Goal: Task Accomplishment & Management: Use online tool/utility

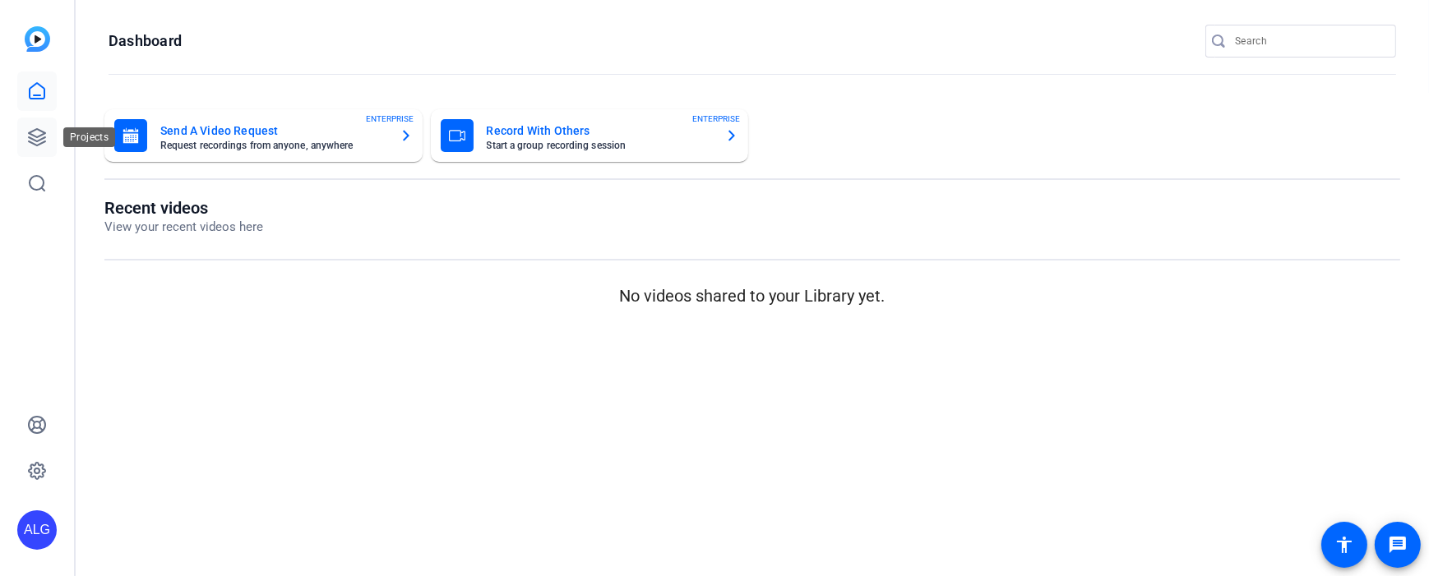
click at [48, 140] on link at bounding box center [36, 137] width 39 height 39
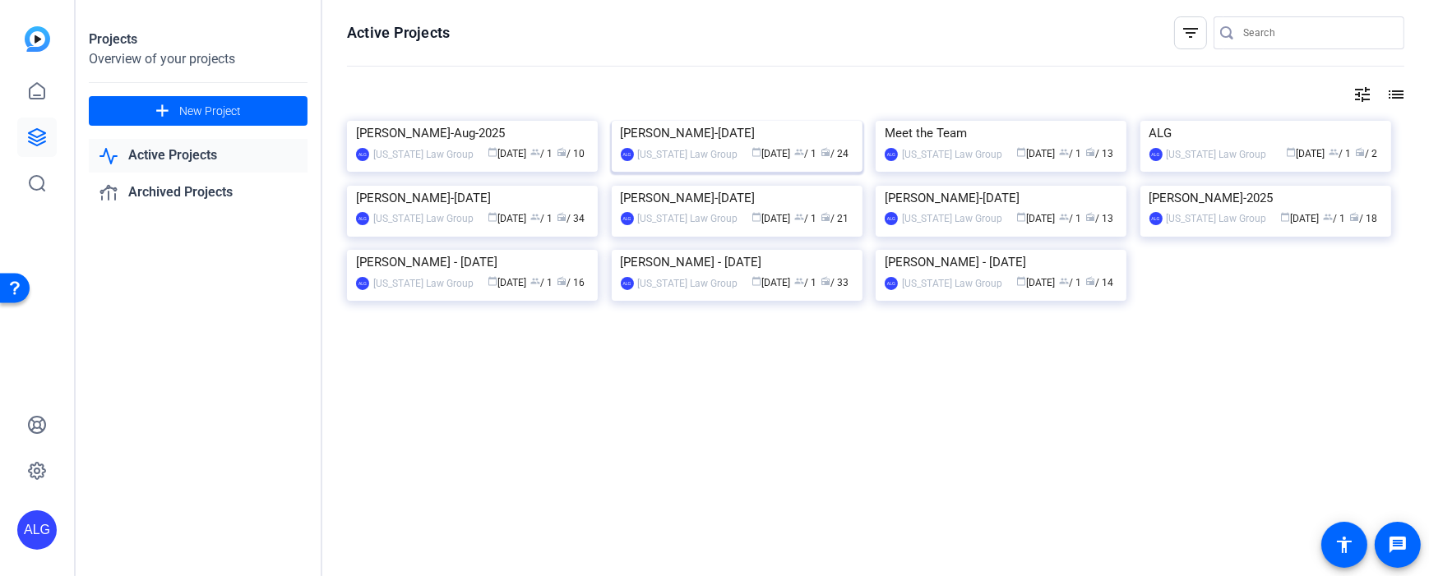
click at [737, 121] on img at bounding box center [737, 121] width 251 height 0
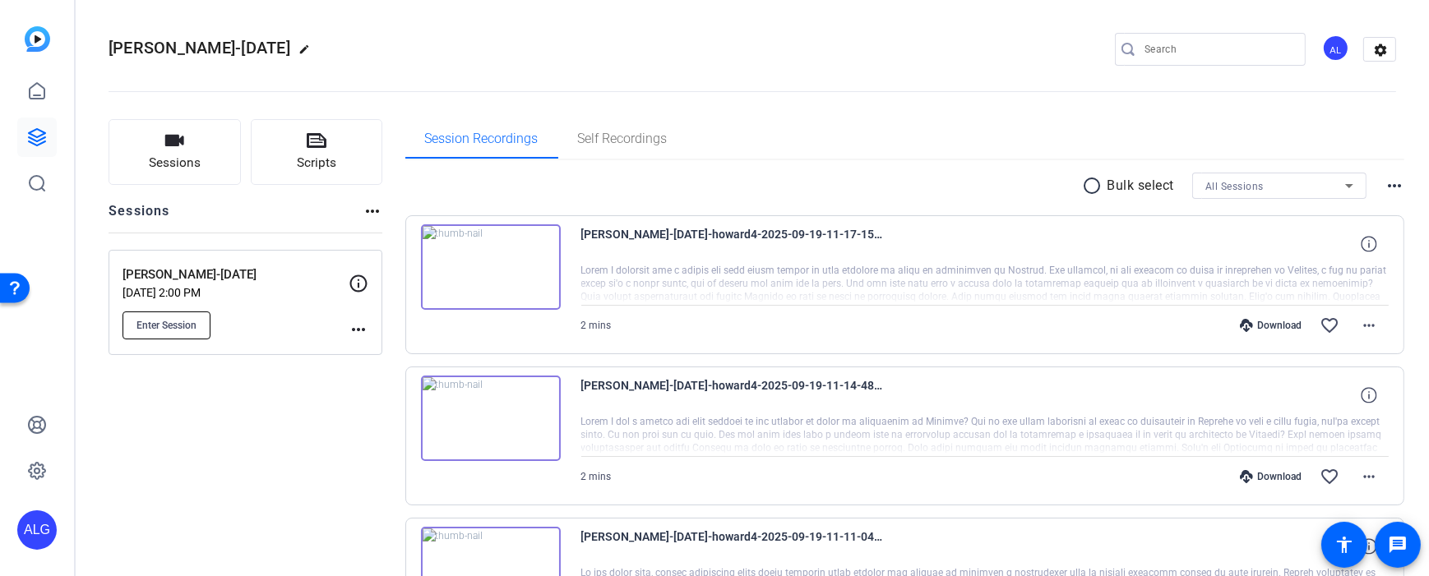
click at [177, 314] on button "Enter Session" at bounding box center [167, 326] width 88 height 28
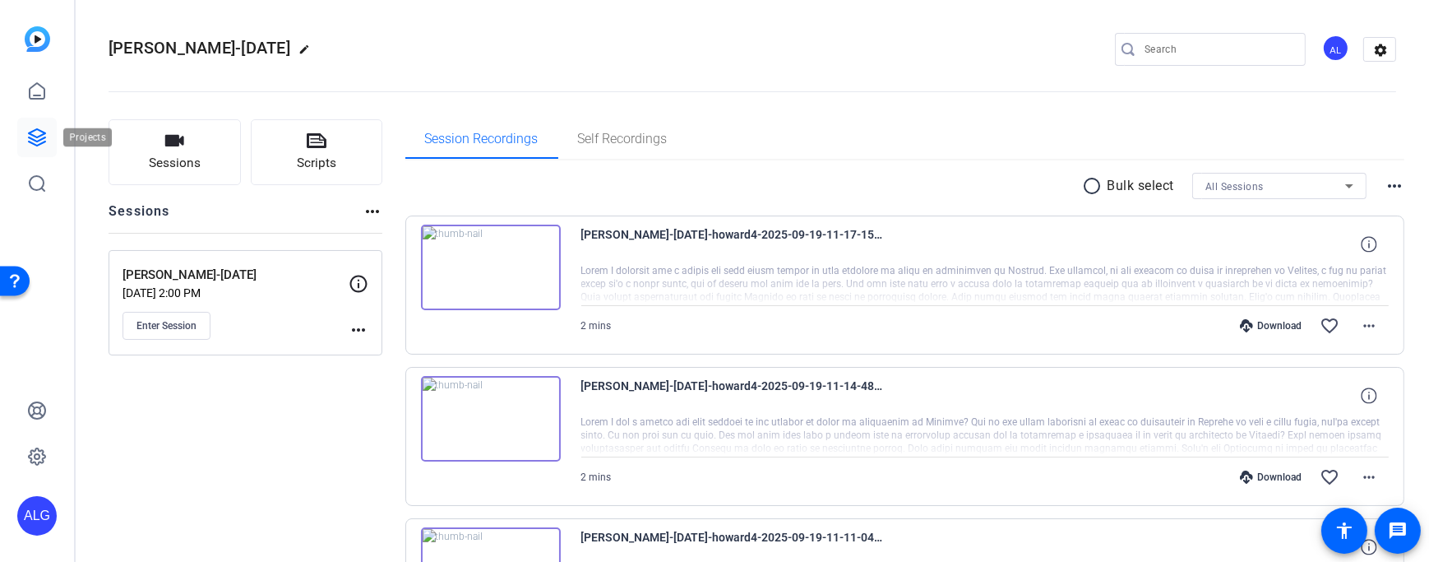
click at [27, 146] on icon at bounding box center [37, 137] width 20 height 20
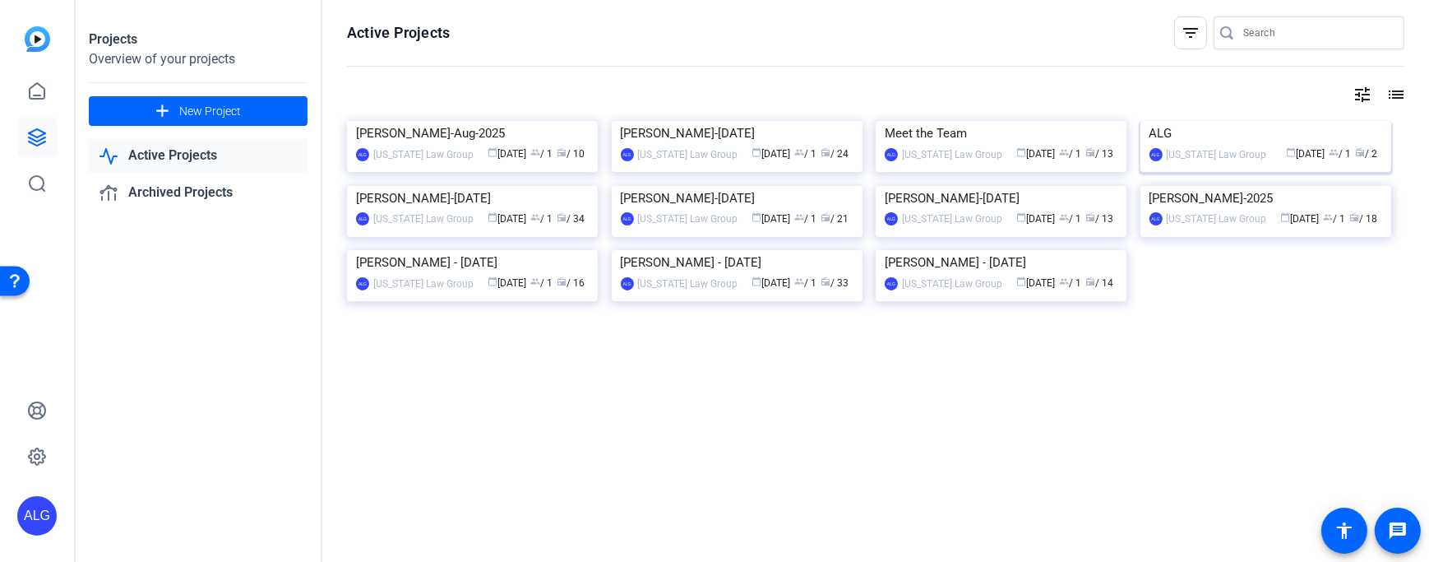
click at [1194, 146] on div "ALG" at bounding box center [1265, 133] width 233 height 25
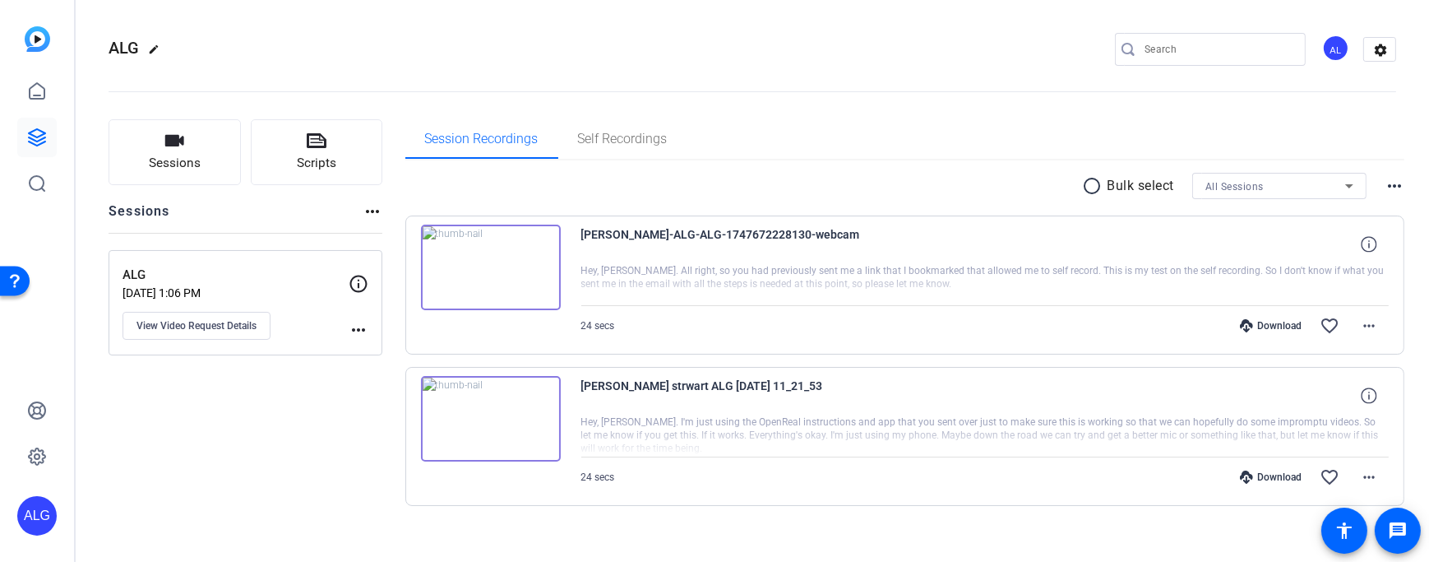
click at [359, 331] on mat-icon "more_horiz" at bounding box center [359, 330] width 20 height 20
drag, startPoint x: 378, startPoint y: 354, endPoint x: 273, endPoint y: 398, distance: 113.9
click at [273, 398] on div "Archive Session" at bounding box center [714, 281] width 1429 height 562
click at [295, 303] on div at bounding box center [714, 281] width 1429 height 562
click at [230, 325] on span "View Video Request Details" at bounding box center [196, 325] width 120 height 13
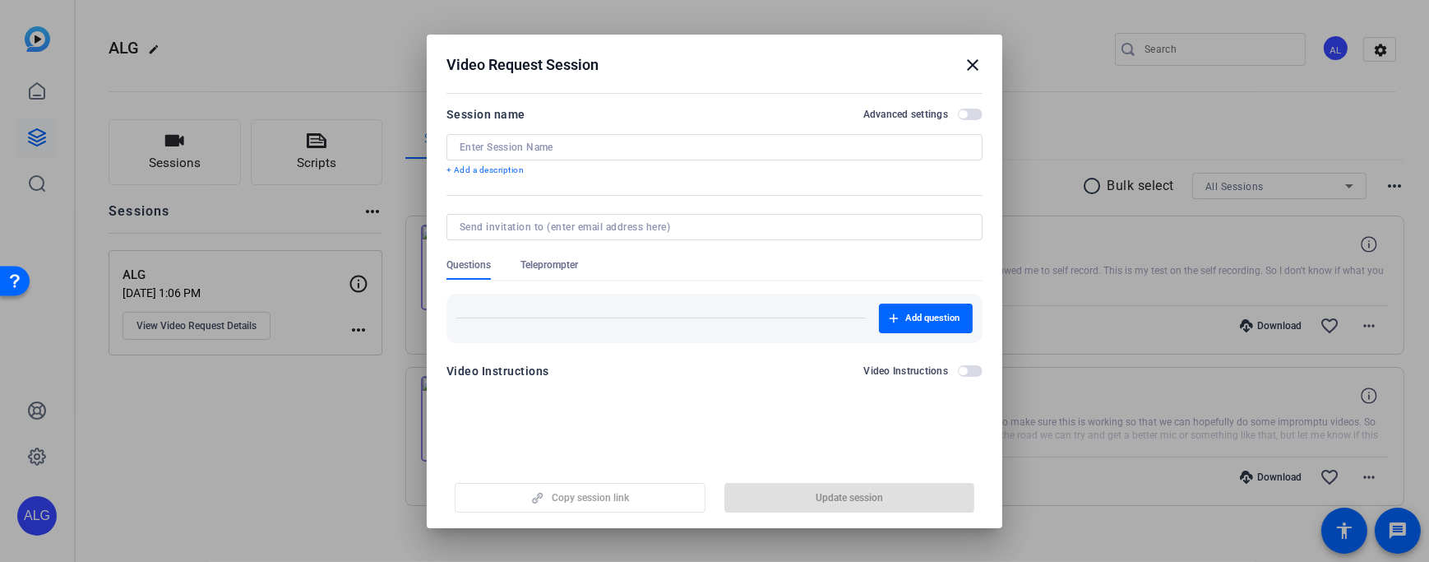
type input "ALG"
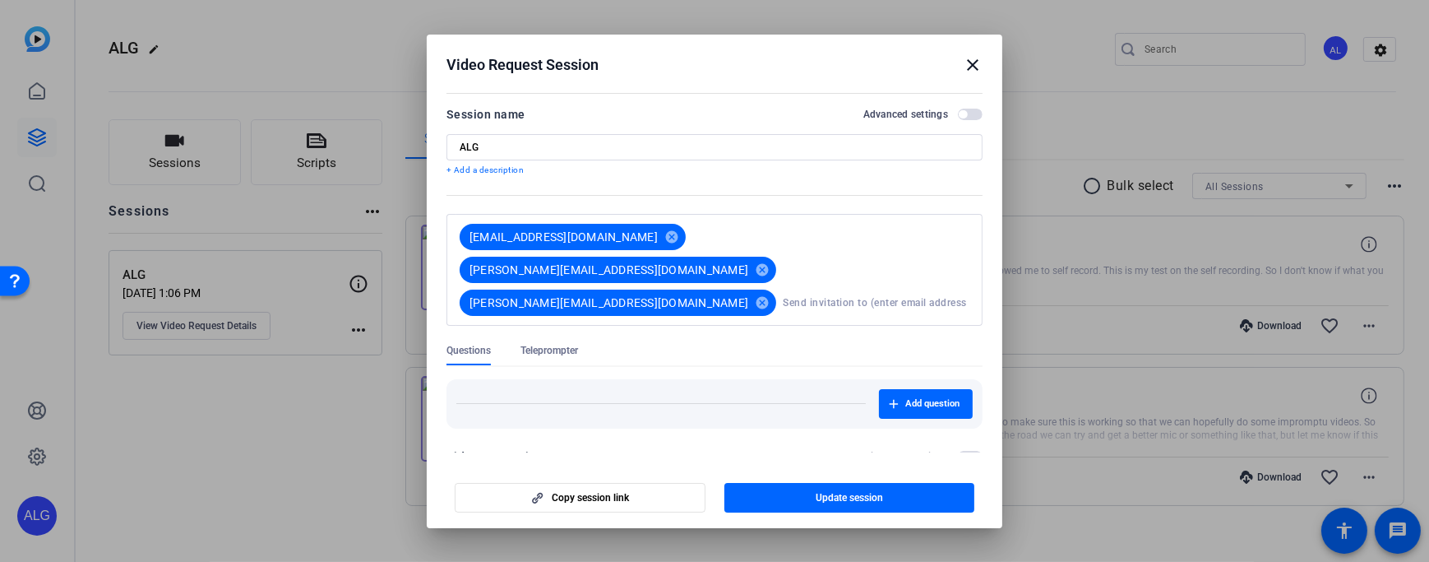
scroll to position [8, 0]
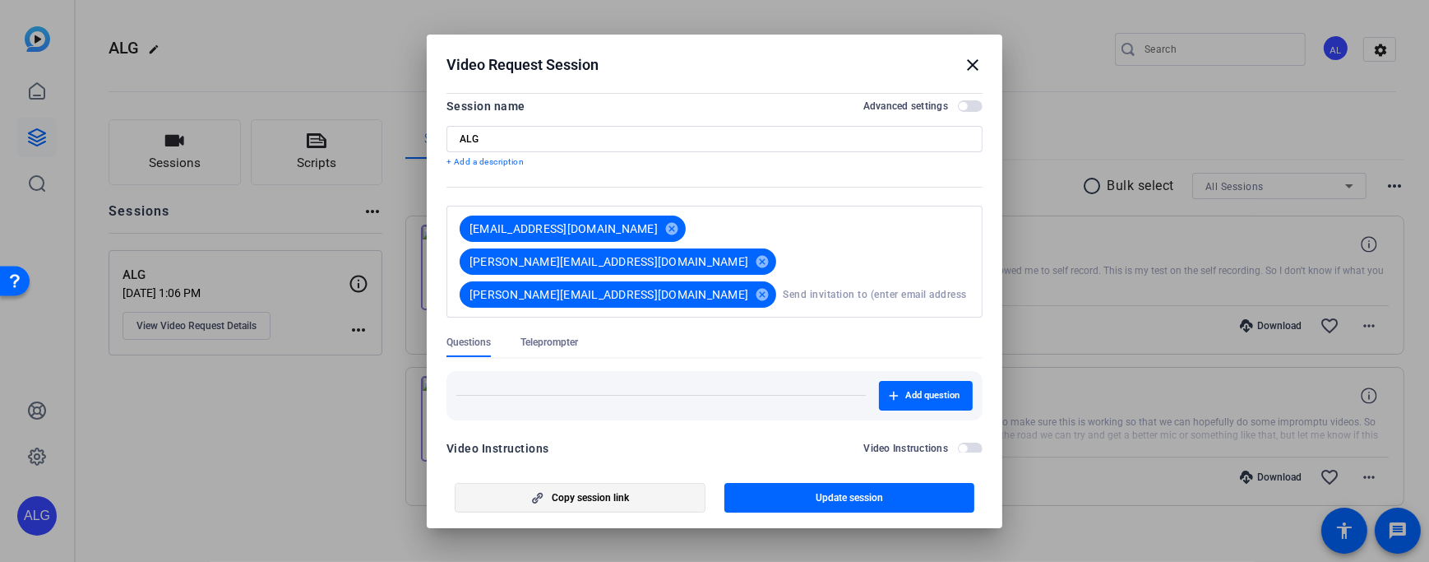
click at [601, 506] on span "button" at bounding box center [580, 497] width 249 height 39
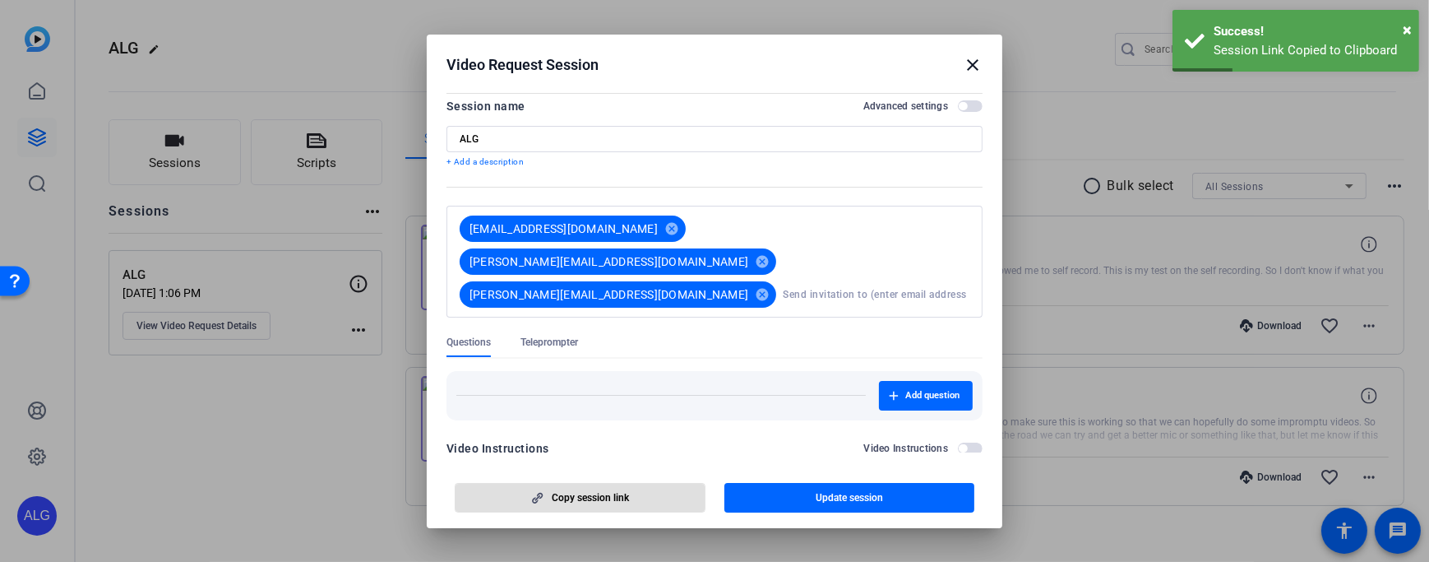
click at [974, 64] on mat-icon "close" at bounding box center [973, 65] width 20 height 20
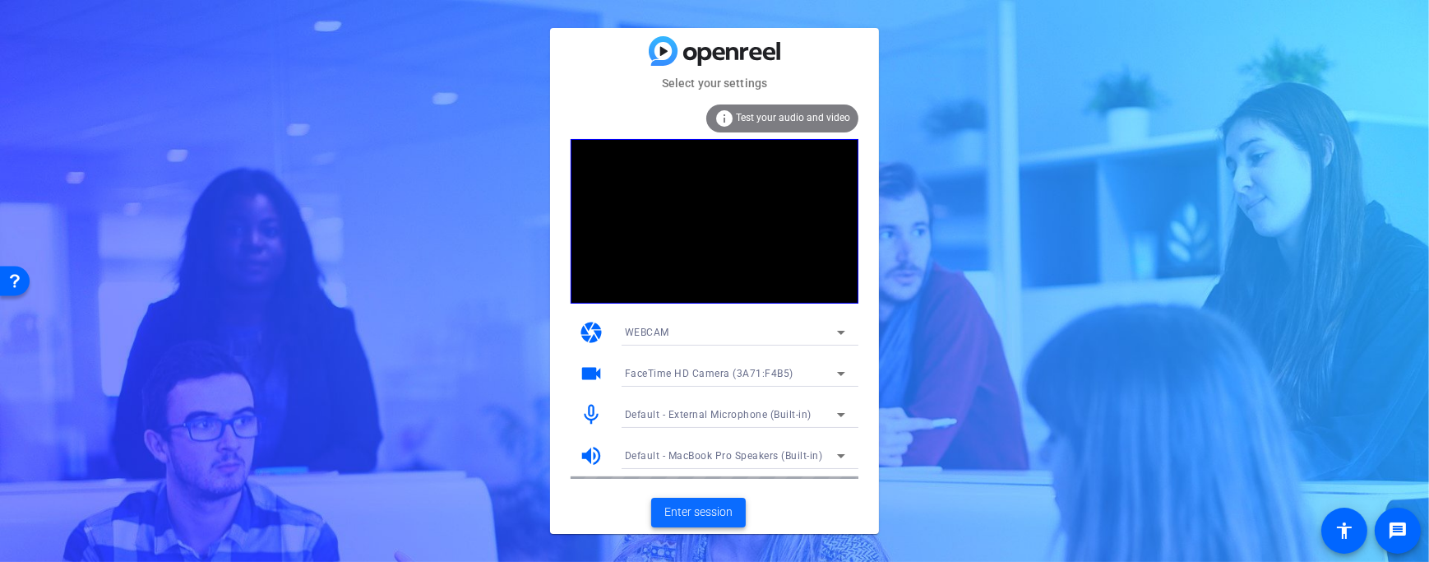
click at [695, 503] on span "Enter session" at bounding box center [698, 511] width 68 height 17
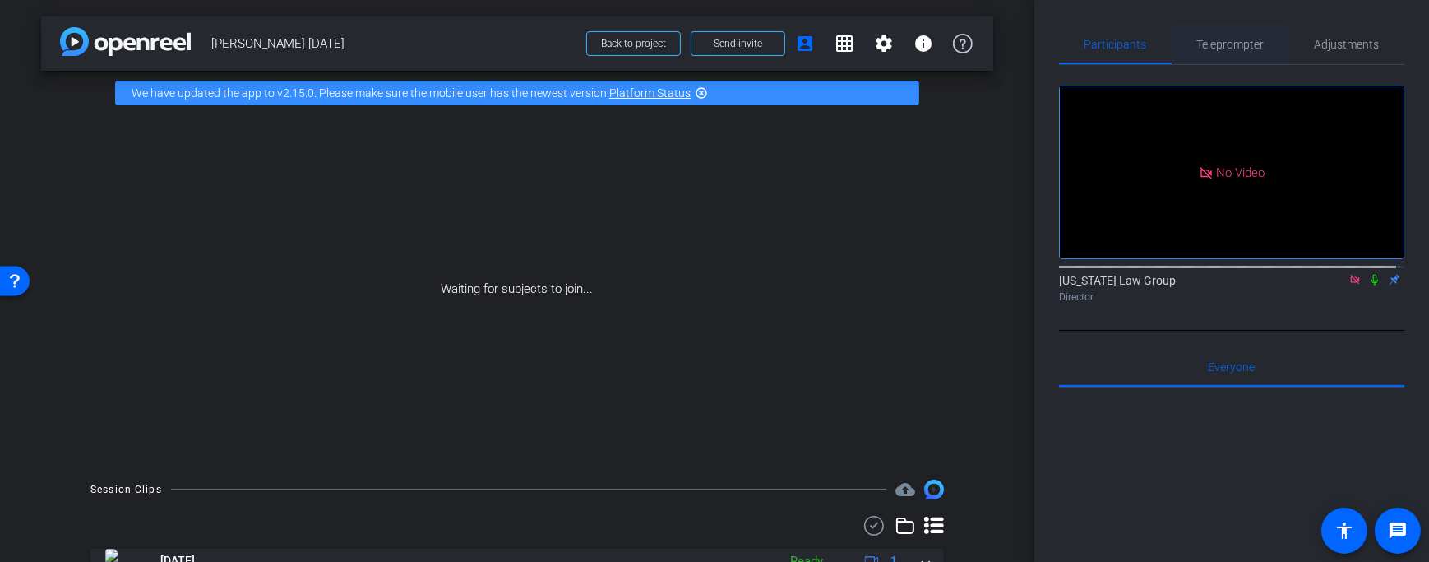
click at [1228, 39] on span "Teleprompter" at bounding box center [1230, 45] width 67 height 12
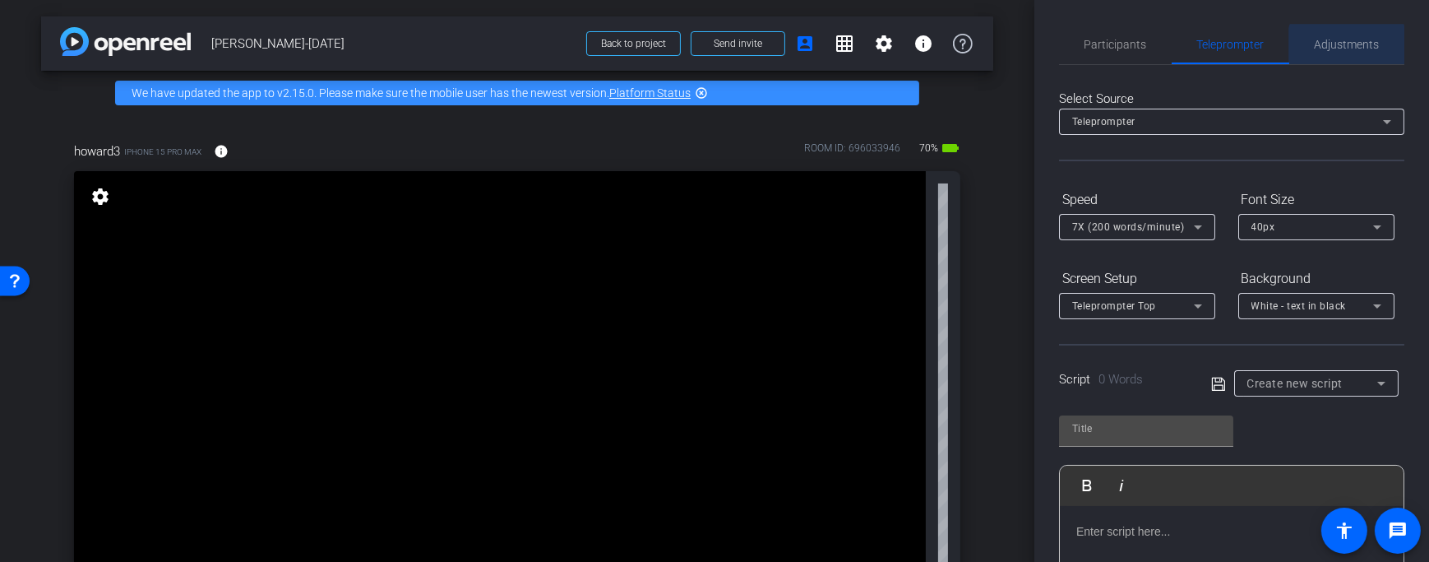
click at [1341, 48] on span "Adjustments" at bounding box center [1347, 45] width 65 height 12
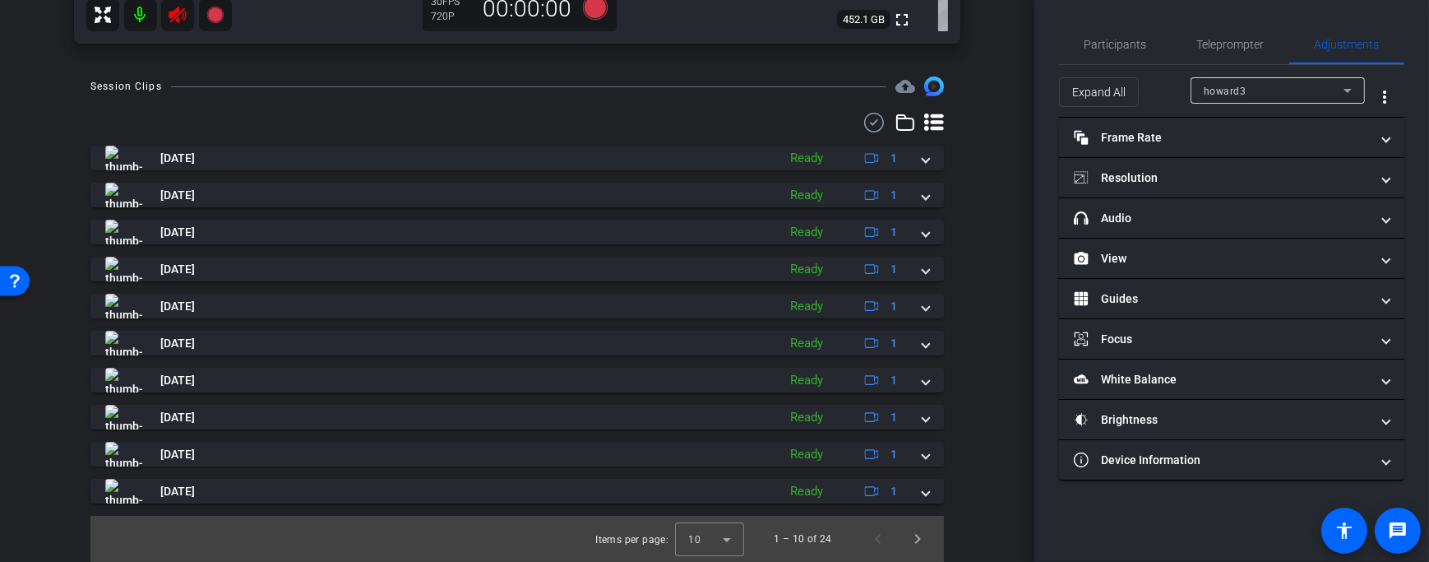
scroll to position [105, 0]
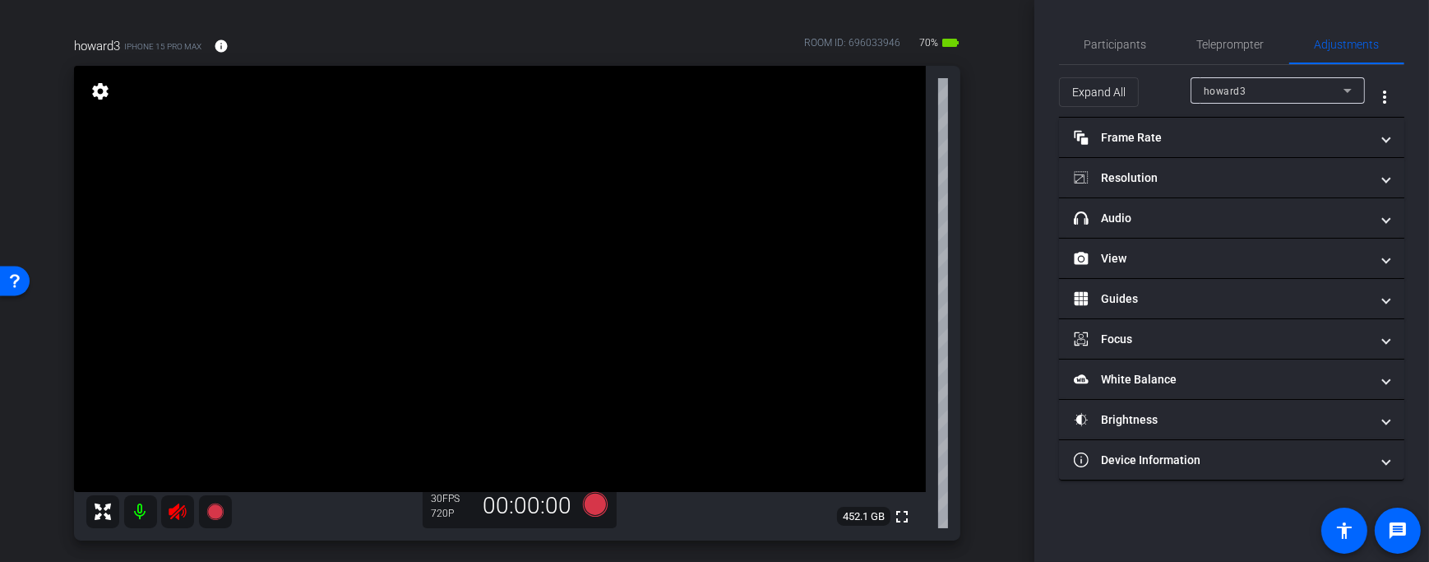
click at [178, 504] on icon at bounding box center [177, 511] width 17 height 16
click at [1135, 39] on span "Participants" at bounding box center [1116, 45] width 62 height 12
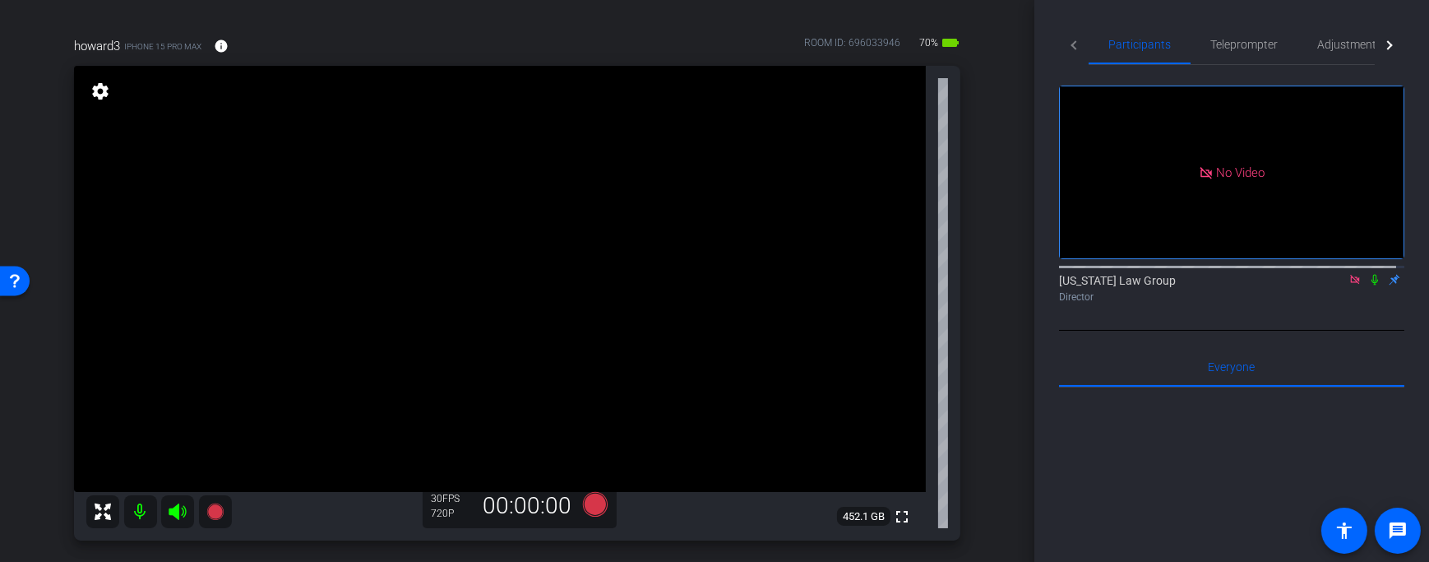
click at [1349, 274] on icon at bounding box center [1354, 280] width 13 height 12
click at [1362, 40] on span "Adjustments" at bounding box center [1349, 45] width 65 height 12
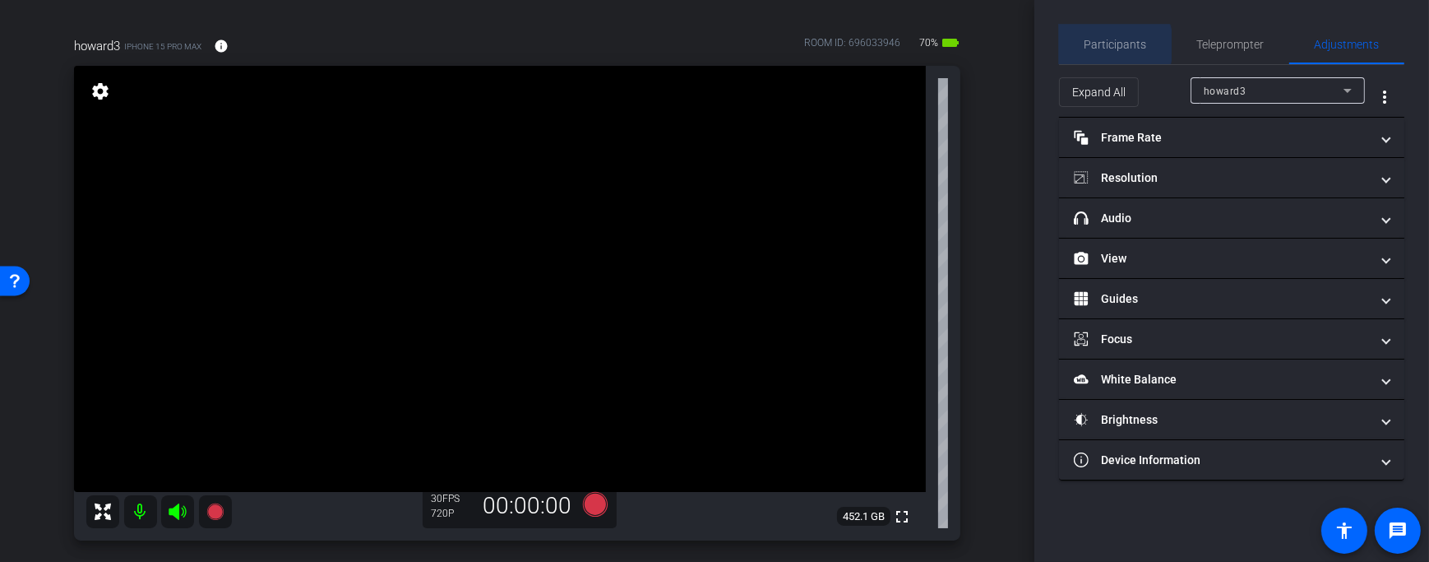
click at [1102, 45] on span "Participants" at bounding box center [1116, 45] width 62 height 12
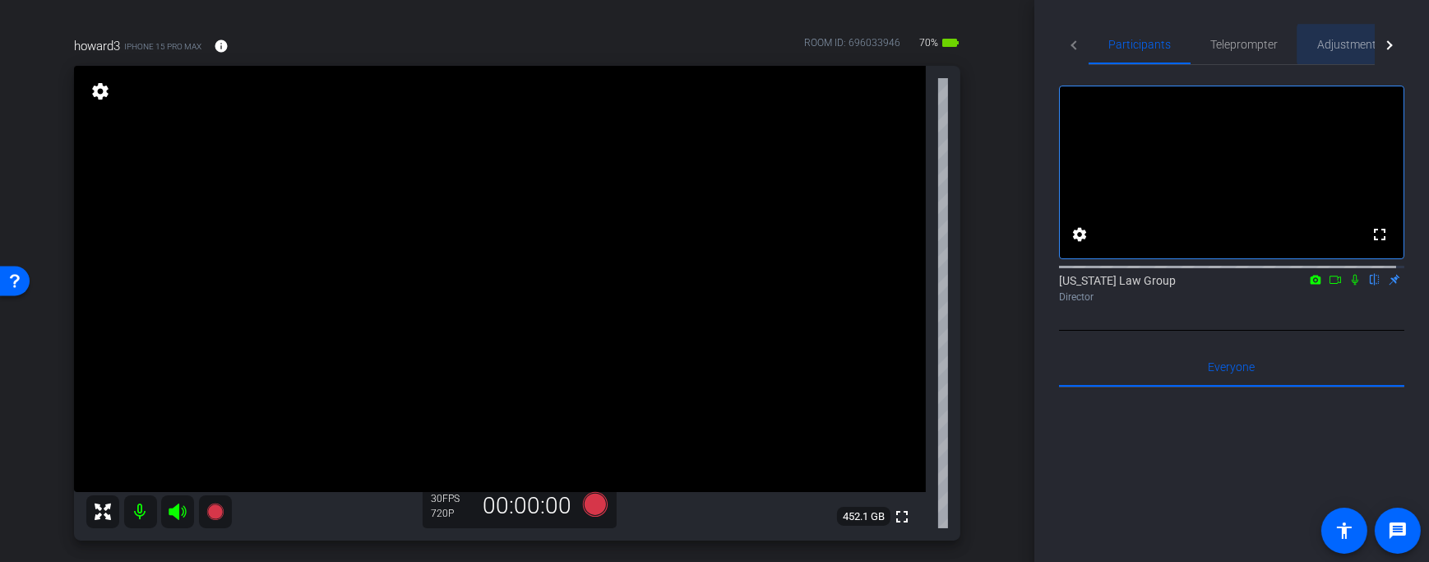
click at [1353, 44] on span "Adjustments" at bounding box center [1349, 45] width 65 height 12
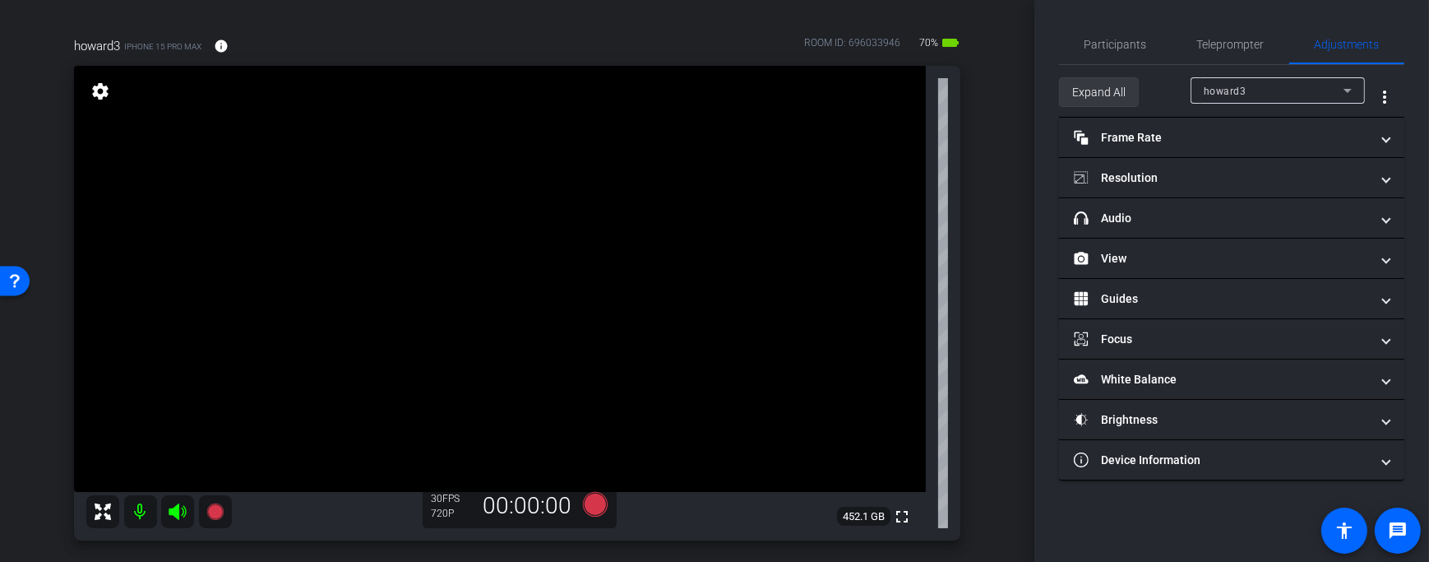
click at [1103, 90] on span "Expand All" at bounding box center [1098, 91] width 53 height 31
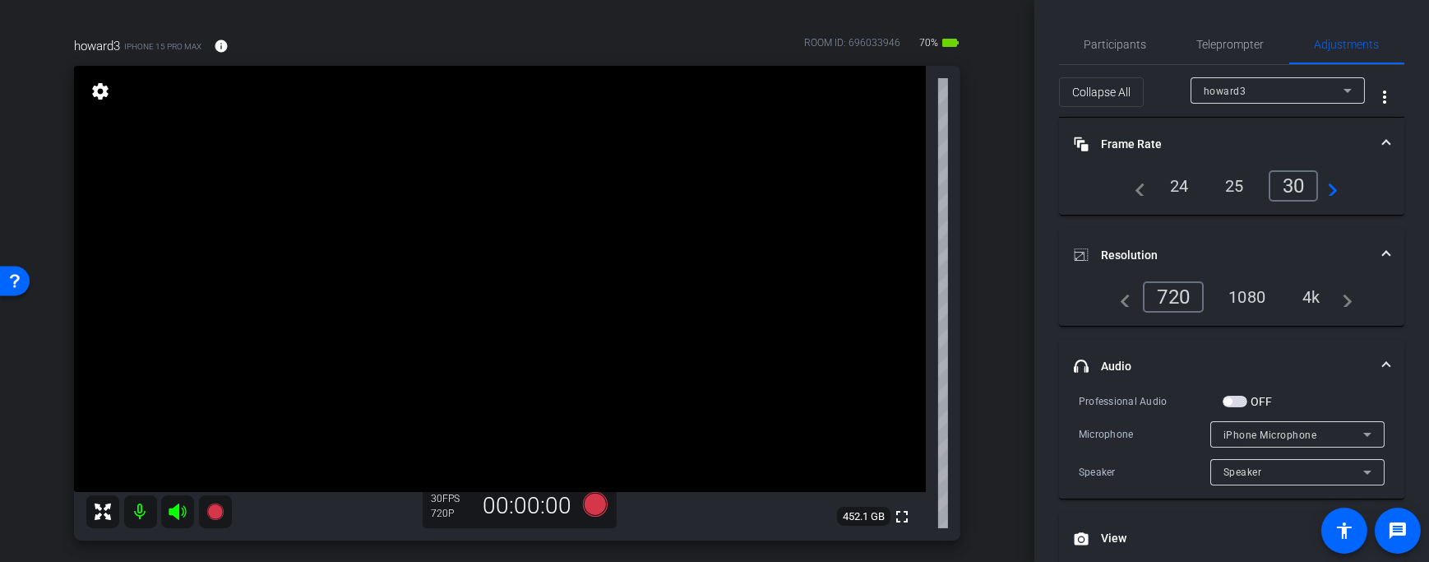
click at [1315, 298] on div "4k" at bounding box center [1311, 297] width 43 height 28
click at [1331, 190] on mat-icon "navigate_next" at bounding box center [1328, 186] width 20 height 20
click at [1298, 188] on div "60" at bounding box center [1297, 186] width 44 height 28
click at [1284, 97] on div "howard3" at bounding box center [1274, 91] width 140 height 21
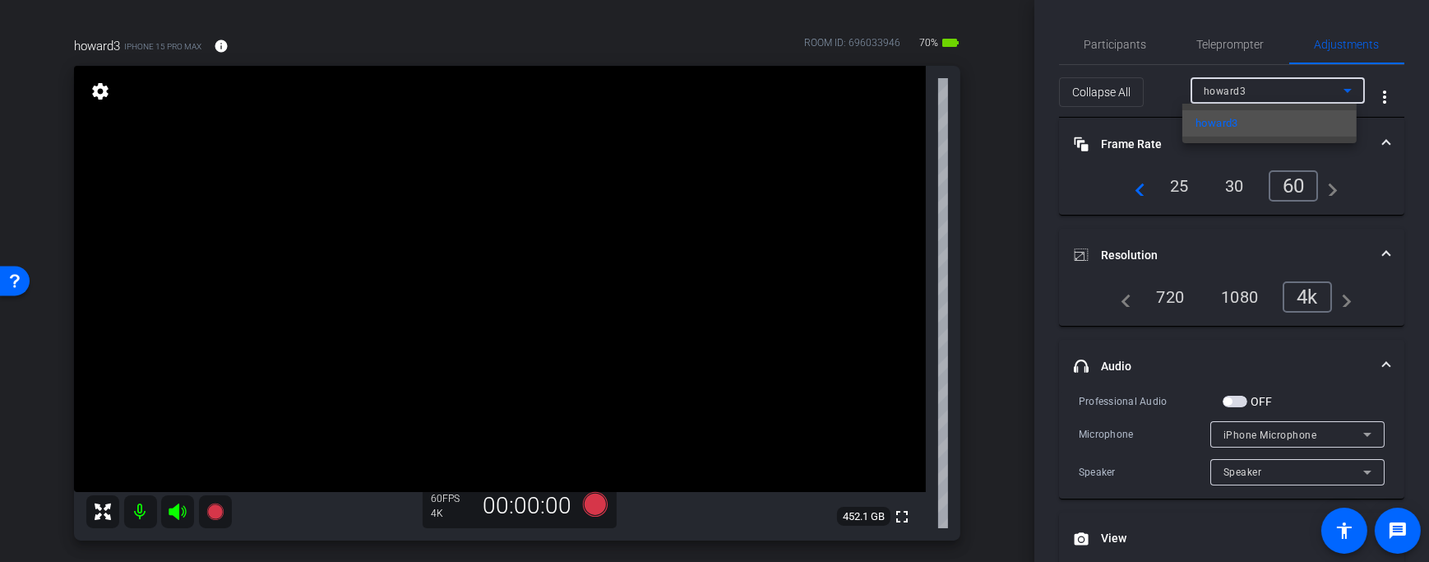
click at [1284, 97] on div at bounding box center [714, 281] width 1429 height 562
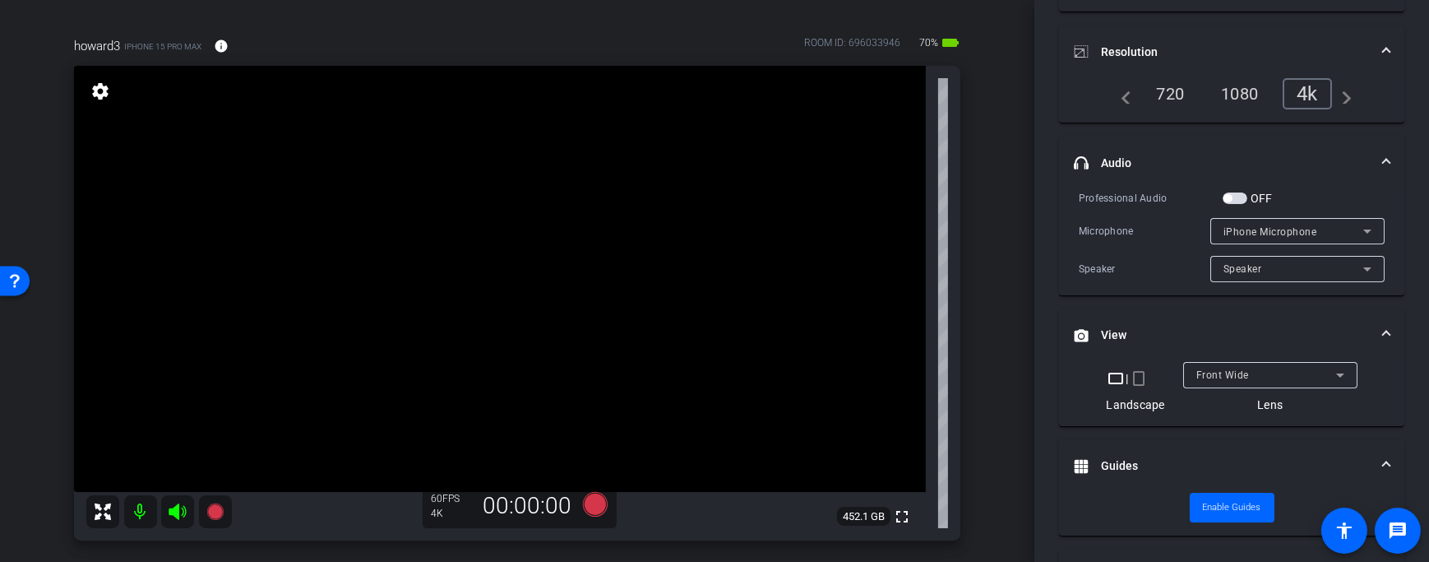
scroll to position [222, 0]
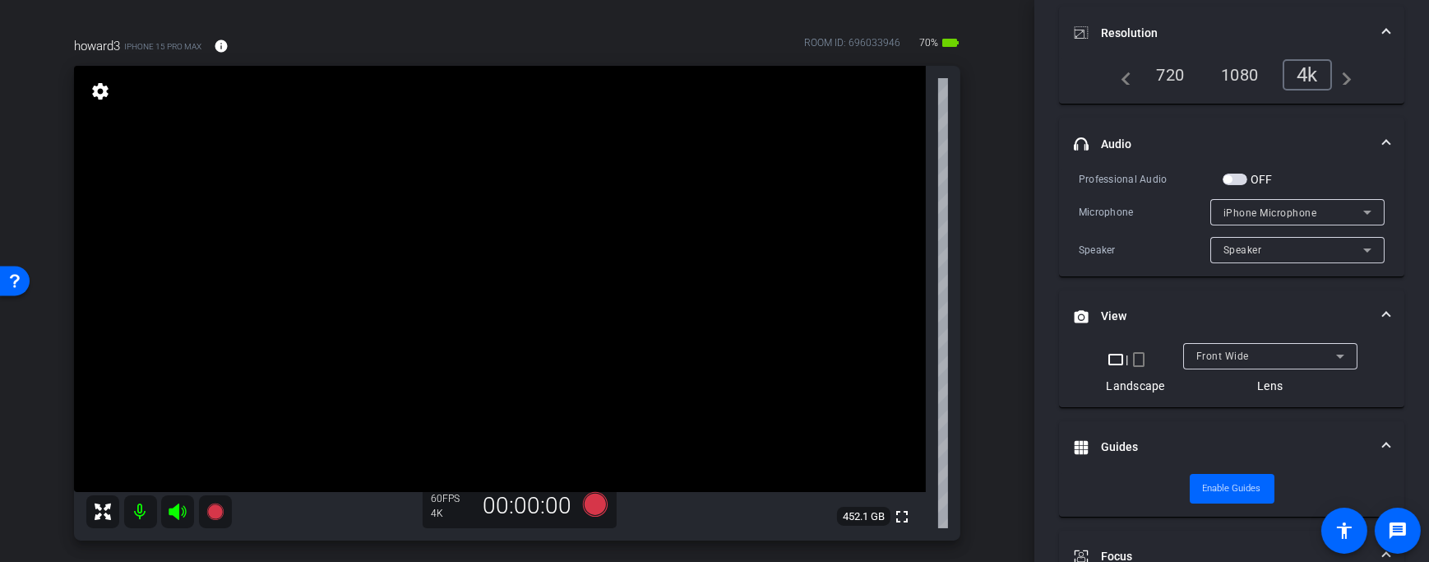
click at [1140, 356] on mat-icon "crop_portrait" at bounding box center [1139, 359] width 20 height 20
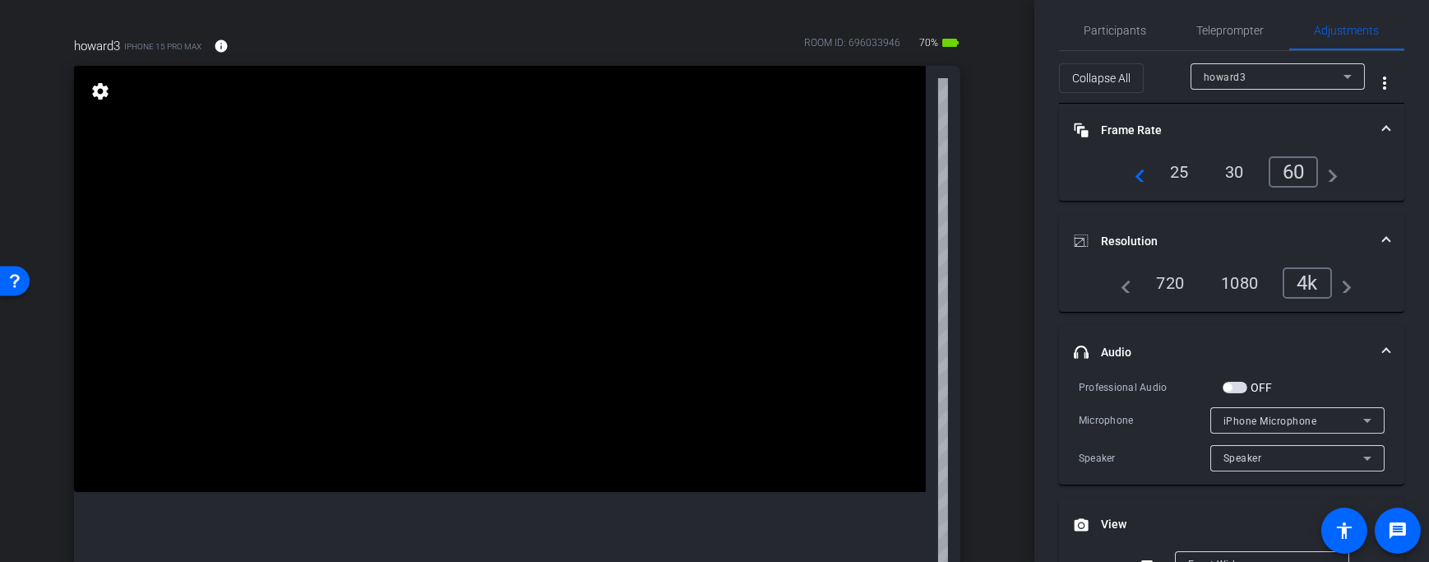
scroll to position [0, 0]
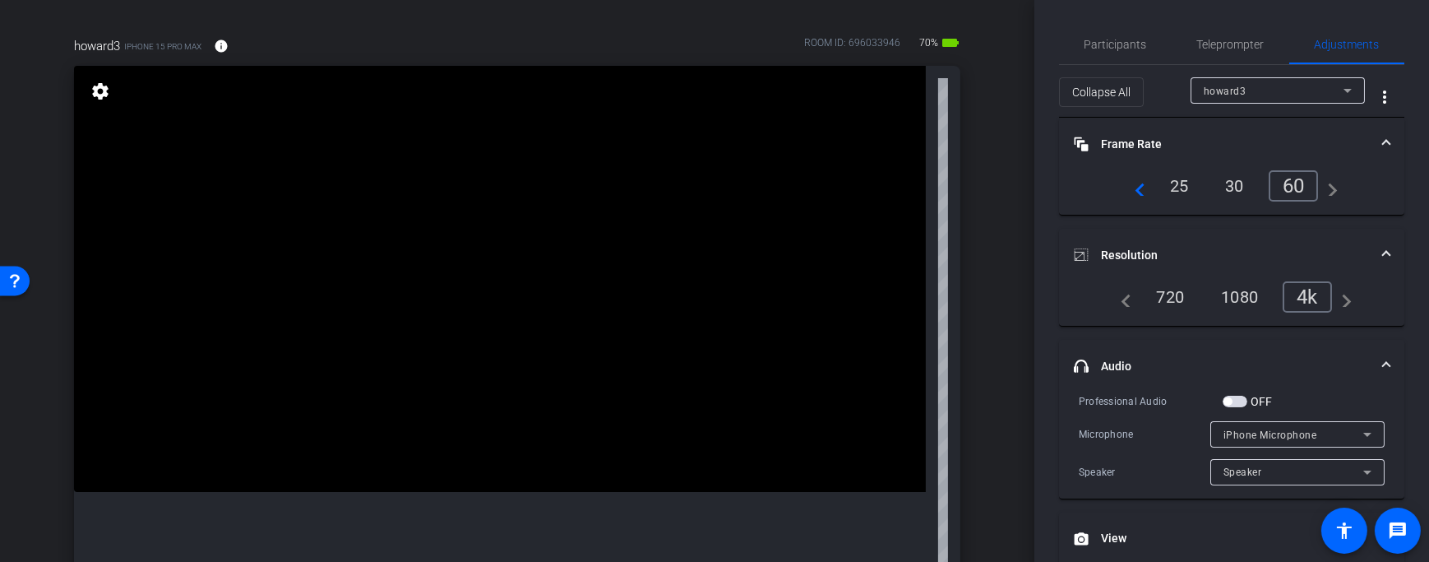
click at [1231, 183] on div "30" at bounding box center [1235, 186] width 44 height 28
click at [1140, 39] on span "Participants" at bounding box center [1116, 45] width 62 height 12
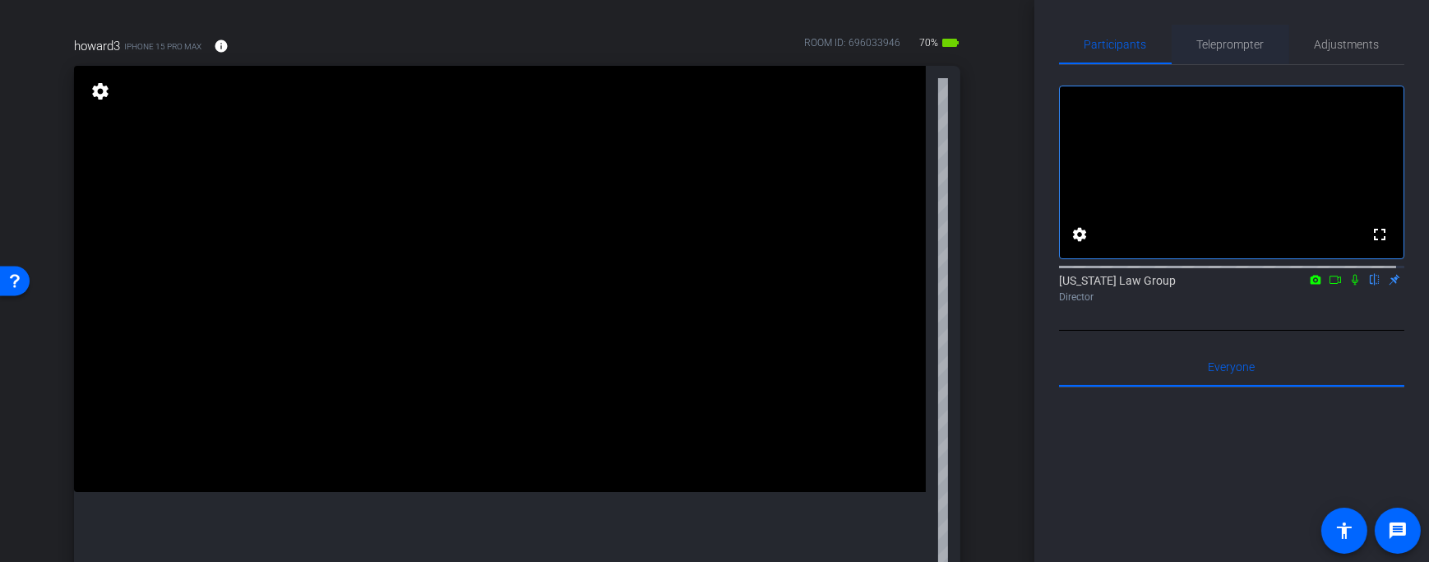
click at [1232, 40] on span "Teleprompter" at bounding box center [1230, 45] width 67 height 12
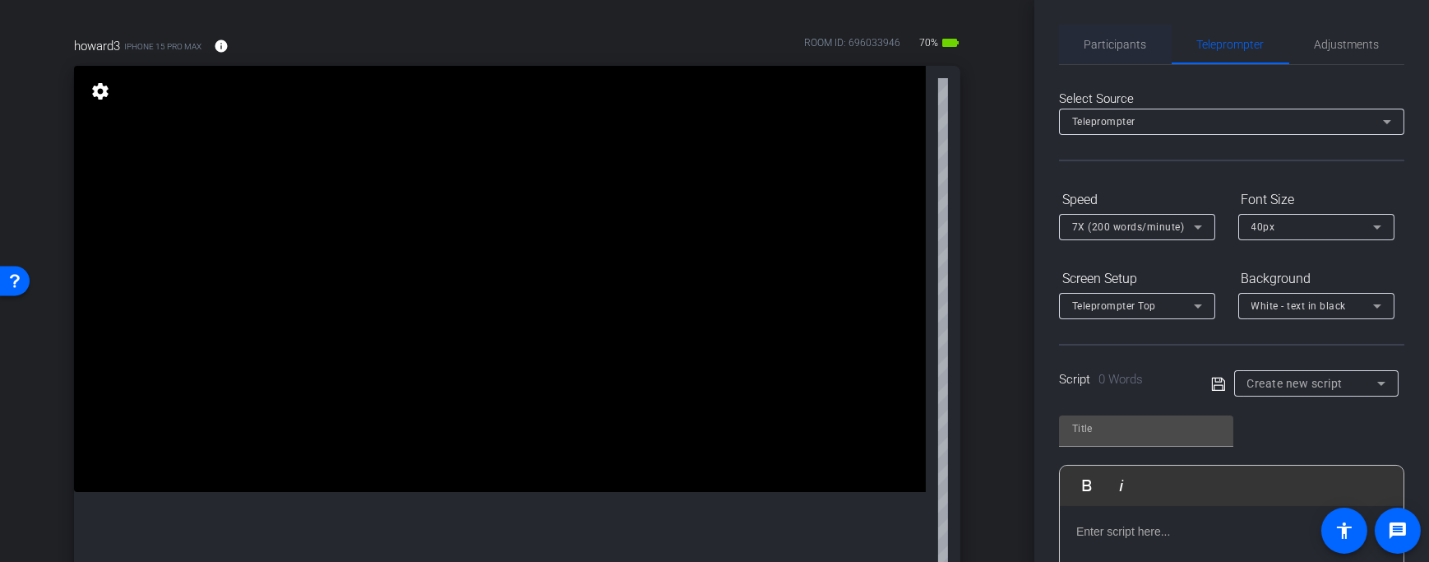
click at [1157, 46] on div "Participants" at bounding box center [1115, 44] width 113 height 39
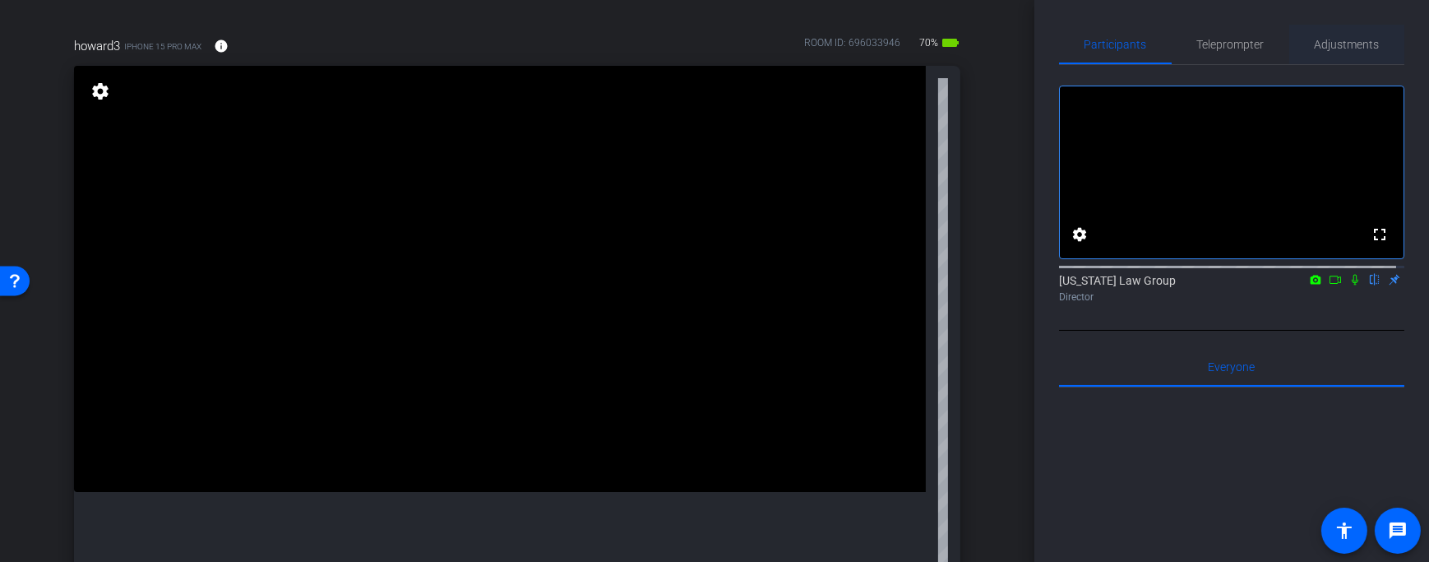
click at [1316, 40] on span "Adjustments" at bounding box center [1347, 45] width 65 height 12
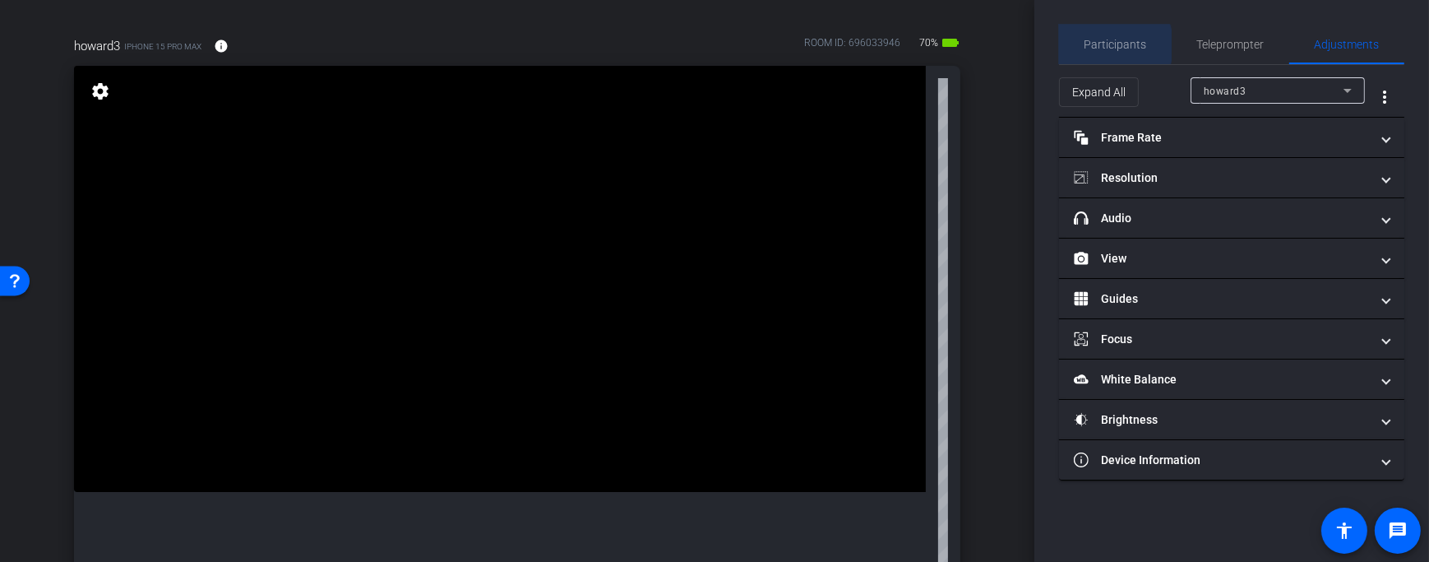
click at [1098, 45] on span "Participants" at bounding box center [1116, 45] width 62 height 12
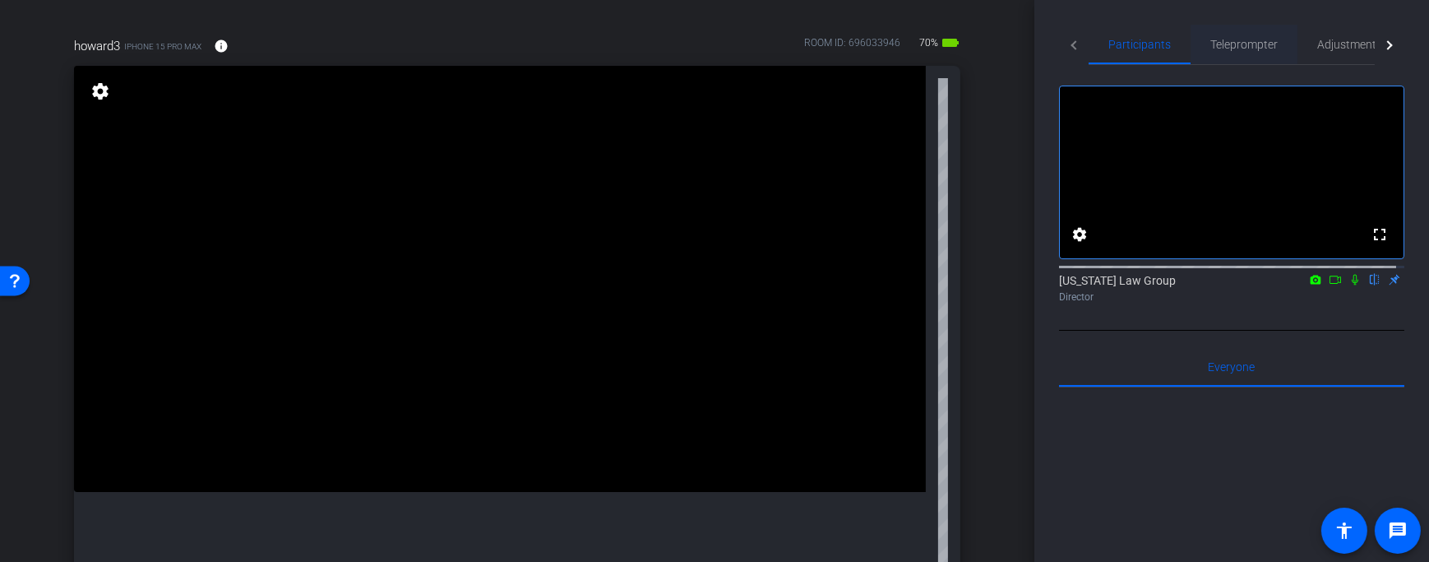
click at [1226, 46] on span "Teleprompter" at bounding box center [1243, 45] width 67 height 12
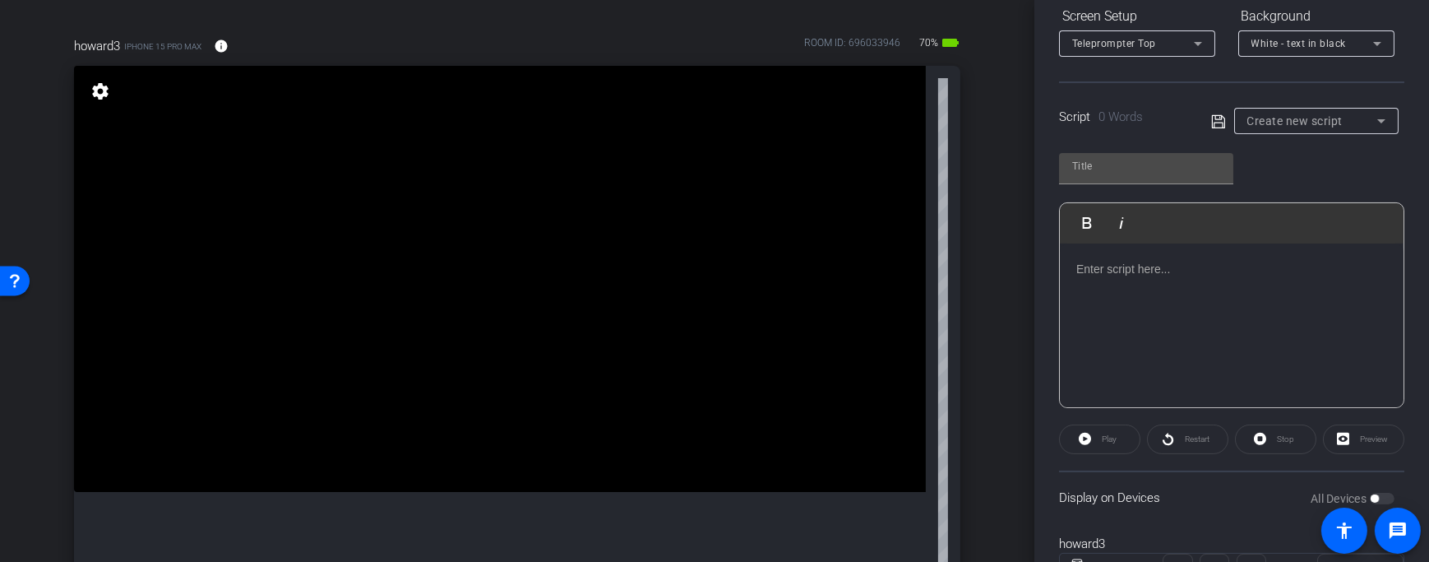
scroll to position [224, 0]
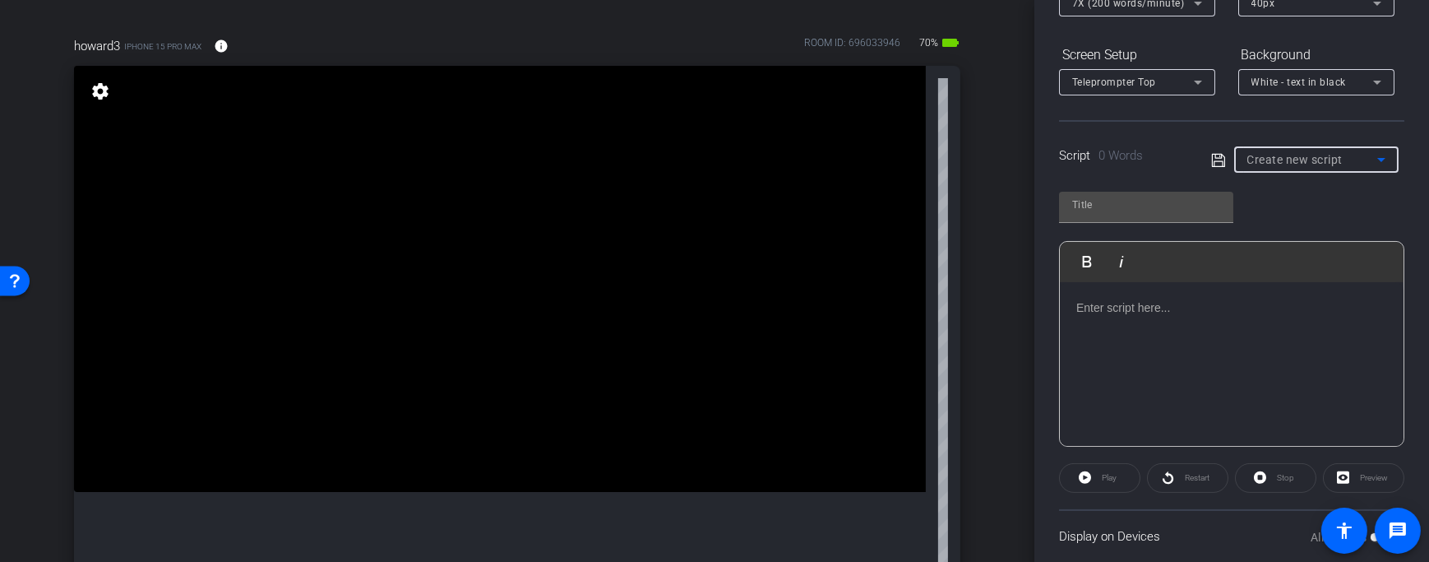
click at [1319, 161] on span "Create new script" at bounding box center [1295, 159] width 96 height 13
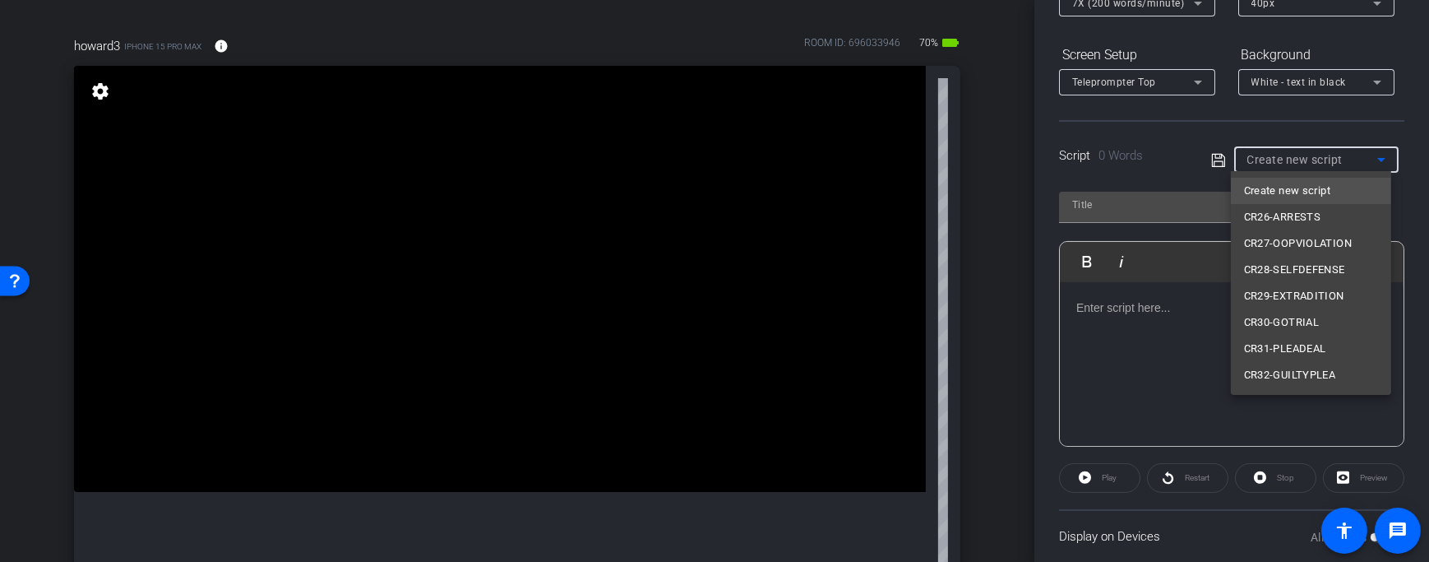
click at [1274, 136] on div at bounding box center [714, 281] width 1429 height 562
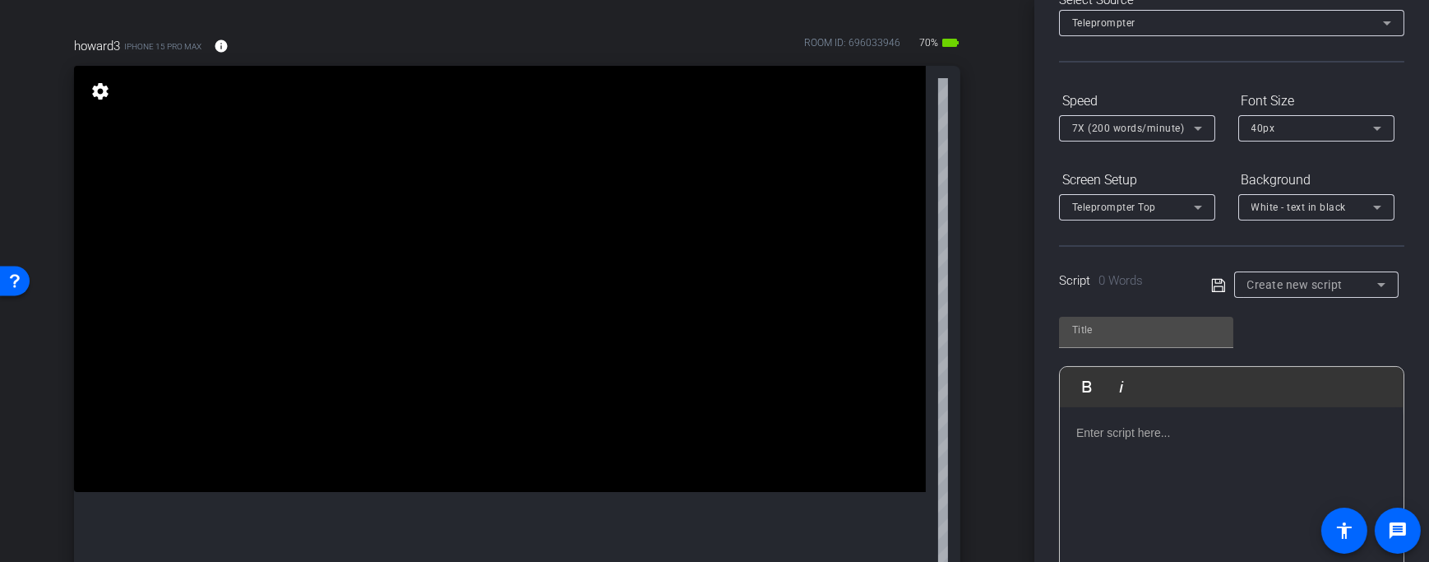
scroll to position [0, 0]
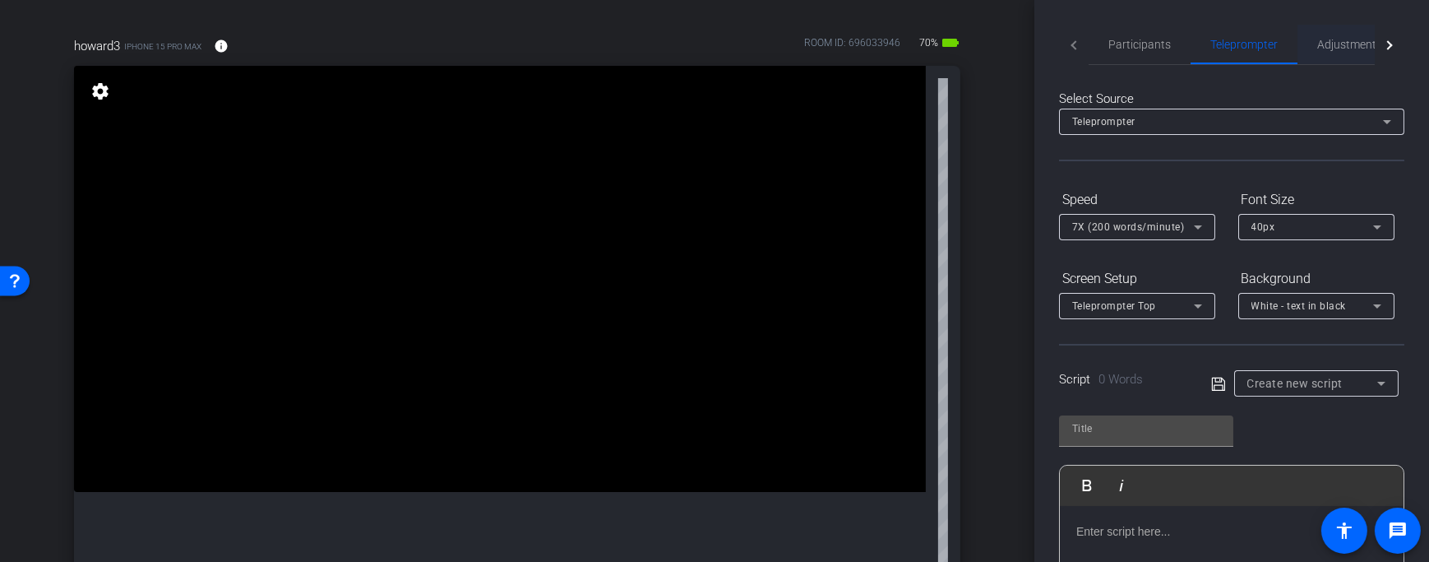
click at [1339, 39] on span "Adjustments" at bounding box center [1349, 45] width 65 height 12
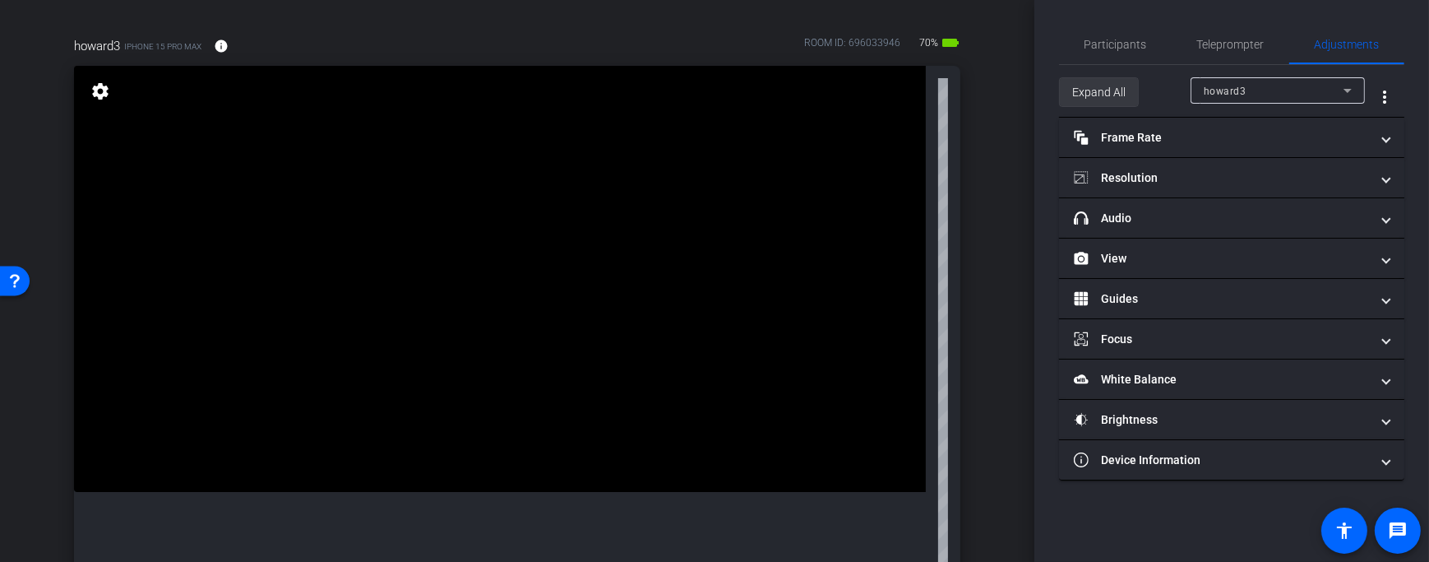
click at [1112, 93] on span "Expand All" at bounding box center [1098, 91] width 53 height 31
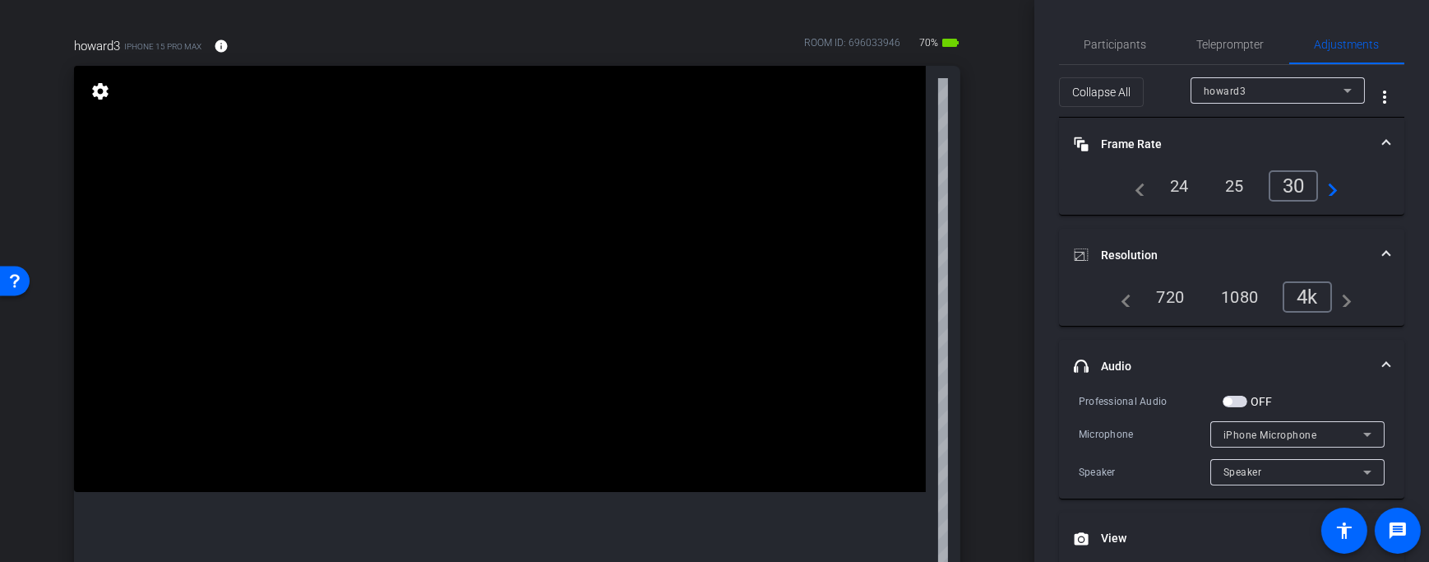
click at [1241, 402] on span "button" at bounding box center [1235, 401] width 25 height 12
click at [1252, 430] on span "iPhone Microphone" at bounding box center [1270, 435] width 94 height 12
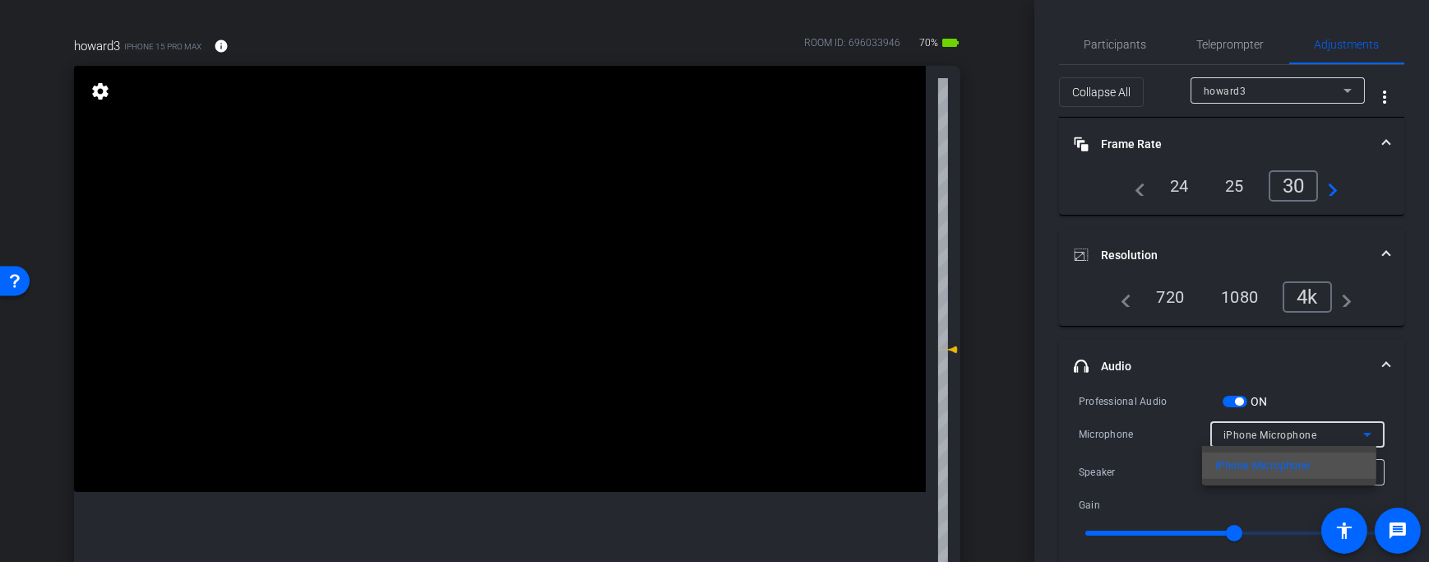
click at [1204, 417] on div at bounding box center [714, 281] width 1429 height 562
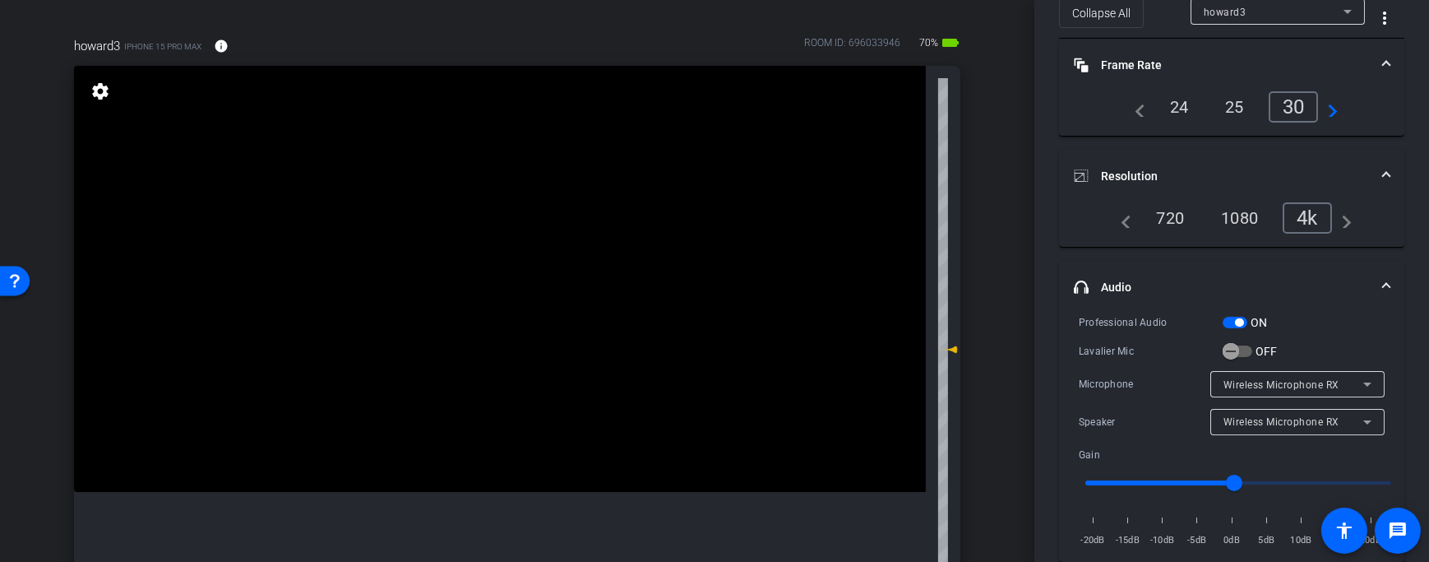
scroll to position [96, 0]
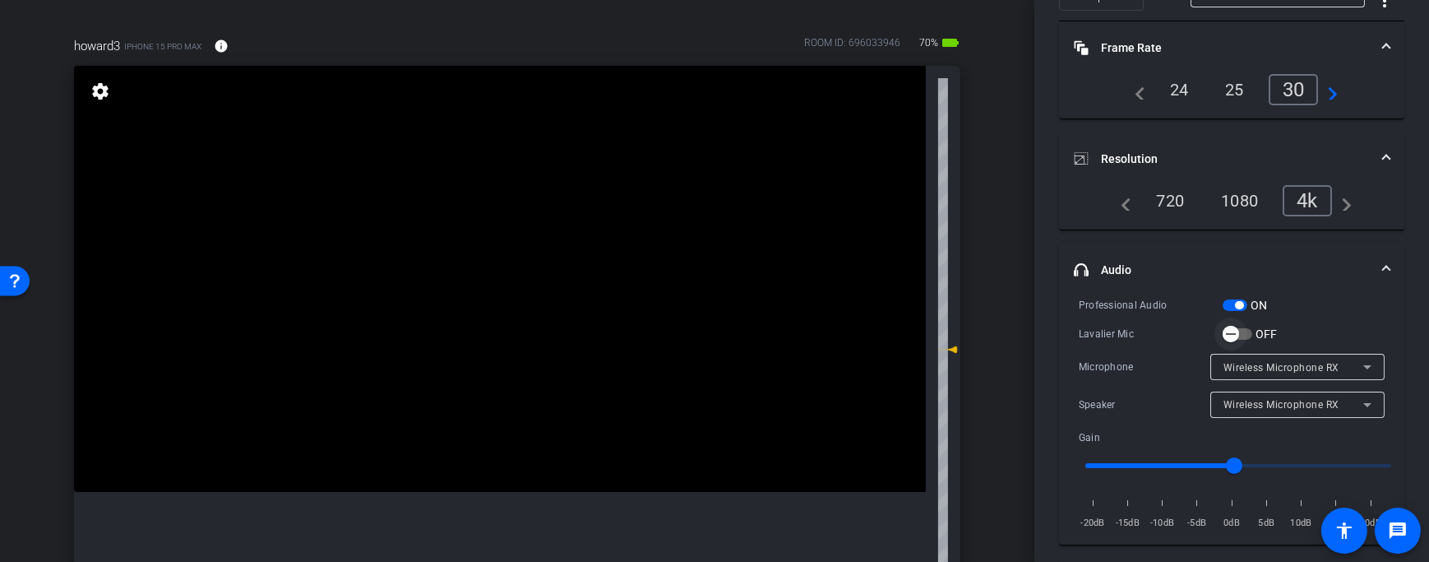
click at [1245, 331] on span "button" at bounding box center [1230, 333] width 33 height 33
click at [1252, 336] on span "button" at bounding box center [1244, 333] width 33 height 33
click at [1257, 365] on span "Wireless Microphone RX" at bounding box center [1281, 368] width 116 height 12
click at [1214, 343] on div at bounding box center [714, 281] width 1429 height 562
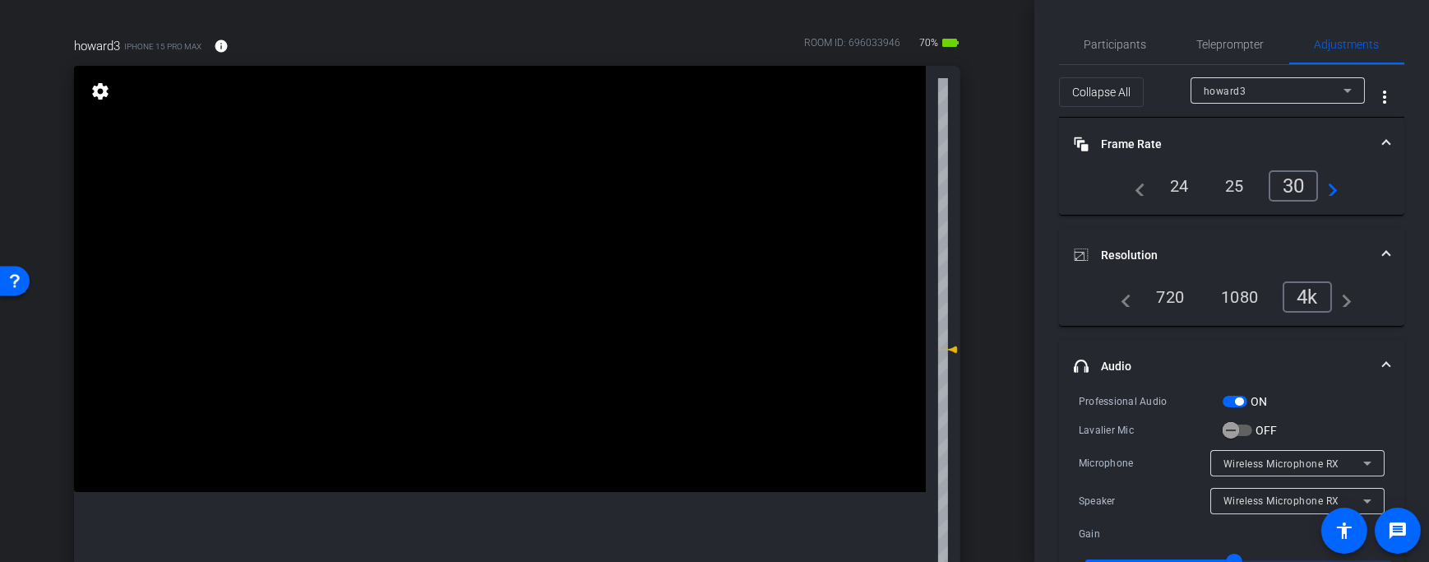
scroll to position [0, 0]
click at [321, 446] on video at bounding box center [500, 279] width 852 height 426
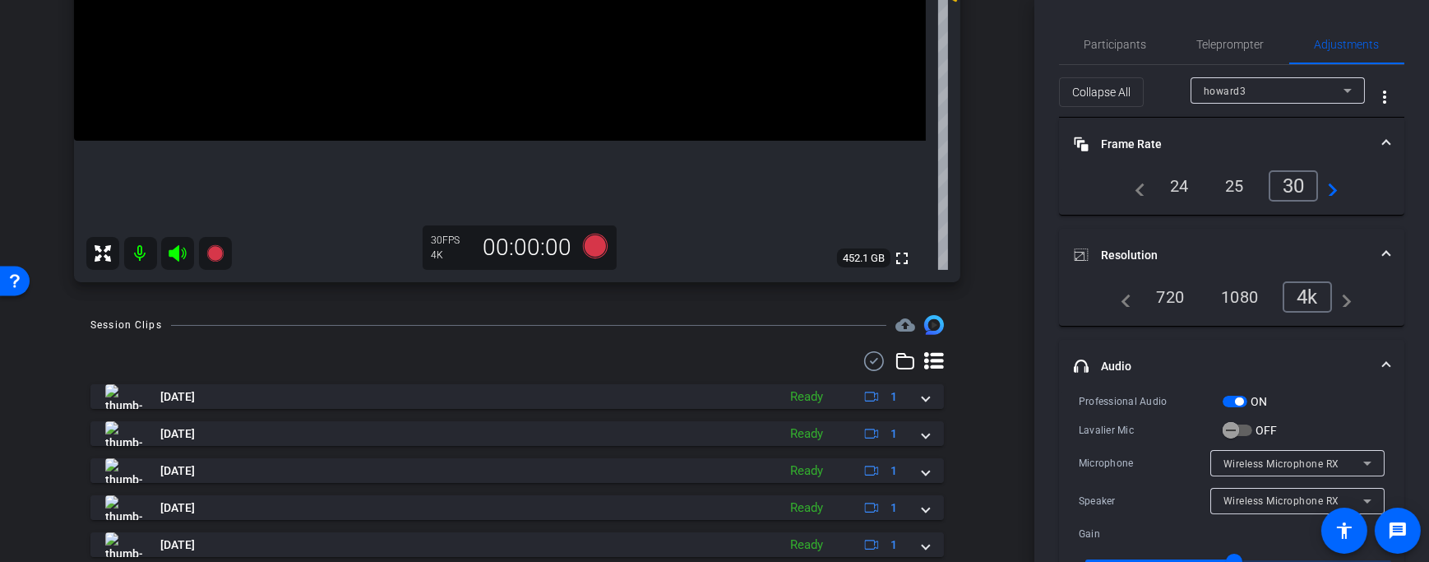
scroll to position [451, 0]
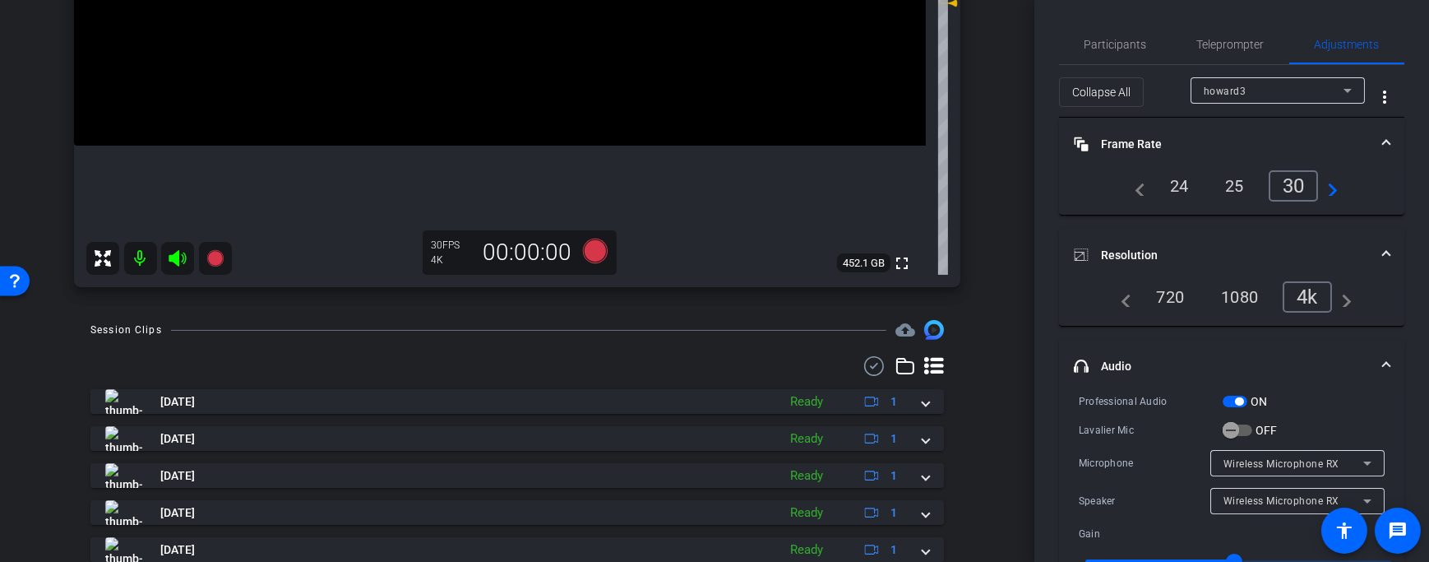
click at [1256, 458] on span "Wireless Microphone RX" at bounding box center [1281, 464] width 116 height 12
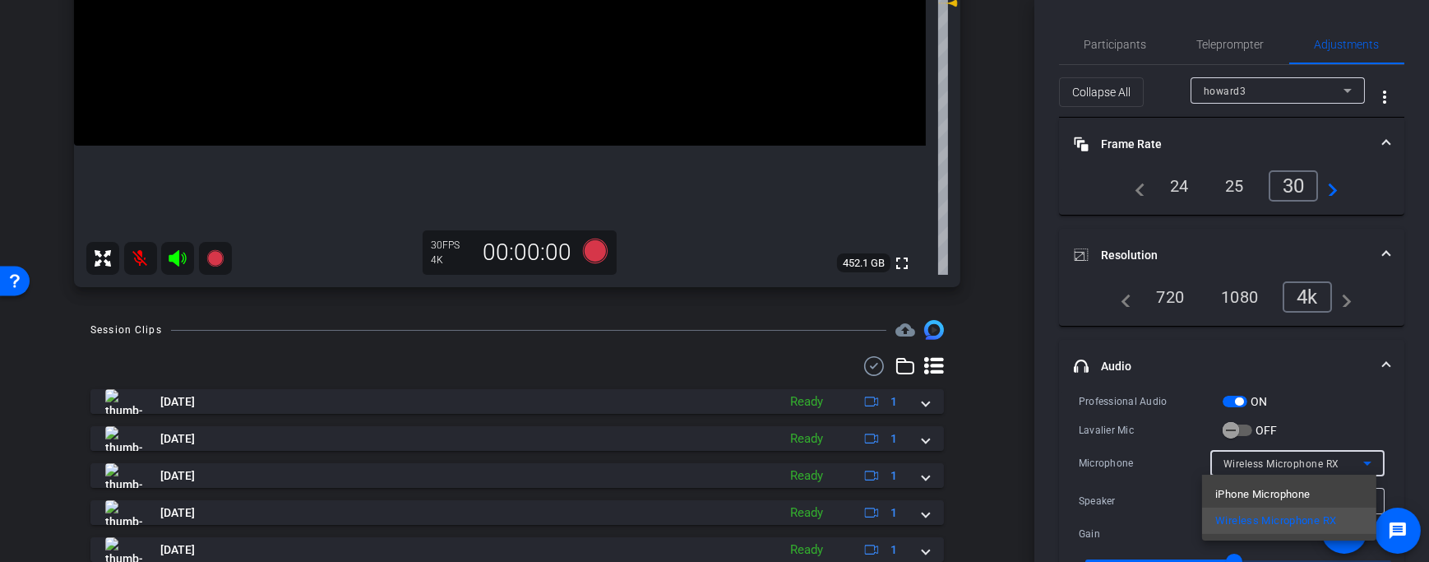
click at [1177, 479] on div at bounding box center [714, 281] width 1429 height 562
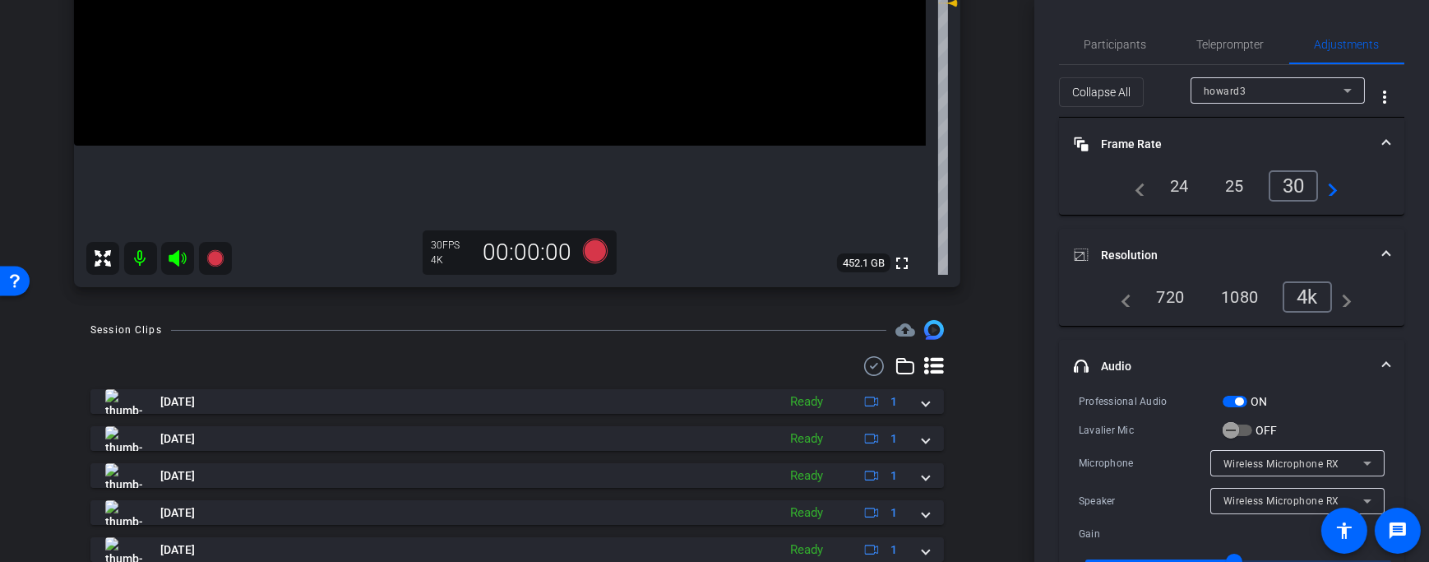
click at [1270, 502] on span "Wireless Microphone RX" at bounding box center [1281, 501] width 116 height 12
click at [1171, 497] on div at bounding box center [714, 281] width 1429 height 562
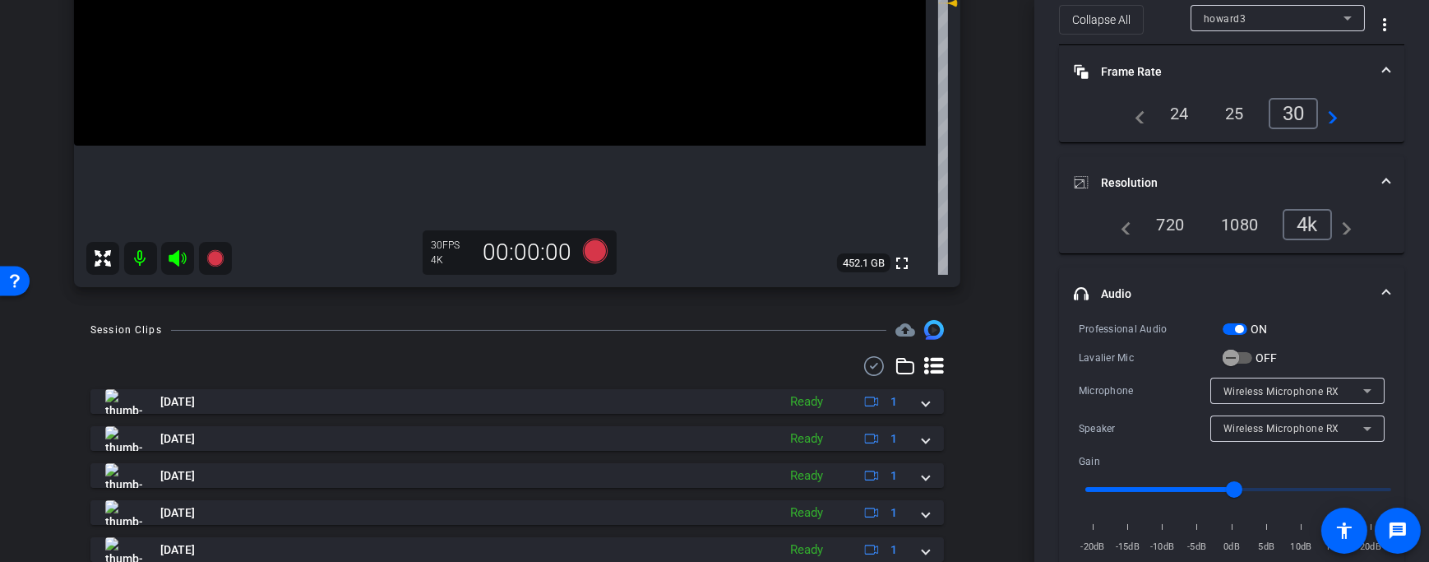
scroll to position [98, 0]
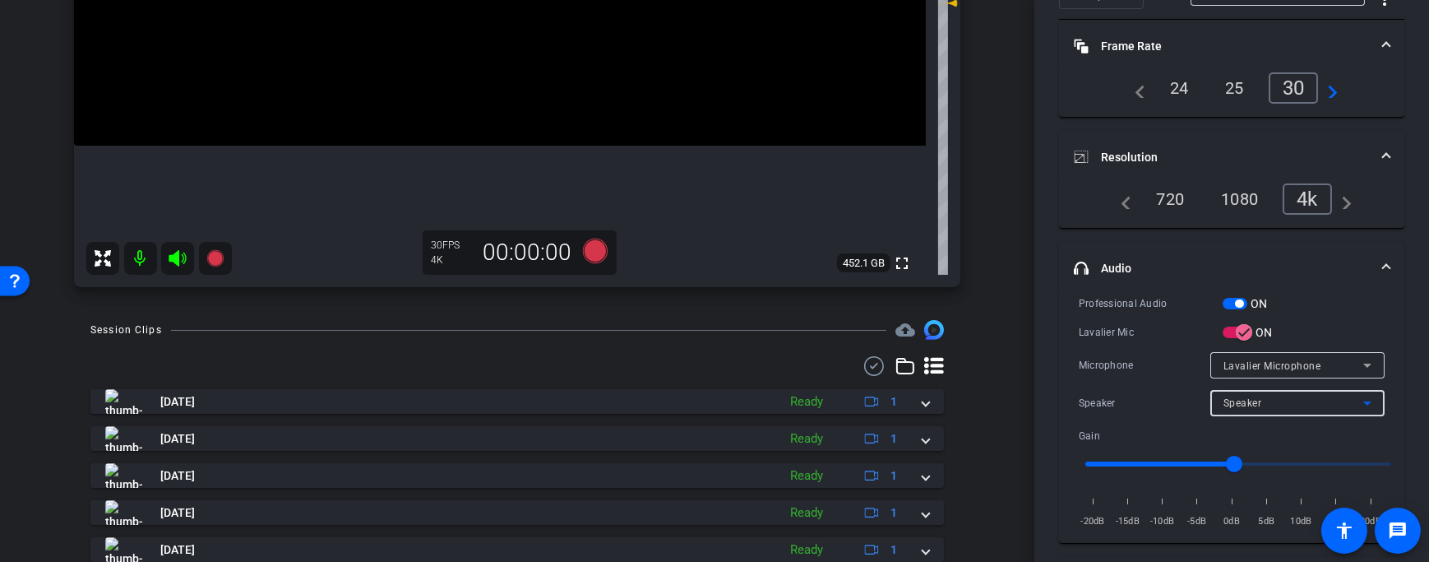
click at [1246, 408] on div "Speaker" at bounding box center [1293, 402] width 140 height 21
click at [1274, 363] on div at bounding box center [714, 281] width 1429 height 562
click at [1274, 363] on span "Lavalier Microphone" at bounding box center [1272, 366] width 98 height 12
click at [1182, 347] on div at bounding box center [714, 281] width 1429 height 562
click at [1237, 331] on icon "button" at bounding box center [1244, 332] width 15 height 15
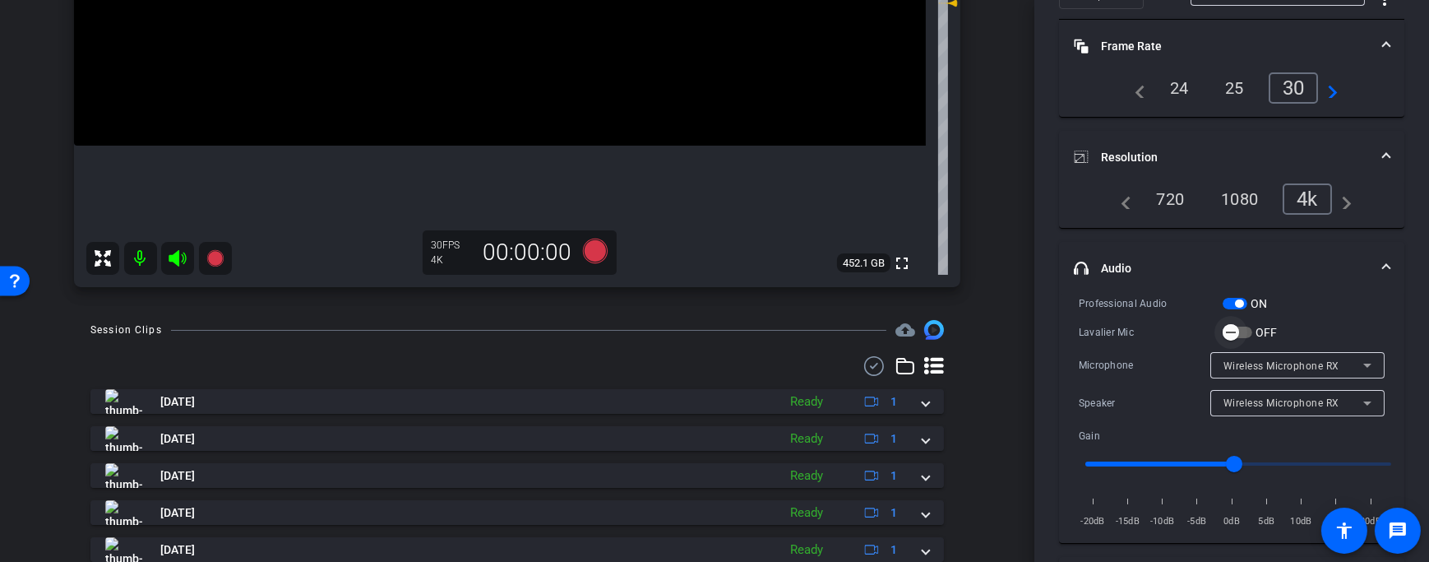
click at [1242, 328] on span "button" at bounding box center [1230, 332] width 33 height 33
click at [1241, 328] on icon "button" at bounding box center [1244, 332] width 15 height 15
click at [1241, 328] on span "button" at bounding box center [1230, 332] width 33 height 33
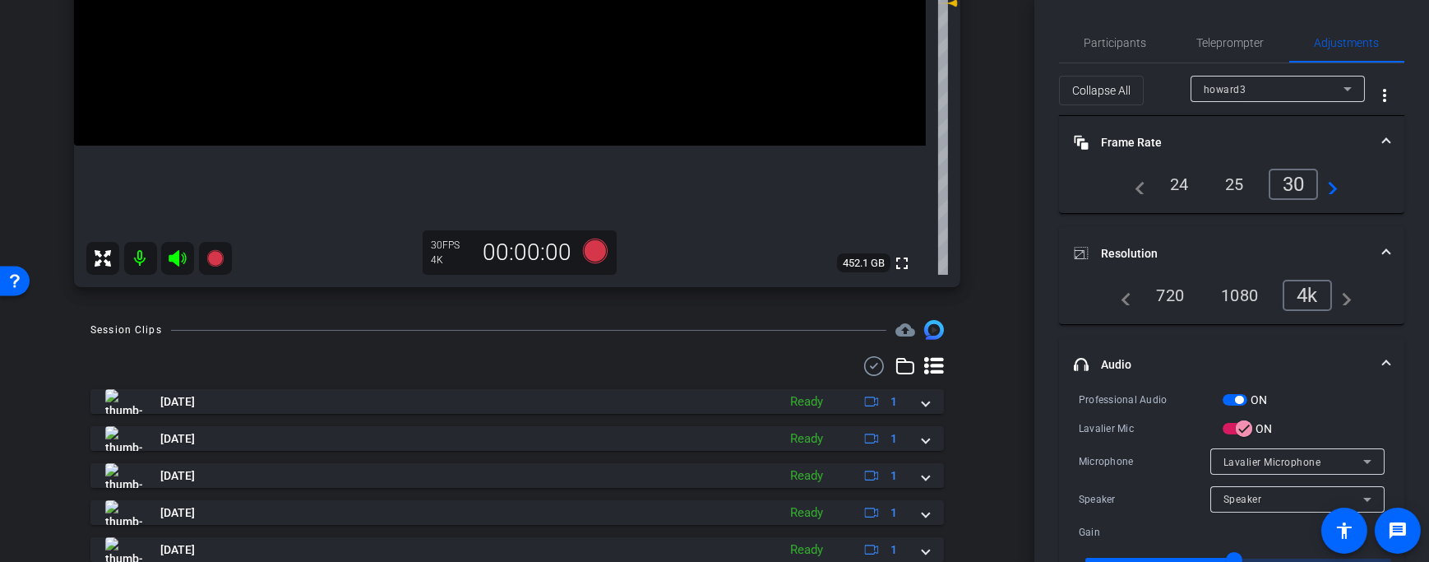
scroll to position [0, 0]
click at [1102, 43] on span "Participants" at bounding box center [1116, 45] width 62 height 12
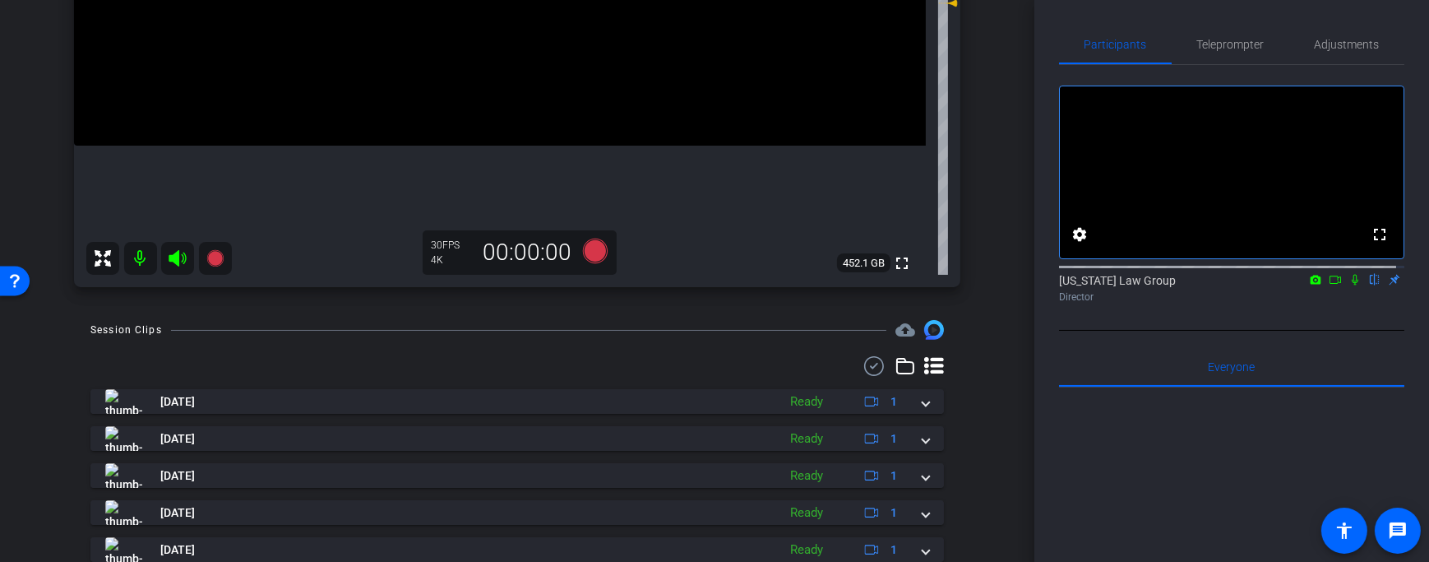
click at [1329, 285] on icon at bounding box center [1335, 280] width 13 height 12
click at [1211, 39] on span "Teleprompter" at bounding box center [1230, 45] width 67 height 12
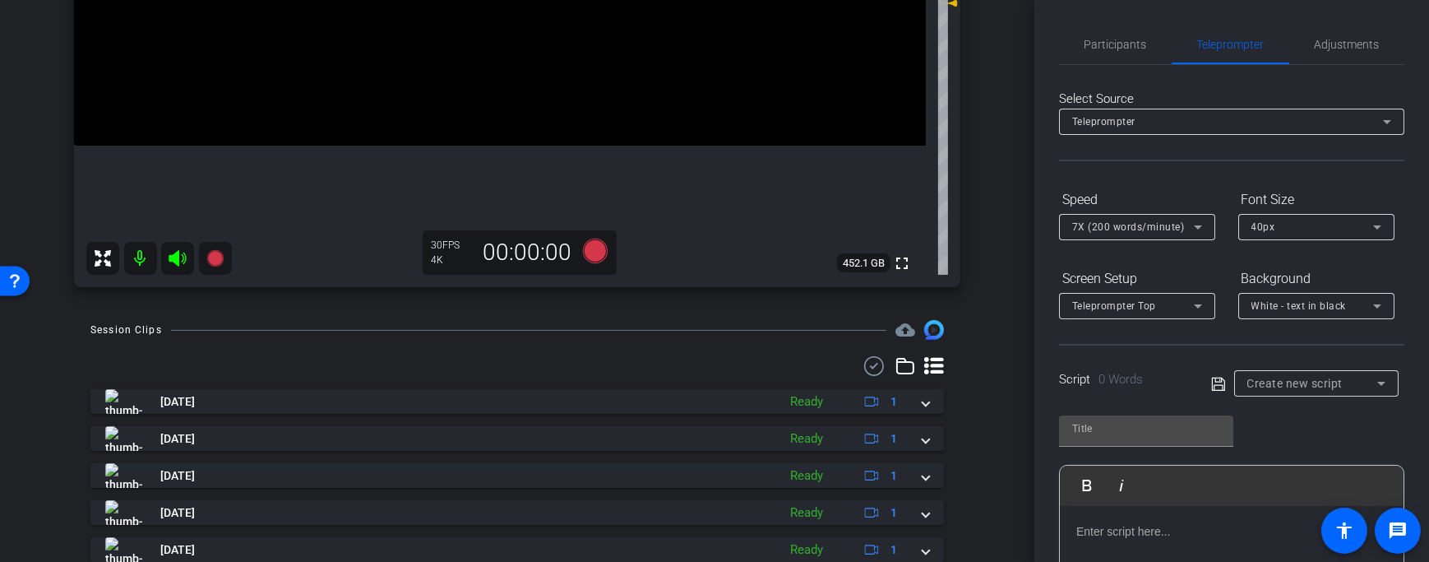
click at [1327, 383] on span "Create new script" at bounding box center [1295, 383] width 96 height 13
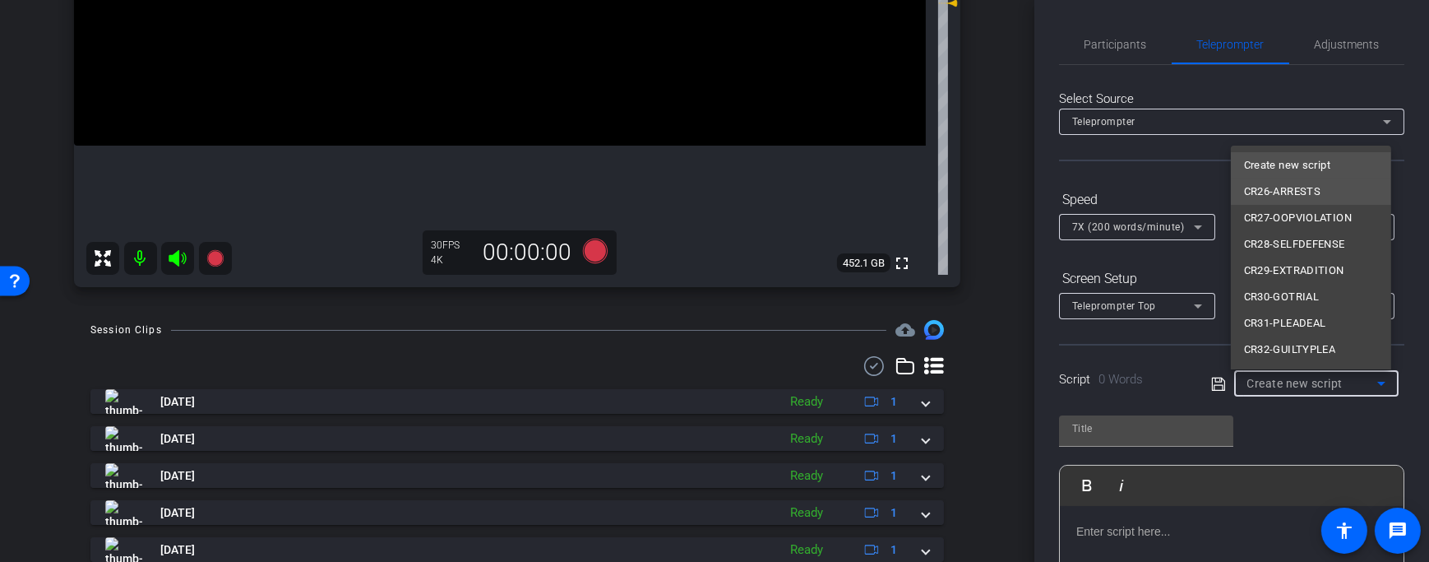
click at [1314, 196] on span "CR26-ARRESTS" at bounding box center [1282, 192] width 77 height 20
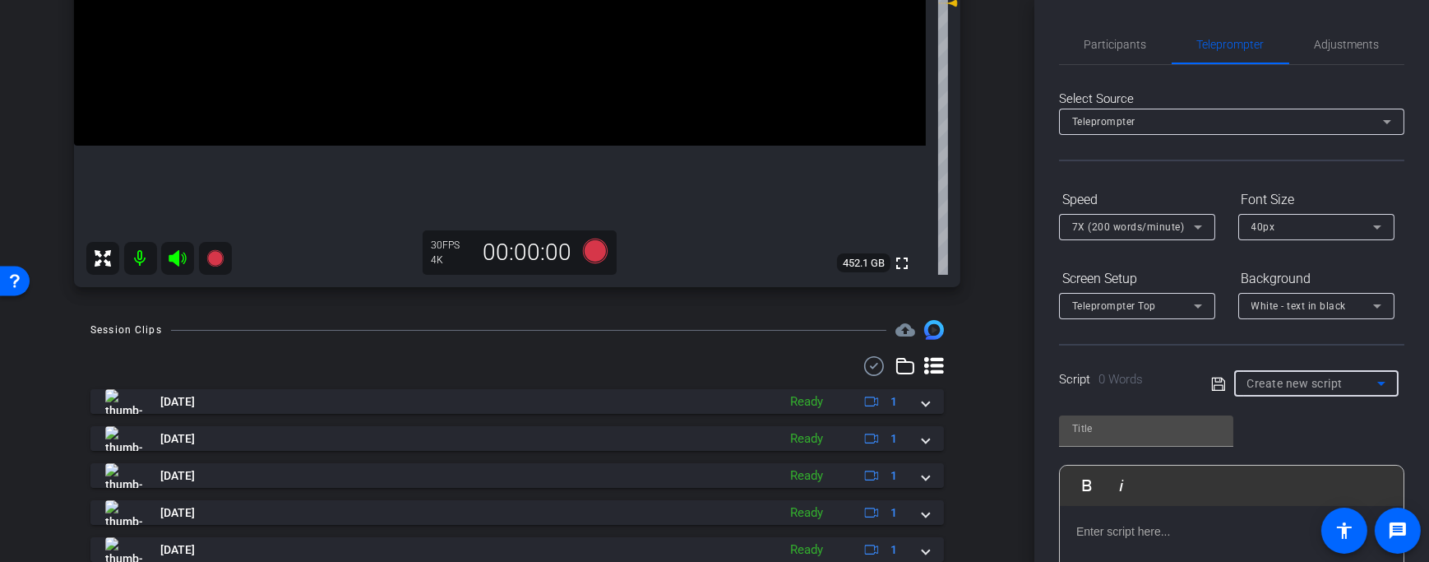
type input "CR26-ARRESTS"
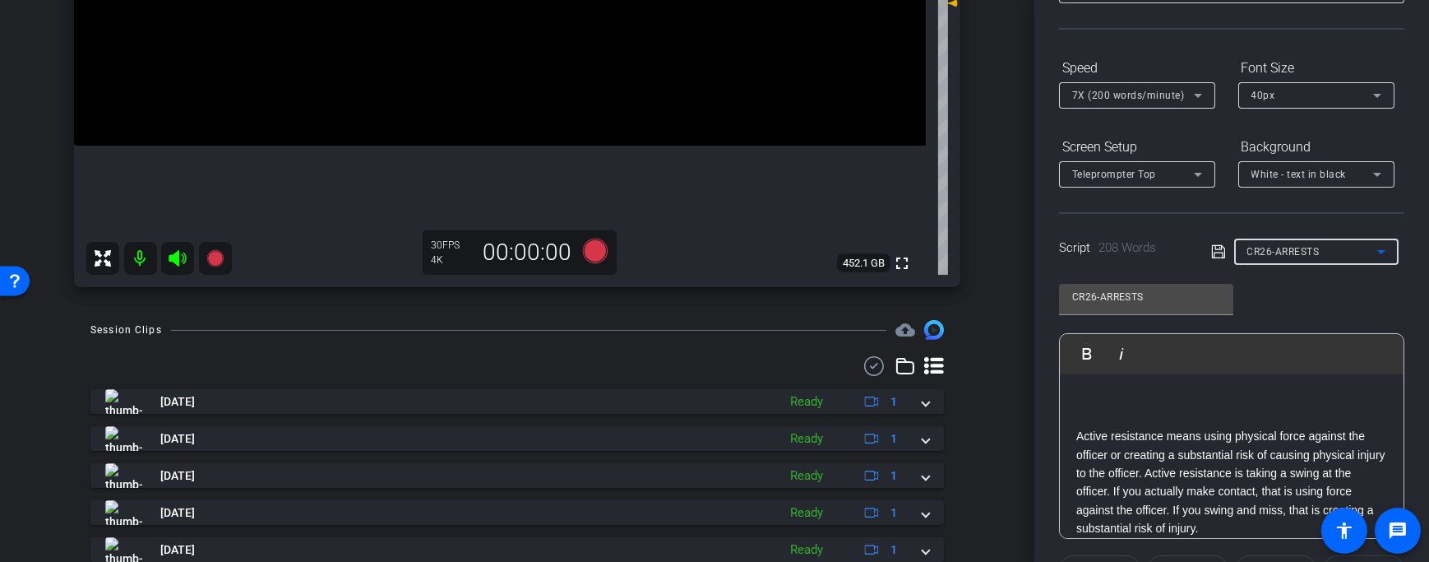
scroll to position [336, 0]
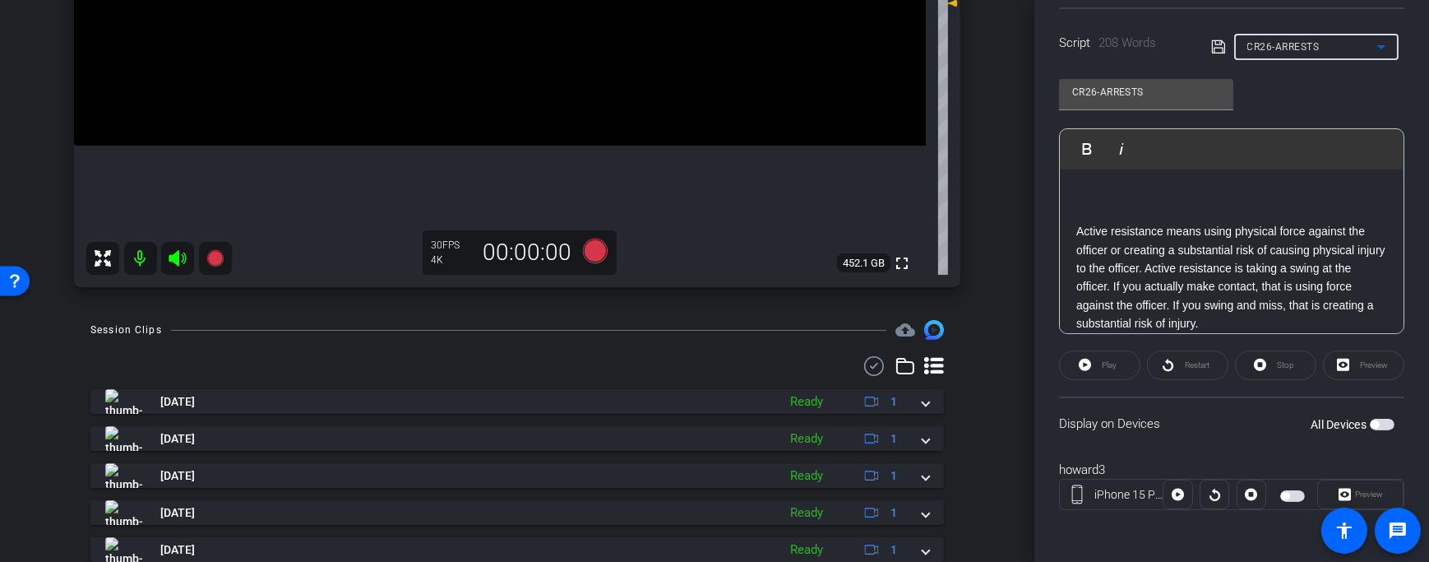
click at [1370, 419] on span "button" at bounding box center [1382, 425] width 25 height 12
click at [1351, 486] on span "Preview" at bounding box center [1367, 494] width 32 height 23
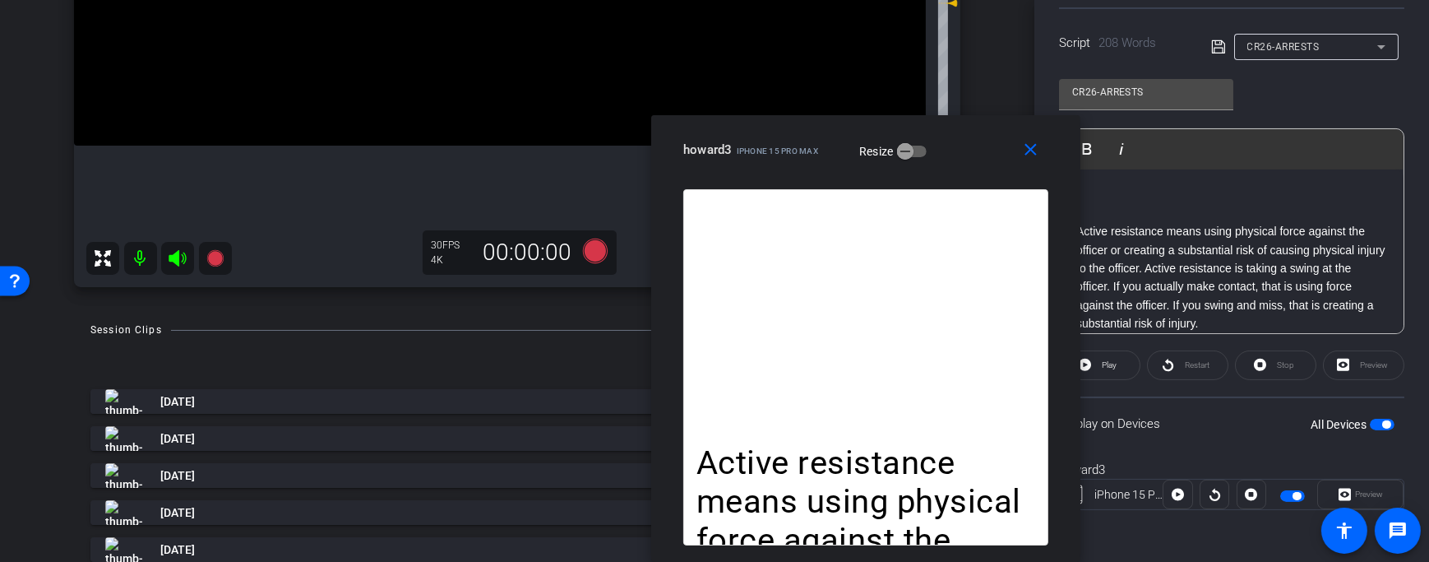
drag, startPoint x: 798, startPoint y: 94, endPoint x: 950, endPoint y: 331, distance: 281.7
click at [950, 331] on div "close howard3 iPhone 15 Pro Max Resize Active resistance means using physical f…" at bounding box center [865, 338] width 429 height 446
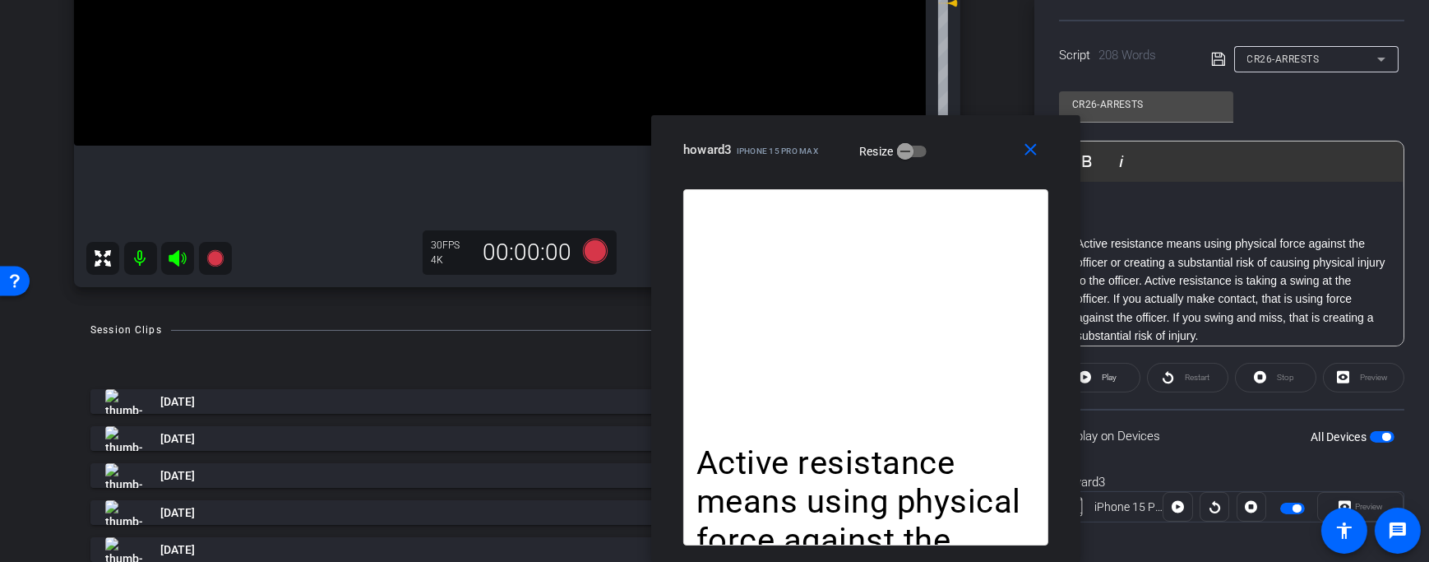
scroll to position [0, 0]
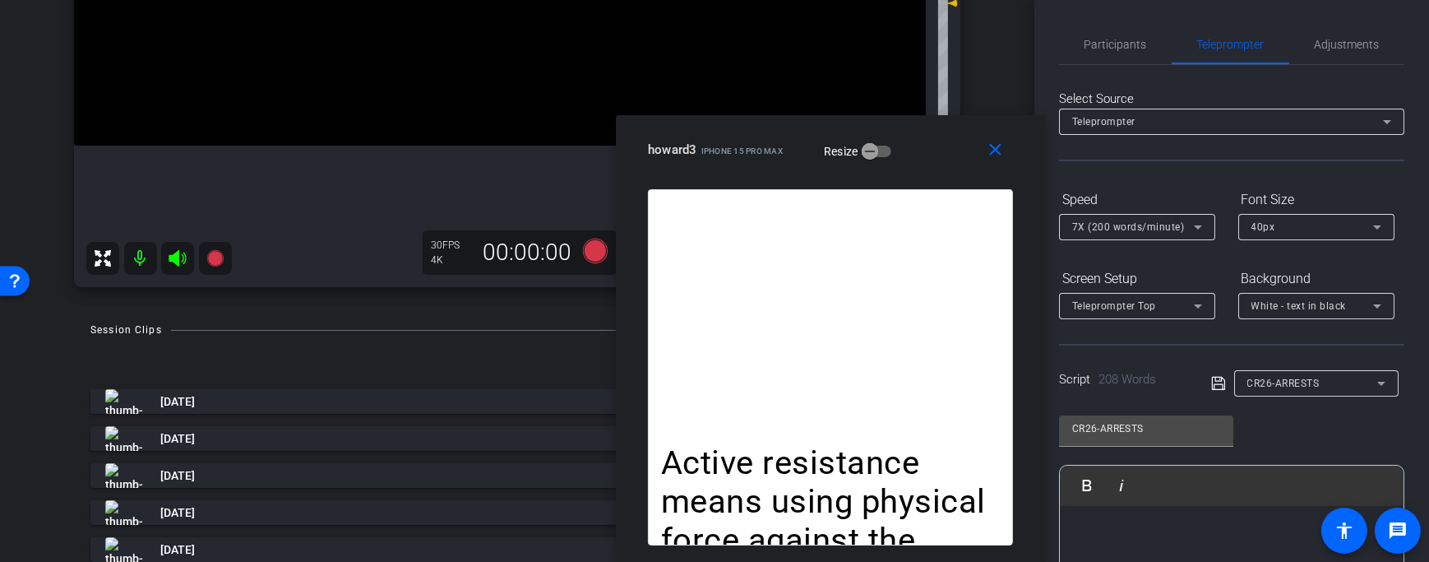
drag, startPoint x: 958, startPoint y: 146, endPoint x: 923, endPoint y: 184, distance: 51.2
click at [923, 184] on div "close howard3 iPhone 15 Pro Max Resize" at bounding box center [830, 152] width 429 height 74
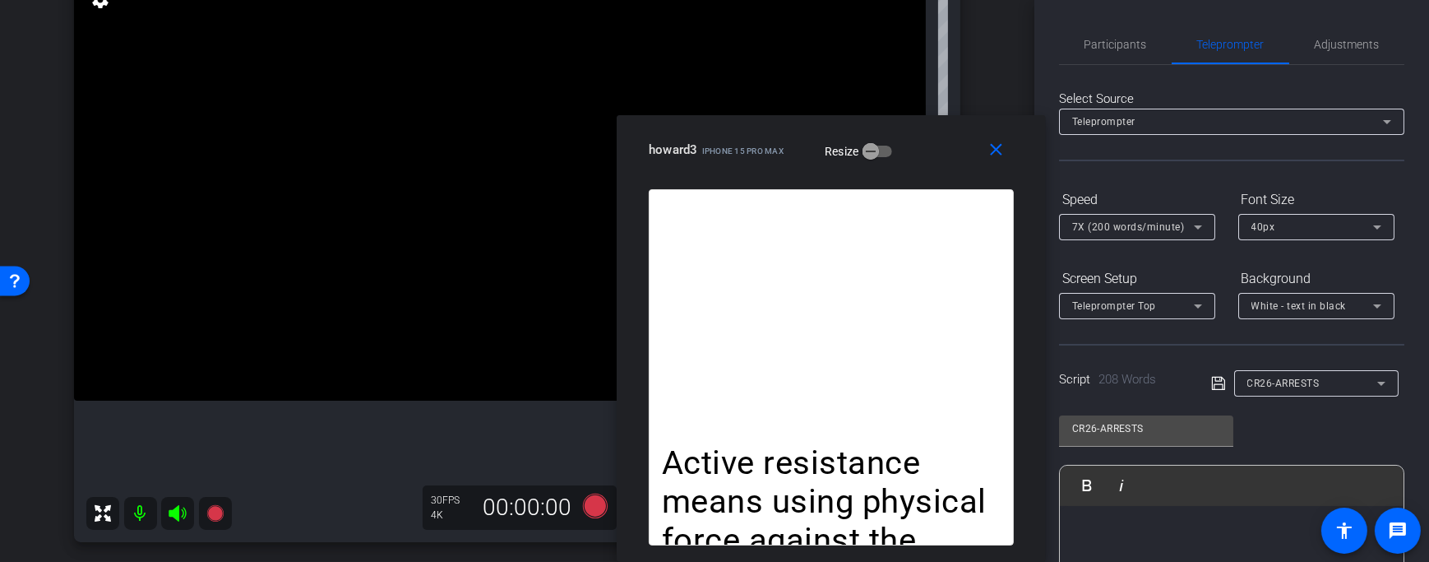
scroll to position [199, 0]
click at [1333, 44] on span "Adjustments" at bounding box center [1347, 45] width 65 height 12
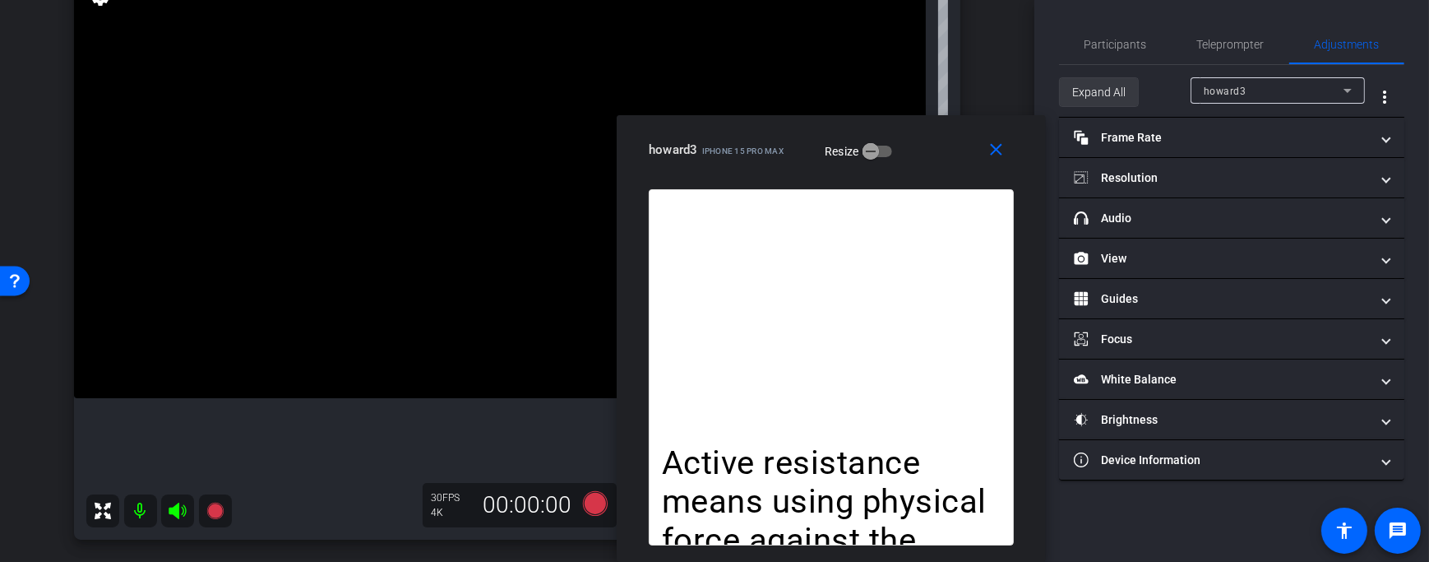
click at [1111, 99] on span "Expand All" at bounding box center [1098, 91] width 53 height 31
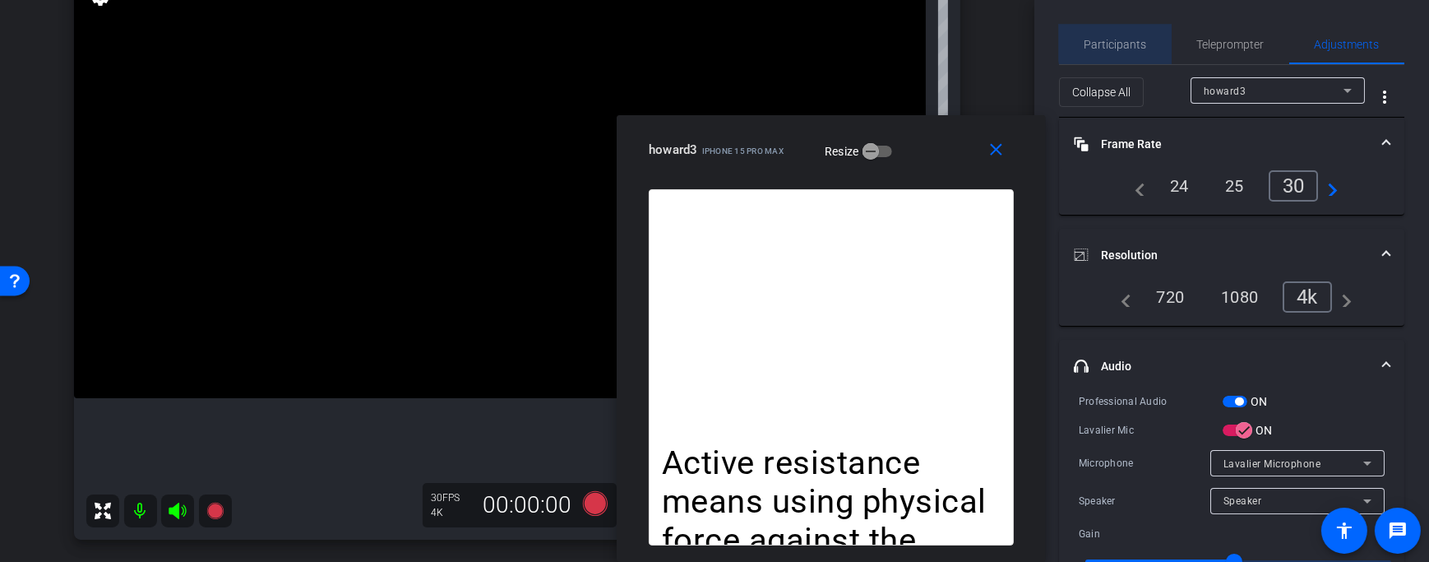
click at [1128, 43] on span "Participants" at bounding box center [1116, 45] width 62 height 12
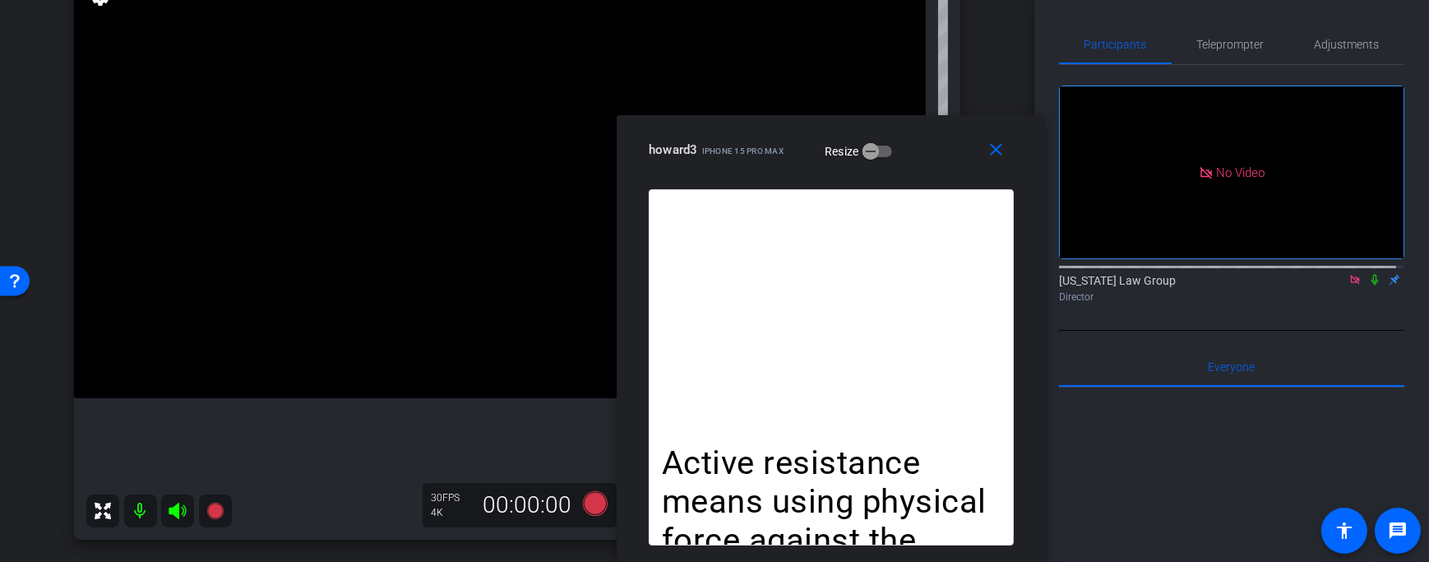
click at [1348, 274] on icon at bounding box center [1354, 280] width 13 height 12
click at [1329, 285] on icon at bounding box center [1335, 280] width 13 height 12
click at [1368, 42] on span "Adjustments" at bounding box center [1347, 45] width 65 height 12
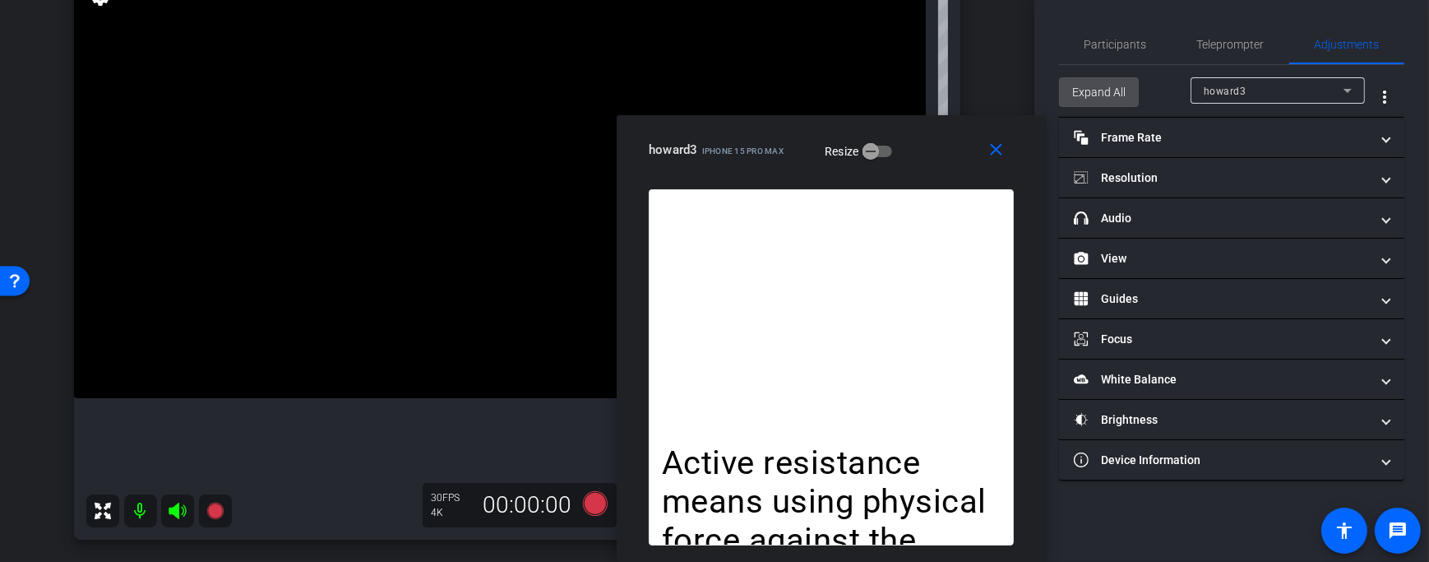
click at [1124, 87] on span "Expand All" at bounding box center [1098, 91] width 53 height 31
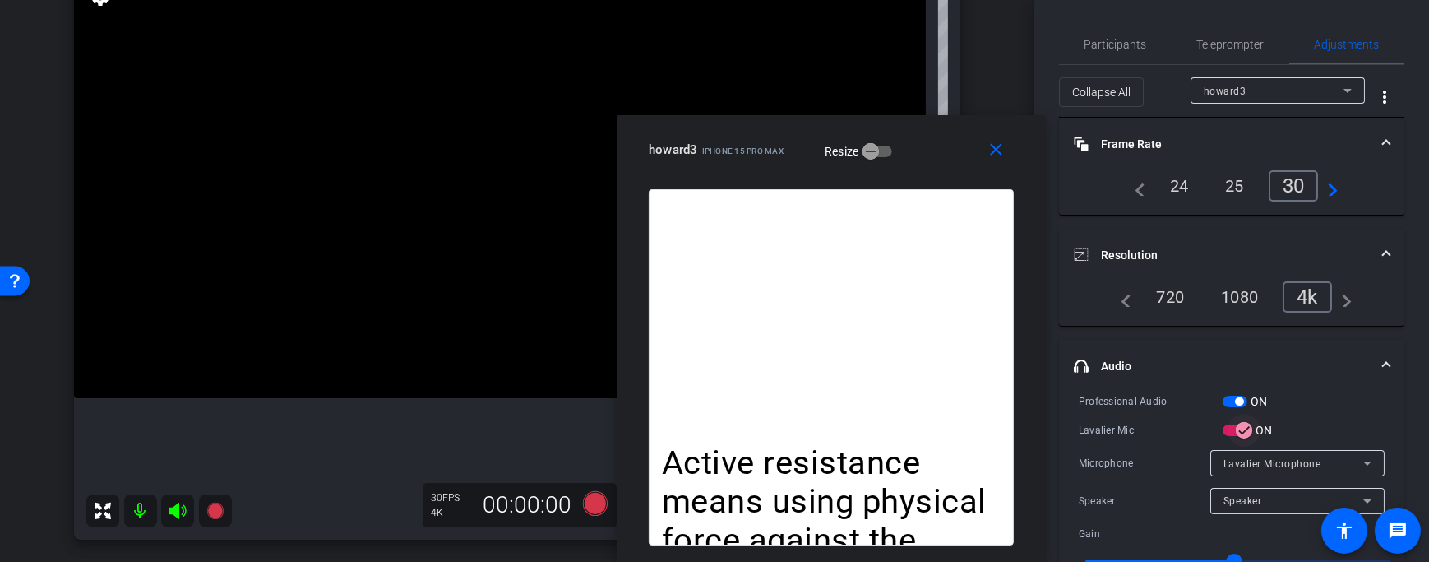
click at [1231, 431] on span "button" at bounding box center [1244, 430] width 33 height 33
click at [1240, 427] on span "button" at bounding box center [1230, 430] width 33 height 33
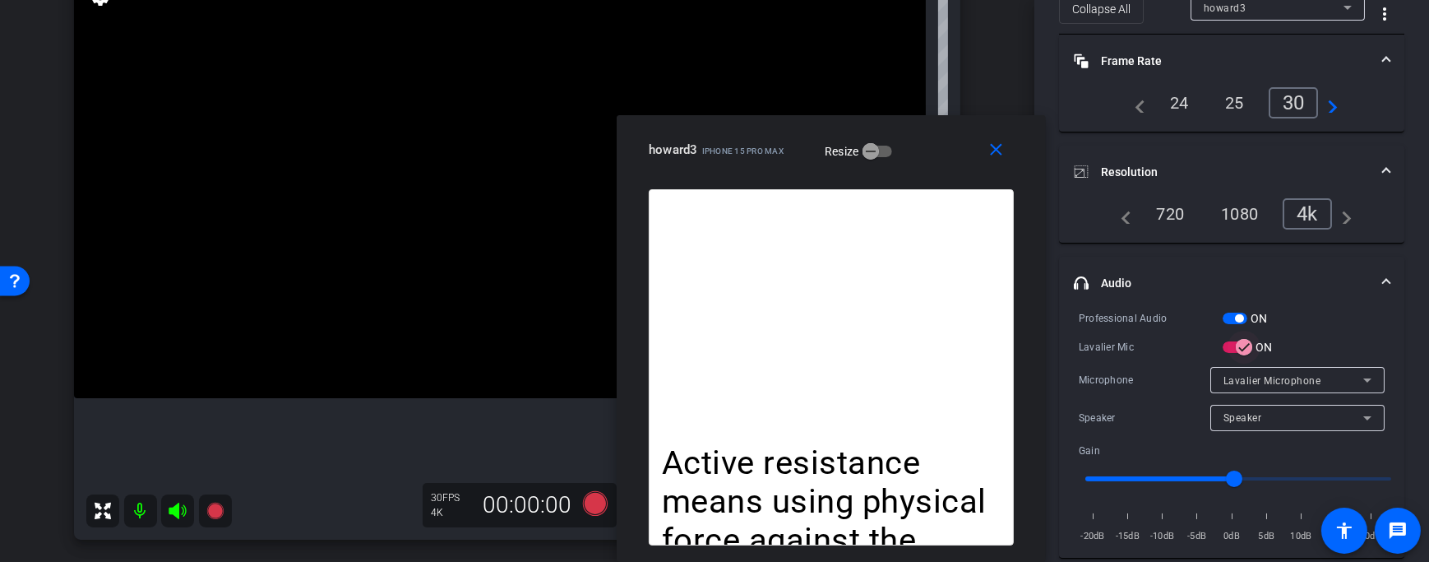
scroll to position [91, 0]
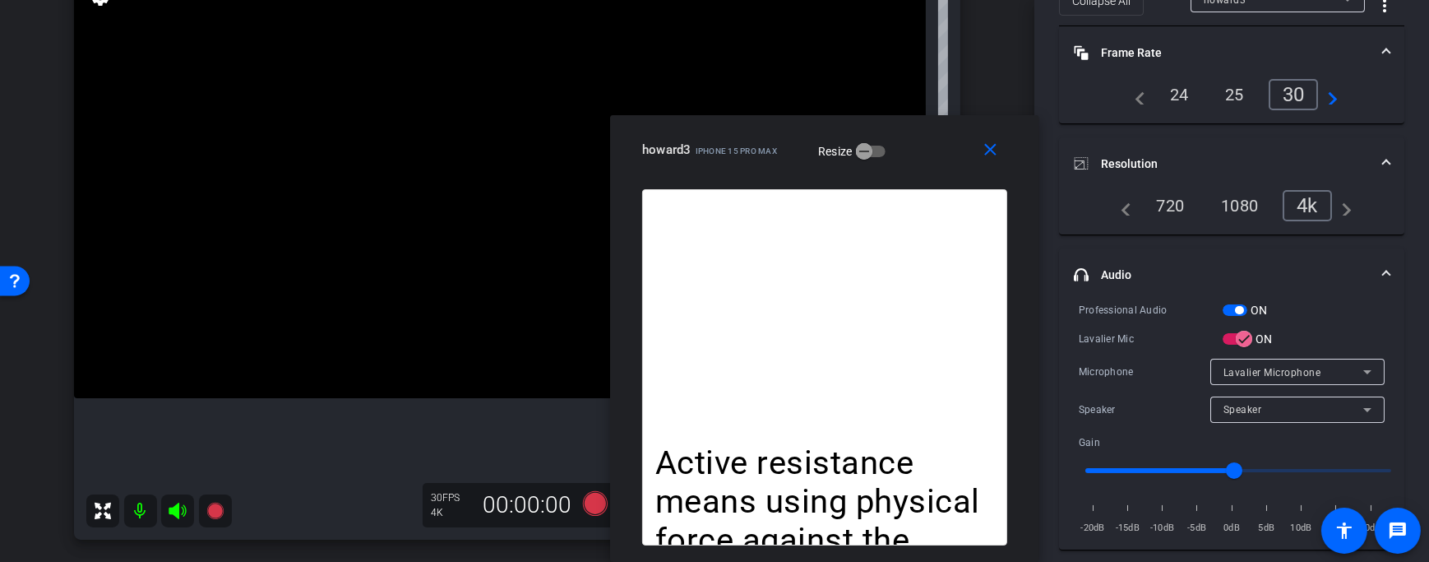
drag, startPoint x: 947, startPoint y: 167, endPoint x: 934, endPoint y: 183, distance: 20.4
click at [934, 183] on div "close howard3 iPhone 15 Pro Max Resize" at bounding box center [824, 152] width 429 height 74
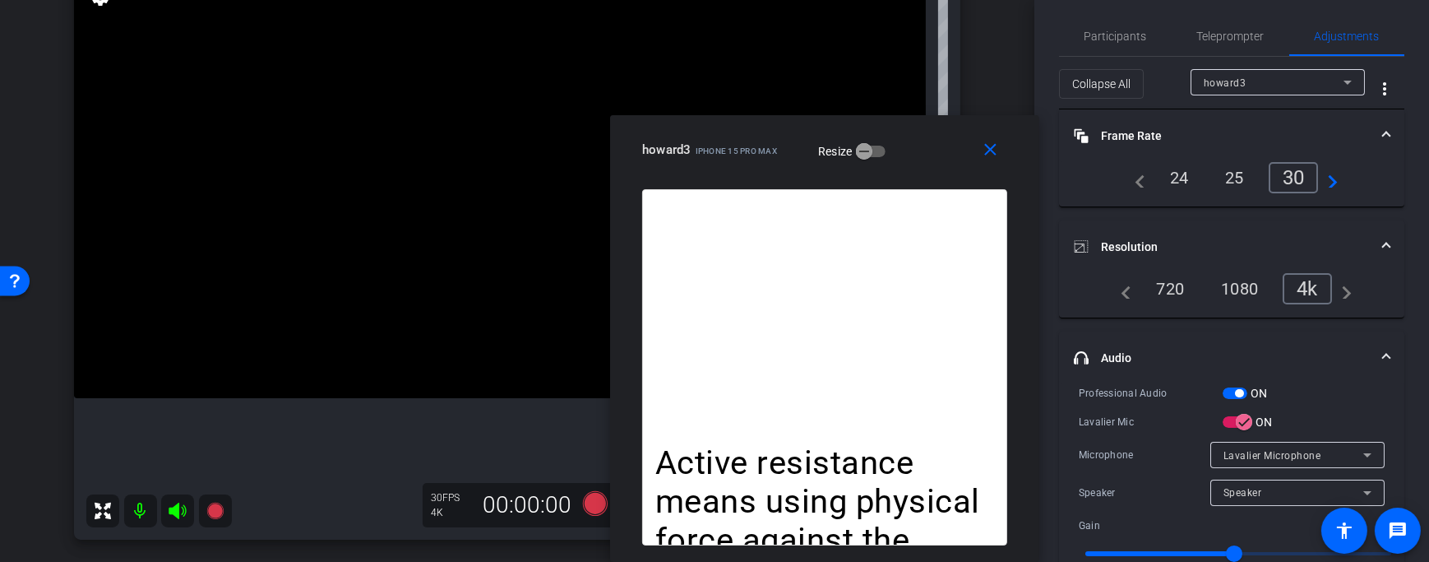
scroll to position [0, 0]
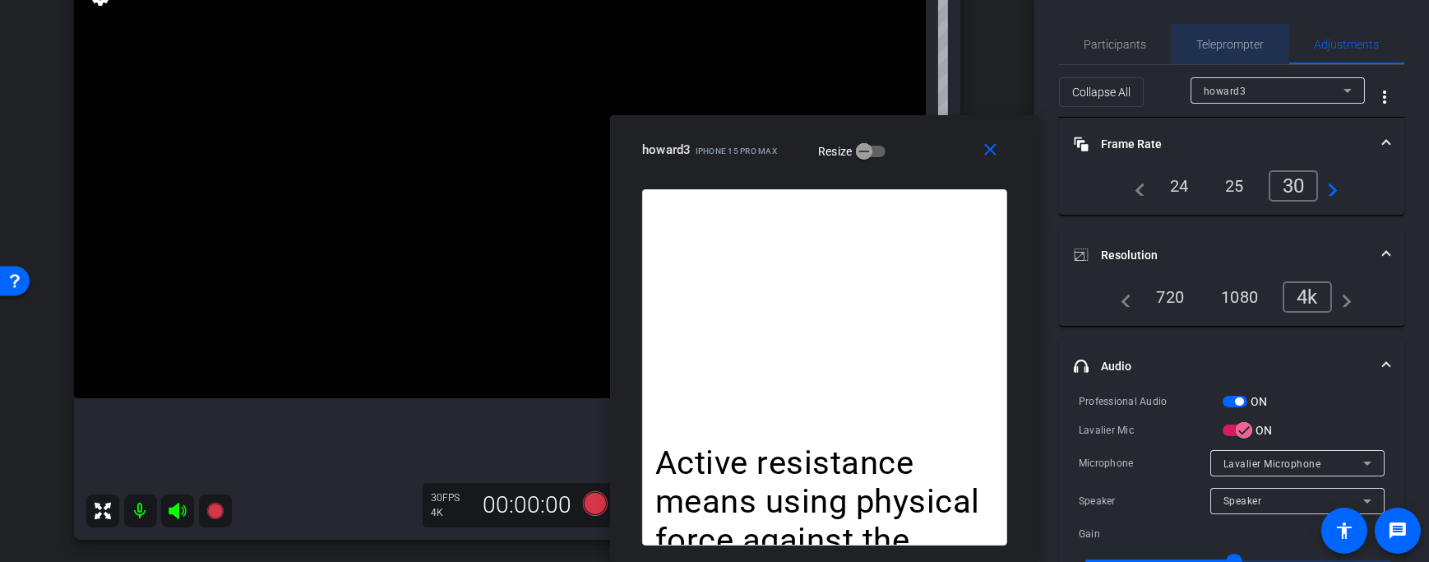
click at [1205, 35] on span "Teleprompter" at bounding box center [1230, 44] width 67 height 39
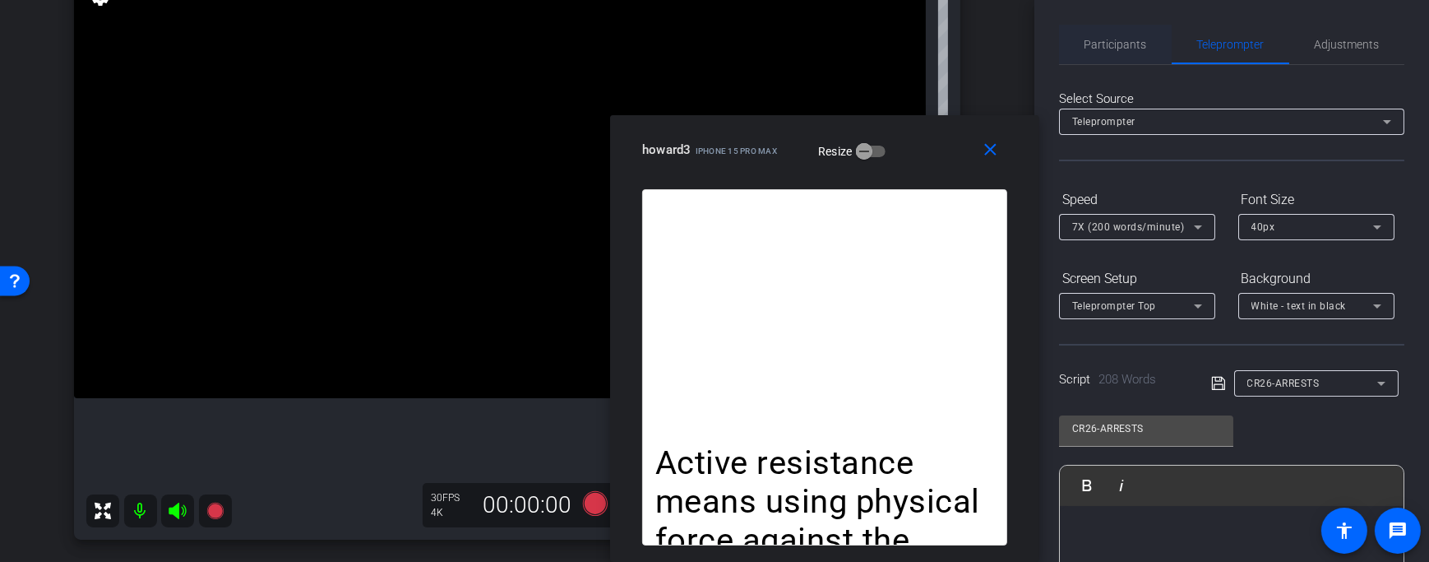
click at [1124, 59] on span "Participants" at bounding box center [1116, 44] width 62 height 39
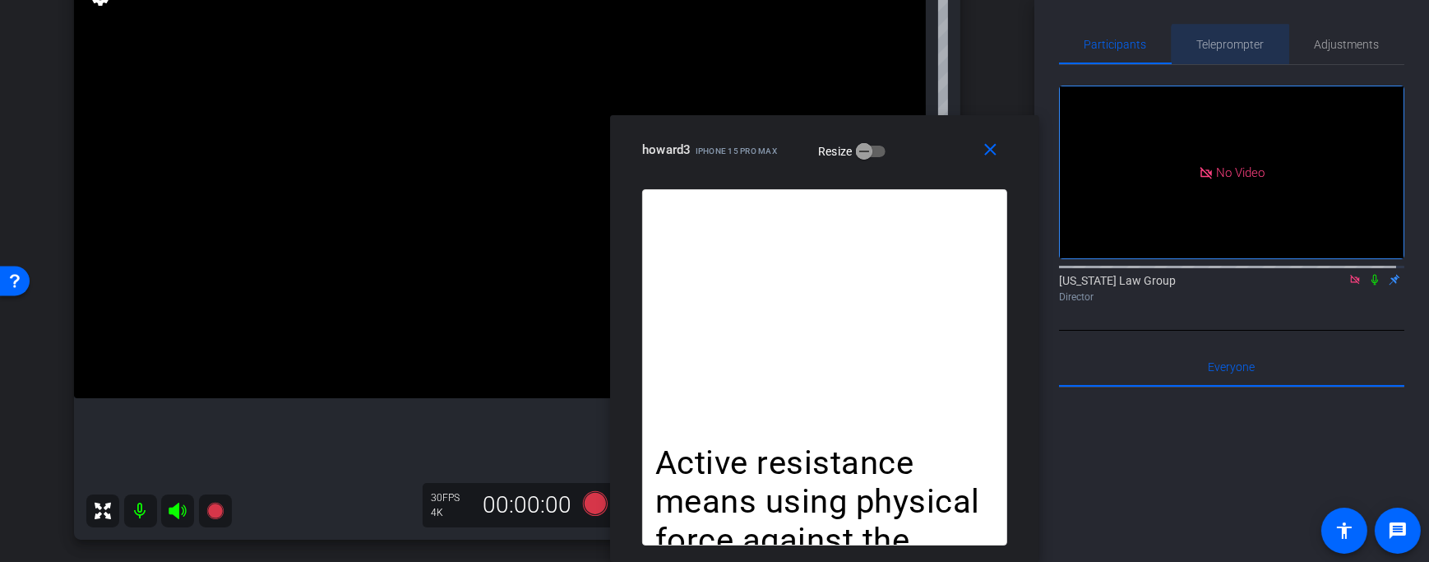
click at [1227, 52] on span "Teleprompter" at bounding box center [1230, 44] width 67 height 39
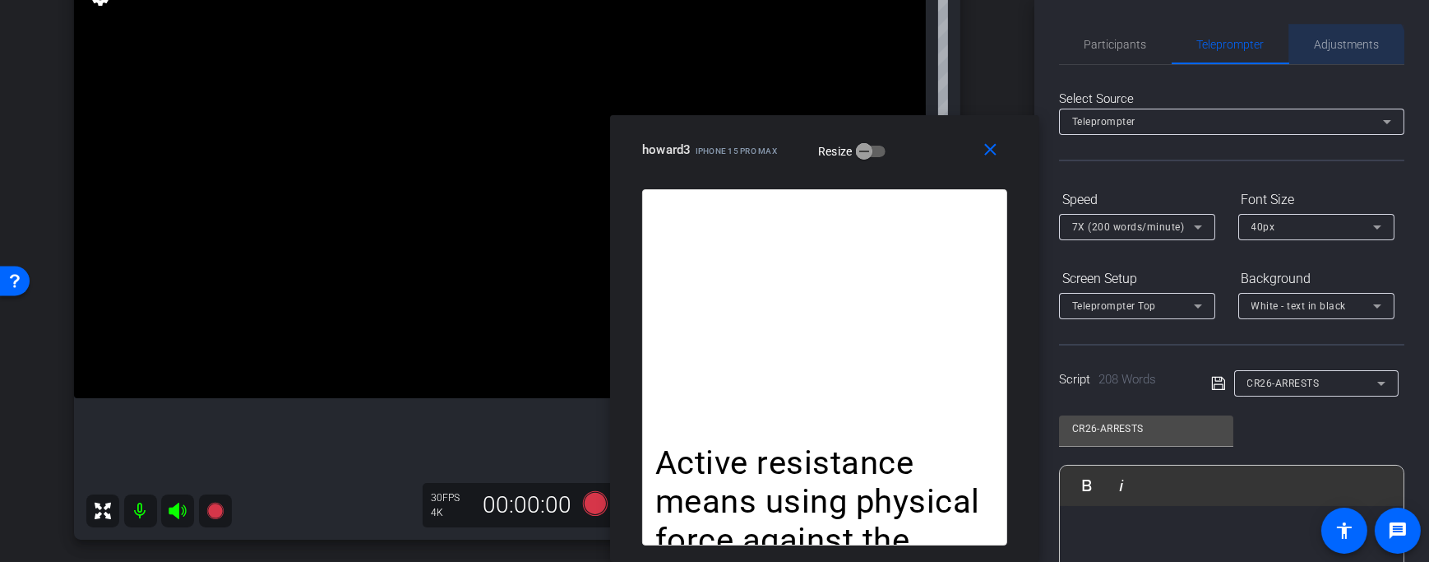
click at [1325, 62] on span "Adjustments" at bounding box center [1347, 44] width 65 height 39
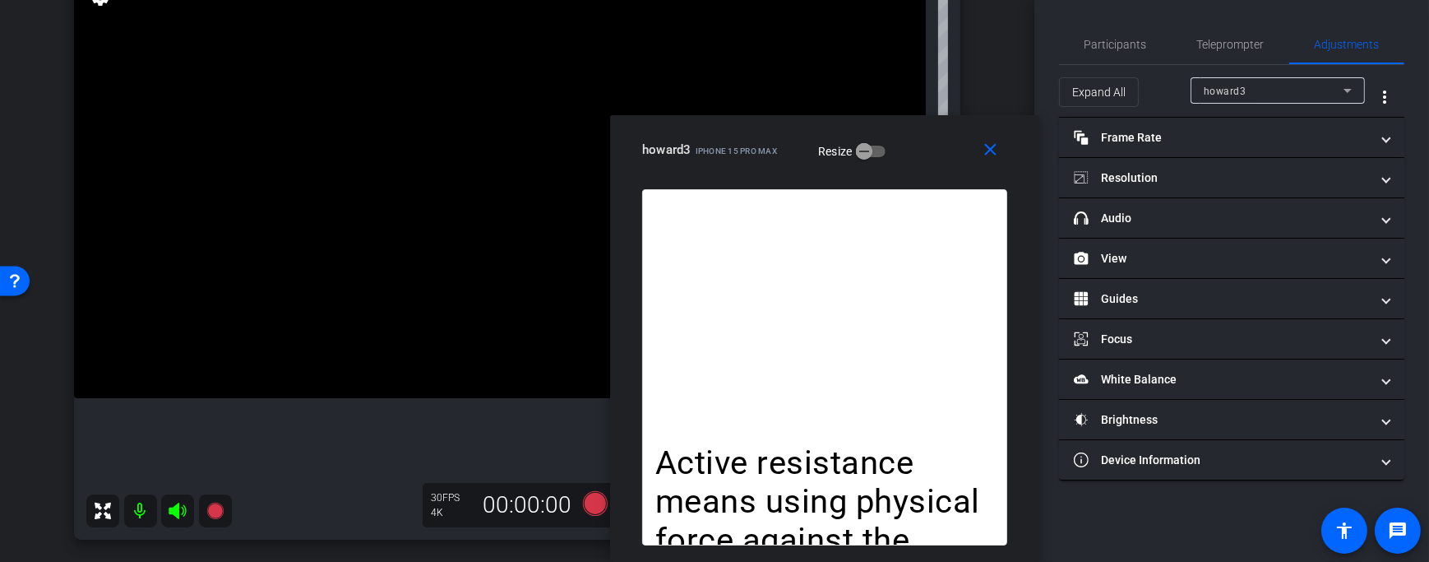
click at [1249, 93] on div "howard3" at bounding box center [1274, 91] width 140 height 21
click at [1166, 89] on div at bounding box center [714, 281] width 1429 height 562
click at [1119, 95] on span "Expand All" at bounding box center [1098, 91] width 53 height 31
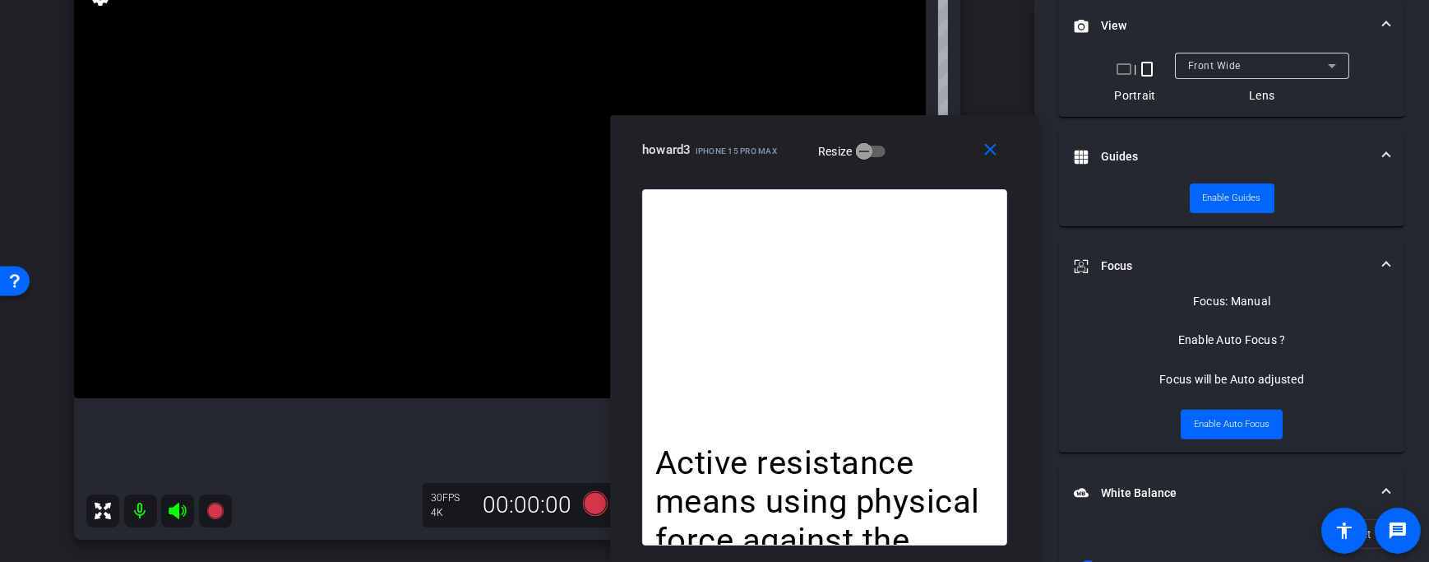
scroll to position [711, 0]
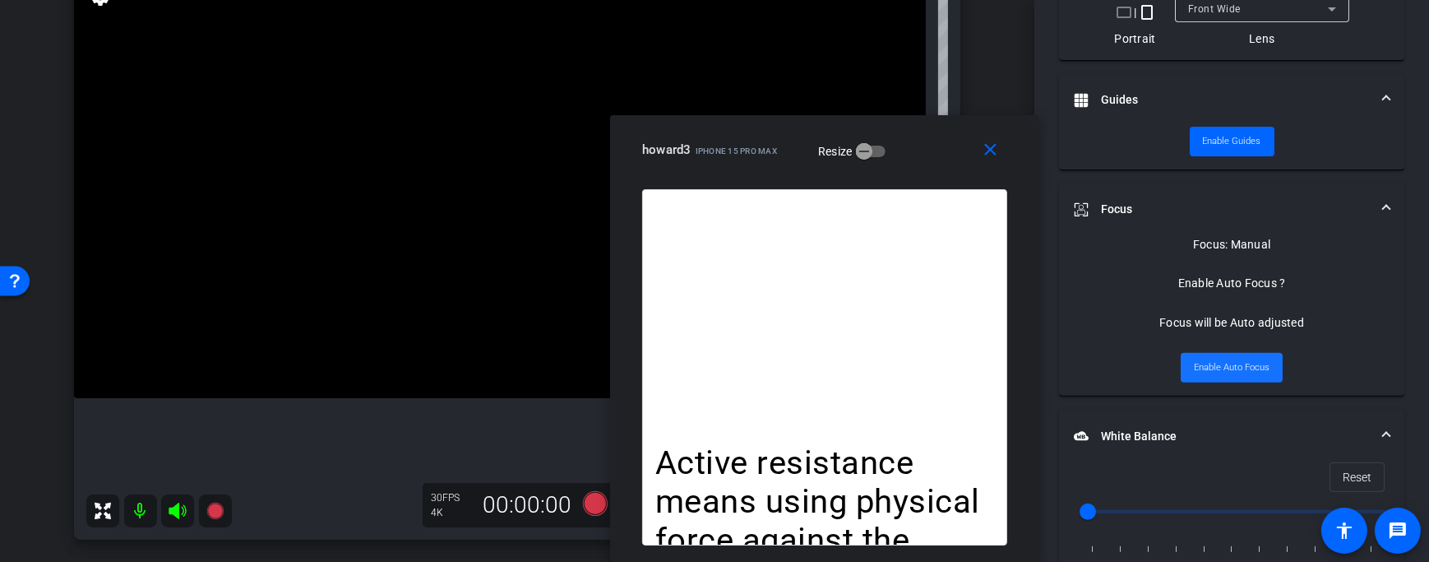
click at [1267, 367] on span at bounding box center [1232, 367] width 102 height 39
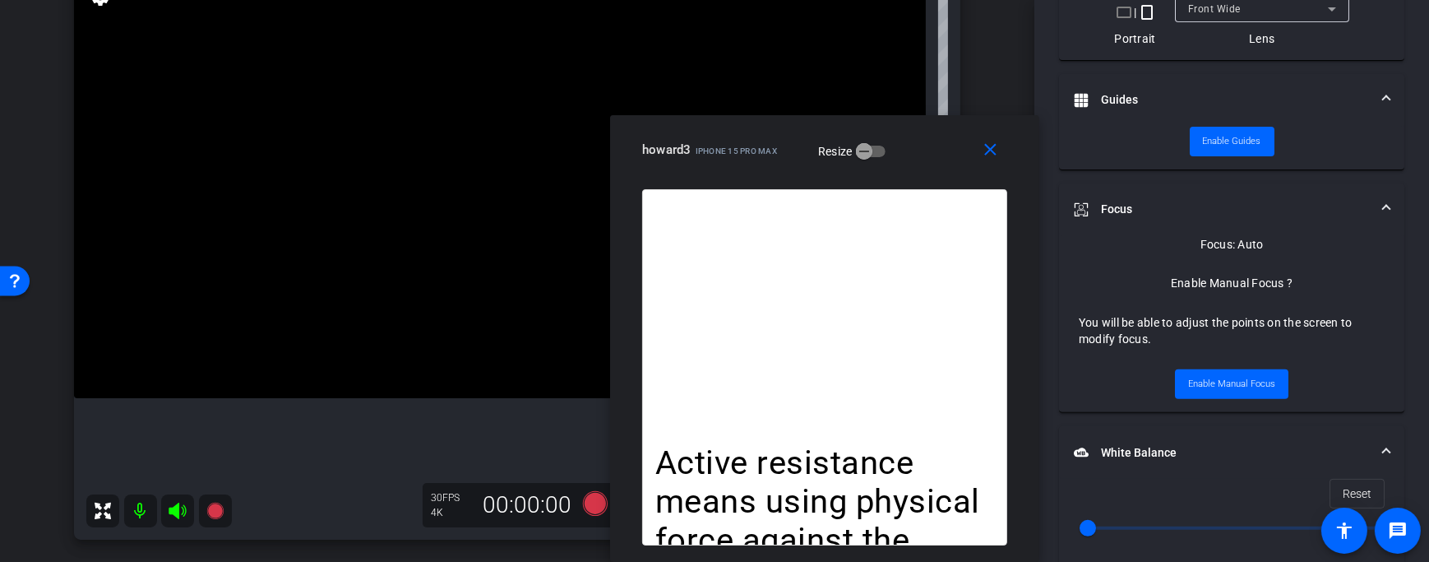
click at [1385, 204] on mat-expansion-panel-header "Focus" at bounding box center [1231, 209] width 345 height 53
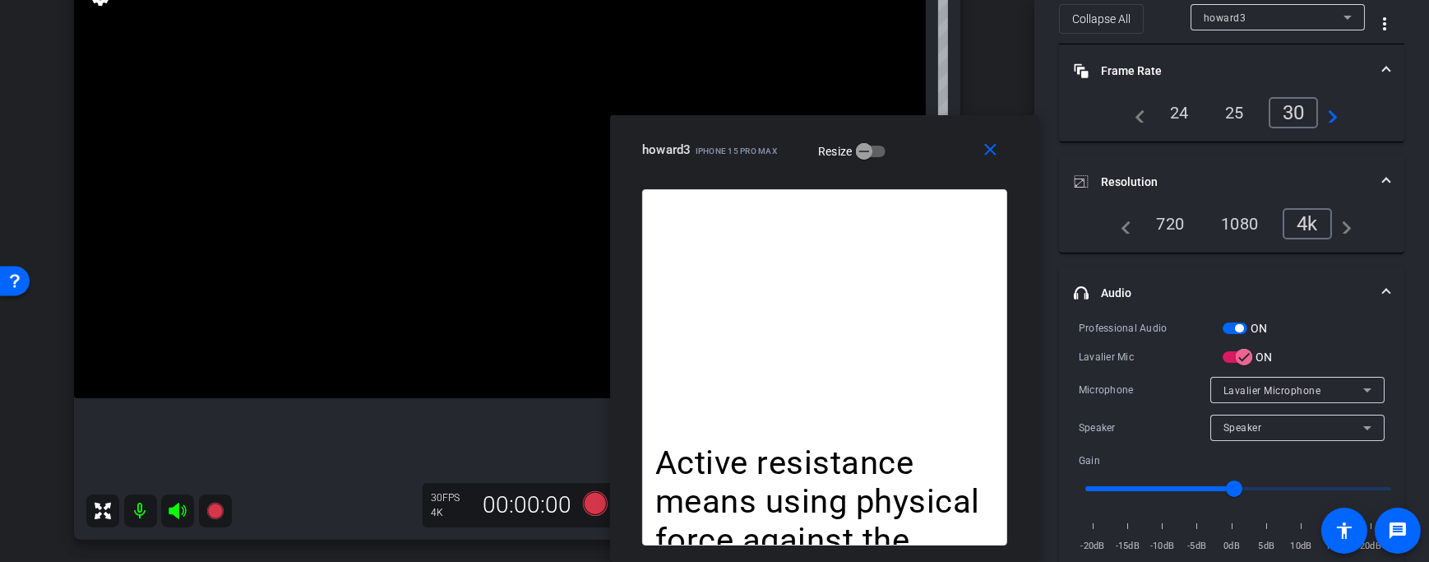
scroll to position [0, 0]
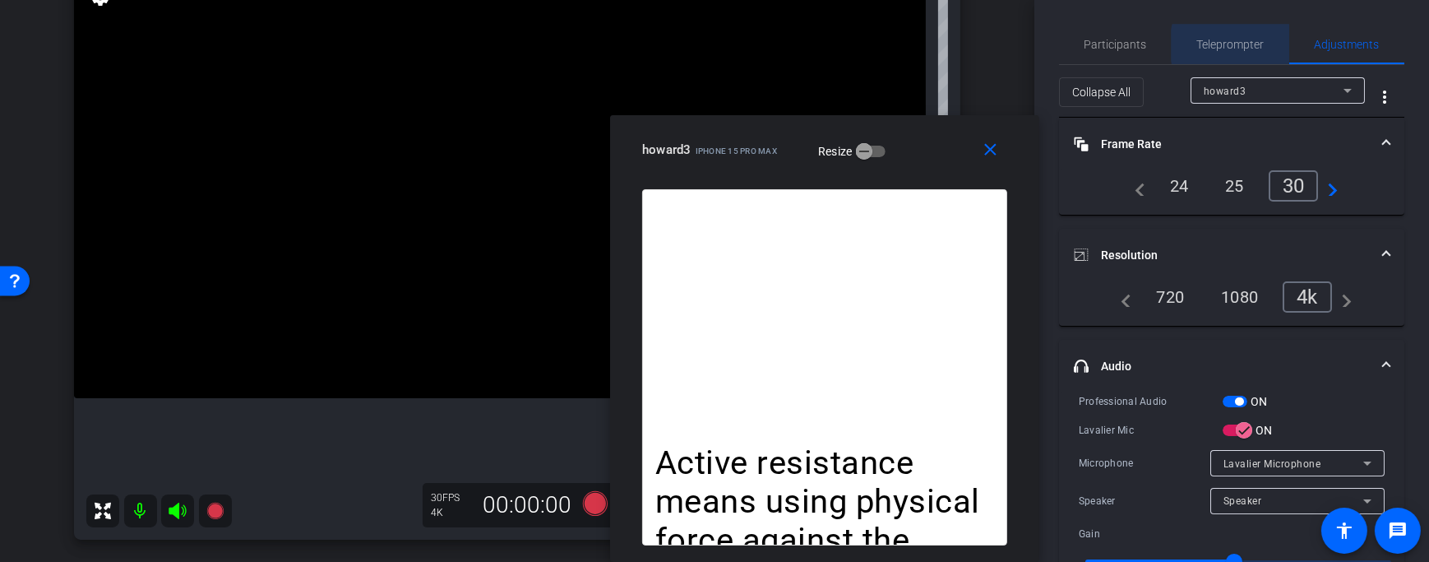
click at [1241, 45] on span "Teleprompter" at bounding box center [1230, 45] width 67 height 12
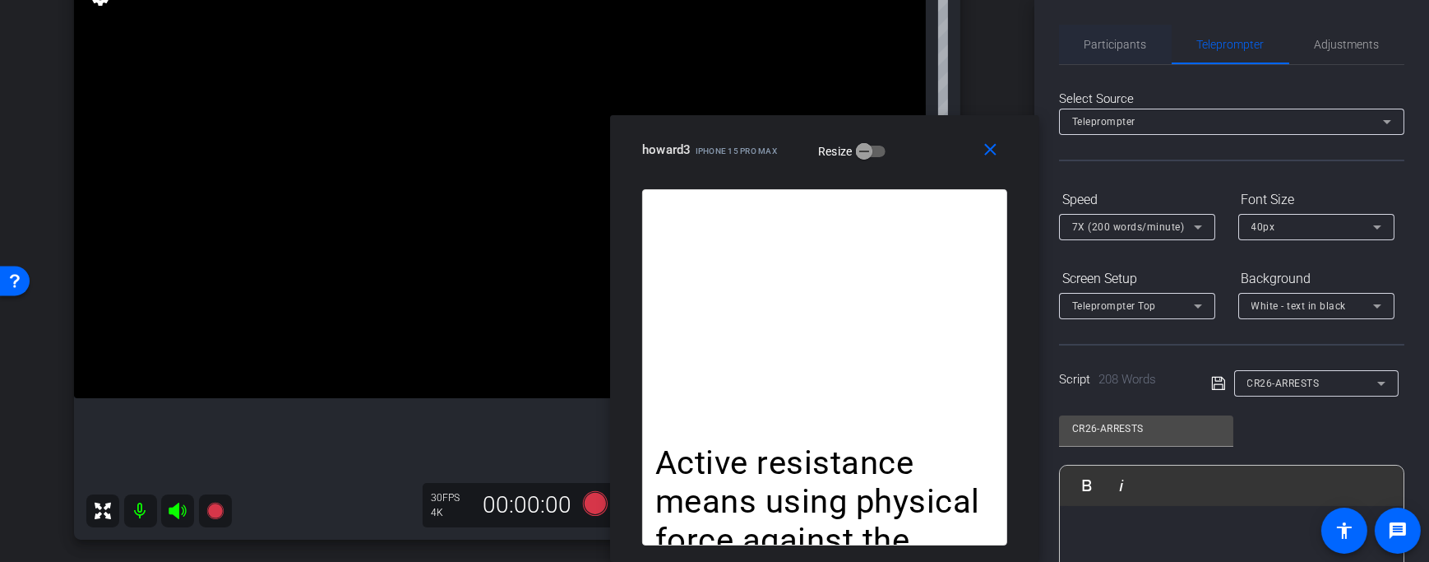
click at [1145, 47] on div "Participants" at bounding box center [1115, 44] width 113 height 39
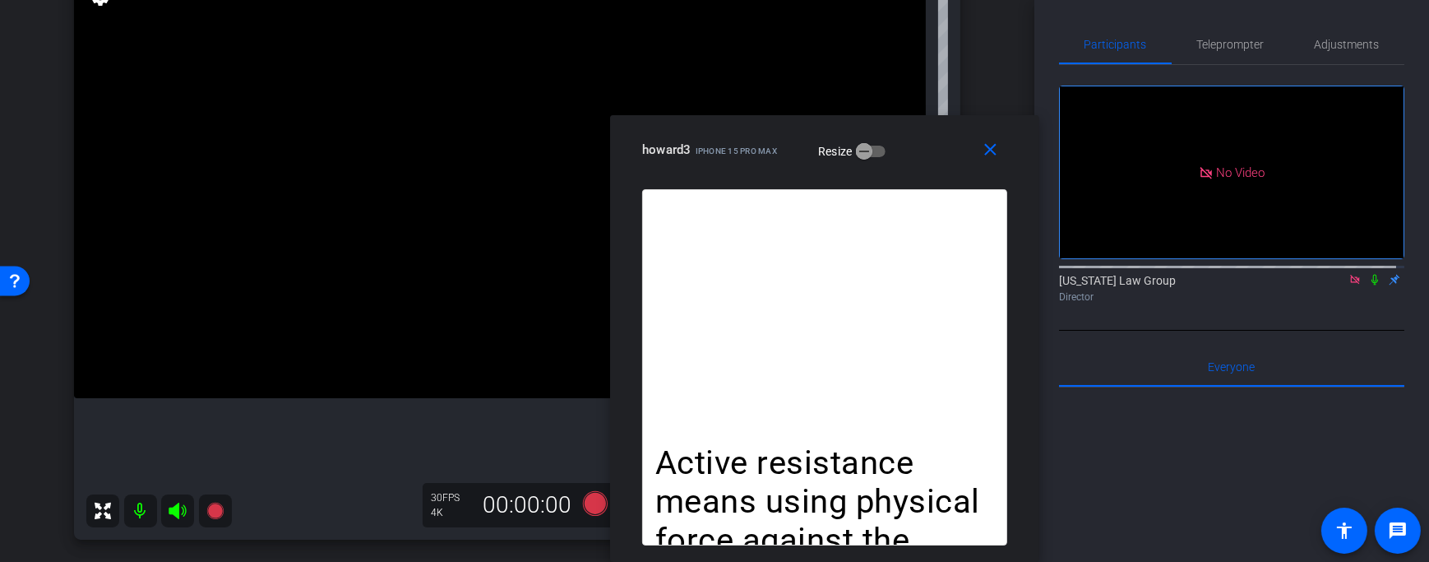
click at [150, 336] on video at bounding box center [500, 185] width 852 height 426
click at [105, 506] on icon at bounding box center [103, 510] width 16 height 16
click at [104, 508] on icon at bounding box center [103, 511] width 20 height 20
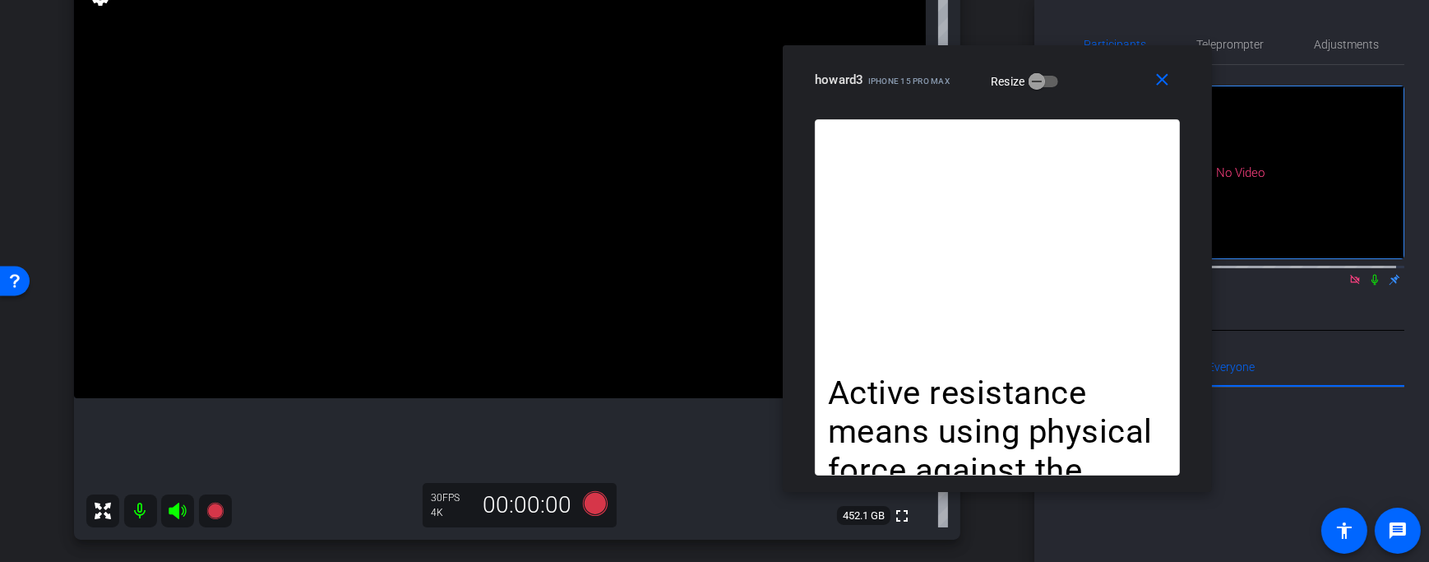
drag, startPoint x: 789, startPoint y: 166, endPoint x: 962, endPoint y: 95, distance: 187.3
click at [962, 95] on div "close howard3 iPhone 15 Pro Max Resize" at bounding box center [997, 82] width 429 height 74
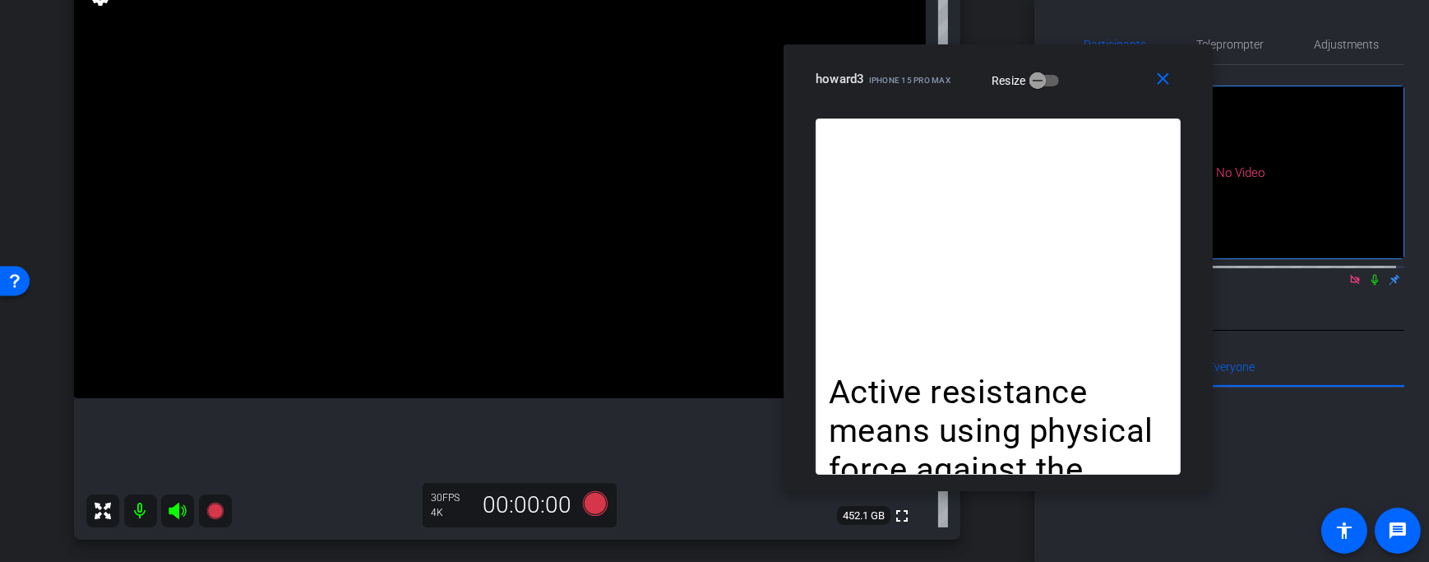
click at [881, 509] on span "452.1 GB" at bounding box center [863, 516] width 53 height 20
click at [895, 520] on mat-icon "fullscreen" at bounding box center [902, 516] width 20 height 20
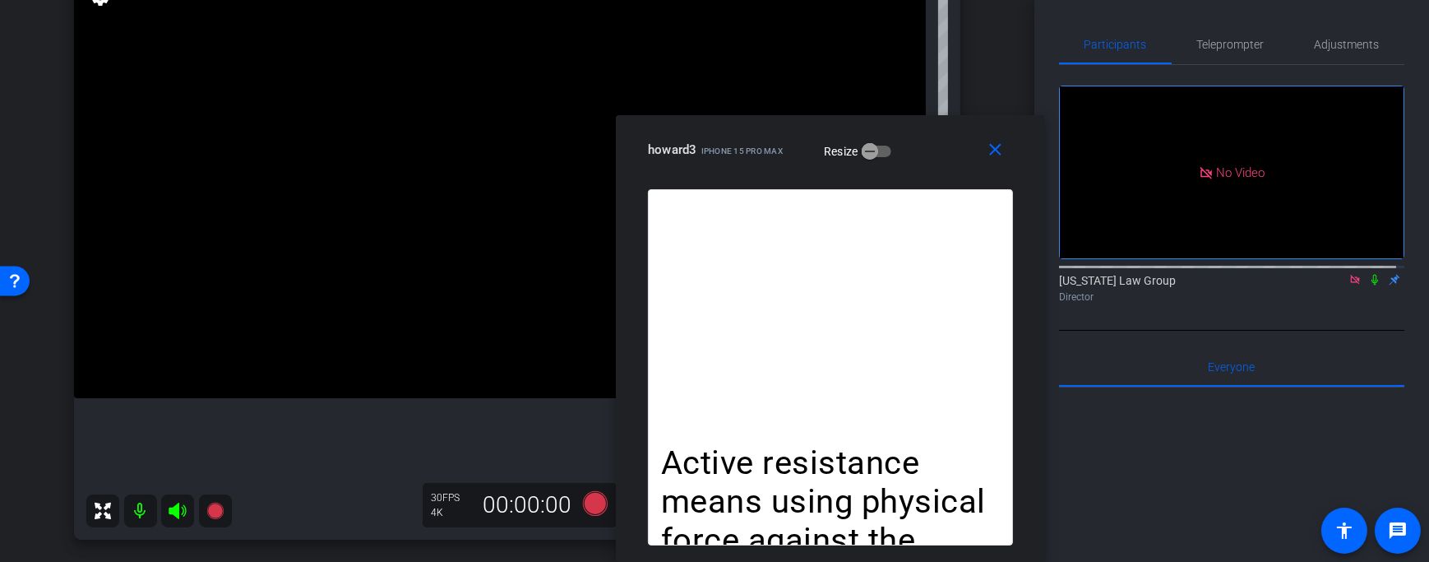
drag, startPoint x: 903, startPoint y: 109, endPoint x: 739, endPoint y: 289, distance: 243.3
click at [739, 289] on div "close howard3 iPhone 15 Pro Max Resize Active resistance means using physical f…" at bounding box center [830, 338] width 429 height 446
click at [1320, 46] on span "Adjustments" at bounding box center [1347, 45] width 65 height 12
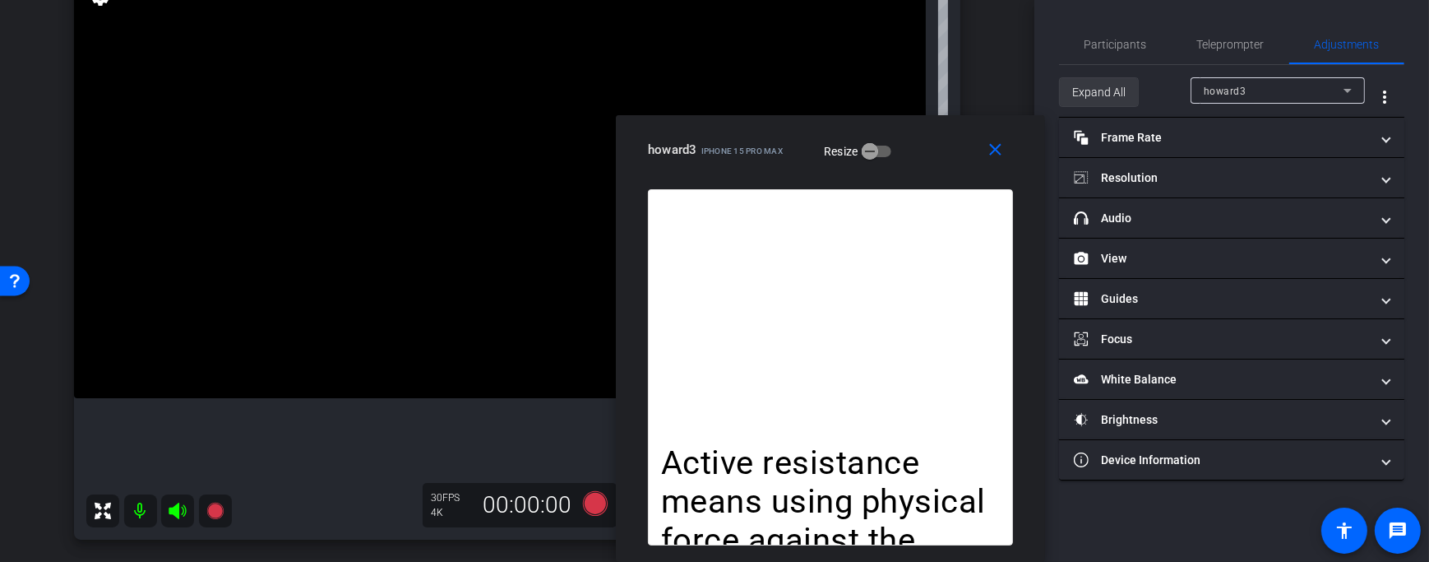
click at [1089, 85] on span "Expand All" at bounding box center [1098, 91] width 53 height 31
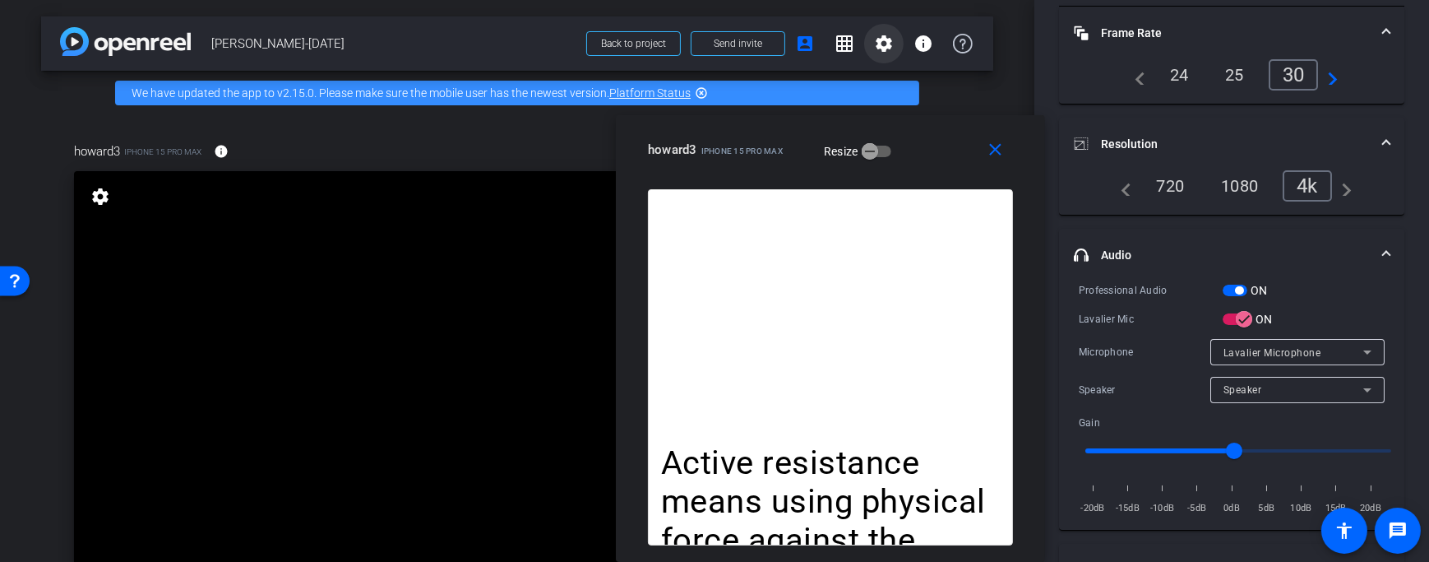
click at [876, 41] on mat-icon "settings" at bounding box center [884, 44] width 20 height 20
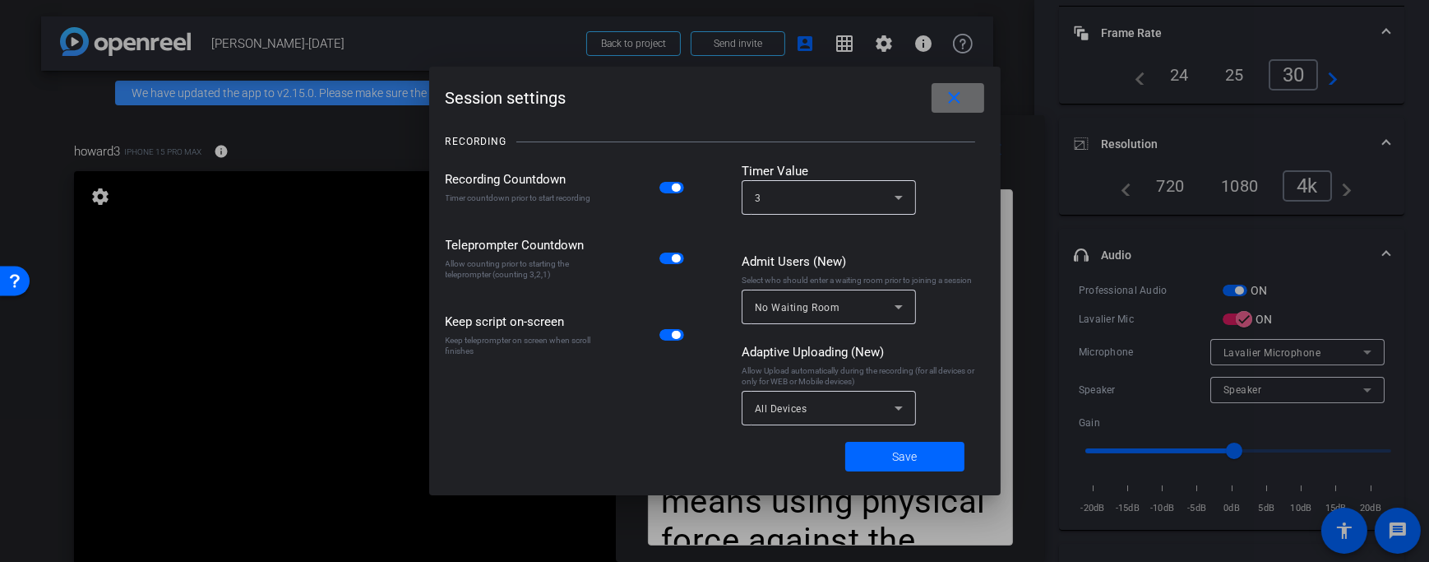
click at [967, 99] on span at bounding box center [958, 97] width 53 height 39
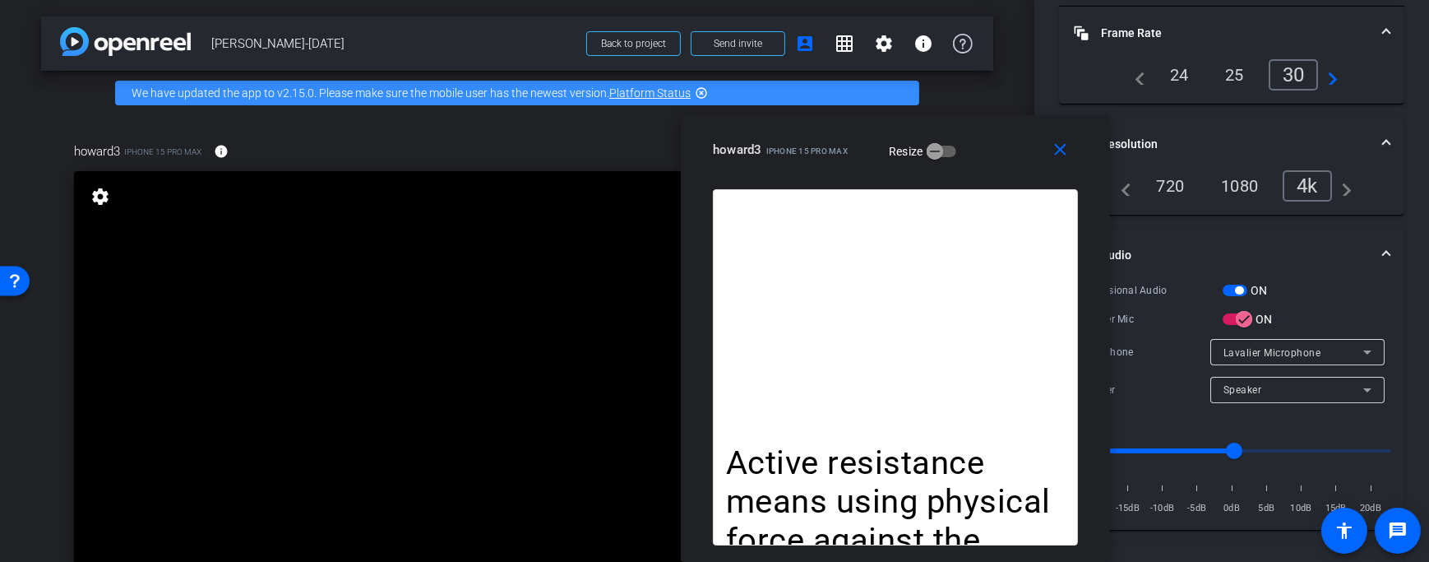
drag, startPoint x: 741, startPoint y: 169, endPoint x: 806, endPoint y: 228, distance: 87.3
click at [806, 228] on div "close howard3 iPhone 15 Pro Max Resize Active resistance means using physical f…" at bounding box center [895, 338] width 429 height 446
click at [106, 192] on mat-icon "settings" at bounding box center [100, 197] width 23 height 20
click at [105, 192] on mat-icon "settings" at bounding box center [100, 197] width 23 height 20
click at [91, 199] on mat-icon "settings" at bounding box center [100, 197] width 23 height 20
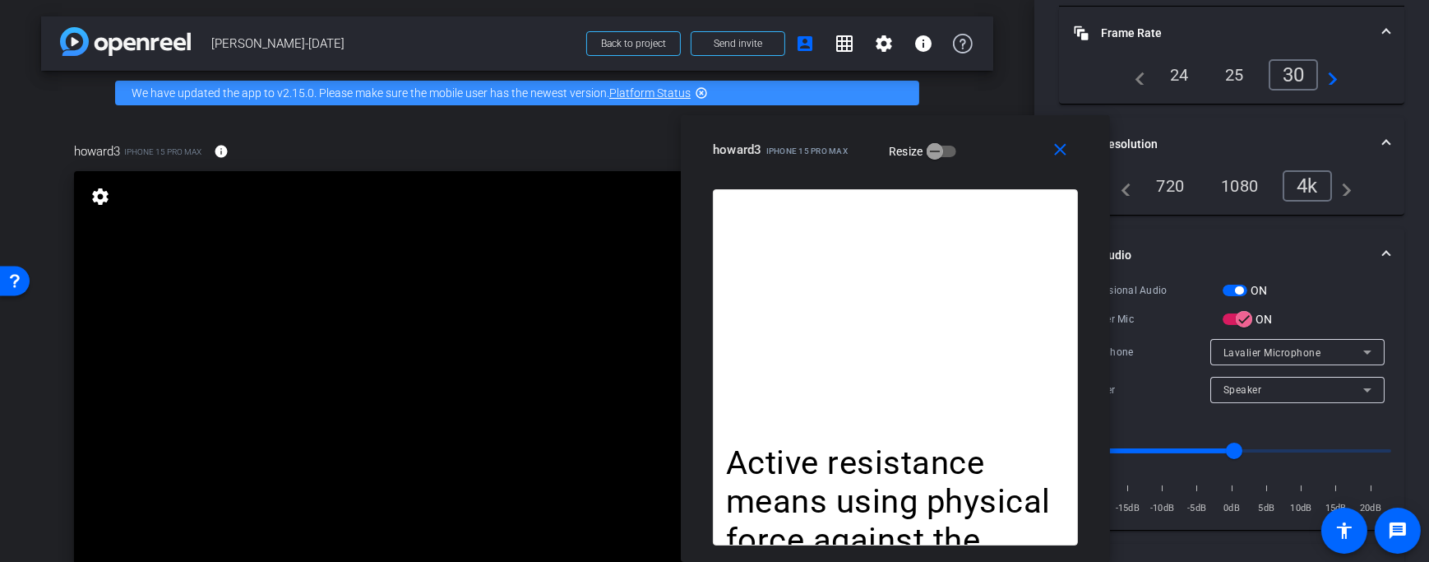
click at [105, 196] on mat-icon "settings" at bounding box center [100, 197] width 23 height 20
click at [738, 43] on span "Send invite" at bounding box center [738, 43] width 49 height 13
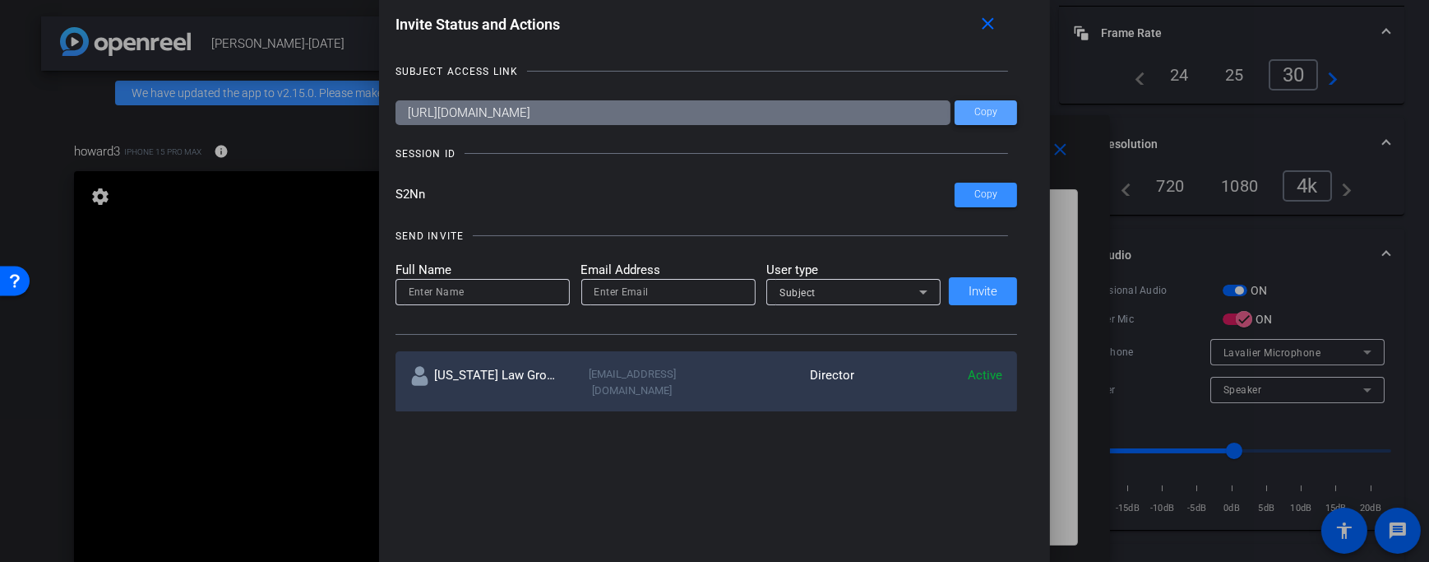
click at [987, 115] on span "Copy" at bounding box center [985, 112] width 23 height 12
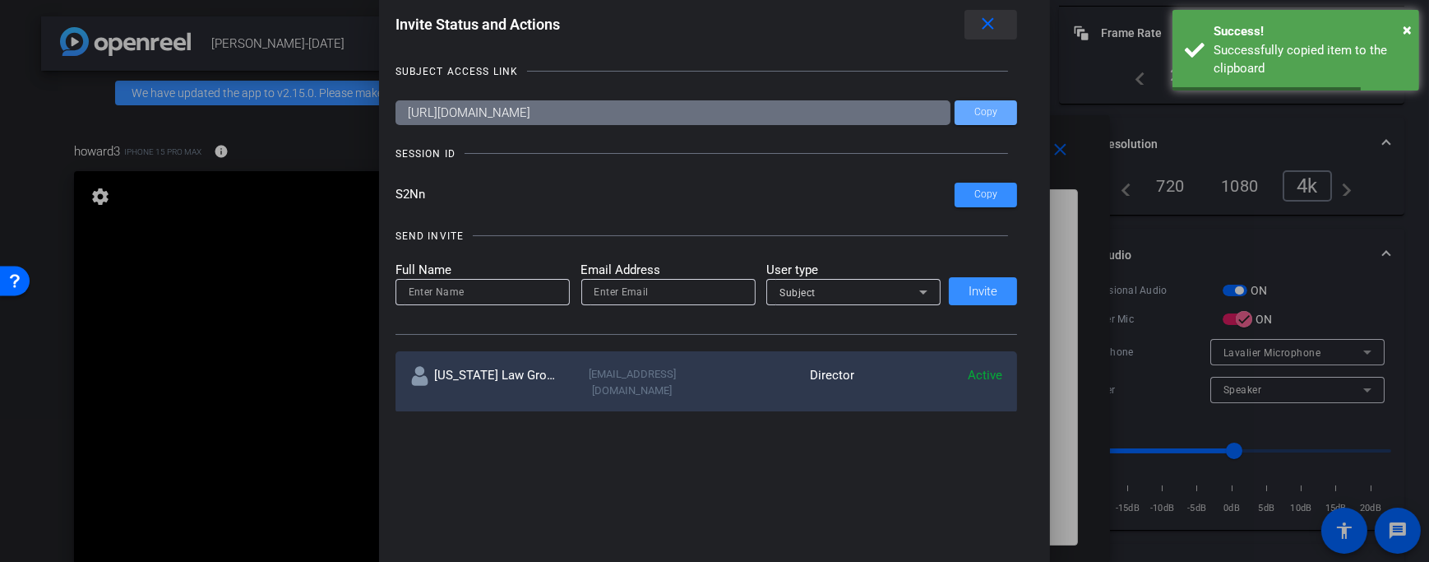
click at [998, 25] on mat-icon "close" at bounding box center [988, 24] width 21 height 21
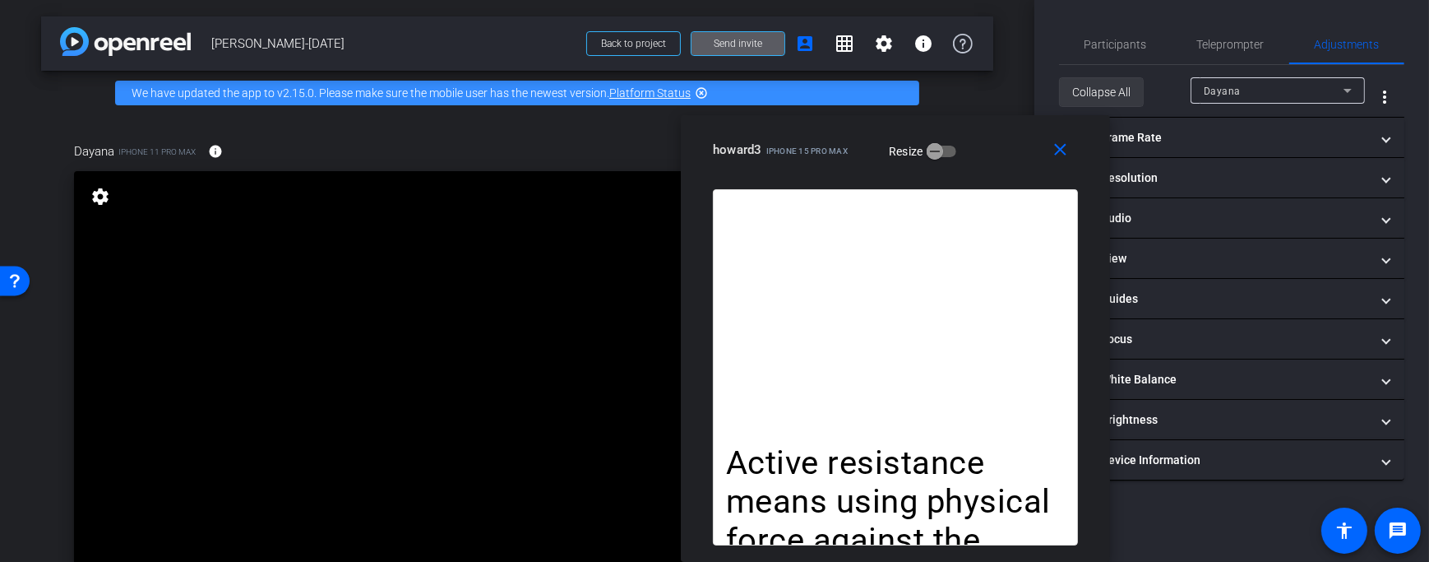
click at [1117, 94] on span "Collapse All" at bounding box center [1101, 91] width 58 height 31
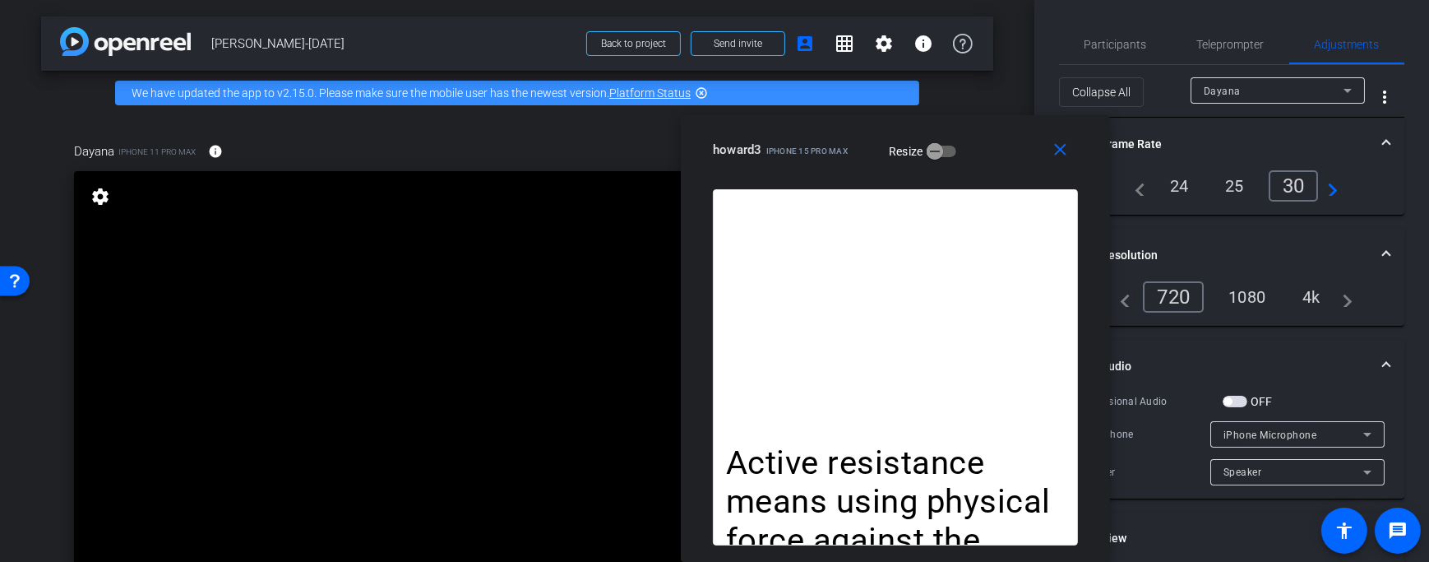
click at [1296, 290] on div "4k" at bounding box center [1311, 297] width 43 height 28
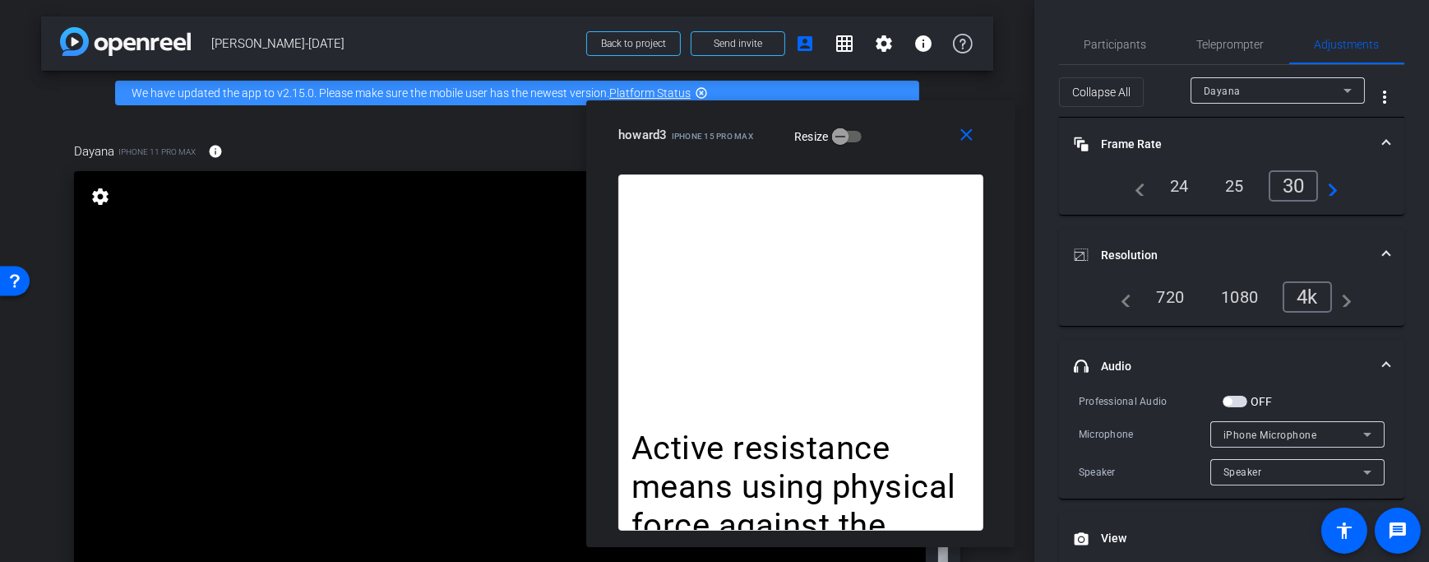
drag, startPoint x: 974, startPoint y: 153, endPoint x: 880, endPoint y: 138, distance: 95.7
click at [880, 138] on div "howard3 iPhone 15 Pro Max Resize" at bounding box center [806, 135] width 377 height 30
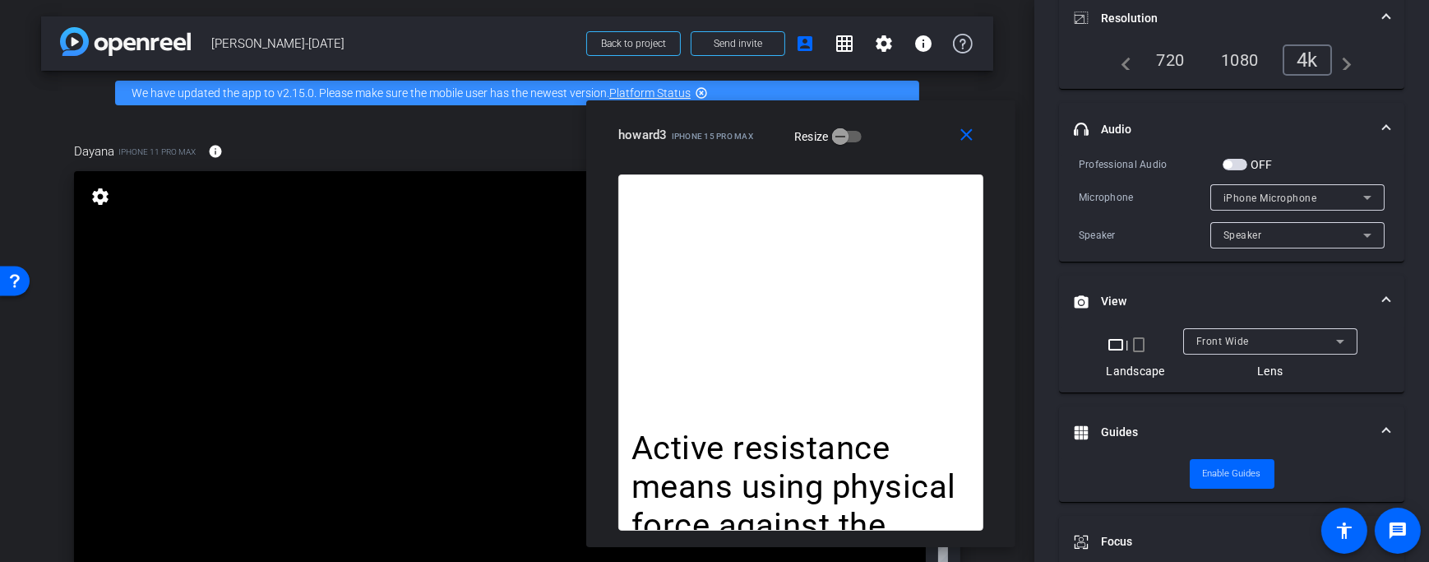
scroll to position [236, 0]
click at [1140, 340] on mat-icon "crop_portrait" at bounding box center [1139, 345] width 20 height 20
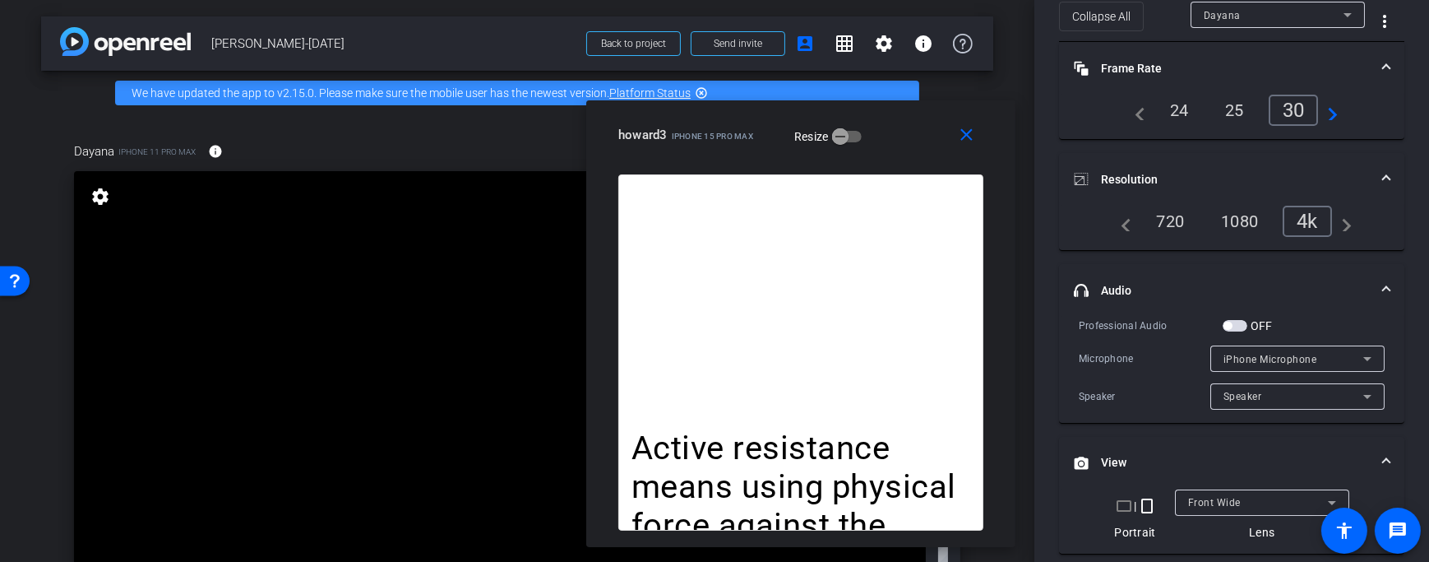
scroll to position [0, 0]
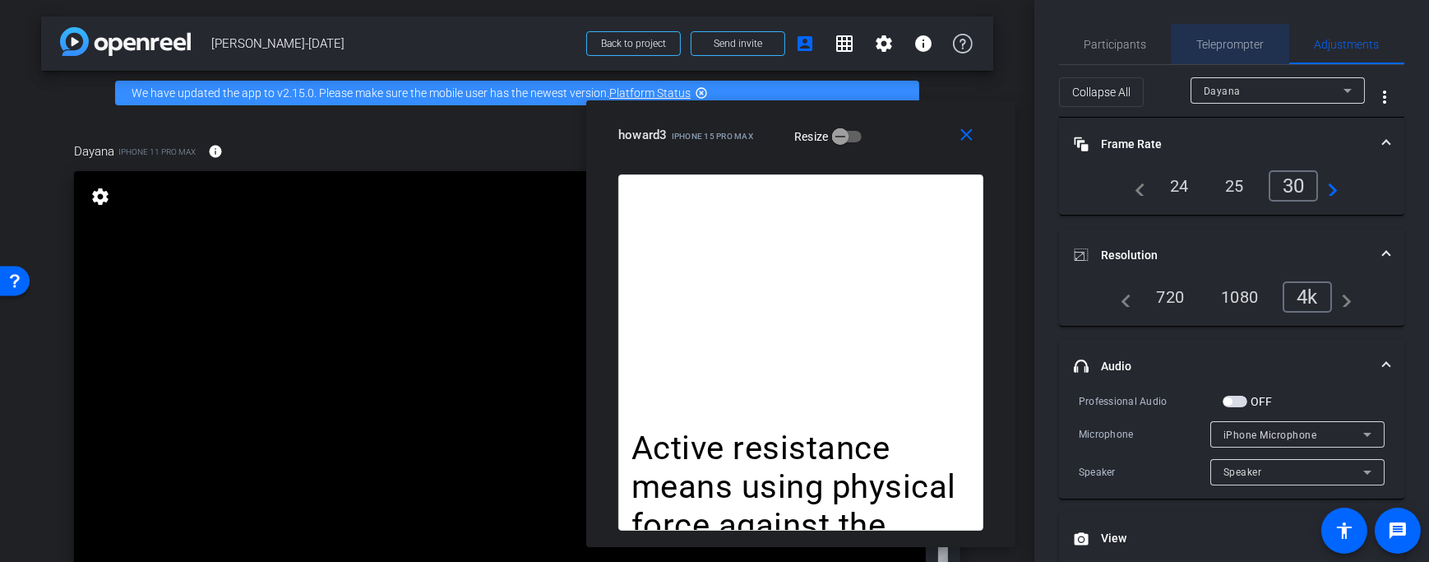
click at [1237, 42] on span "Teleprompter" at bounding box center [1230, 45] width 67 height 12
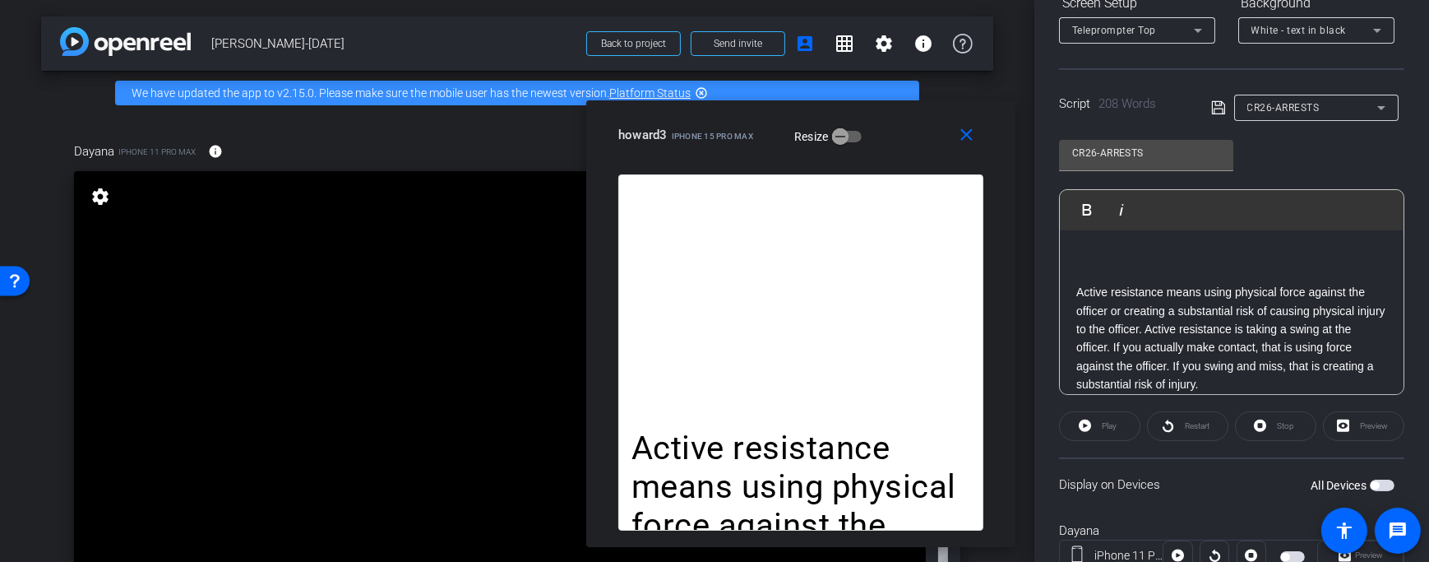
scroll to position [336, 0]
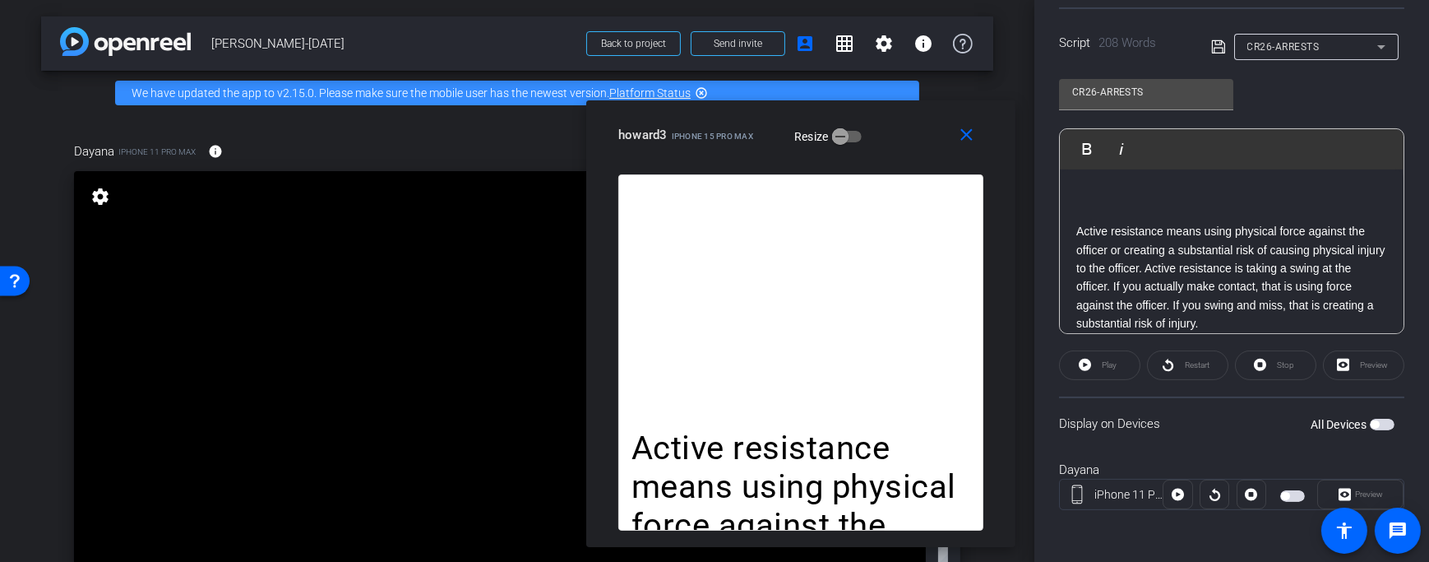
click at [1375, 423] on span "button" at bounding box center [1382, 425] width 25 height 12
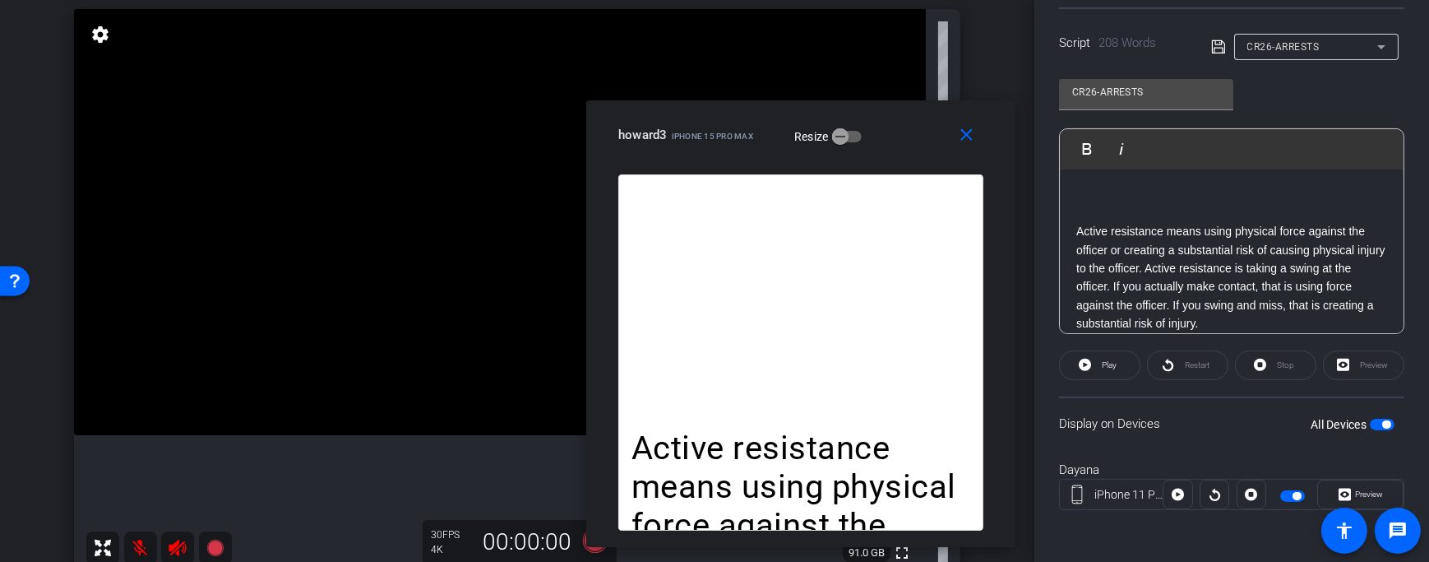
scroll to position [456, 0]
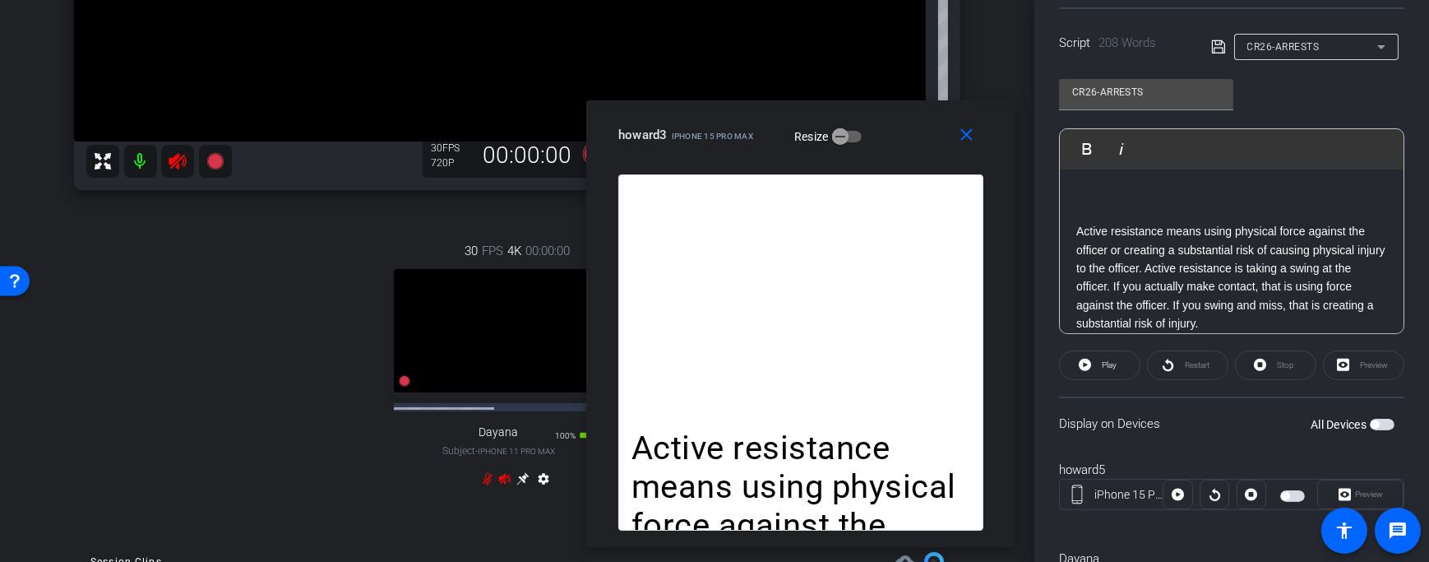
click at [173, 152] on icon at bounding box center [178, 161] width 20 height 20
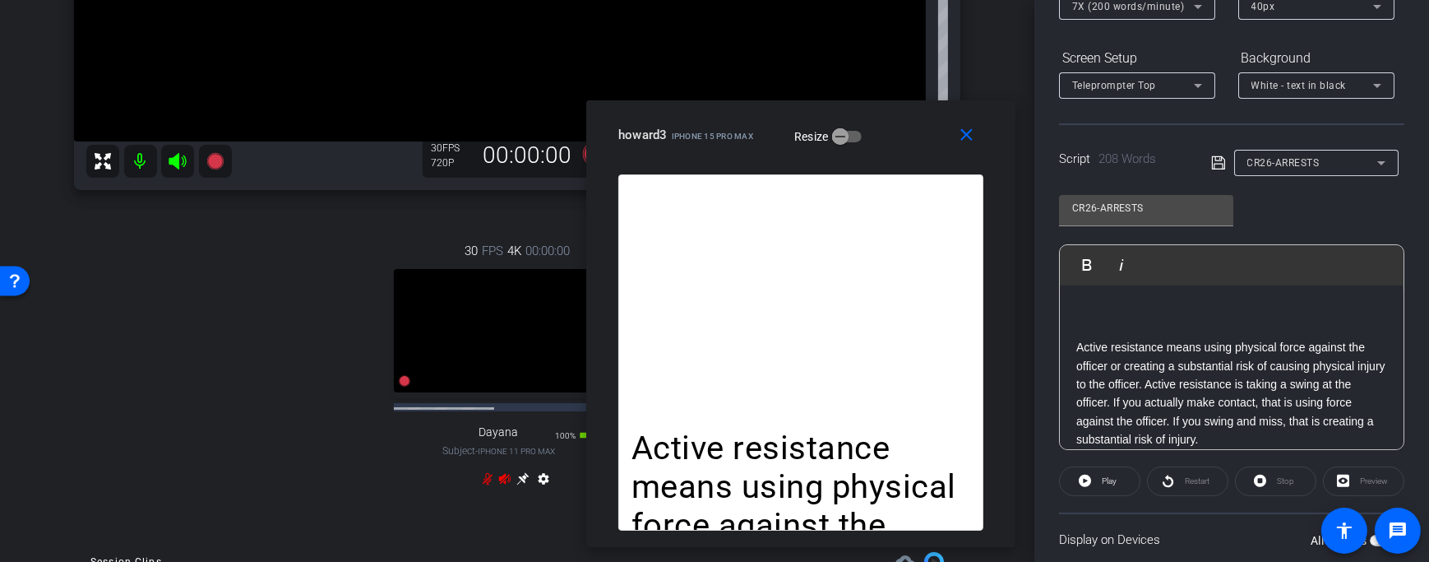
scroll to position [0, 0]
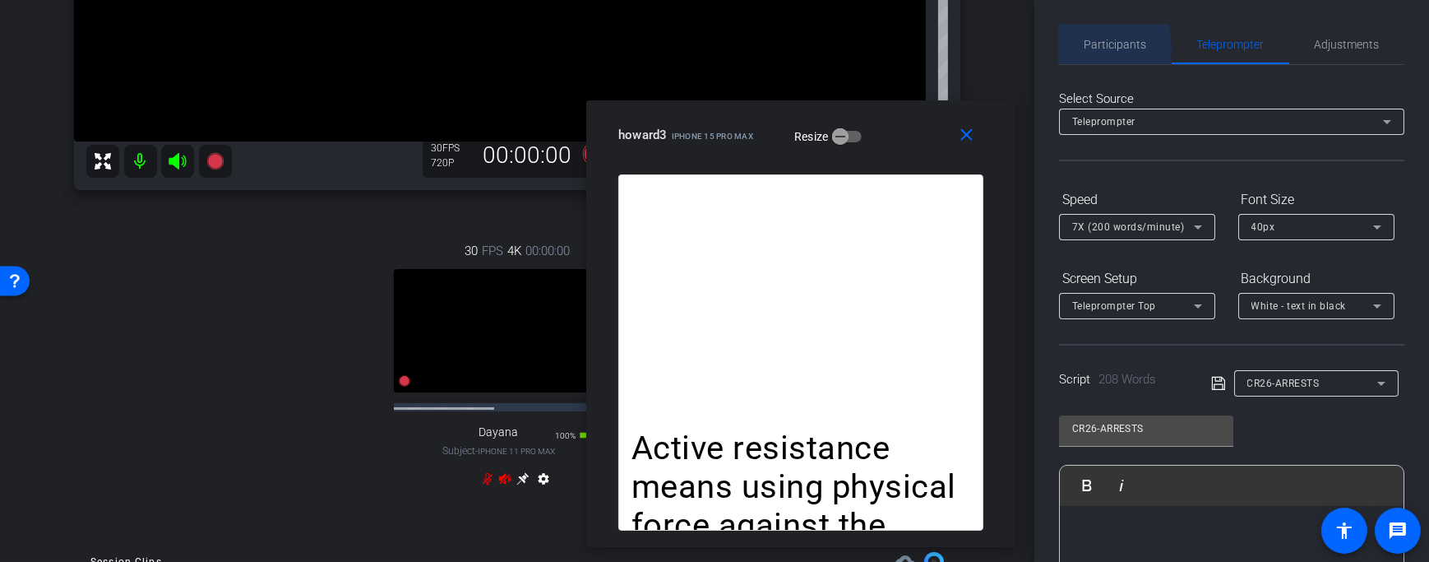
click at [1094, 49] on span "Participants" at bounding box center [1116, 45] width 62 height 12
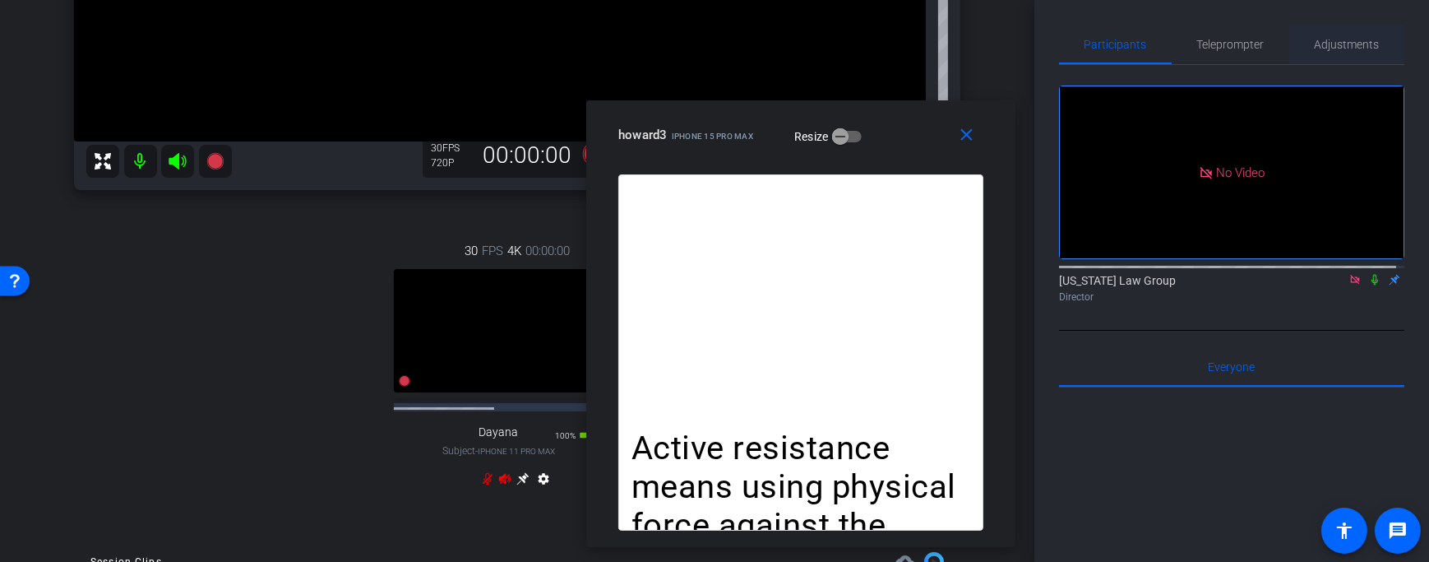
click at [1326, 39] on span "Adjustments" at bounding box center [1347, 45] width 65 height 12
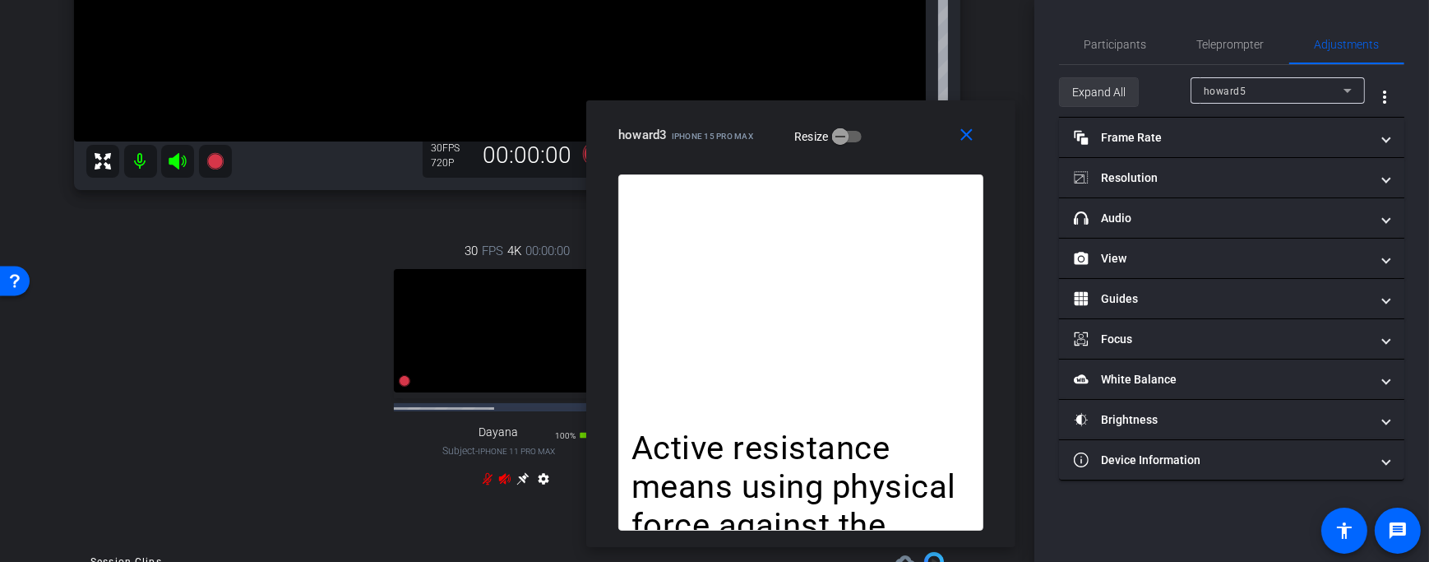
click at [1095, 92] on span "Expand All" at bounding box center [1098, 91] width 53 height 31
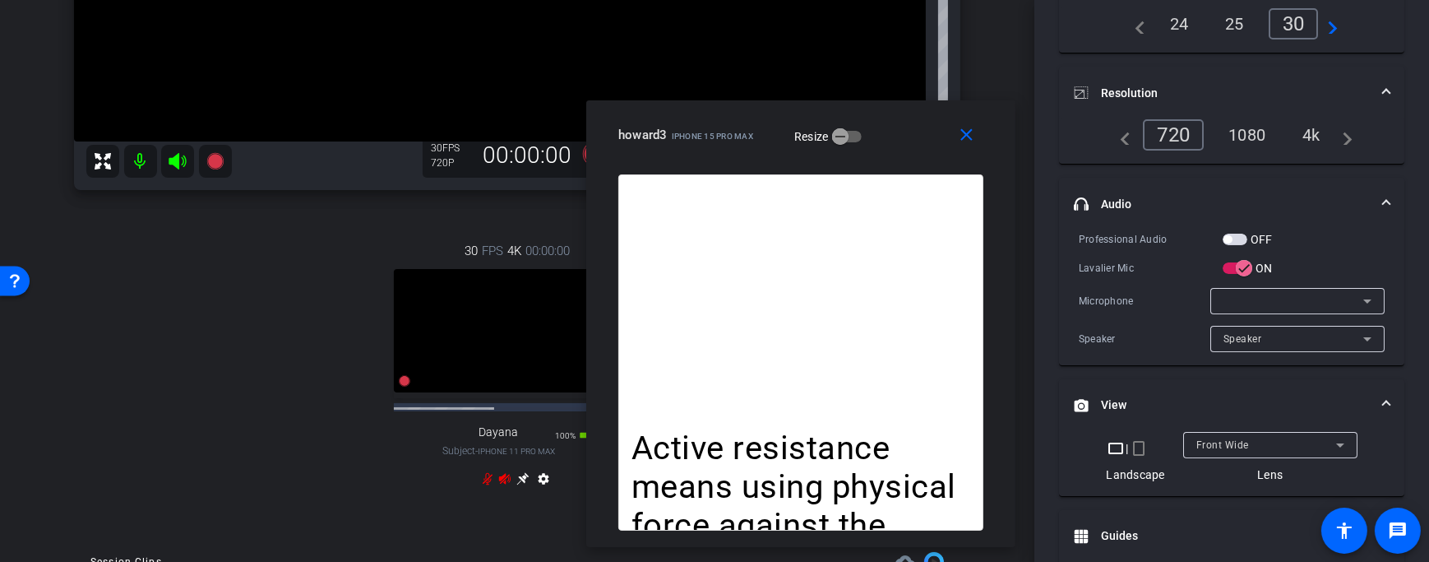
scroll to position [163, 0]
click at [1130, 434] on div "crop_landscape | crop_portrait Landscape Front Wide Lens" at bounding box center [1232, 456] width 306 height 51
click at [1135, 440] on mat-icon "crop_portrait" at bounding box center [1139, 447] width 20 height 20
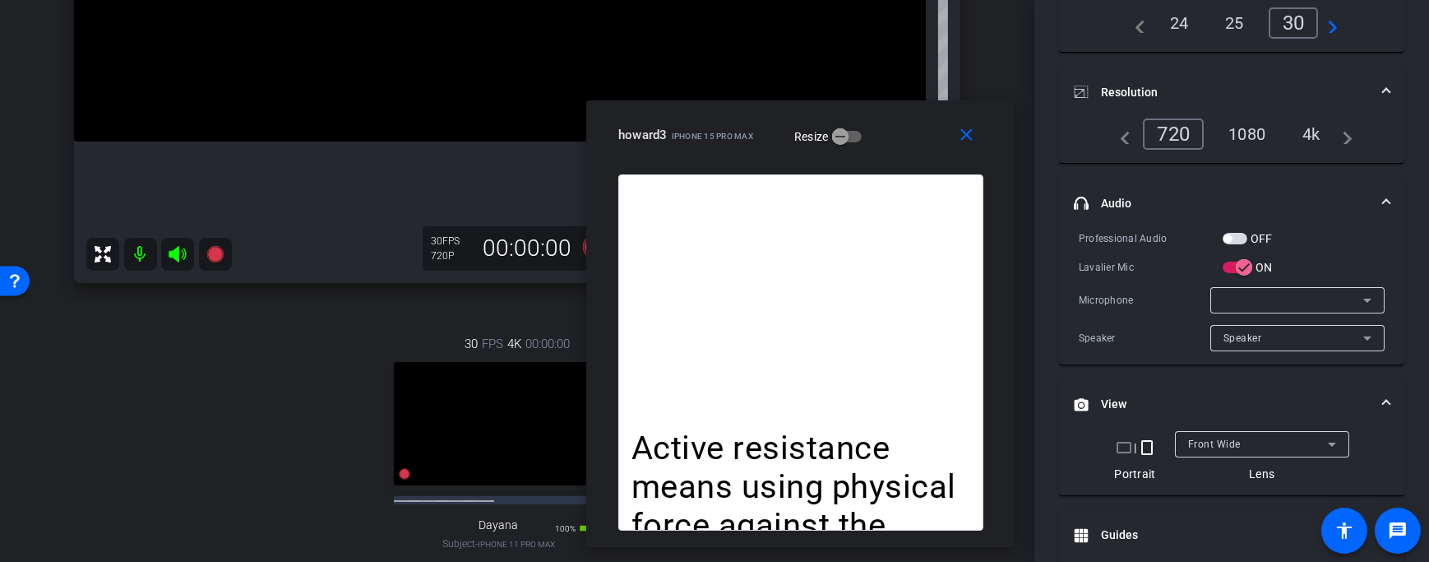
click at [285, 380] on div "30 FPS 4K 00:00:00 fullscreen Dayana Subject - iPhone 11 Pro Max 100% battery_s…" at bounding box center [517, 460] width 886 height 304
click at [321, 396] on div "30 FPS 4K 00:00:00 fullscreen Dayana Subject - iPhone 11 Pro Max 100% battery_s…" at bounding box center [517, 460] width 886 height 304
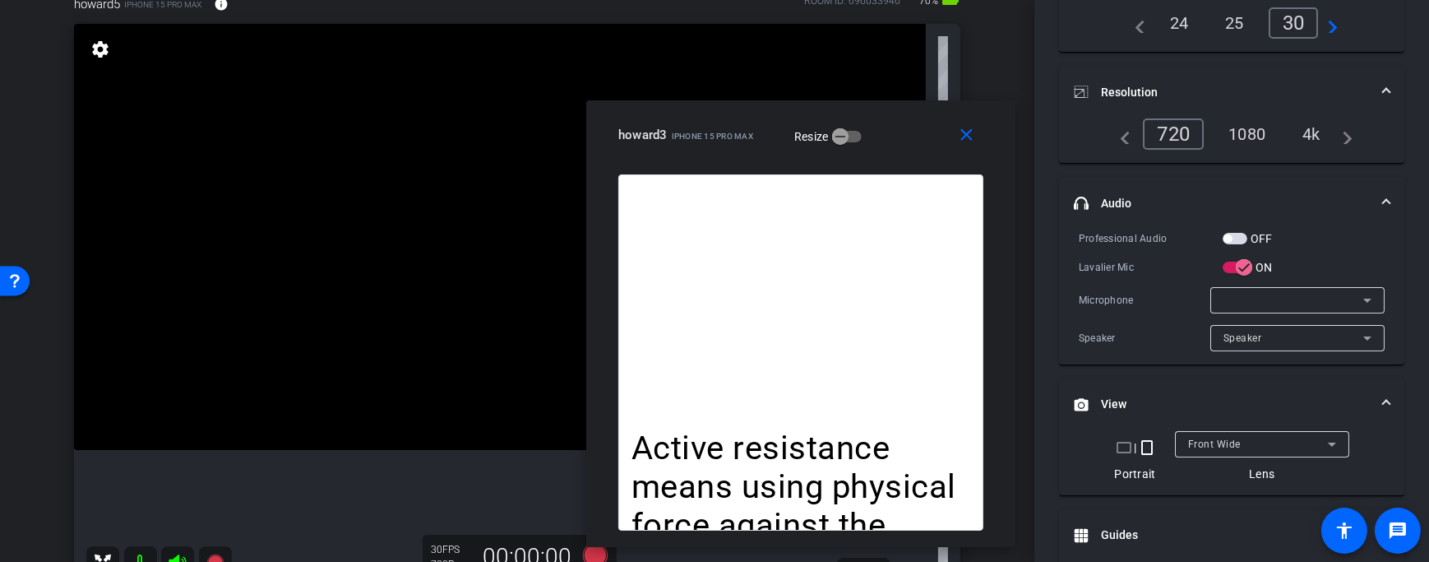
scroll to position [288, 0]
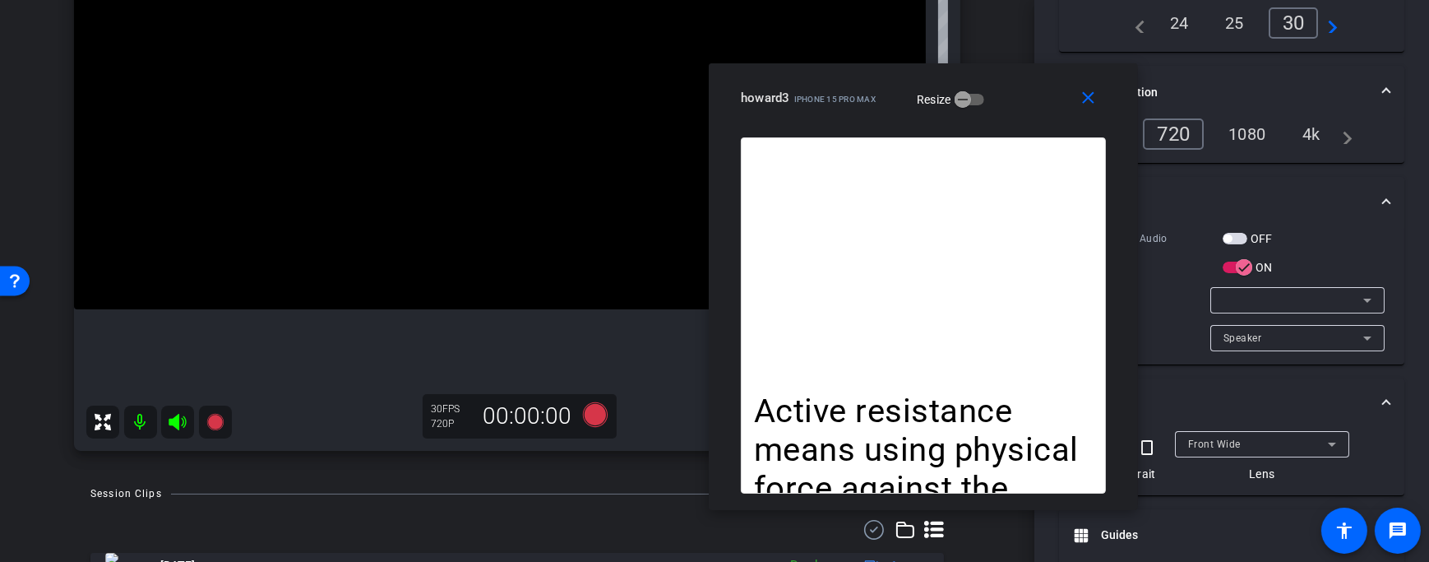
drag, startPoint x: 912, startPoint y: 134, endPoint x: 1024, endPoint y: 99, distance: 117.0
click at [1024, 99] on div "howard3 iPhone 15 Pro Max Resize" at bounding box center [929, 98] width 377 height 30
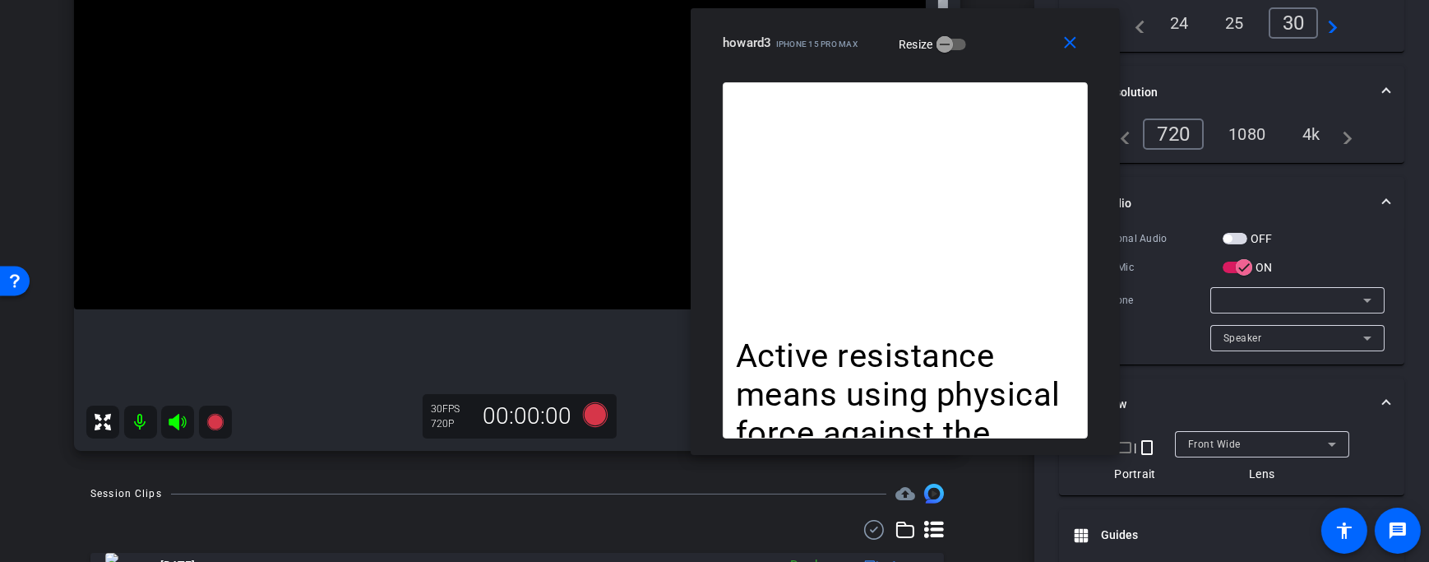
drag, startPoint x: 1013, startPoint y: 110, endPoint x: 996, endPoint y: 55, distance: 57.7
click at [996, 55] on div "howard3 iPhone 15 Pro Max Resize" at bounding box center [911, 43] width 377 height 30
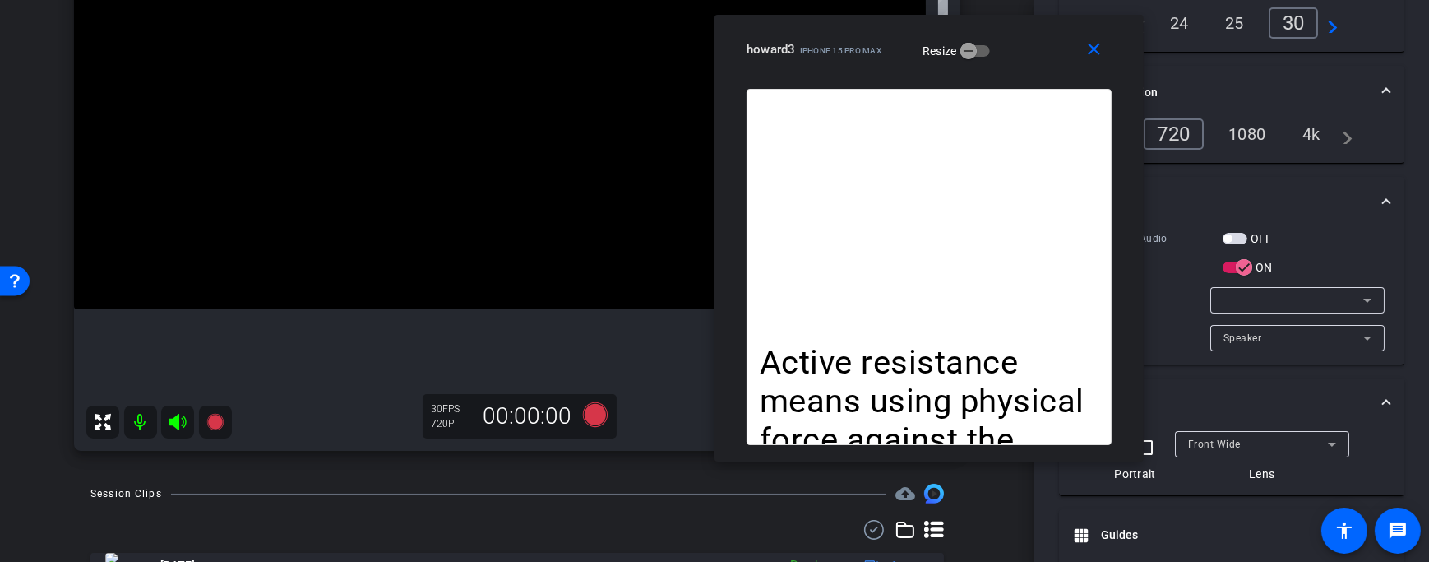
drag, startPoint x: 1005, startPoint y: 62, endPoint x: 1029, endPoint y: 69, distance: 24.7
click at [1029, 69] on div "close howard3 iPhone 15 Pro Max Resize" at bounding box center [929, 52] width 429 height 74
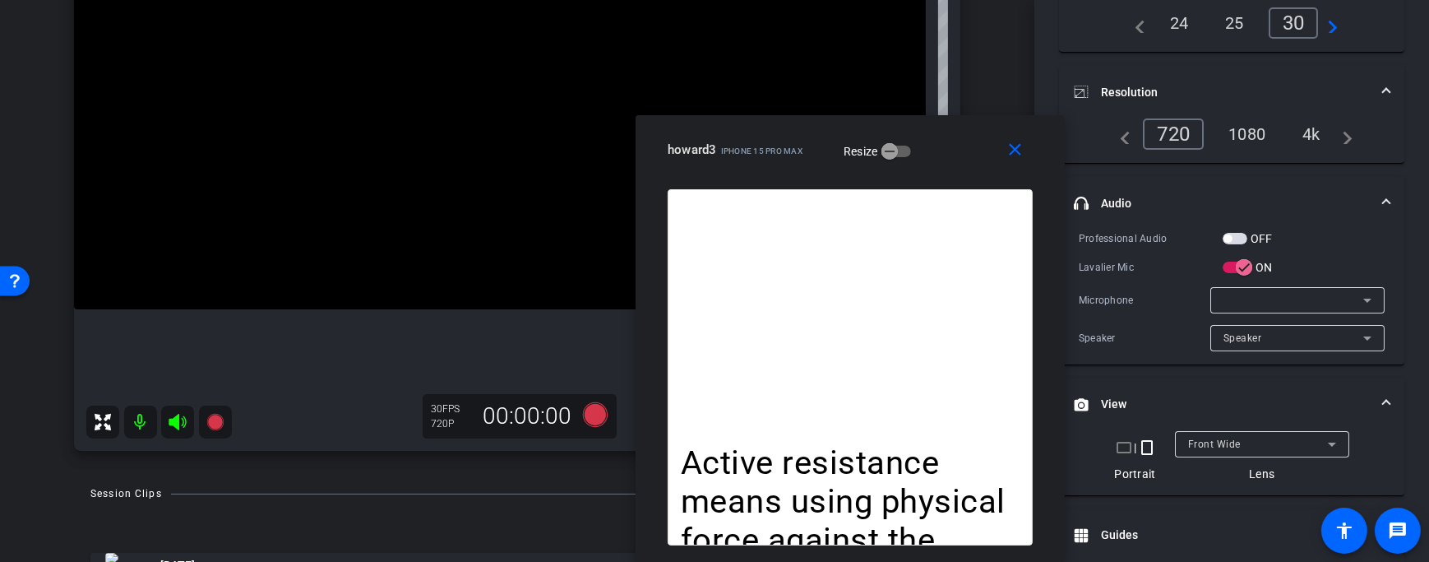
drag, startPoint x: 1057, startPoint y: 54, endPoint x: 978, endPoint y: 273, distance: 232.5
click at [978, 273] on div "close howard3 iPhone 15 Pro Max Resize Active resistance means using physical f…" at bounding box center [850, 338] width 429 height 446
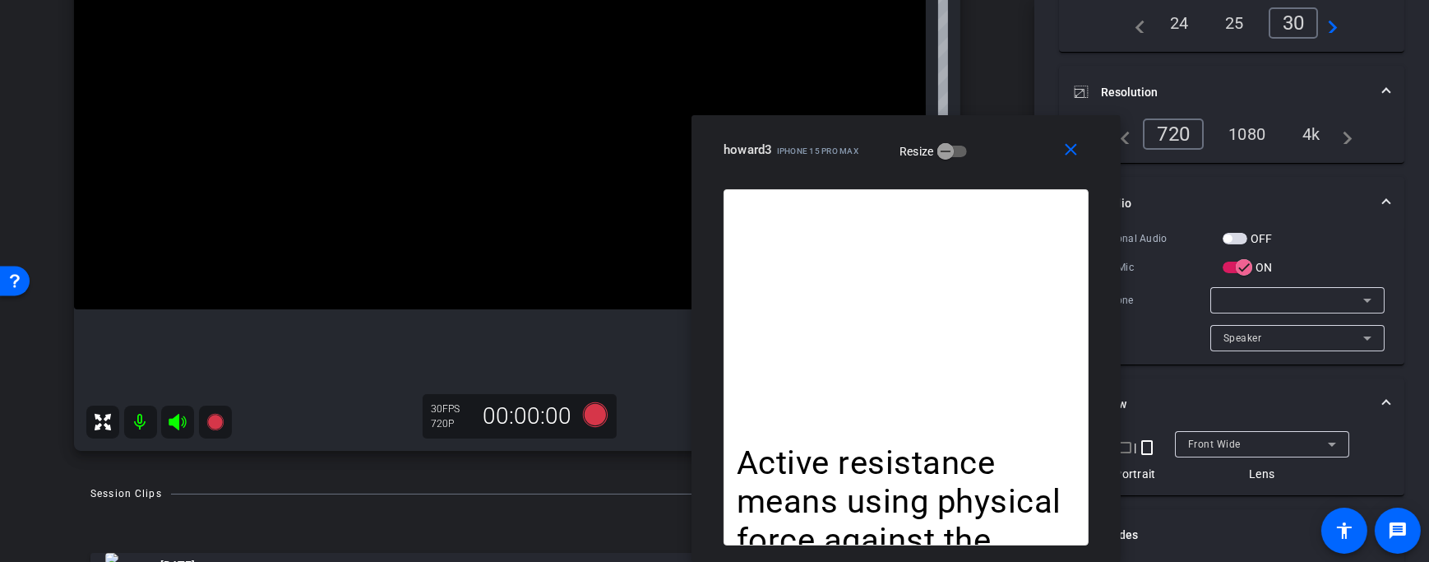
drag, startPoint x: 915, startPoint y: 160, endPoint x: 971, endPoint y: 164, distance: 56.1
click at [971, 164] on div "howard3 iPhone 15 Pro Max Resize" at bounding box center [912, 150] width 377 height 30
click at [62, 101] on div "howard5 iPhone 15 Pro Max info ROOM ID: 696033946 65% battery_std fullscreen se…" at bounding box center [517, 147] width 952 height 640
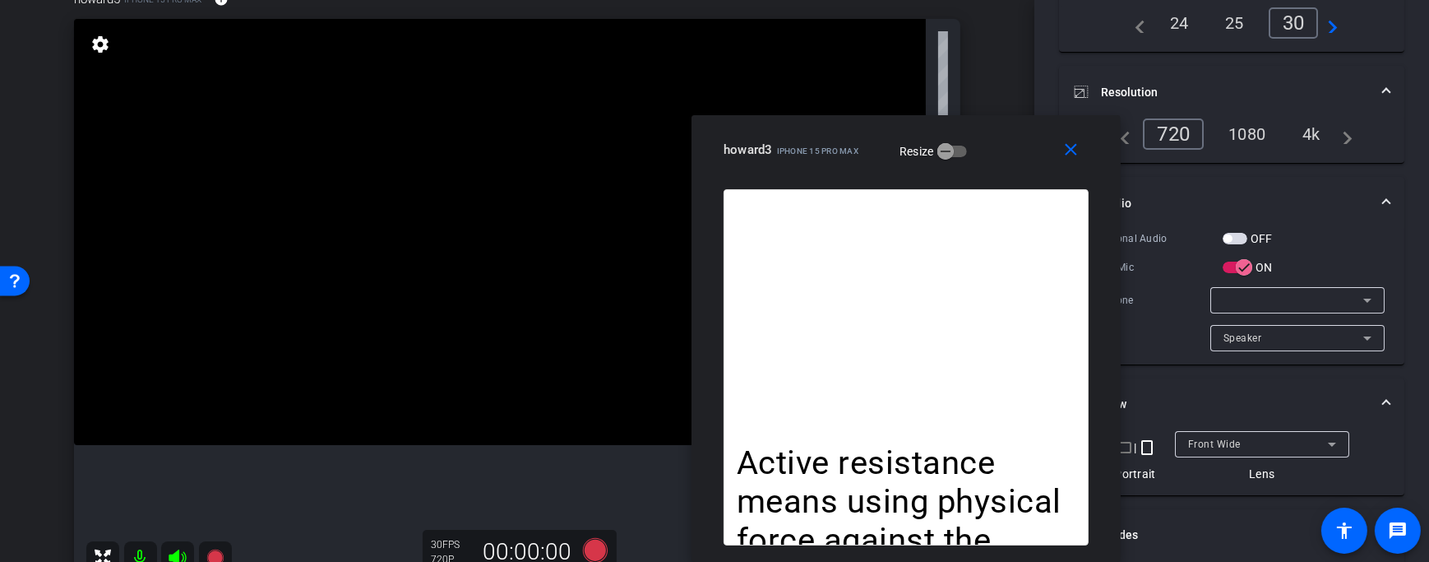
scroll to position [167, 0]
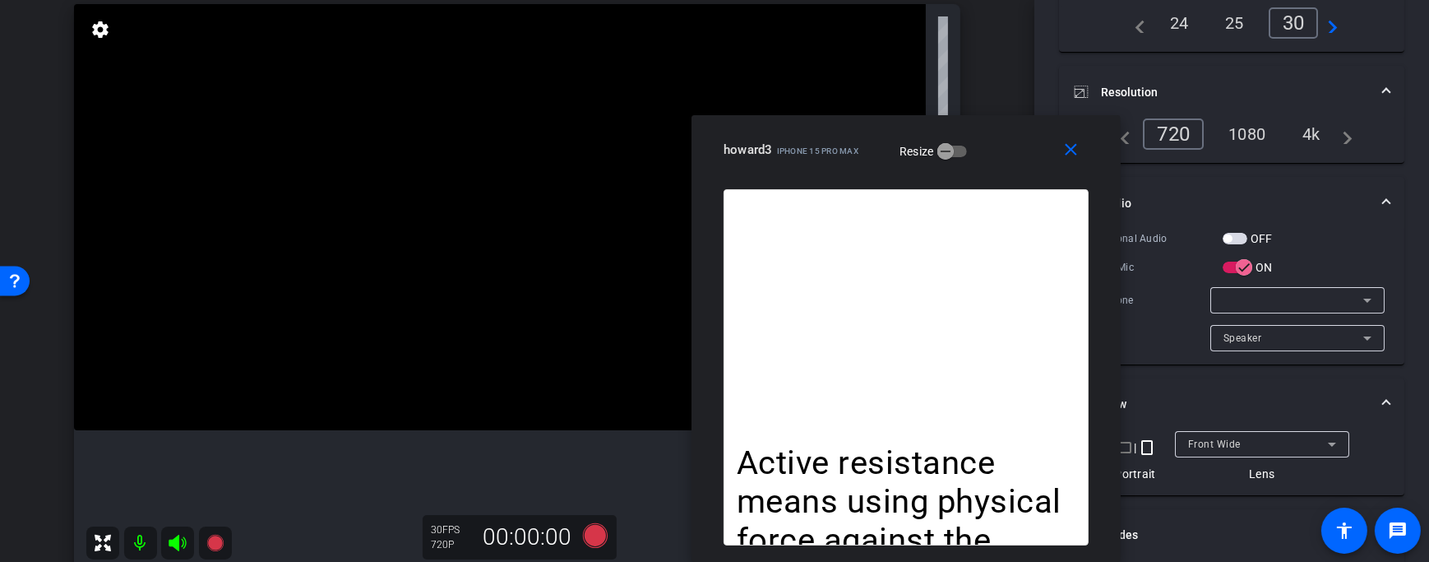
click at [103, 539] on icon at bounding box center [103, 543] width 20 height 20
click at [313, 296] on video at bounding box center [500, 217] width 852 height 426
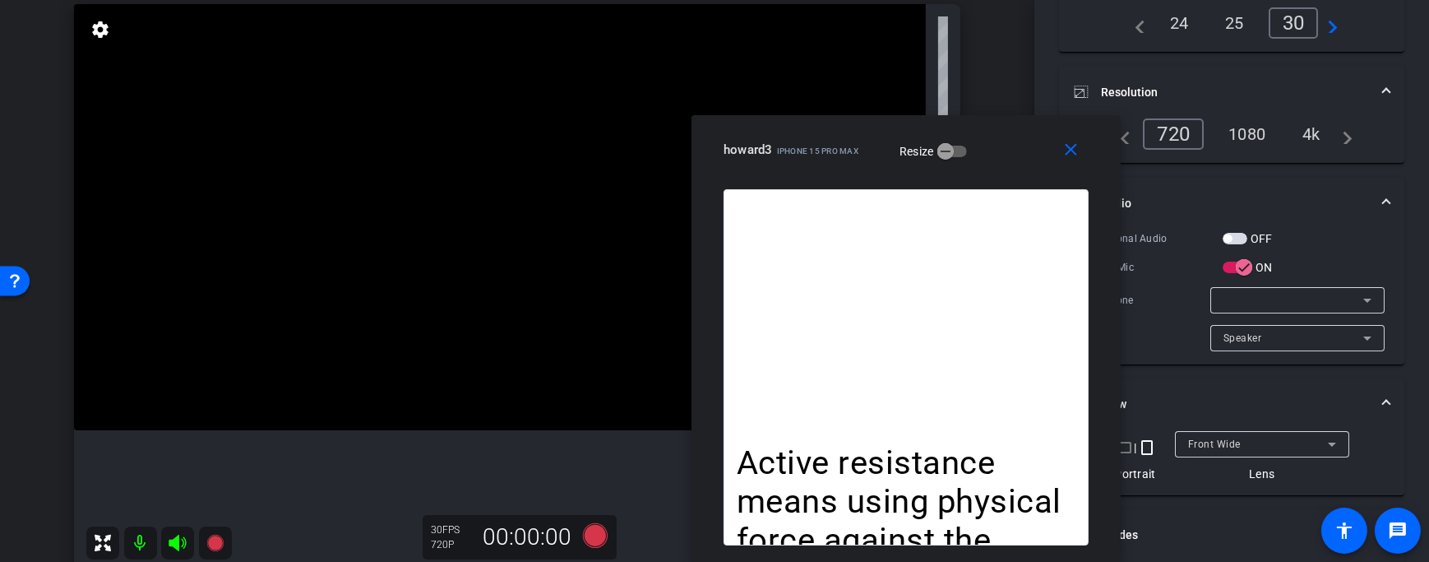
click at [313, 296] on video at bounding box center [500, 217] width 852 height 426
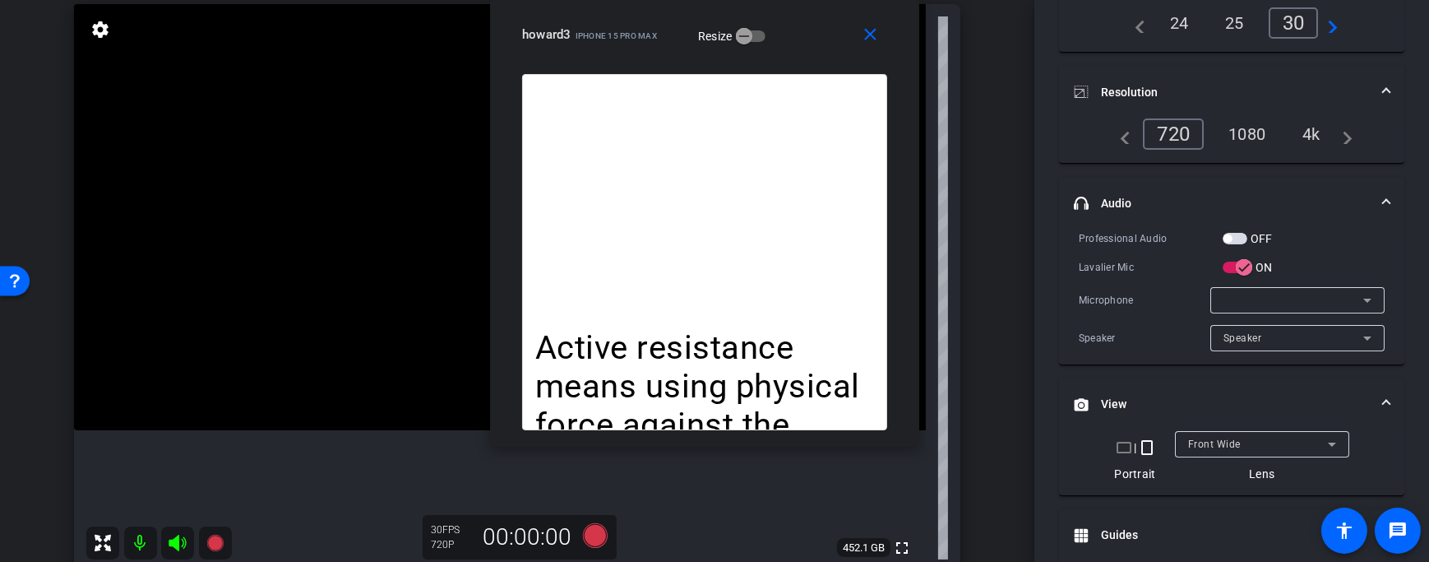
drag, startPoint x: 760, startPoint y: 172, endPoint x: 553, endPoint y: -21, distance: 283.3
click at [553, 0] on html "Accessibility Screen-Reader Guide, Feedback, and Issue Reporting | New window m…" at bounding box center [714, 281] width 1429 height 562
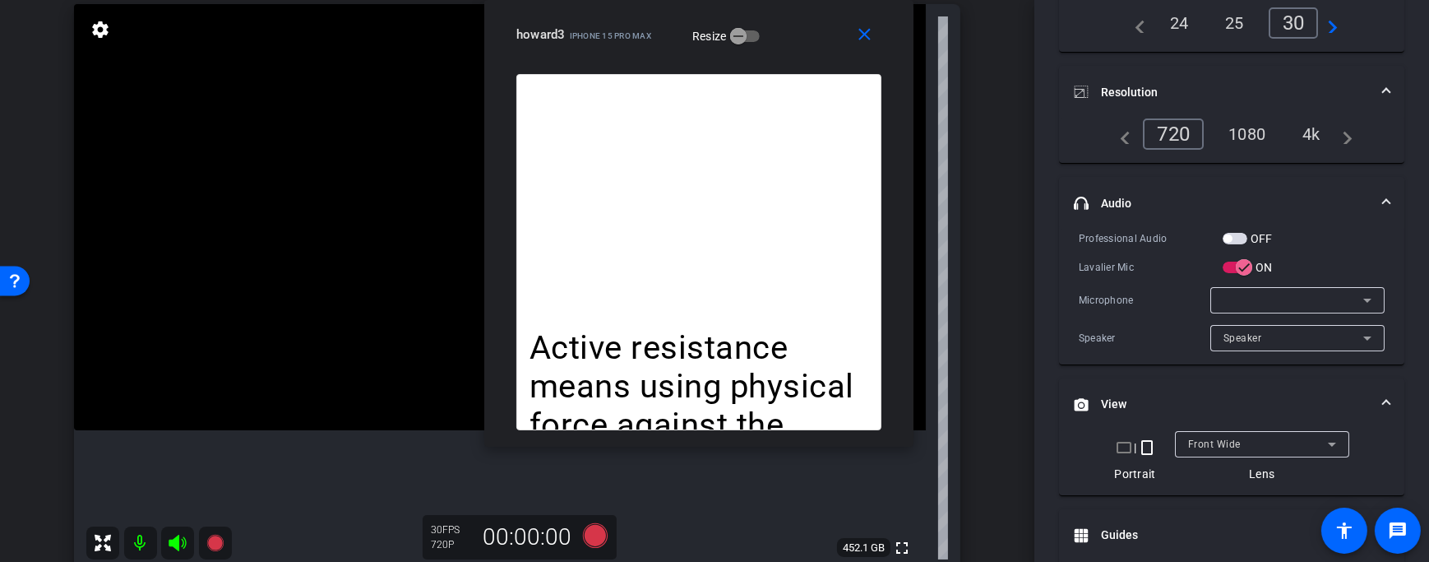
click at [1306, 130] on div "4k" at bounding box center [1311, 134] width 43 height 28
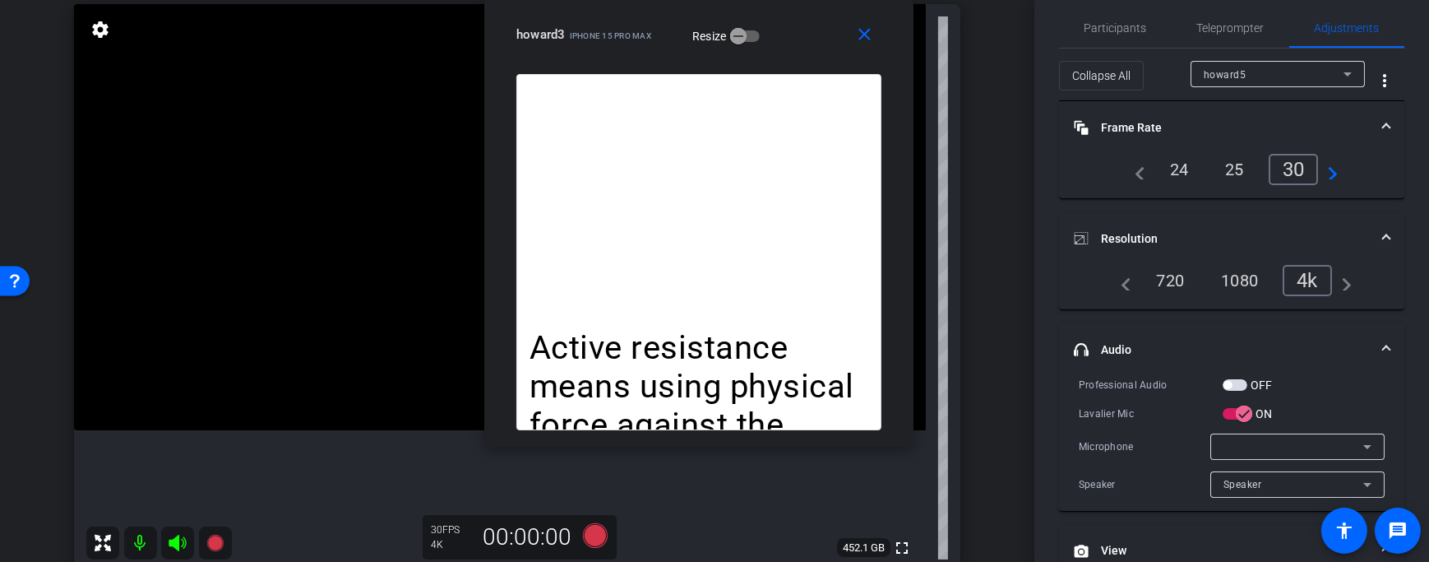
scroll to position [0, 0]
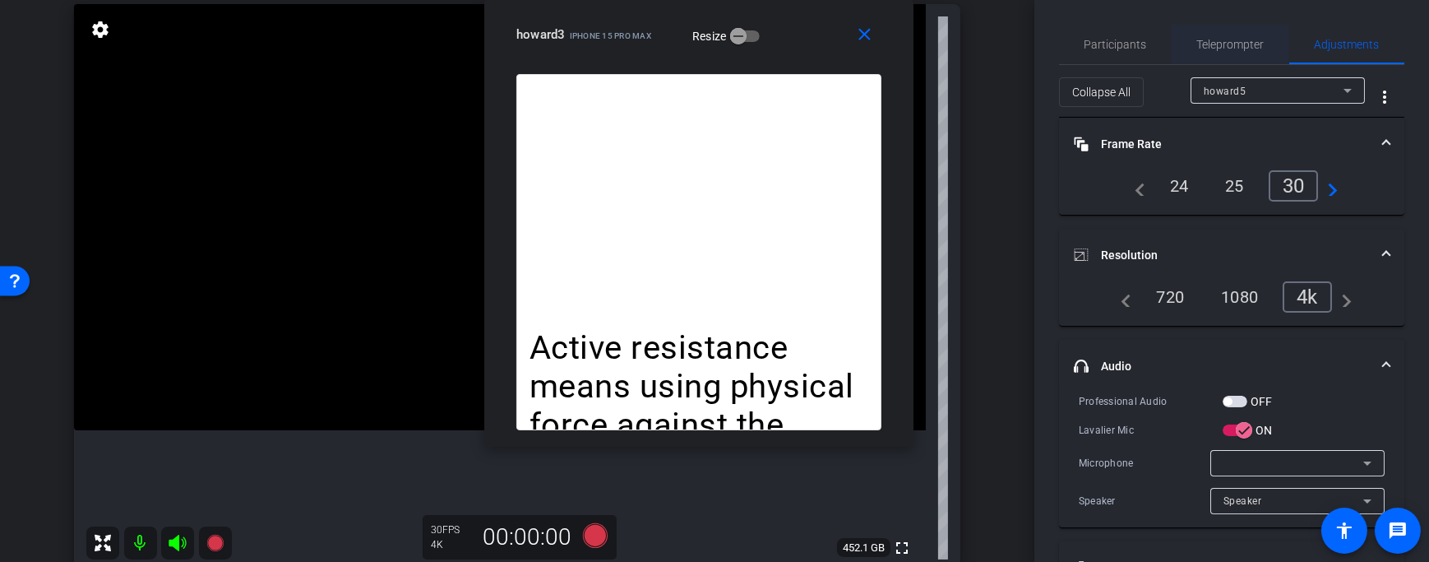
click at [1221, 39] on span "Teleprompter" at bounding box center [1230, 45] width 67 height 12
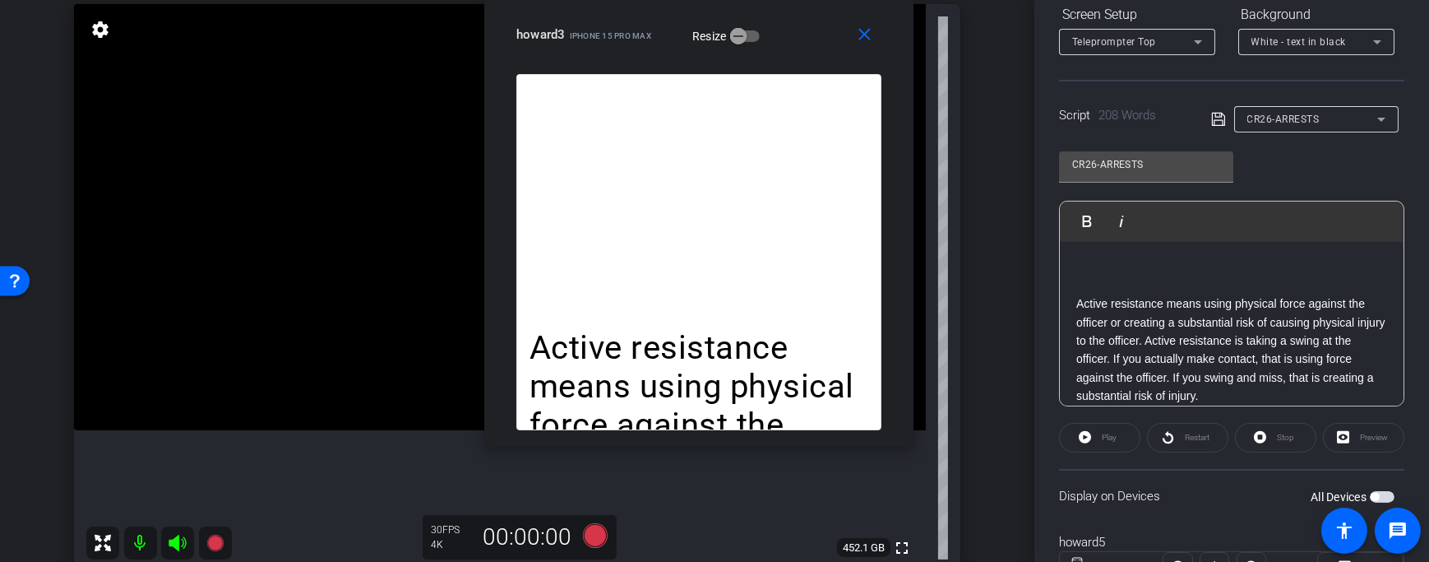
scroll to position [336, 0]
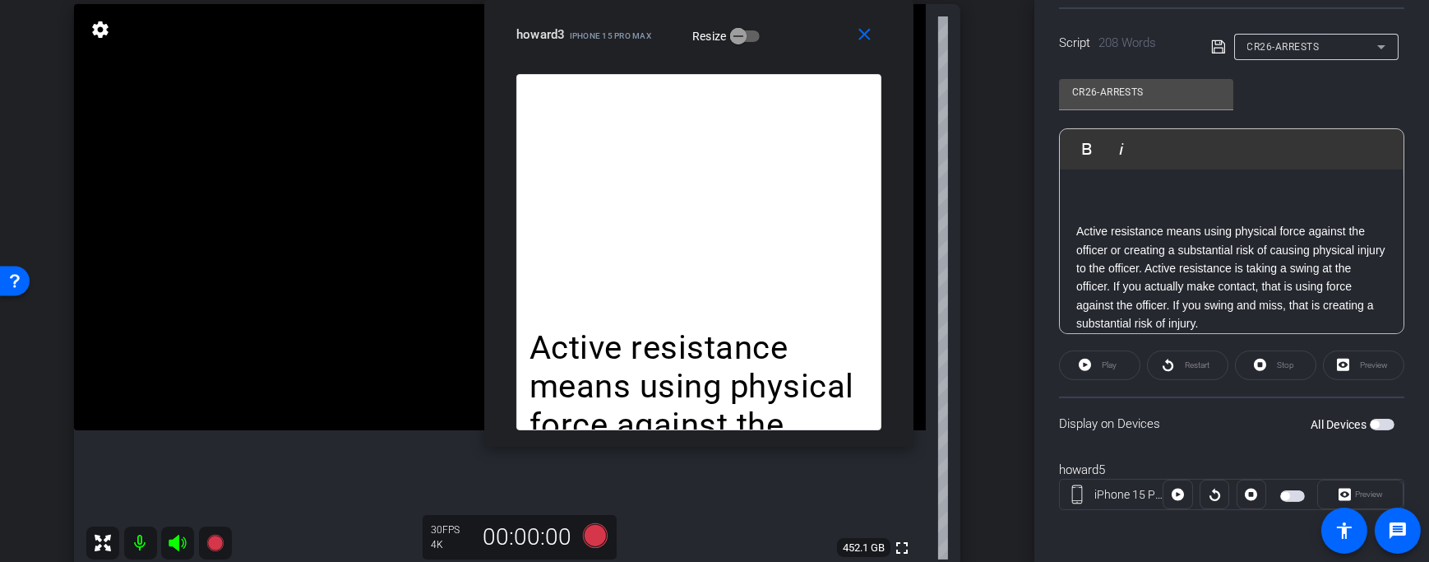
click at [1385, 420] on span "button" at bounding box center [1382, 425] width 25 height 12
click at [1121, 368] on span at bounding box center [1100, 364] width 80 height 39
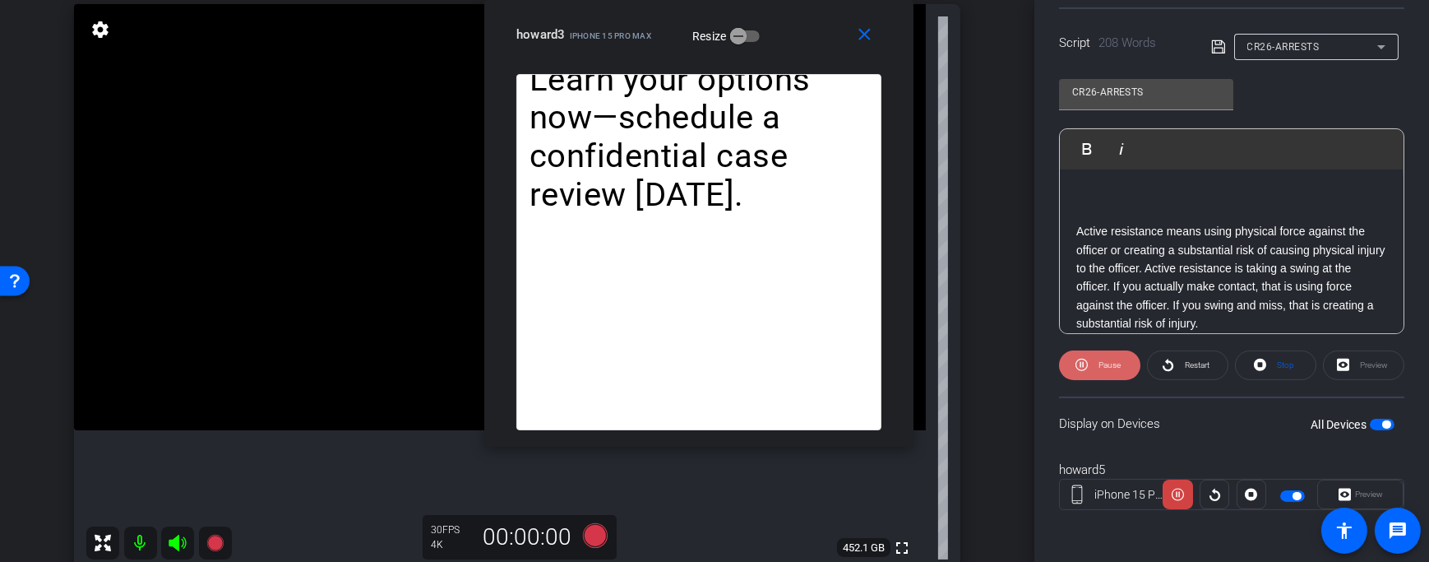
click at [1117, 364] on span "Pause" at bounding box center [1109, 364] width 22 height 9
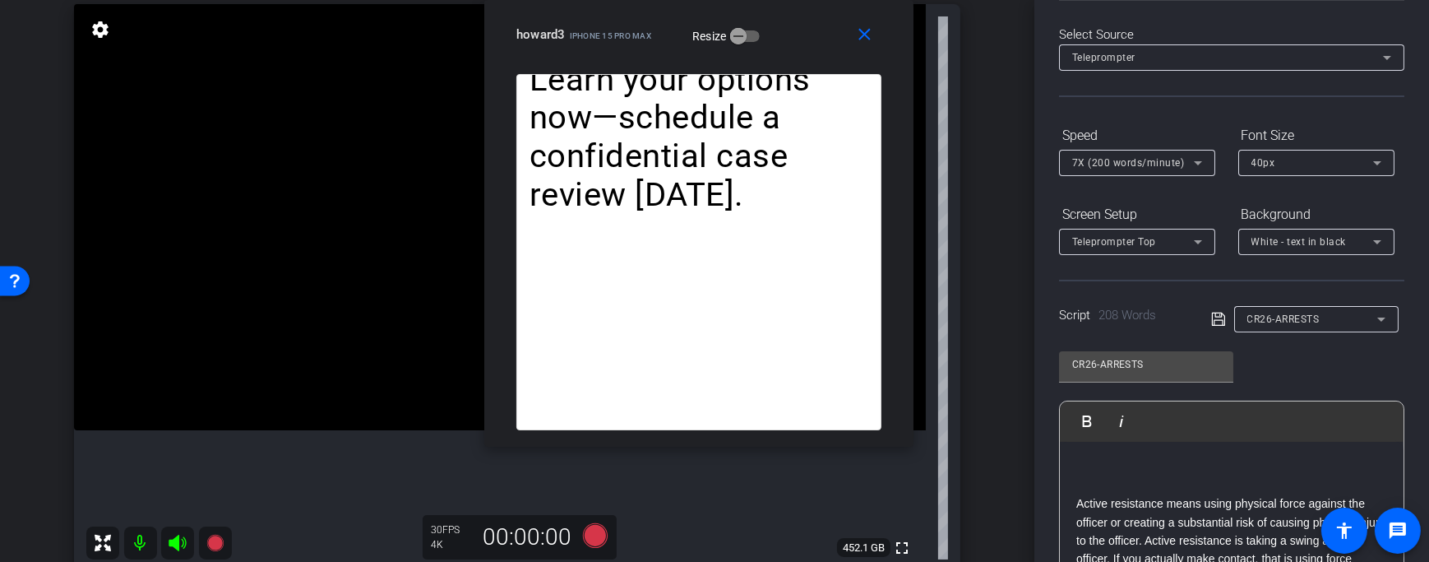
scroll to position [67, 0]
click at [759, 35] on span "button" at bounding box center [745, 36] width 30 height 12
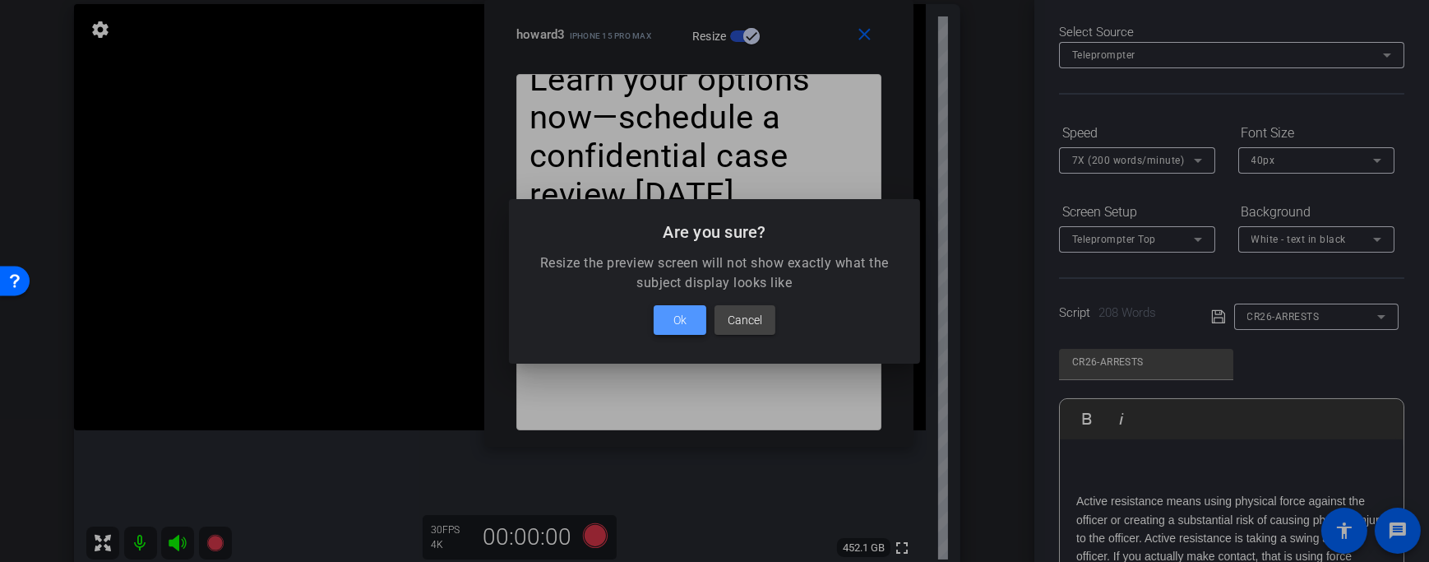
click at [686, 311] on span "Ok" at bounding box center [679, 320] width 13 height 20
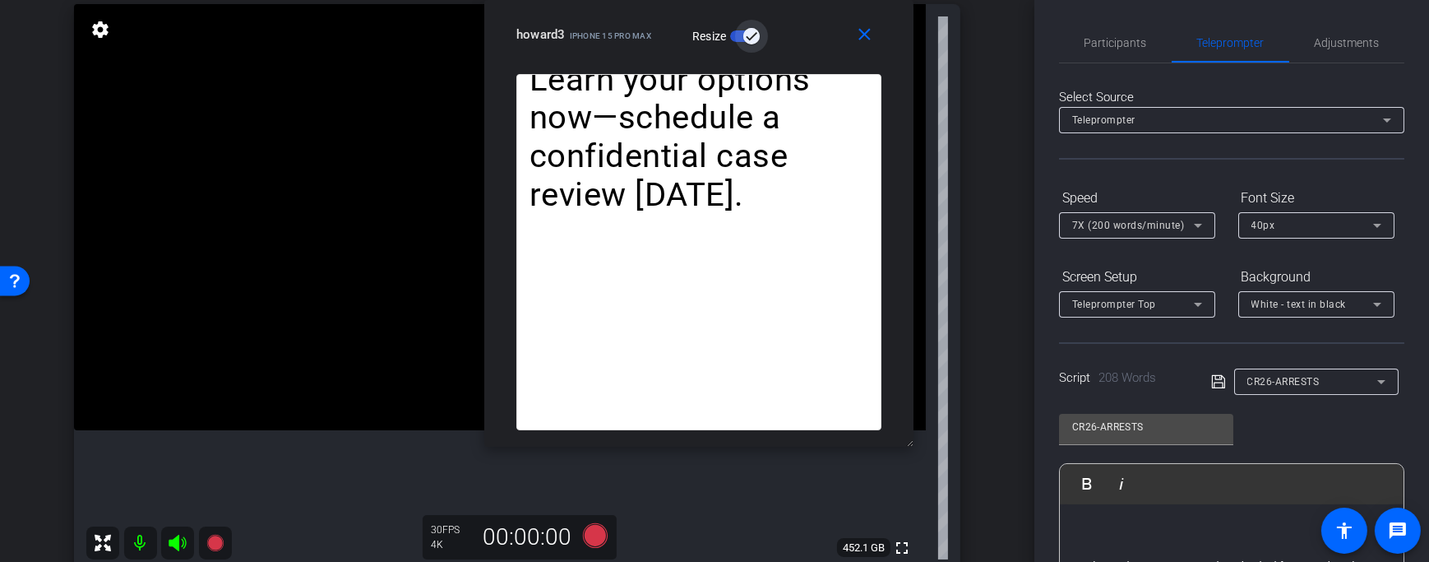
scroll to position [0, 0]
click at [1327, 45] on span "Adjustments" at bounding box center [1347, 45] width 65 height 12
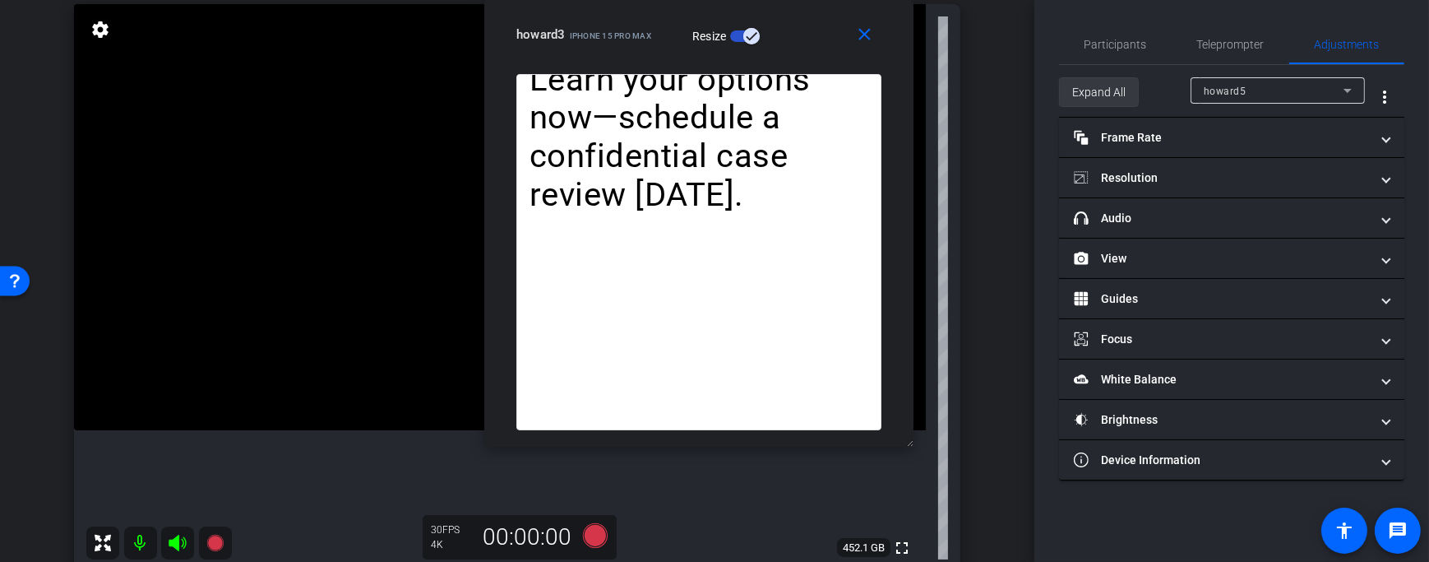
click at [1103, 95] on span "Expand All" at bounding box center [1098, 91] width 53 height 31
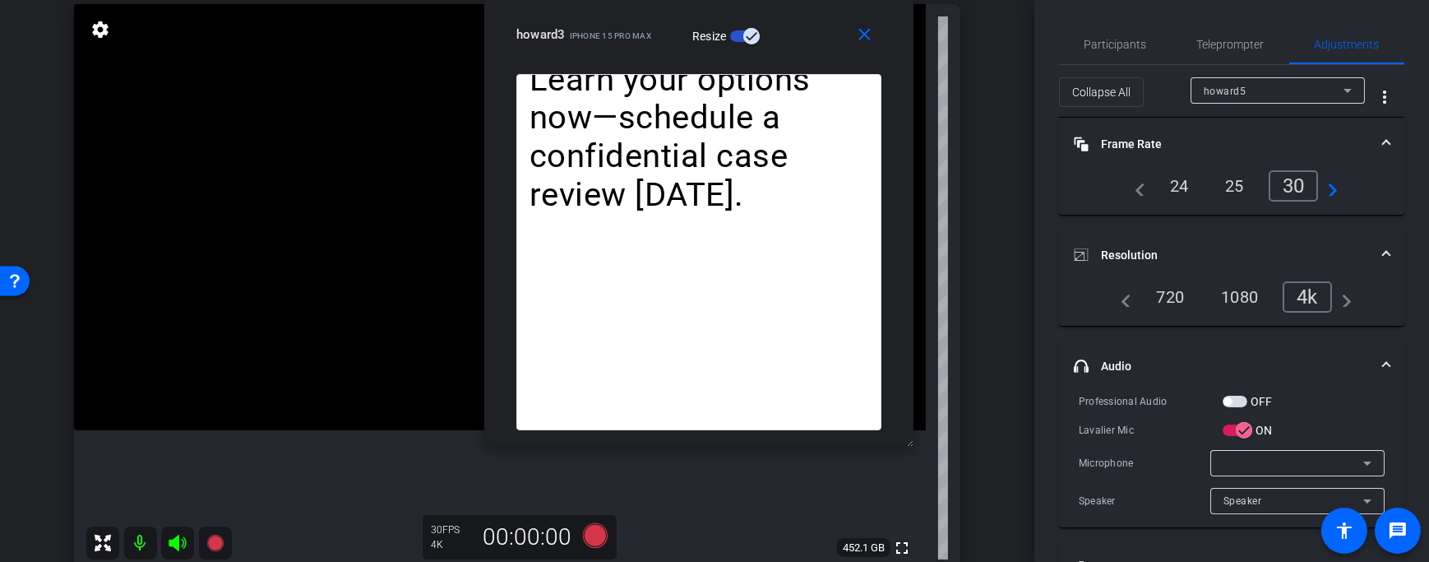
click at [1237, 396] on span "button" at bounding box center [1235, 401] width 25 height 12
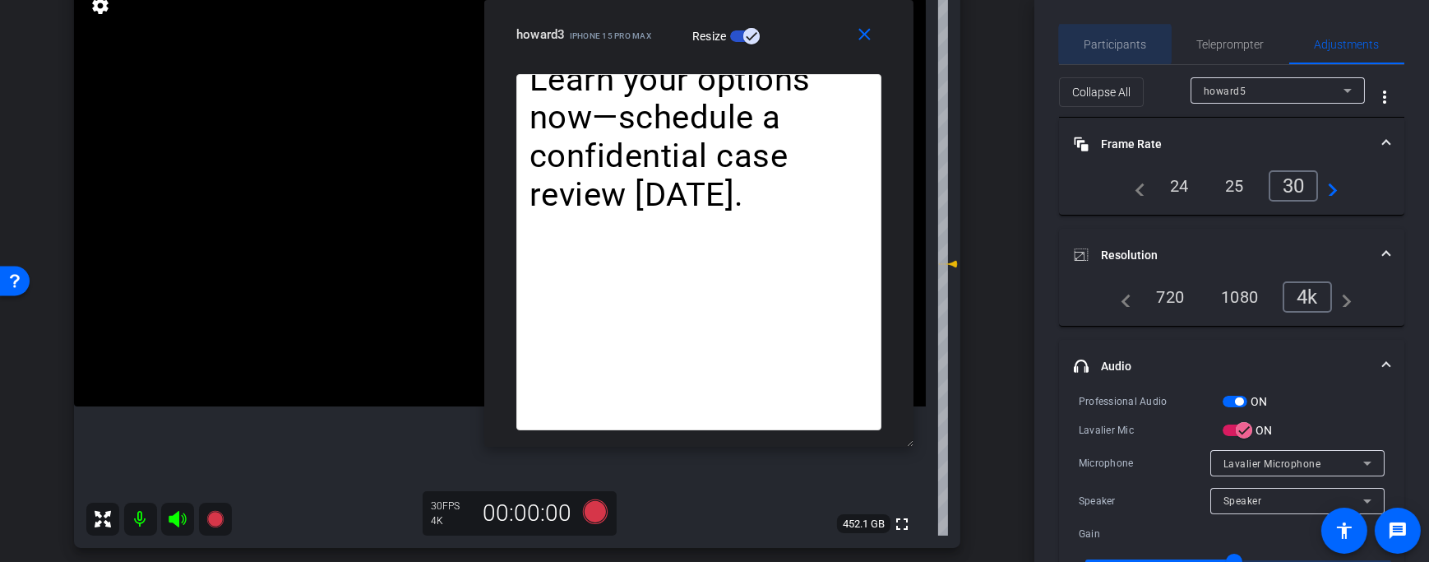
click at [1115, 44] on span "Participants" at bounding box center [1116, 45] width 62 height 12
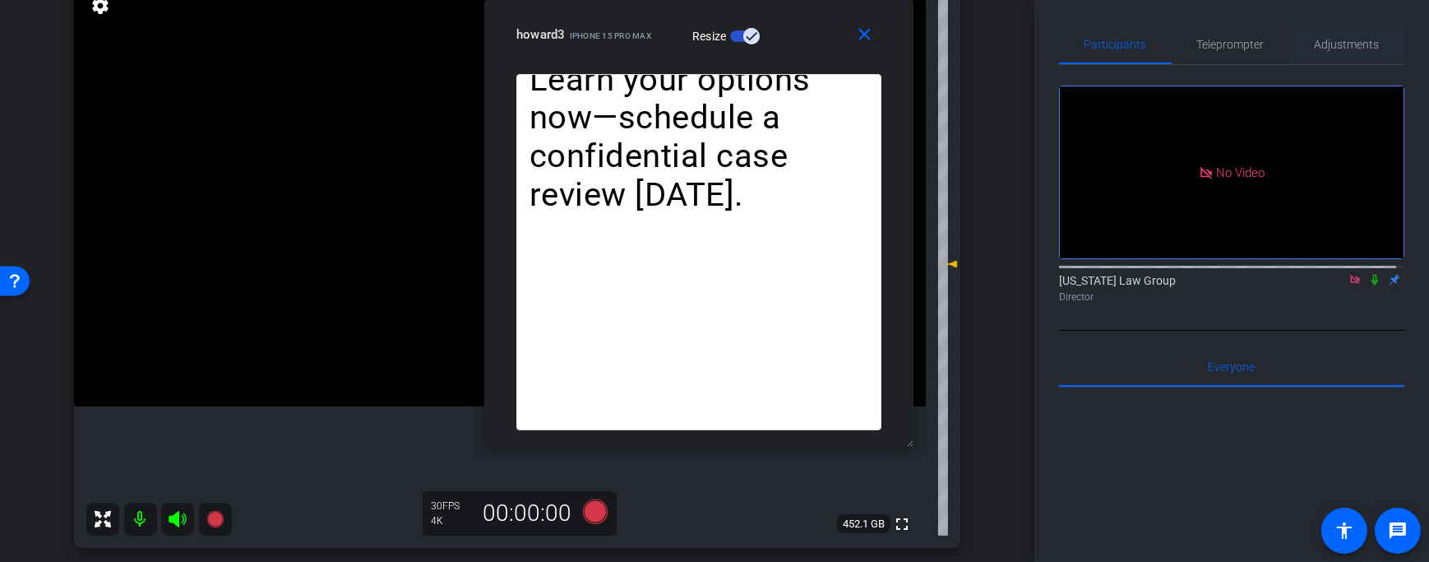
click at [1334, 39] on span "Adjustments" at bounding box center [1347, 45] width 65 height 12
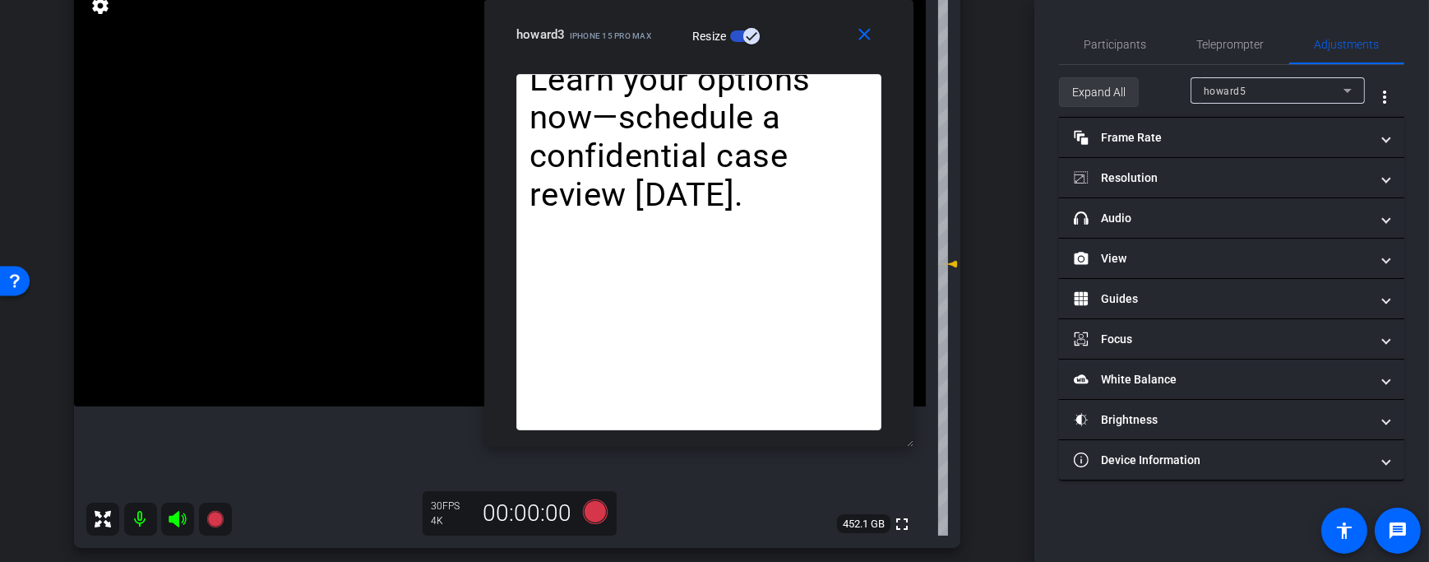
click at [1112, 93] on span "Expand All" at bounding box center [1098, 91] width 53 height 31
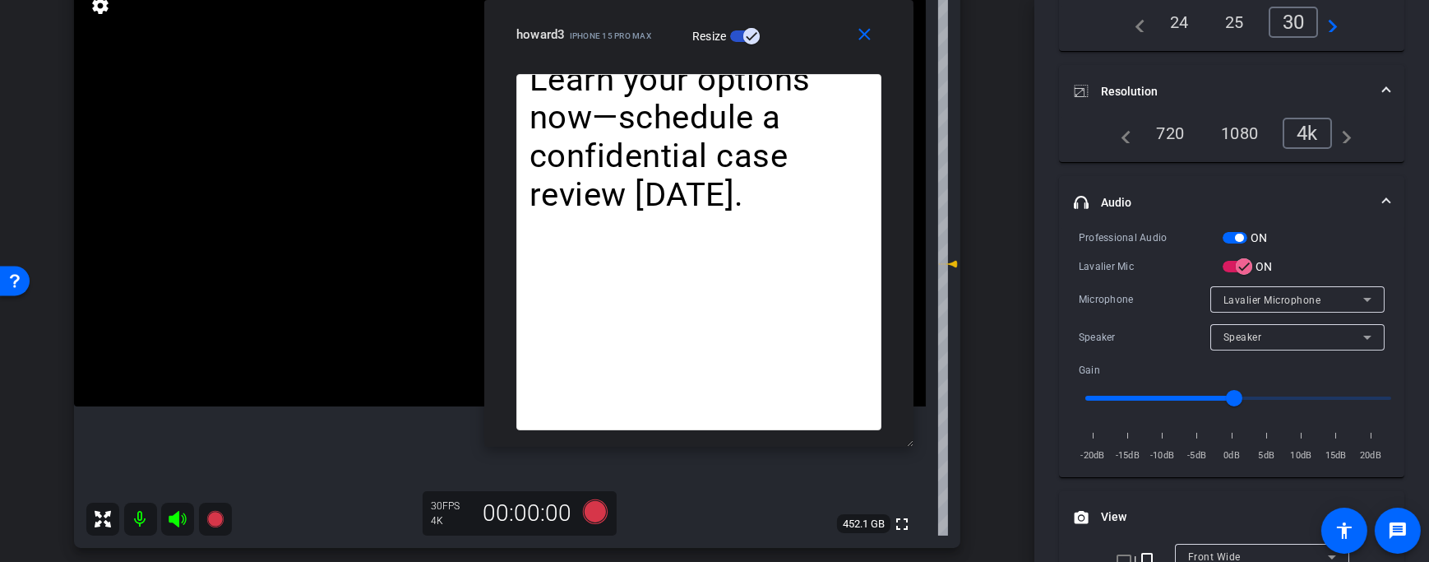
scroll to position [164, 0]
click at [1241, 266] on icon "button" at bounding box center [1244, 267] width 10 height 2
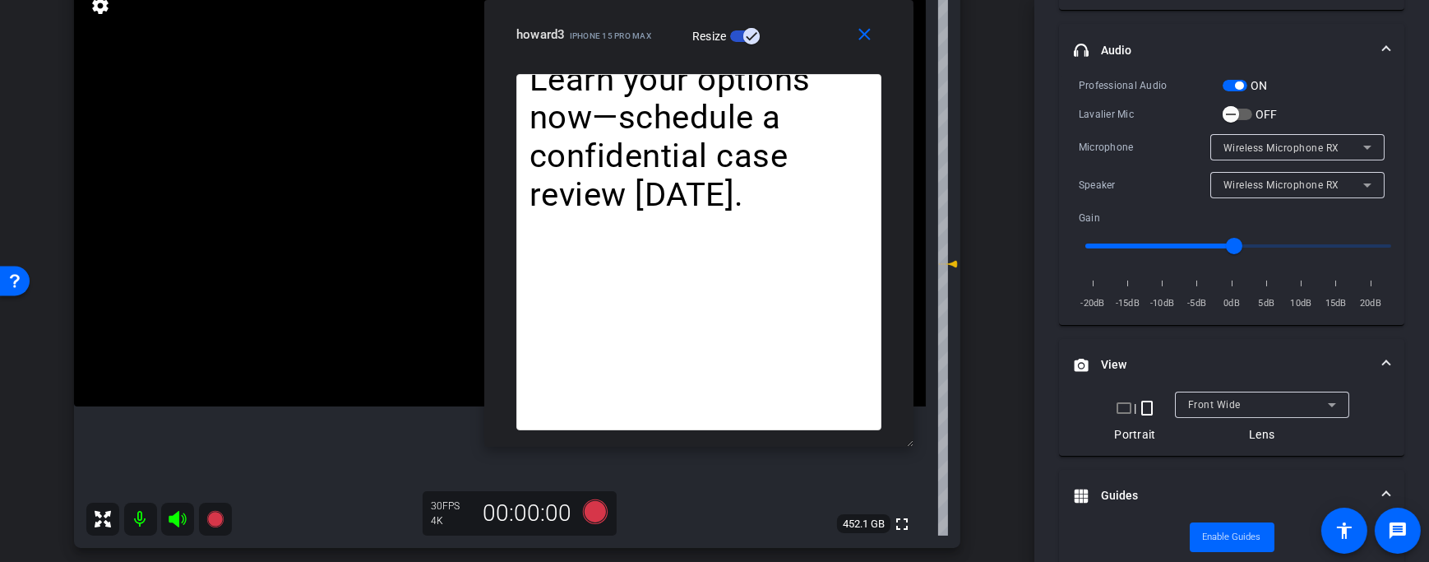
scroll to position [0, 0]
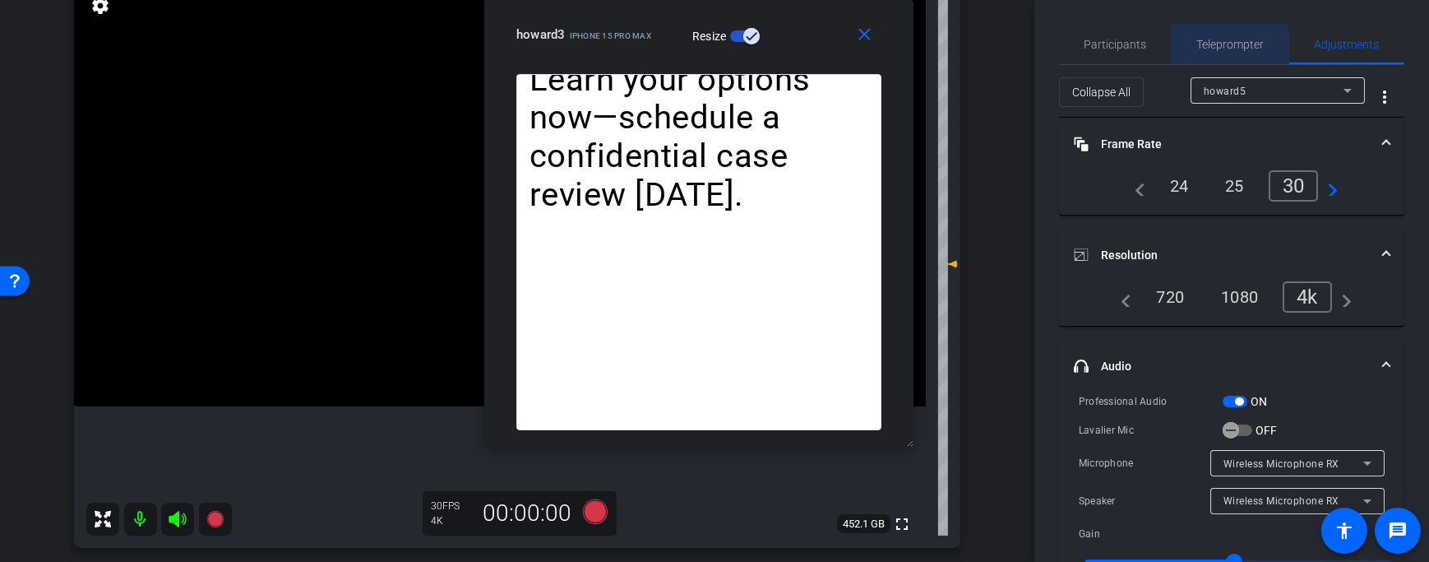
click at [1221, 50] on span "Teleprompter" at bounding box center [1230, 44] width 67 height 39
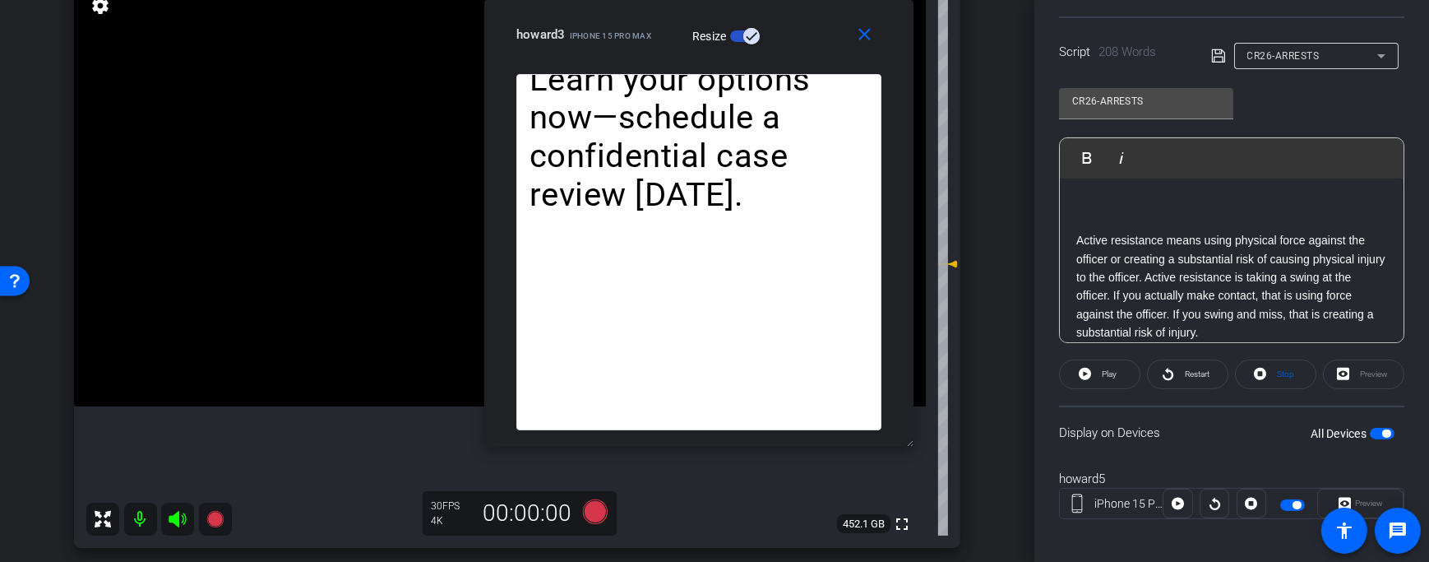
scroll to position [336, 0]
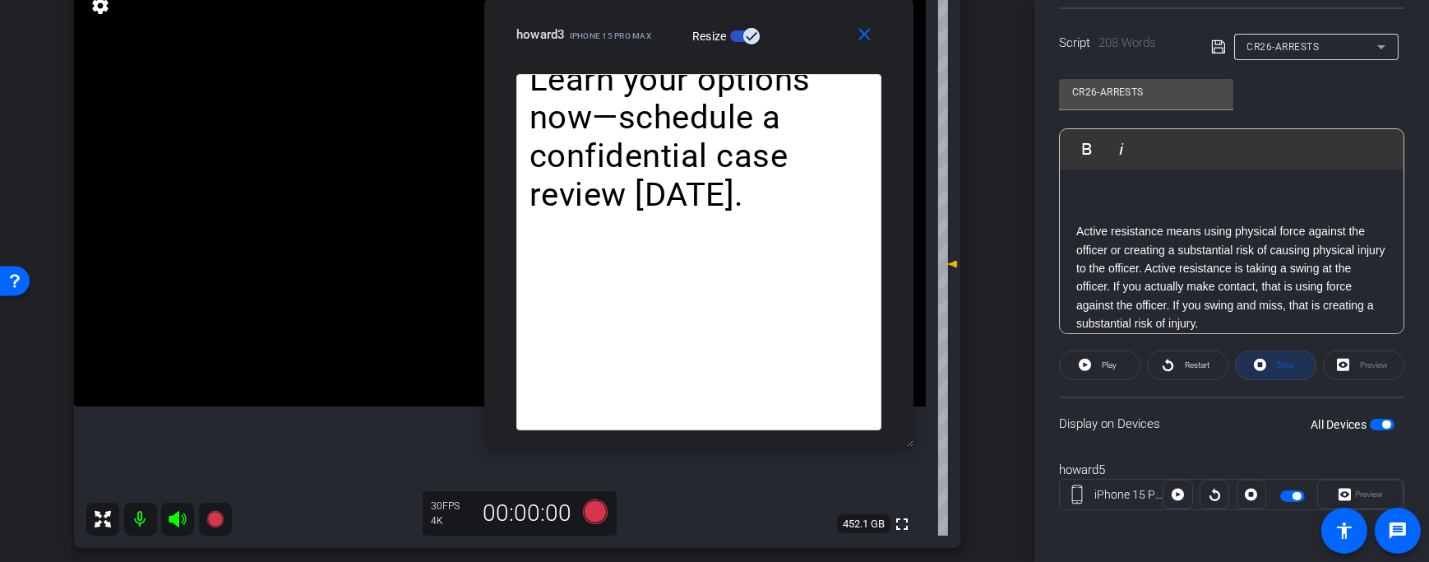
click at [1288, 367] on span at bounding box center [1276, 364] width 80 height 39
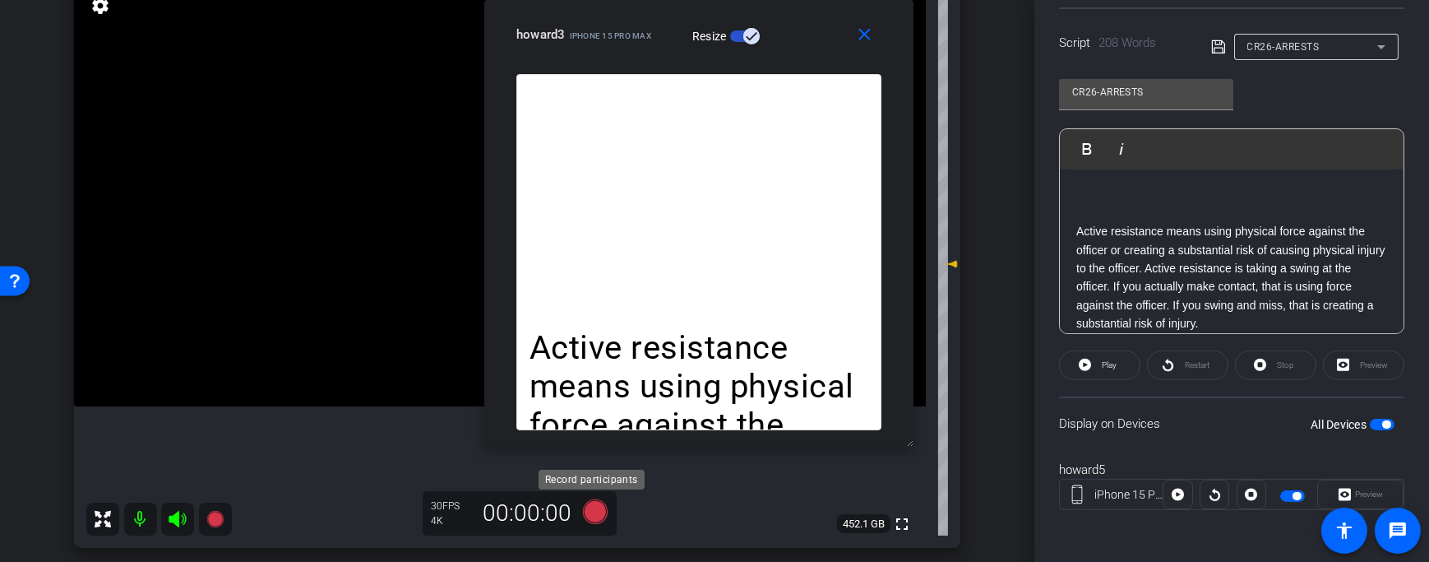
click at [594, 515] on icon at bounding box center [595, 511] width 25 height 25
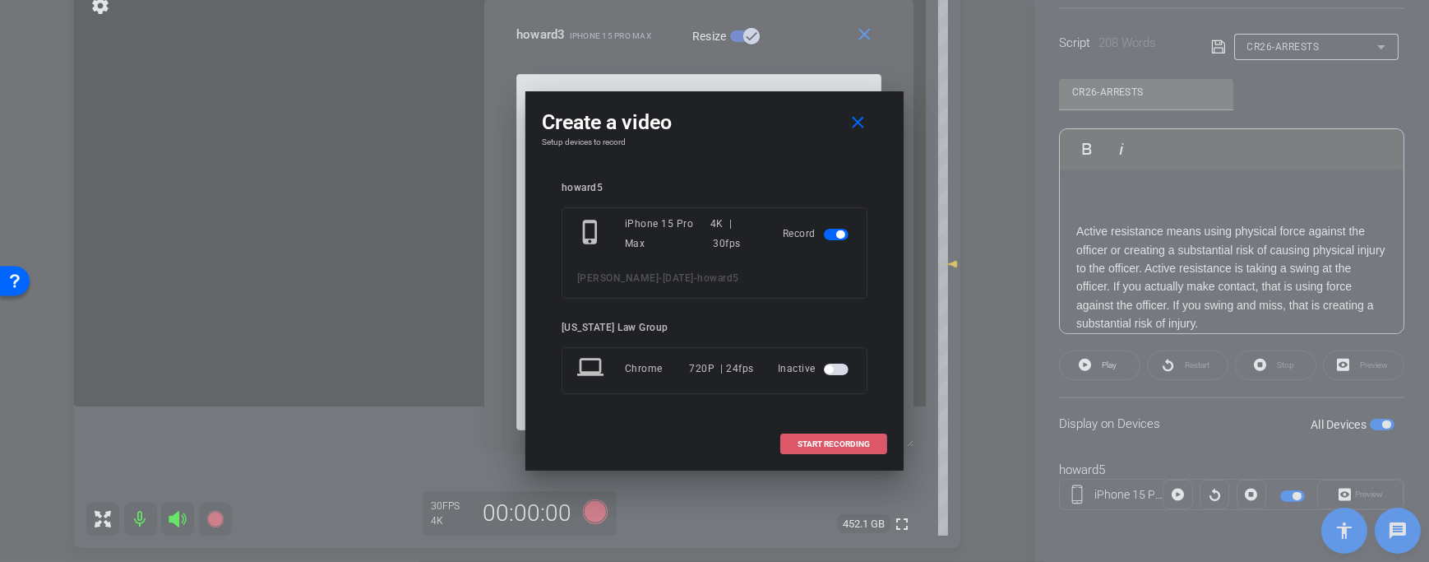
click at [851, 442] on span "START RECORDING" at bounding box center [834, 444] width 72 height 8
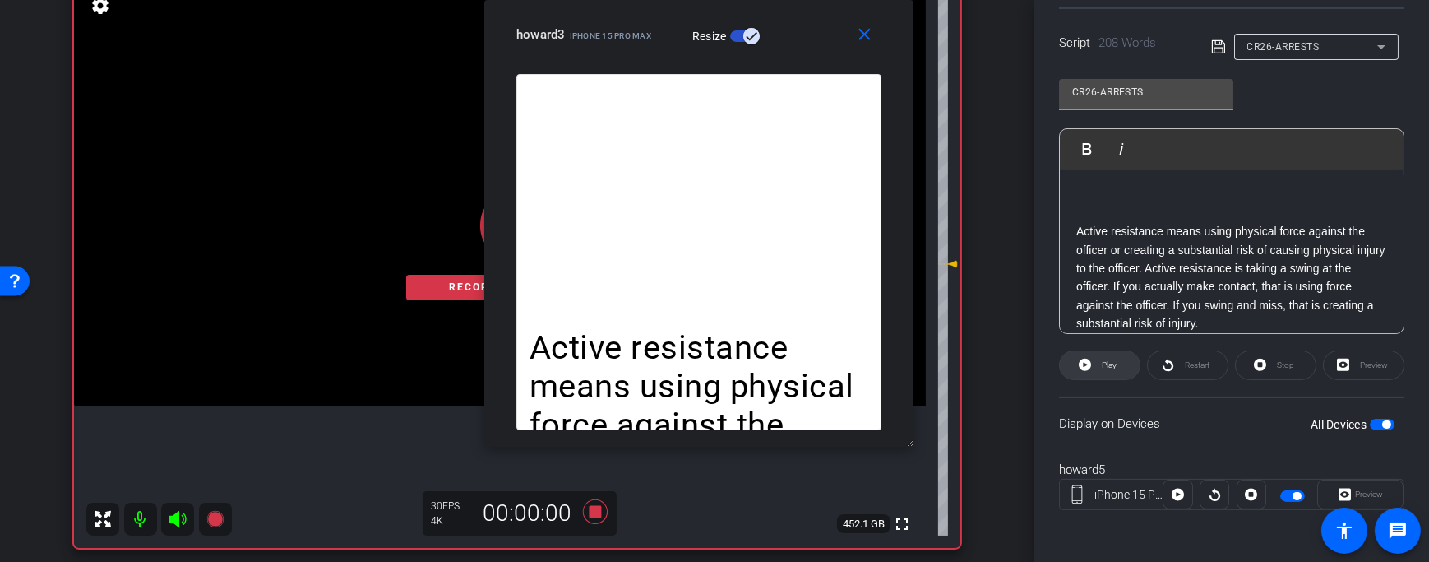
click at [1114, 371] on span "Play" at bounding box center [1107, 365] width 19 height 23
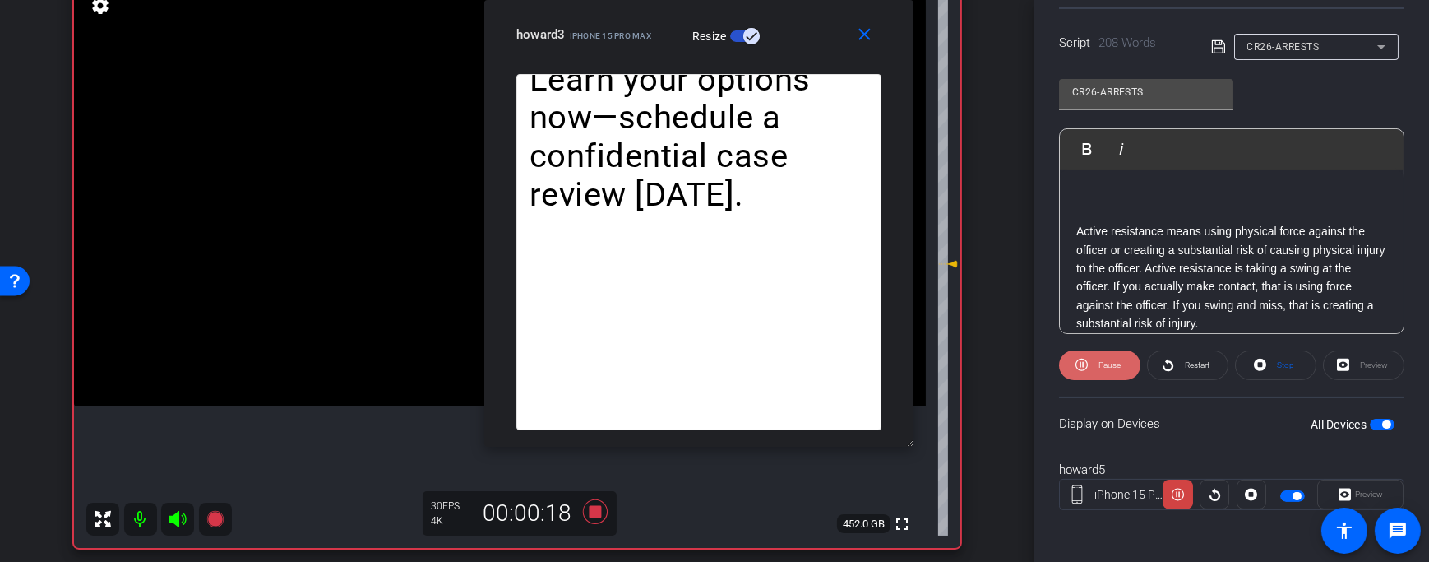
click at [1112, 368] on span "Pause" at bounding box center [1107, 365] width 26 height 23
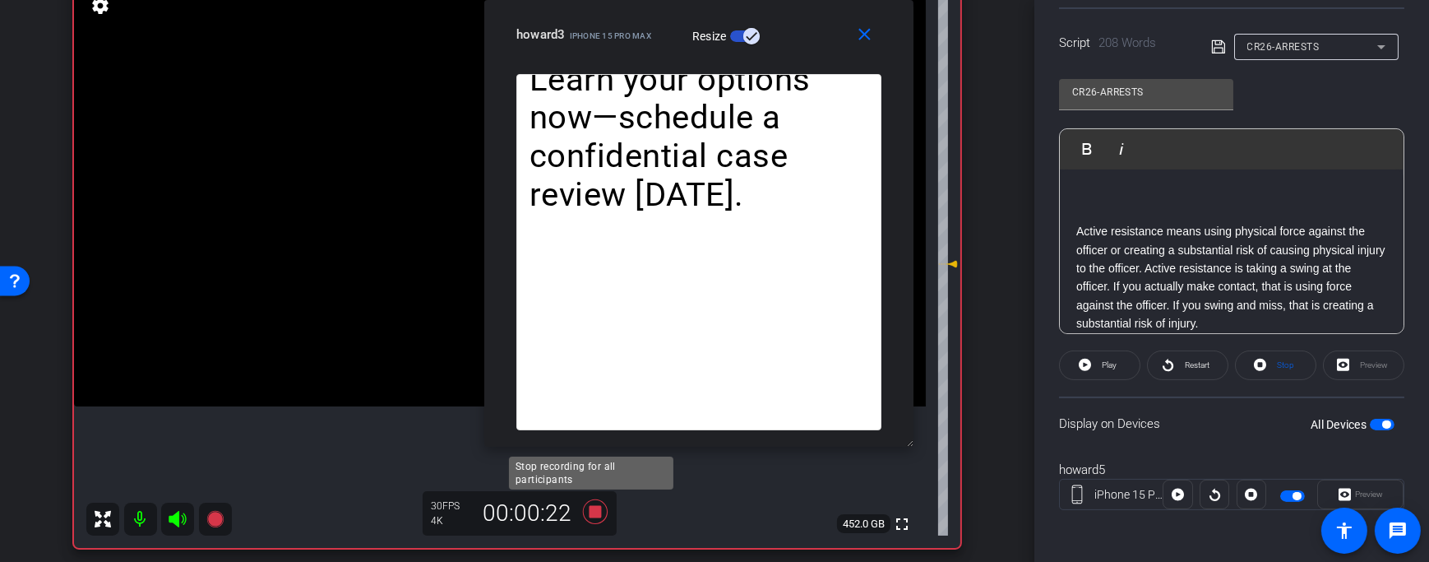
click at [593, 510] on icon at bounding box center [595, 511] width 25 height 25
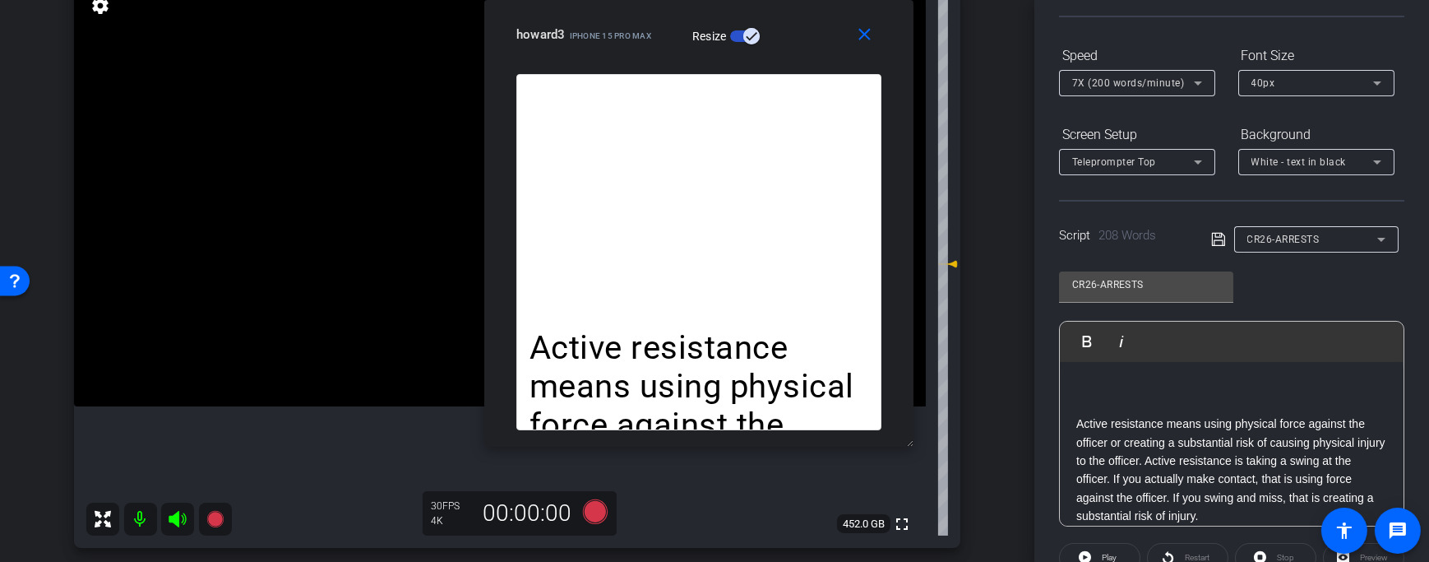
scroll to position [0, 0]
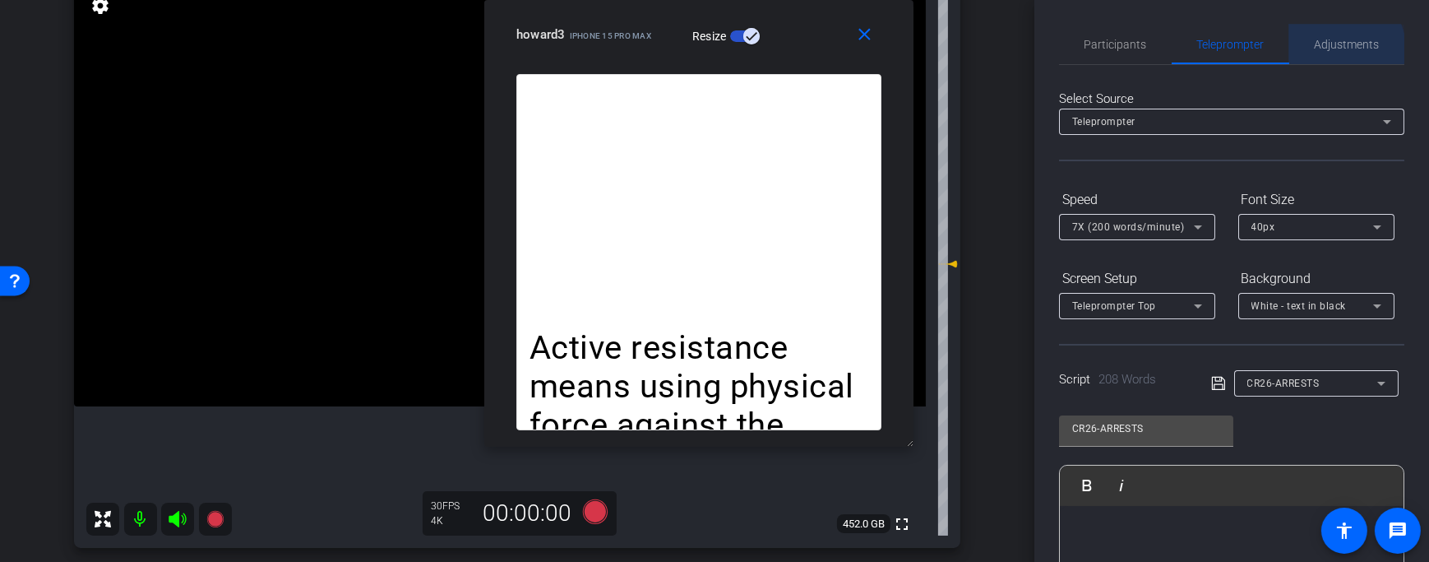
click at [1337, 49] on span "Adjustments" at bounding box center [1347, 45] width 65 height 12
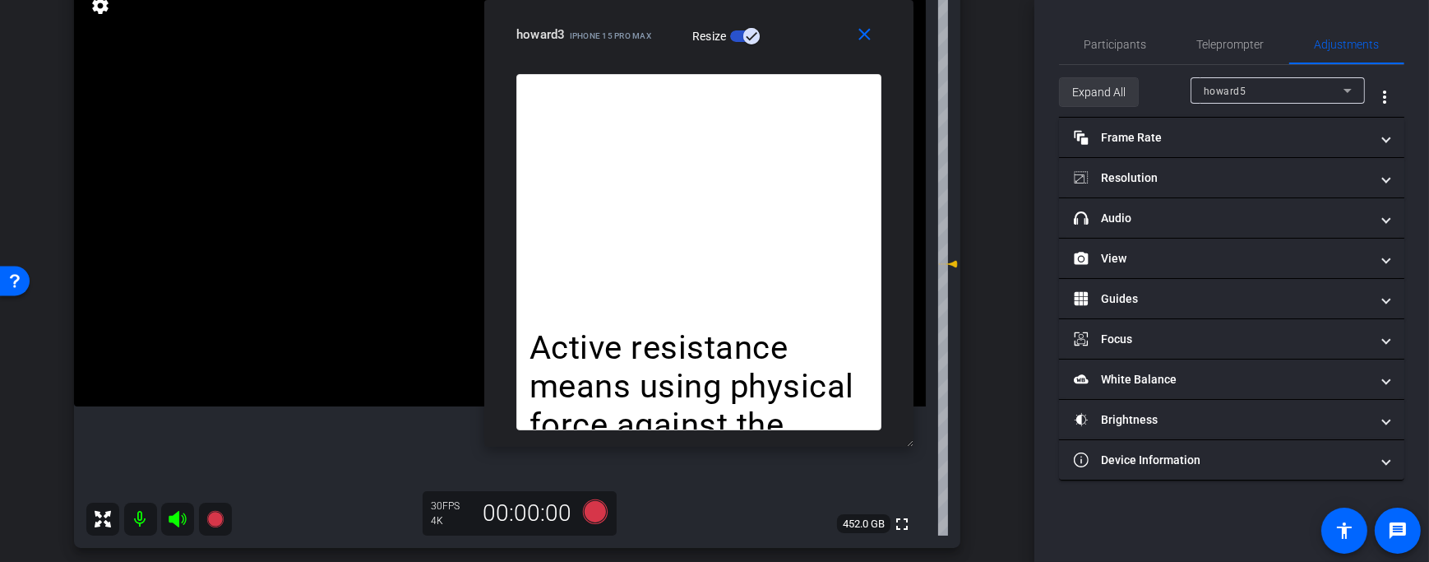
click at [1103, 95] on span "Expand All" at bounding box center [1098, 91] width 53 height 31
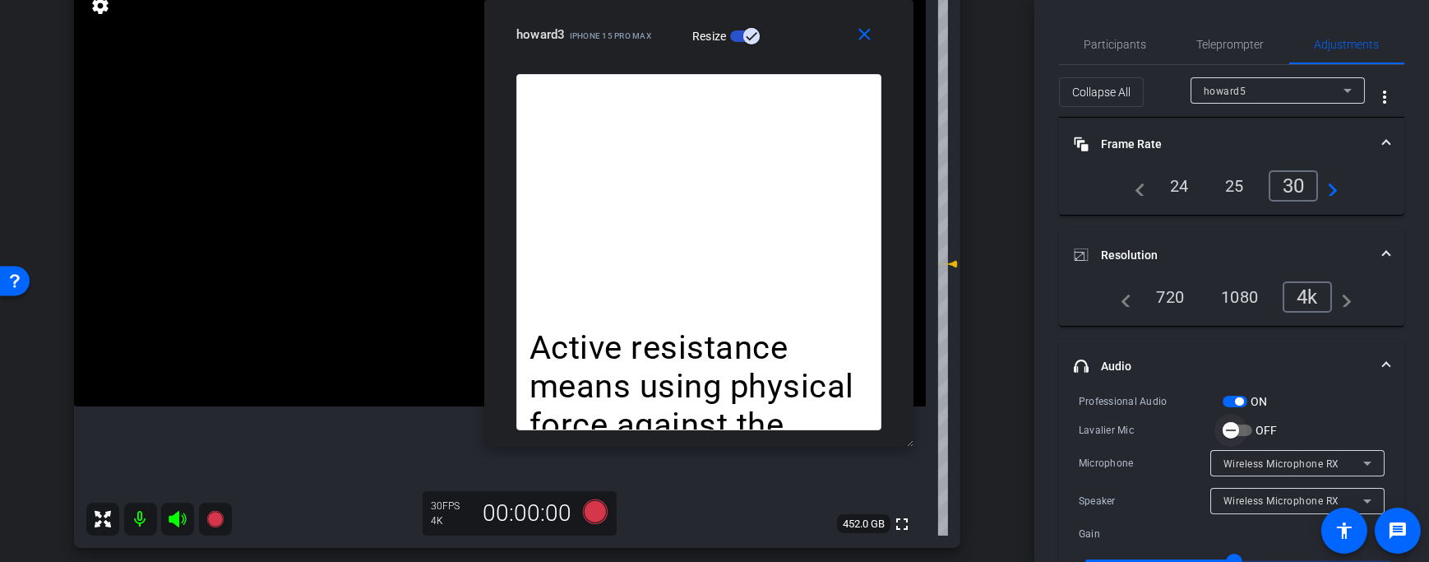
click at [1234, 430] on icon "button" at bounding box center [1230, 430] width 15 height 15
click at [1209, 45] on span "Teleprompter" at bounding box center [1230, 45] width 67 height 12
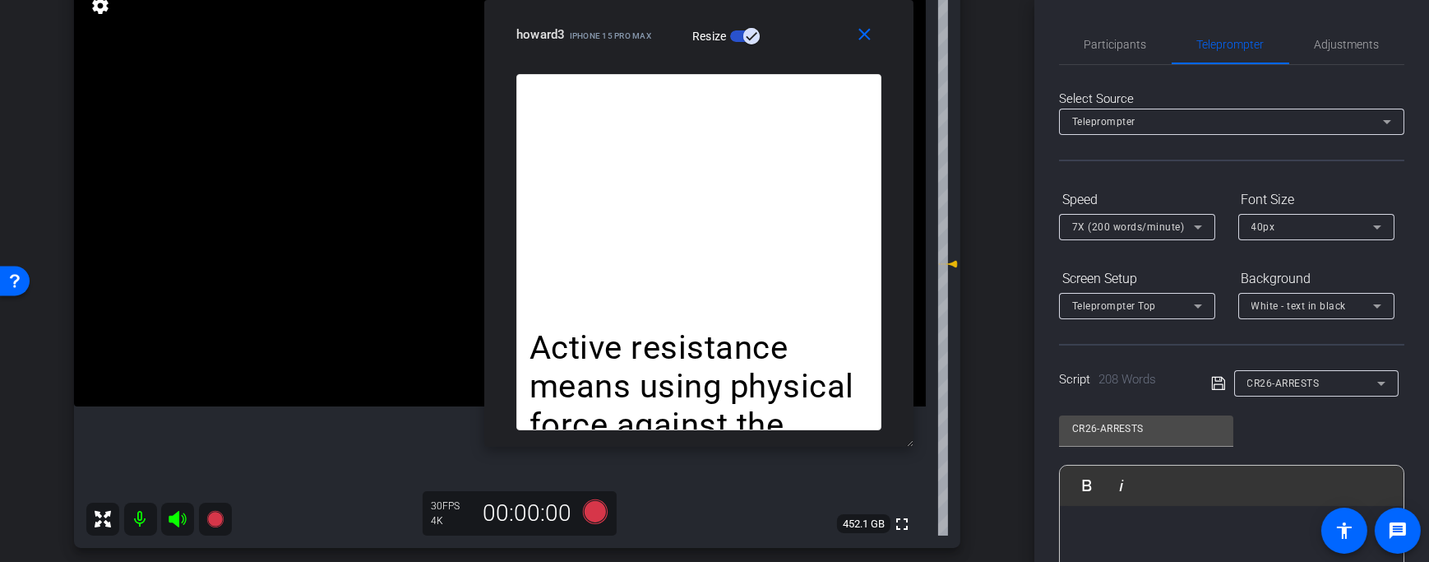
click at [1143, 229] on span "7X (200 words/minute)" at bounding box center [1128, 227] width 113 height 12
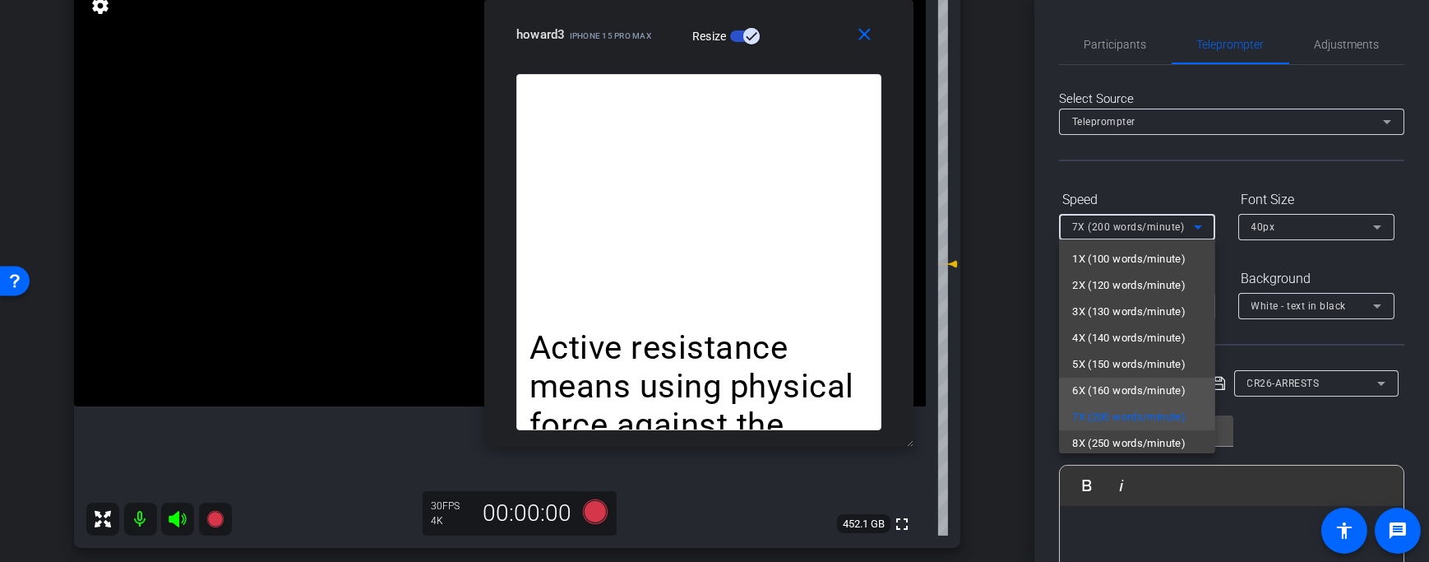
click at [1129, 386] on span "6X (160 words/minute)" at bounding box center [1128, 391] width 113 height 20
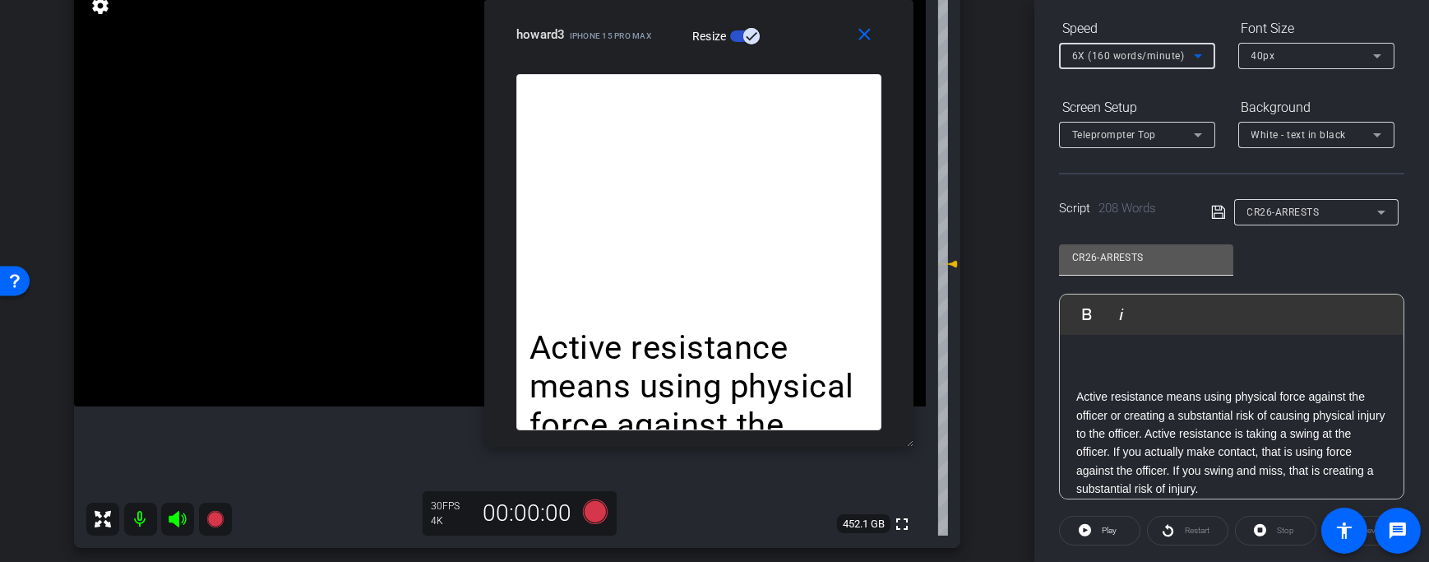
scroll to position [231, 0]
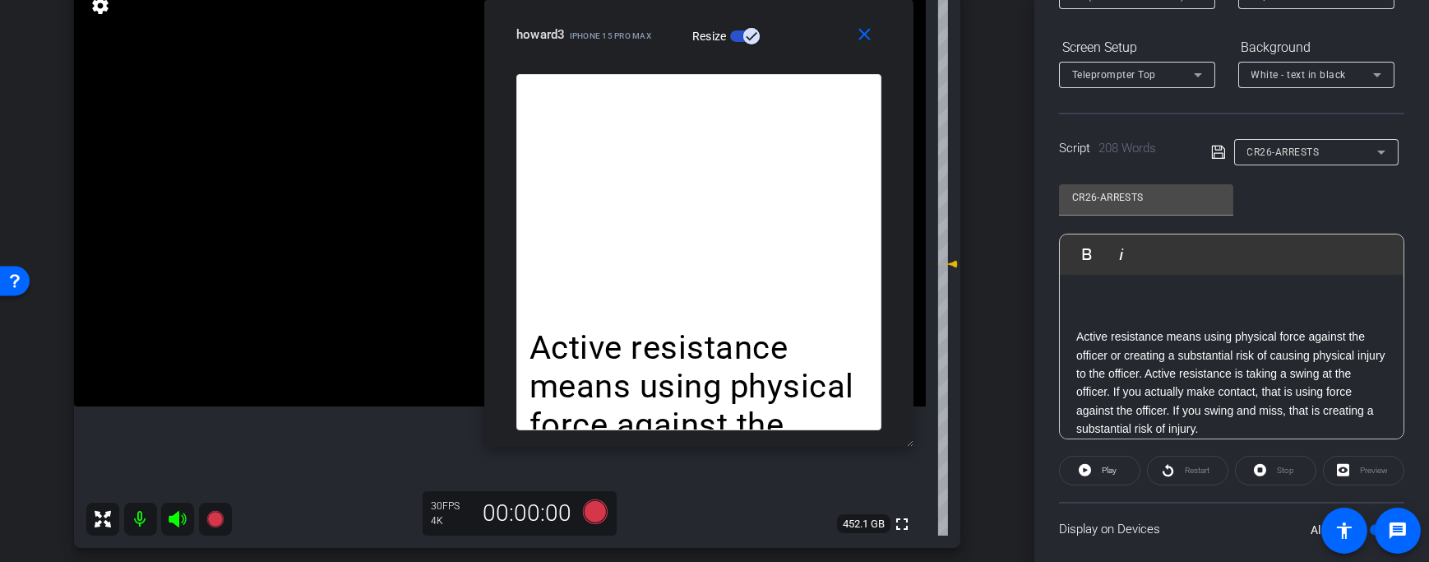
click at [1316, 139] on div "CR26-ARRESTS" at bounding box center [1316, 152] width 138 height 26
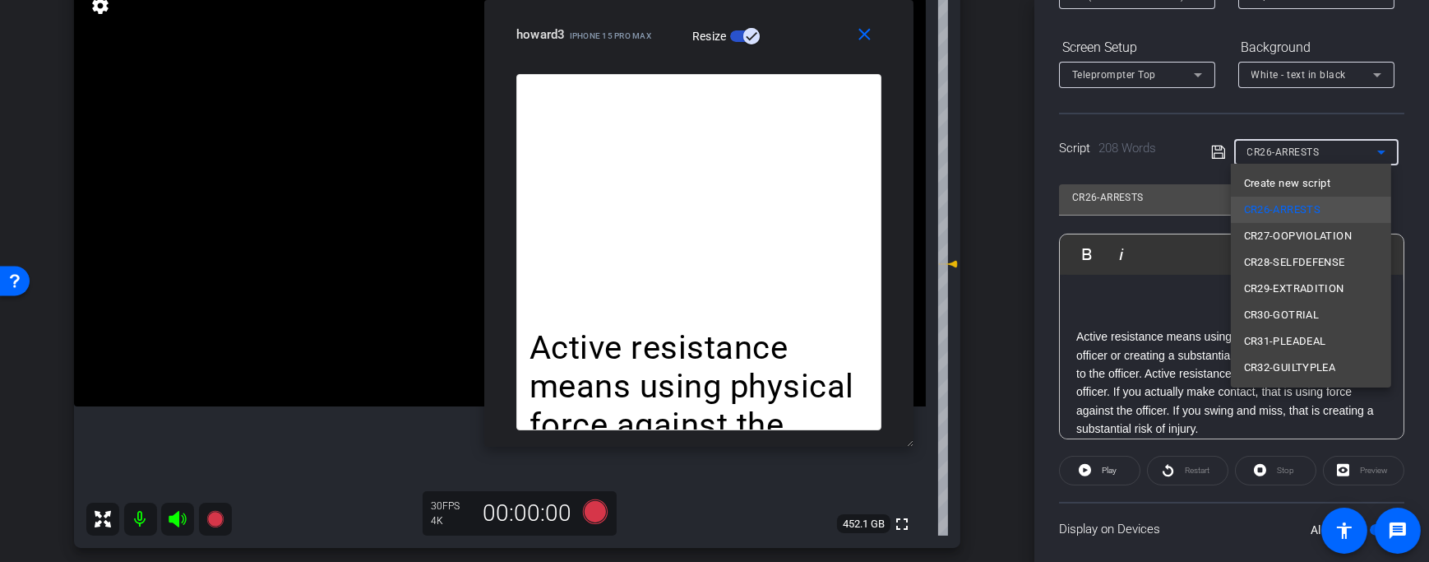
click at [1236, 123] on div at bounding box center [714, 281] width 1429 height 562
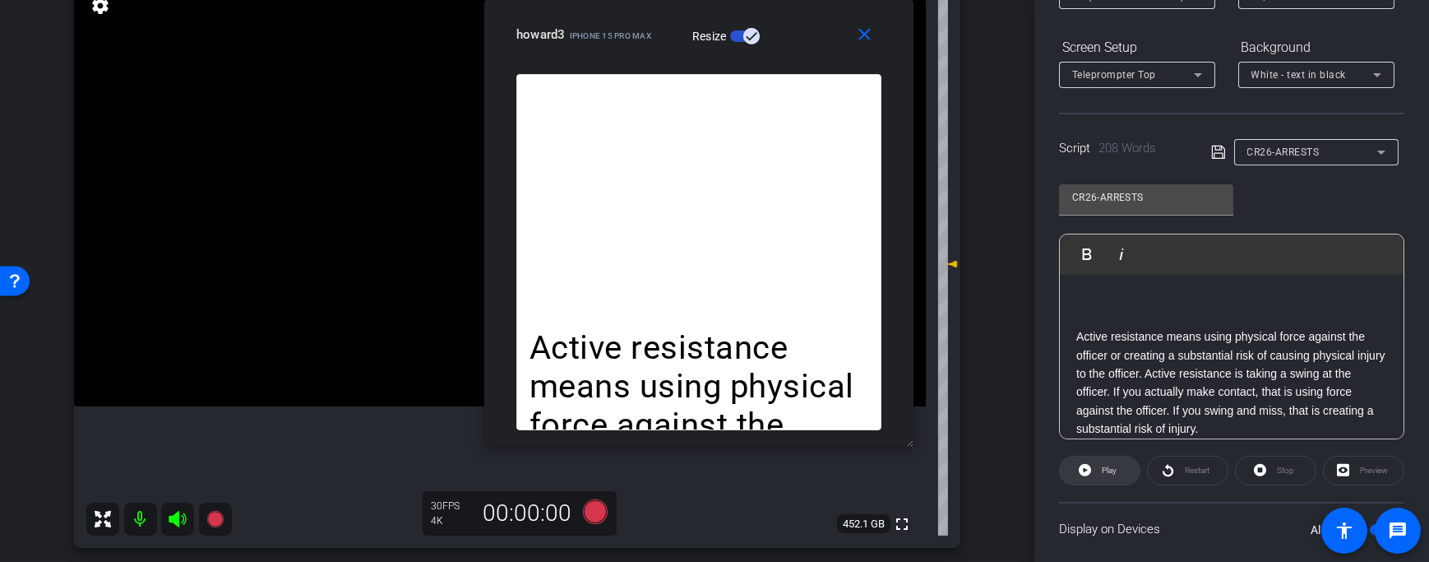
click at [1102, 471] on span "Play" at bounding box center [1109, 469] width 15 height 9
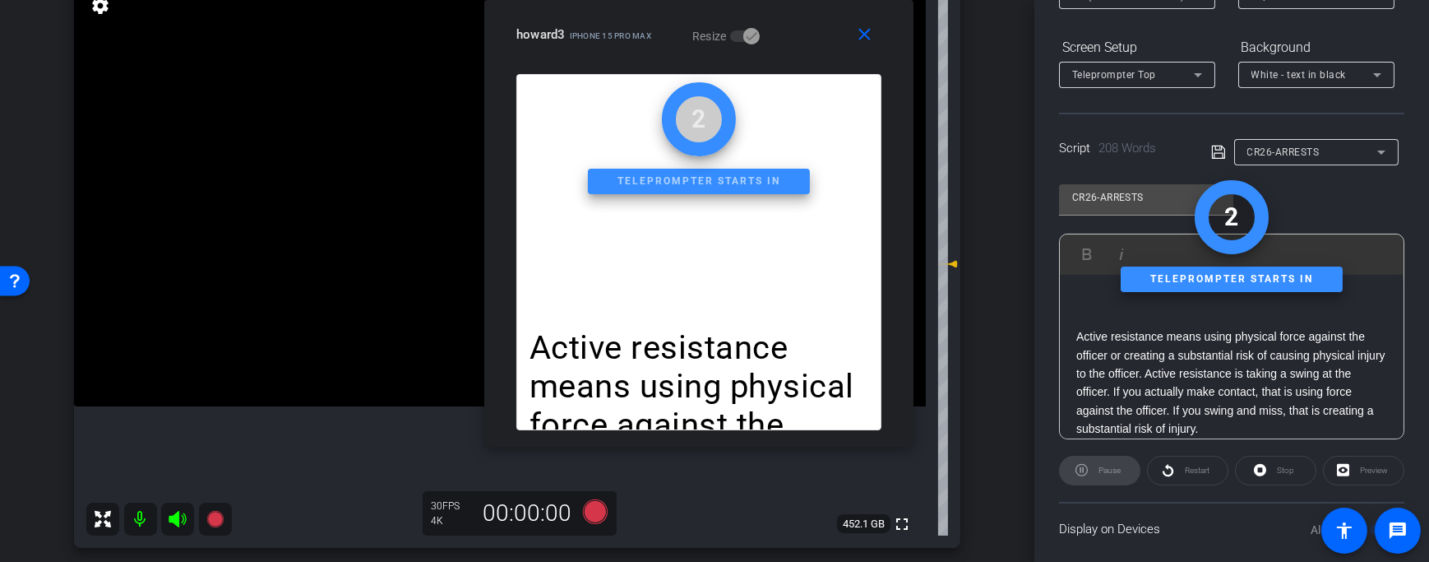
scroll to position [0, 0]
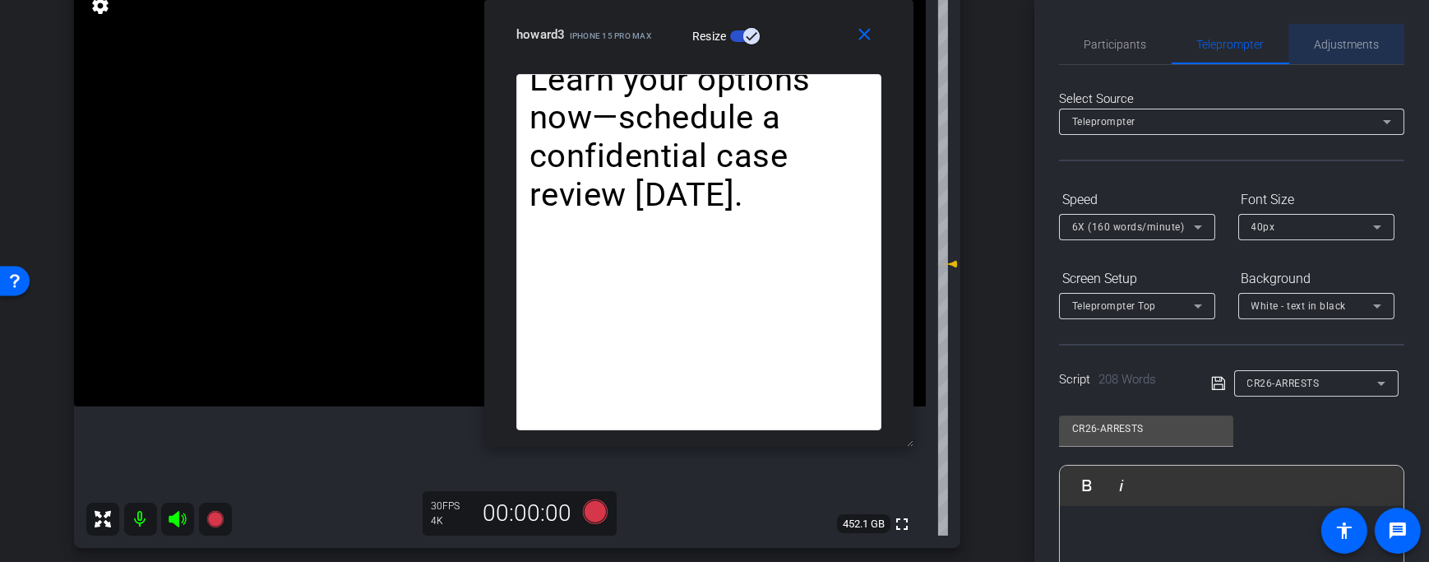
click at [1342, 55] on span "Adjustments" at bounding box center [1347, 44] width 65 height 39
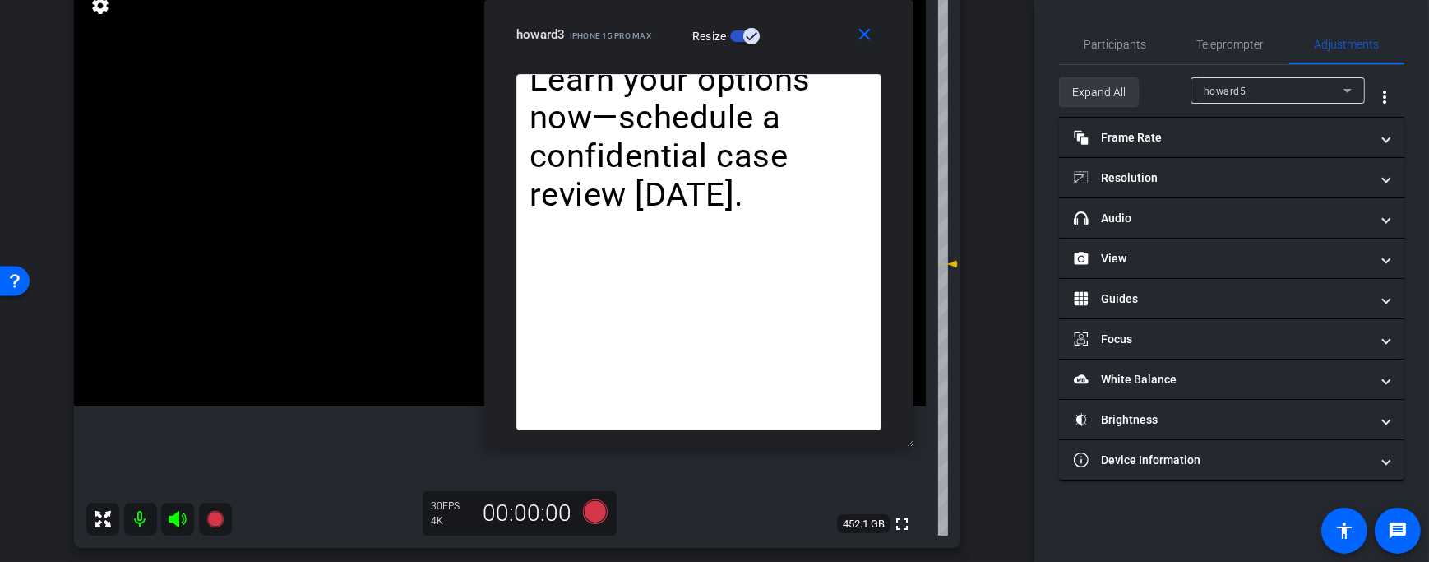
click at [1108, 89] on span "Expand All" at bounding box center [1098, 91] width 53 height 31
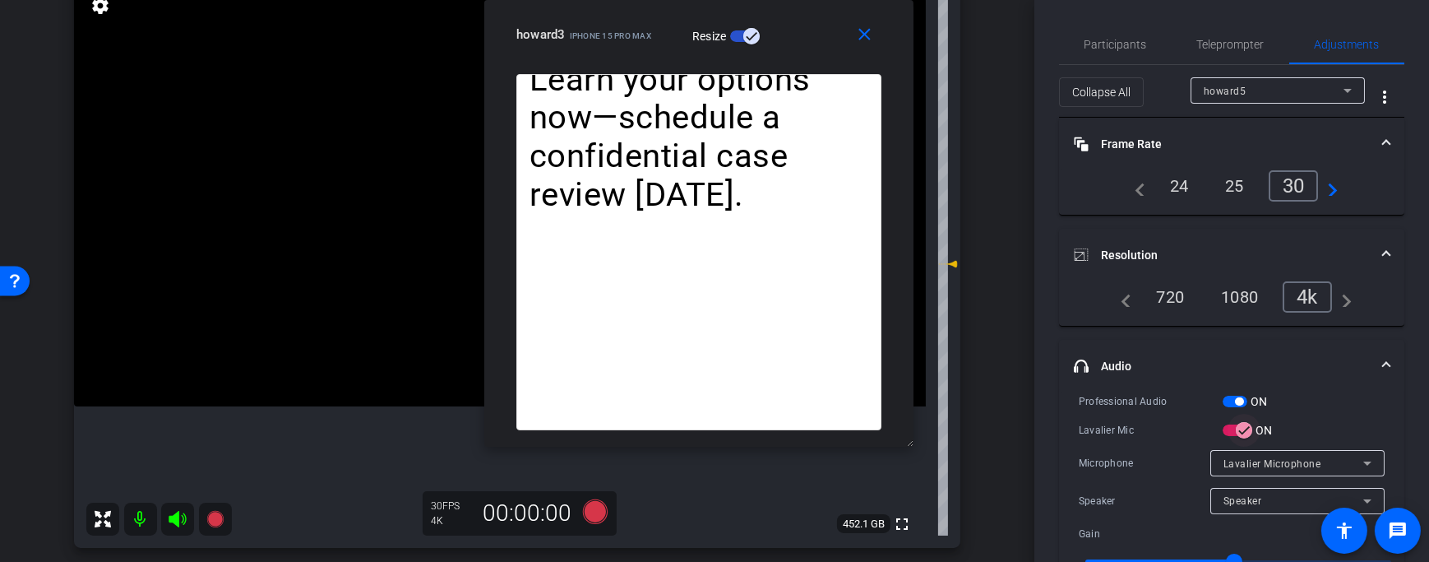
click at [1233, 423] on span "button" at bounding box center [1244, 430] width 33 height 33
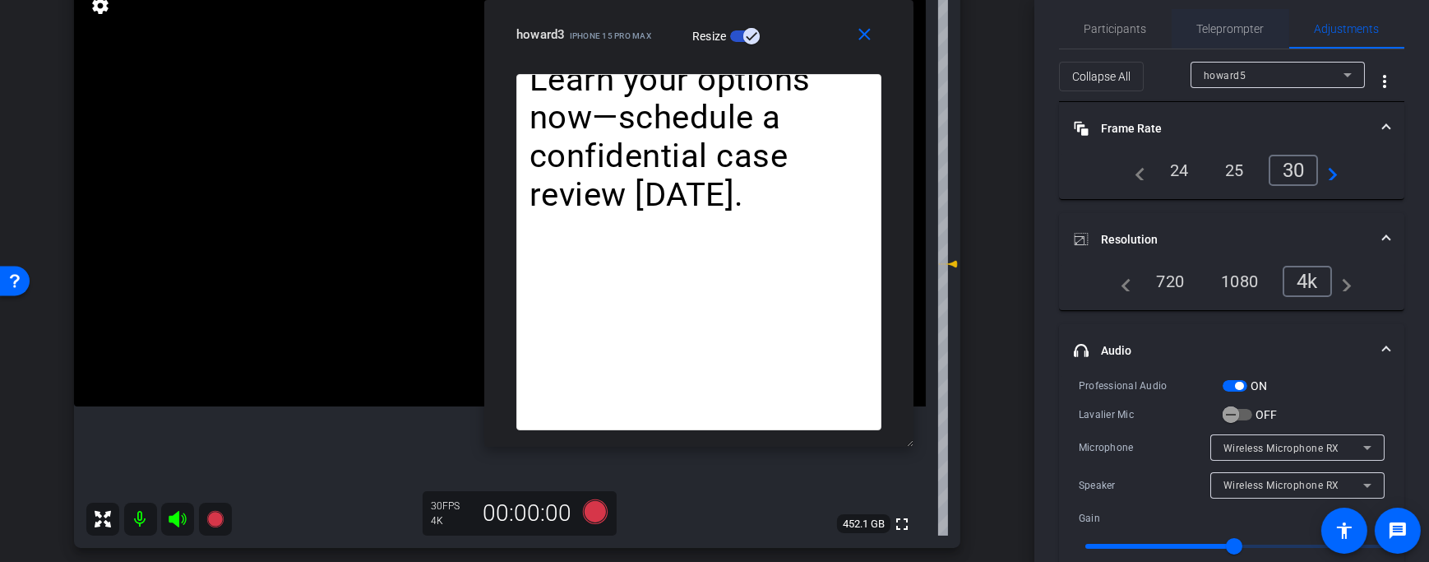
click at [1234, 34] on span "Teleprompter" at bounding box center [1230, 29] width 67 height 12
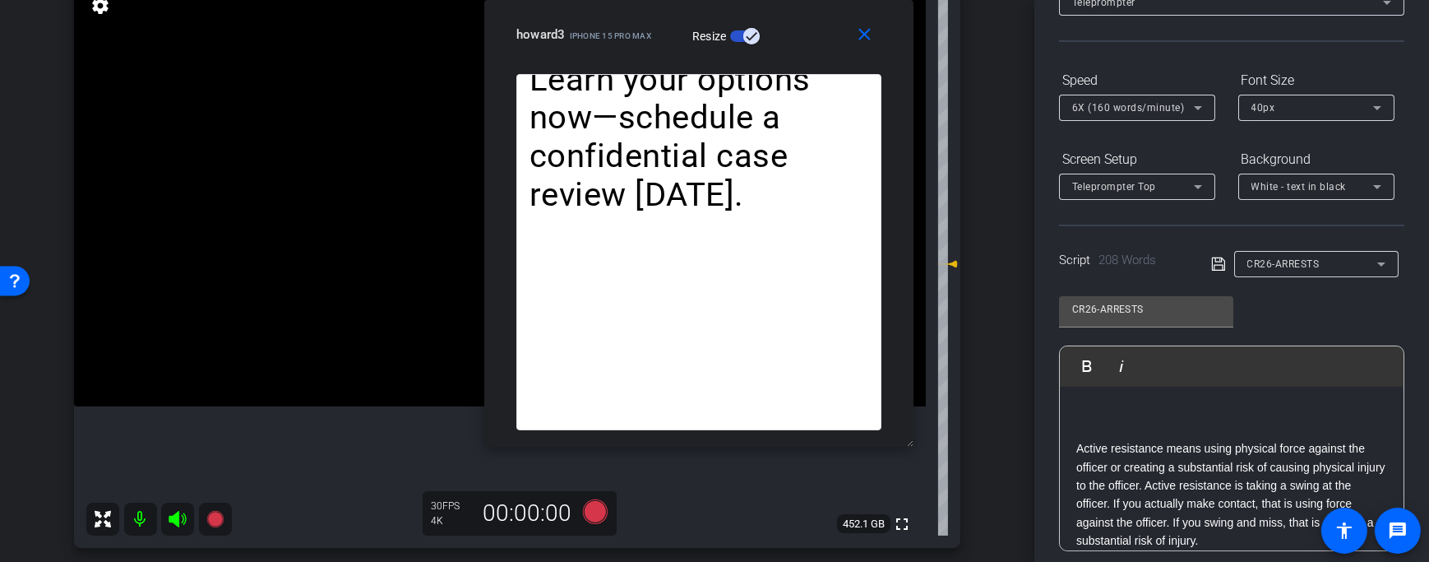
scroll to position [291, 0]
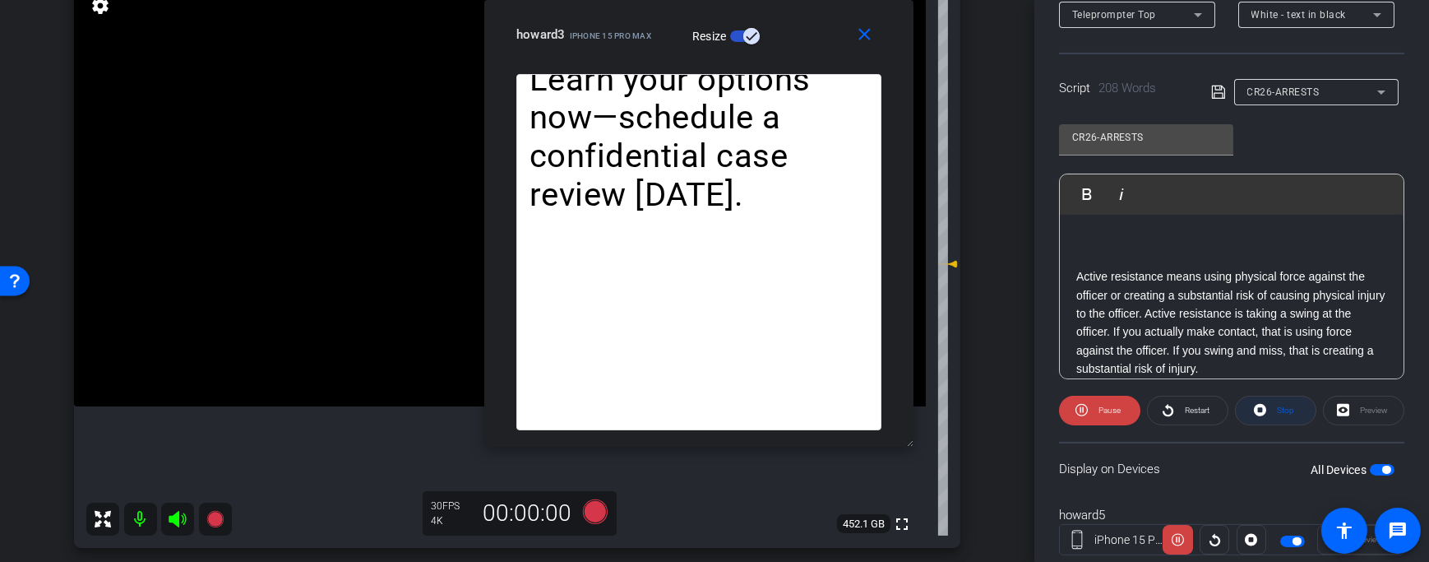
click at [1282, 407] on span "Stop" at bounding box center [1285, 409] width 17 height 9
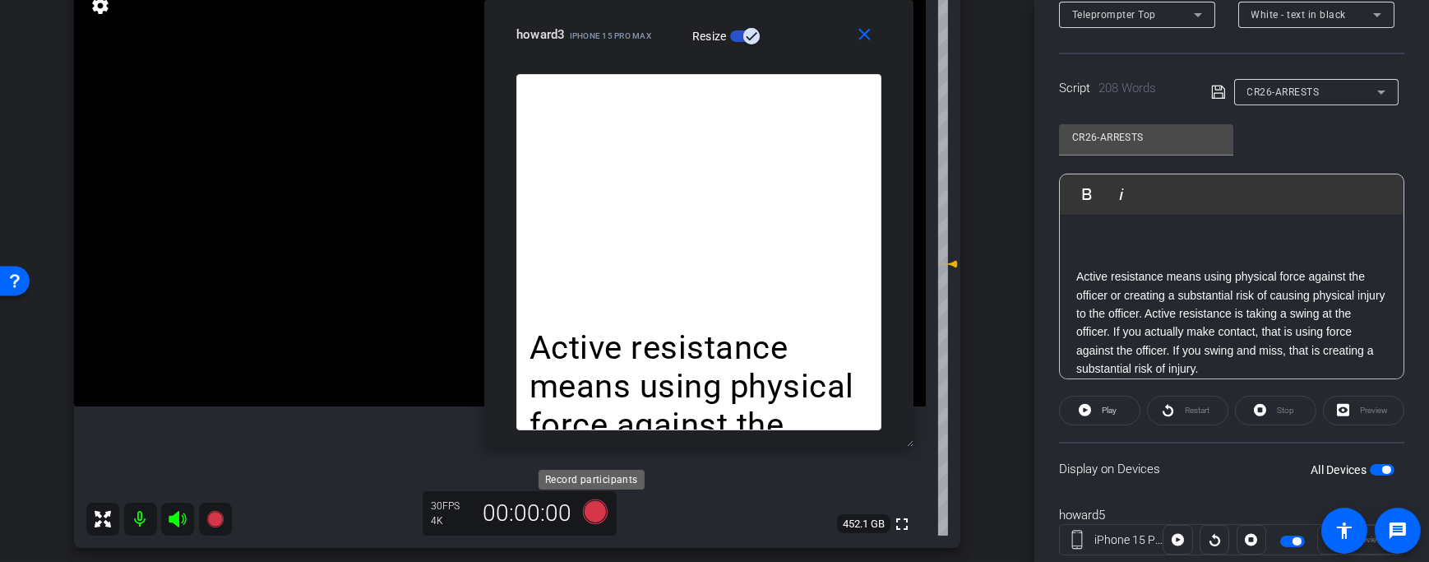
click at [593, 514] on icon at bounding box center [595, 511] width 25 height 25
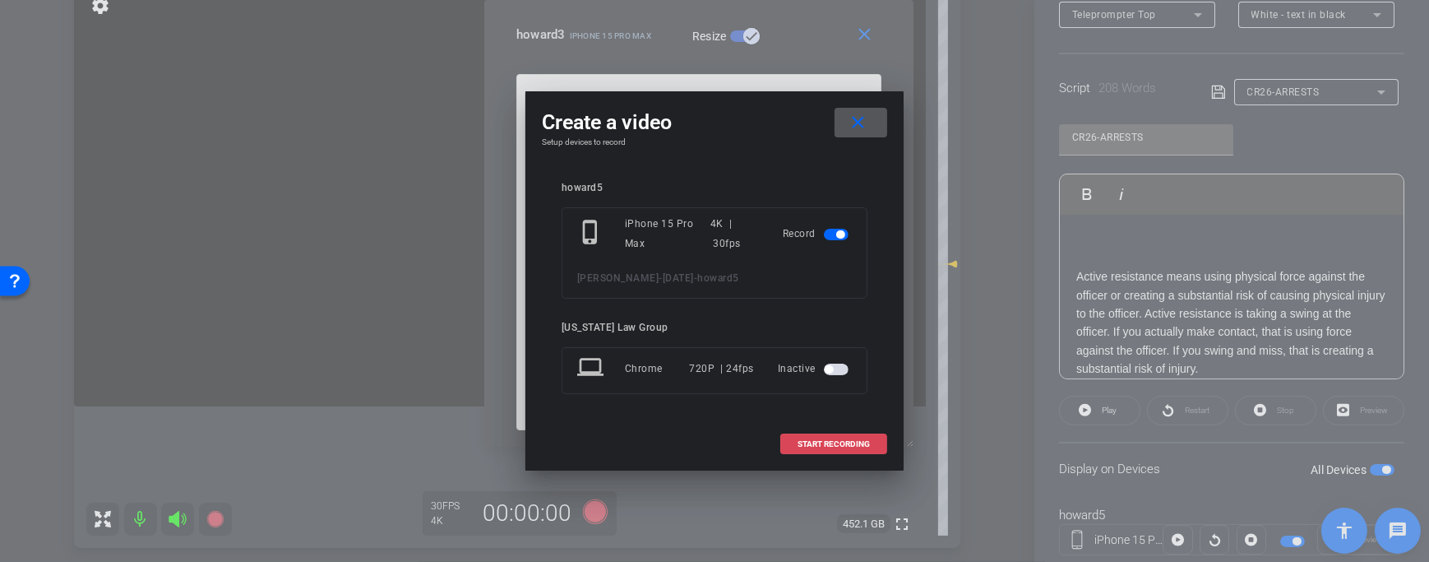
click at [822, 443] on span "START RECORDING" at bounding box center [834, 444] width 72 height 8
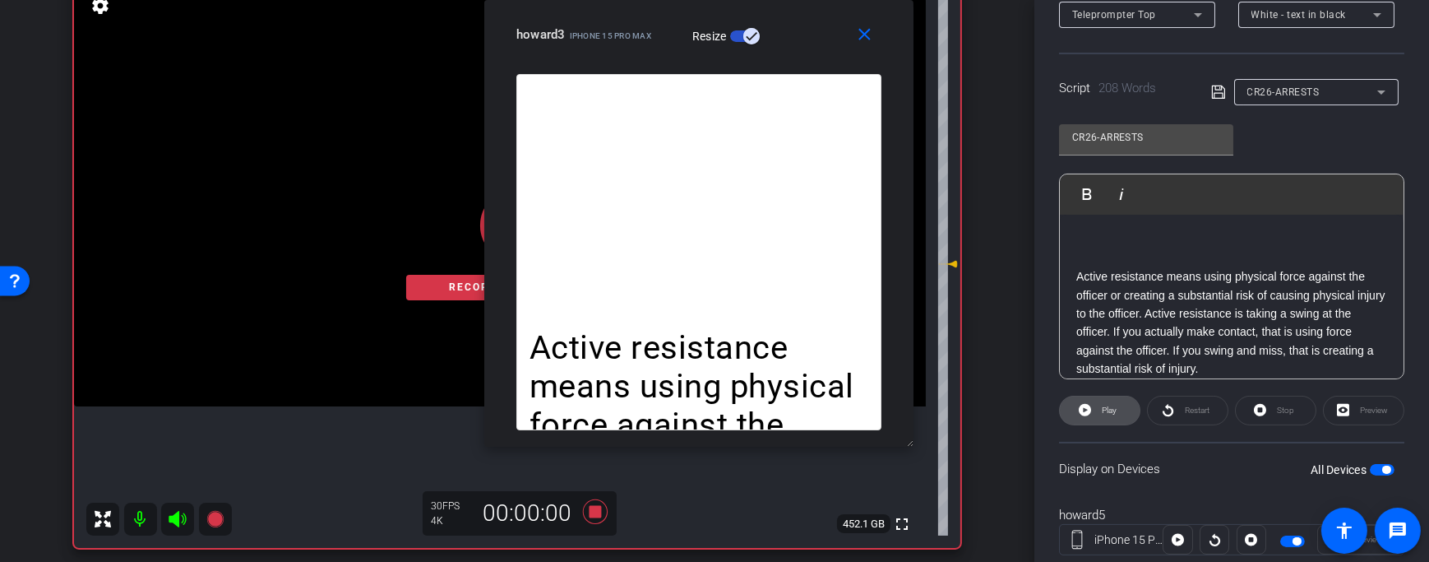
click at [1109, 405] on span "Play" at bounding box center [1109, 409] width 15 height 9
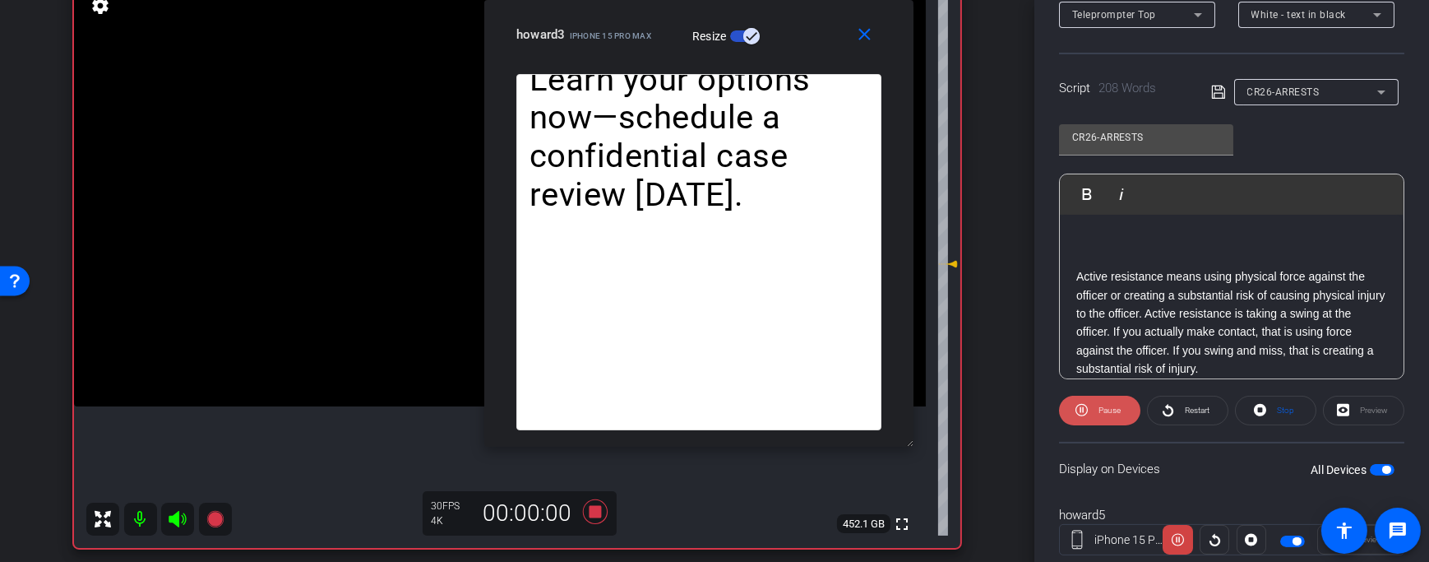
click at [1108, 405] on span "Pause" at bounding box center [1109, 409] width 22 height 9
click at [1265, 405] on span at bounding box center [1276, 410] width 80 height 39
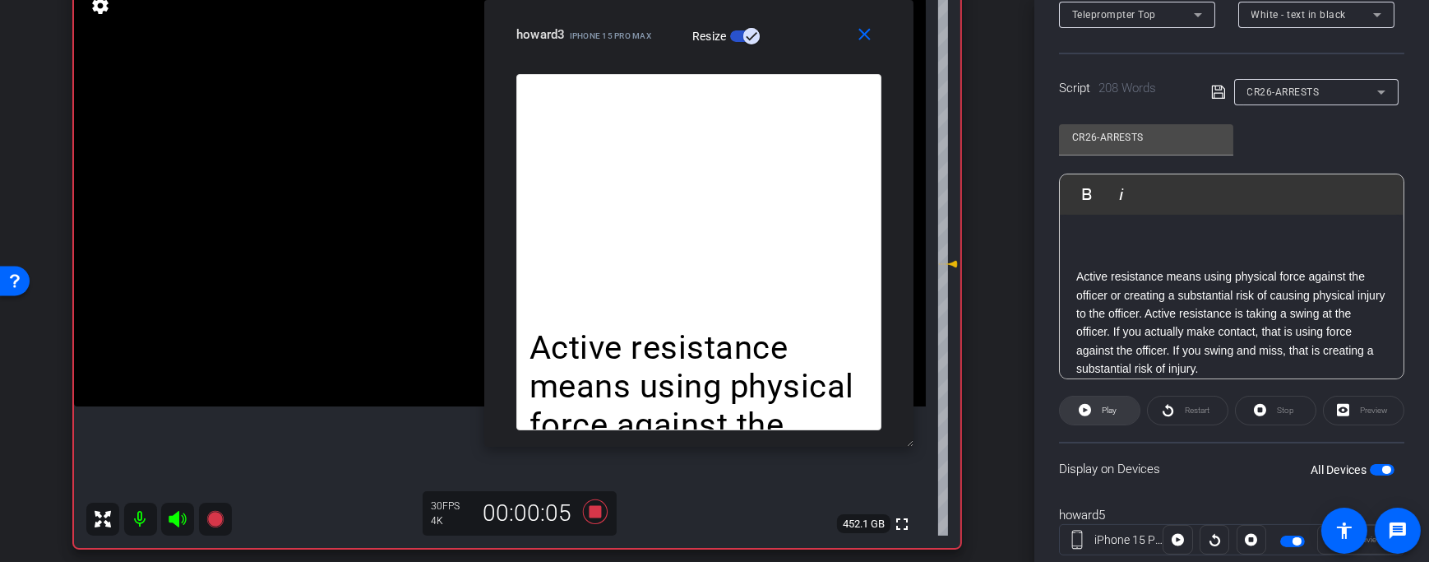
click at [1098, 411] on span "Play" at bounding box center [1107, 410] width 19 height 23
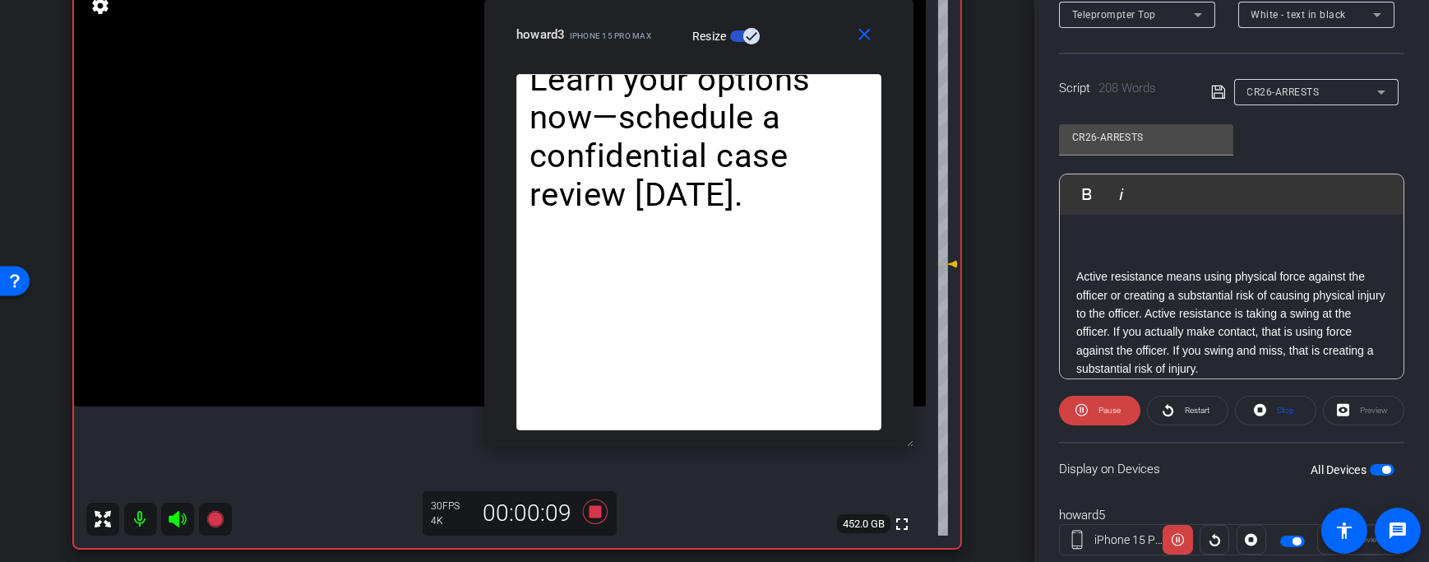
click at [1098, 411] on span "Pause" at bounding box center [1109, 409] width 22 height 9
click at [1260, 413] on icon at bounding box center [1260, 410] width 12 height 21
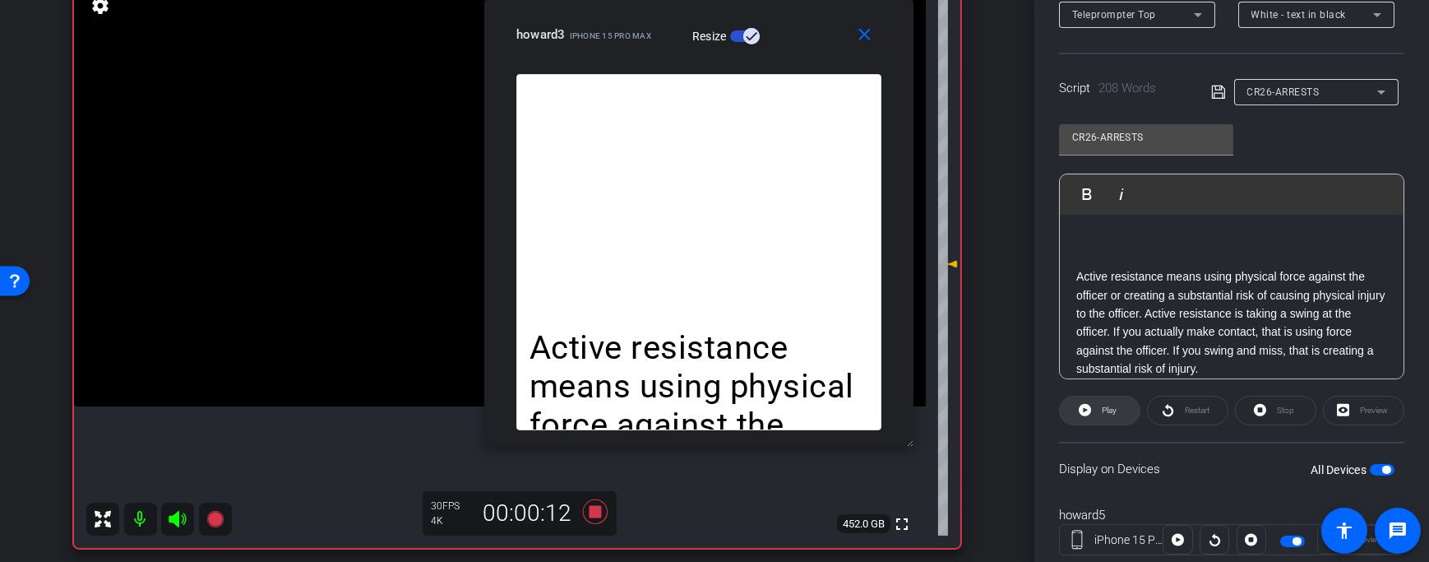
click at [1088, 415] on icon at bounding box center [1085, 410] width 12 height 21
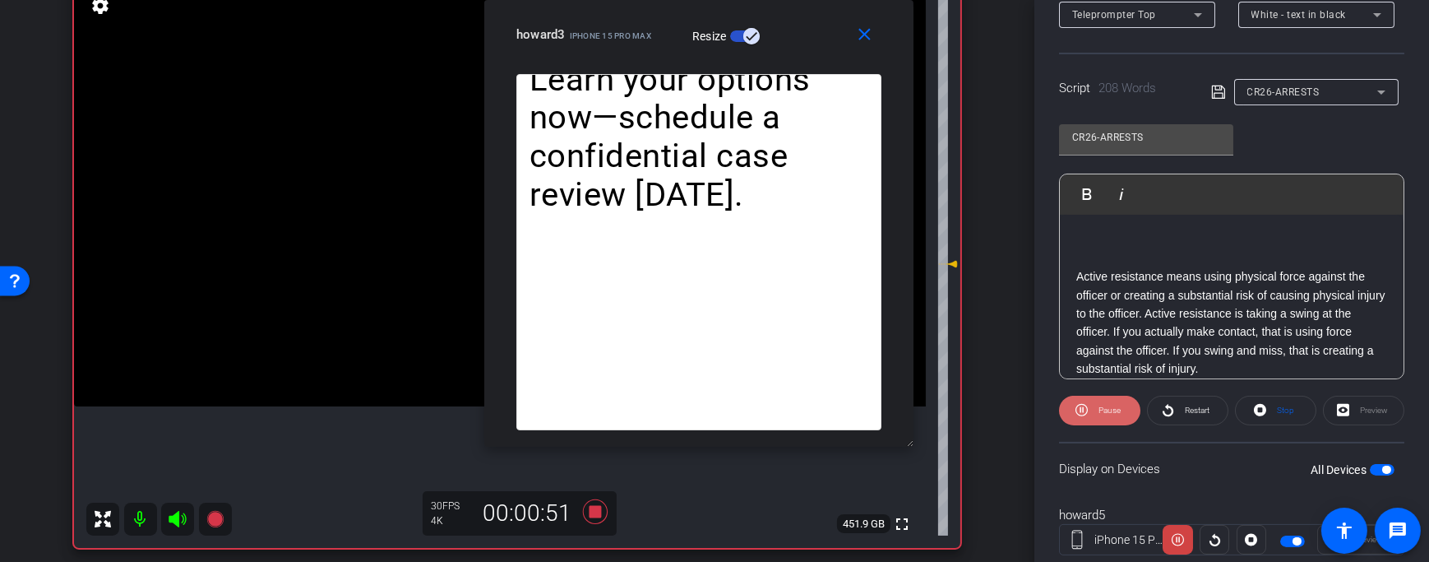
click at [1096, 412] on span "Pause" at bounding box center [1107, 410] width 26 height 23
click at [1098, 412] on span "Play" at bounding box center [1107, 410] width 19 height 23
click at [1095, 412] on span "Pause" at bounding box center [1107, 410] width 26 height 23
click at [1095, 412] on span at bounding box center [1100, 410] width 80 height 39
click at [1095, 412] on span "Pause" at bounding box center [1107, 410] width 26 height 23
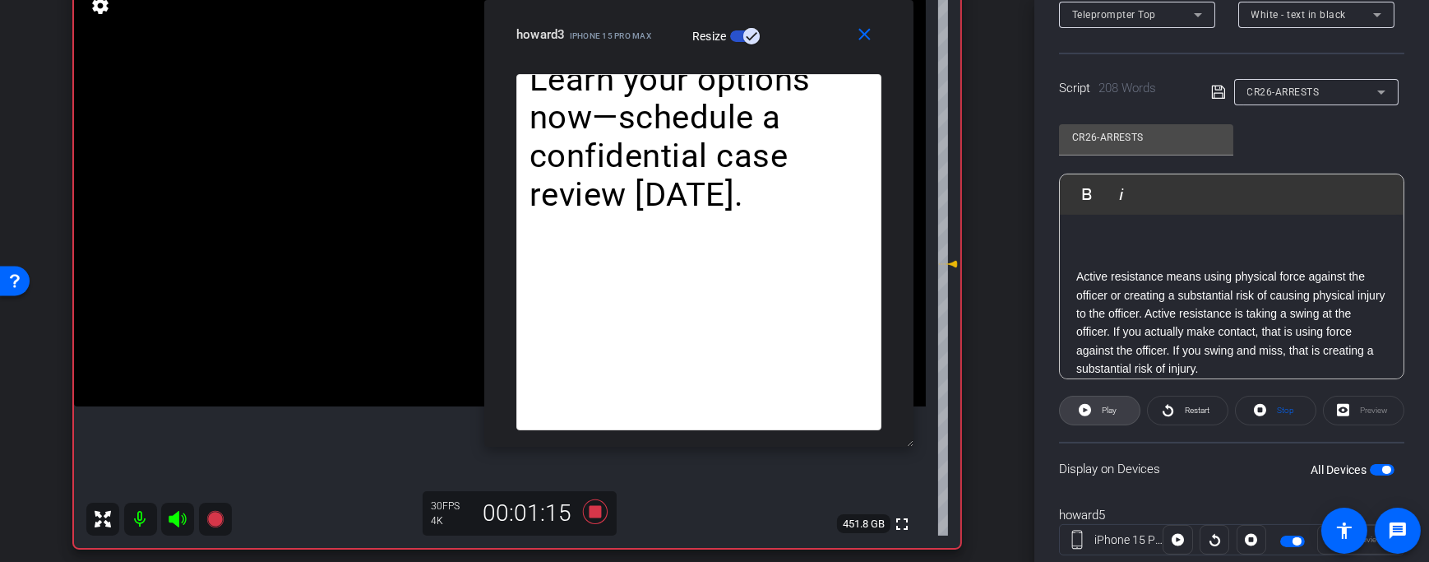
click at [1095, 412] on span at bounding box center [1100, 410] width 80 height 39
click at [1095, 412] on span "Pause" at bounding box center [1107, 410] width 26 height 23
click at [1095, 412] on span at bounding box center [1100, 410] width 80 height 39
click at [1095, 412] on span "Pause" at bounding box center [1107, 410] width 26 height 23
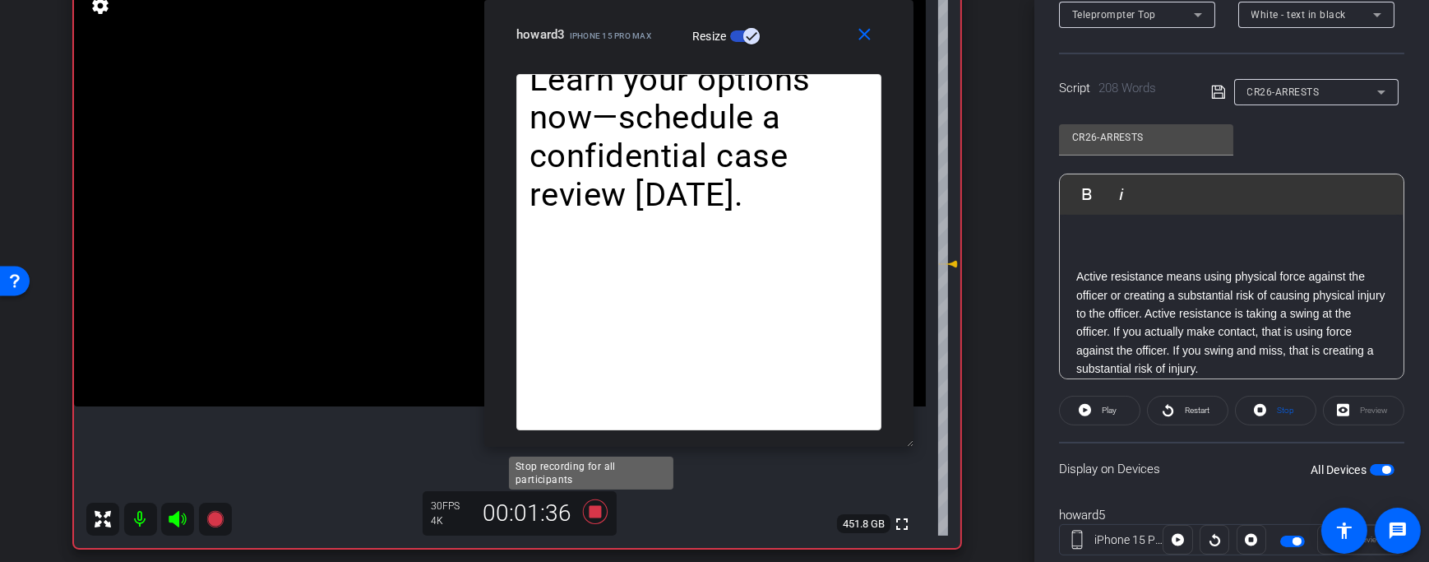
click at [589, 506] on icon at bounding box center [595, 511] width 25 height 25
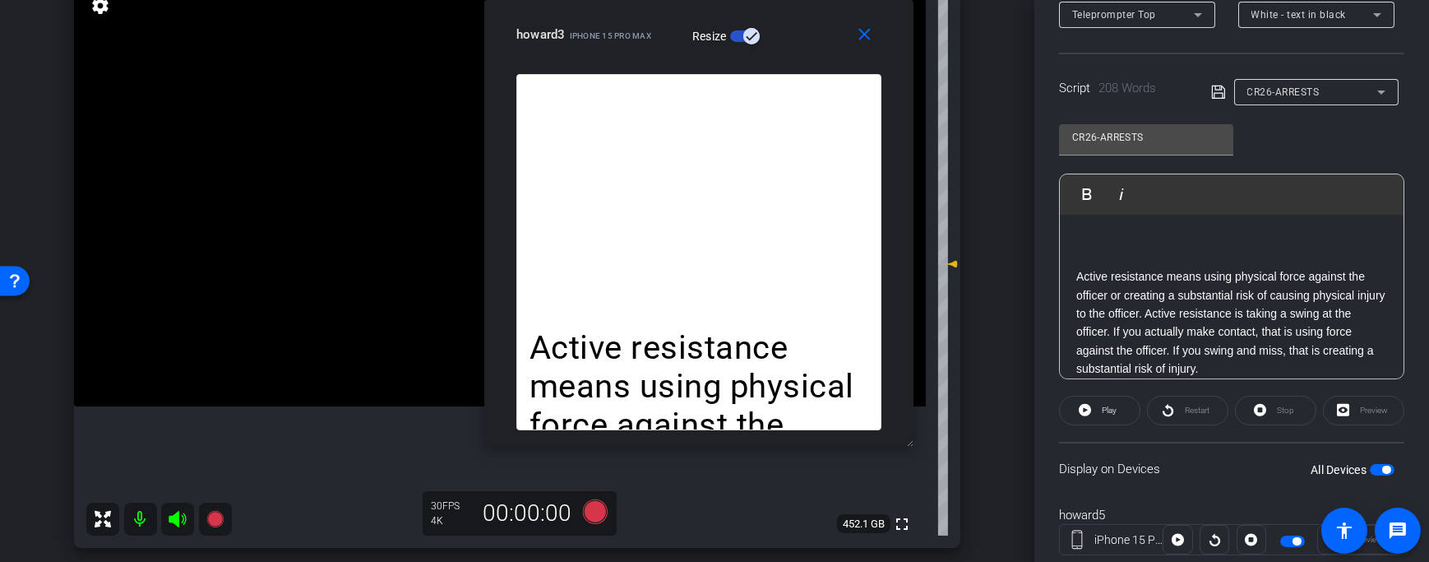
click at [1108, 242] on p at bounding box center [1231, 240] width 311 height 18
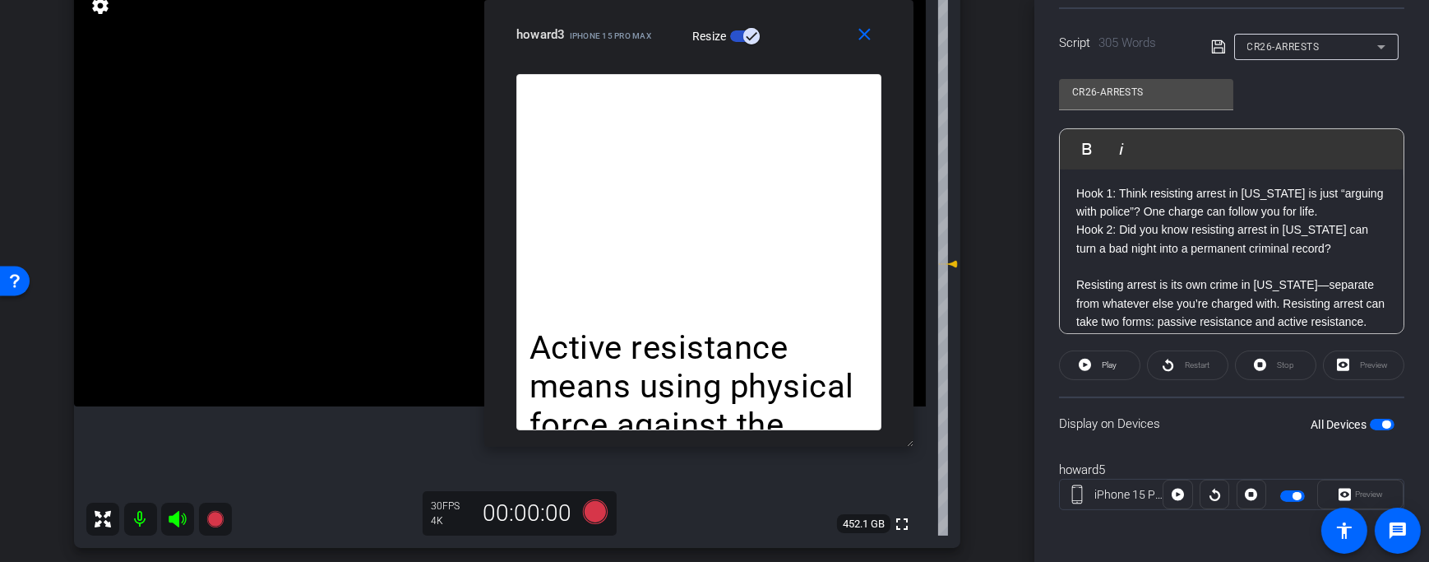
scroll to position [0, 0]
click at [1347, 214] on p "Hook 1: Think resisting arrest in [US_STATE] is just “arguing with police”? One…" at bounding box center [1231, 204] width 311 height 37
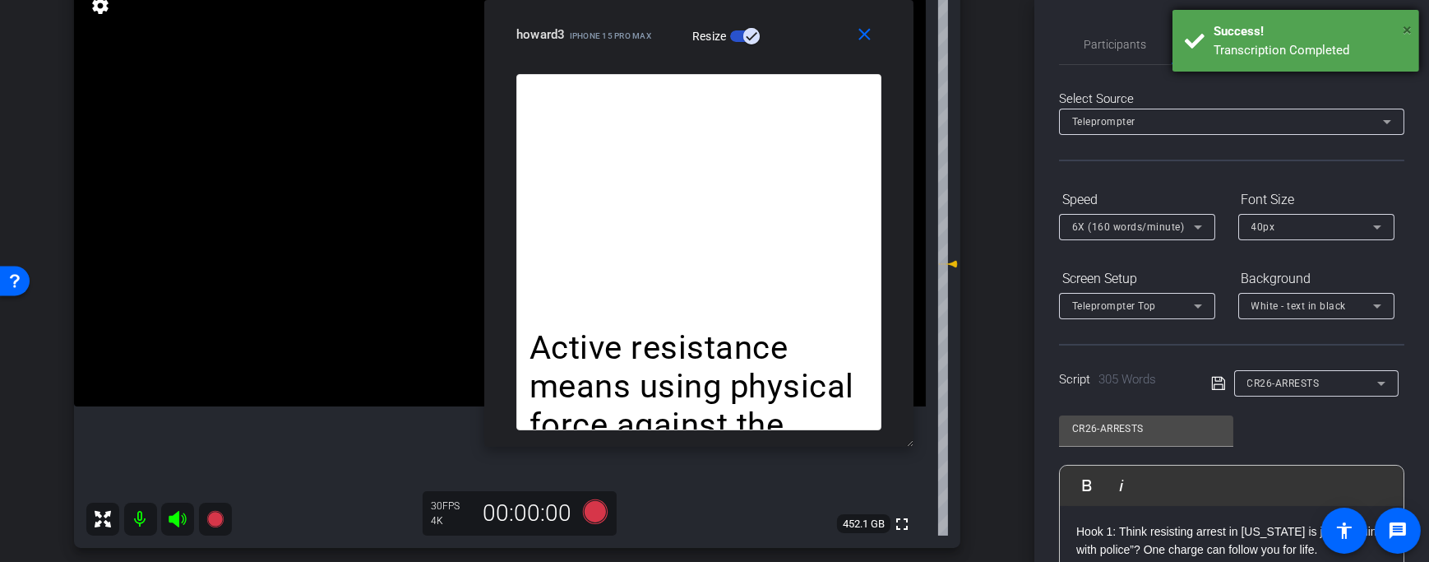
click at [1408, 26] on span "×" at bounding box center [1407, 30] width 9 height 20
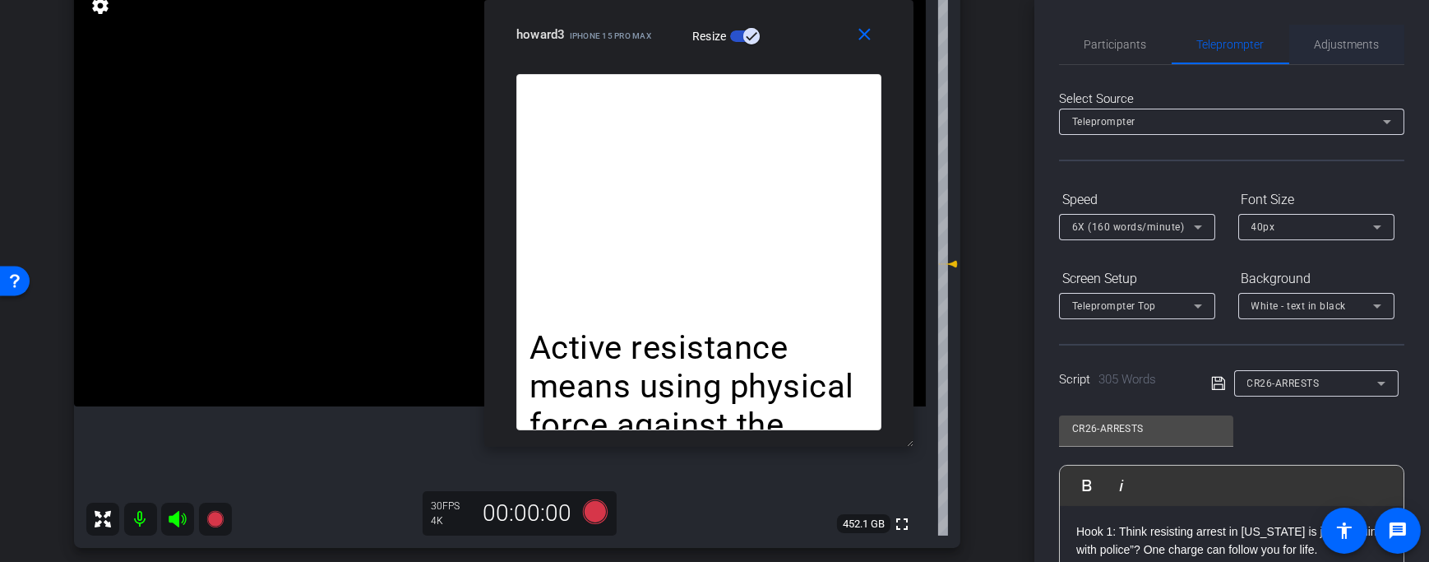
click at [1316, 42] on span "Adjustments" at bounding box center [1347, 45] width 65 height 12
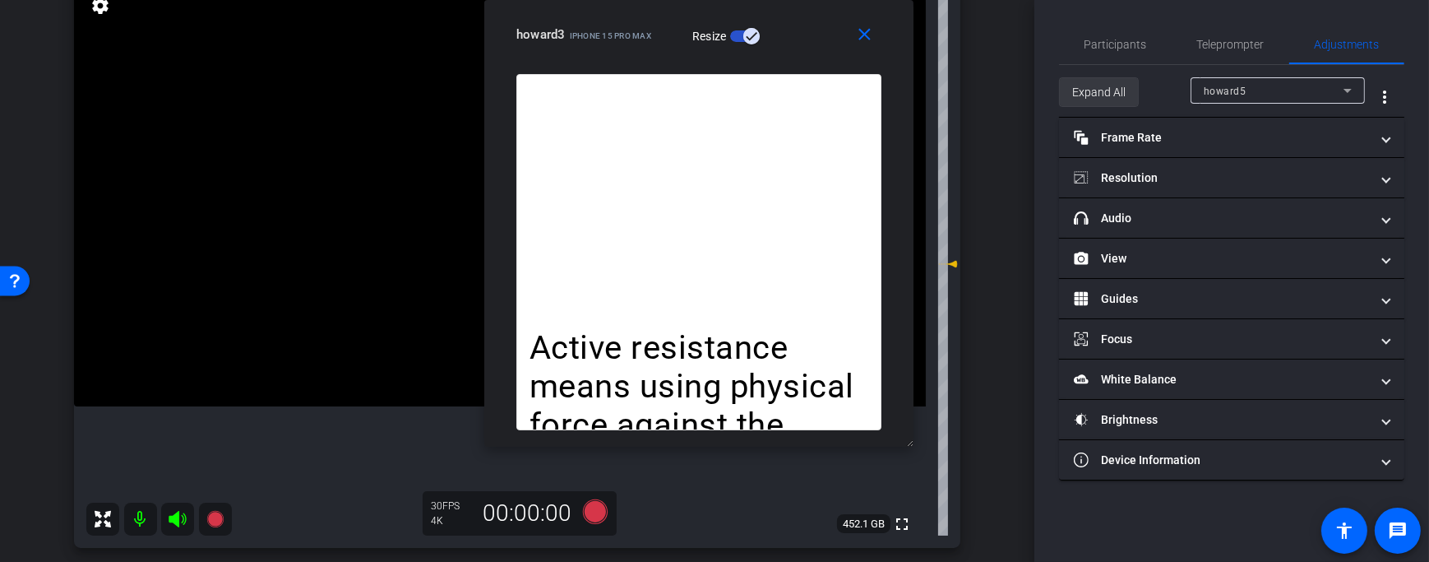
click at [1109, 82] on span "Expand All" at bounding box center [1098, 91] width 53 height 31
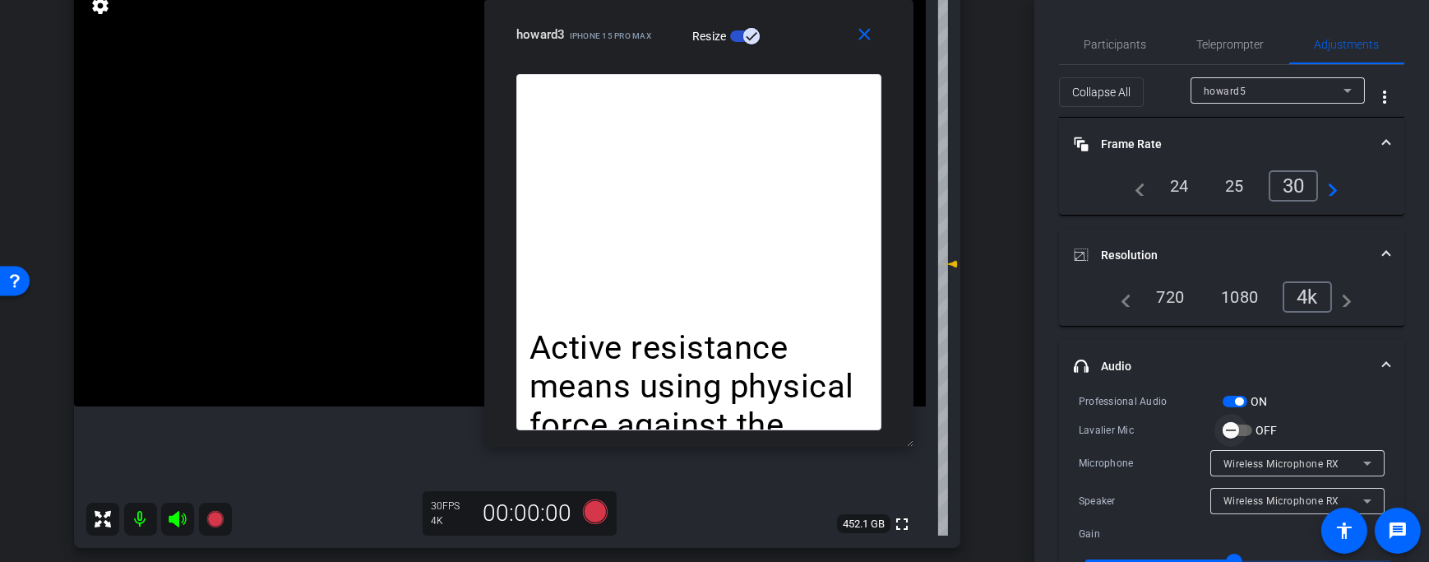
click at [1235, 431] on icon "button" at bounding box center [1230, 430] width 15 height 15
click at [1197, 44] on span "Teleprompter" at bounding box center [1230, 45] width 67 height 12
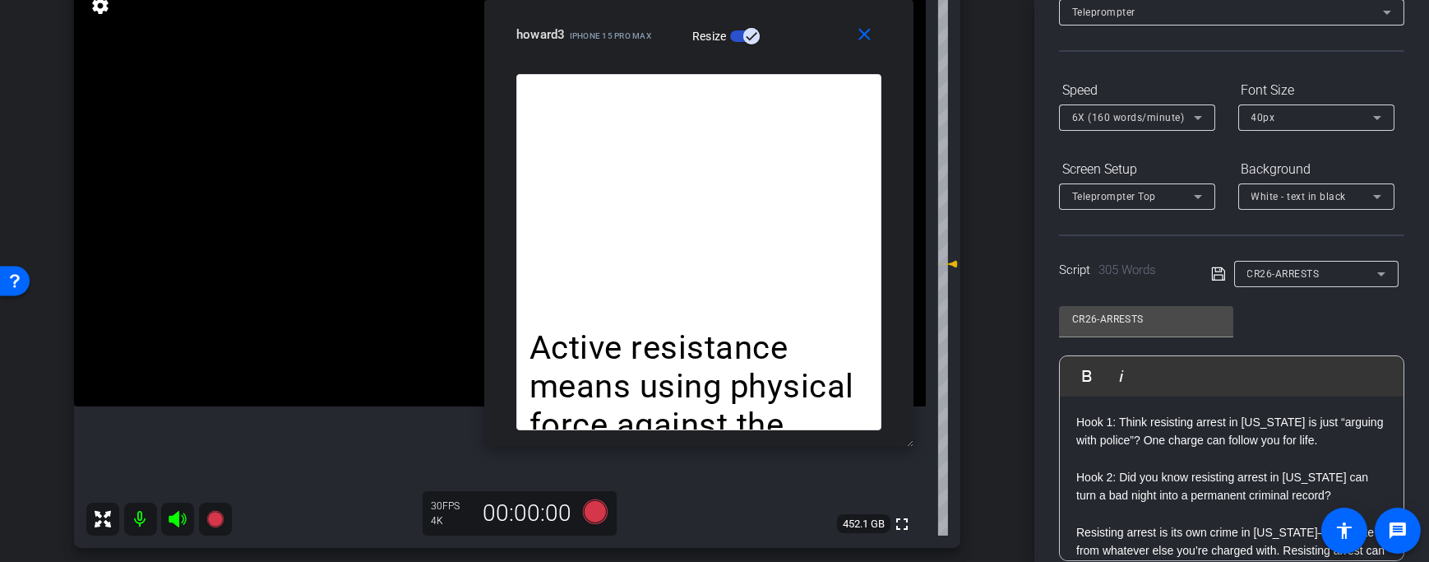
scroll to position [109, 0]
drag, startPoint x: 1117, startPoint y: 419, endPoint x: 915, endPoint y: 403, distance: 202.9
click at [914, 408] on div "arrow_back [PERSON_NAME]-[DATE] Back to project Send invite account_box grid_on…" at bounding box center [714, 281] width 1429 height 562
drag, startPoint x: 1120, startPoint y: 474, endPoint x: 973, endPoint y: 474, distance: 147.2
click at [973, 474] on div "arrow_back [PERSON_NAME]-[DATE] Back to project Send invite account_box grid_on…" at bounding box center [714, 281] width 1429 height 562
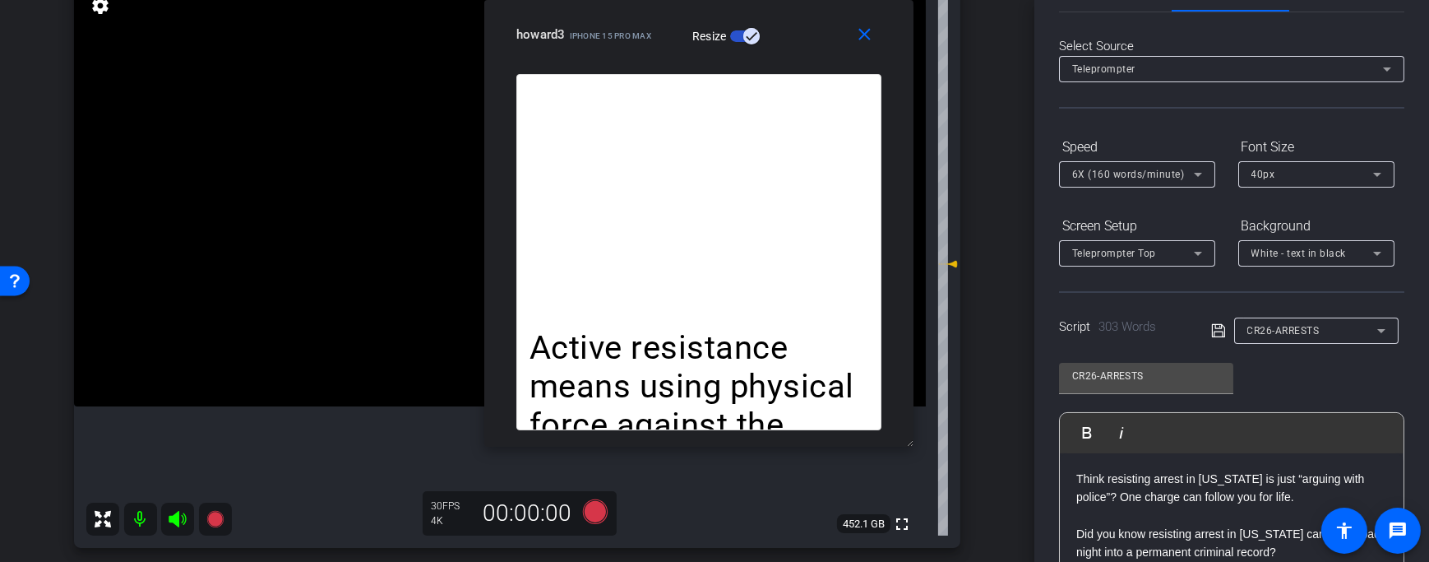
scroll to position [0, 0]
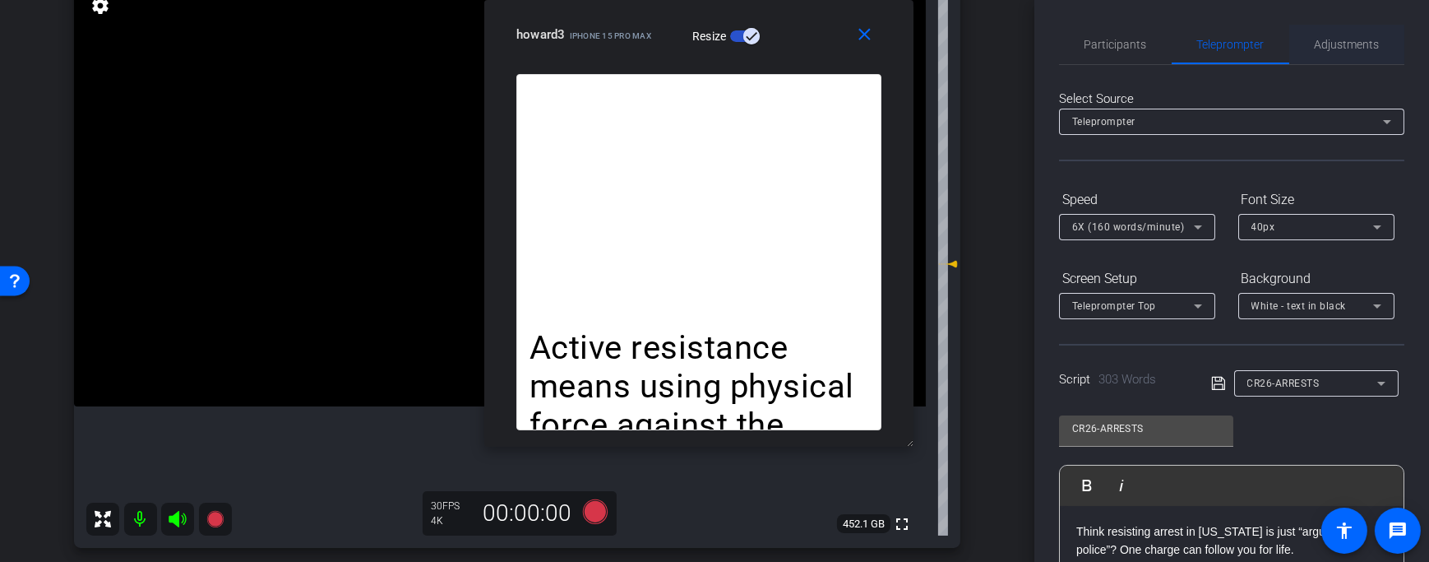
click at [1357, 30] on span "Adjustments" at bounding box center [1347, 44] width 65 height 39
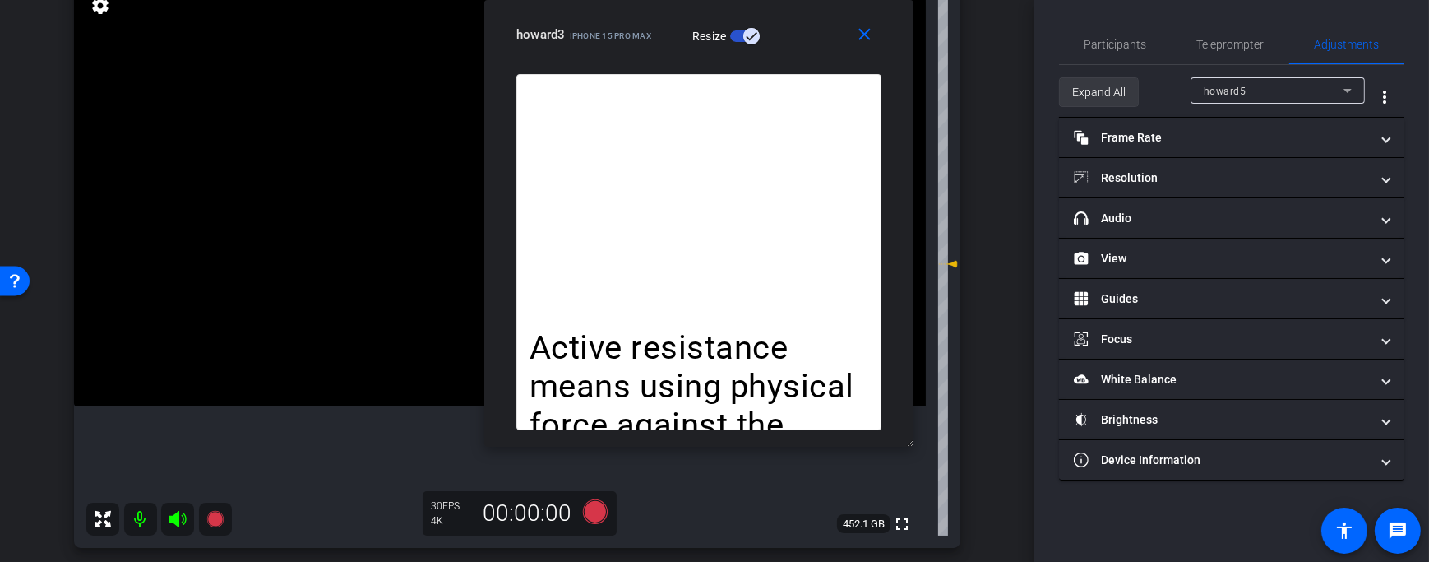
click at [1101, 82] on span "Expand All" at bounding box center [1098, 91] width 53 height 31
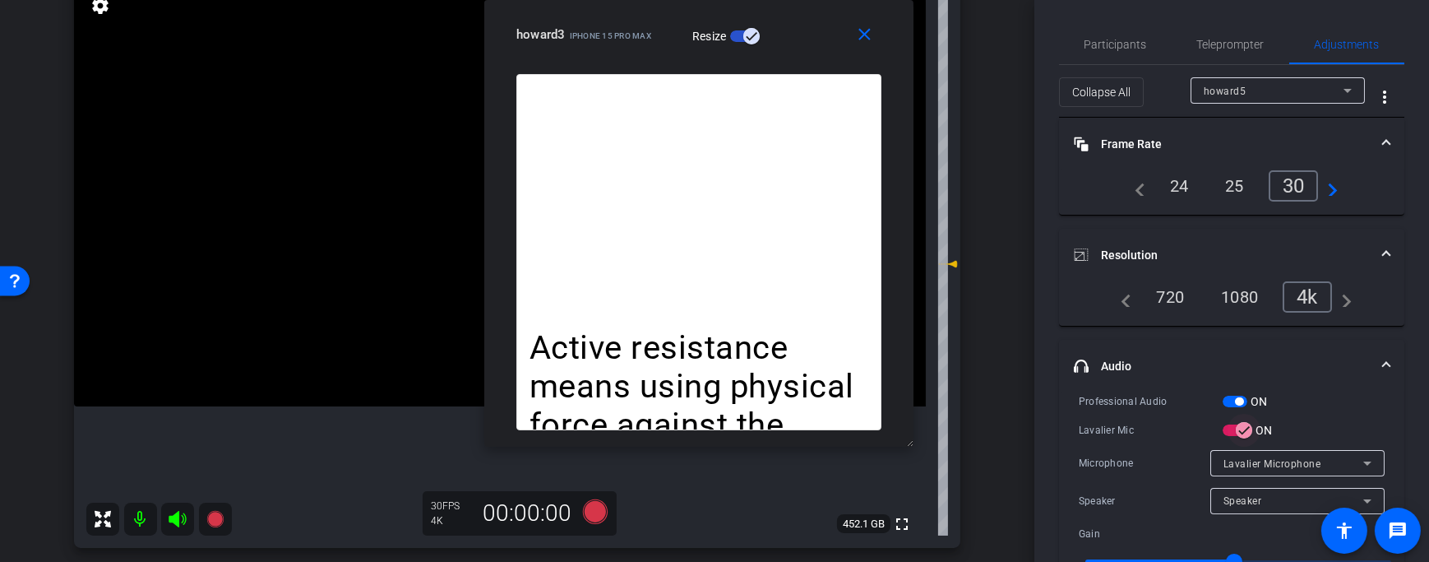
click at [1231, 428] on span "button" at bounding box center [1244, 430] width 33 height 33
click at [1232, 59] on span "Teleprompter" at bounding box center [1230, 44] width 67 height 39
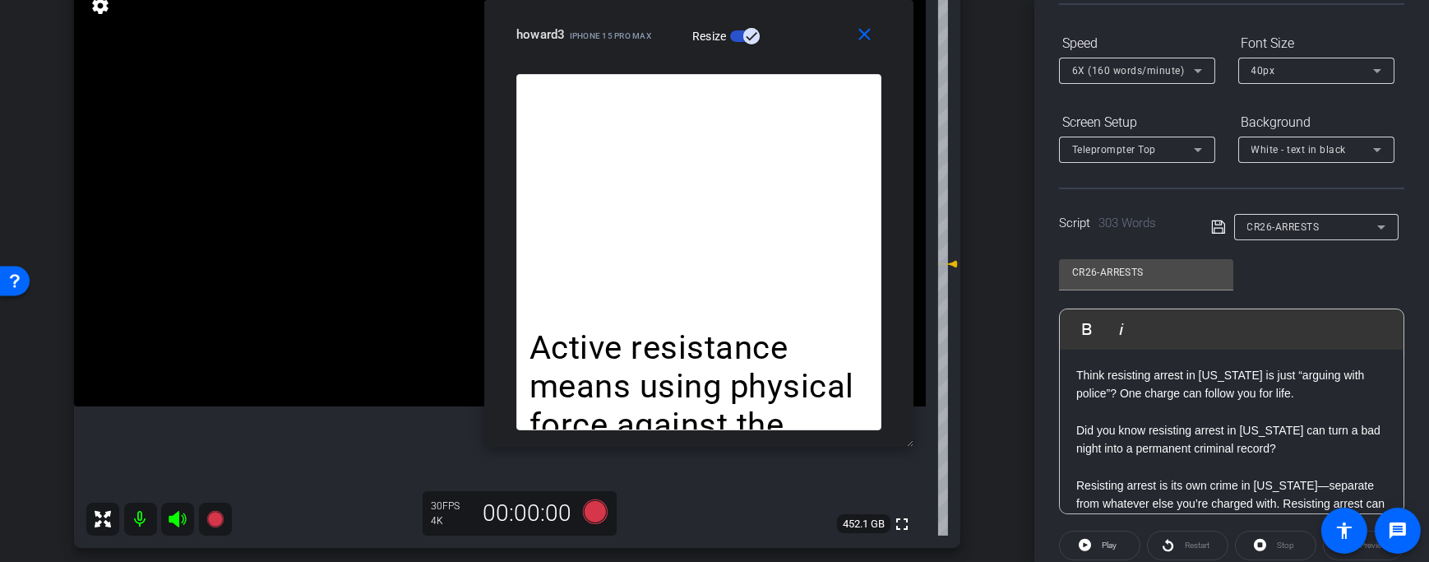
scroll to position [234, 0]
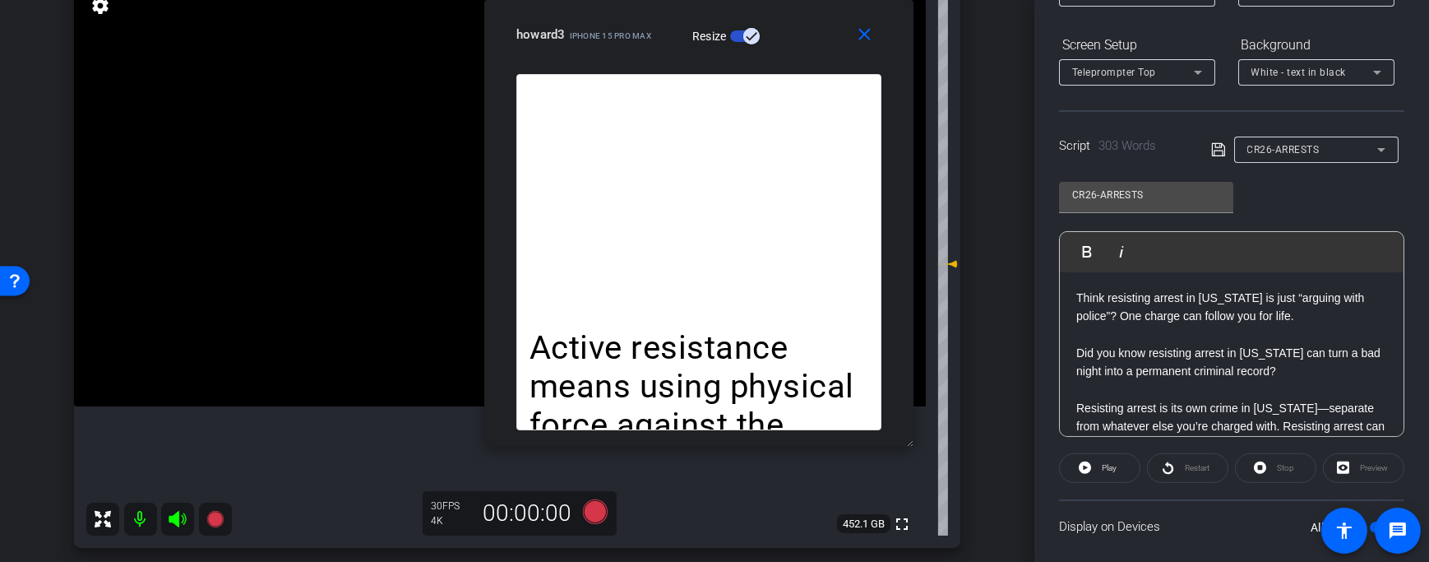
click at [1263, 474] on div "Stop" at bounding box center [1275, 468] width 81 height 30
click at [1274, 470] on div "Stop" at bounding box center [1275, 468] width 81 height 30
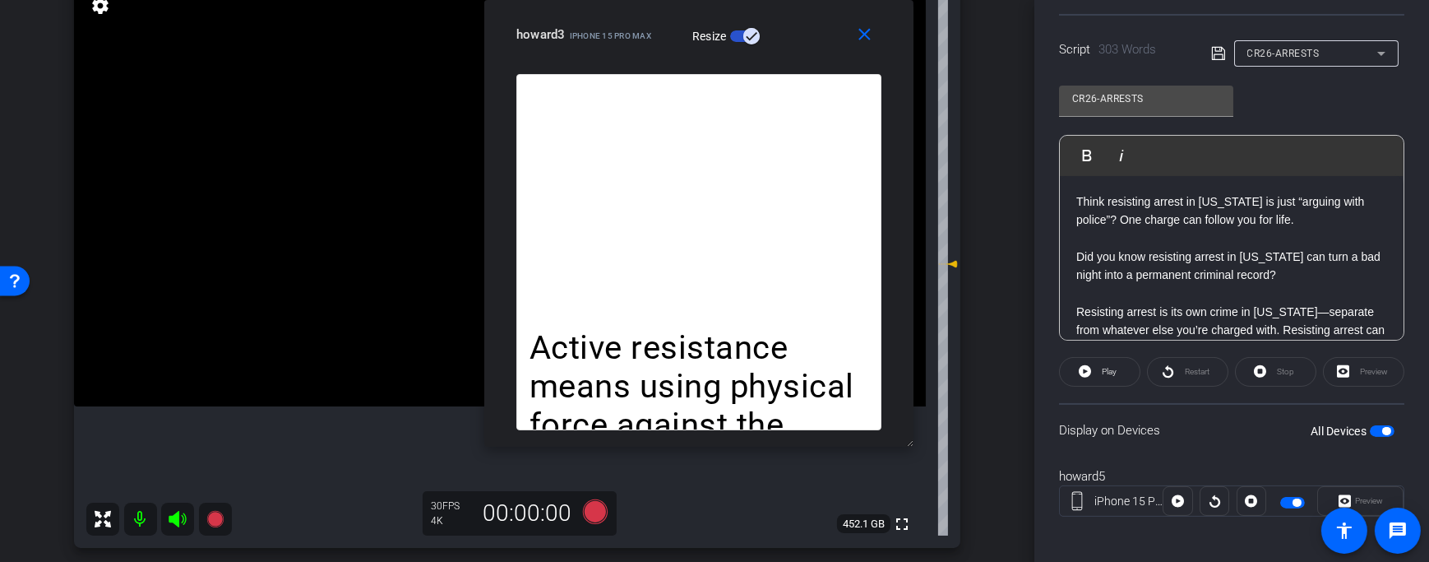
scroll to position [336, 0]
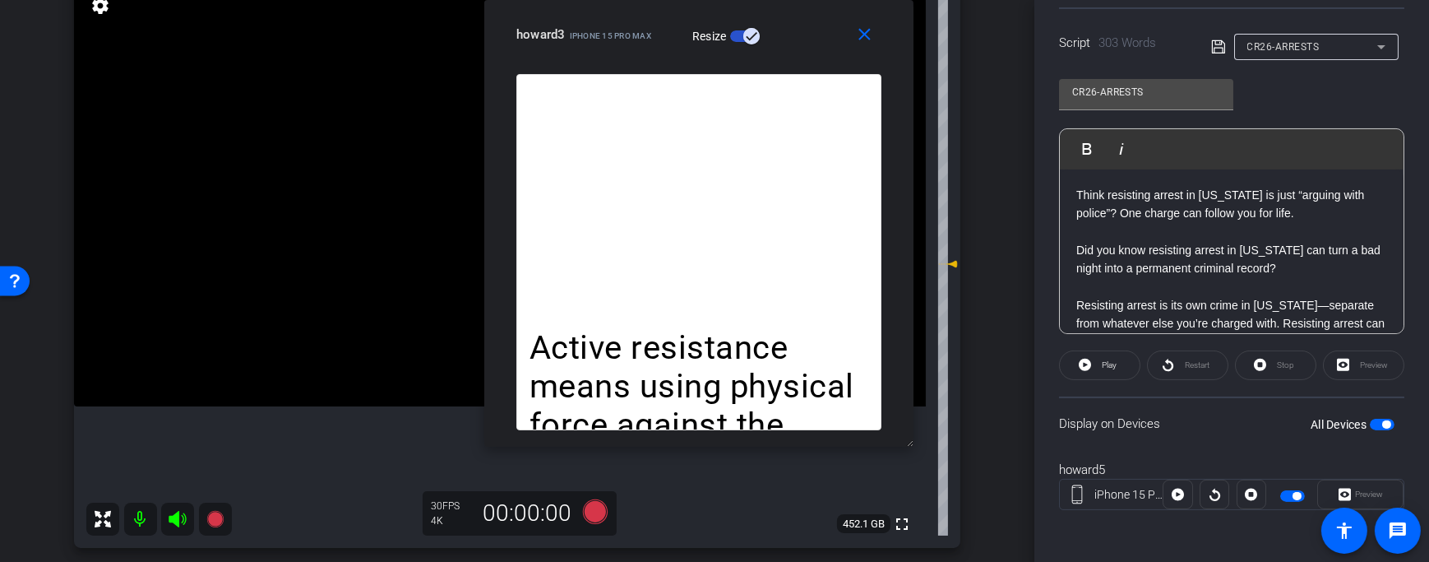
click at [1380, 430] on div "All Devices" at bounding box center [1353, 424] width 84 height 16
click at [1382, 425] on span "button" at bounding box center [1386, 424] width 8 height 8
click at [1380, 425] on span "button" at bounding box center [1382, 425] width 25 height 12
click at [1258, 361] on div "Stop" at bounding box center [1275, 365] width 81 height 30
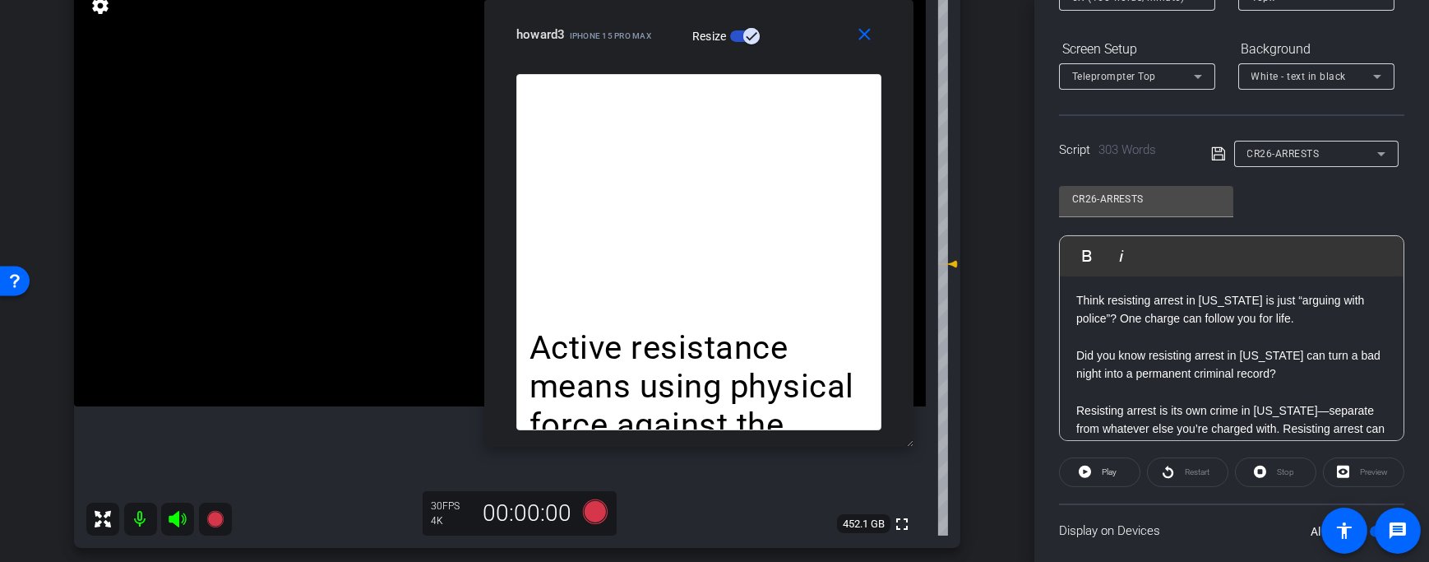
scroll to position [2, 0]
click at [1110, 475] on span "Play" at bounding box center [1109, 471] width 15 height 9
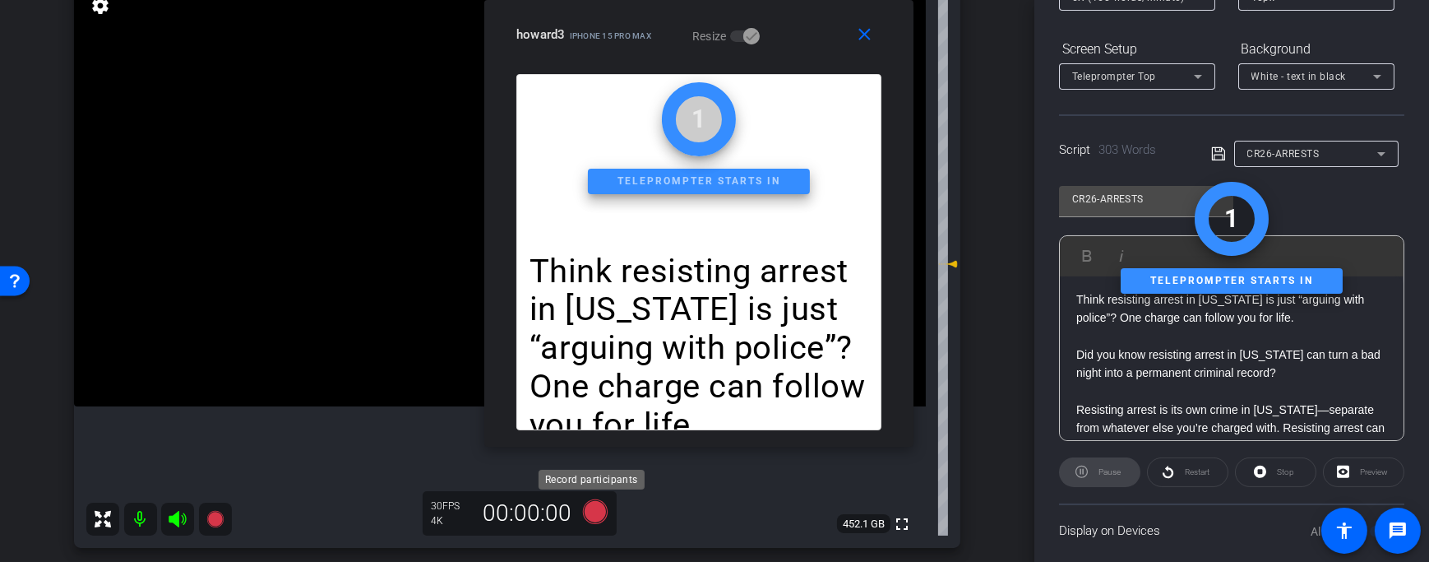
click at [576, 511] on icon at bounding box center [595, 512] width 39 height 30
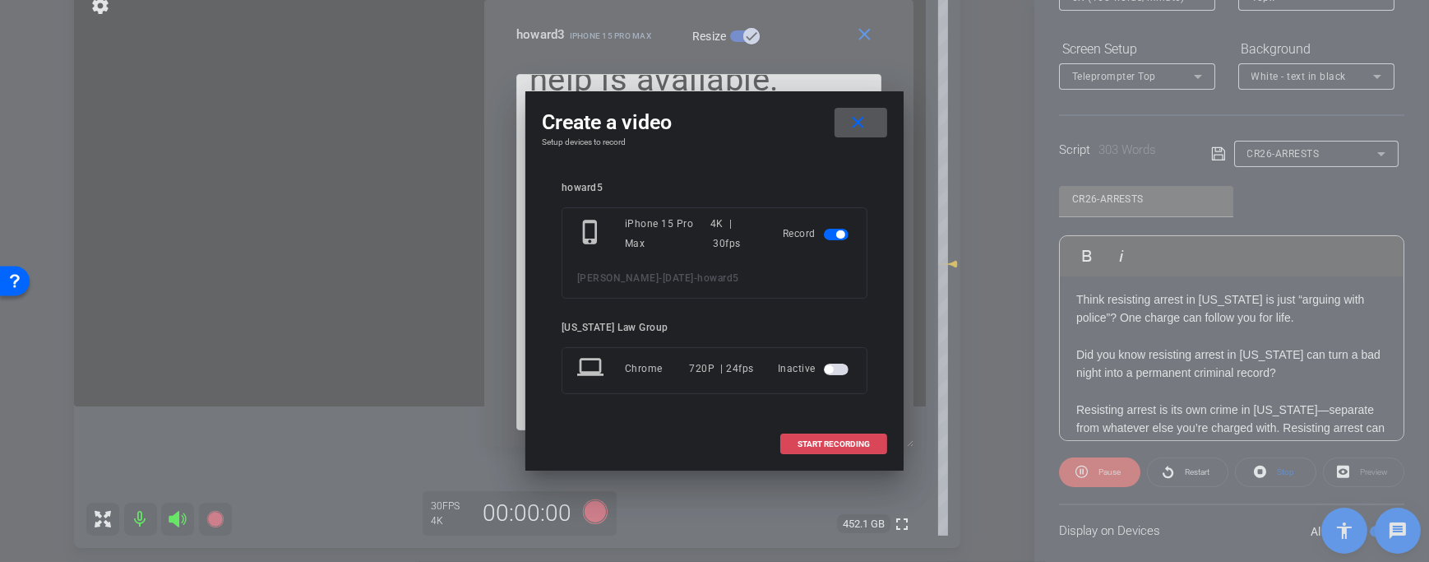
click at [806, 440] on span "START RECORDING" at bounding box center [834, 444] width 72 height 8
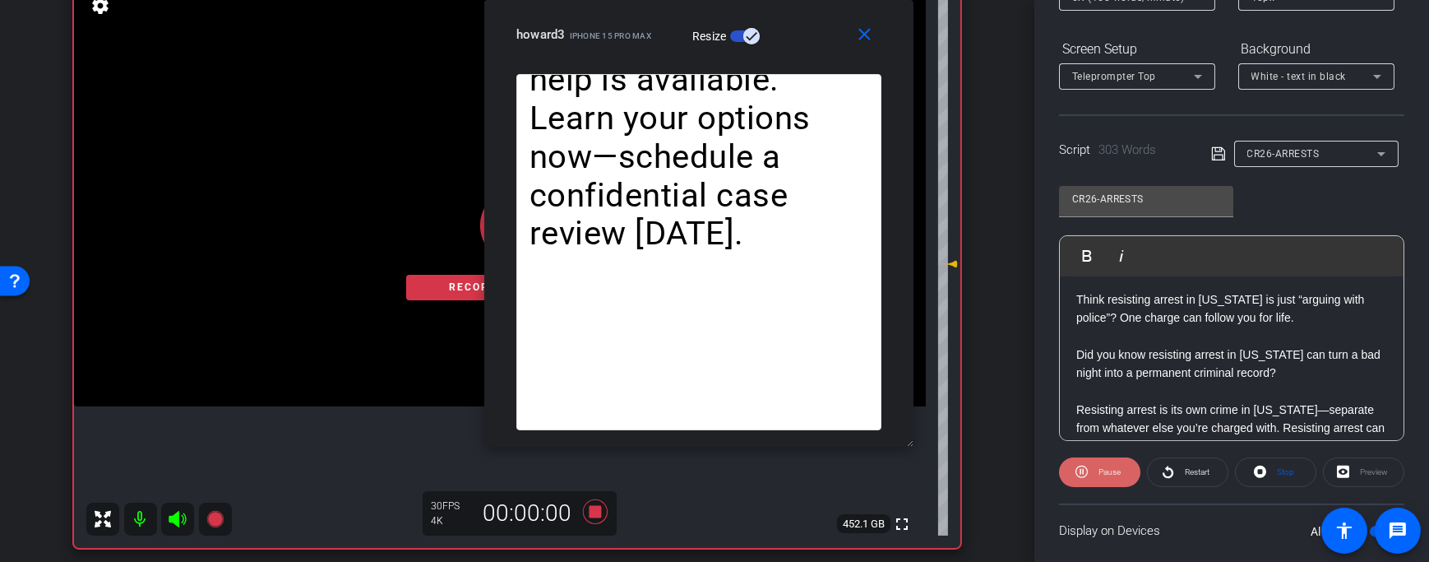
click at [1111, 467] on span "Pause" at bounding box center [1109, 471] width 22 height 9
click at [1260, 462] on icon at bounding box center [1260, 471] width 12 height 21
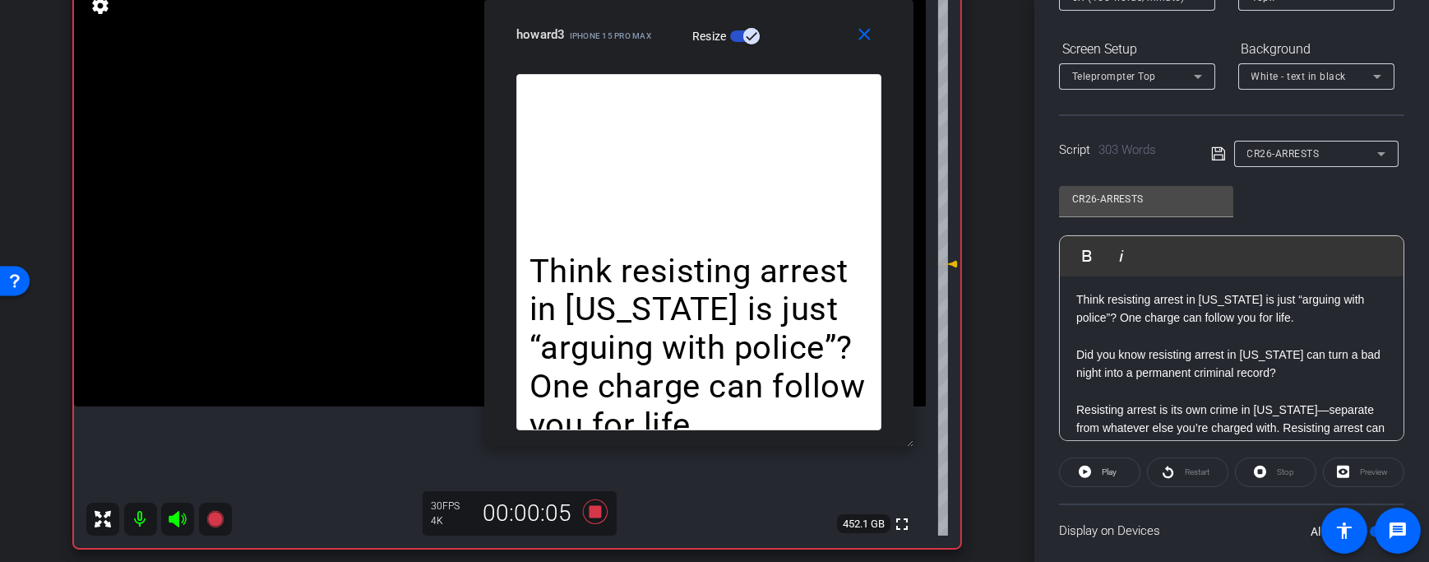
click at [1147, 462] on div "Restart" at bounding box center [1187, 472] width 81 height 30
click at [1108, 472] on span "Play" at bounding box center [1109, 471] width 15 height 9
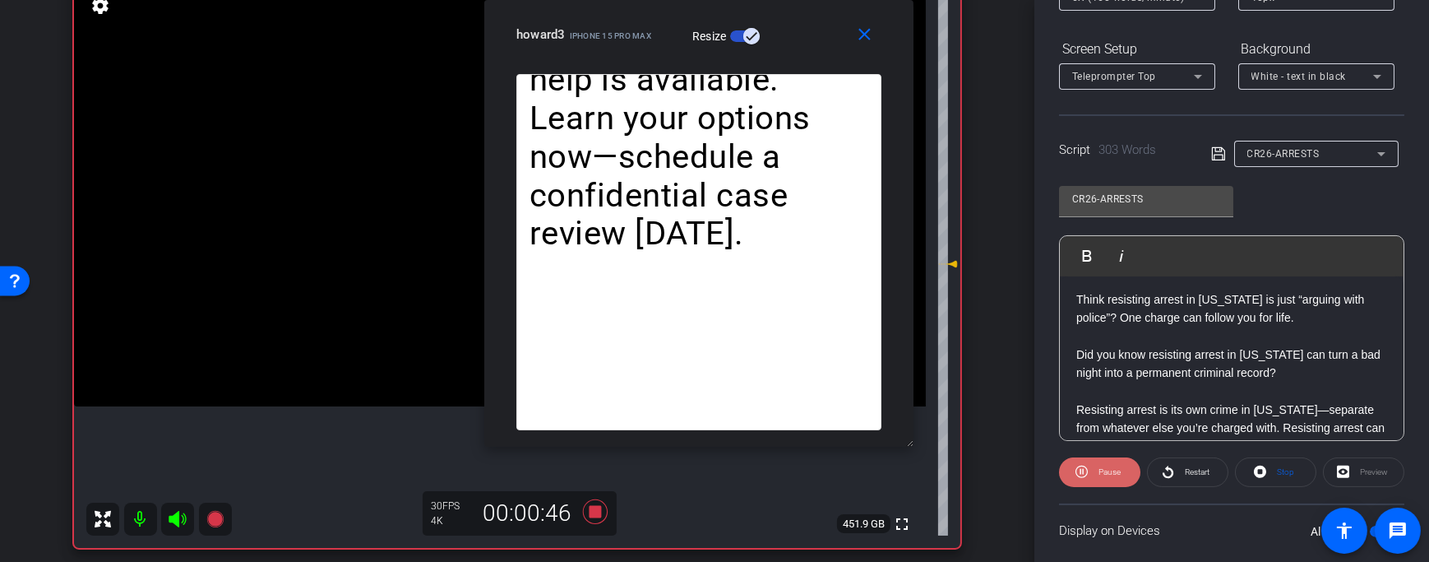
click at [1094, 474] on span "Pause" at bounding box center [1107, 471] width 26 height 23
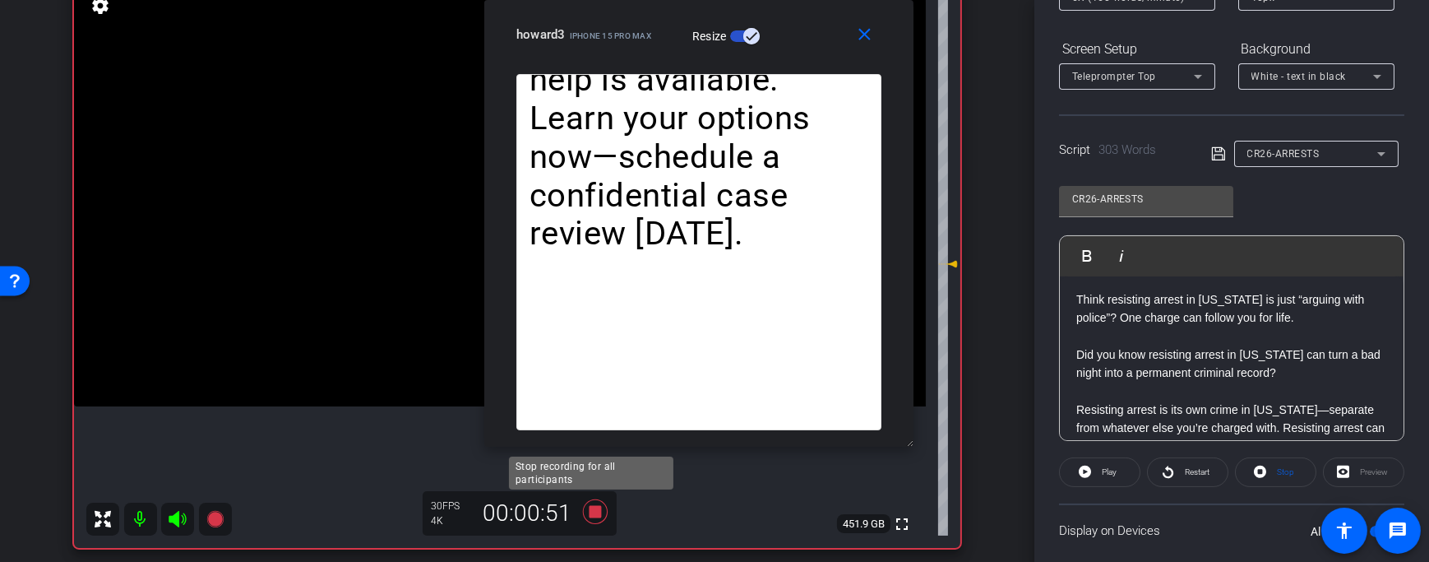
click at [592, 515] on icon at bounding box center [595, 511] width 25 height 25
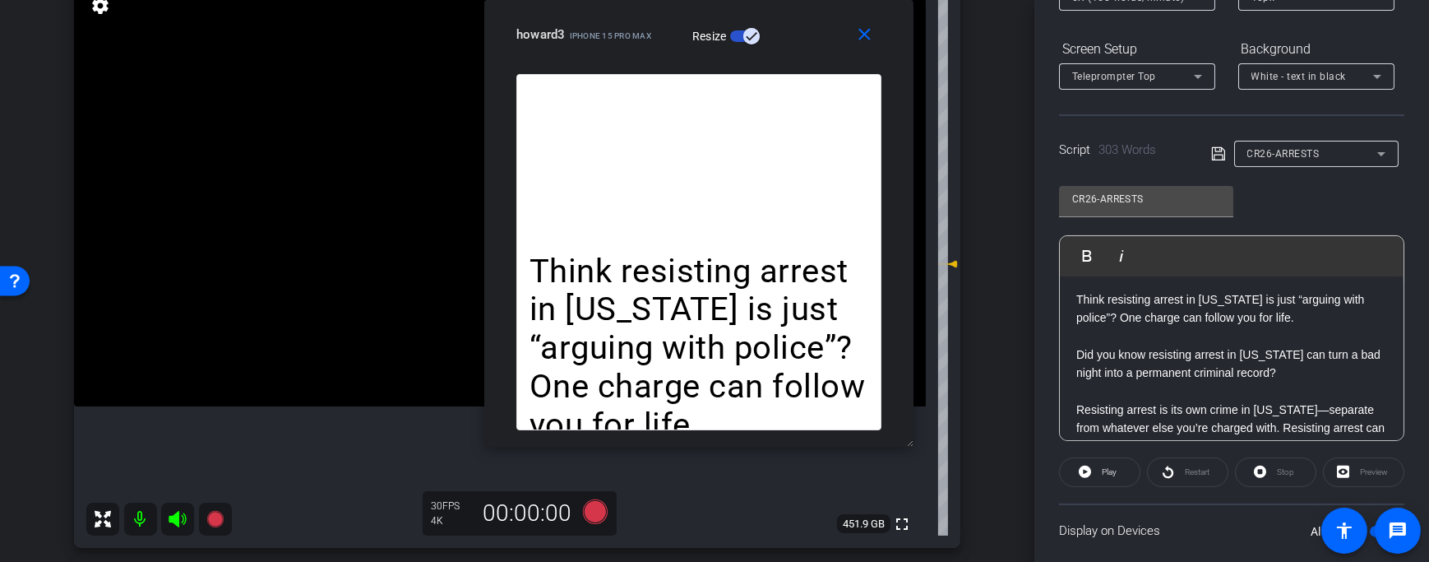
click at [1271, 475] on div "Stop" at bounding box center [1275, 472] width 81 height 30
click at [1270, 469] on div "Stop" at bounding box center [1275, 472] width 81 height 30
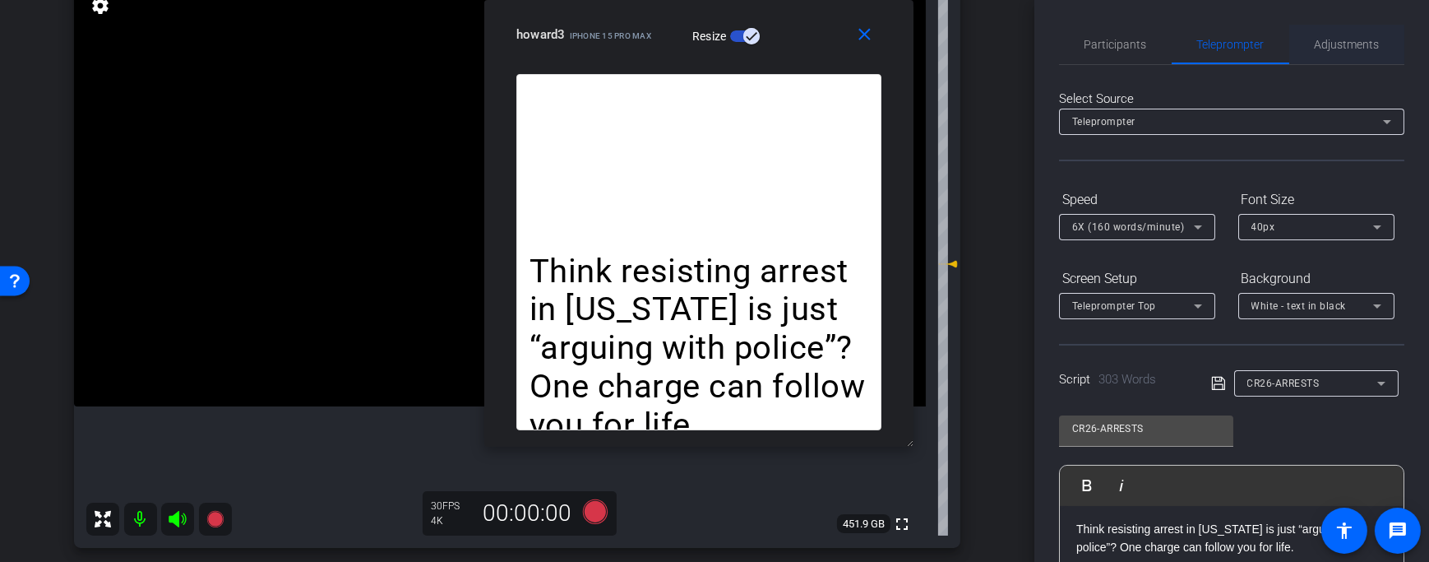
click at [1342, 45] on span "Adjustments" at bounding box center [1347, 45] width 65 height 12
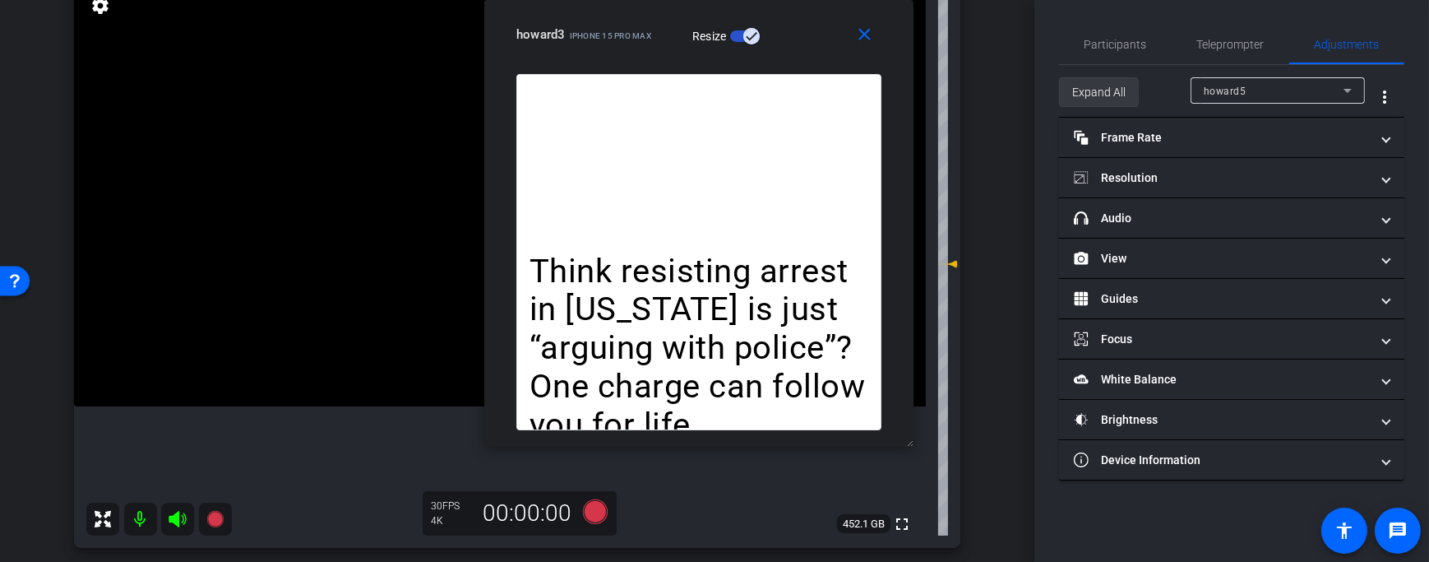
click at [1117, 93] on span "Expand All" at bounding box center [1098, 91] width 53 height 31
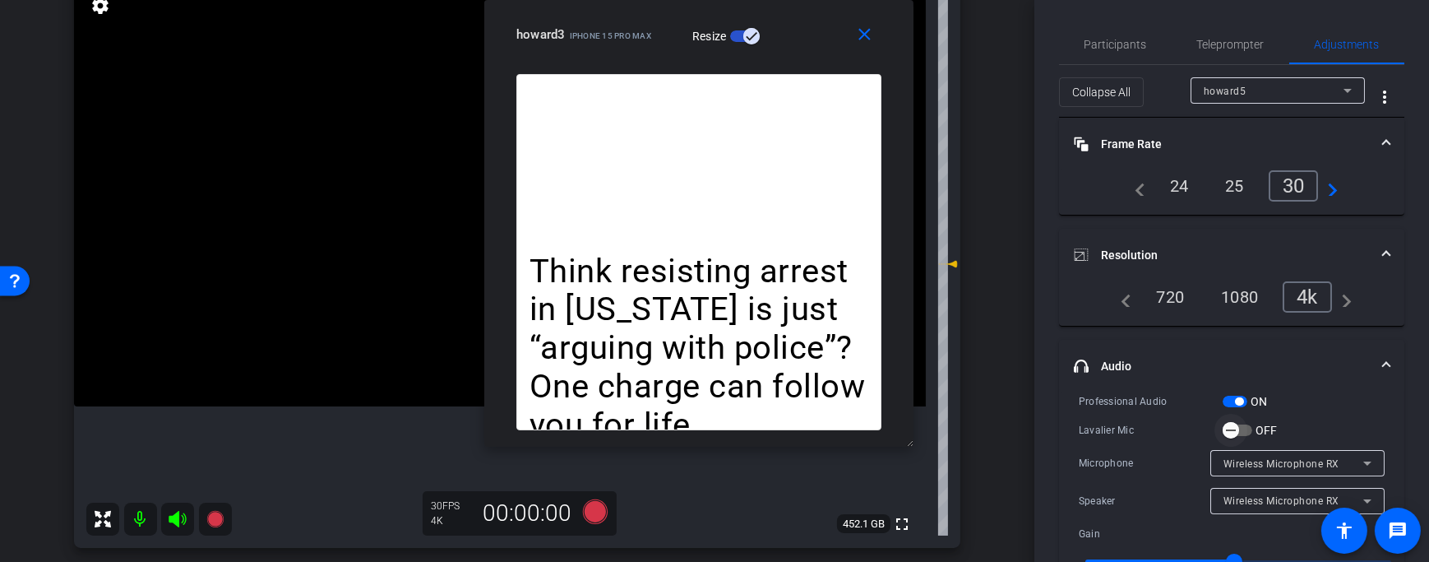
click at [1242, 427] on span "button" at bounding box center [1230, 430] width 33 height 33
click at [1121, 39] on span "Participants" at bounding box center [1116, 45] width 62 height 12
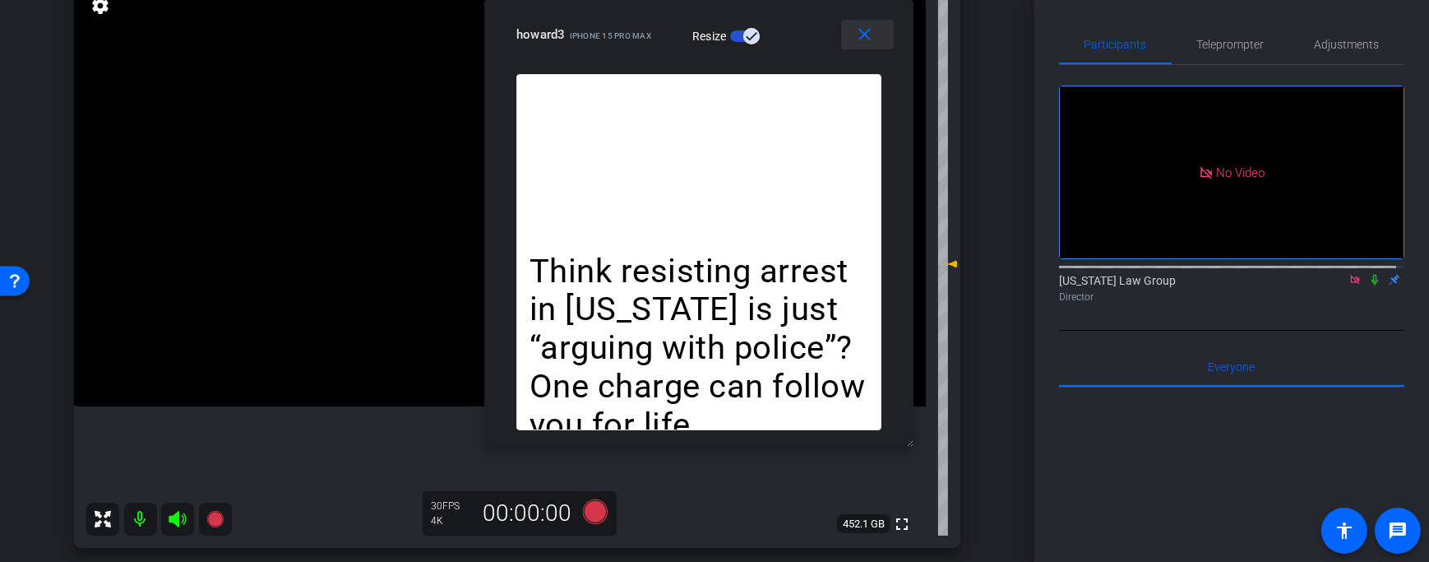
click at [854, 36] on mat-icon "close" at bounding box center [864, 35] width 21 height 21
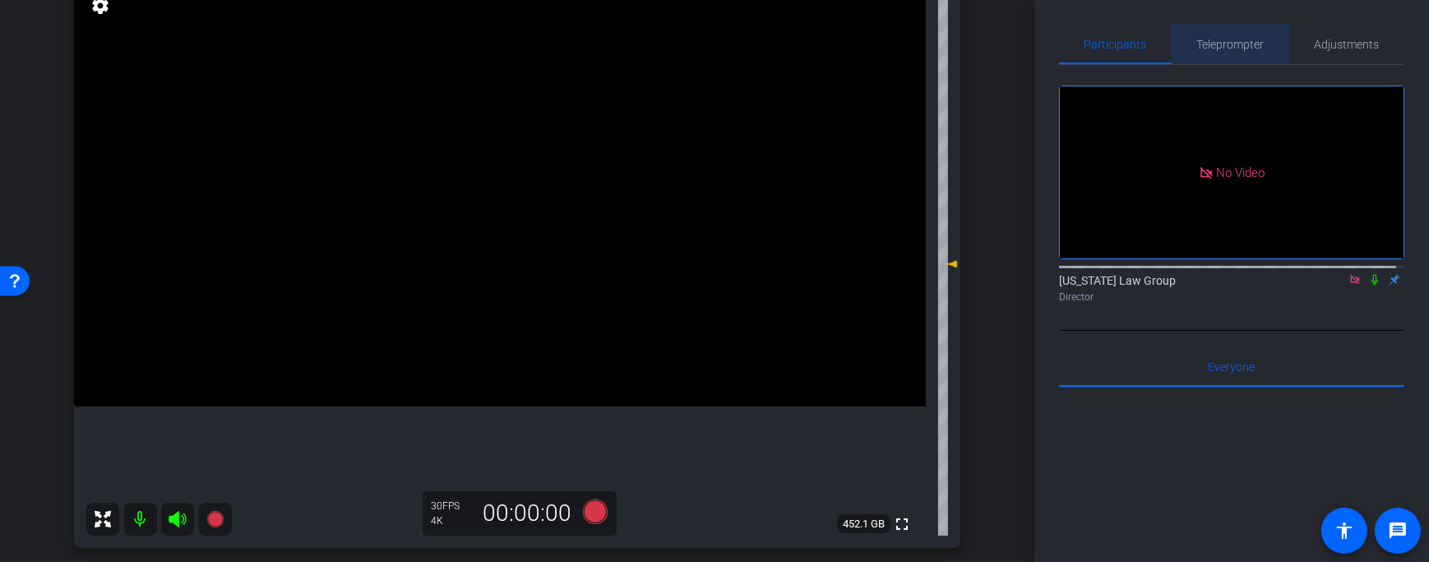
click at [1230, 41] on span "Teleprompter" at bounding box center [1230, 45] width 67 height 12
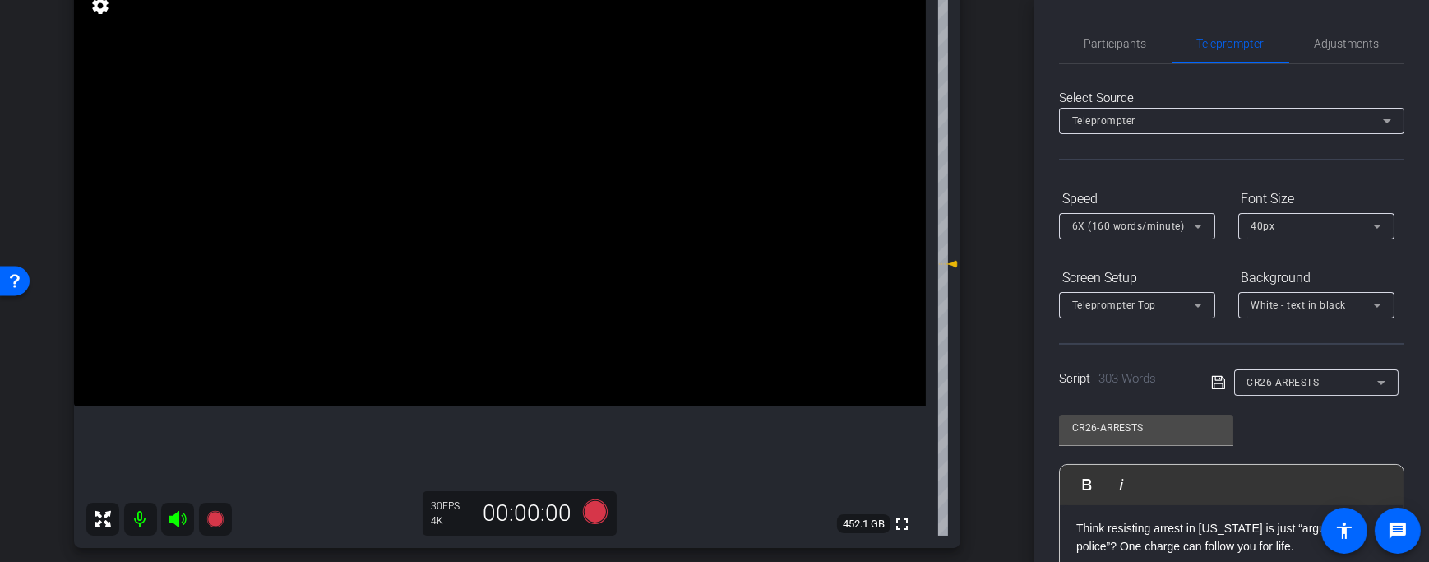
scroll to position [2, 0]
click at [1288, 377] on span "CR26-ARRESTS" at bounding box center [1283, 381] width 72 height 12
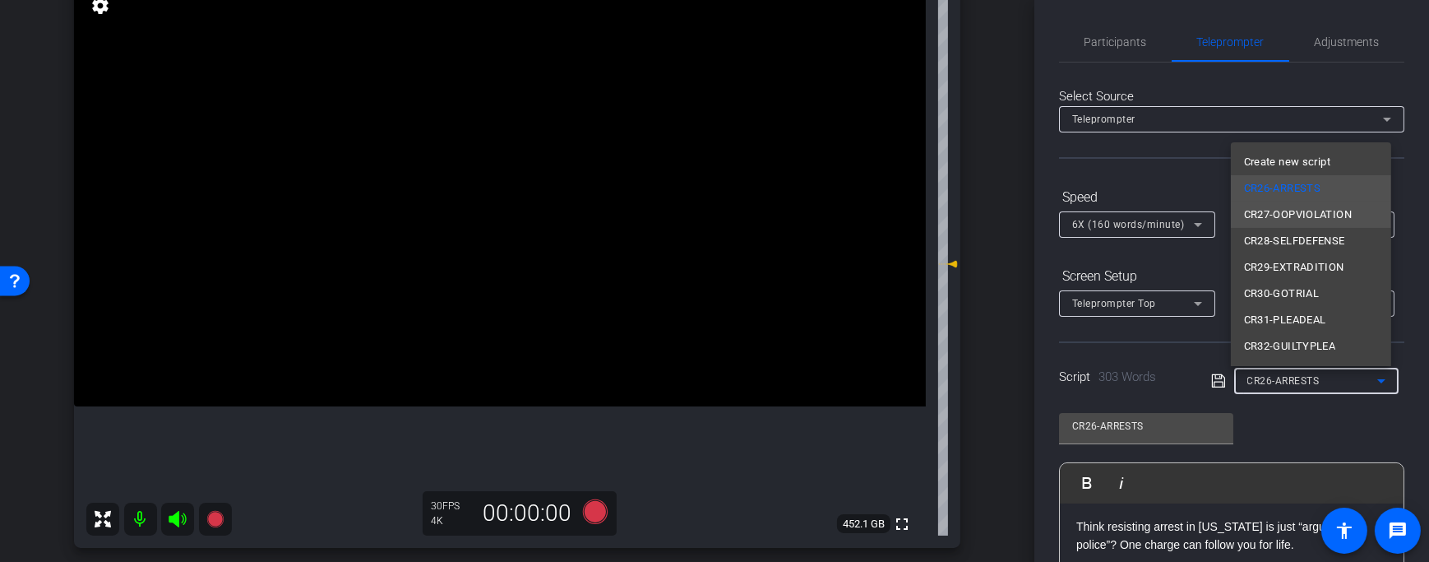
click at [1321, 212] on span "CR27-OOPVIOLATION" at bounding box center [1298, 215] width 108 height 20
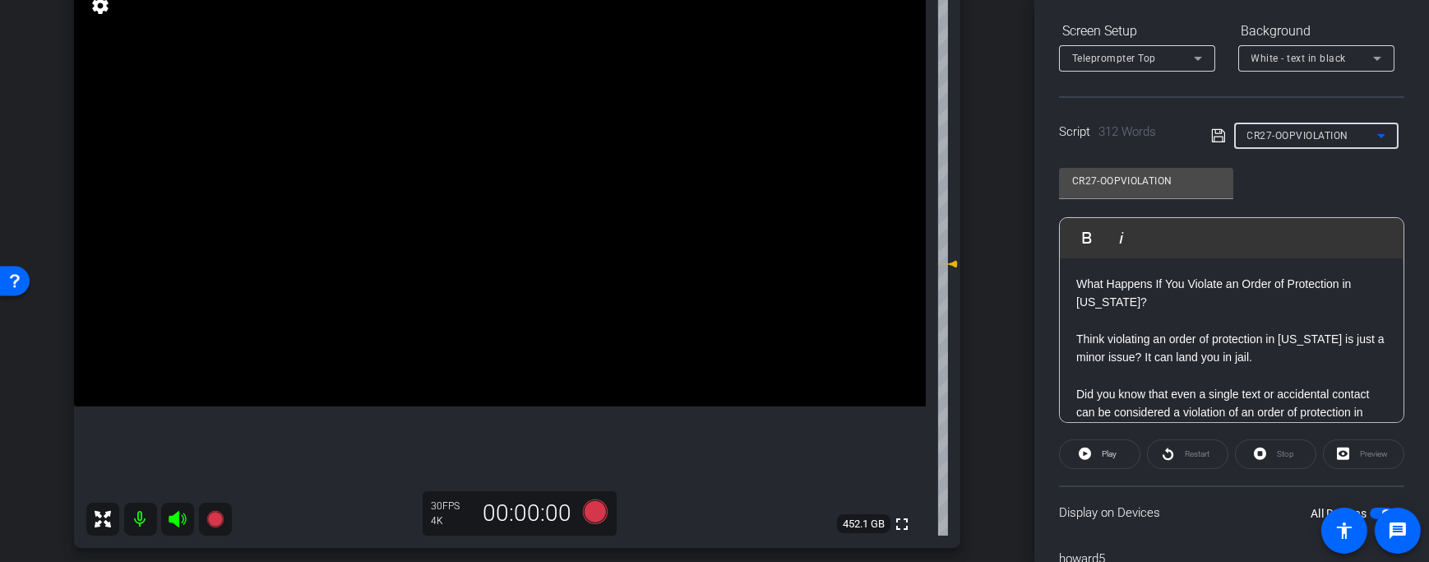
scroll to position [245, 0]
click at [1267, 363] on p "Think violating an order of protection in [US_STATE] is just a minor issue? It …" at bounding box center [1231, 350] width 311 height 37
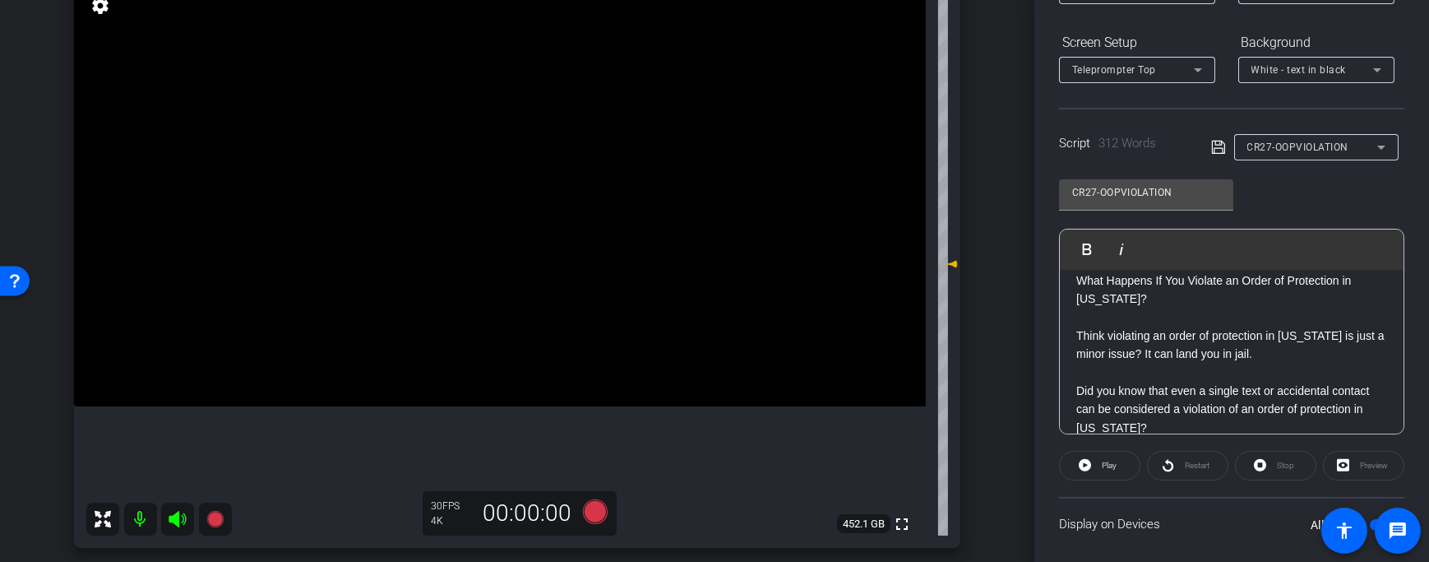
scroll to position [0, 0]
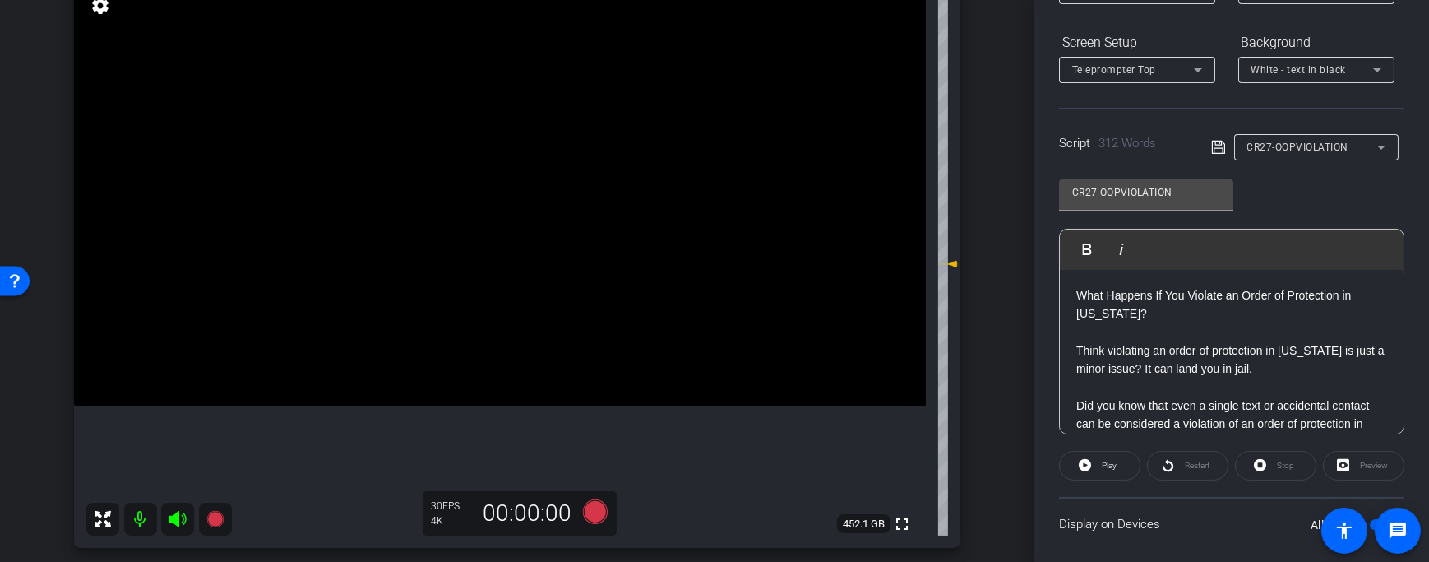
click at [1152, 318] on p "What Happens If You Violate an Order of Protection in [US_STATE]?" at bounding box center [1231, 304] width 311 height 37
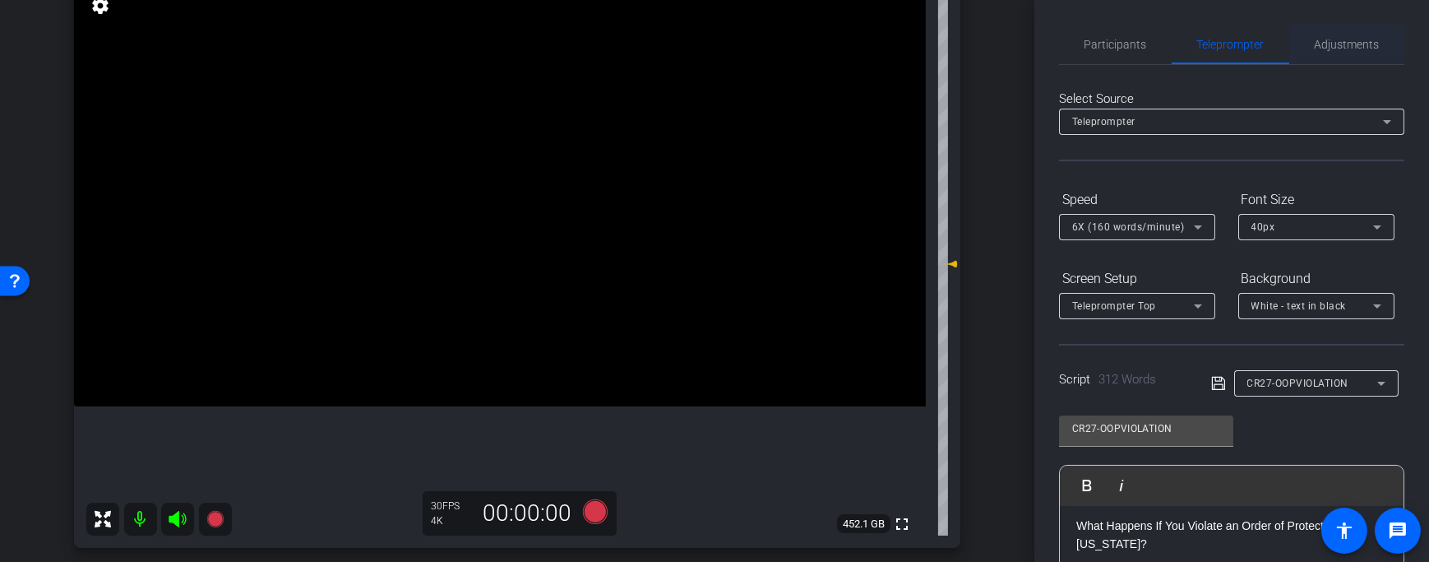
click at [1342, 53] on span "Adjustments" at bounding box center [1347, 44] width 65 height 39
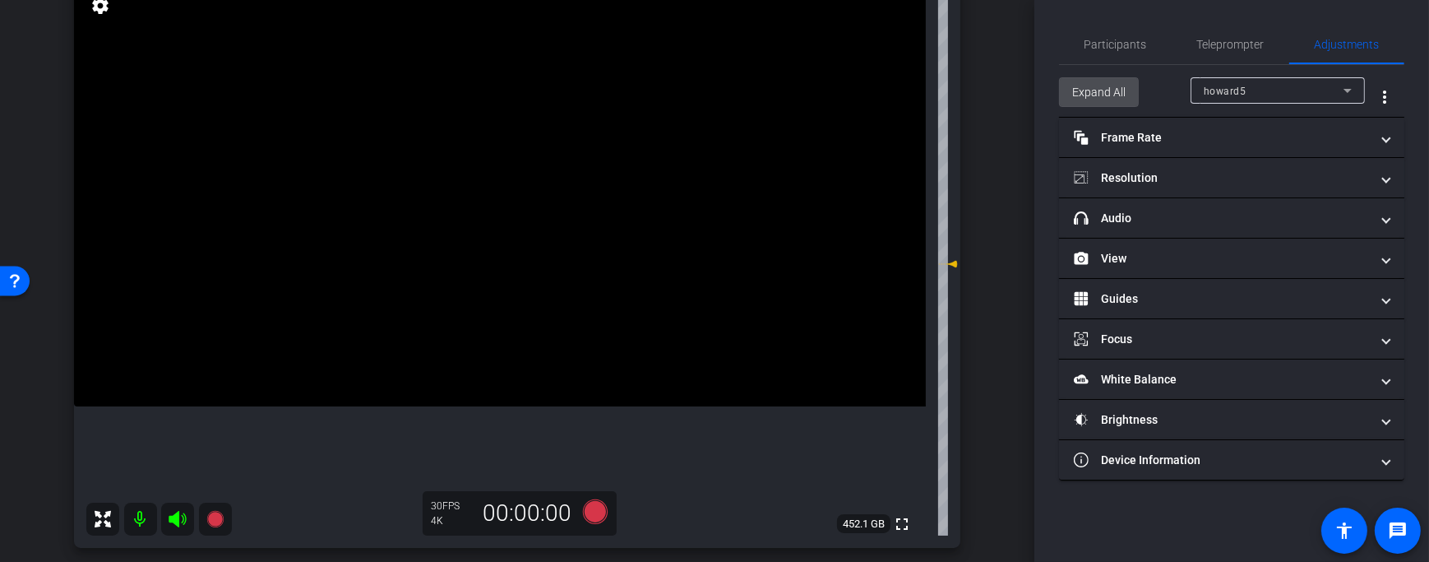
click at [1121, 83] on span "Expand All" at bounding box center [1098, 91] width 53 height 31
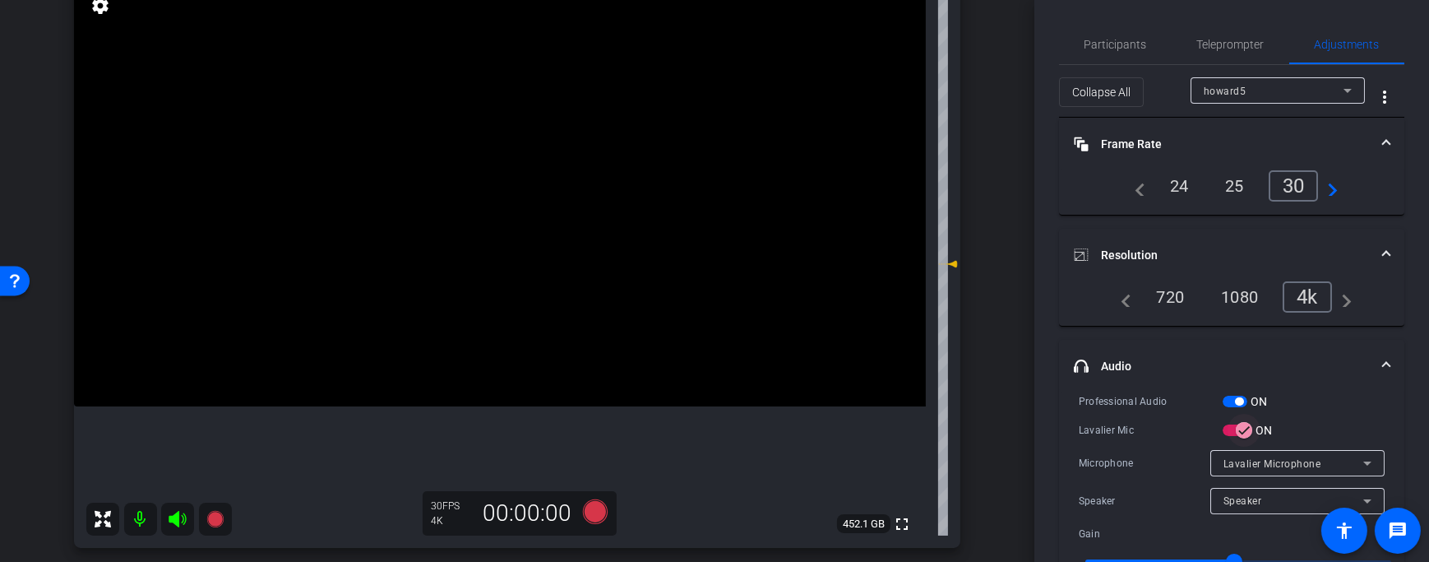
click at [1234, 430] on span "button" at bounding box center [1244, 430] width 33 height 33
click at [1214, 48] on span "Teleprompter" at bounding box center [1230, 45] width 67 height 12
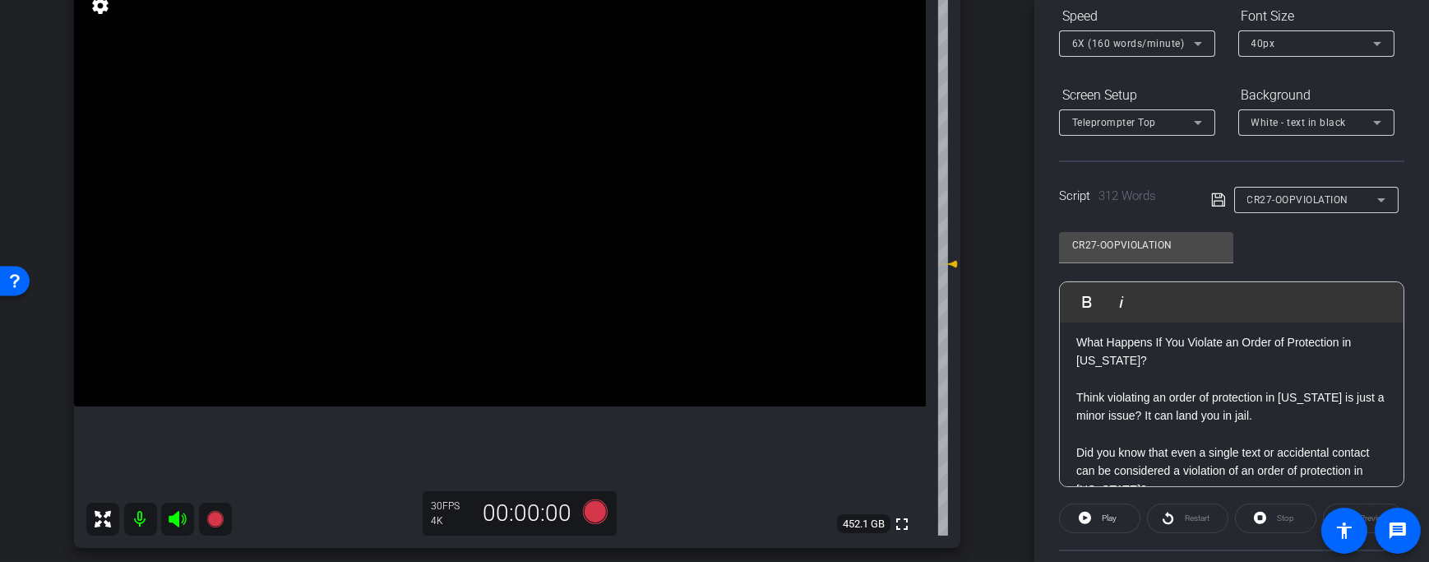
scroll to position [336, 0]
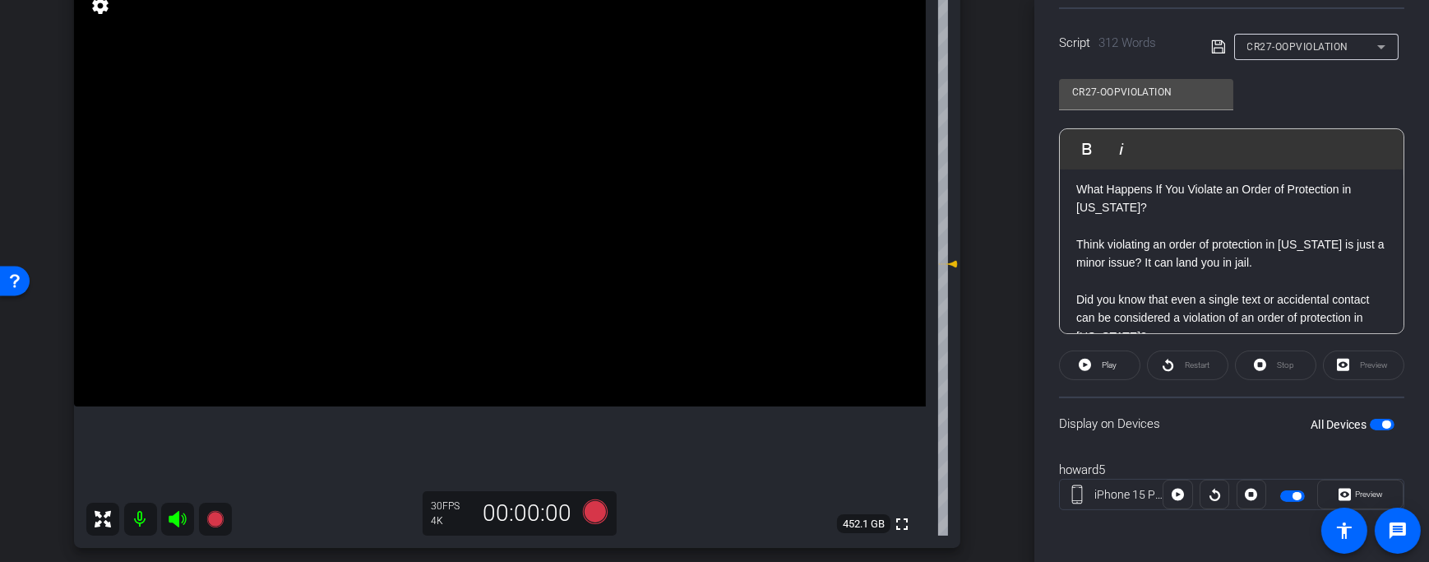
click at [1384, 423] on span "button" at bounding box center [1382, 425] width 25 height 12
click at [1373, 419] on span "button" at bounding box center [1382, 425] width 25 height 12
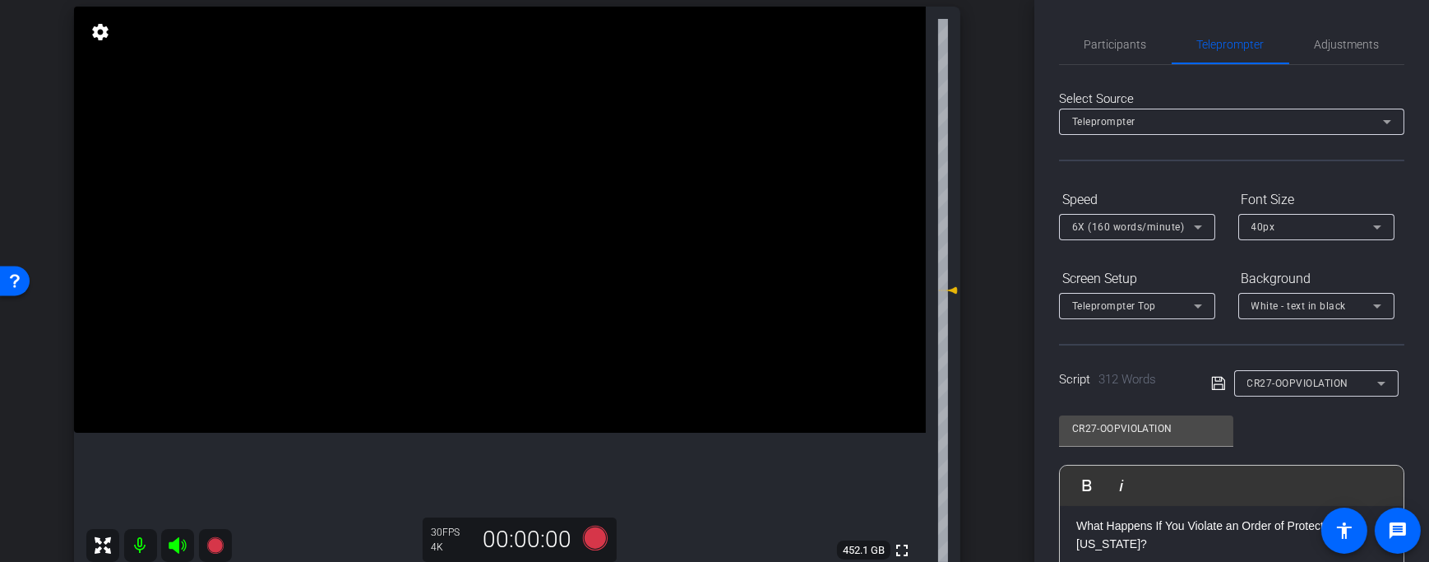
scroll to position [690, 0]
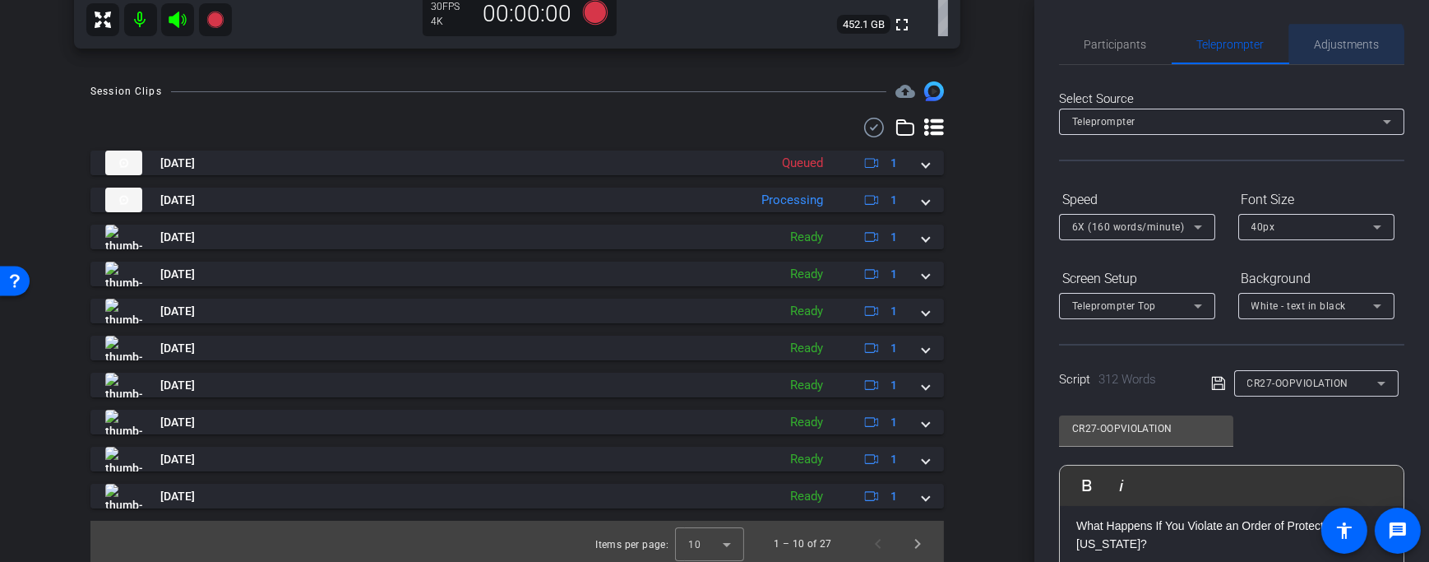
click at [1340, 51] on span "Adjustments" at bounding box center [1347, 44] width 65 height 39
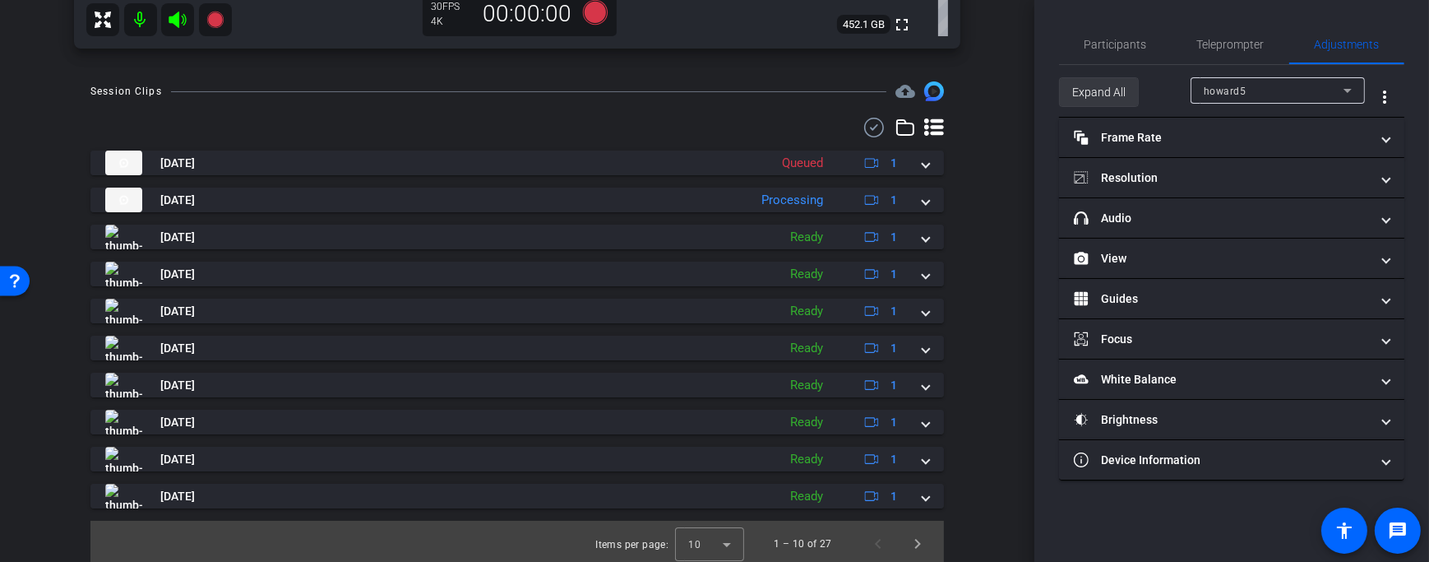
click at [1112, 102] on span "Expand All" at bounding box center [1098, 91] width 53 height 31
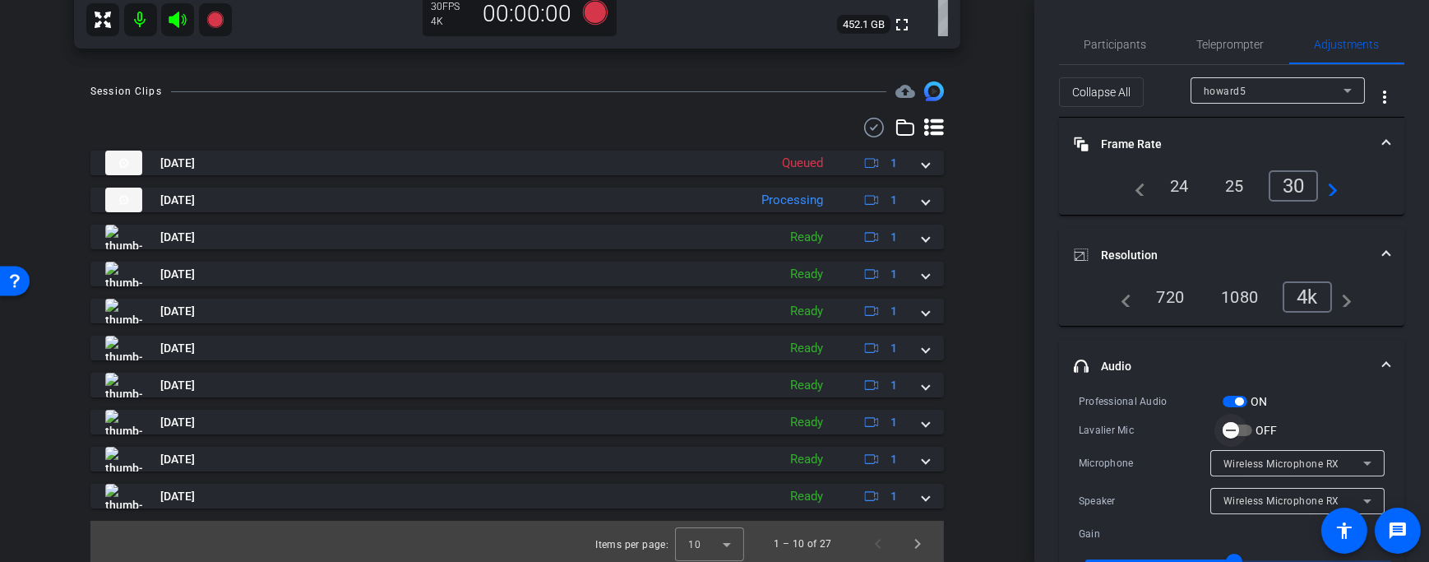
click at [1249, 428] on span "button" at bounding box center [1238, 430] width 30 height 12
click at [1255, 43] on span "Teleprompter" at bounding box center [1230, 45] width 67 height 12
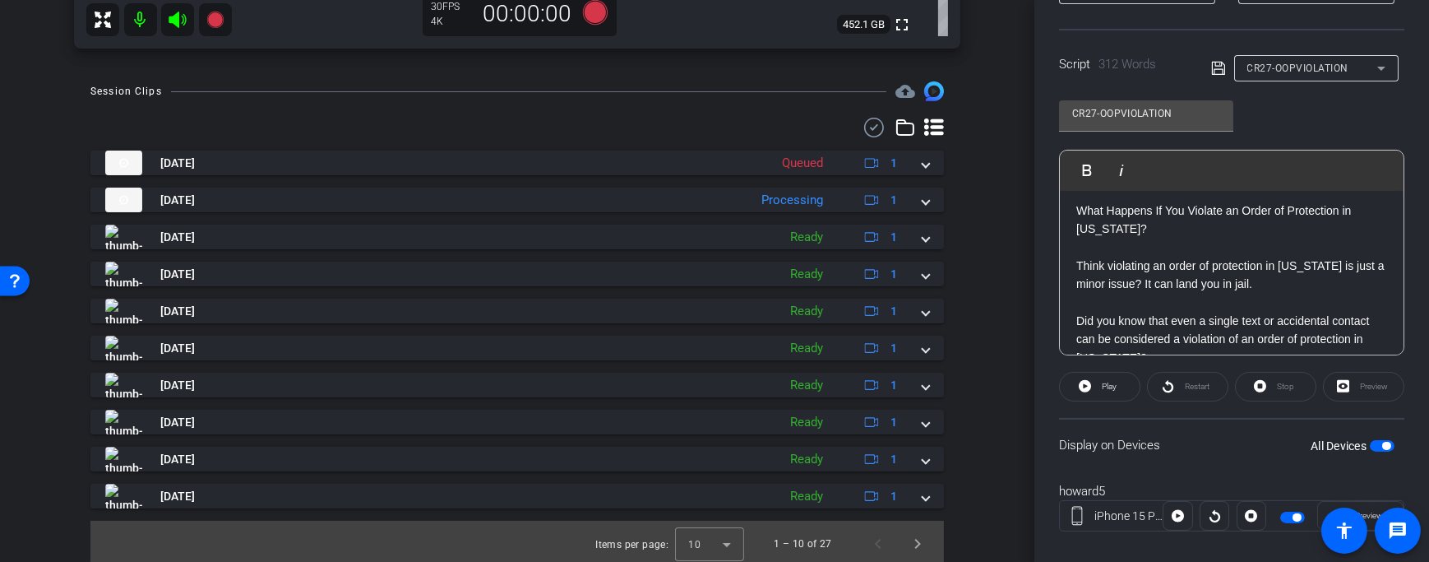
scroll to position [336, 0]
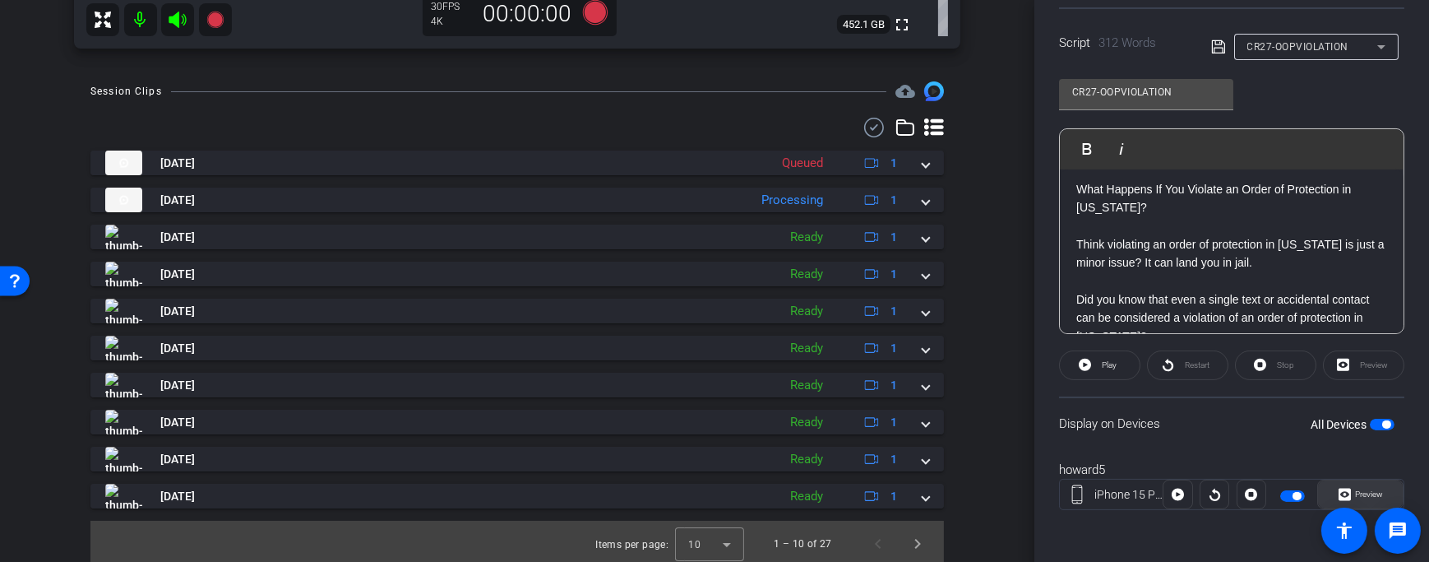
click at [1355, 489] on span "Preview" at bounding box center [1369, 493] width 28 height 9
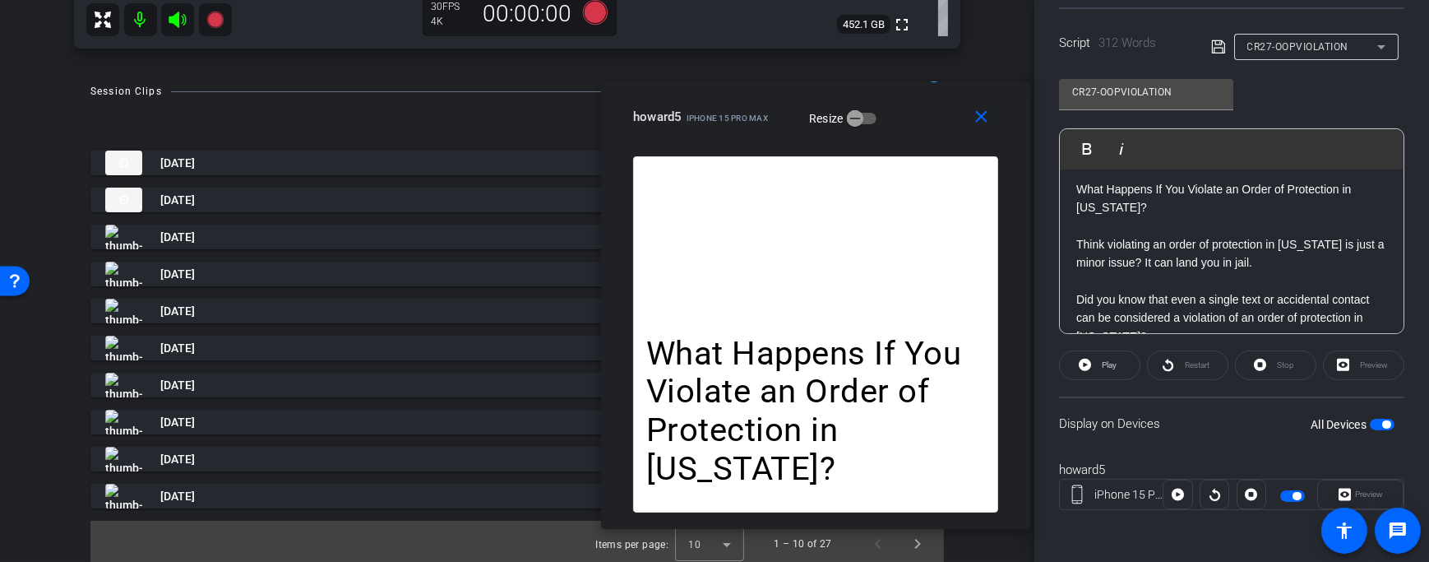
drag, startPoint x: 798, startPoint y: 101, endPoint x: 891, endPoint y: 126, distance: 96.1
click at [891, 126] on div "howard5 iPhone 15 Pro Max Resize" at bounding box center [821, 117] width 377 height 30
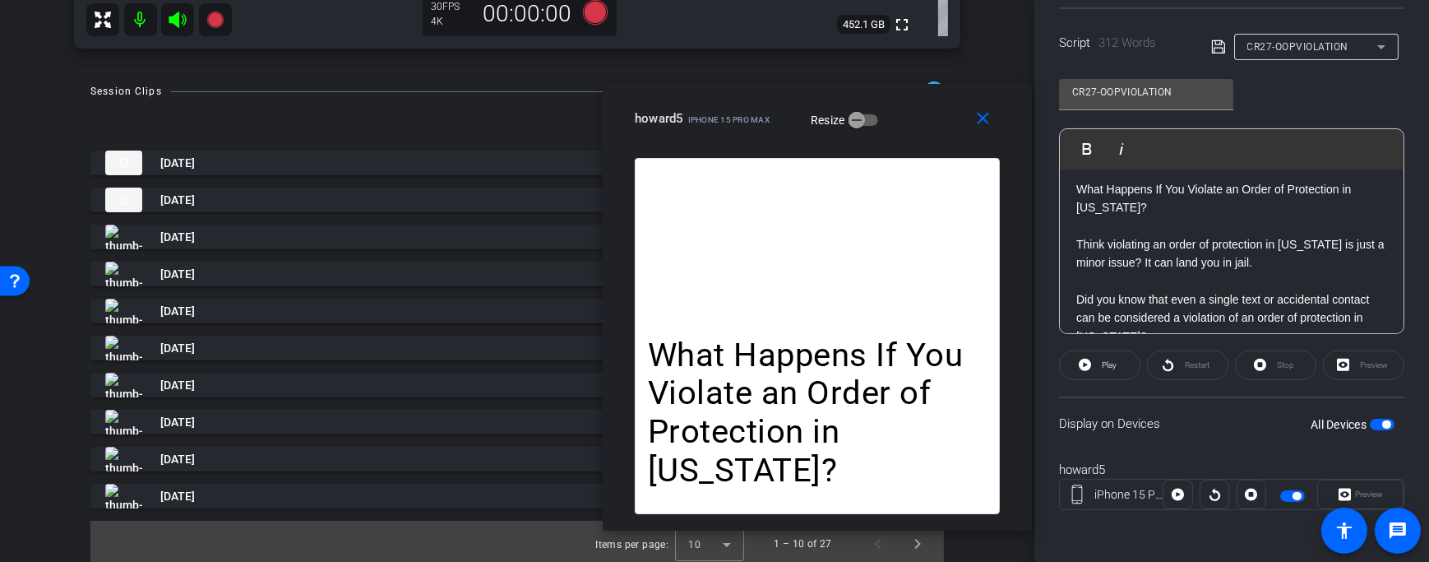
scroll to position [0, 0]
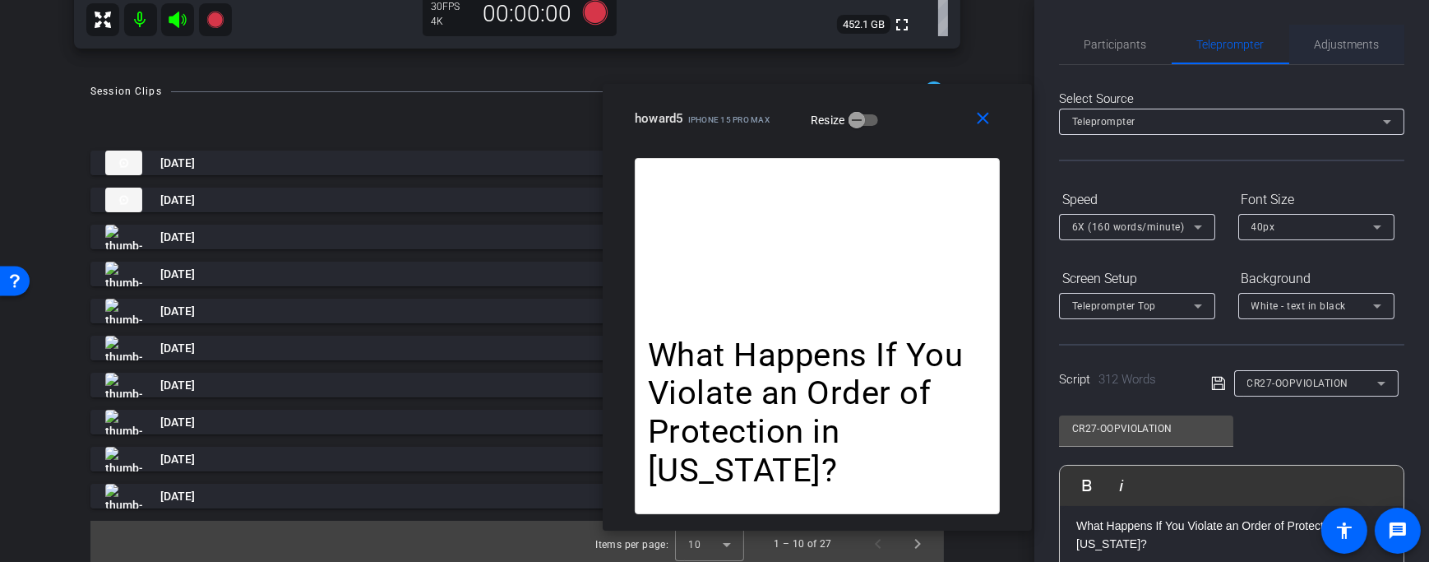
click at [1330, 53] on span "Adjustments" at bounding box center [1347, 44] width 65 height 39
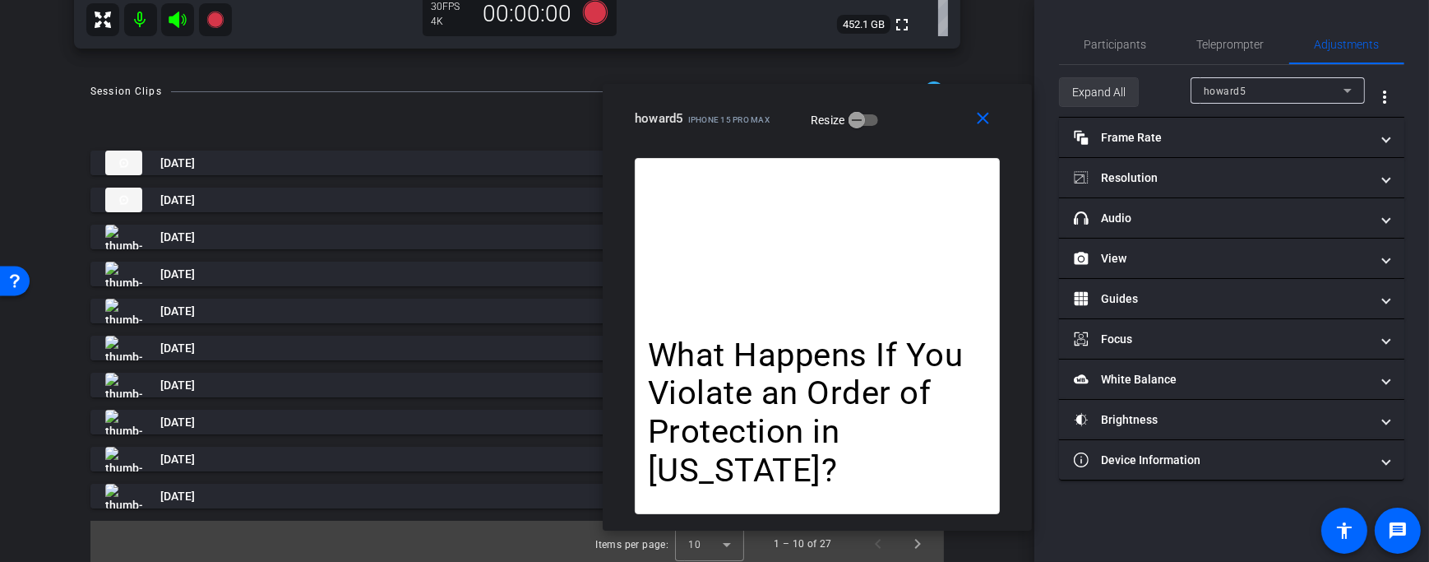
click at [1131, 91] on span at bounding box center [1099, 91] width 78 height 39
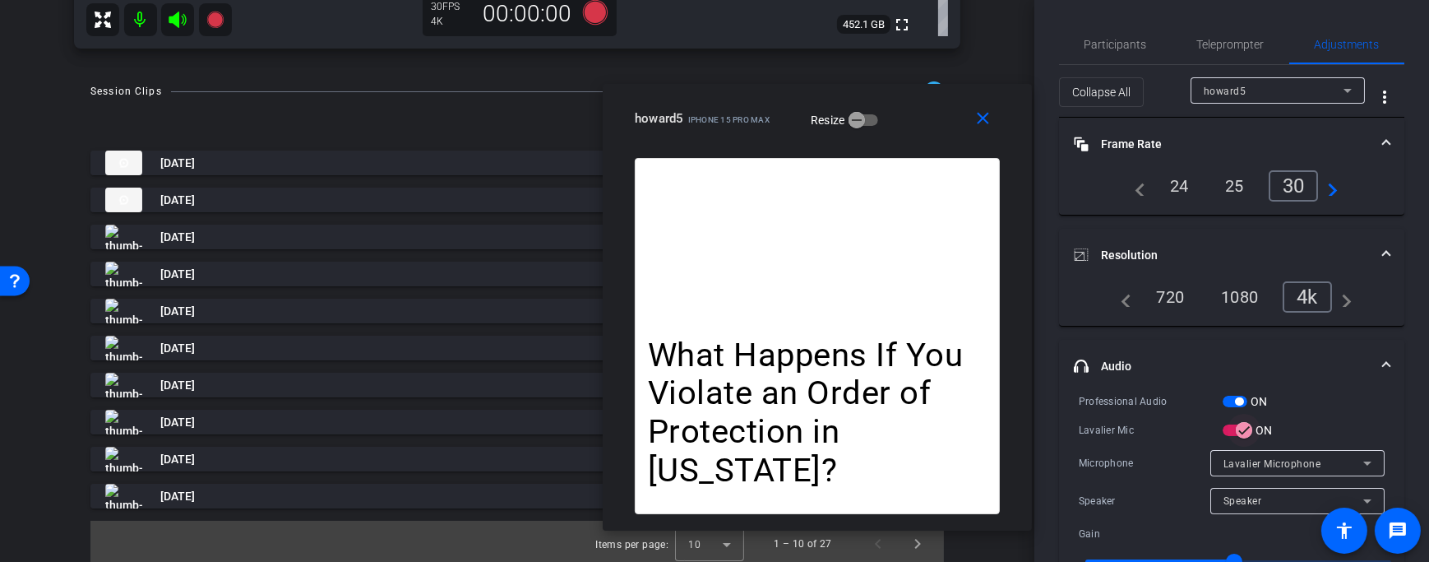
click at [1241, 434] on icon "button" at bounding box center [1244, 430] width 15 height 15
click at [1208, 45] on span "Teleprompter" at bounding box center [1230, 45] width 67 height 12
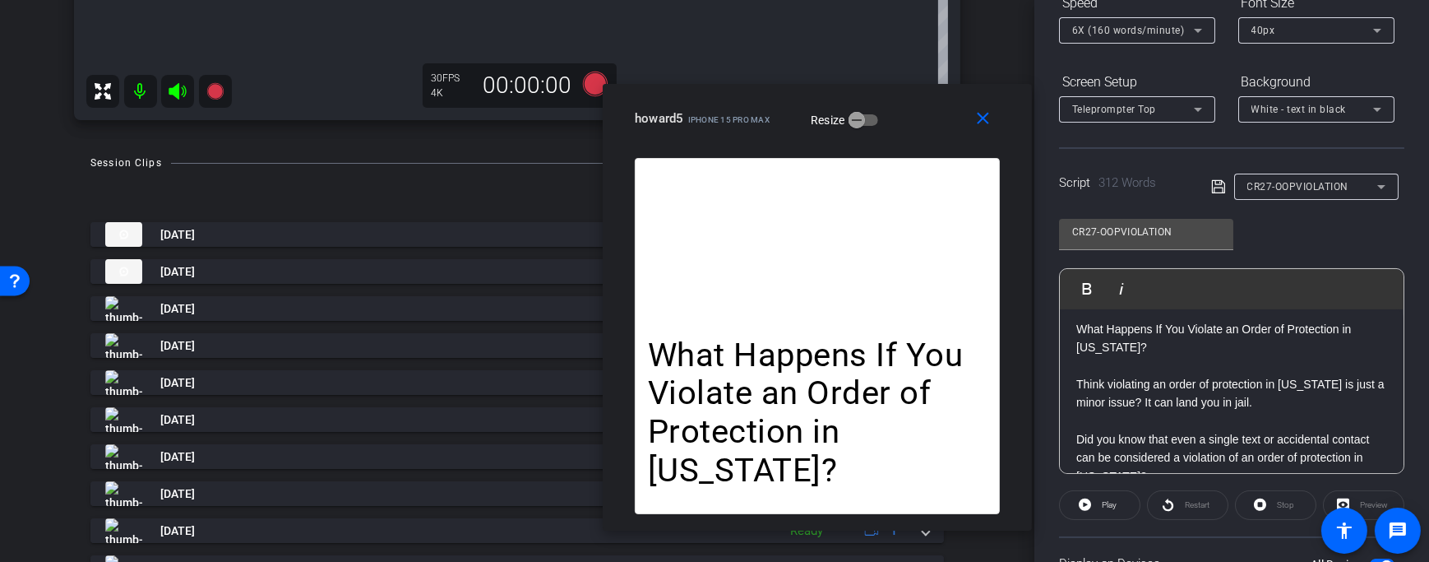
scroll to position [407, 0]
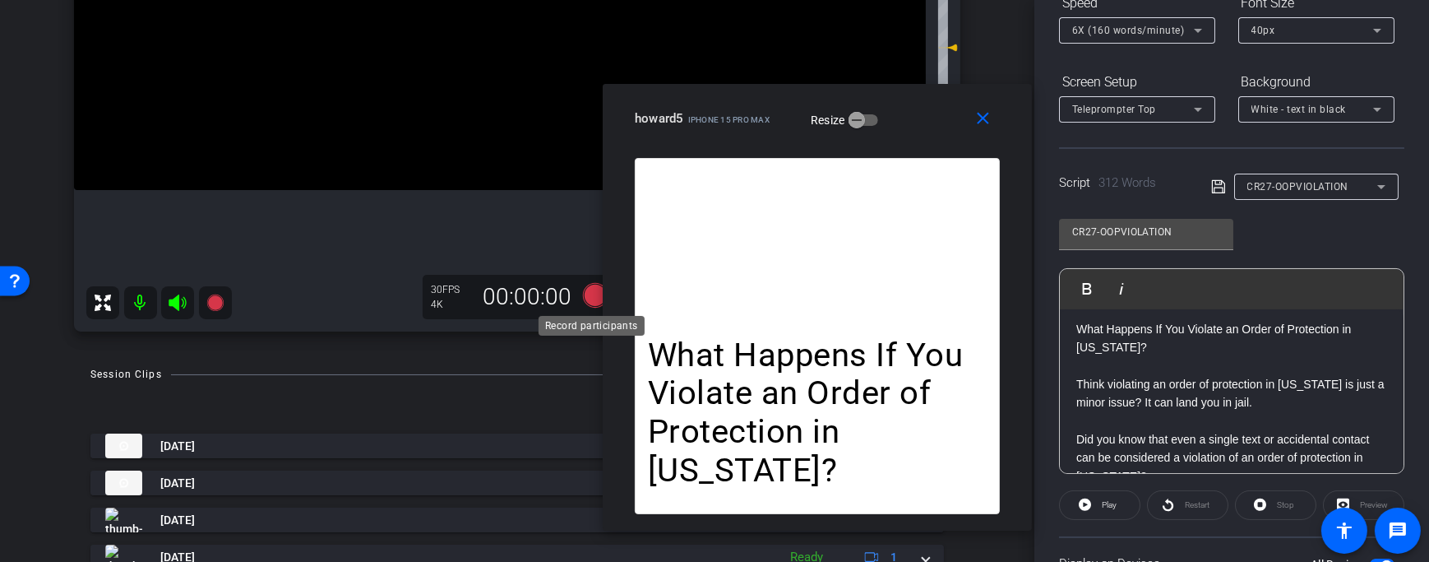
click at [585, 282] on icon at bounding box center [595, 295] width 39 height 30
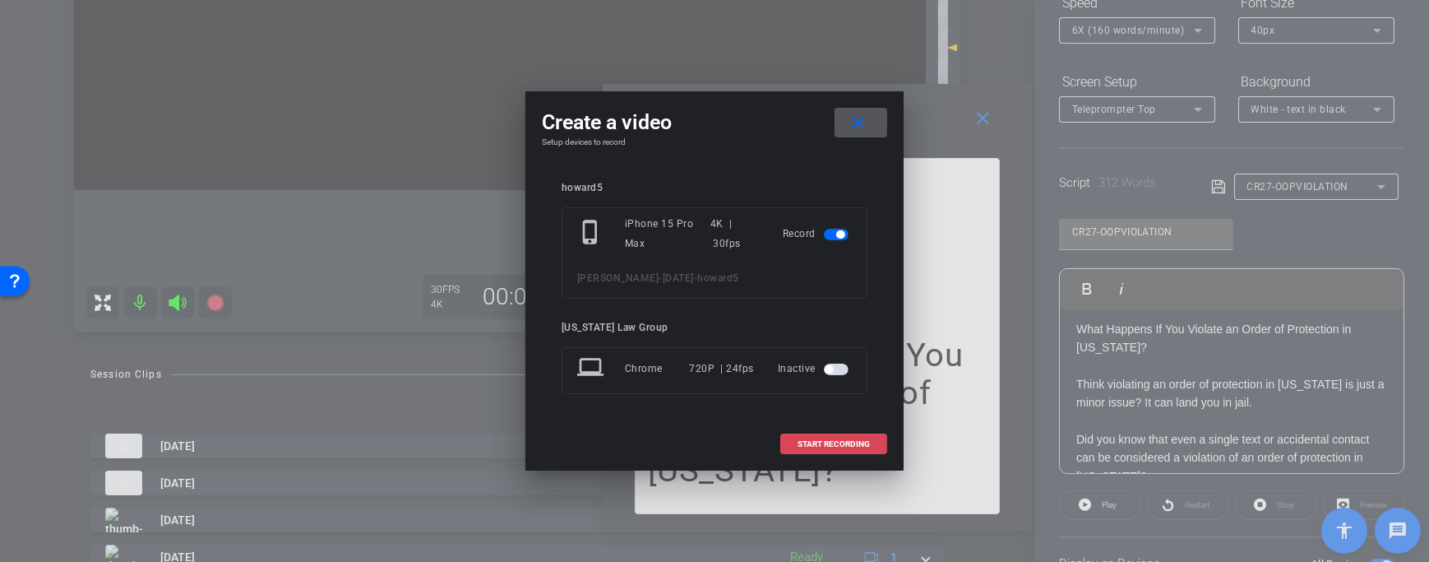
click at [871, 441] on span at bounding box center [833, 443] width 105 height 39
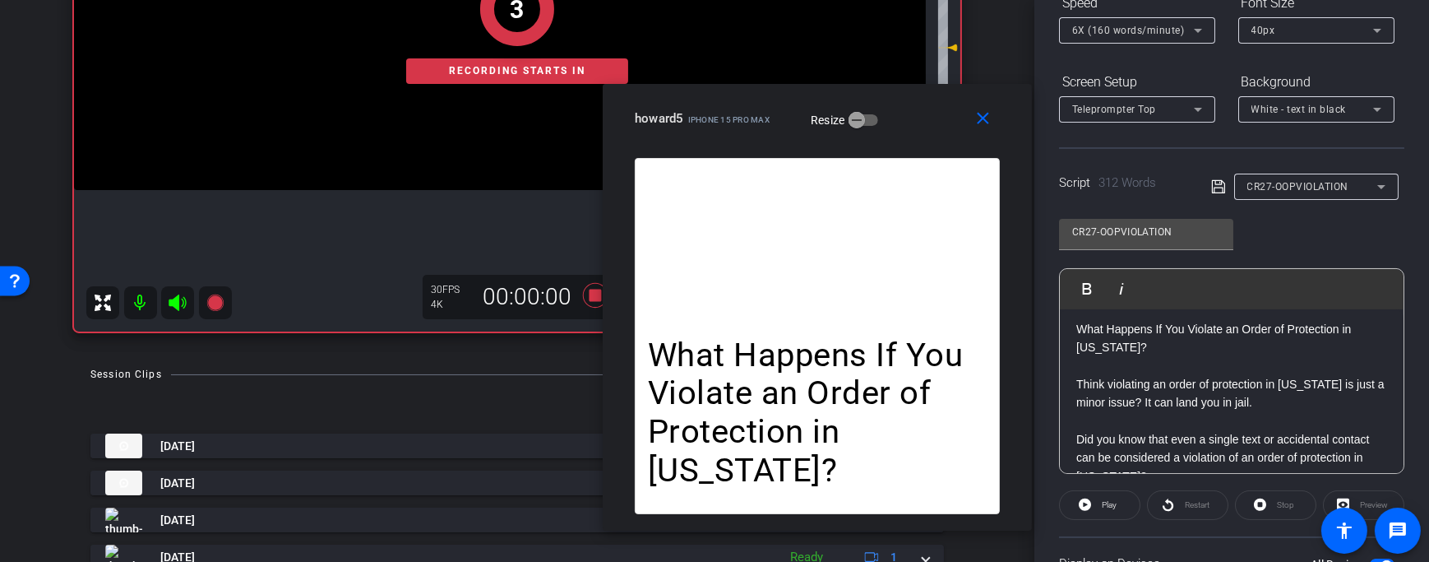
click at [1279, 503] on div "Stop" at bounding box center [1275, 505] width 81 height 30
click at [1118, 506] on span at bounding box center [1100, 504] width 80 height 39
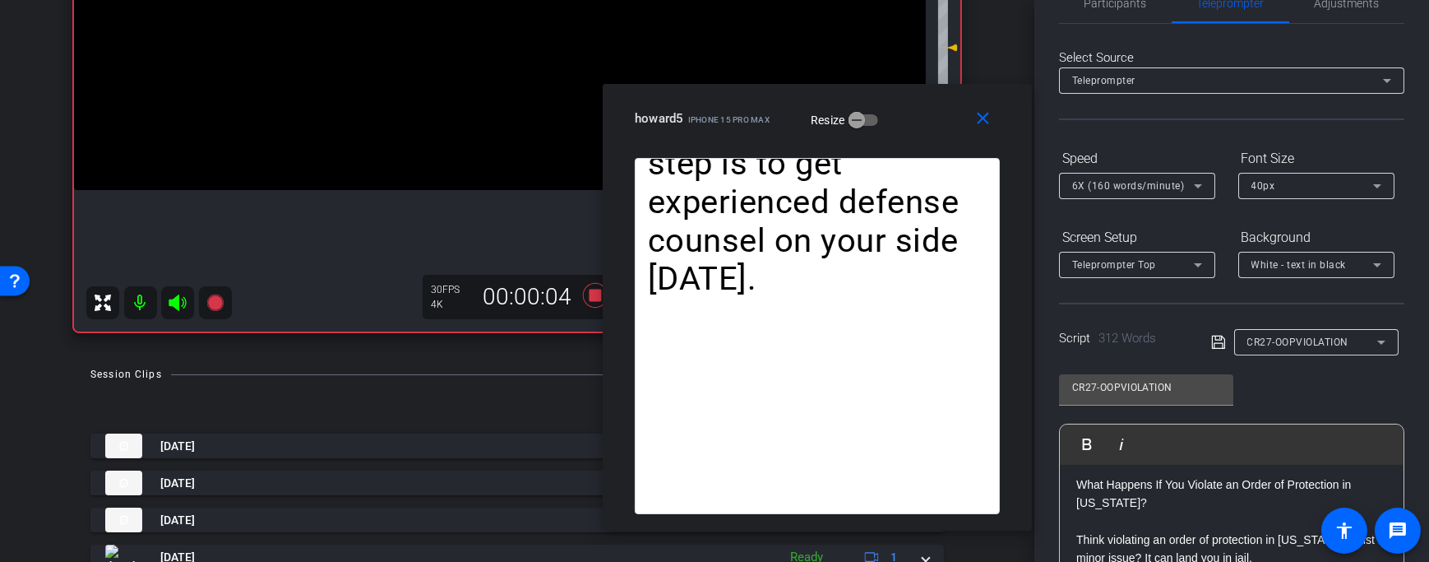
scroll to position [336, 0]
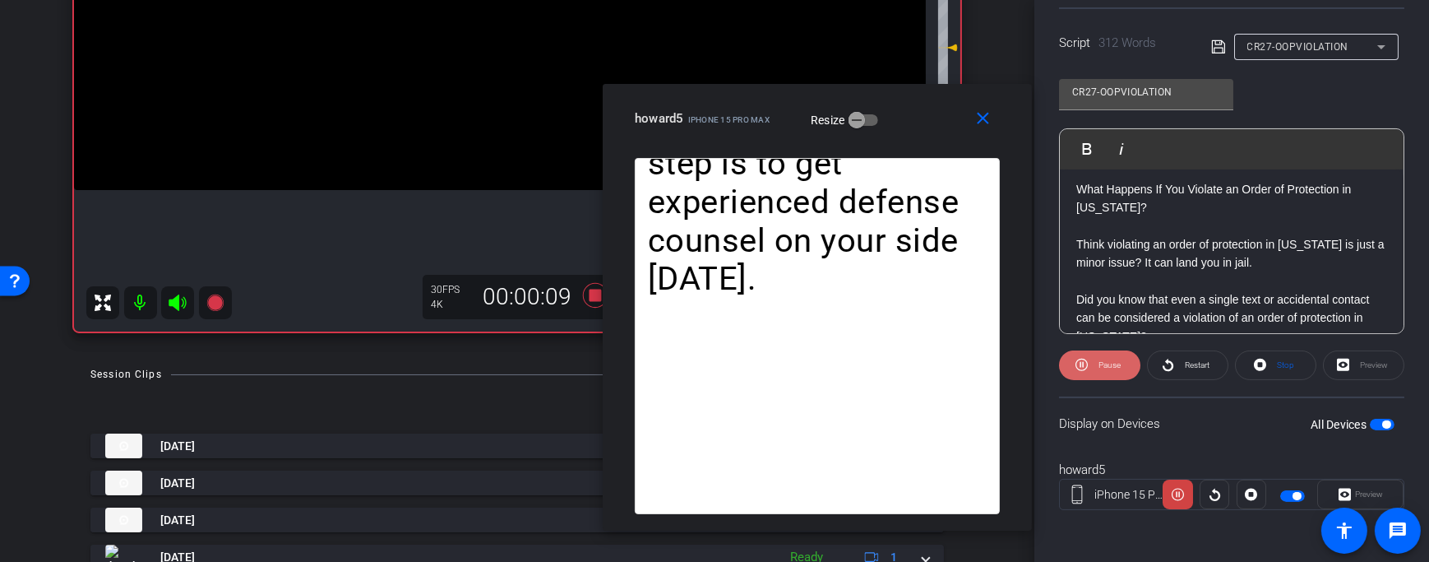
click at [1099, 363] on span "Pause" at bounding box center [1109, 364] width 22 height 9
click at [1099, 363] on span "Play" at bounding box center [1107, 365] width 19 height 23
click at [1099, 363] on span "Pause" at bounding box center [1109, 364] width 22 height 9
click at [1099, 363] on span "Play" at bounding box center [1107, 365] width 19 height 23
click at [1099, 363] on span "Pause" at bounding box center [1109, 364] width 22 height 9
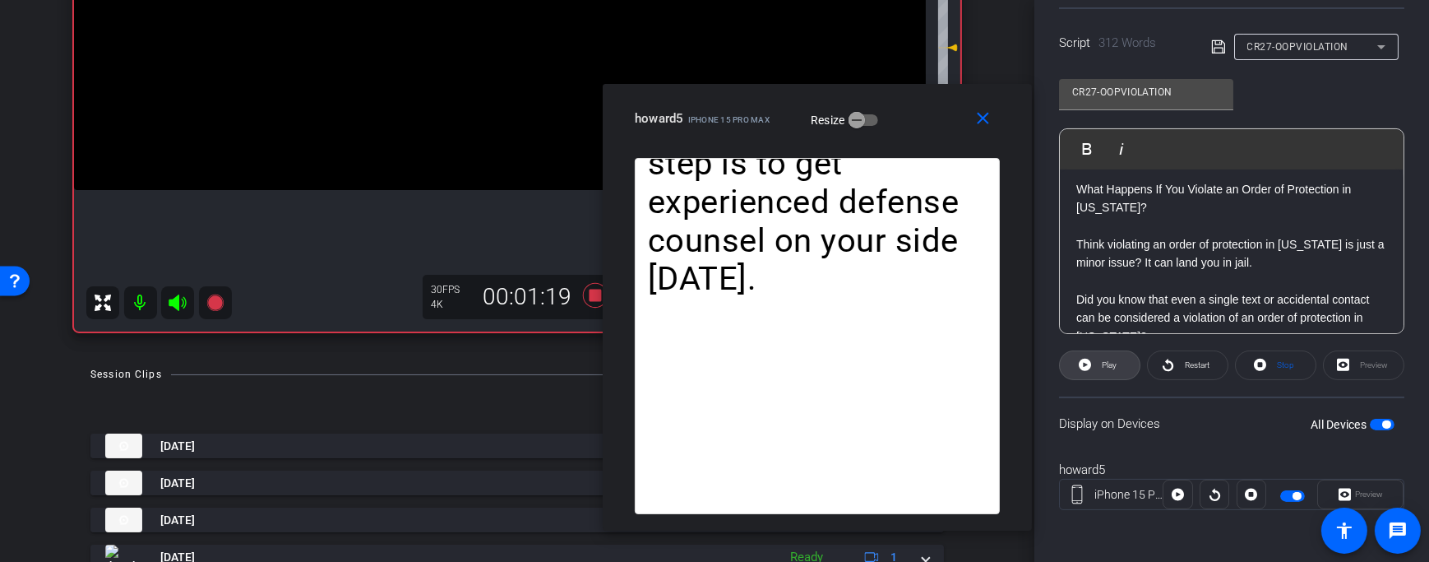
click at [1099, 363] on span "Play" at bounding box center [1107, 365] width 19 height 23
click at [1099, 363] on span "Pause" at bounding box center [1109, 364] width 22 height 9
click at [1099, 363] on span "Play" at bounding box center [1107, 365] width 19 height 23
click at [1099, 363] on span "Pause" at bounding box center [1109, 364] width 22 height 9
click at [597, 294] on icon at bounding box center [595, 295] width 39 height 30
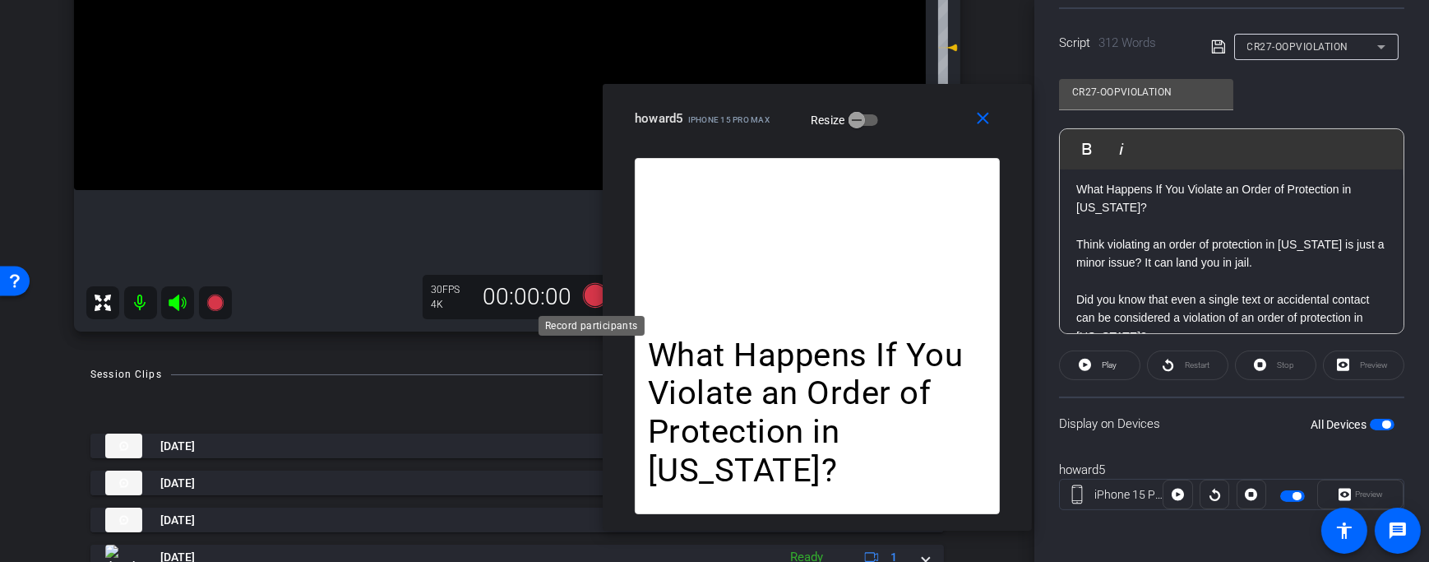
click at [583, 291] on icon at bounding box center [595, 295] width 25 height 25
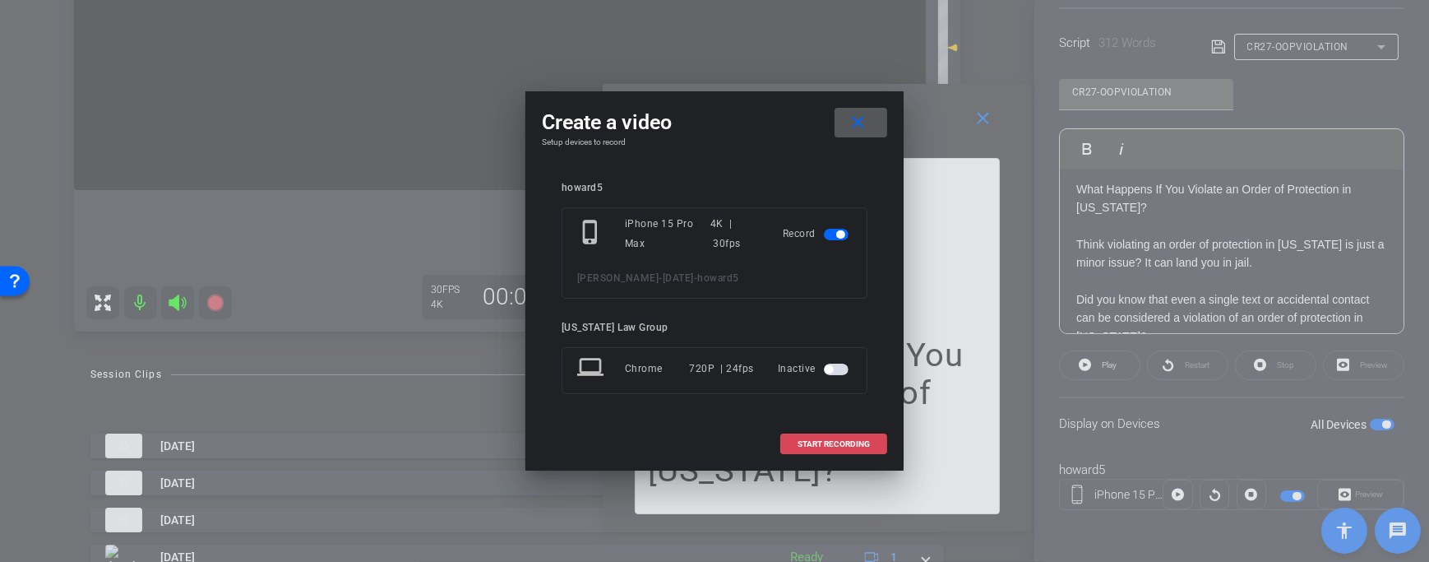
click at [826, 440] on span "START RECORDING" at bounding box center [834, 444] width 72 height 8
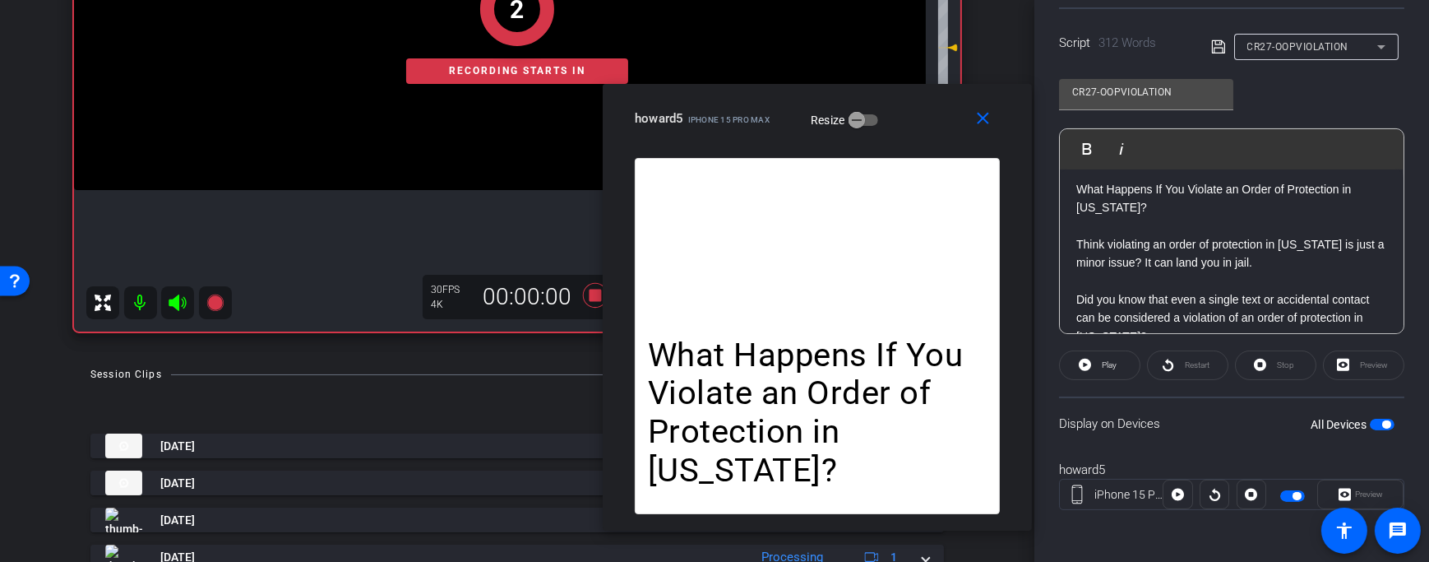
click at [1268, 368] on div "Stop" at bounding box center [1275, 365] width 81 height 30
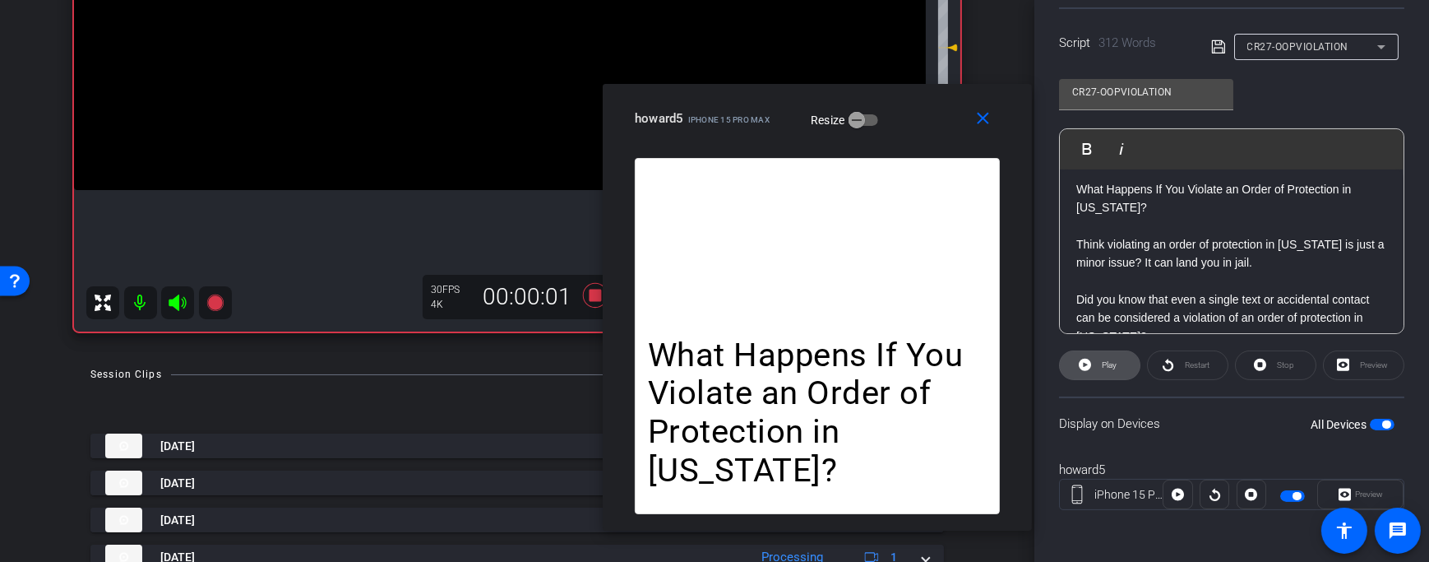
click at [1091, 367] on span at bounding box center [1100, 364] width 80 height 39
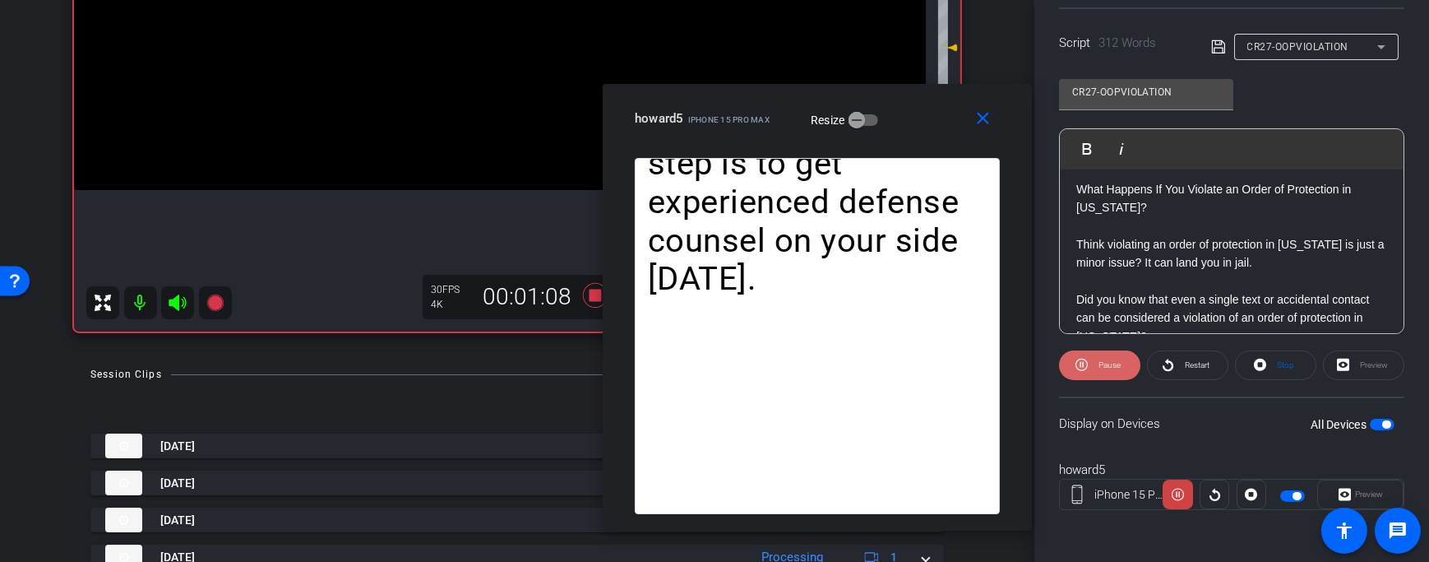
click at [1102, 373] on span "Pause" at bounding box center [1107, 365] width 26 height 23
click at [1102, 373] on span "Play" at bounding box center [1107, 365] width 19 height 23
click at [1103, 373] on span "Pause" at bounding box center [1107, 365] width 26 height 23
click at [1103, 373] on span "Play" at bounding box center [1107, 365] width 19 height 23
click at [1107, 372] on span "Pause" at bounding box center [1107, 365] width 26 height 23
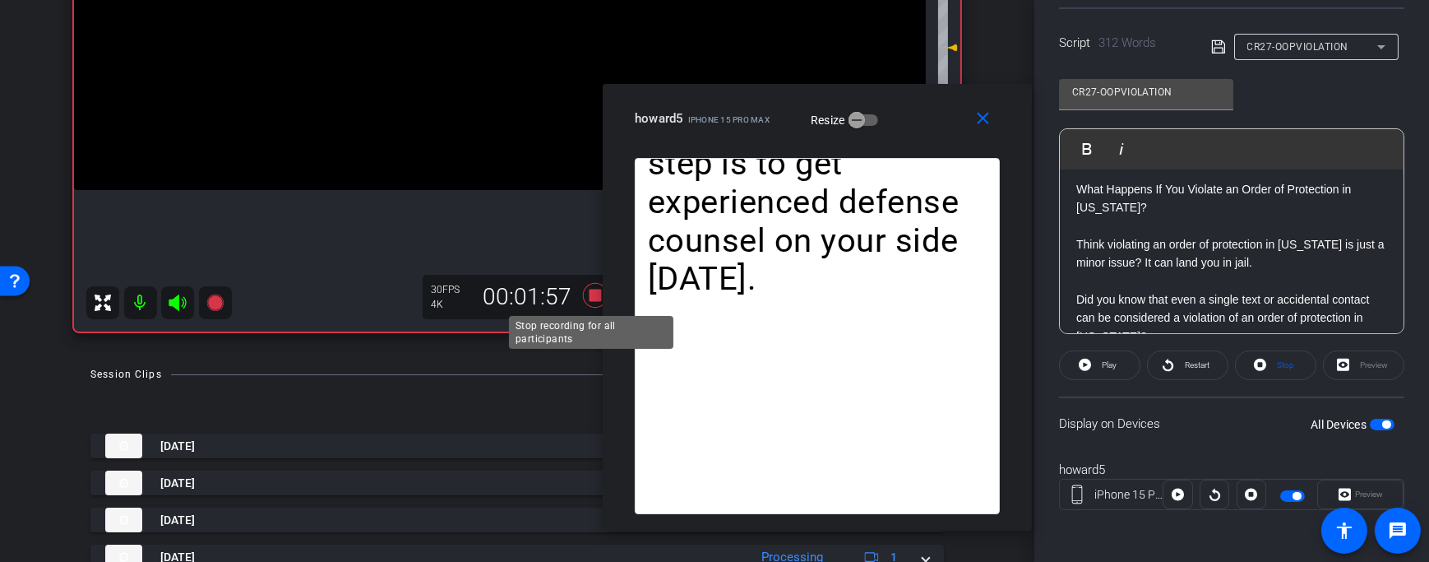
click at [586, 299] on icon at bounding box center [595, 295] width 25 height 25
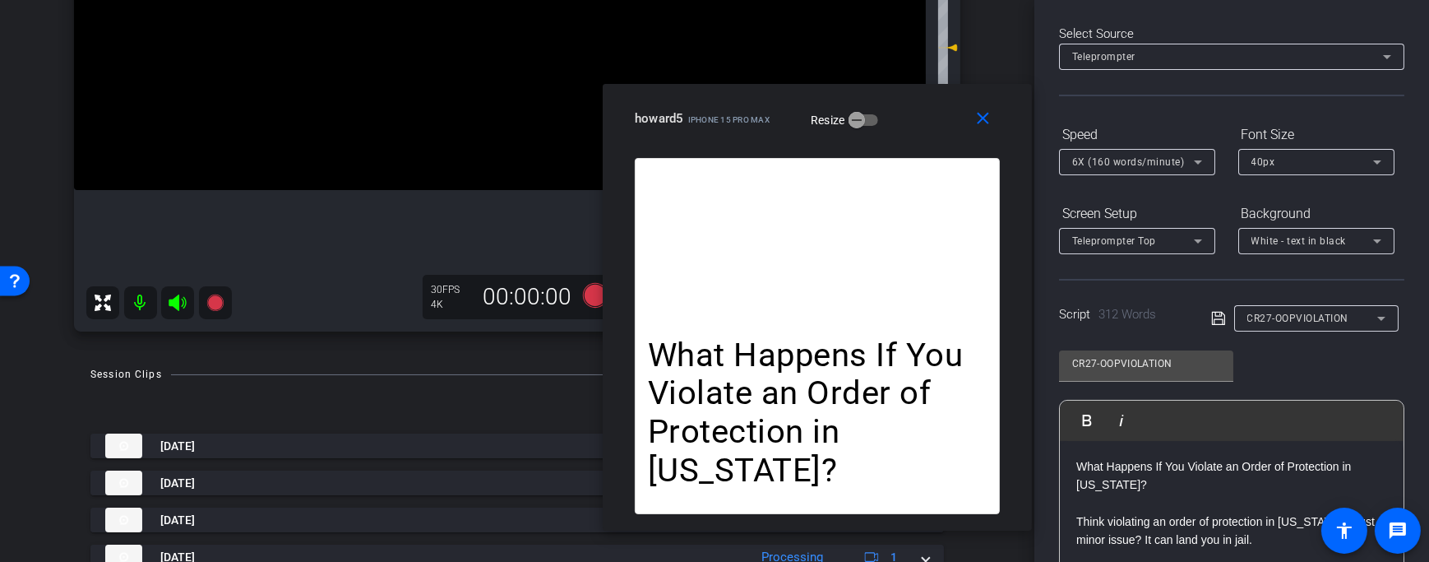
scroll to position [0, 0]
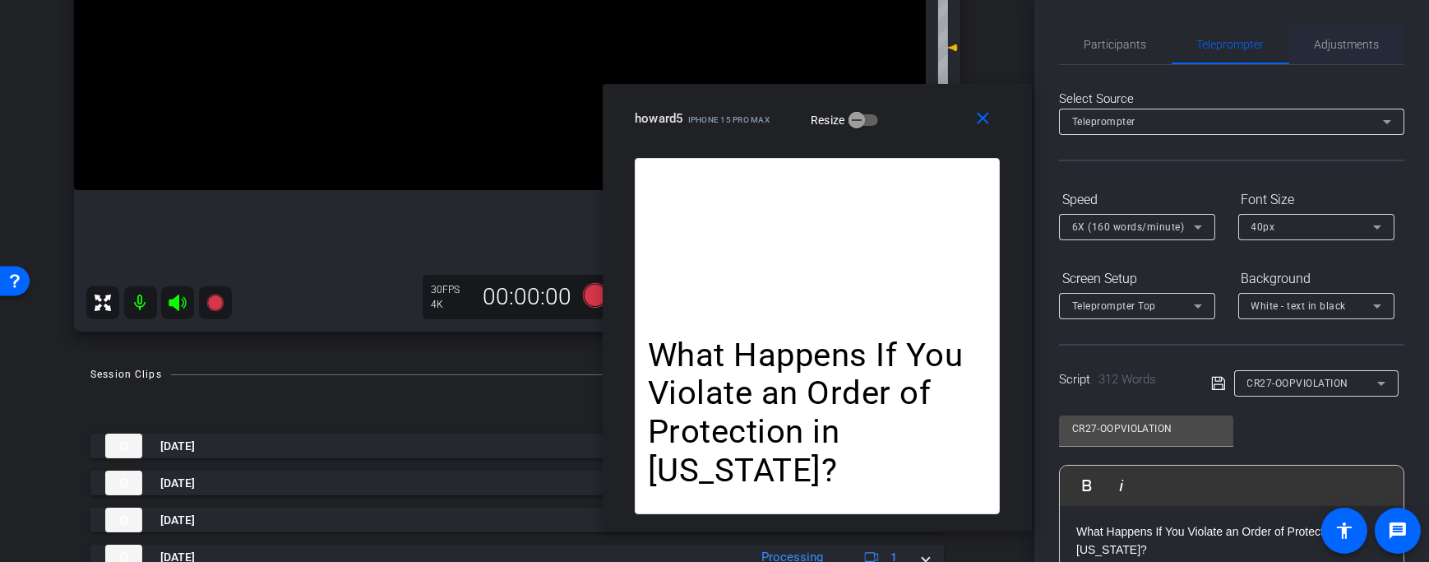
click at [1344, 52] on span "Adjustments" at bounding box center [1347, 44] width 65 height 39
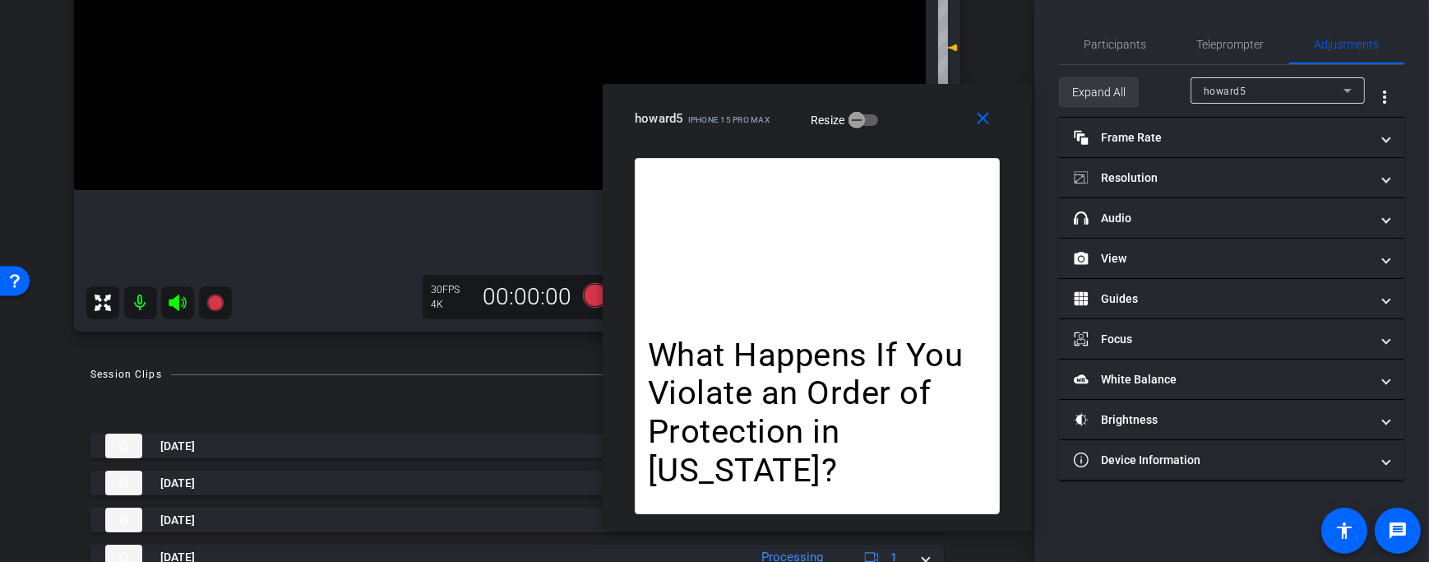
click at [1099, 97] on span "Expand All" at bounding box center [1098, 91] width 53 height 31
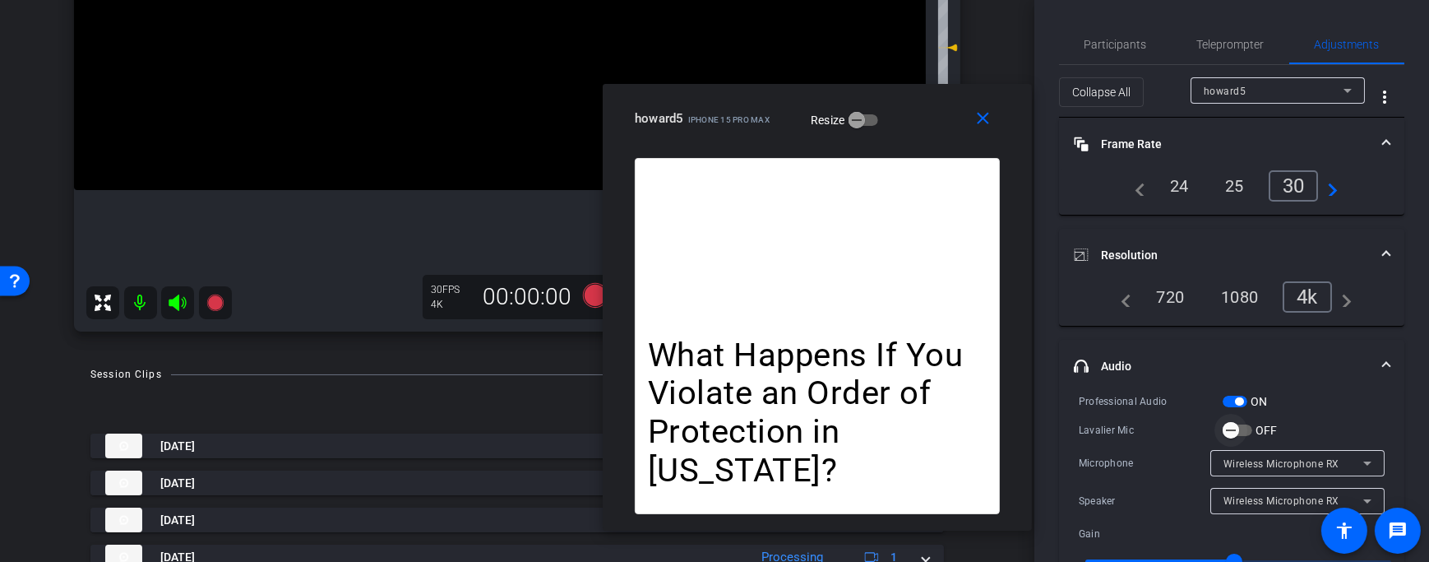
click at [1245, 428] on span "button" at bounding box center [1230, 430] width 33 height 33
click at [1226, 42] on span "Teleprompter" at bounding box center [1230, 45] width 67 height 12
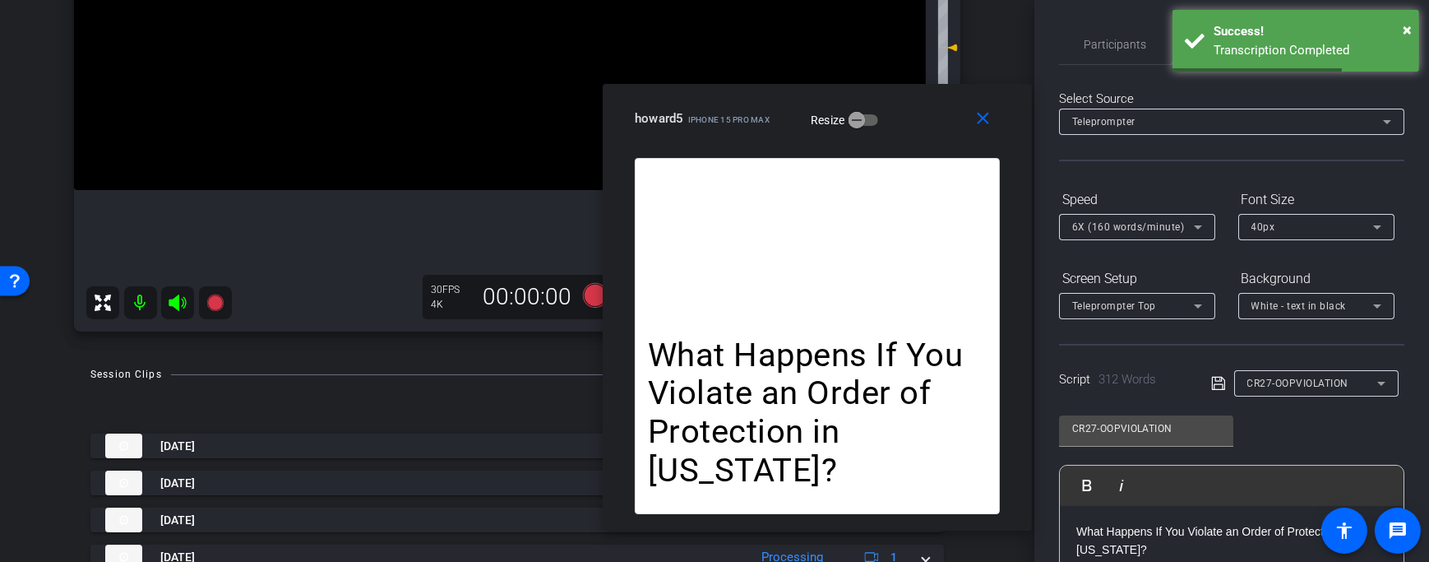
click at [1190, 179] on div "Select Source Teleprompter Speed 6X (160 words/minute) Font Size 40px Screen Se…" at bounding box center [1231, 469] width 345 height 809
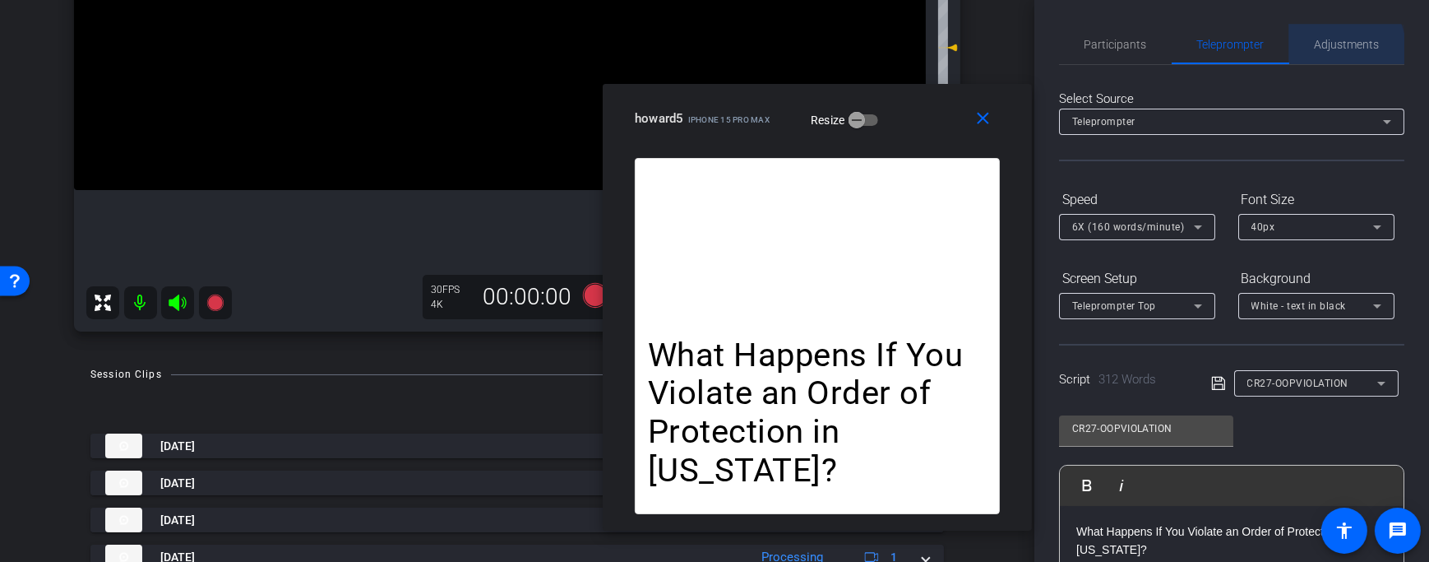
click at [1331, 49] on span "Adjustments" at bounding box center [1347, 45] width 65 height 12
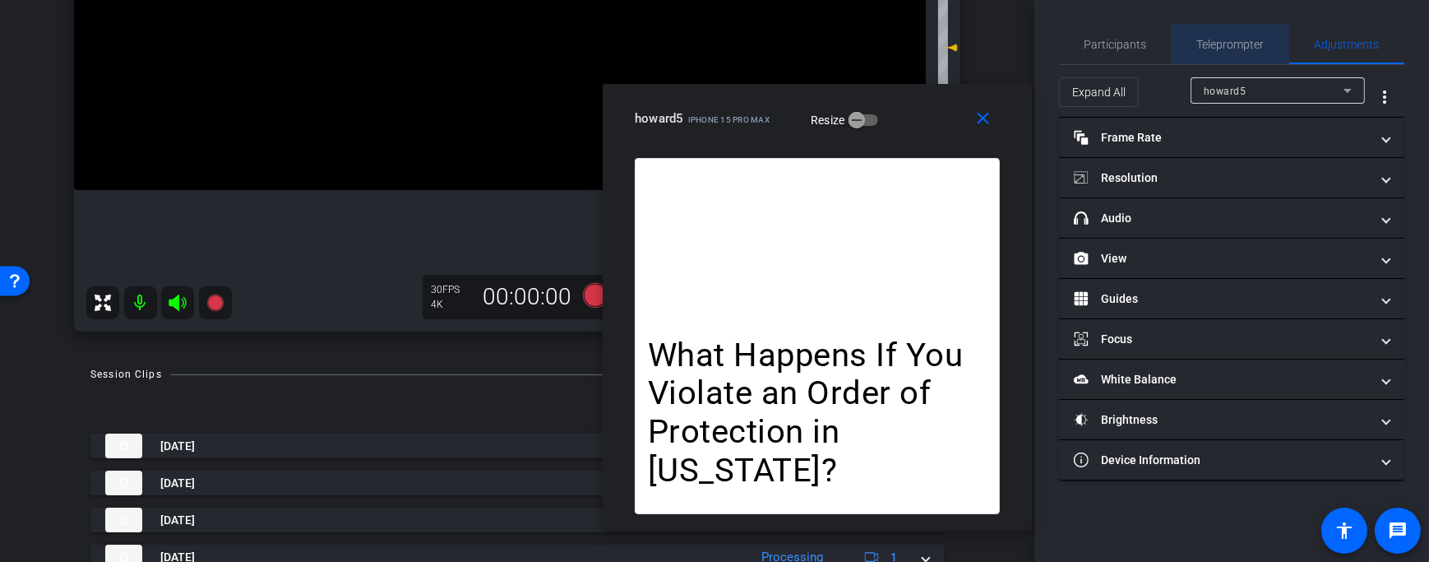
click at [1189, 53] on div "Teleprompter" at bounding box center [1231, 44] width 118 height 39
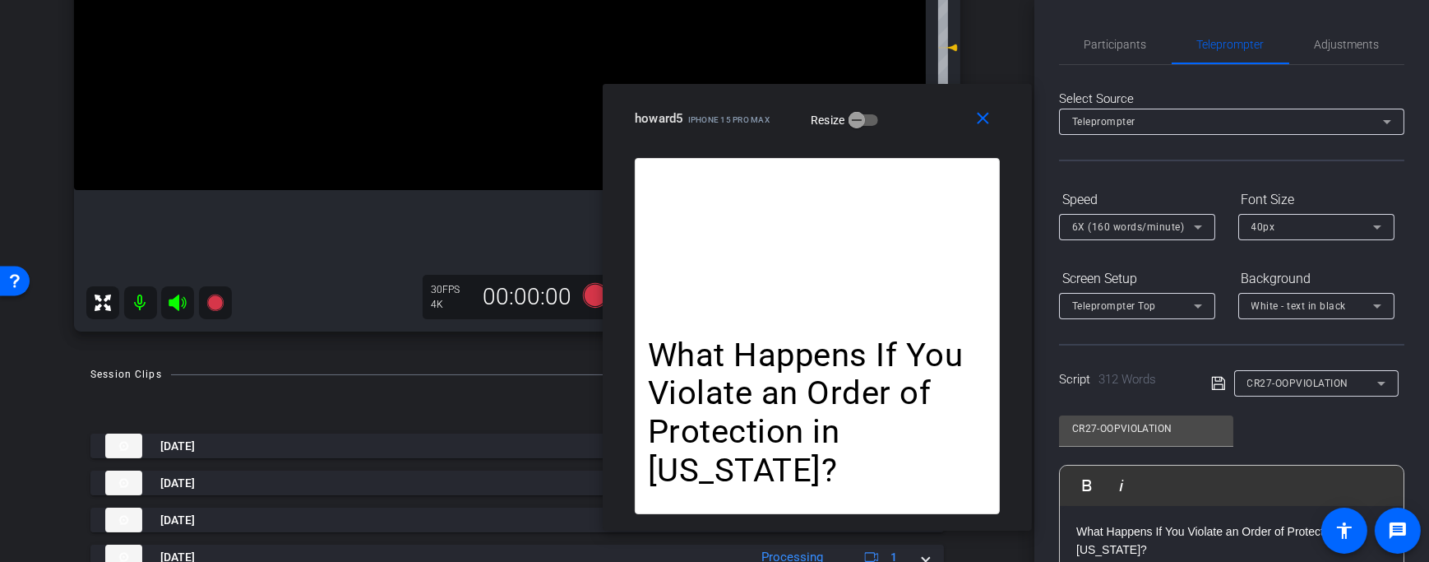
scroll to position [2, 0]
click at [1327, 390] on div "CR27-OOPVIOLATION" at bounding box center [1316, 381] width 138 height 26
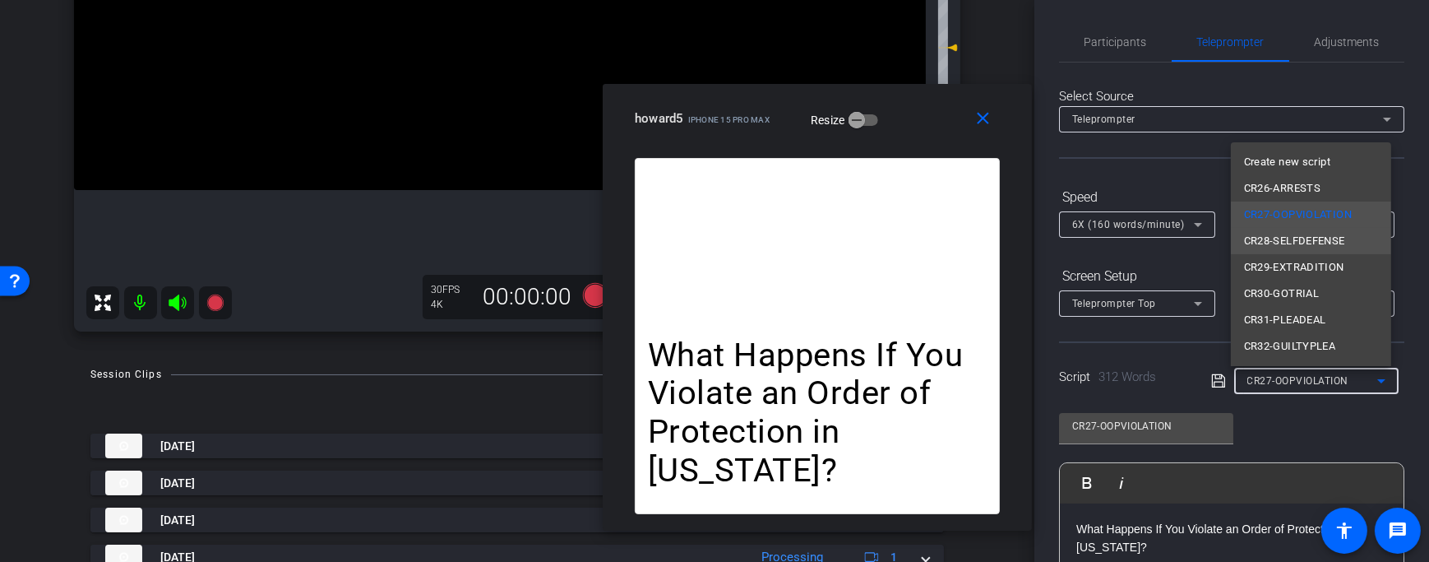
click at [1318, 233] on span "CR28-SELFDEFENSE" at bounding box center [1294, 241] width 101 height 20
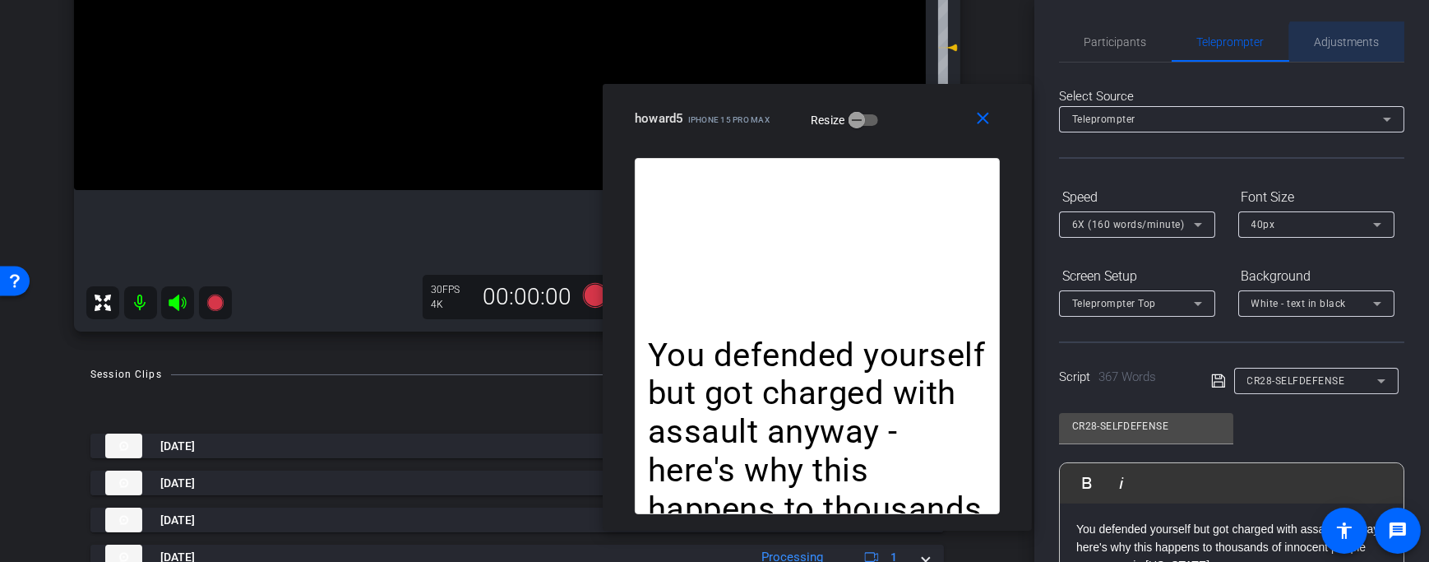
click at [1348, 56] on span "Adjustments" at bounding box center [1347, 41] width 65 height 39
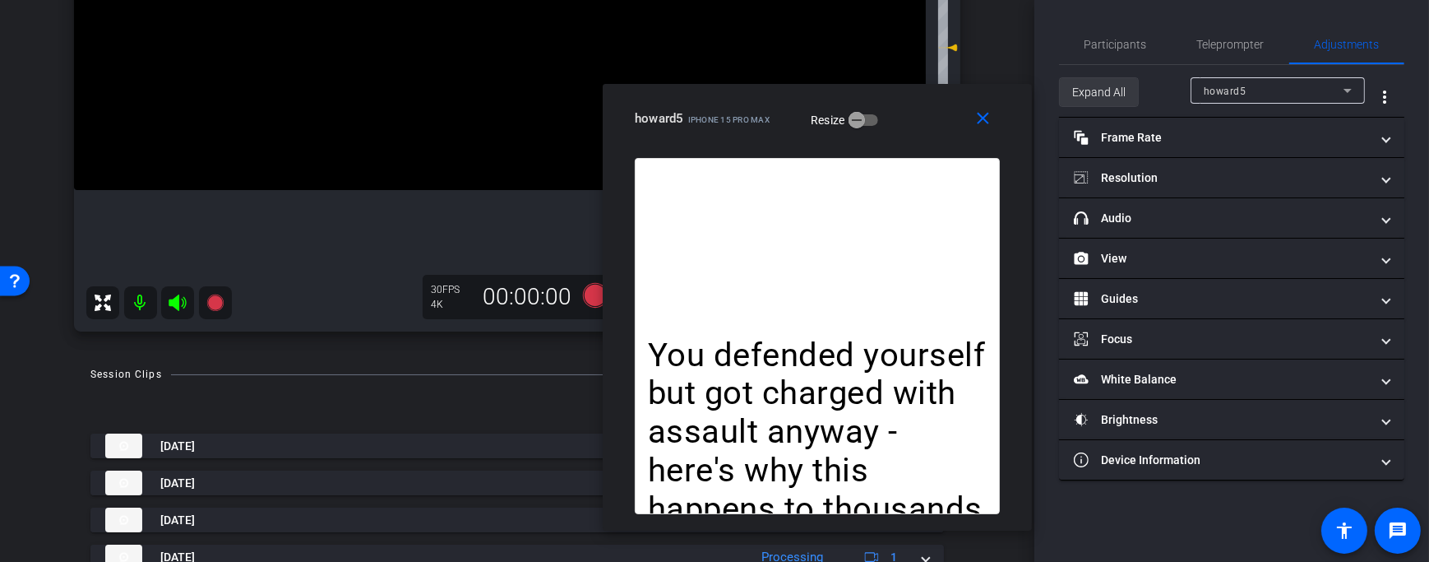
click at [1121, 85] on span "Expand All" at bounding box center [1098, 91] width 53 height 31
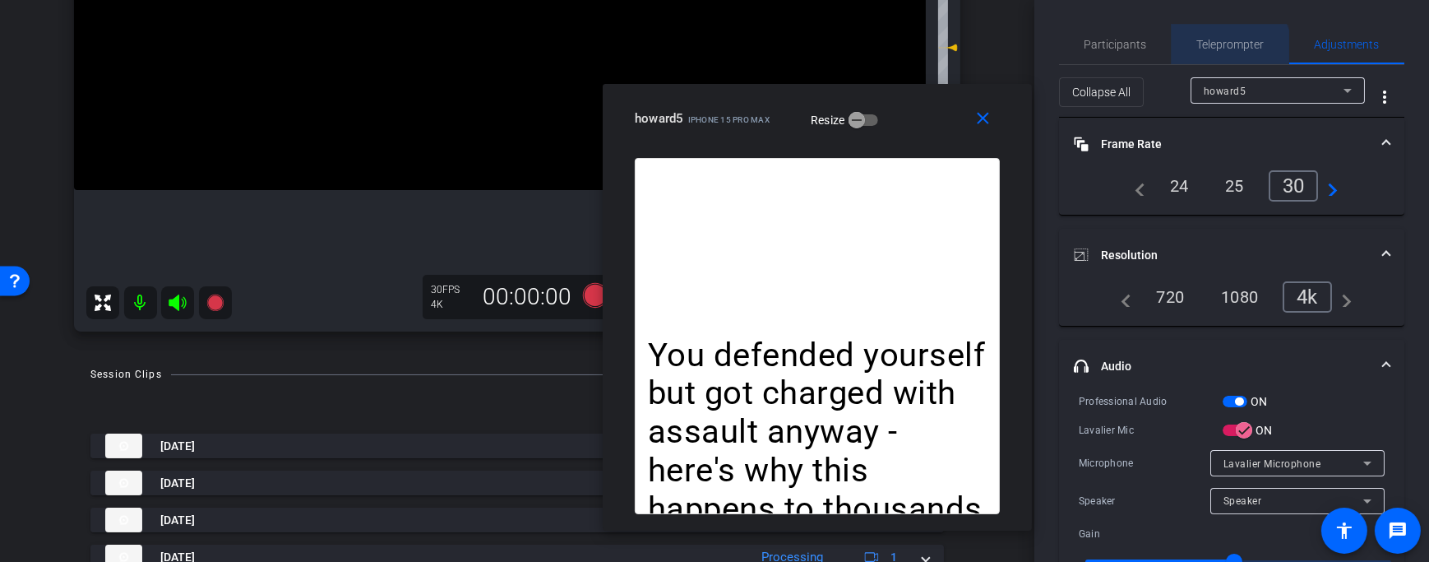
click at [1218, 52] on span "Teleprompter" at bounding box center [1230, 44] width 67 height 39
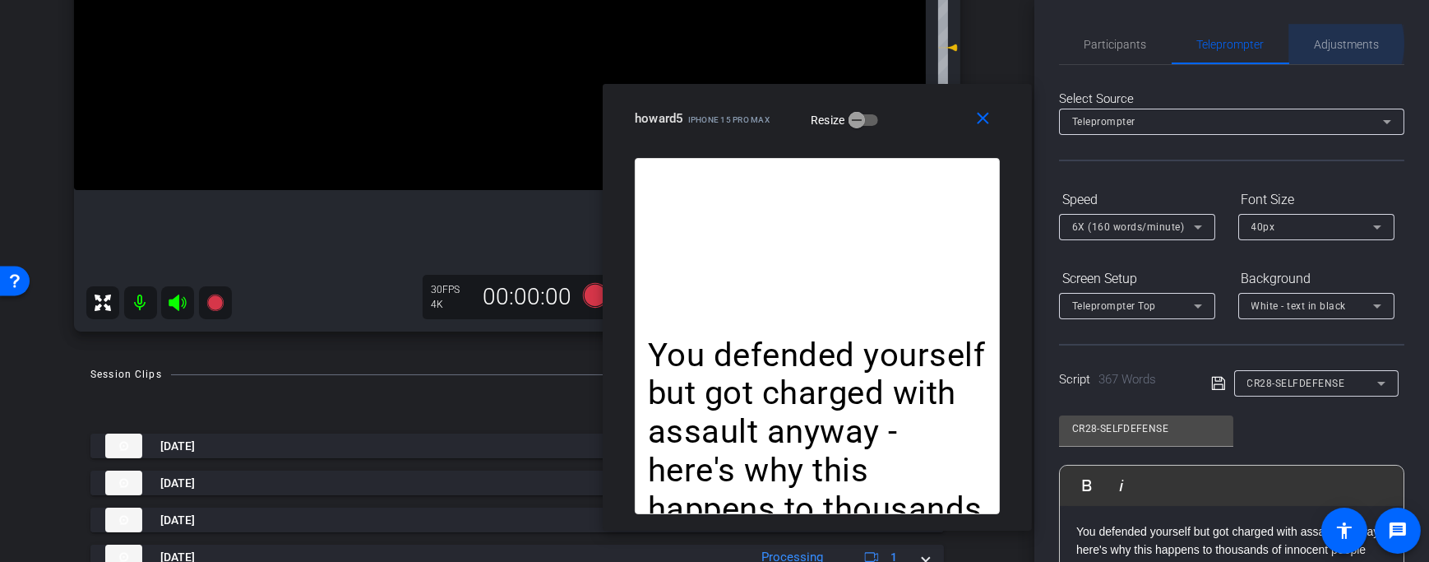
click at [1325, 44] on span "Adjustments" at bounding box center [1347, 45] width 65 height 12
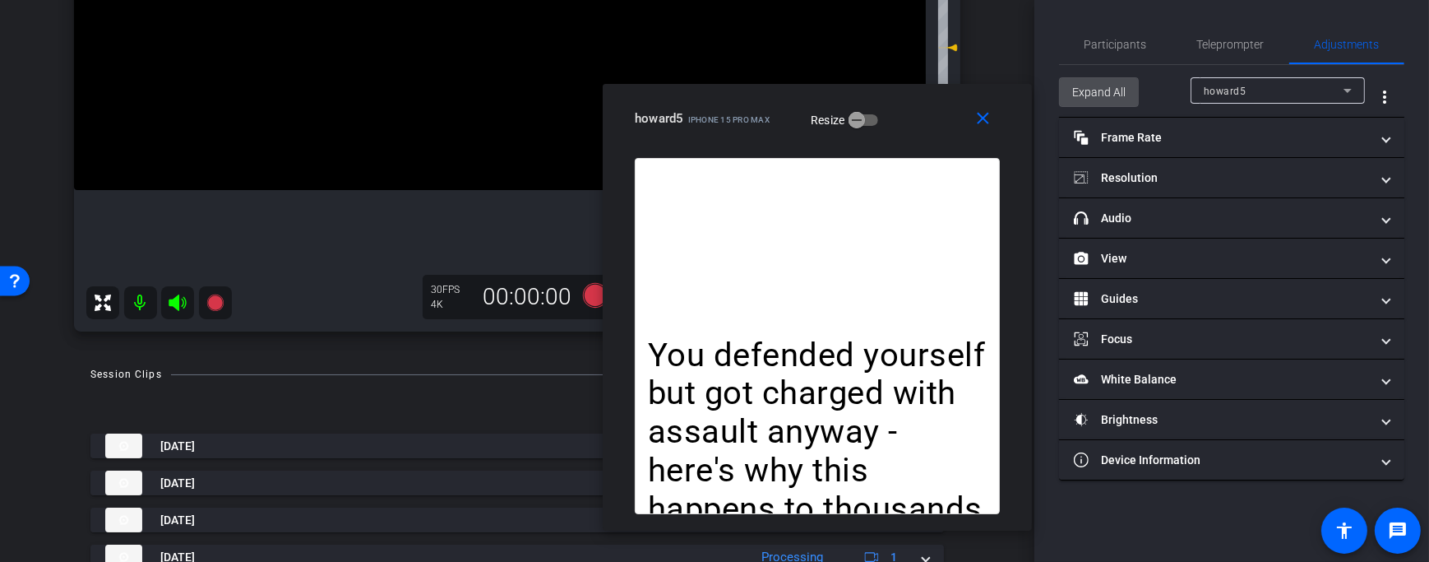
click at [1087, 97] on span "Expand All" at bounding box center [1098, 91] width 53 height 31
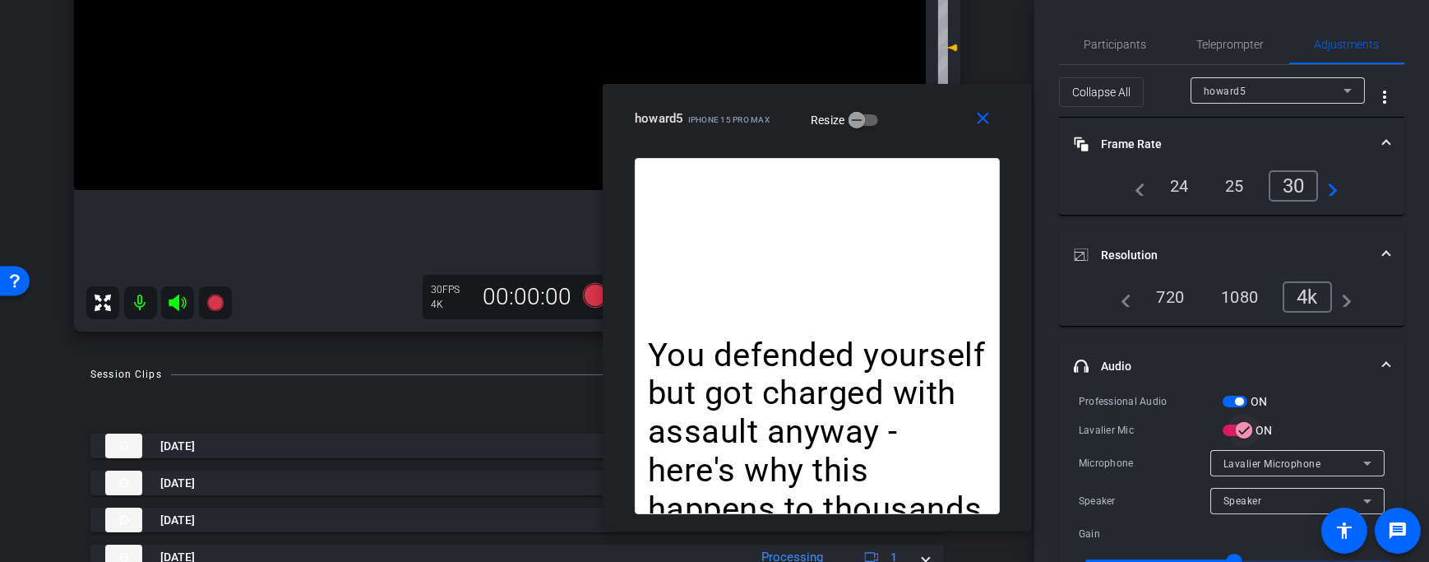
click at [1232, 427] on span "button" at bounding box center [1244, 430] width 33 height 33
click at [1240, 34] on span "Teleprompter" at bounding box center [1230, 44] width 67 height 39
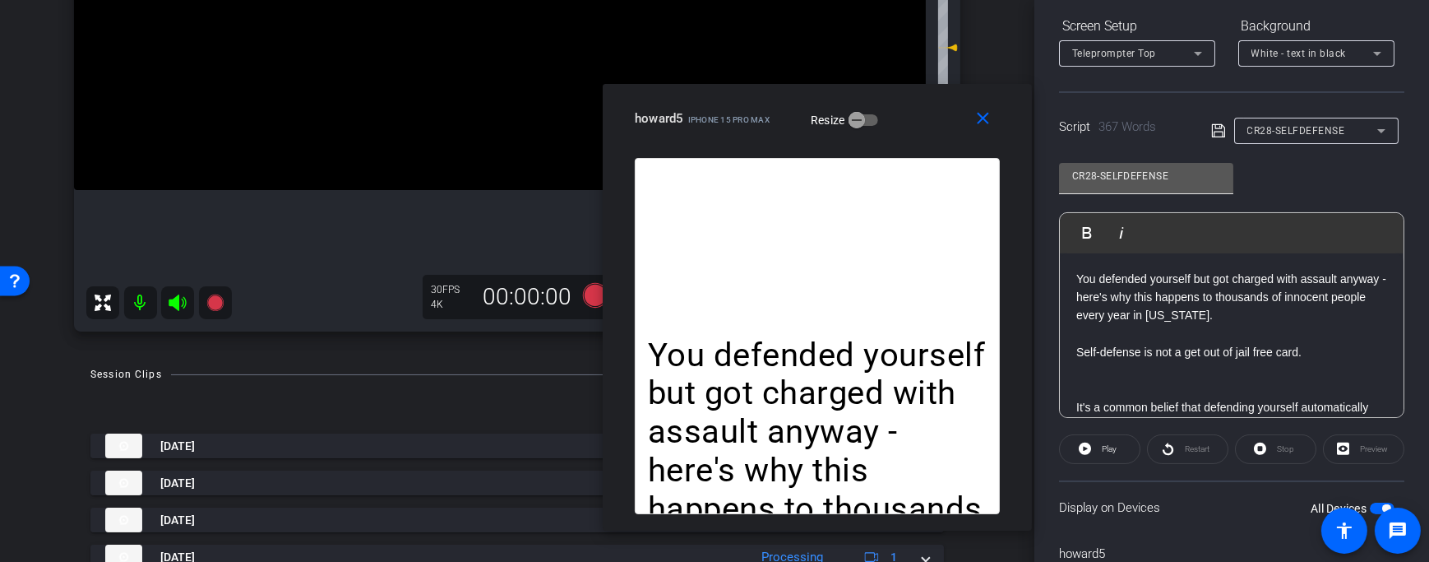
scroll to position [253, 0]
click at [588, 300] on icon at bounding box center [595, 295] width 25 height 25
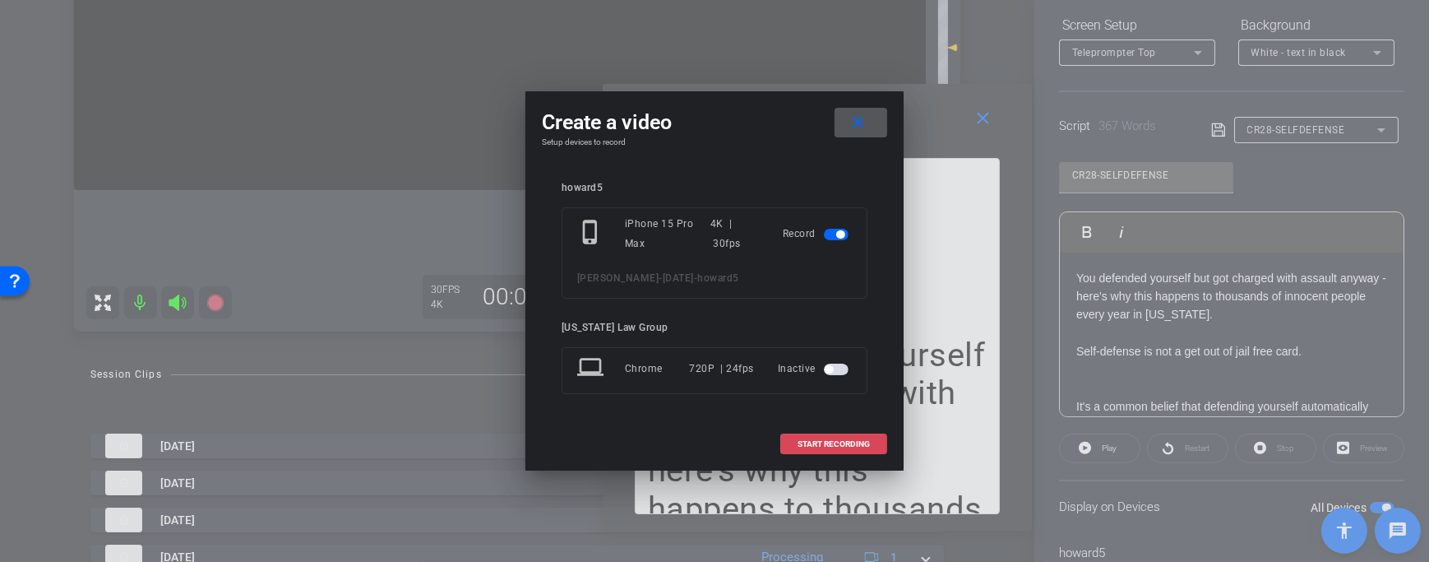
click at [834, 450] on span at bounding box center [833, 443] width 105 height 39
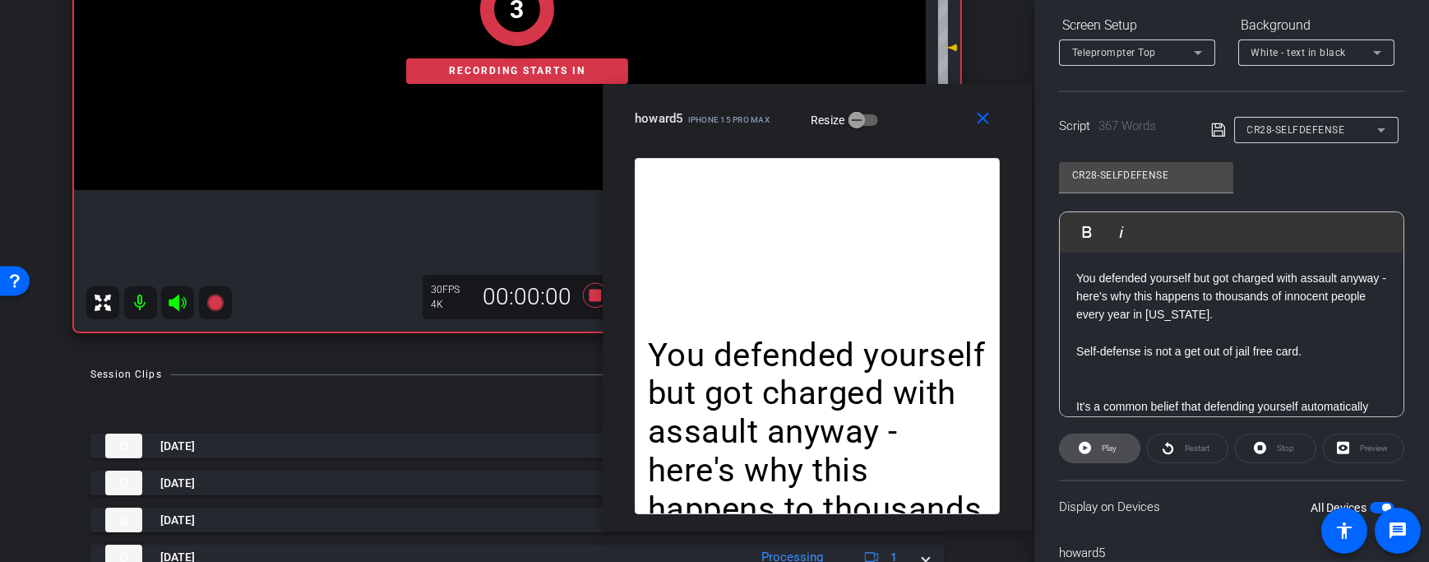
click at [1107, 448] on span "Play" at bounding box center [1109, 447] width 15 height 9
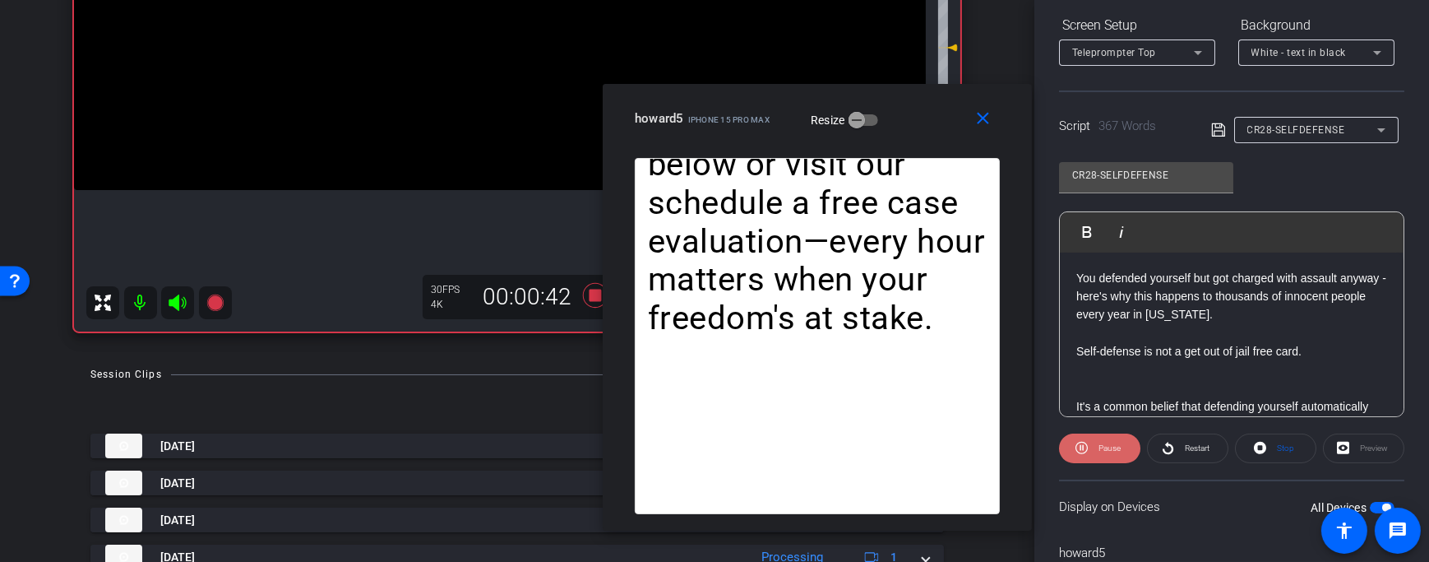
click at [1110, 446] on span "Pause" at bounding box center [1109, 447] width 22 height 9
click at [1110, 446] on span "Play" at bounding box center [1109, 447] width 15 height 9
click at [1110, 446] on span "Pause" at bounding box center [1109, 447] width 22 height 9
click at [1110, 446] on span "Play" at bounding box center [1109, 447] width 15 height 9
click at [1110, 446] on span "Pause" at bounding box center [1109, 447] width 22 height 9
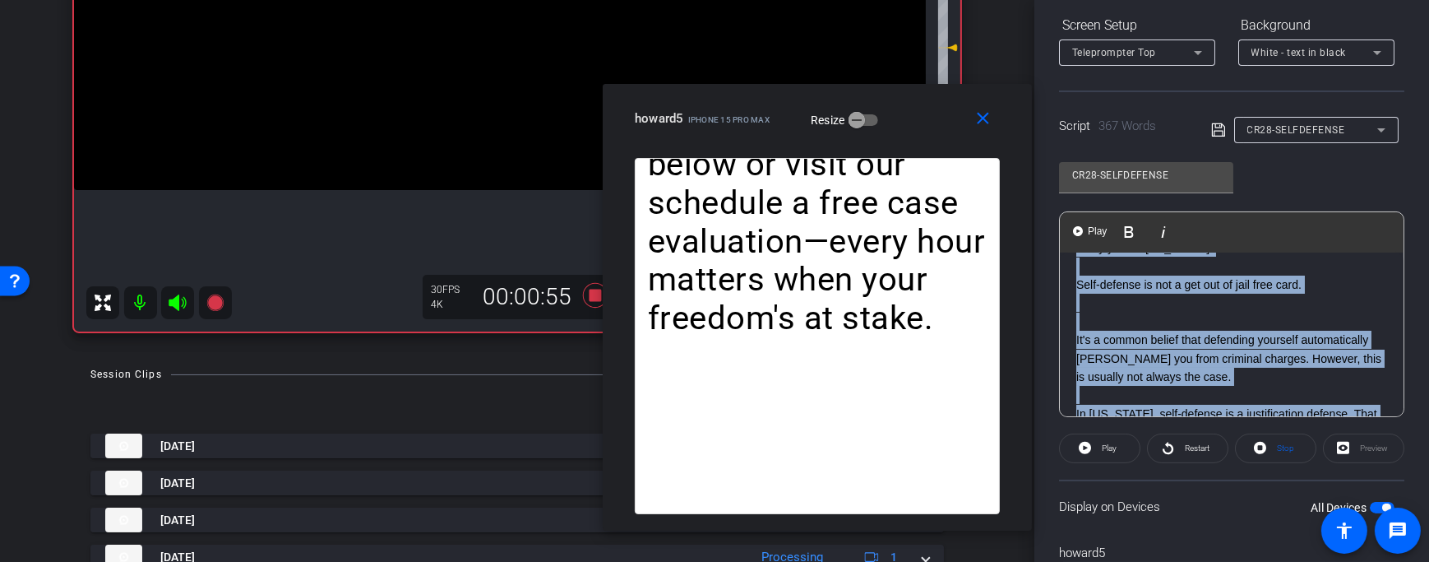
scroll to position [0, 0]
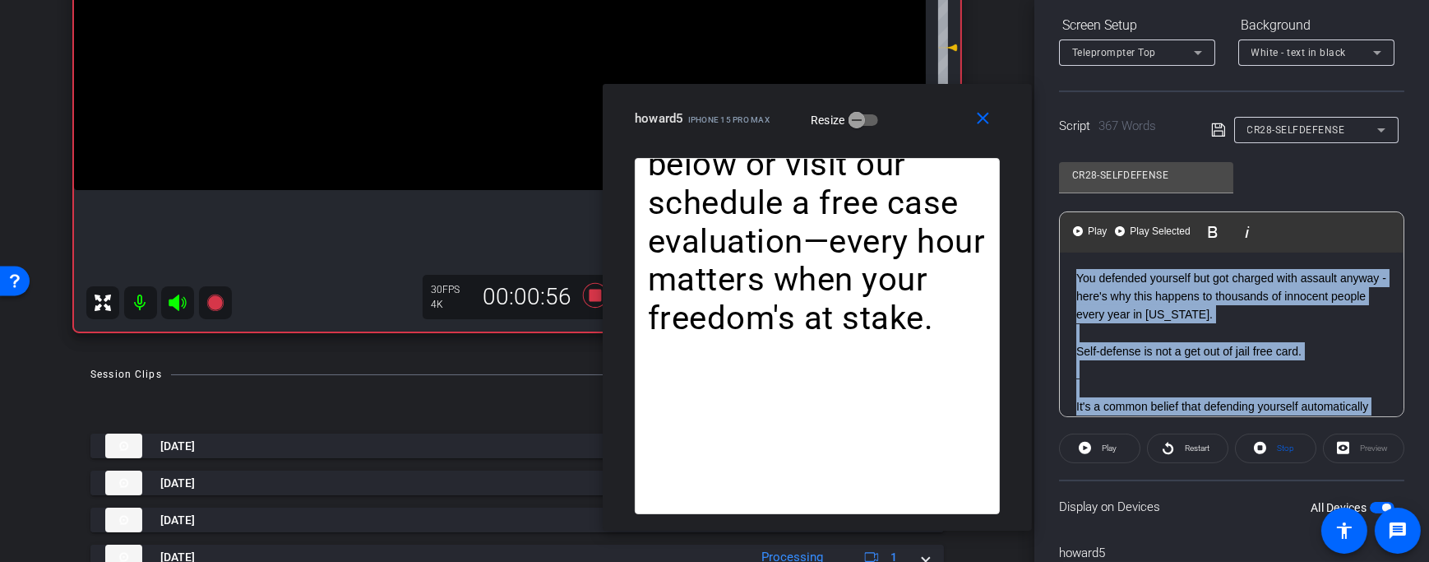
drag, startPoint x: 1192, startPoint y: 346, endPoint x: 1009, endPoint y: 185, distance: 244.1
click at [1009, 185] on body "Accessibility Screen-Reader Guide, Feedback, and Issue Reporting | New window m…" at bounding box center [714, 281] width 1429 height 562
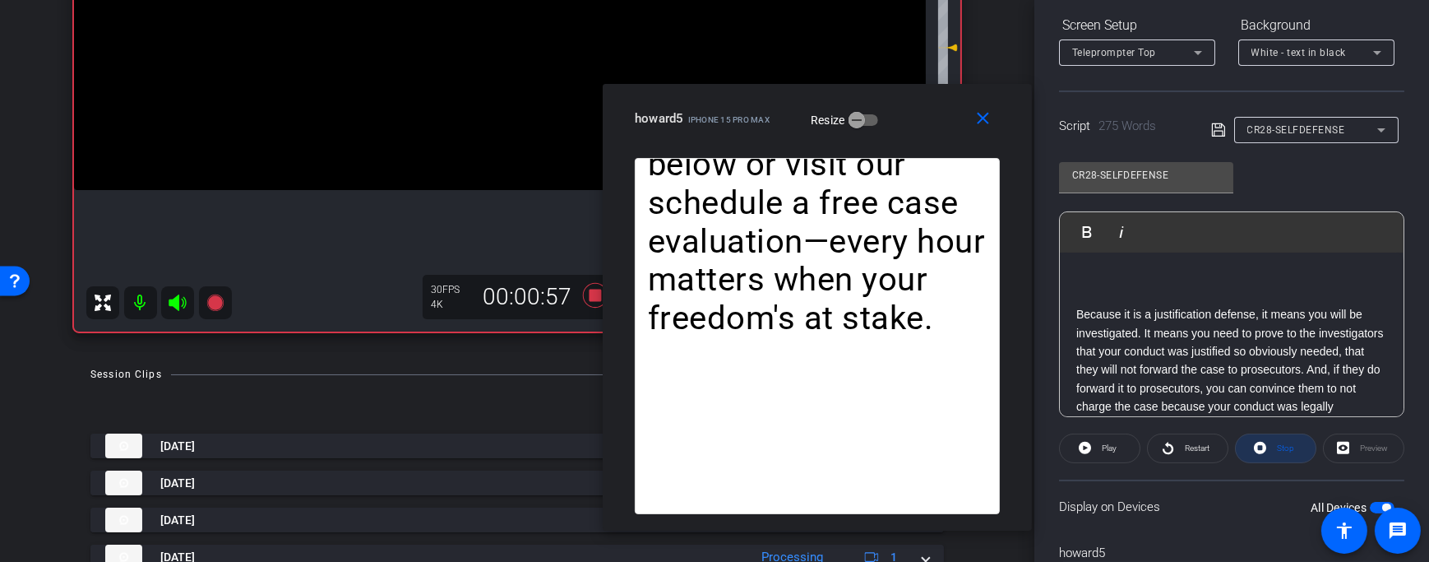
click at [1274, 460] on span at bounding box center [1276, 447] width 80 height 39
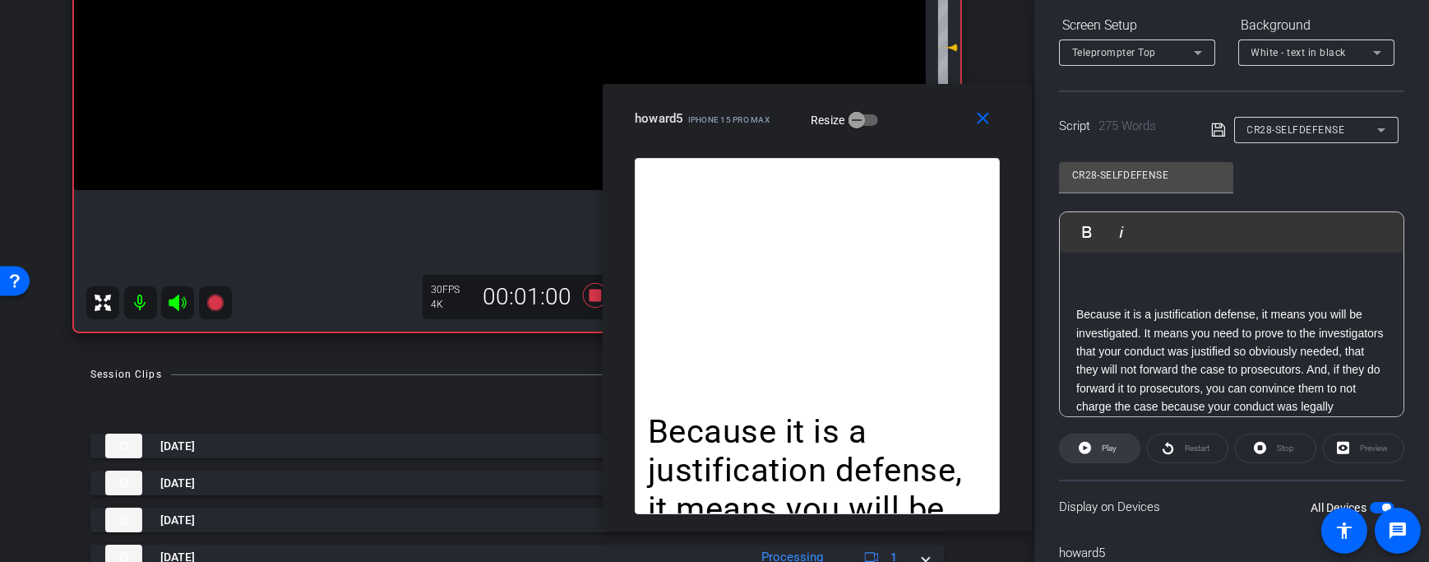
click at [1083, 444] on icon at bounding box center [1085, 448] width 12 height 12
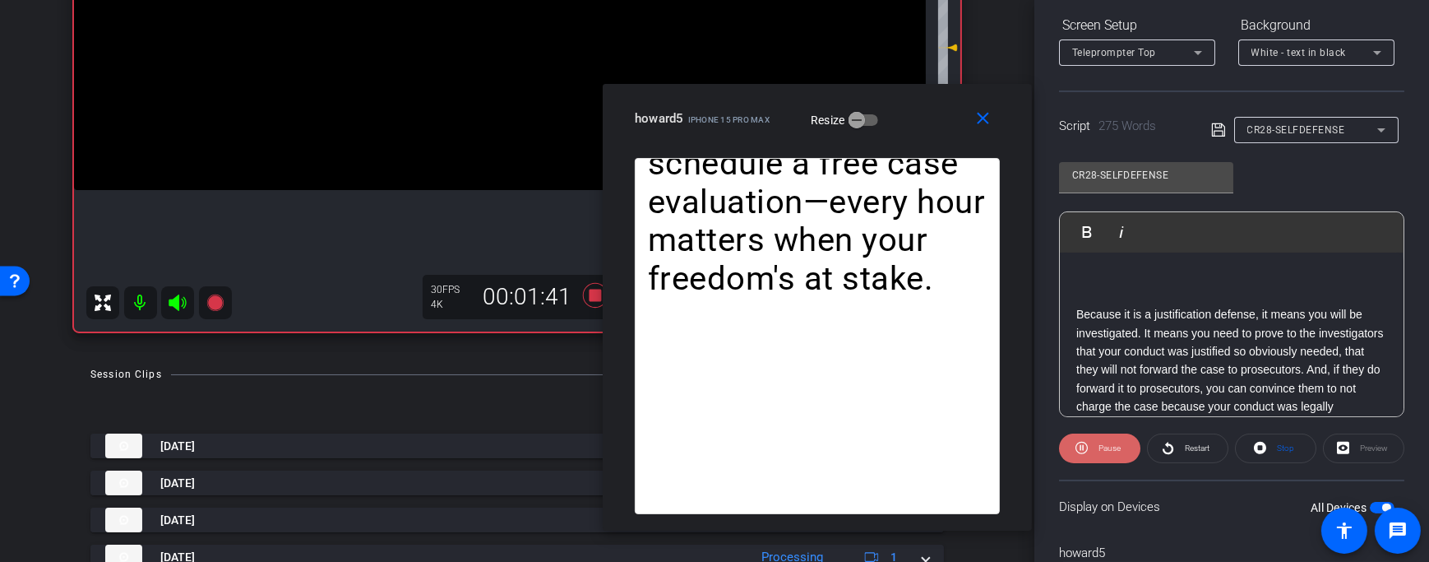
click at [1089, 452] on span at bounding box center [1099, 447] width 81 height 39
click at [1089, 452] on icon at bounding box center [1085, 447] width 12 height 21
click at [1094, 451] on span "Pause" at bounding box center [1107, 448] width 26 height 23
click at [1094, 451] on span at bounding box center [1100, 447] width 80 height 39
click at [1094, 451] on span "Pause" at bounding box center [1107, 448] width 26 height 23
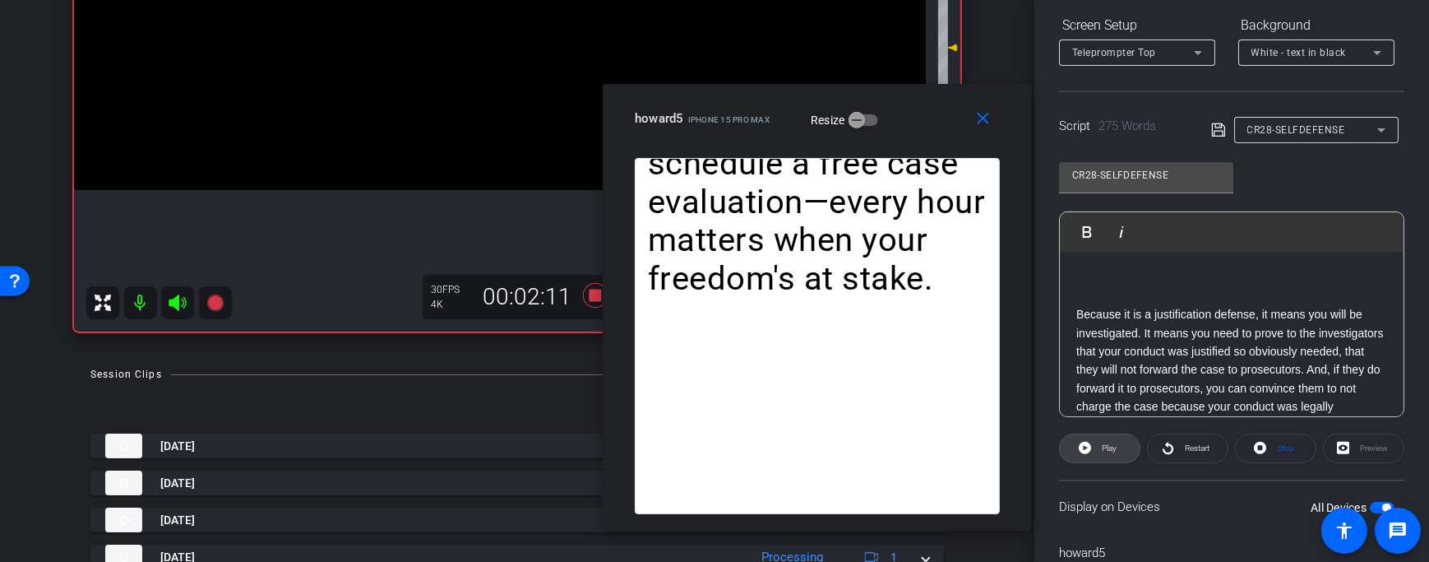
click at [1094, 451] on span at bounding box center [1100, 447] width 80 height 39
click at [1094, 449] on span "Pause" at bounding box center [1107, 448] width 26 height 23
click at [1094, 449] on span at bounding box center [1100, 447] width 80 height 39
click at [1094, 447] on span "Pause" at bounding box center [1107, 448] width 26 height 23
click at [1093, 447] on span at bounding box center [1100, 447] width 80 height 39
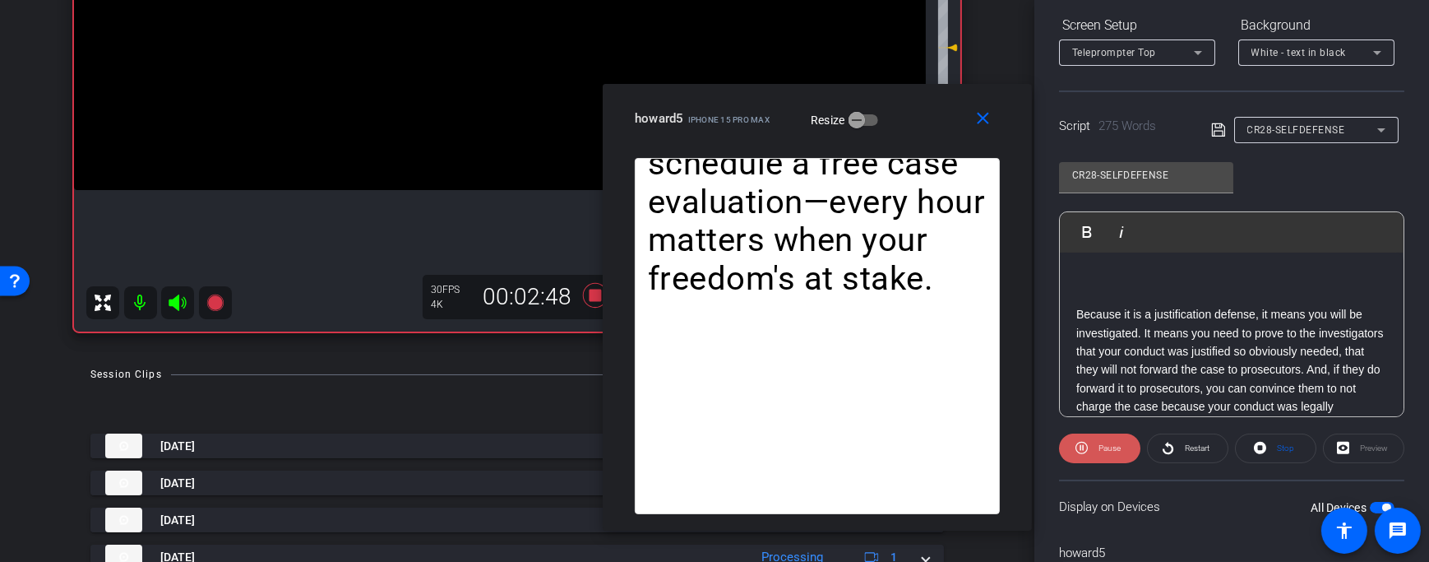
click at [1094, 447] on span "Pause" at bounding box center [1107, 448] width 26 height 23
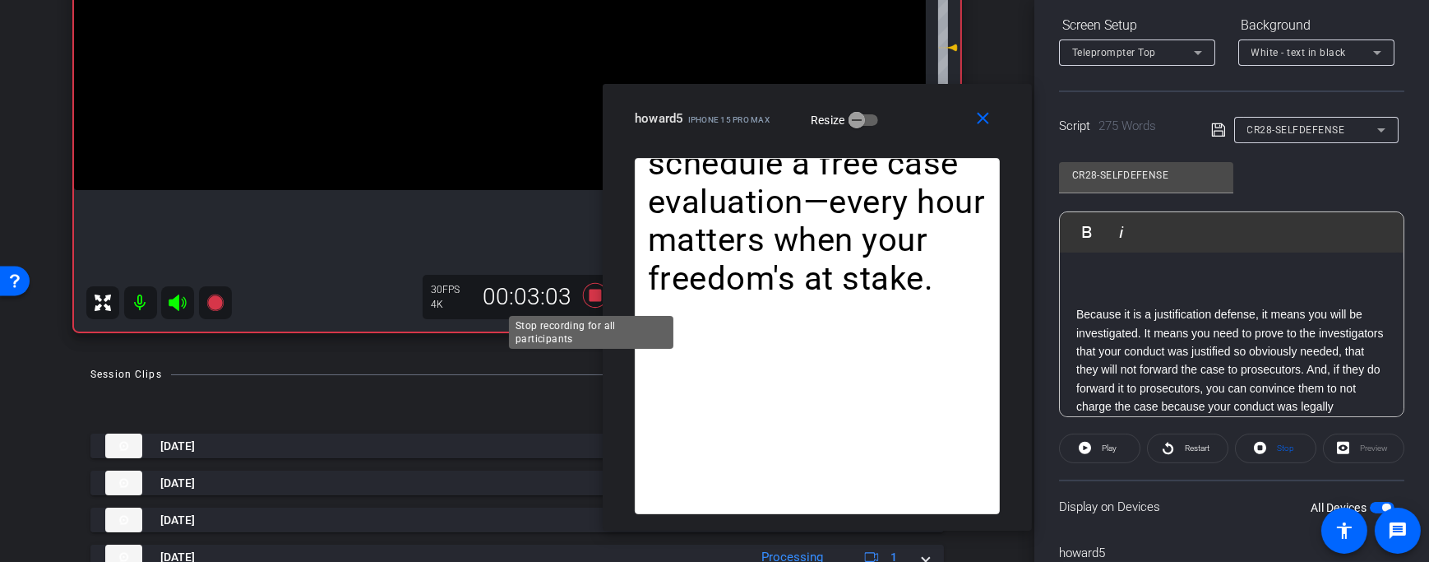
click at [585, 297] on icon at bounding box center [595, 295] width 25 height 25
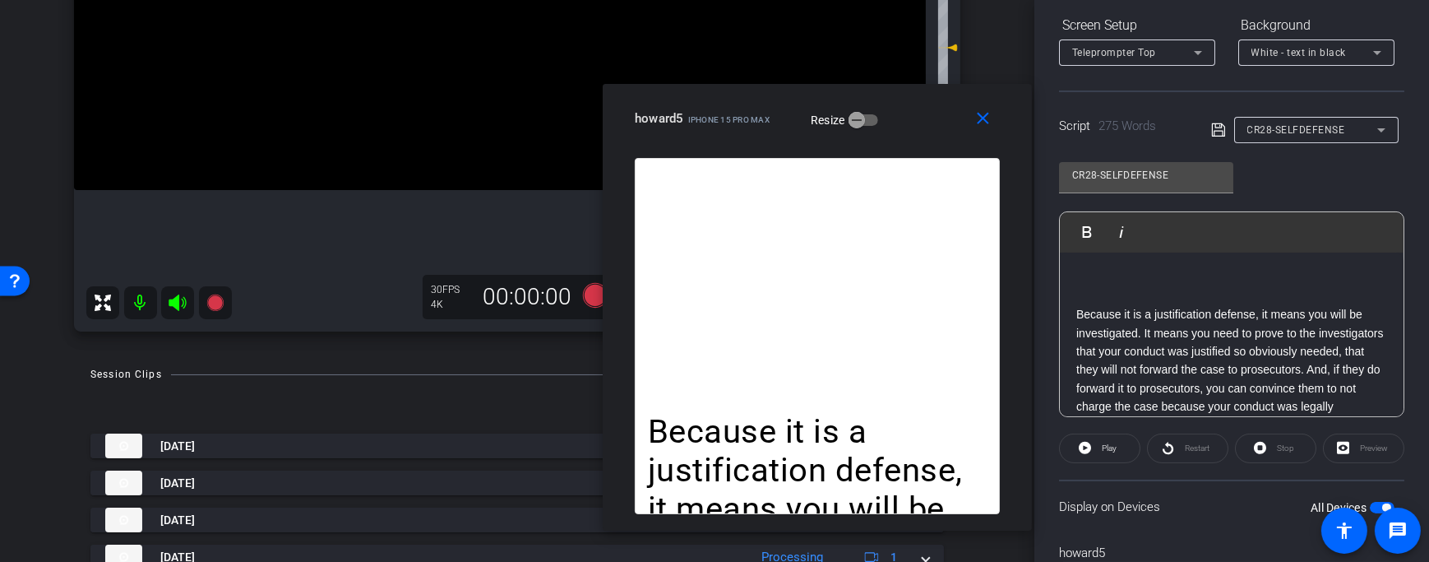
click at [1314, 139] on div "CR28-SELFDEFENSE" at bounding box center [1312, 129] width 130 height 21
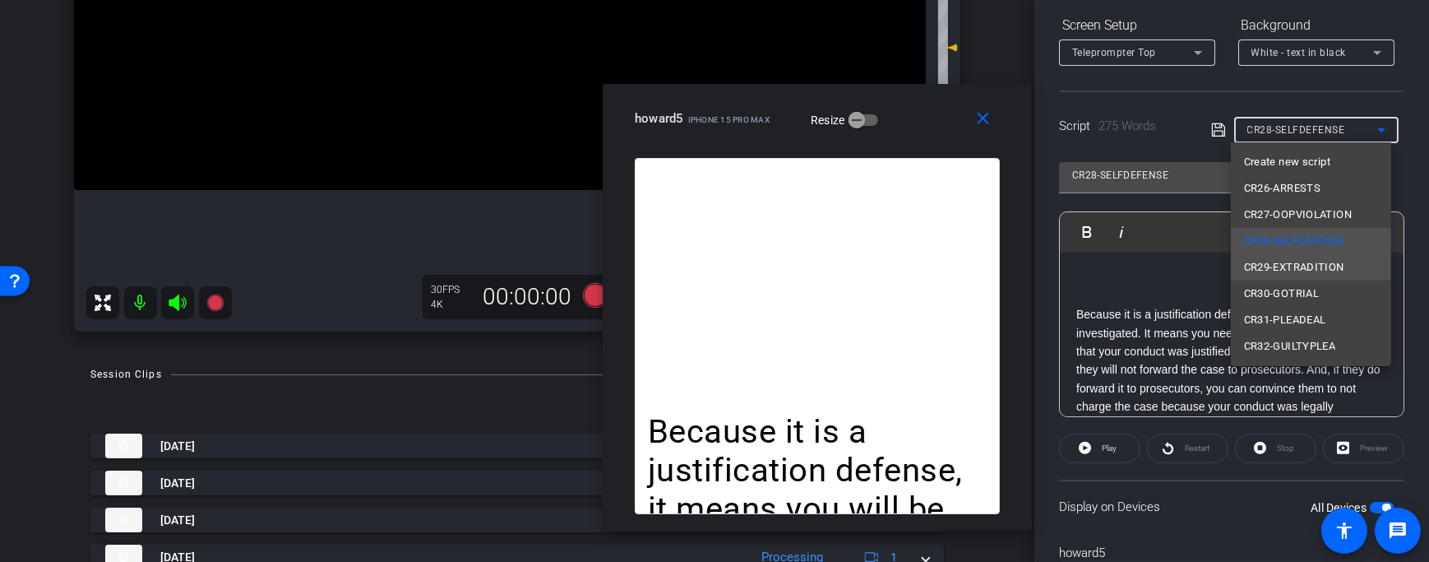
click at [1320, 264] on span "CR29-EXTRADITION" at bounding box center [1294, 267] width 100 height 20
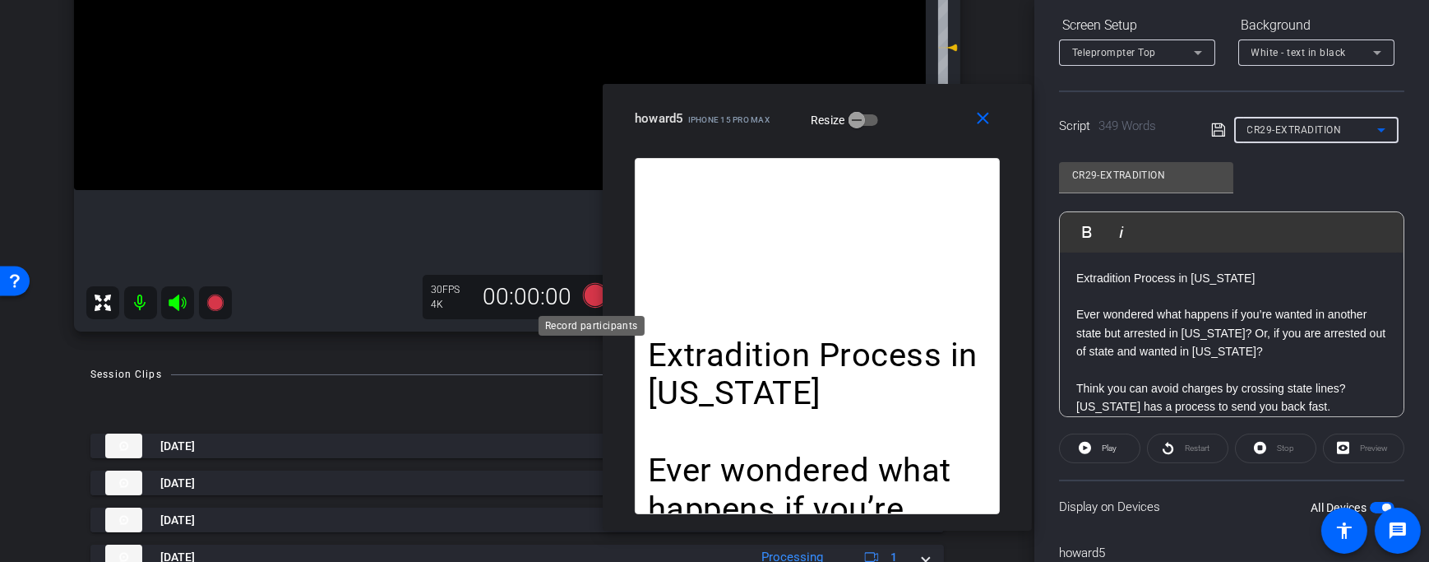
click at [588, 288] on icon at bounding box center [595, 295] width 25 height 25
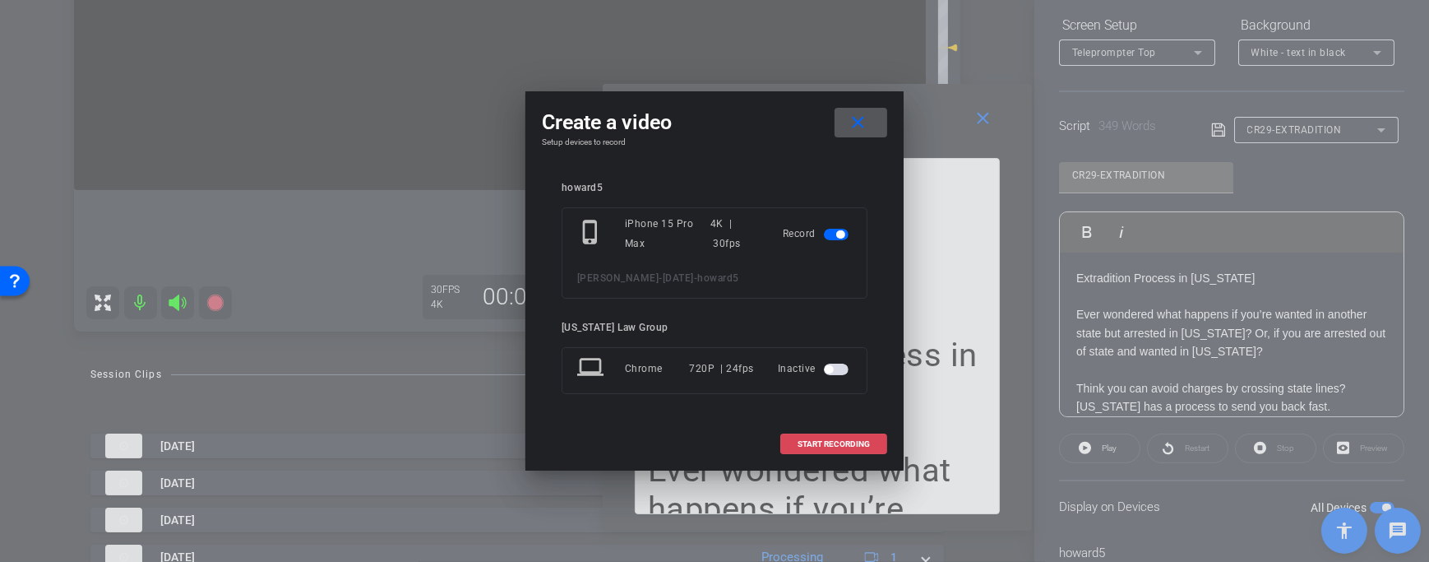
click at [823, 445] on span "START RECORDING" at bounding box center [834, 444] width 72 height 8
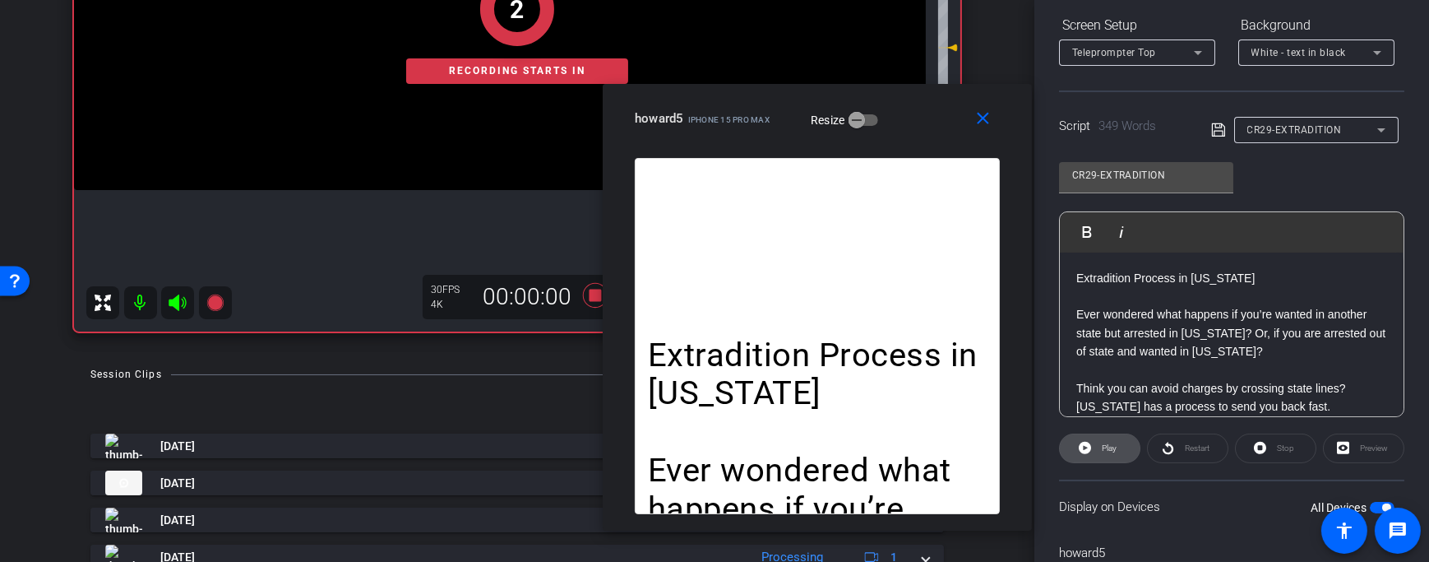
click at [1106, 449] on span "Play" at bounding box center [1109, 447] width 15 height 9
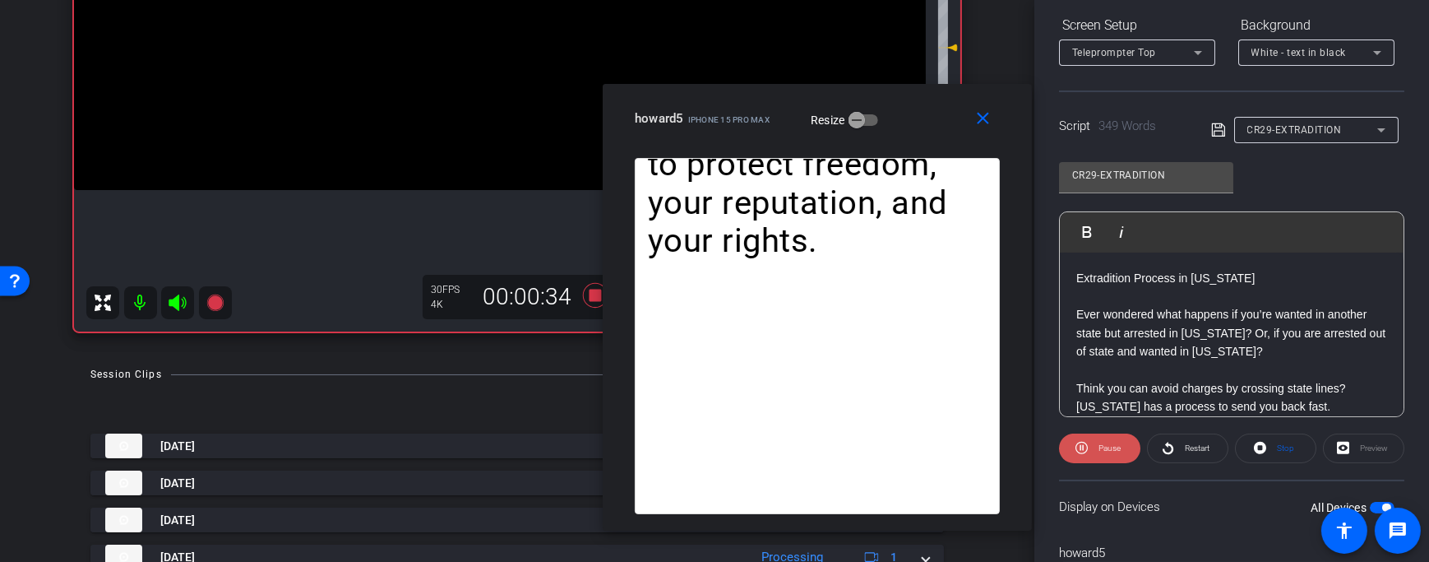
click at [1099, 449] on span "Pause" at bounding box center [1109, 447] width 22 height 9
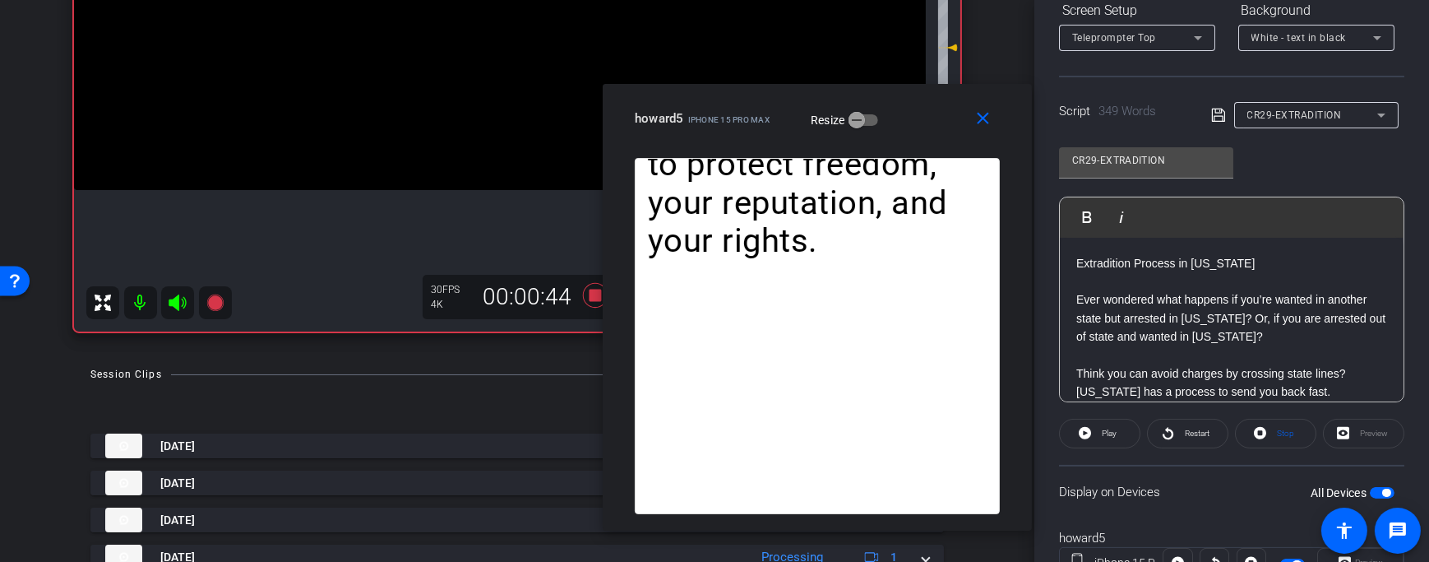
scroll to position [270, 0]
click at [1261, 338] on p "Ever wondered what happens if you’re wanted in another state but arrested in [U…" at bounding box center [1231, 316] width 311 height 55
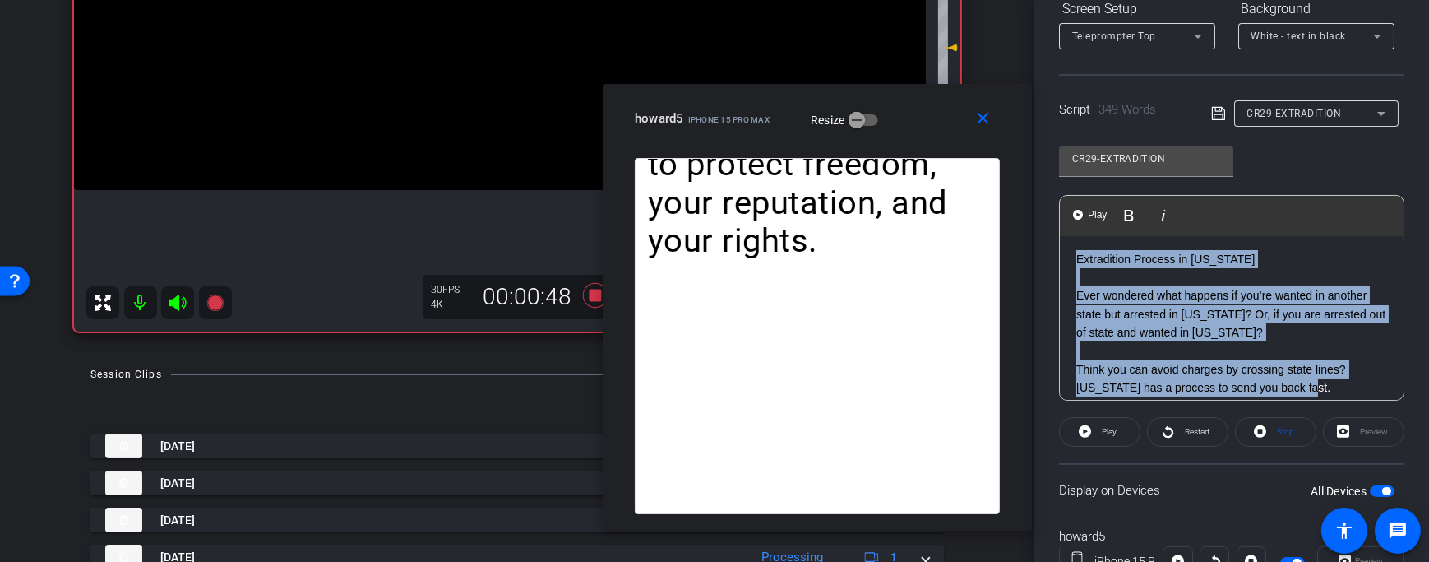
scroll to position [0, 0]
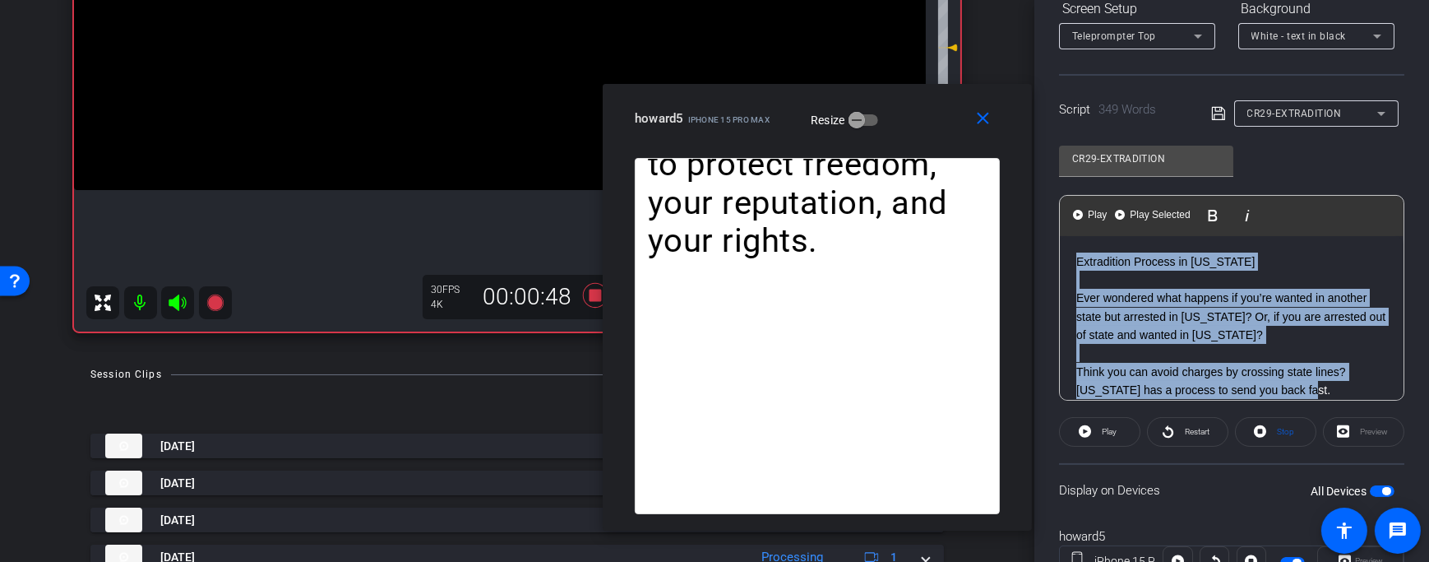
drag, startPoint x: 1312, startPoint y: 388, endPoint x: 1052, endPoint y: 221, distance: 309.5
click at [1052, 221] on div "Participants Teleprompter Adjustments [US_STATE] Law Group Director Everyone 0 …" at bounding box center [1231, 281] width 395 height 562
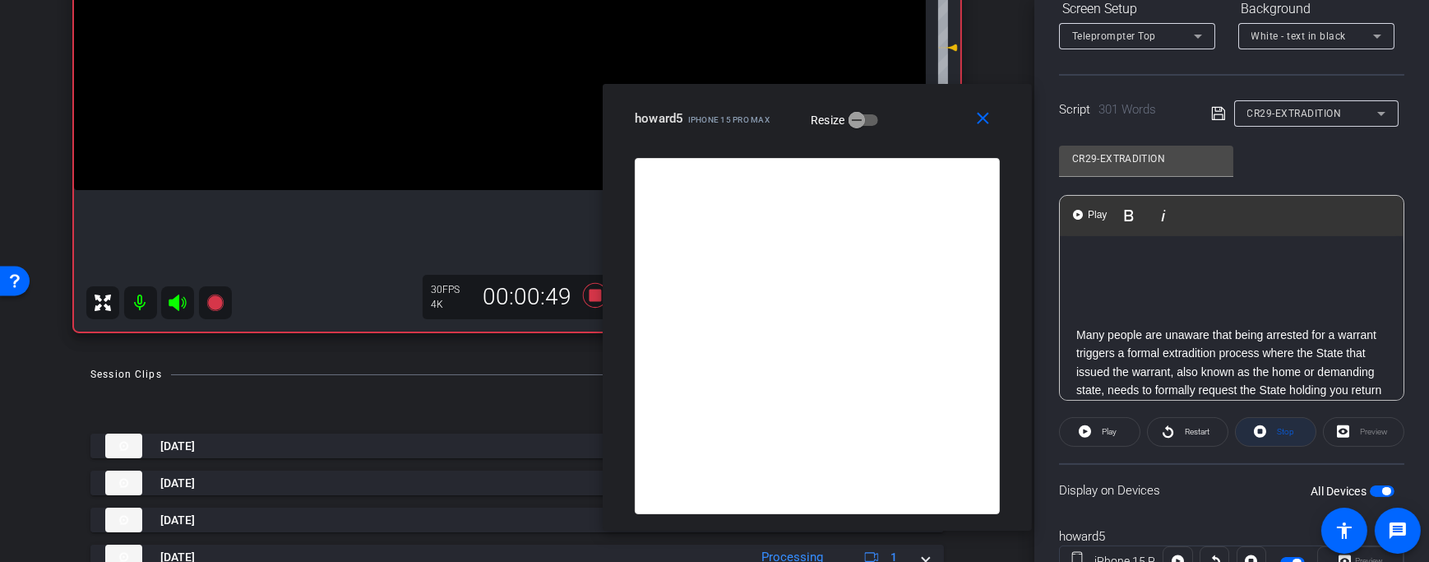
click at [1265, 434] on span at bounding box center [1276, 431] width 80 height 39
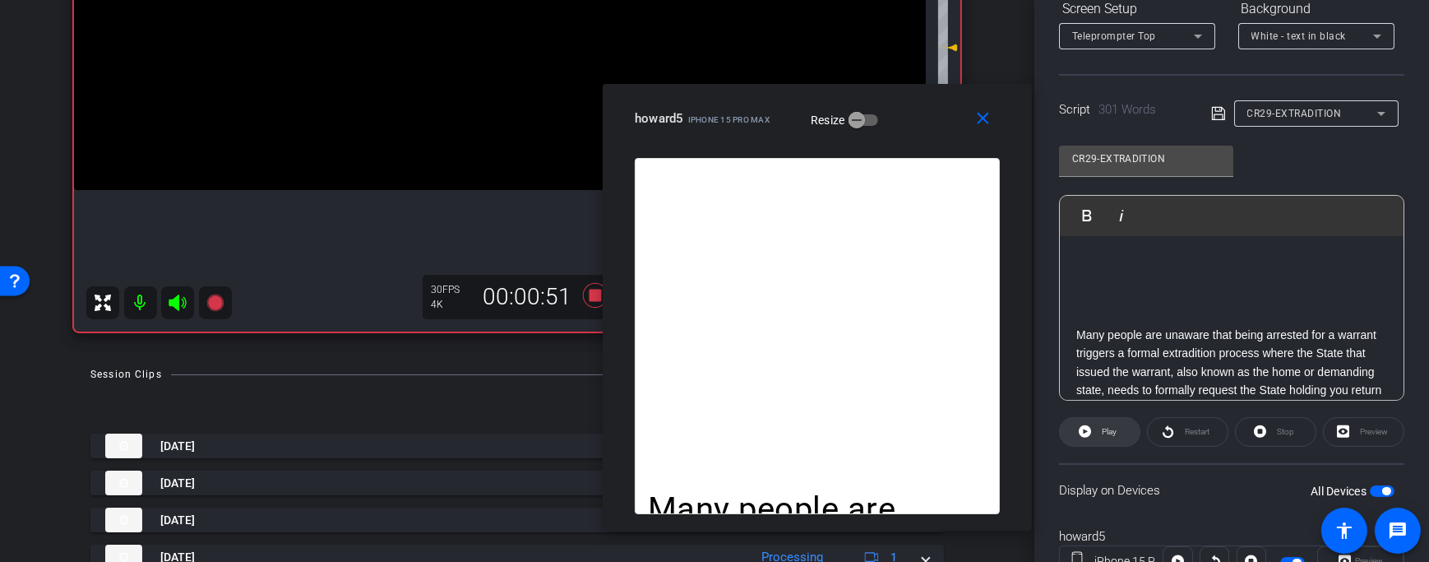
click at [1102, 432] on span "Play" at bounding box center [1109, 431] width 15 height 9
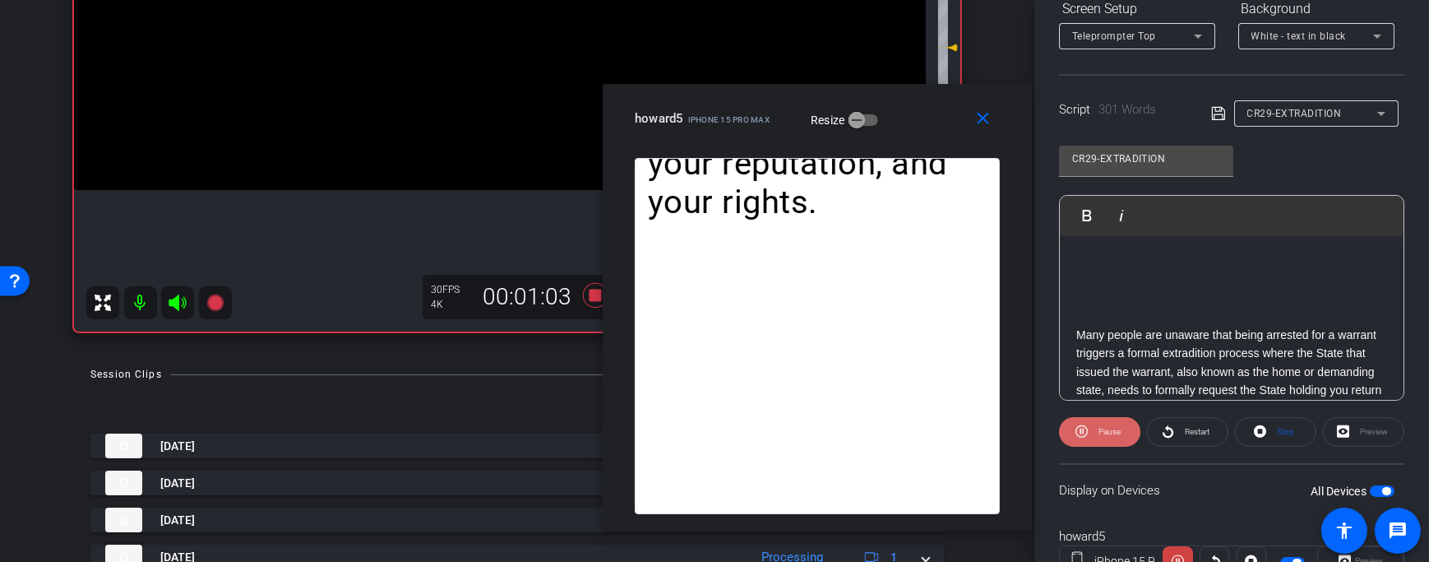
click at [1101, 432] on span "Pause" at bounding box center [1109, 431] width 22 height 9
click at [1102, 432] on span "Play" at bounding box center [1109, 431] width 15 height 9
click at [1101, 432] on span "Pause" at bounding box center [1109, 431] width 22 height 9
click at [1102, 432] on span "Play" at bounding box center [1109, 431] width 15 height 9
click at [1101, 432] on span "Pause" at bounding box center [1109, 431] width 22 height 9
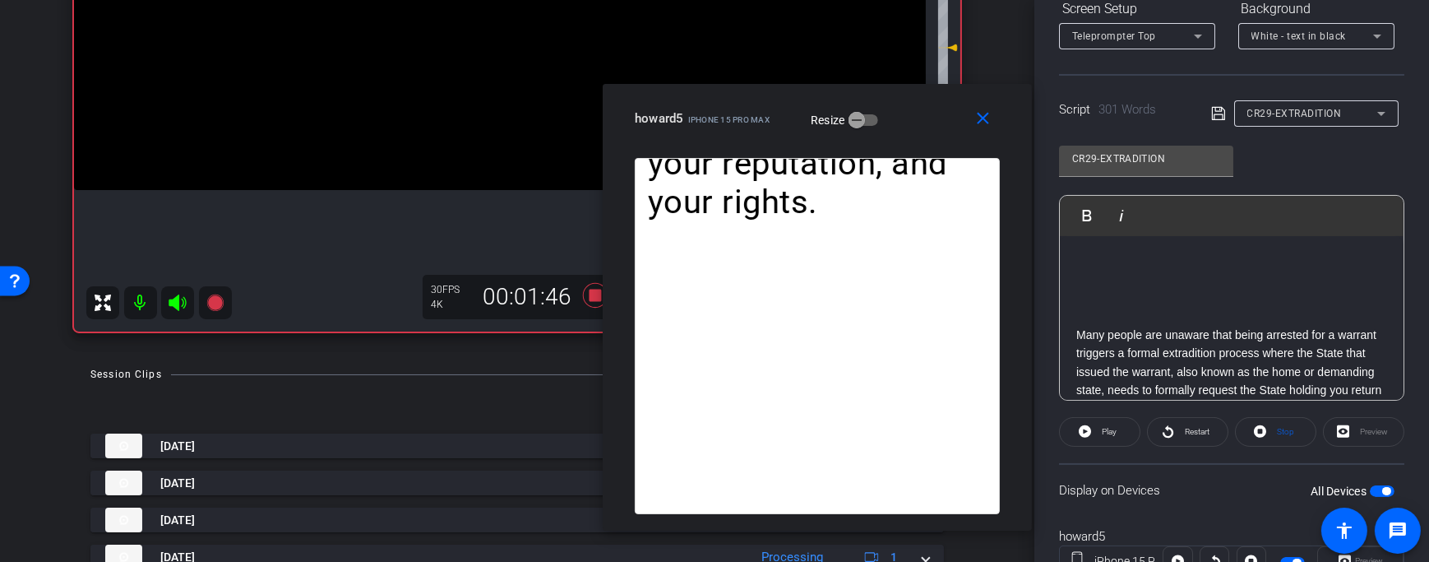
click at [1102, 432] on span "Play" at bounding box center [1109, 431] width 15 height 9
click at [1101, 432] on span "Pause" at bounding box center [1109, 431] width 22 height 9
click at [1102, 432] on span "Play" at bounding box center [1109, 431] width 15 height 9
click at [1100, 430] on span "Pause" at bounding box center [1109, 431] width 22 height 9
click at [1102, 430] on span "Play" at bounding box center [1109, 431] width 15 height 9
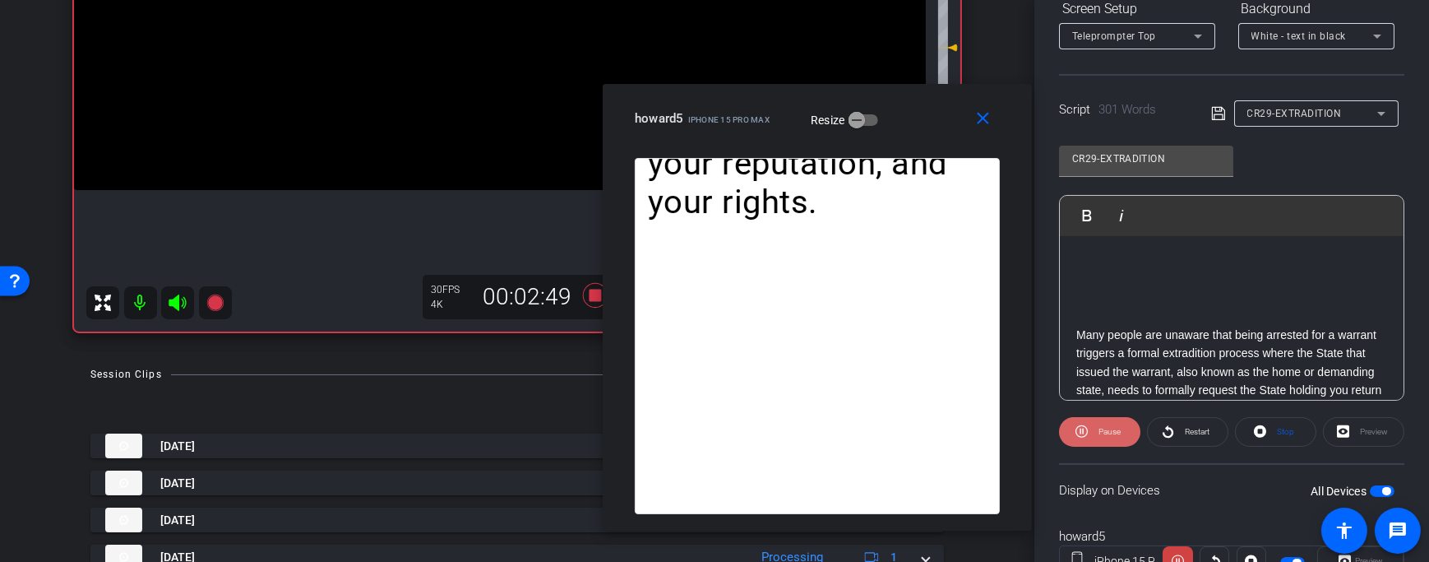
click at [1086, 438] on icon at bounding box center [1081, 431] width 12 height 21
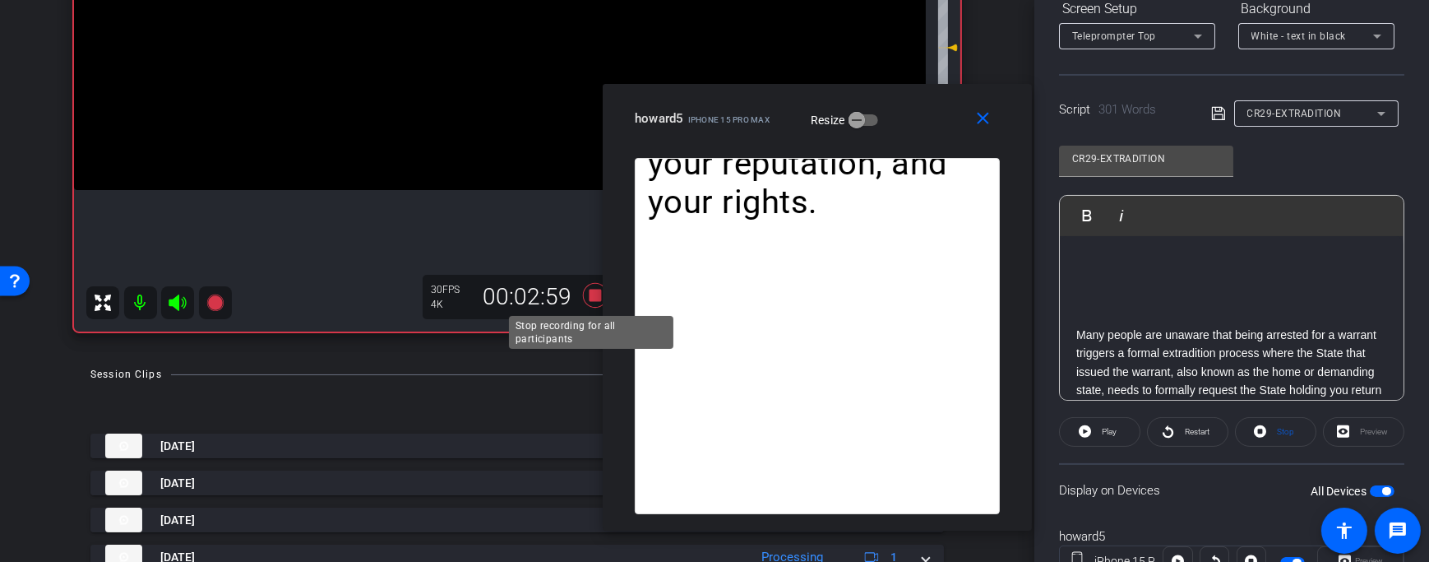
click at [594, 301] on icon at bounding box center [595, 295] width 39 height 30
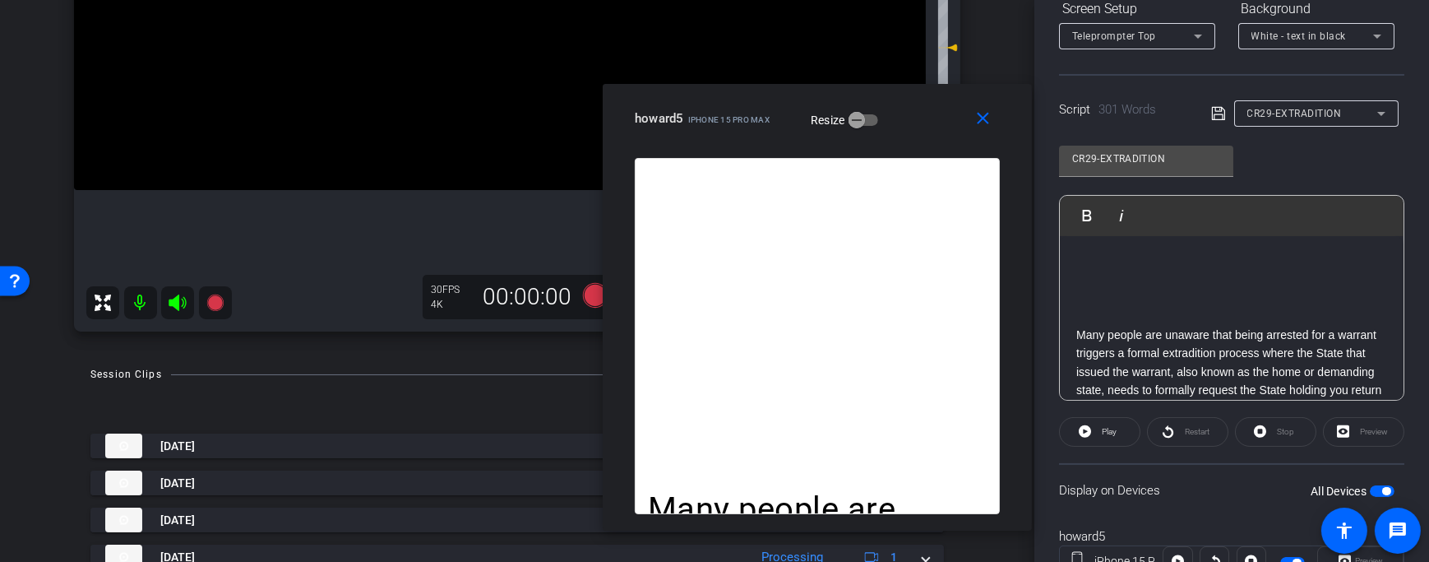
click at [1285, 104] on div "CR29-EXTRADITION" at bounding box center [1312, 113] width 130 height 21
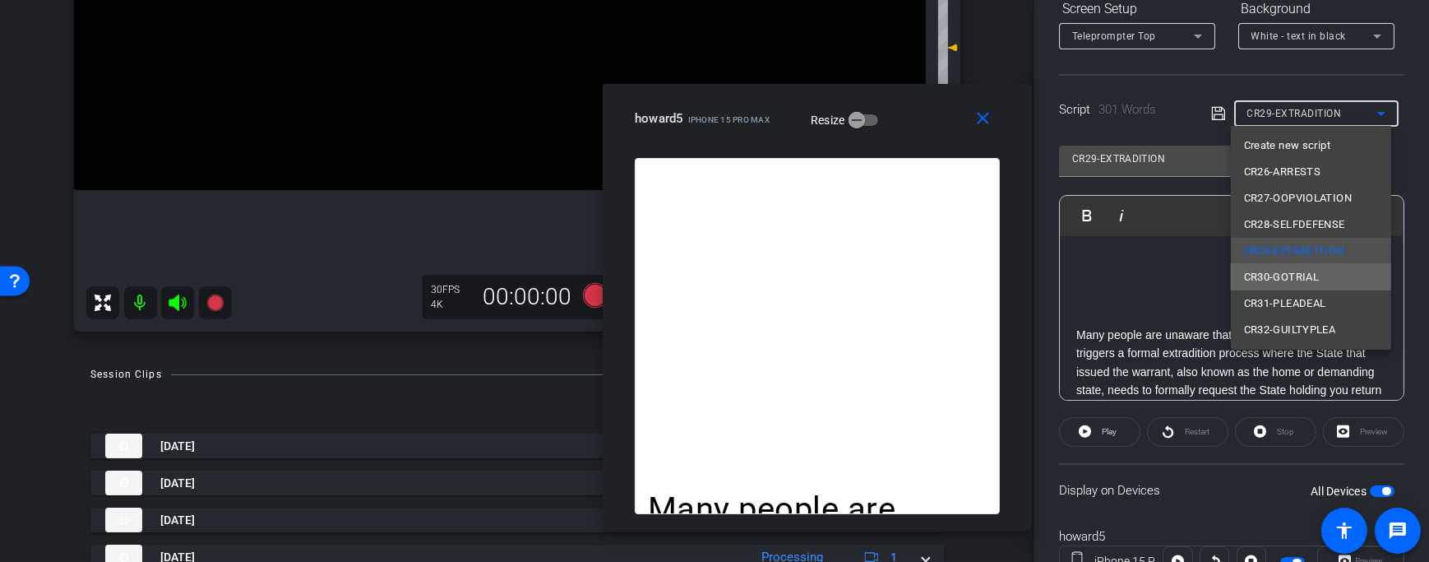
click at [1325, 275] on mat-option "CR30-GOTRIAL" at bounding box center [1311, 277] width 160 height 26
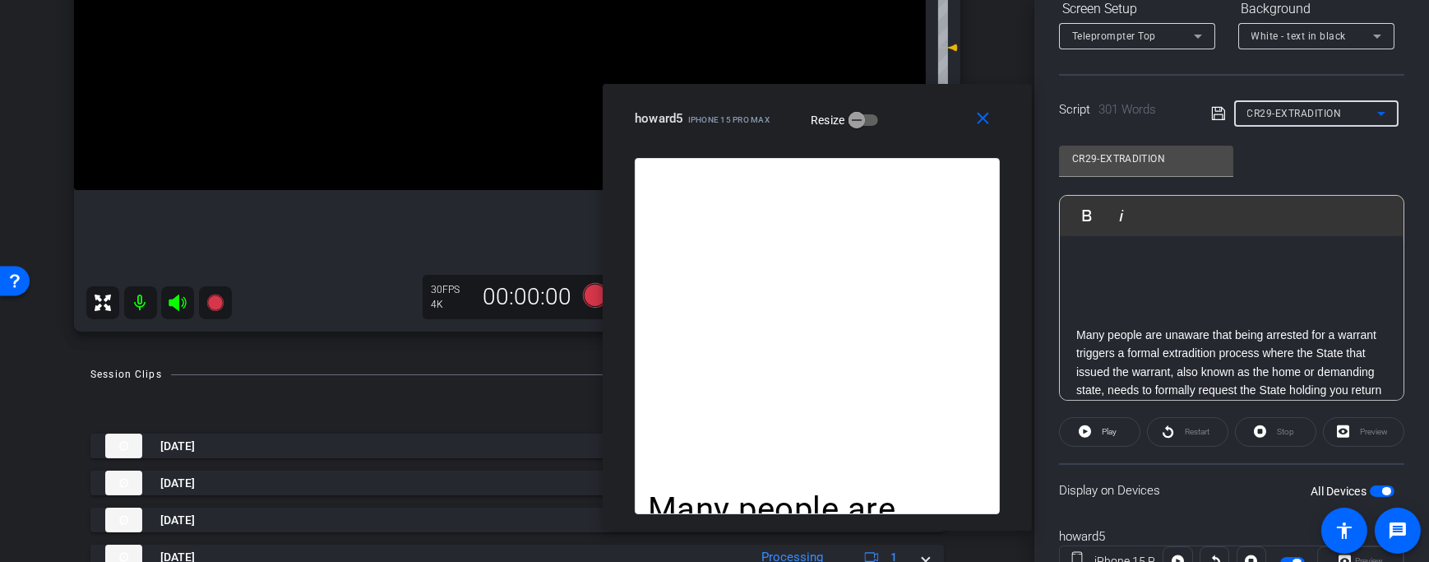
type input "CR30-GOTRIAL"
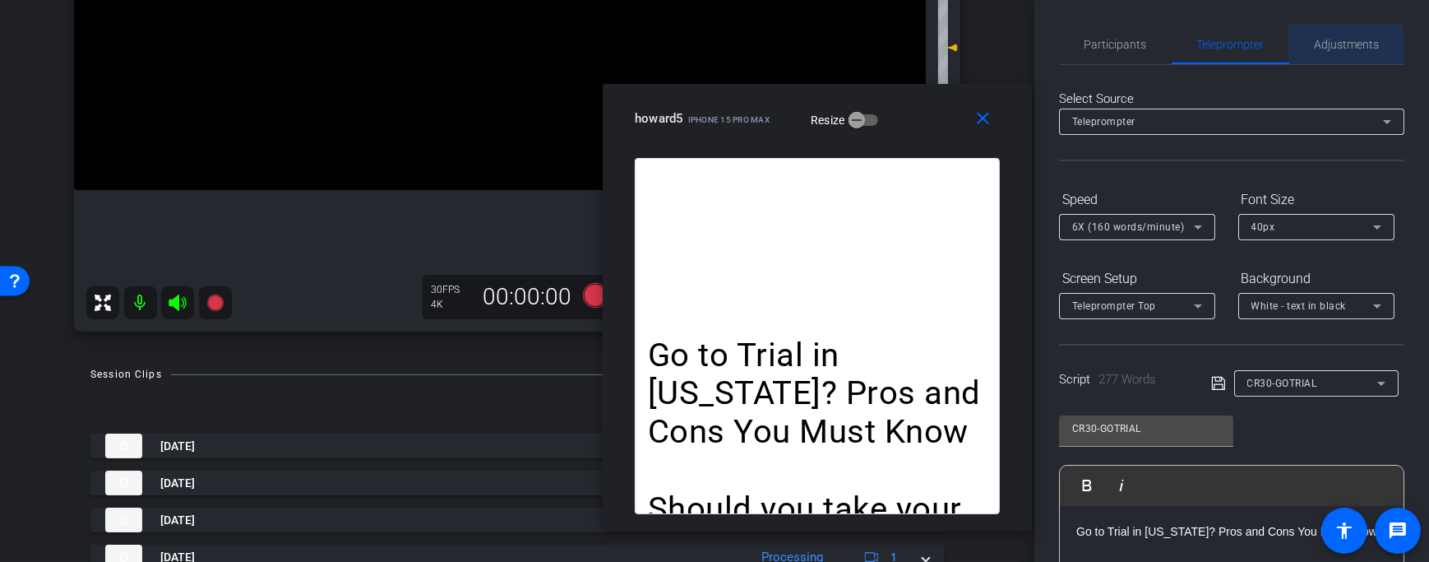
click at [1332, 49] on span "Adjustments" at bounding box center [1347, 45] width 65 height 12
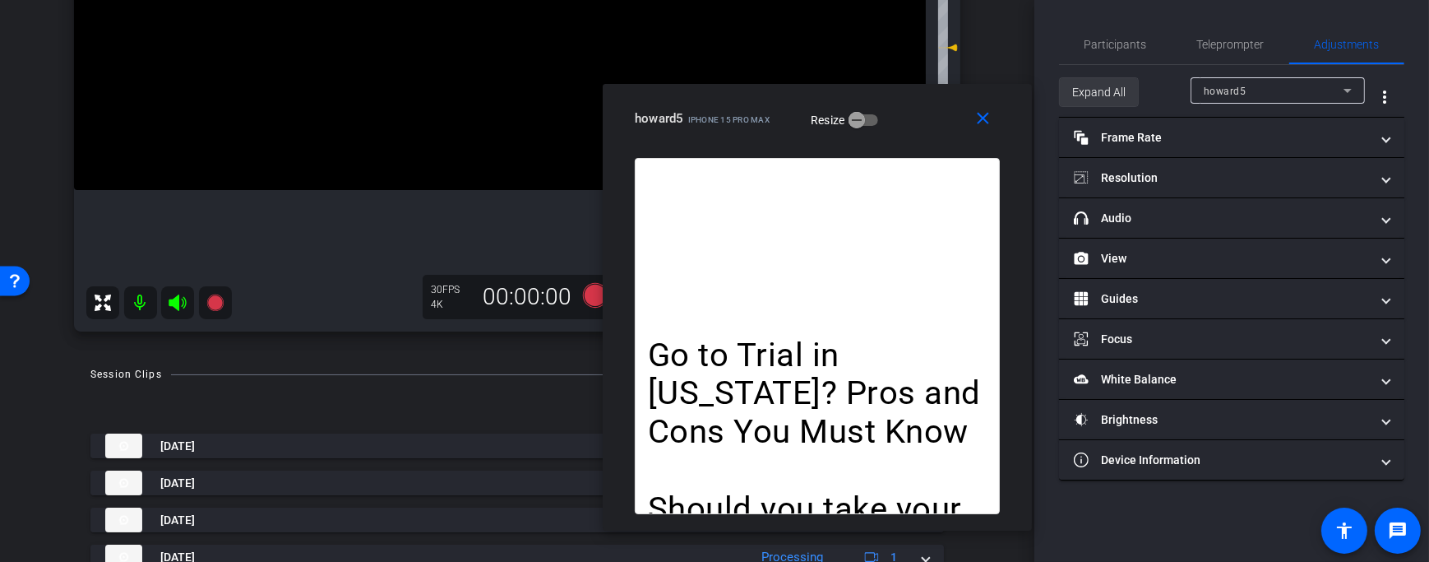
click at [1101, 107] on span "Expand All" at bounding box center [1098, 91] width 53 height 31
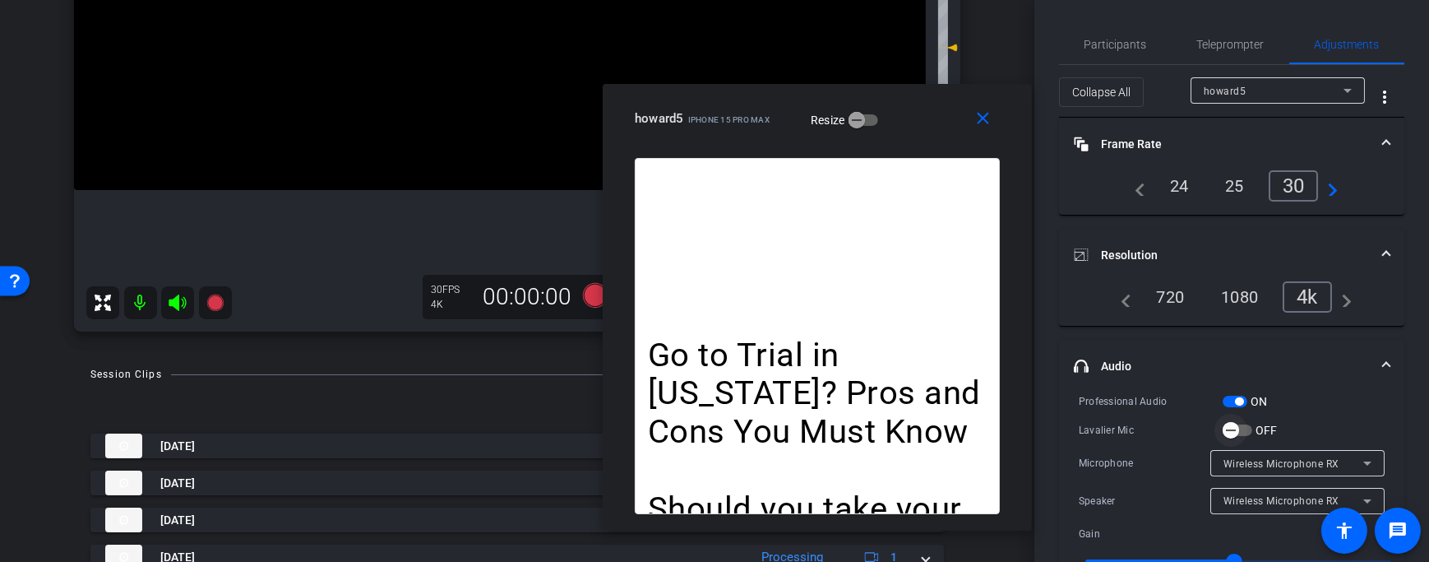
click at [1241, 427] on span "button" at bounding box center [1230, 430] width 33 height 33
click at [1242, 430] on icon "button" at bounding box center [1244, 430] width 15 height 15
click at [1244, 428] on span "button" at bounding box center [1230, 430] width 33 height 33
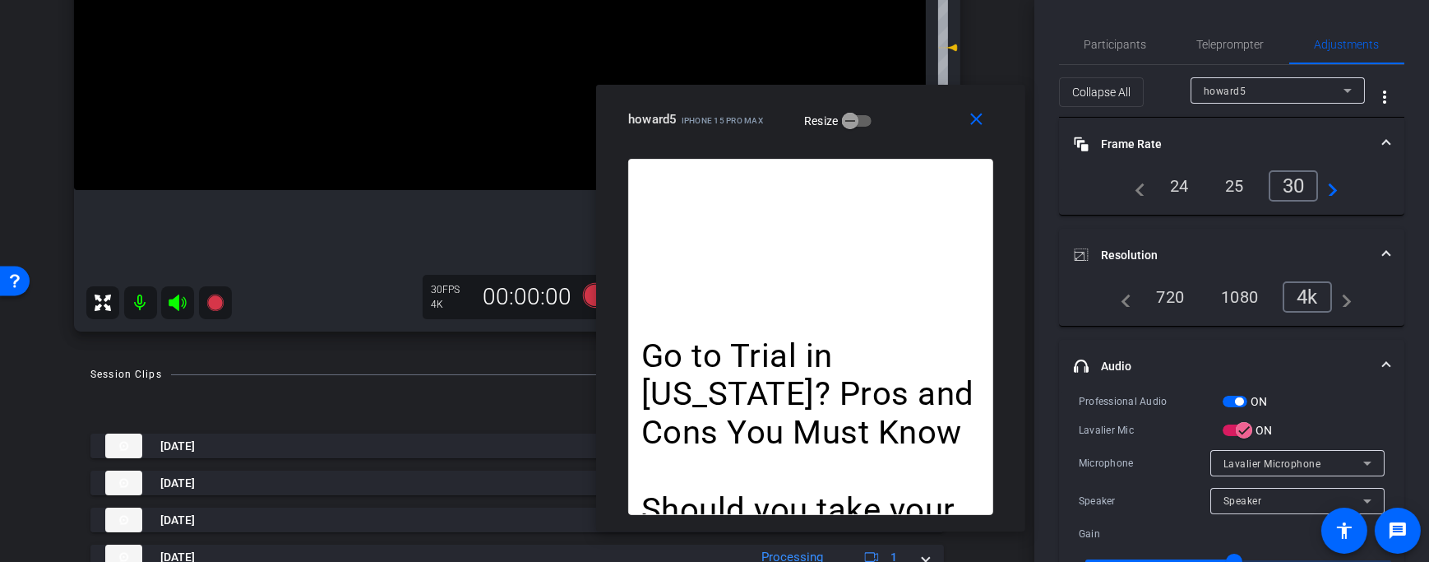
click at [926, 144] on div "close howard5 iPhone 15 Pro Max Resize" at bounding box center [810, 122] width 429 height 74
click at [1111, 49] on span "Participants" at bounding box center [1116, 45] width 62 height 12
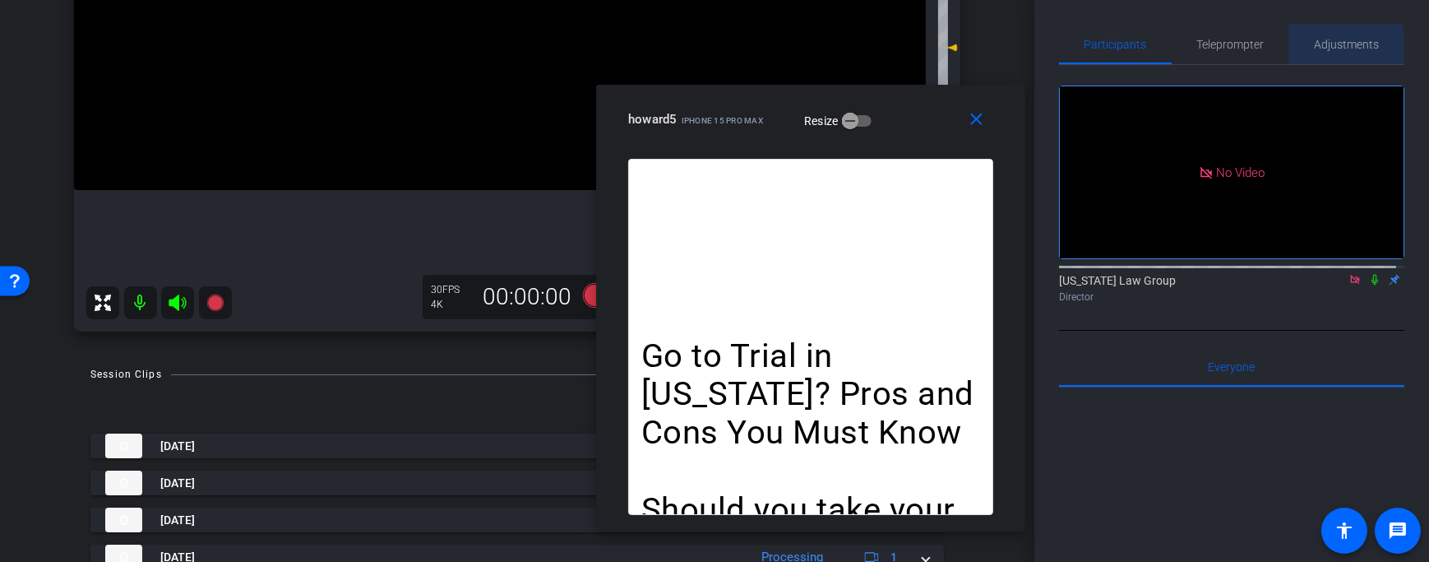
click at [1333, 48] on span "Adjustments" at bounding box center [1347, 45] width 65 height 12
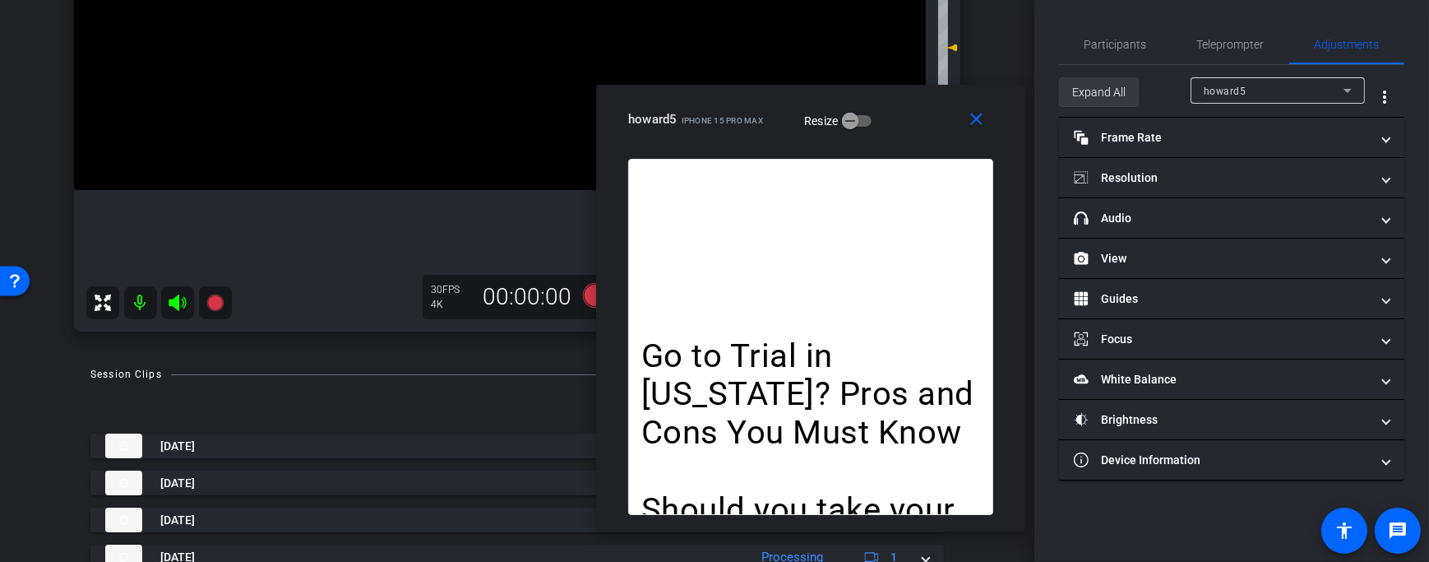
click at [1099, 102] on span "Expand All" at bounding box center [1098, 91] width 53 height 31
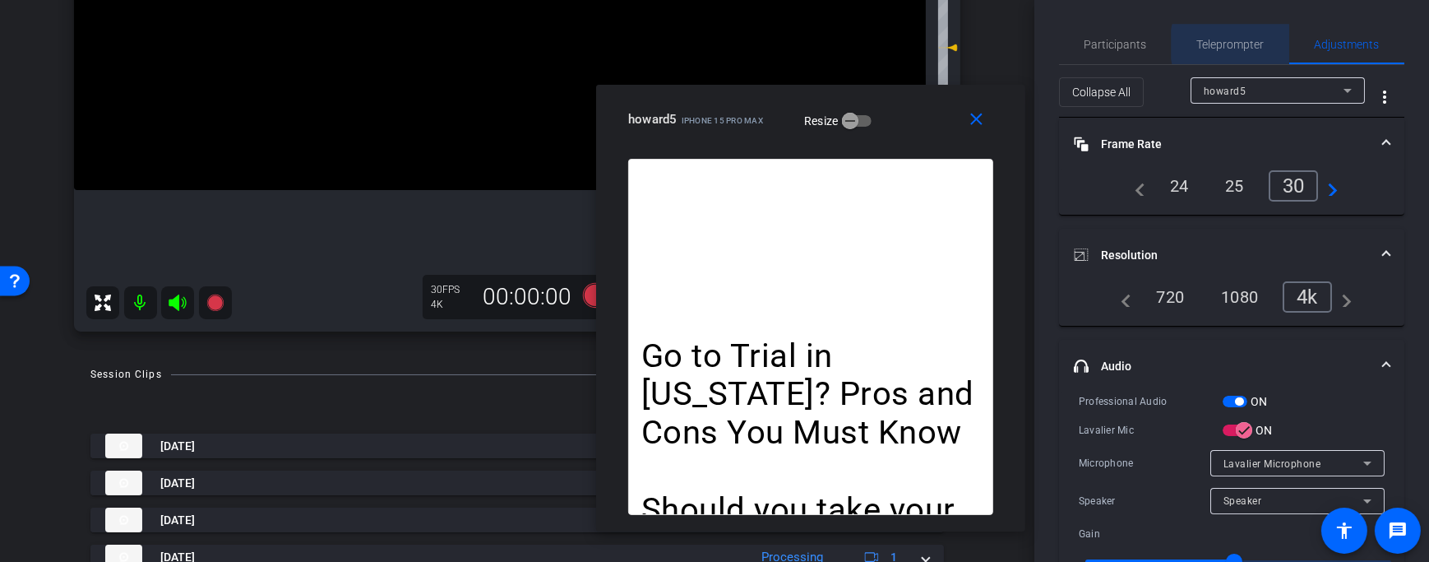
click at [1234, 44] on span "Teleprompter" at bounding box center [1230, 45] width 67 height 12
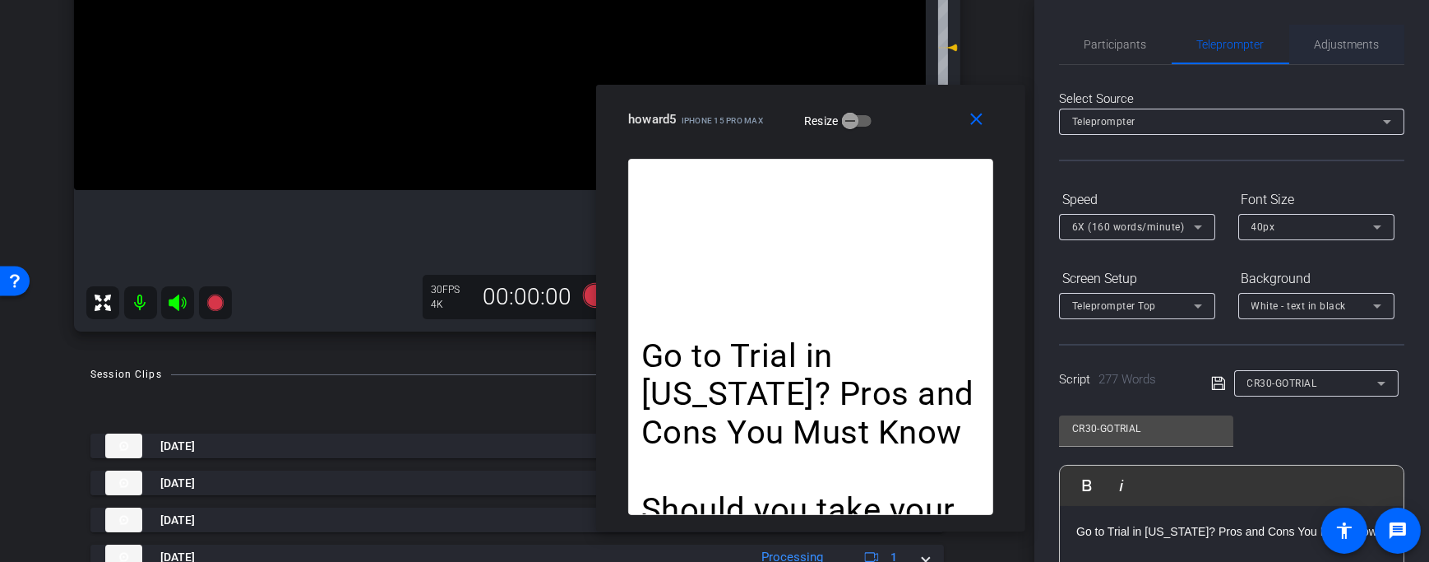
click at [1330, 36] on span "Adjustments" at bounding box center [1347, 44] width 65 height 39
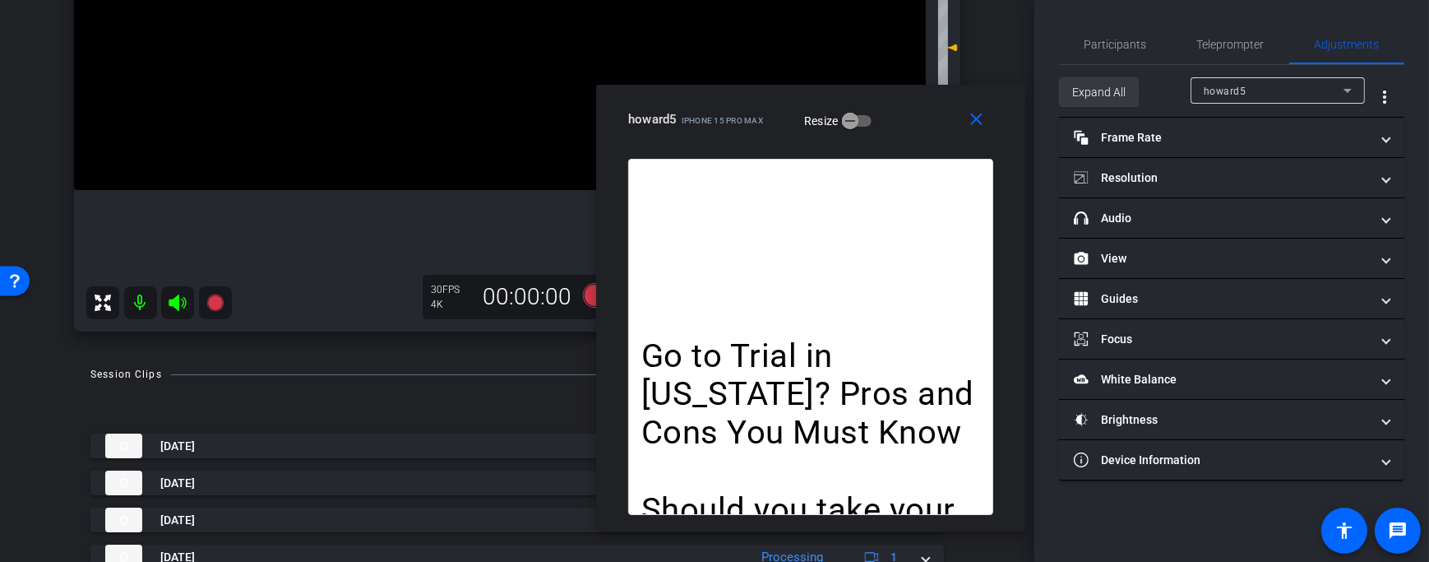
click at [1091, 92] on span "Expand All" at bounding box center [1098, 91] width 53 height 31
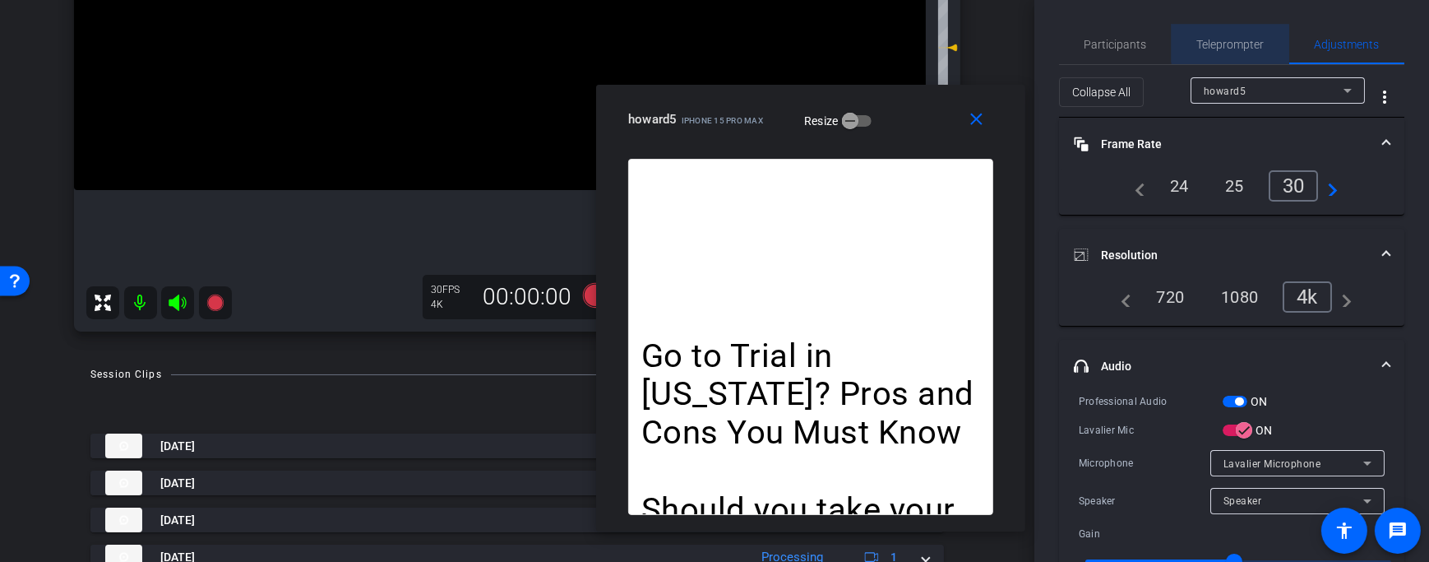
click at [1255, 39] on span "Teleprompter" at bounding box center [1230, 45] width 67 height 12
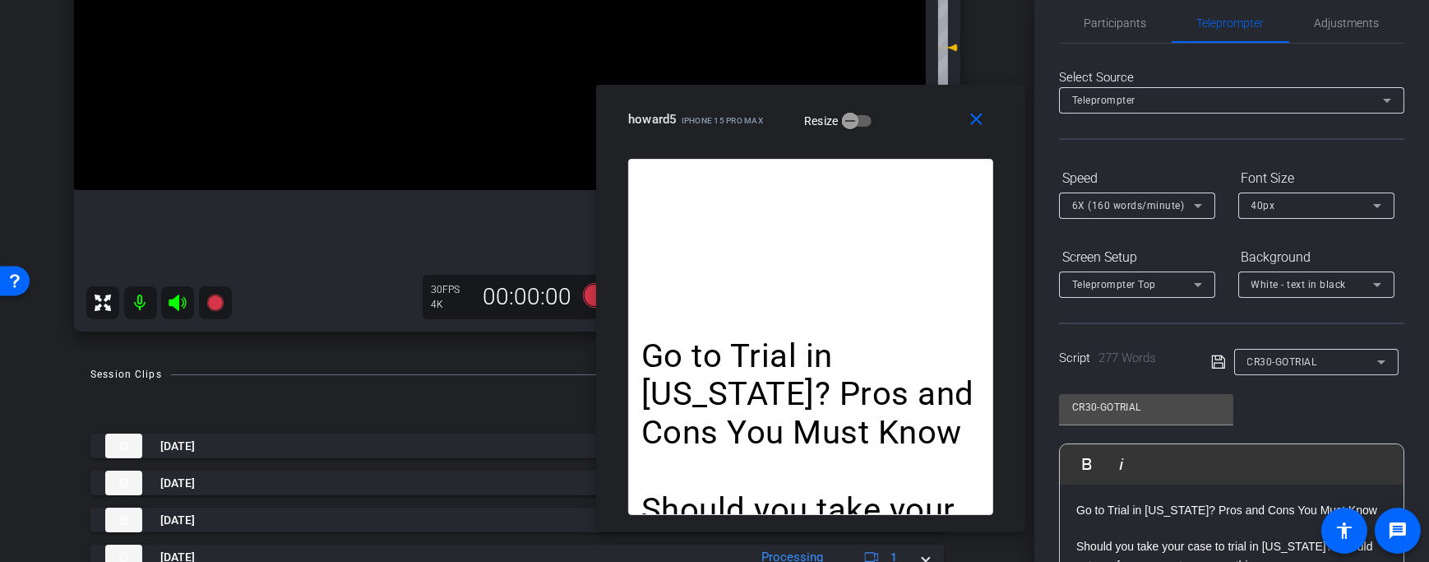
scroll to position [107, 0]
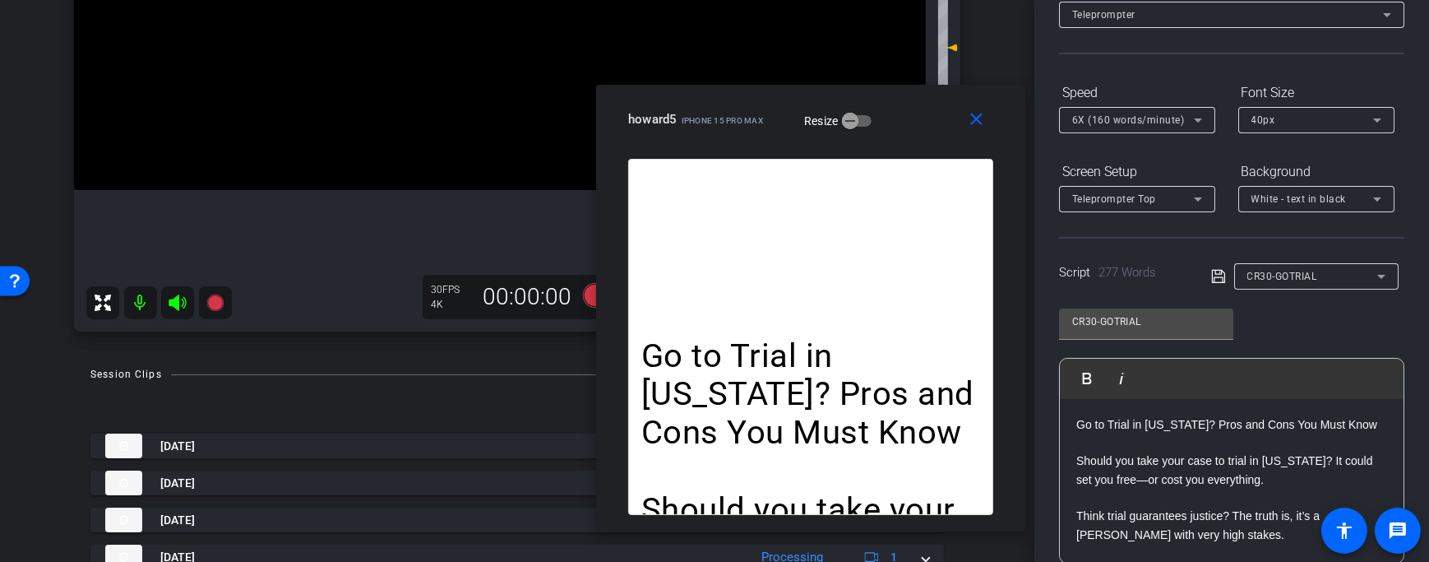
click at [1265, 263] on div "CR30-GOTRIAL" at bounding box center [1316, 276] width 138 height 26
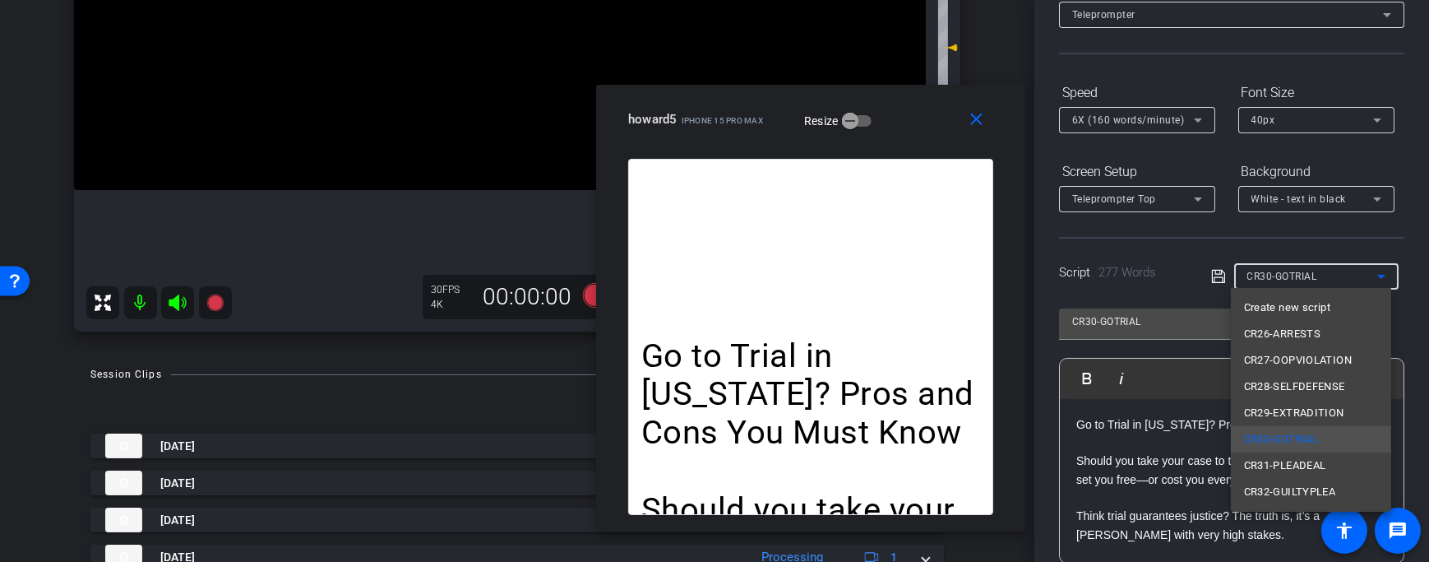
click at [1330, 243] on div at bounding box center [714, 281] width 1429 height 562
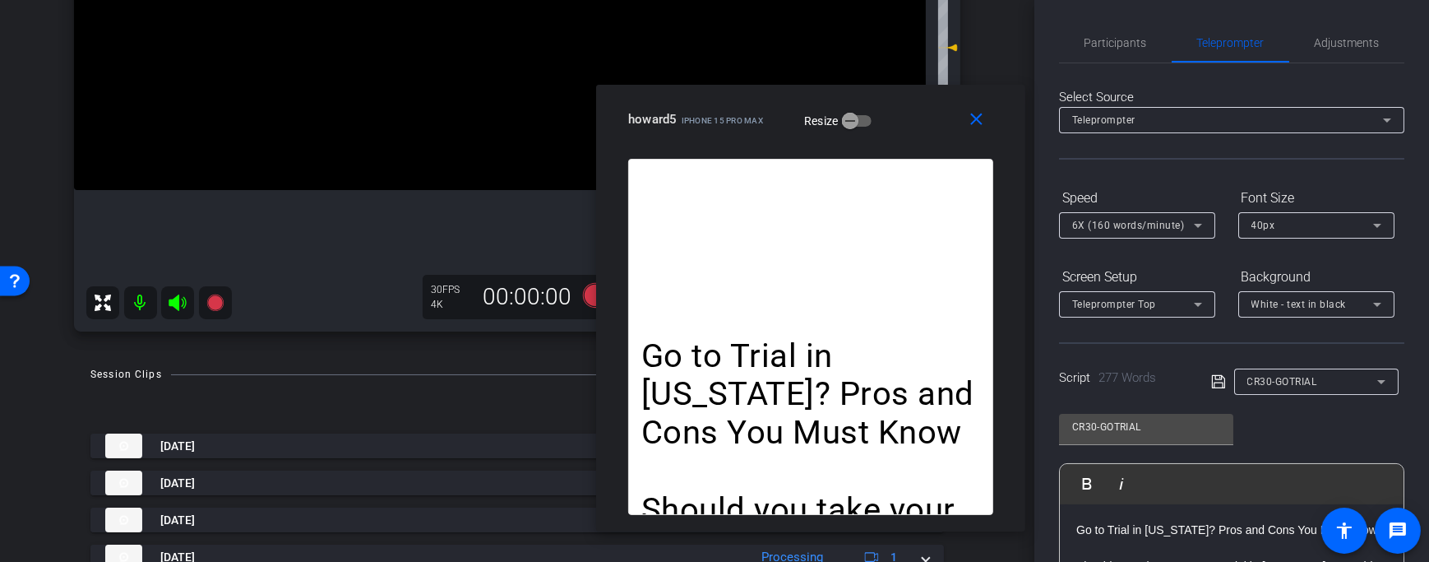
scroll to position [0, 0]
click at [1300, 63] on div "Adjustments" at bounding box center [1346, 44] width 115 height 39
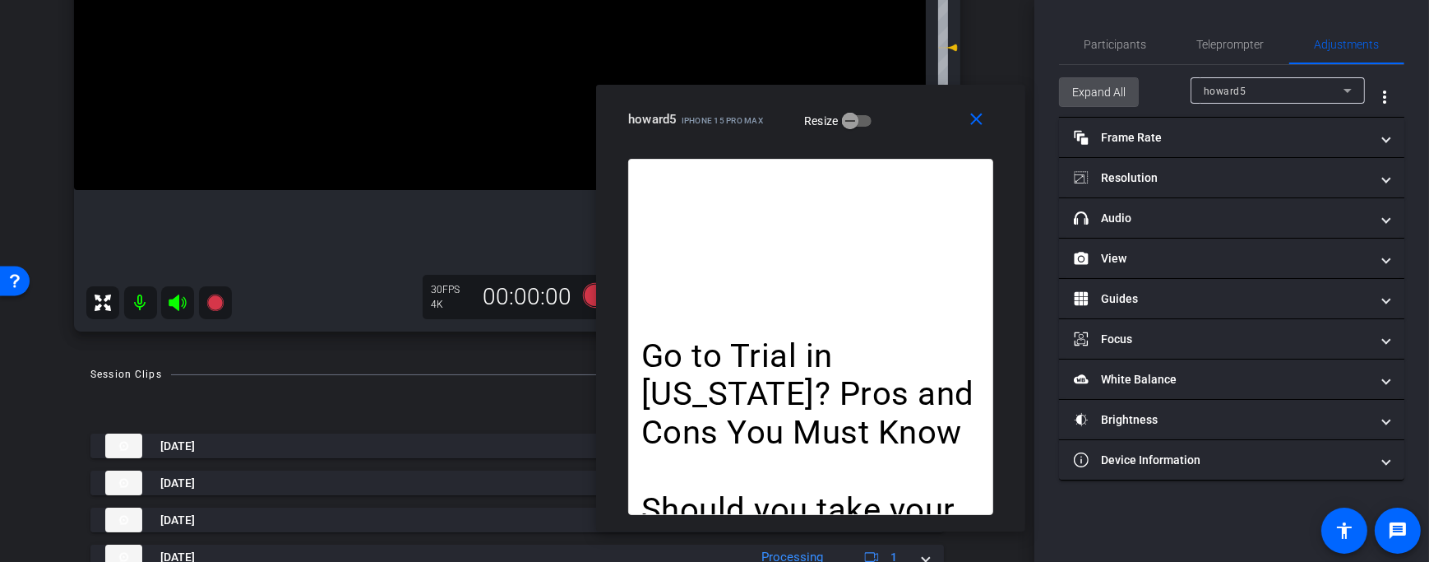
click at [1080, 87] on span "Expand All" at bounding box center [1098, 91] width 53 height 31
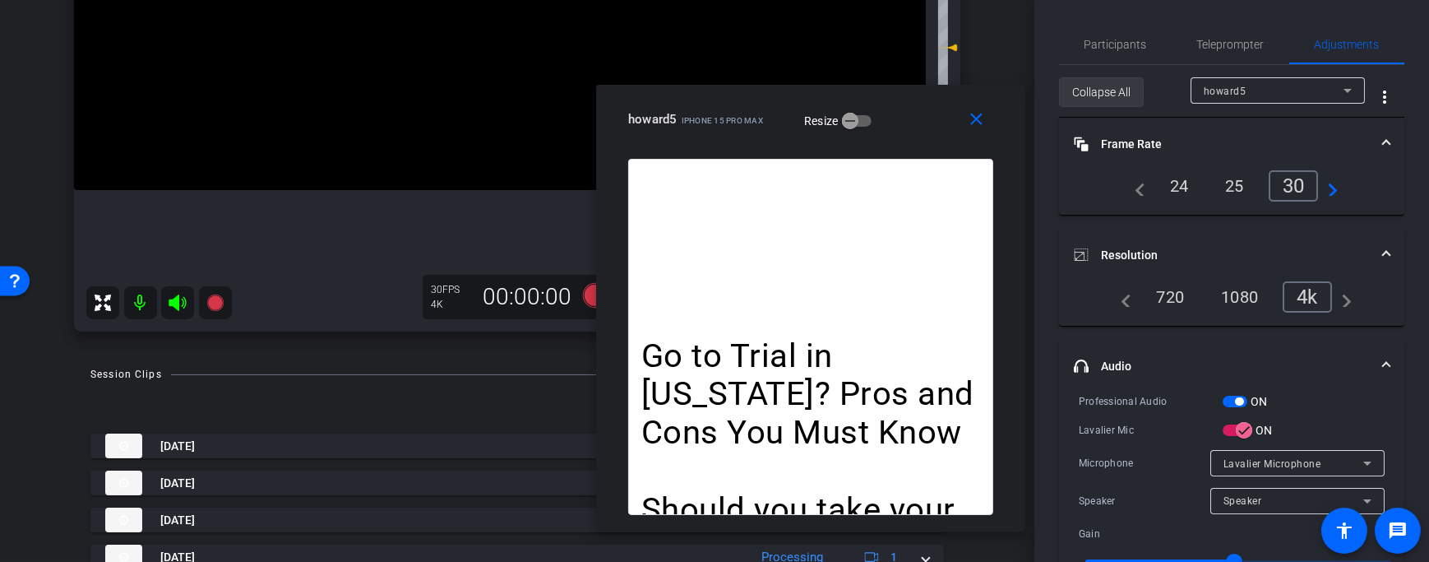
click at [1109, 86] on span "Collapse All" at bounding box center [1101, 91] width 58 height 31
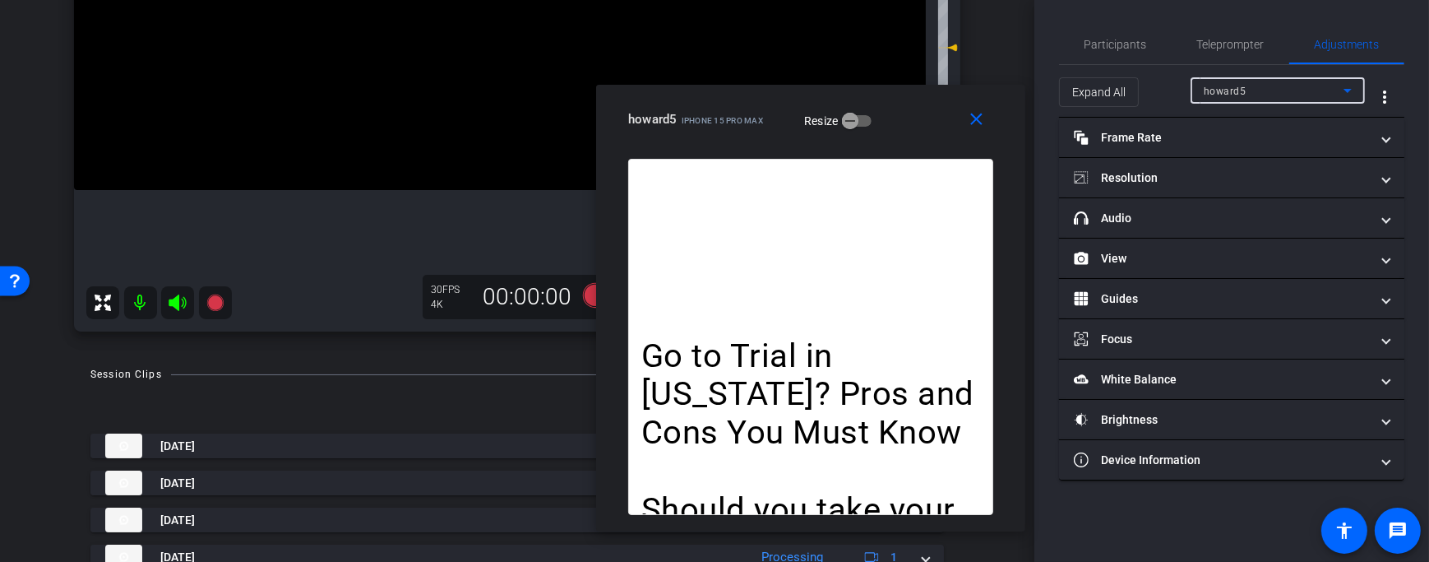
click at [1274, 94] on div "howard5" at bounding box center [1274, 91] width 140 height 21
click at [1080, 95] on div at bounding box center [714, 281] width 1429 height 562
click at [1124, 90] on span "Expand All" at bounding box center [1098, 91] width 53 height 31
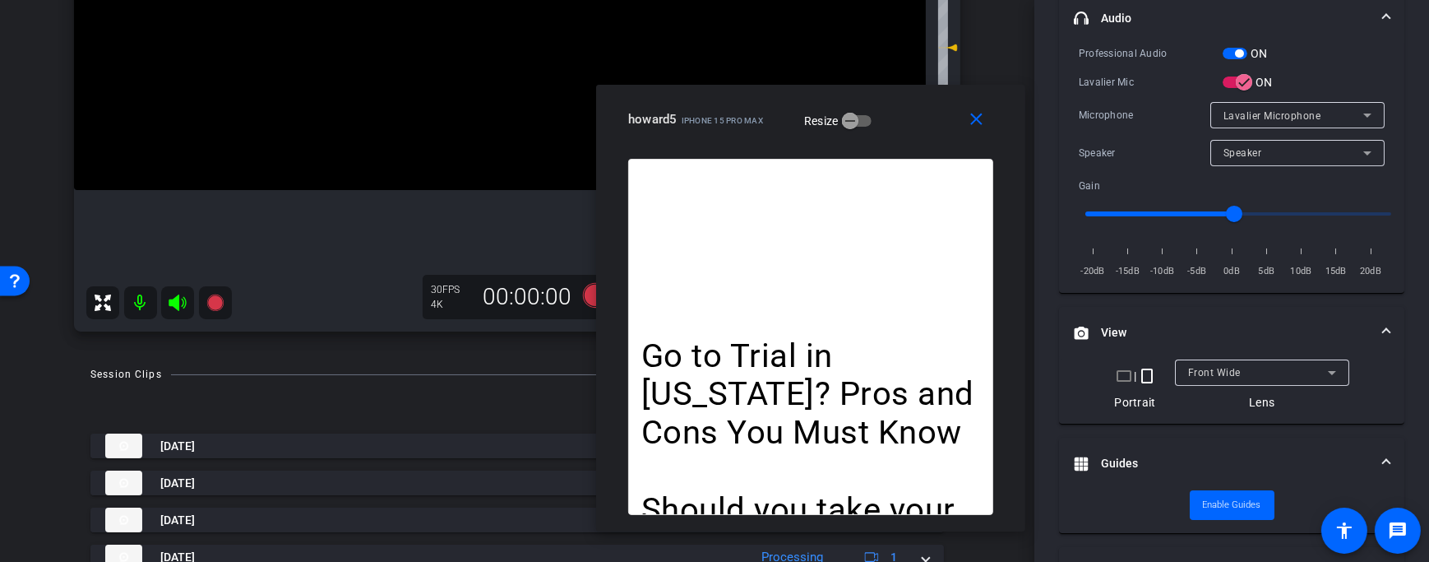
scroll to position [371, 0]
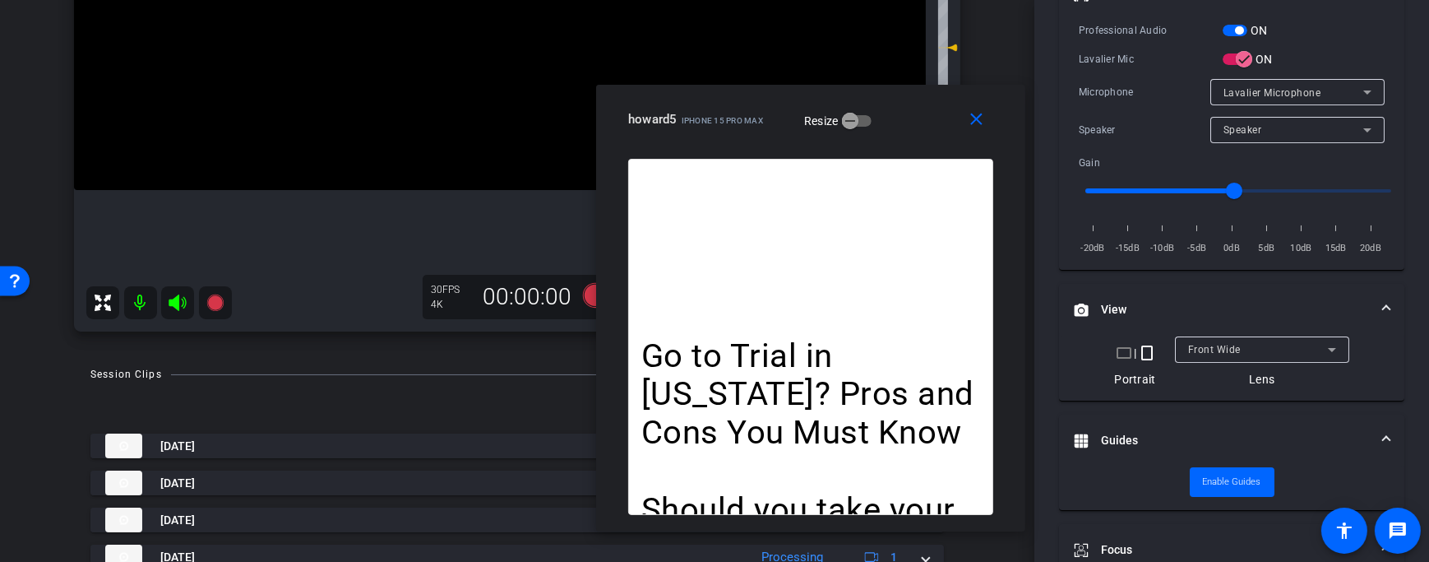
click at [1121, 351] on mat-icon "crop_landscape" at bounding box center [1124, 353] width 20 height 20
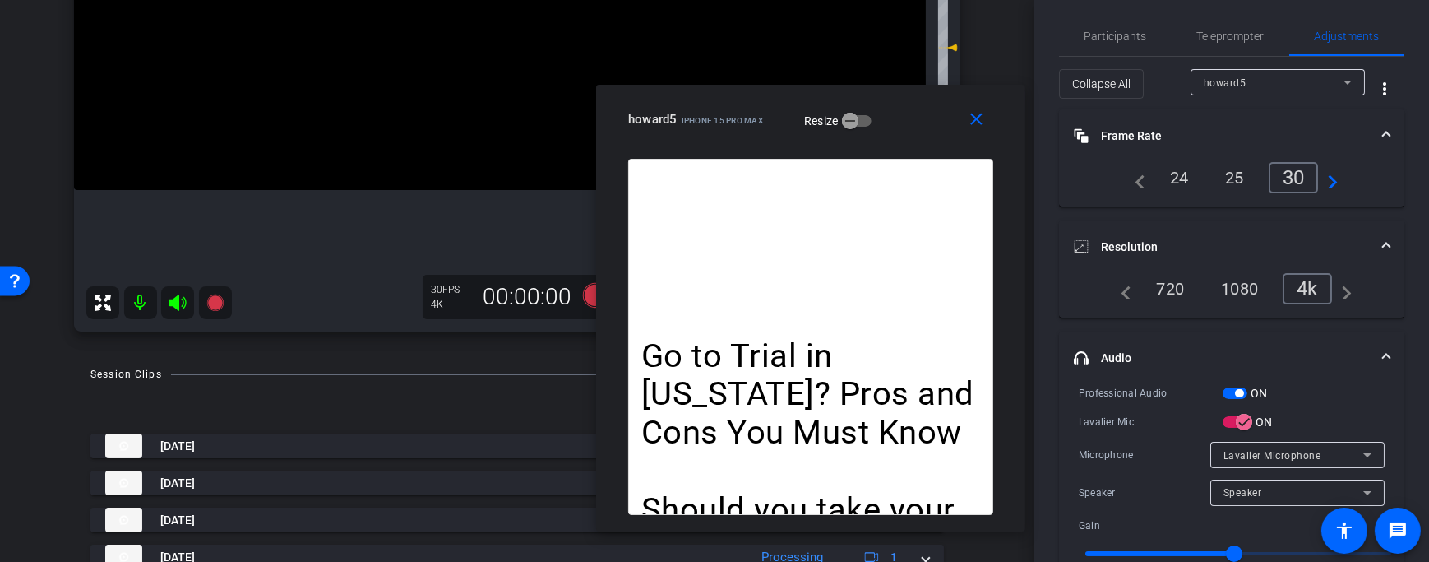
scroll to position [0, 0]
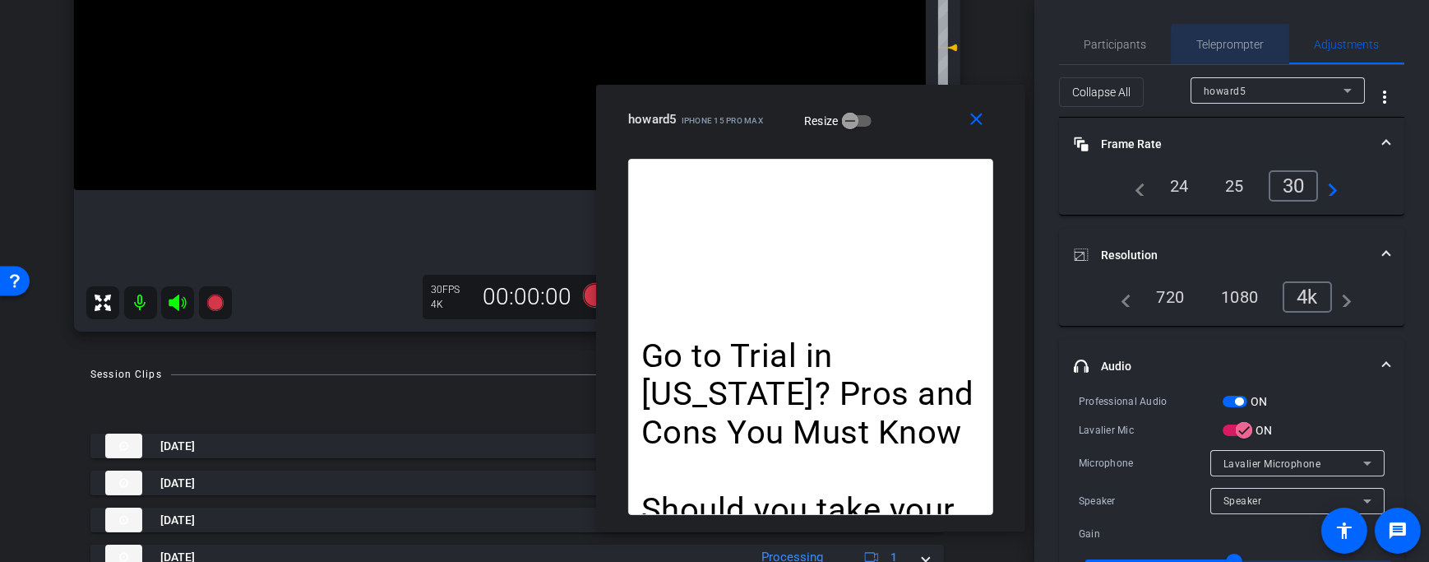
click at [1230, 49] on span "Teleprompter" at bounding box center [1230, 45] width 67 height 12
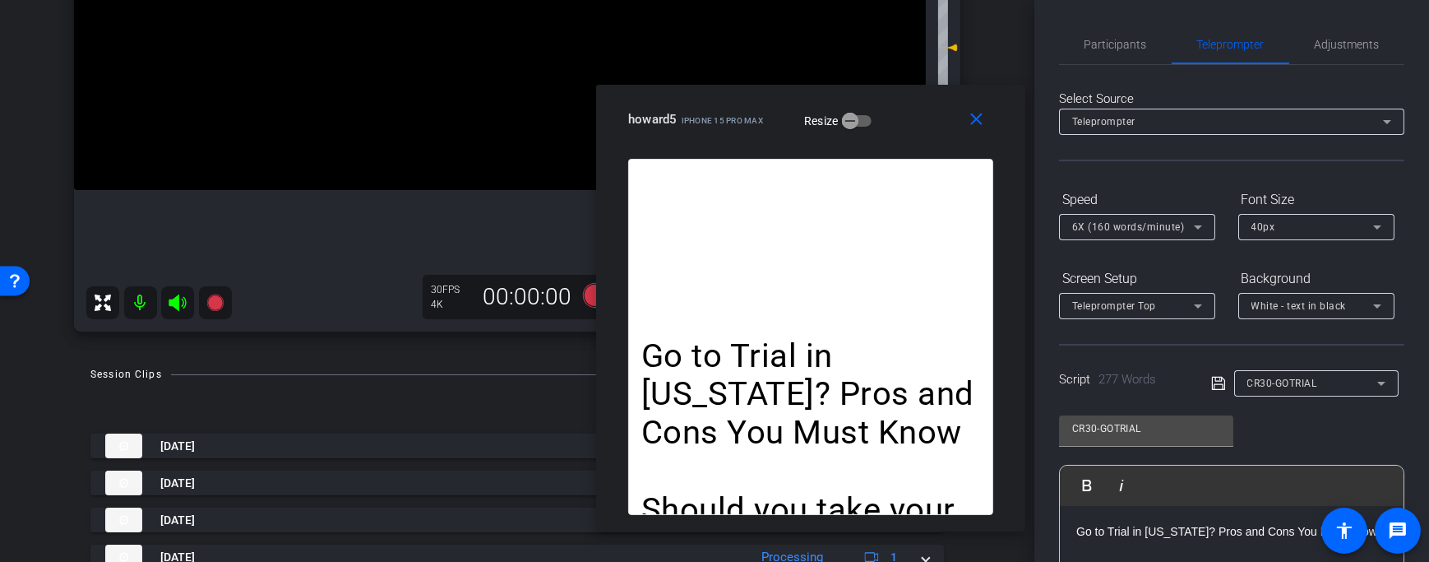
click at [1250, 397] on div at bounding box center [1316, 405] width 164 height 18
click at [1277, 373] on div "CR30-GOTRIAL" at bounding box center [1312, 382] width 130 height 21
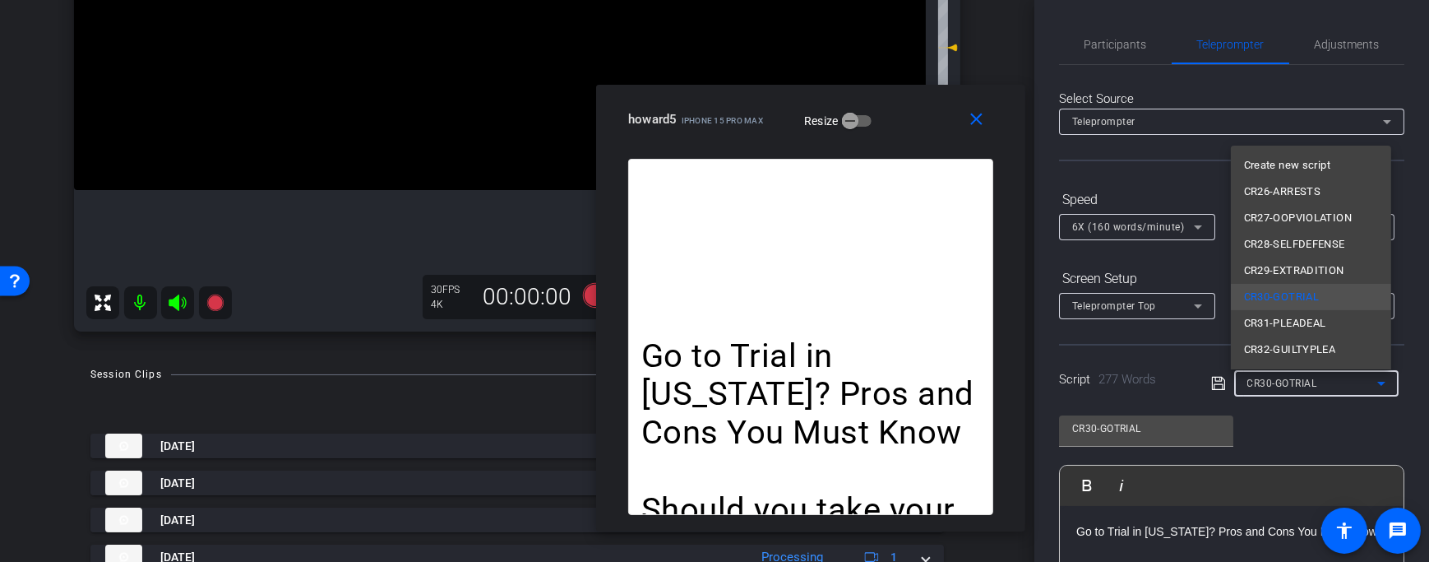
click at [1270, 432] on div at bounding box center [714, 281] width 1429 height 562
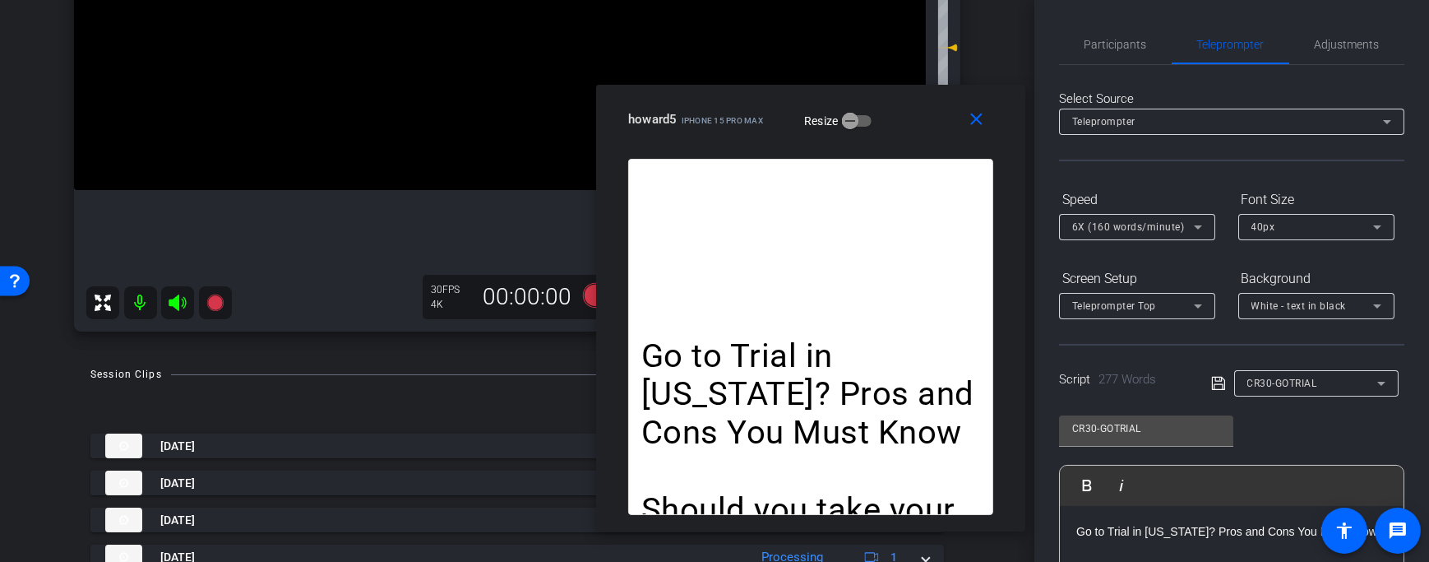
click at [1291, 423] on div "CR30-GOTRIAL Play Play from this location Play Selected Play and display the se…" at bounding box center [1231, 536] width 345 height 267
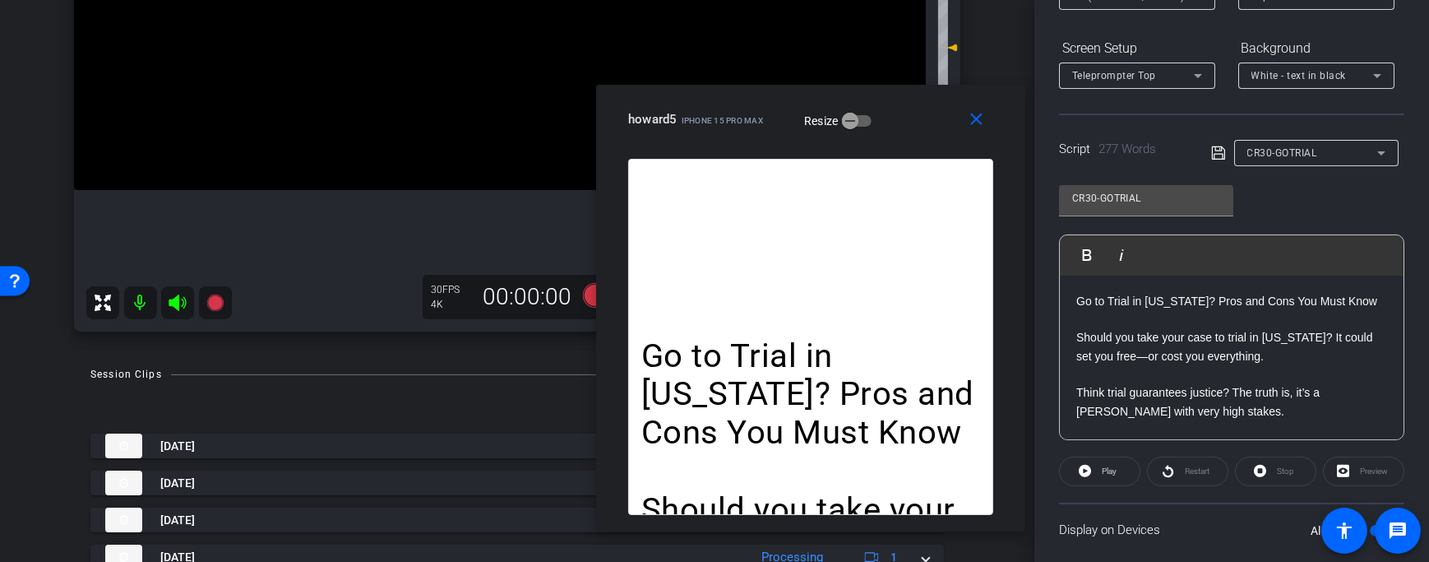
scroll to position [248, 0]
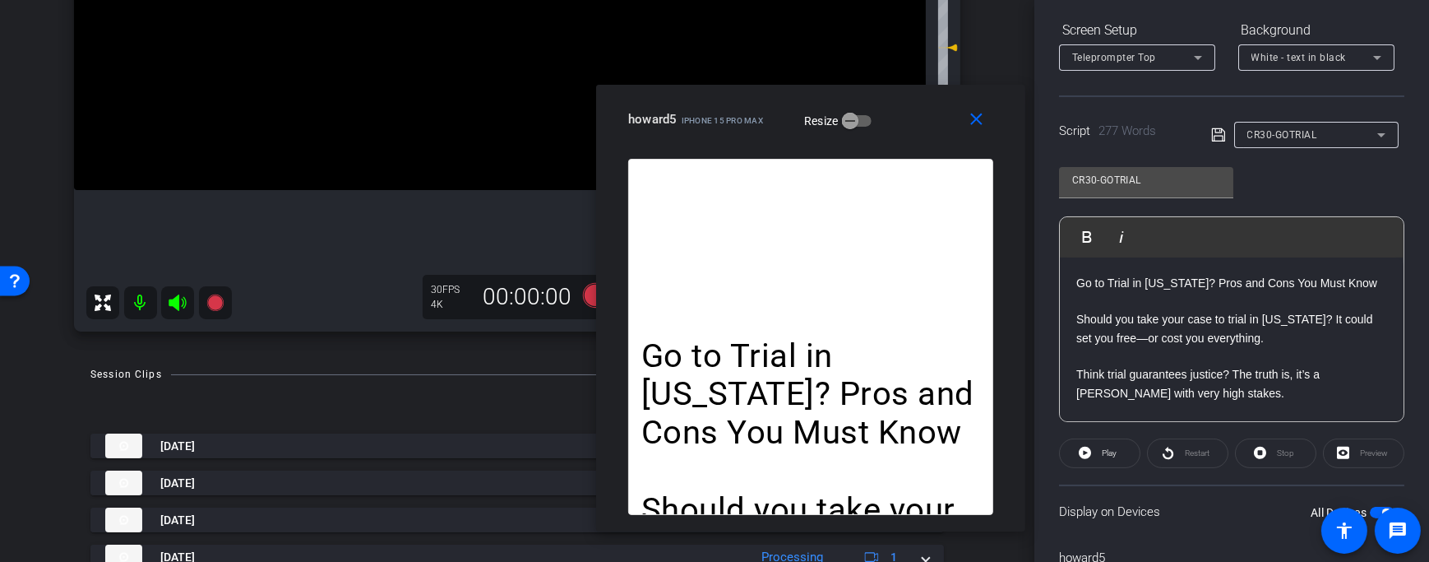
click at [1284, 140] on div "CR30-GOTRIAL" at bounding box center [1312, 134] width 130 height 21
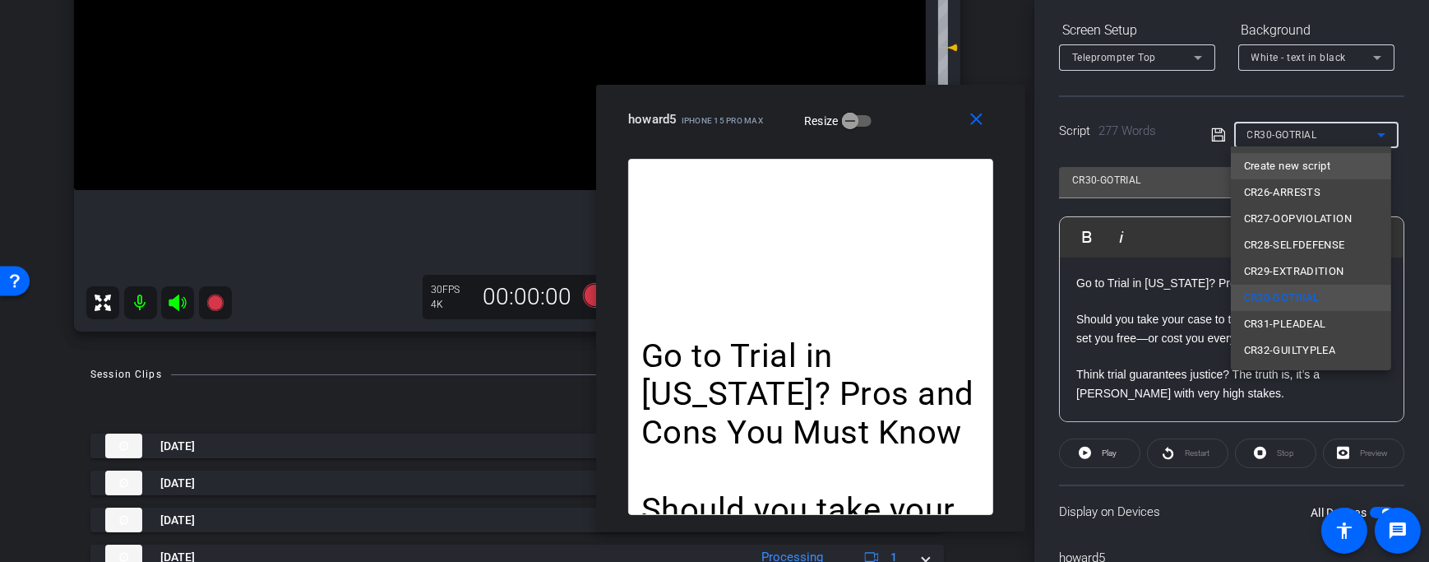
click at [1307, 160] on span "Create new script" at bounding box center [1287, 166] width 86 height 20
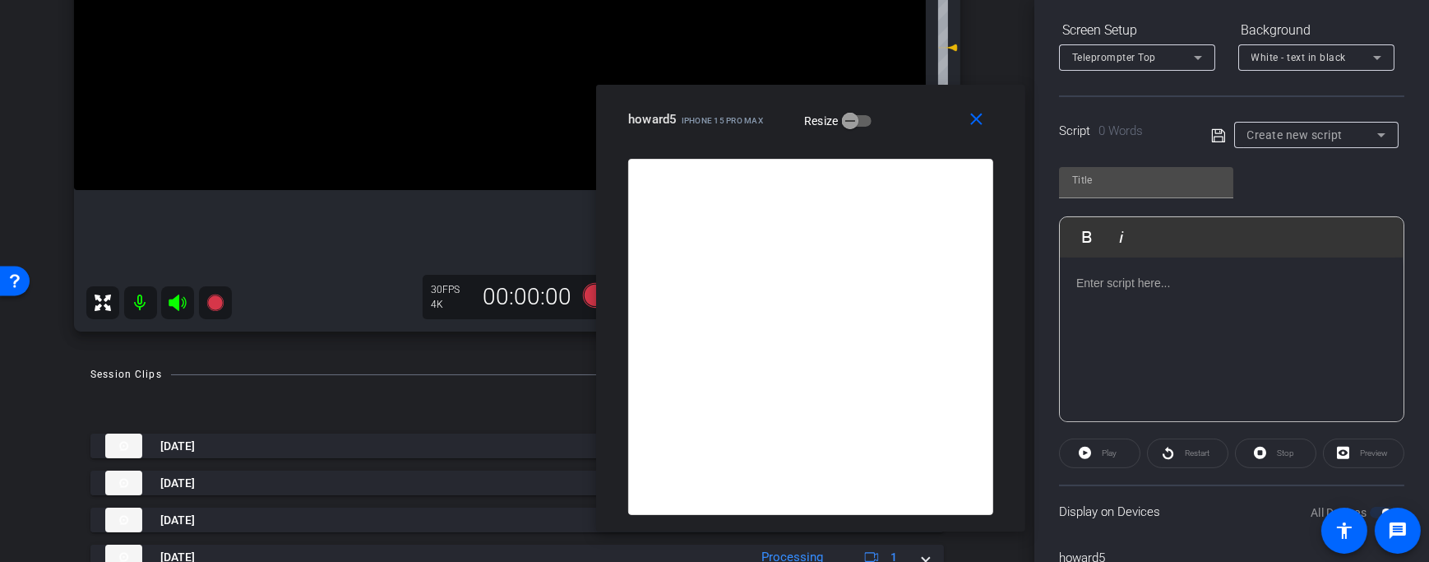
click at [1100, 302] on div at bounding box center [1232, 339] width 344 height 164
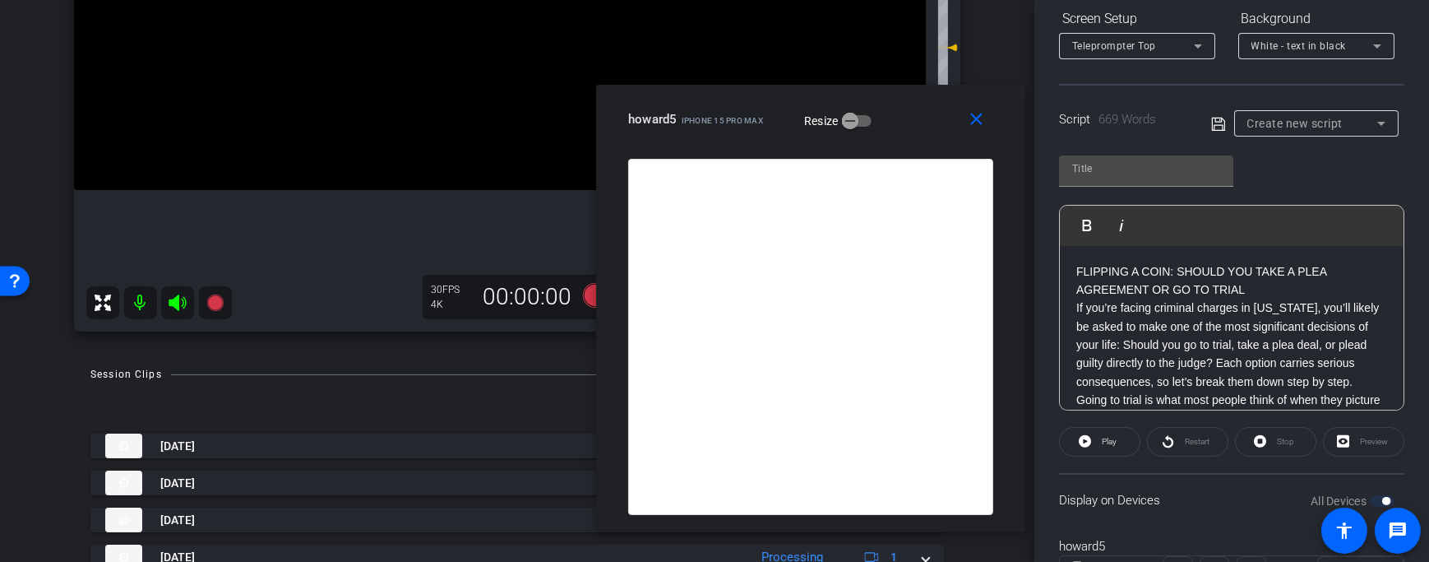
scroll to position [280, 0]
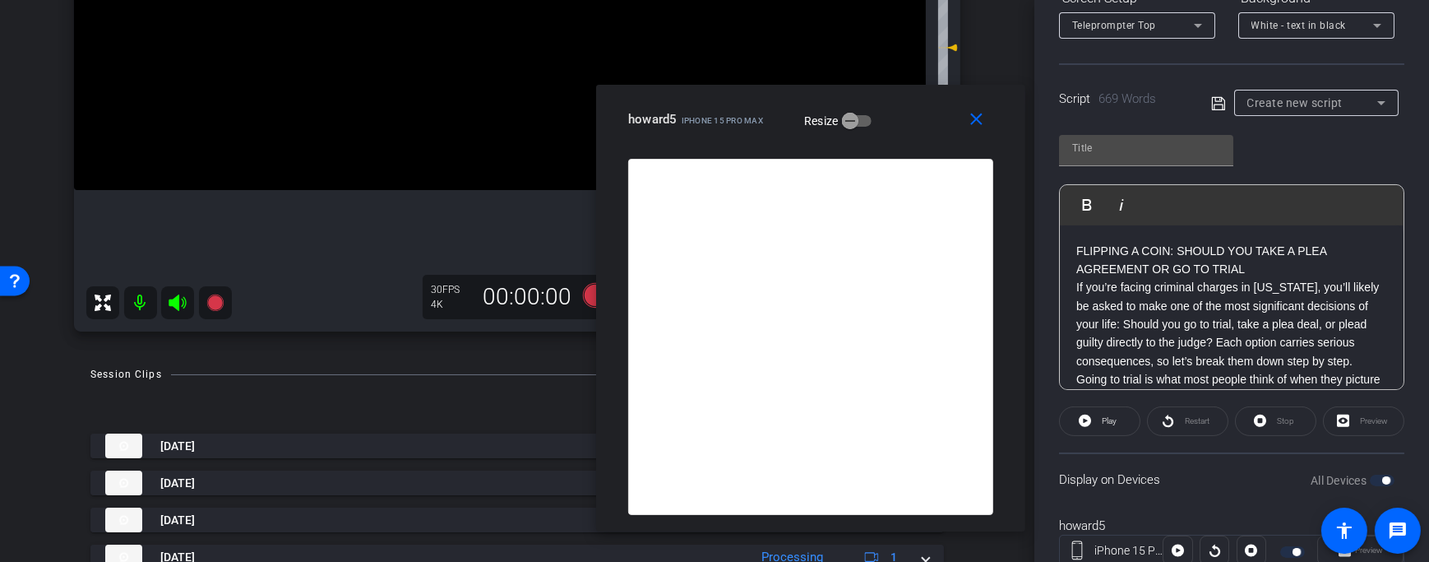
click at [1275, 271] on p "FLIPPING A COIN: SHOULD YOU TAKE A PLEA AGREEMENT OR GO TO TRIAL" at bounding box center [1231, 260] width 311 height 37
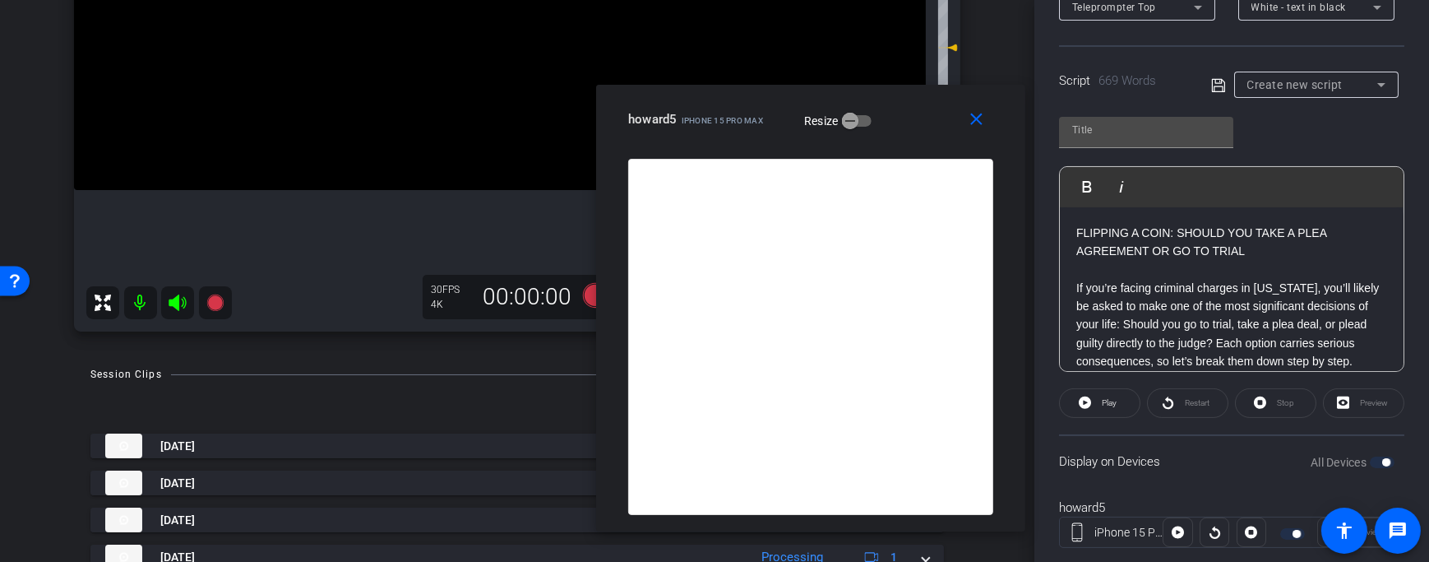
click at [1279, 396] on div "Stop" at bounding box center [1275, 403] width 81 height 30
click at [973, 125] on mat-icon "close" at bounding box center [976, 119] width 21 height 21
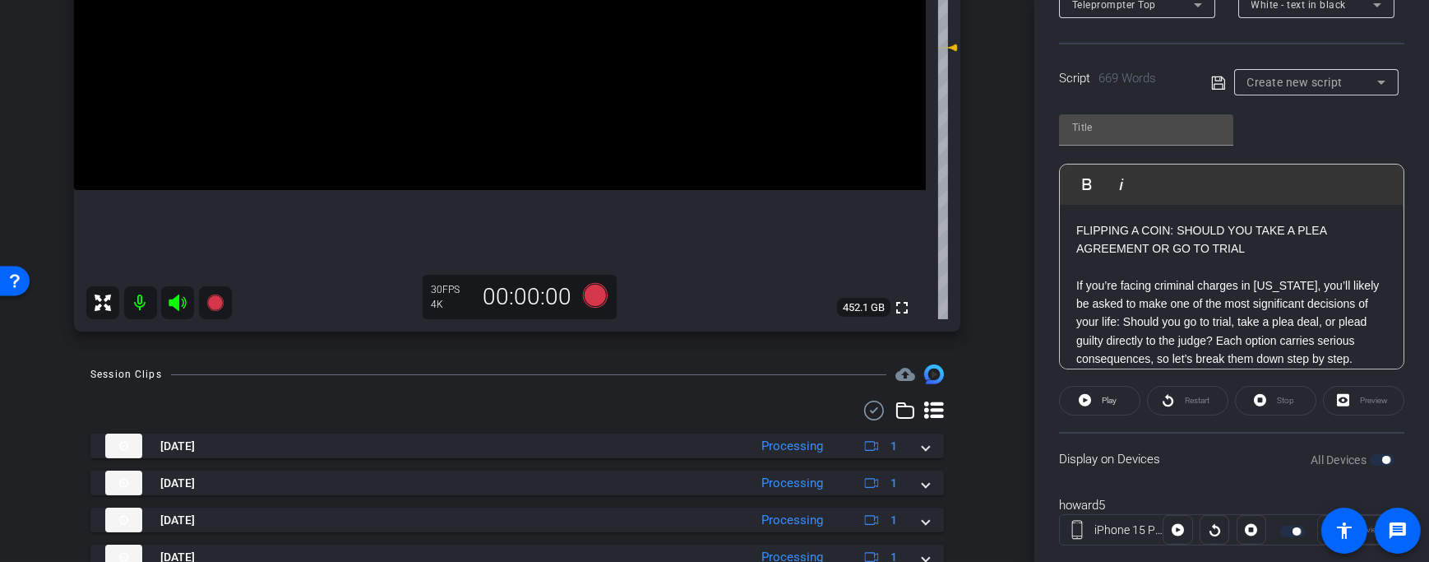
scroll to position [302, 0]
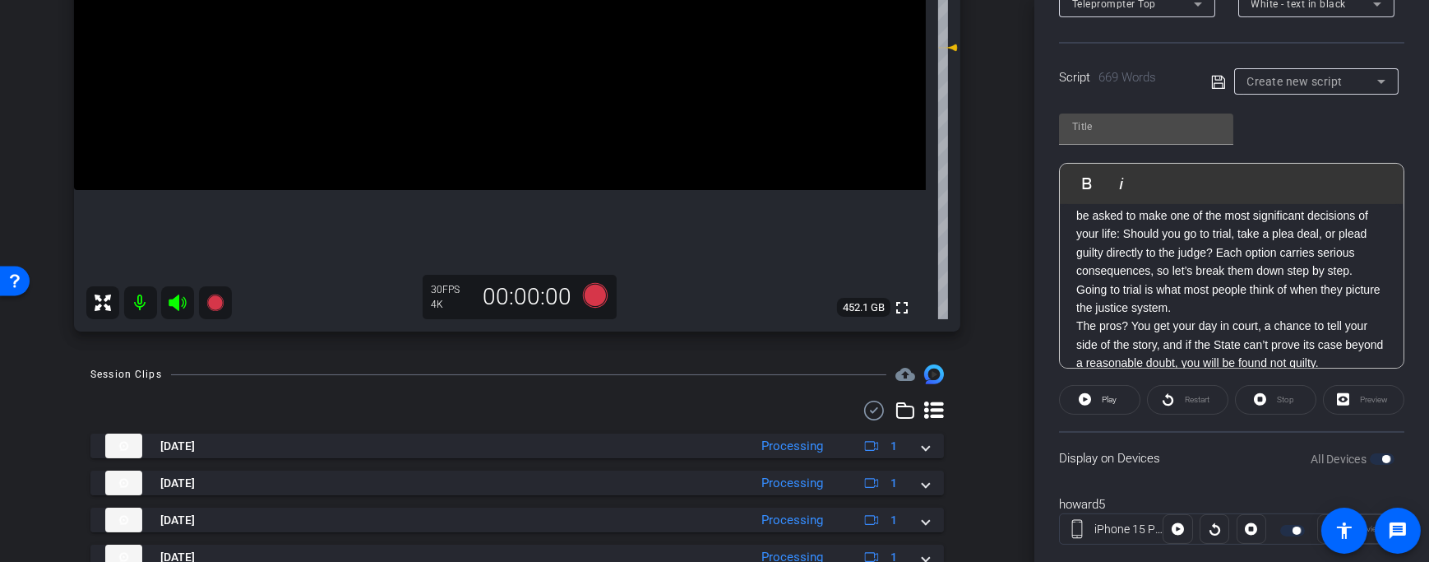
click at [1215, 280] on p "If you’re facing criminal charges in [US_STATE], you’ll likely be asked to make…" at bounding box center [1231, 234] width 311 height 92
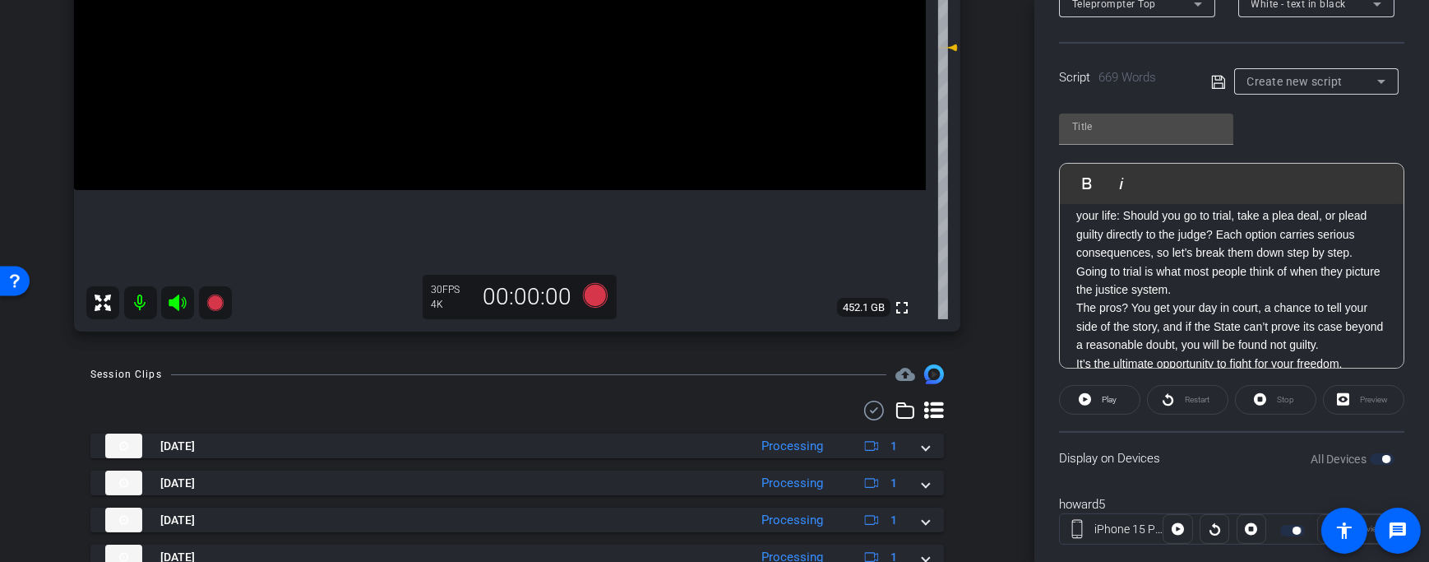
scroll to position [284, 0]
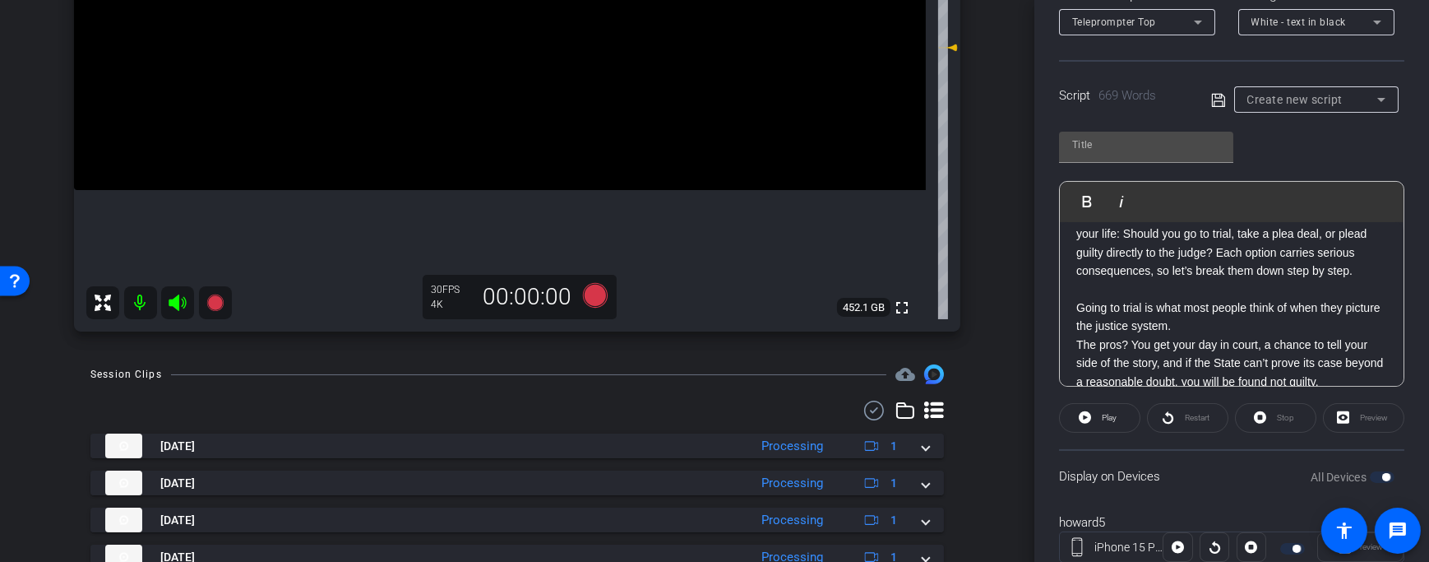
click at [1235, 335] on p "Going to trial is what most people think of when they picture the justice syste…" at bounding box center [1231, 316] width 311 height 37
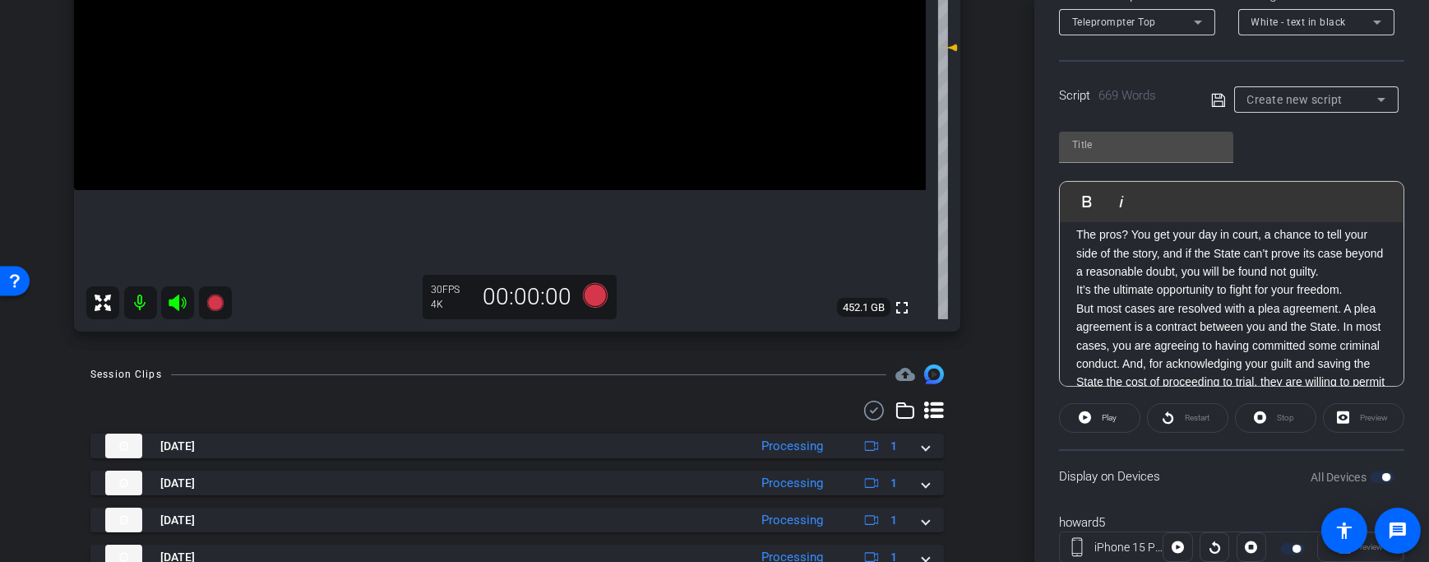
scroll to position [234, 0]
click at [1358, 298] on p "It’s the ultimate opportunity to fight for your freedom." at bounding box center [1231, 289] width 311 height 18
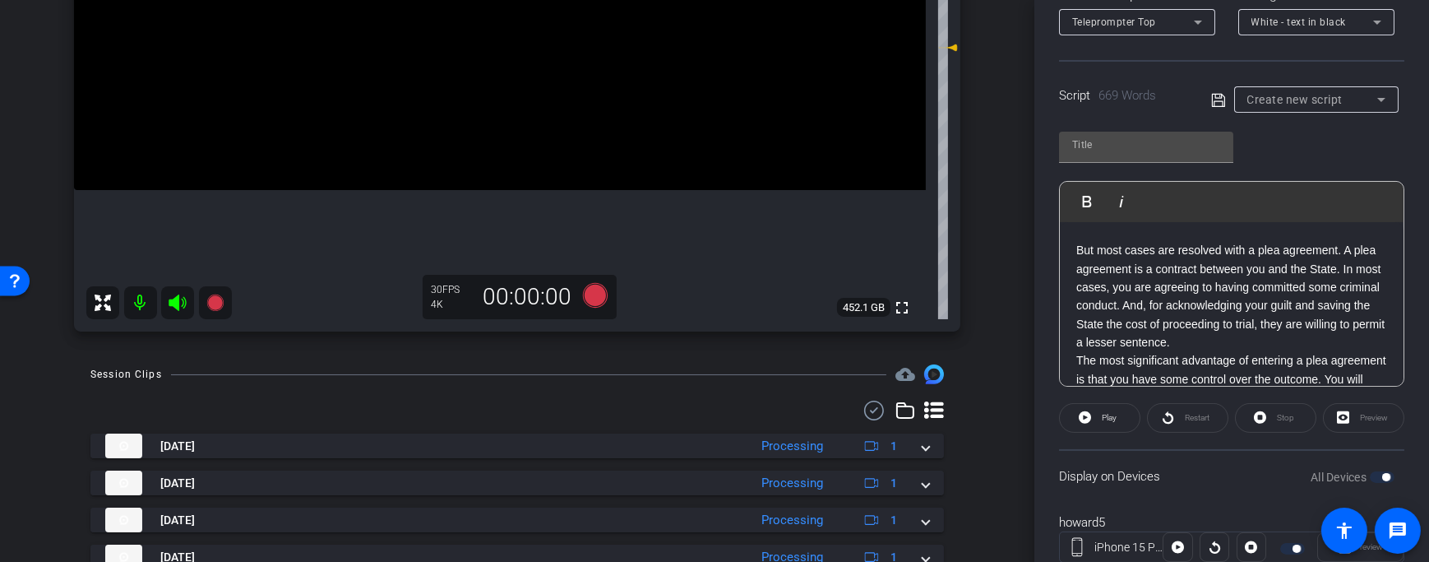
scroll to position [311, 0]
click at [1316, 350] on p "But most cases are resolved with a plea agreement. A plea agreement is a contra…" at bounding box center [1231, 295] width 311 height 110
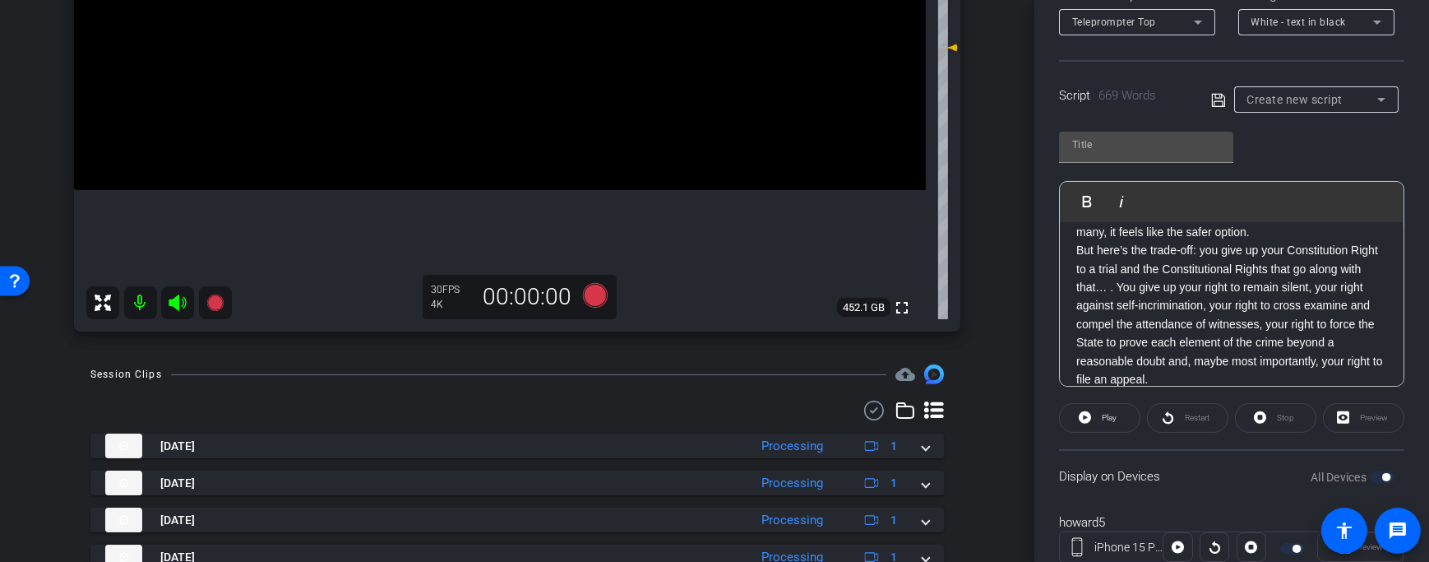
scroll to position [548, 0]
click at [1283, 242] on p "Charges might be reduced, jail time may be reduced or avoided, and the process …" at bounding box center [1231, 214] width 311 height 55
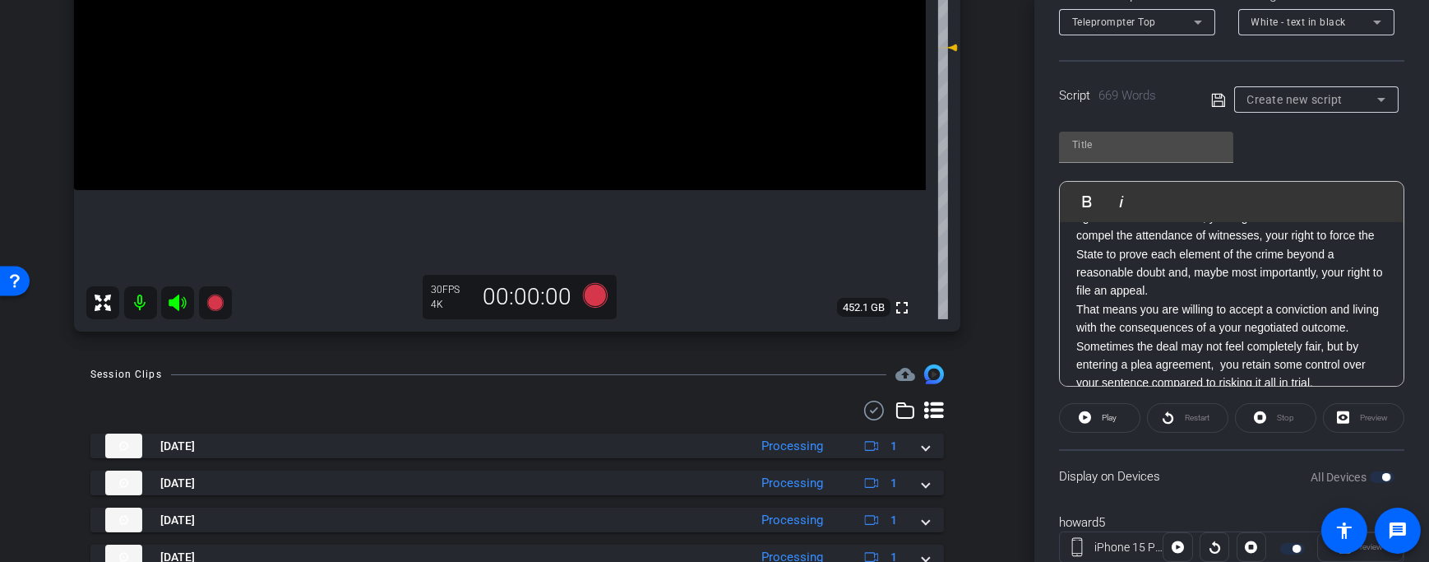
click at [1320, 300] on p "But here’s the trade-off: you give up your Constitution Right to a trial and th…" at bounding box center [1231, 226] width 311 height 147
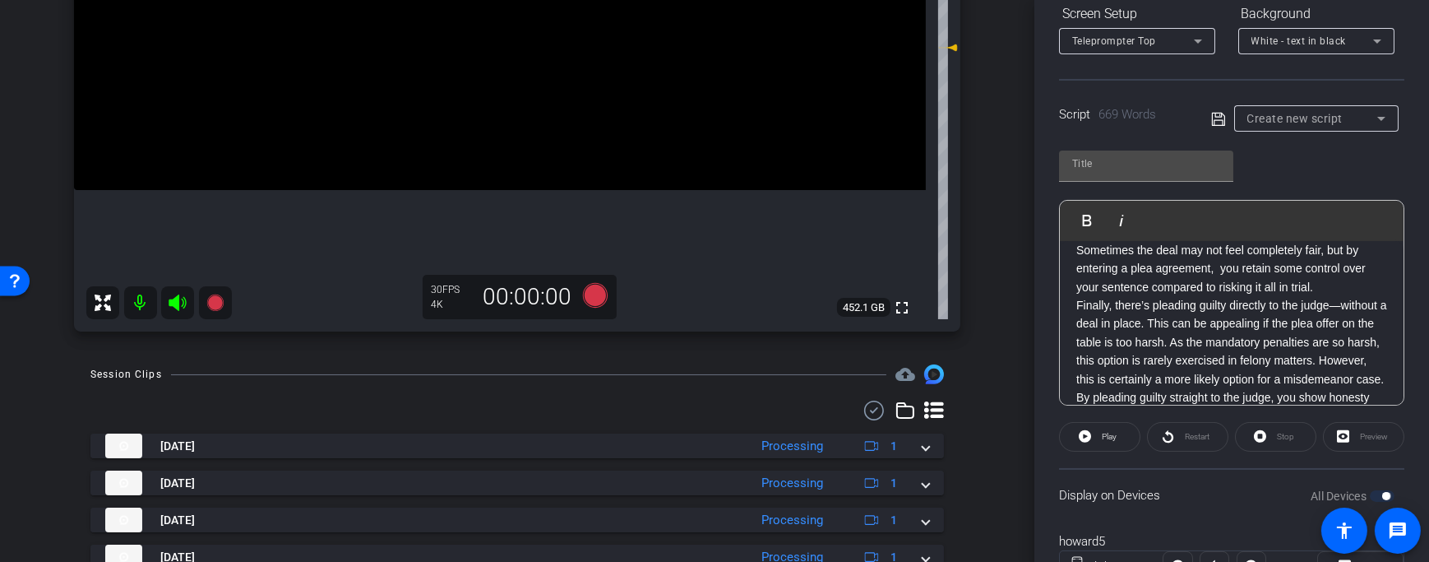
scroll to position [798, 0]
click at [1257, 288] on p "That means you are willing to accept a conviction and living with the consequen…" at bounding box center [1231, 242] width 311 height 92
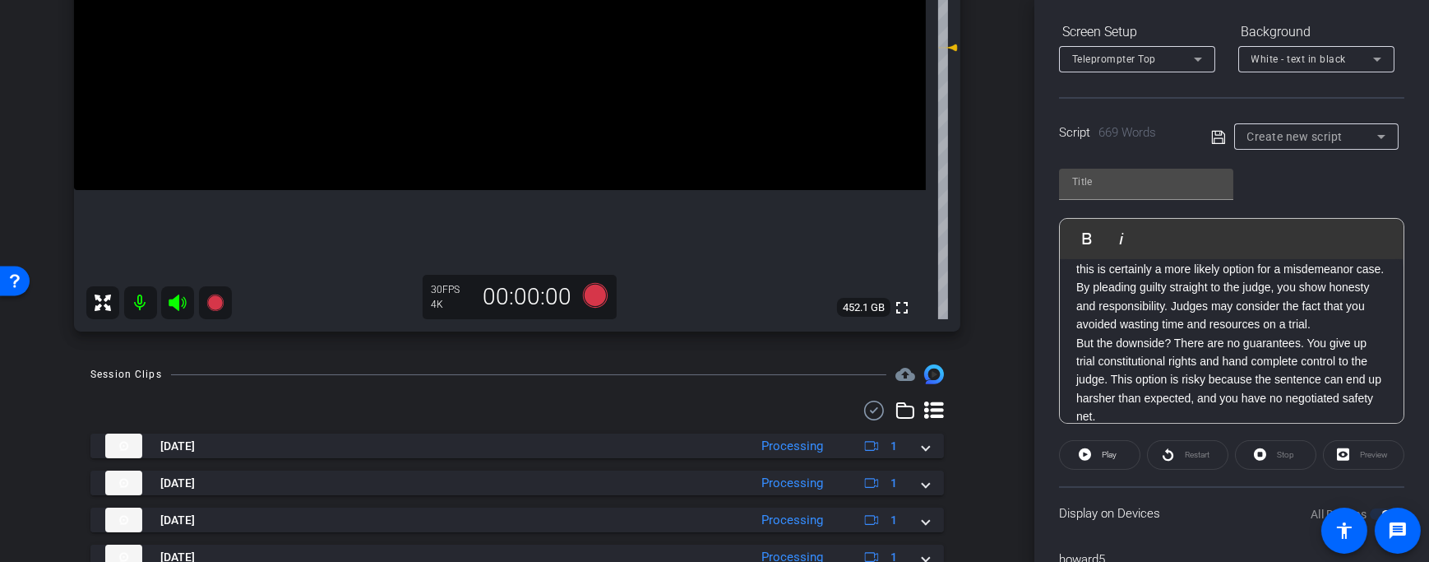
scroll to position [973, 0]
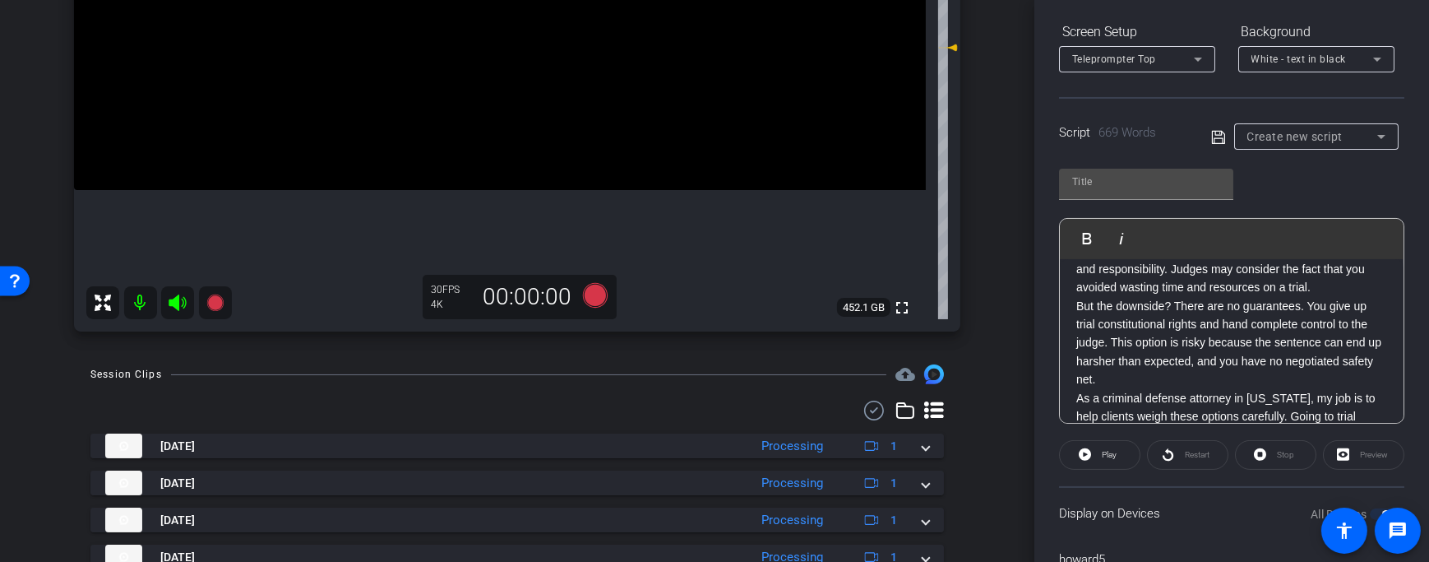
click at [1287, 241] on p "Finally, there’s pleading guilty directly to the judge—without a deal in place.…" at bounding box center [1231, 195] width 311 height 92
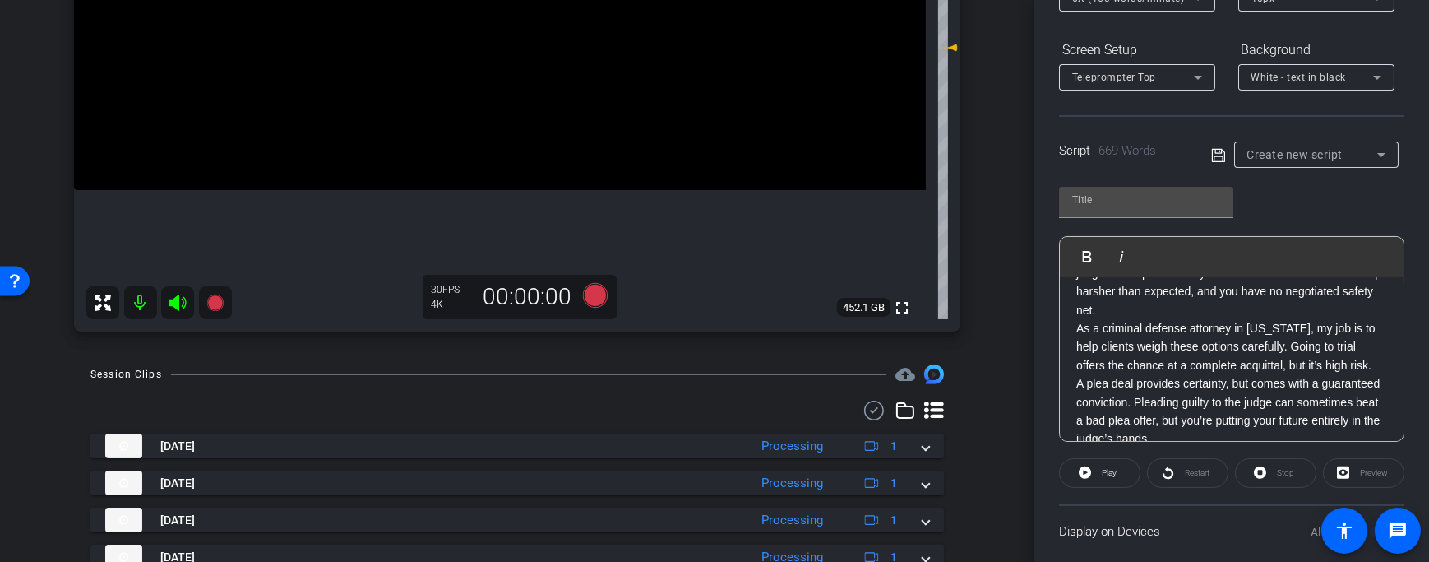
scroll to position [1081, 0]
click at [1266, 317] on p "But the downside? There are no guarantees. You give up trial constitutional rig…" at bounding box center [1231, 270] width 311 height 92
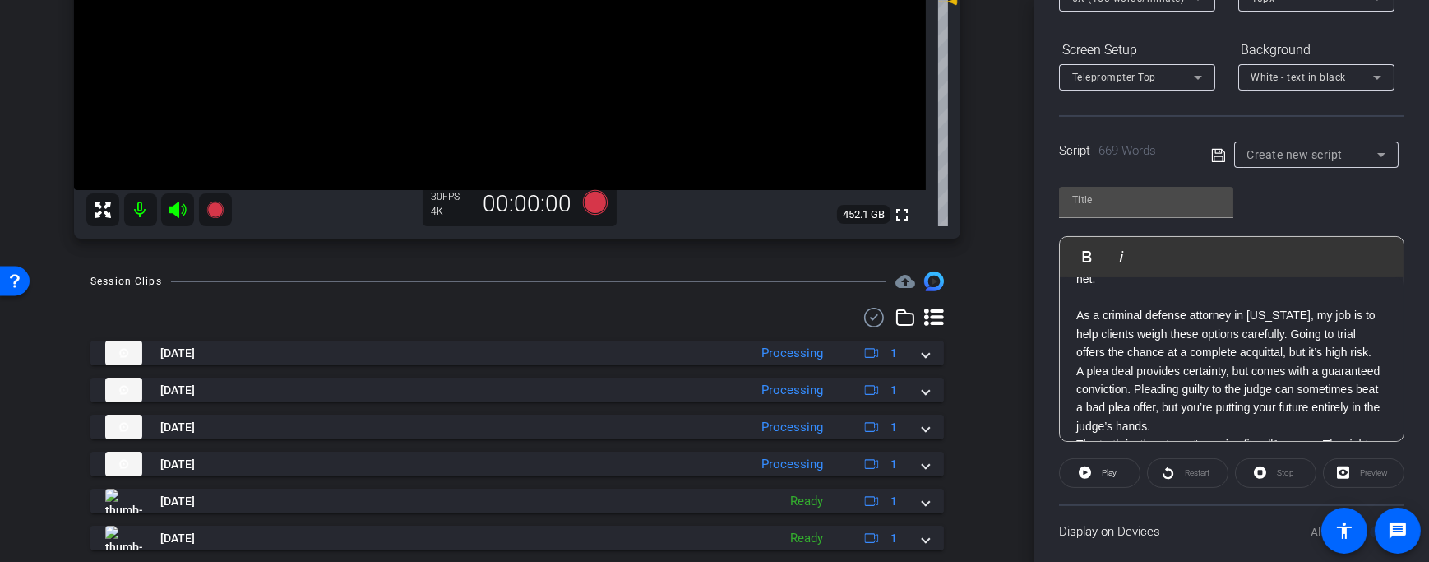
scroll to position [1161, 0]
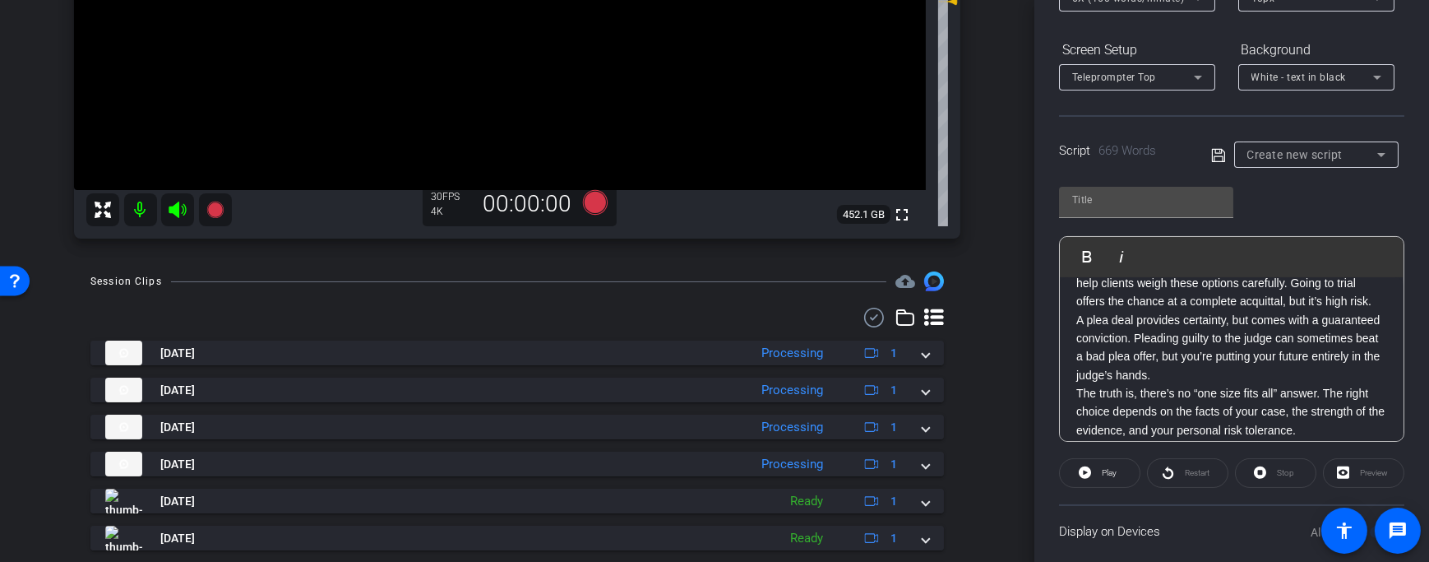
click at [1202, 310] on p "As a criminal defense attorney in [US_STATE], my job is to help clients weigh t…" at bounding box center [1231, 282] width 311 height 55
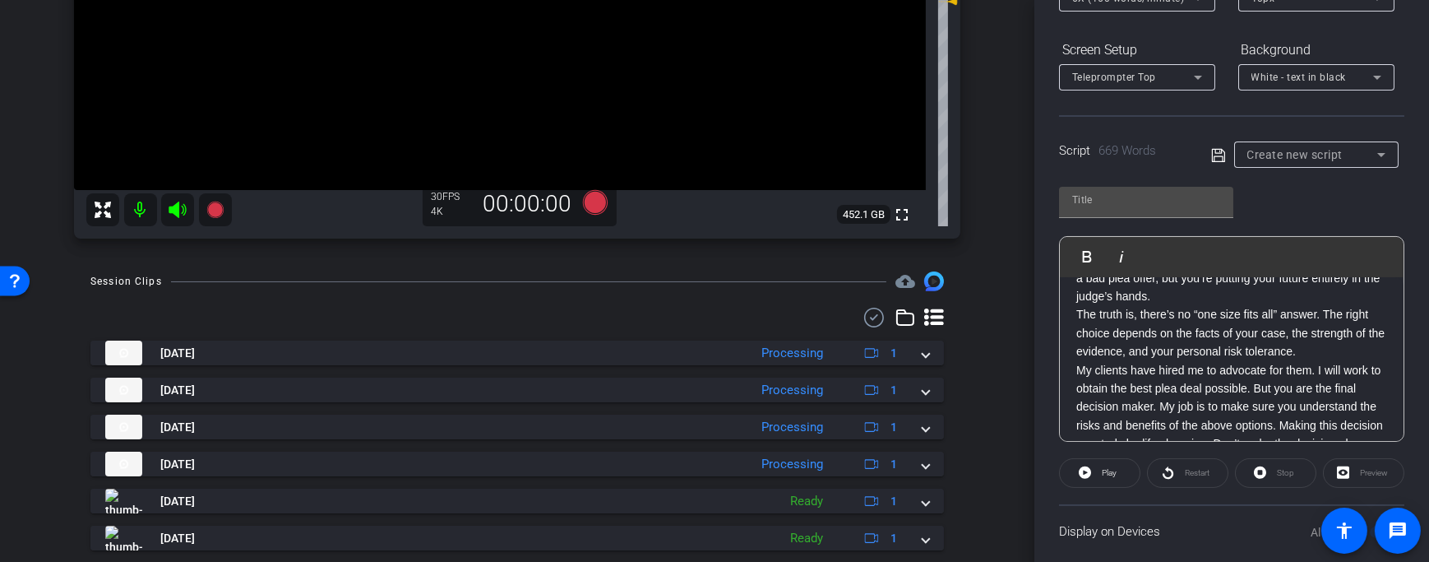
scroll to position [1348, 0]
click at [1298, 215] on p "A plea deal provides certainty, but comes with a guaranteed conviction. Pleadin…" at bounding box center [1231, 178] width 311 height 74
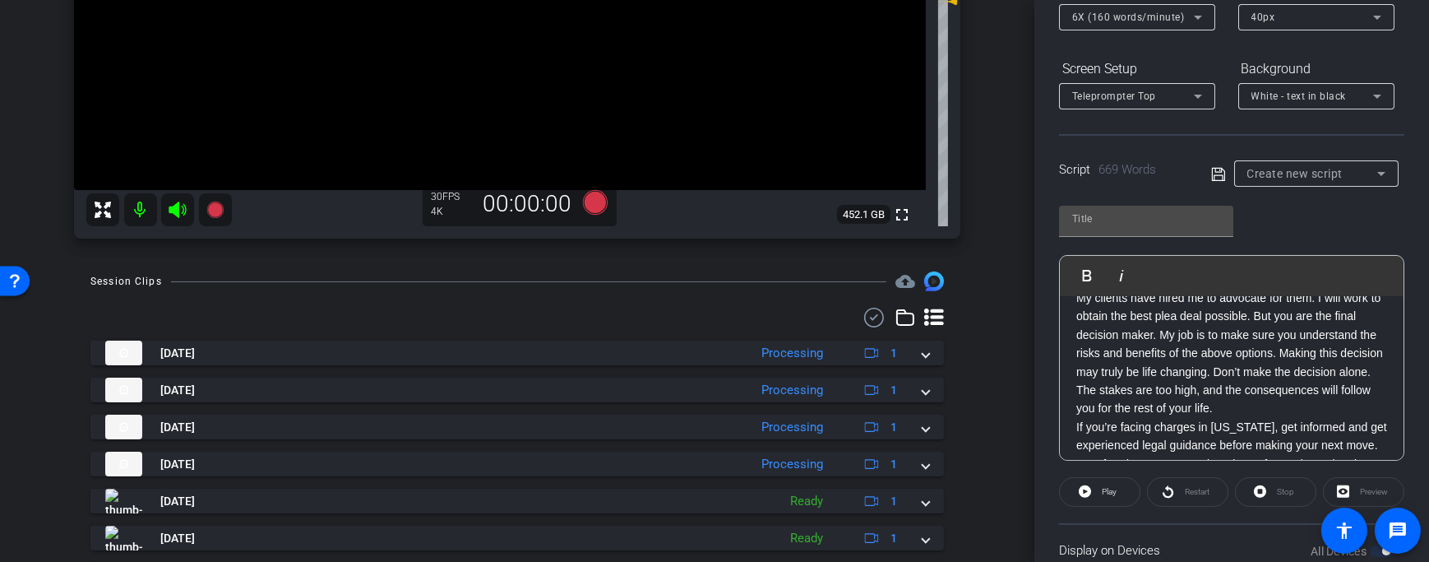
click at [1341, 289] on p "The truth is, there’s no “one size fits all” answer. The right choice depends o…" at bounding box center [1231, 261] width 311 height 55
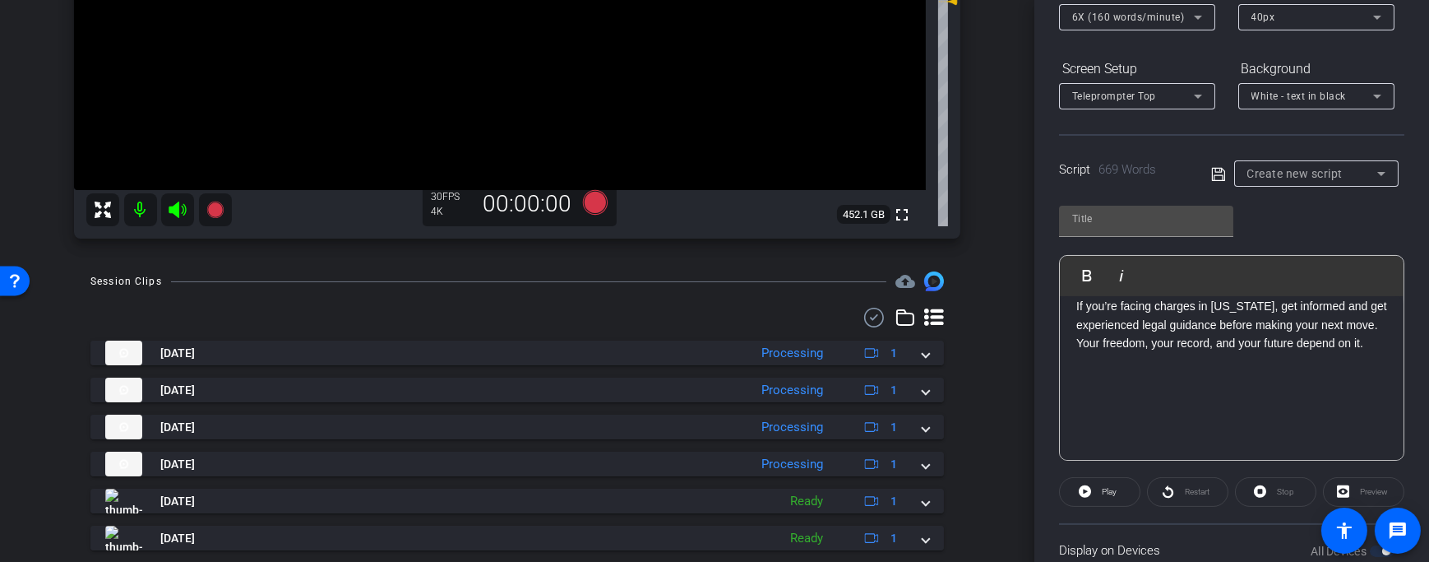
click at [1367, 297] on p "My clients have hired me to advocate for them. I will work to obtain the best p…" at bounding box center [1231, 232] width 311 height 129
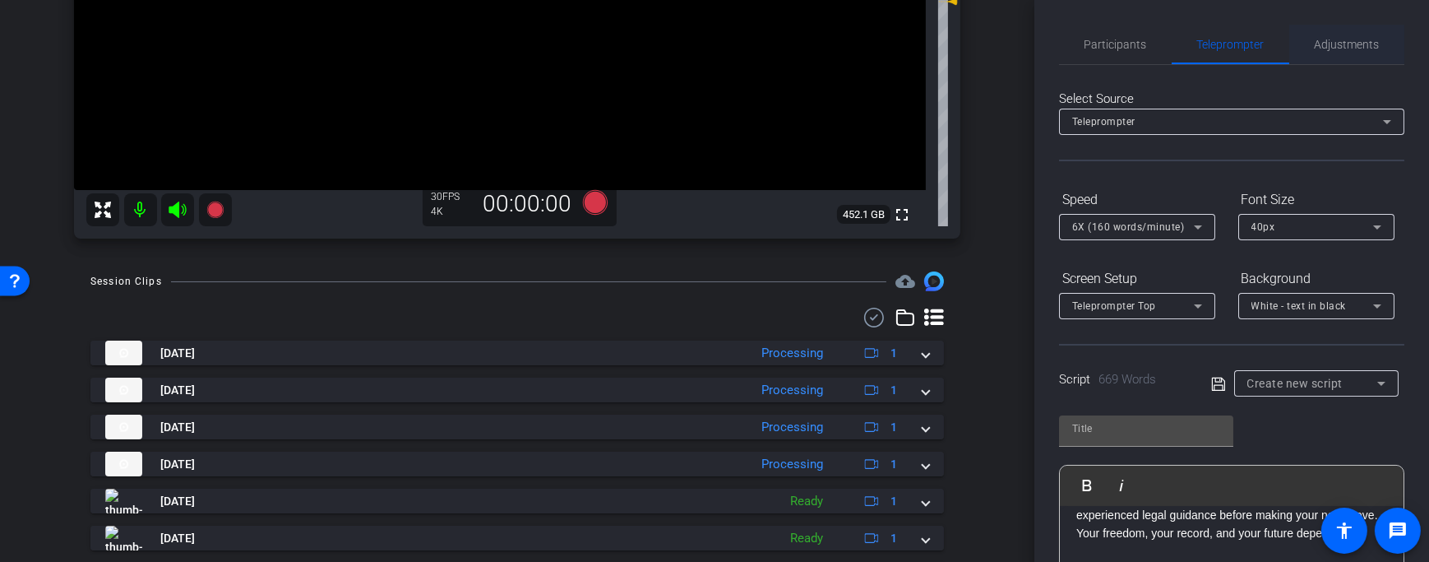
click at [1304, 47] on div "Adjustments" at bounding box center [1346, 44] width 115 height 39
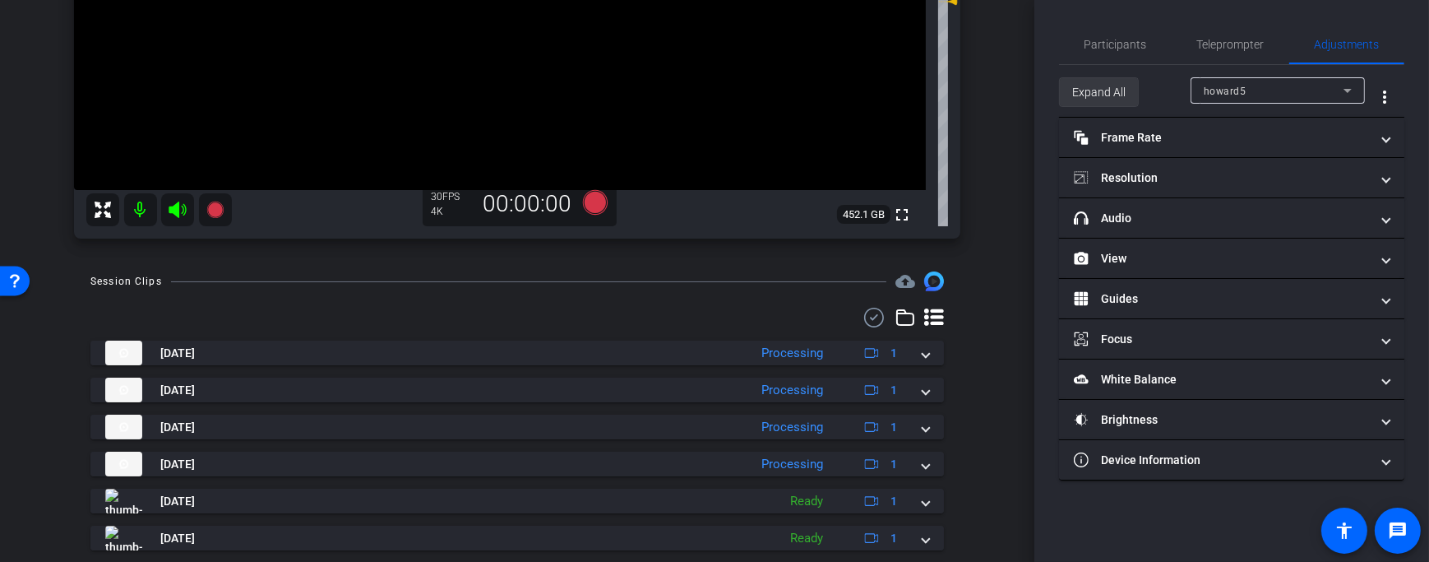
click at [1094, 100] on span "Expand All" at bounding box center [1098, 91] width 53 height 31
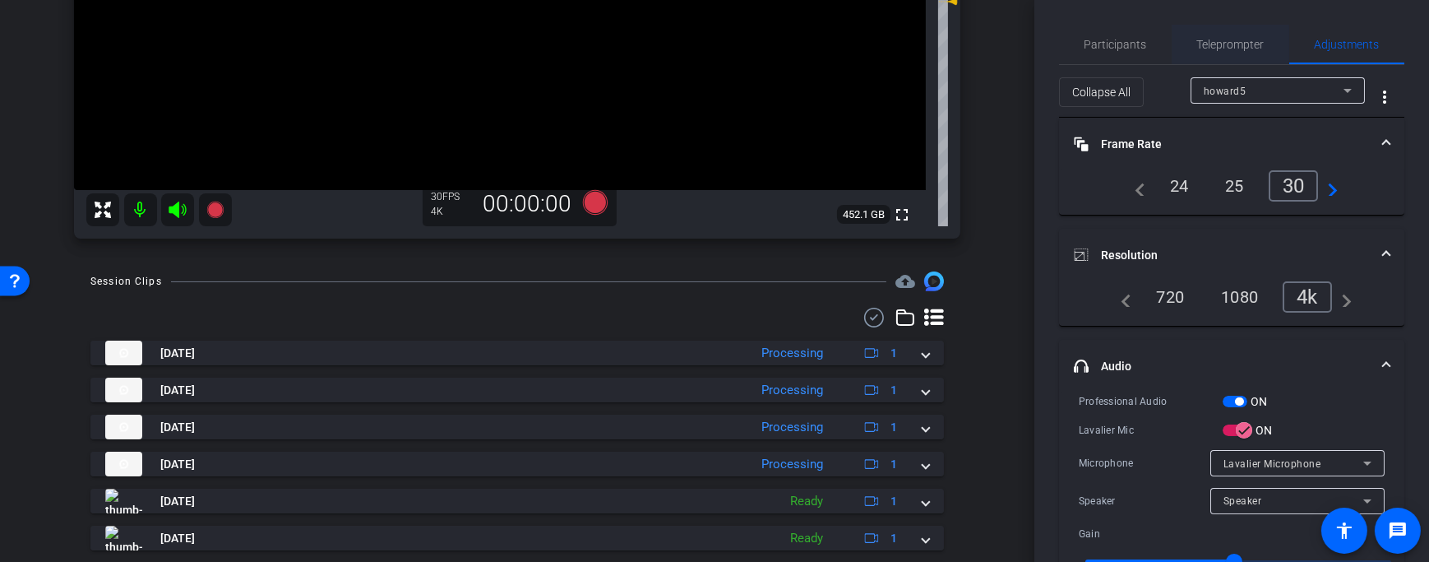
click at [1217, 58] on span "Teleprompter" at bounding box center [1230, 44] width 67 height 39
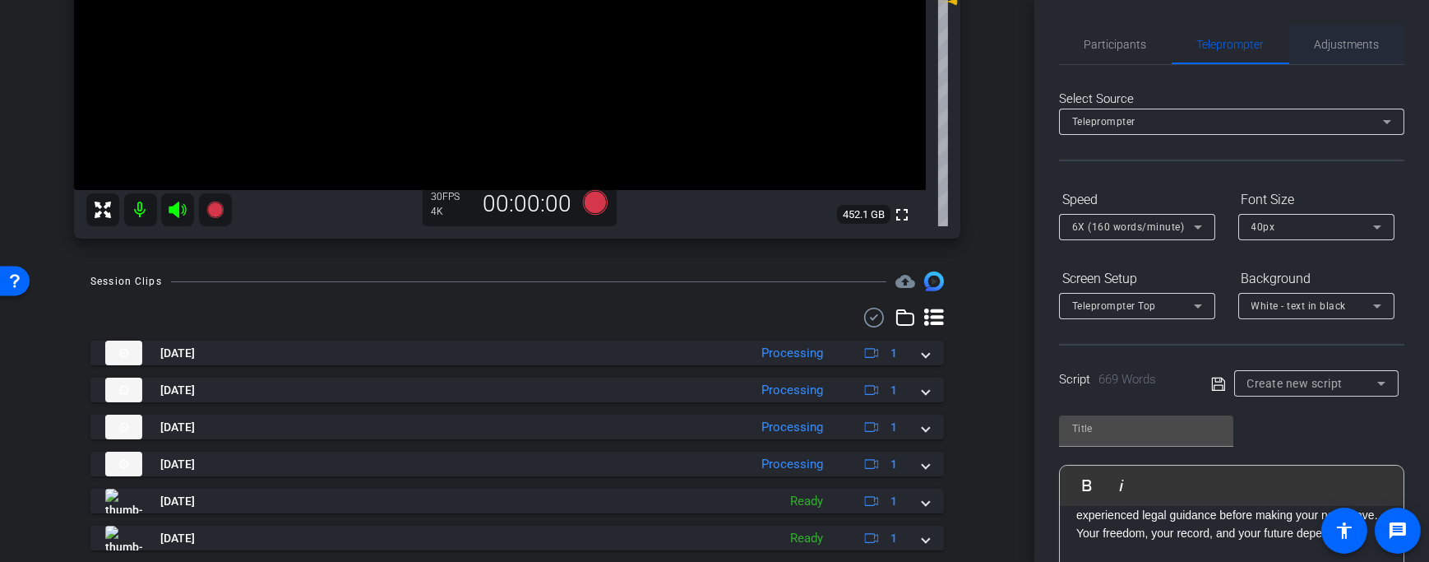
click at [1334, 44] on span "Adjustments" at bounding box center [1347, 45] width 65 height 12
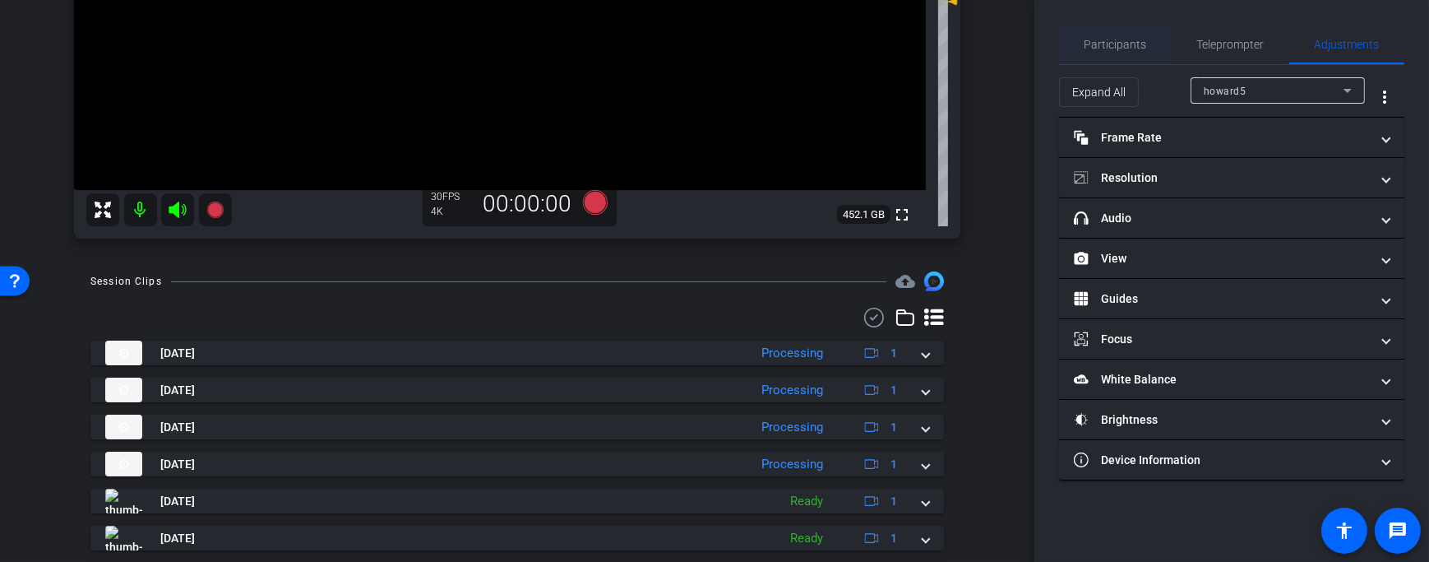
click at [1133, 53] on span "Participants" at bounding box center [1116, 44] width 62 height 39
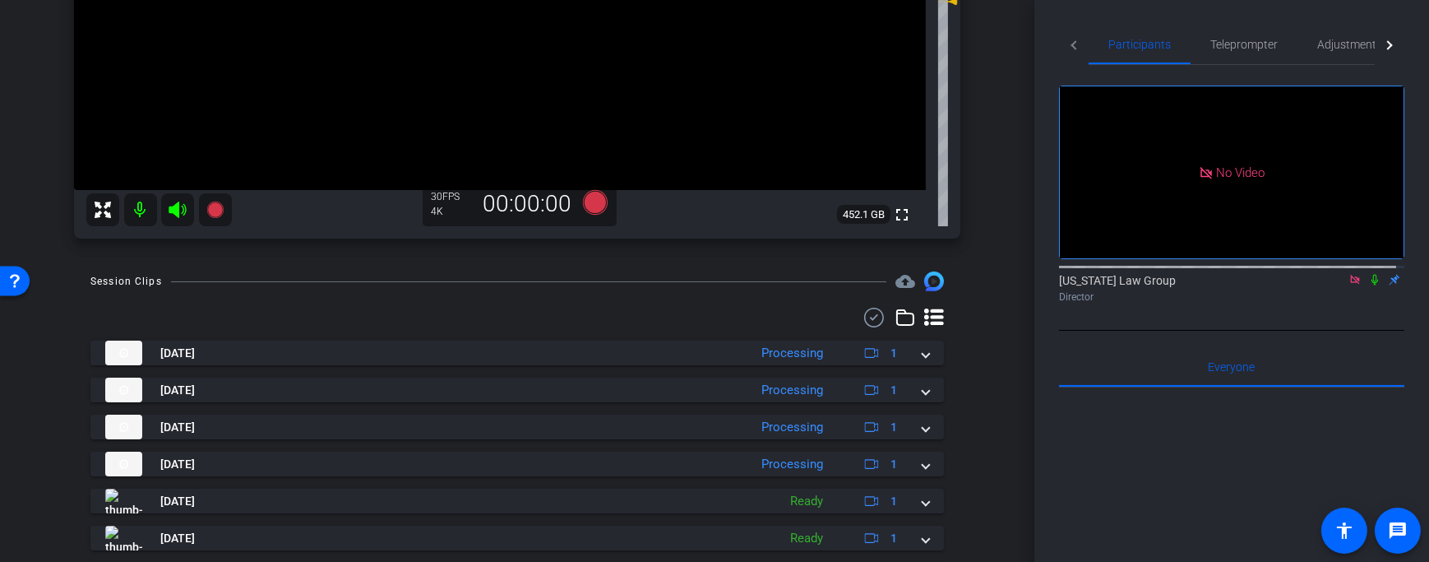
click at [1356, 289] on div "Director" at bounding box center [1231, 296] width 345 height 15
click at [1351, 274] on icon at bounding box center [1354, 280] width 13 height 12
click at [1329, 285] on icon at bounding box center [1335, 280] width 13 height 12
click at [1334, 49] on span "Adjustments" at bounding box center [1349, 45] width 65 height 12
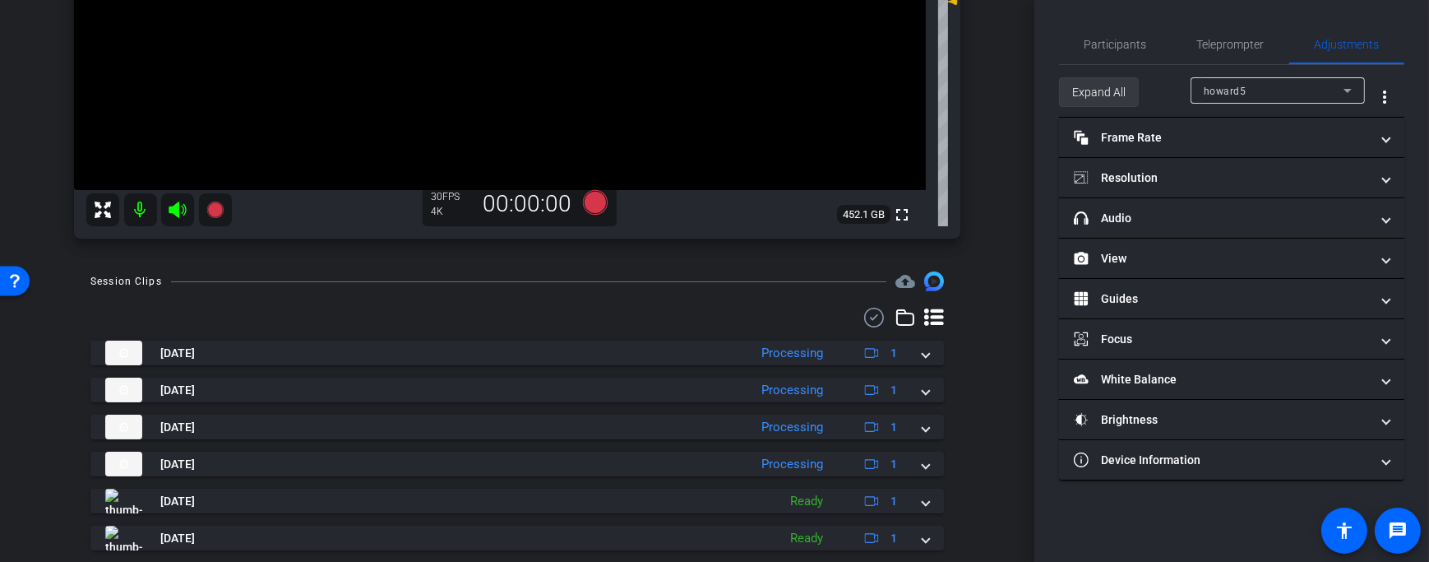
click at [1120, 100] on span "Expand All" at bounding box center [1098, 91] width 53 height 31
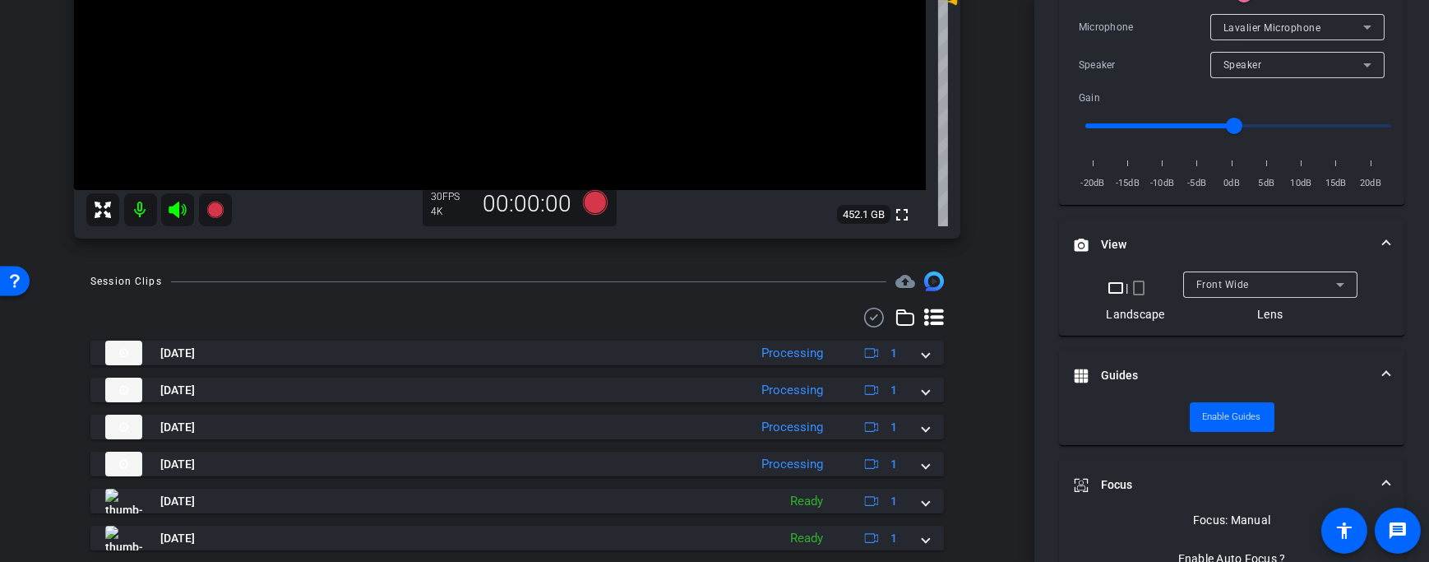
scroll to position [457, 0]
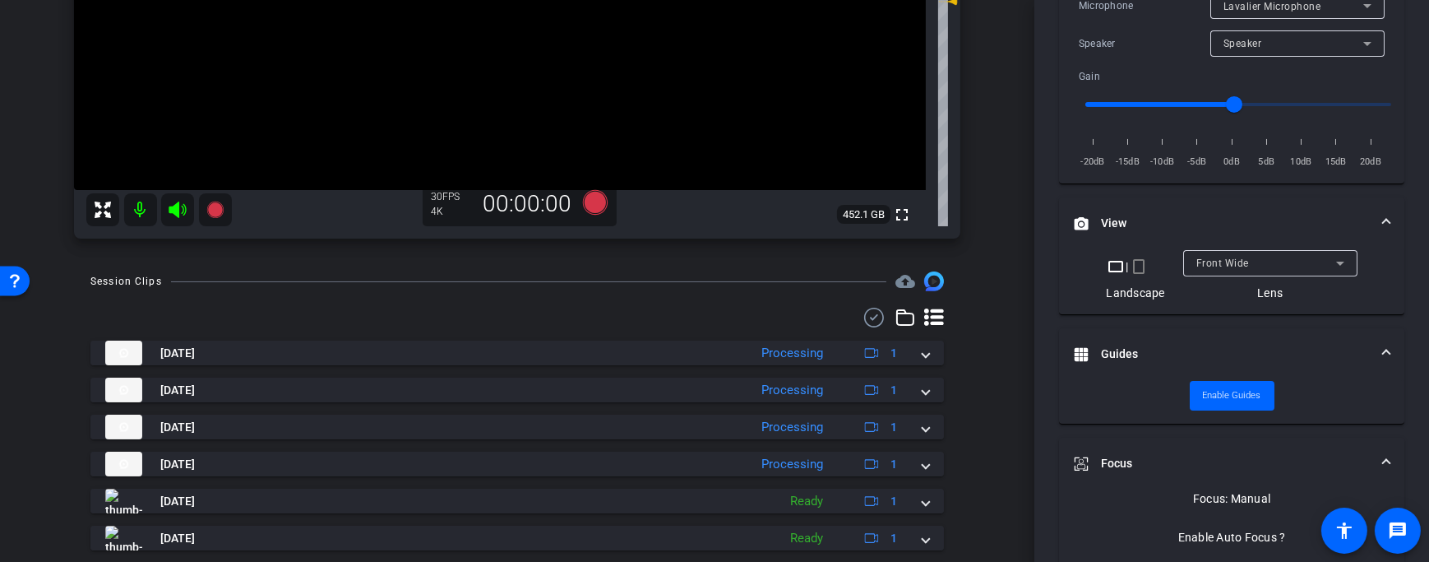
click at [1134, 266] on mat-icon "crop_portrait" at bounding box center [1139, 267] width 20 height 20
click at [1134, 268] on mat-icon "crop_portrait" at bounding box center [1139, 267] width 20 height 20
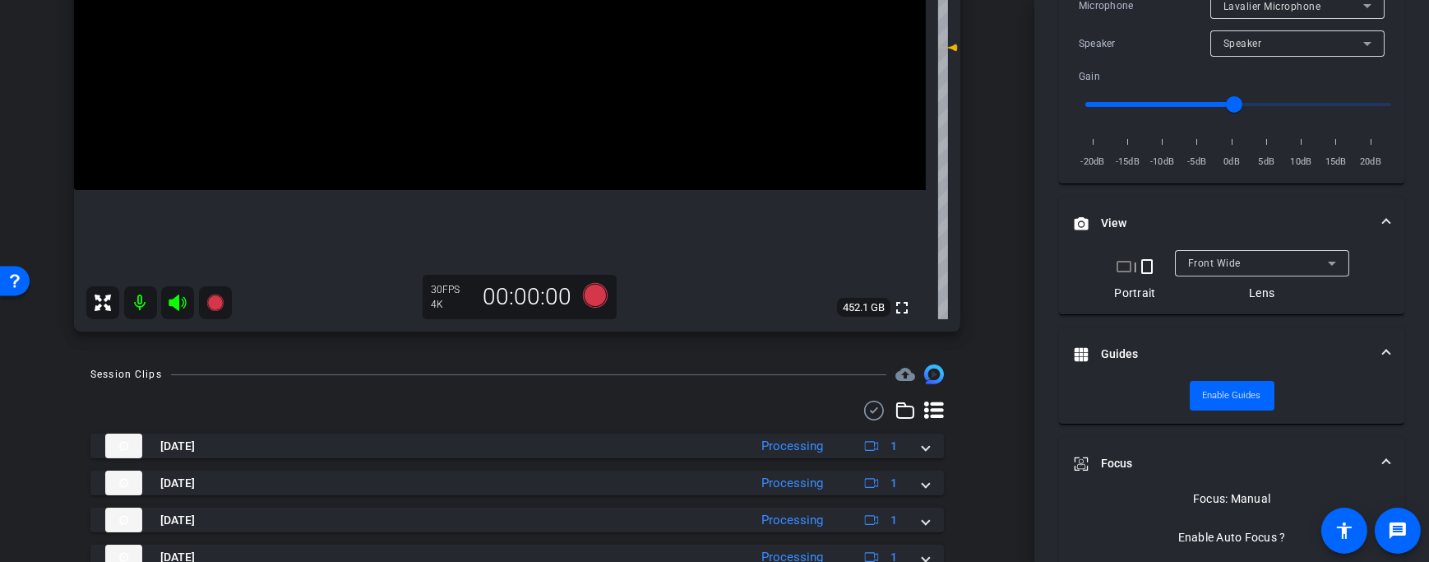
click at [1121, 267] on mat-icon "crop_landscape" at bounding box center [1124, 267] width 20 height 20
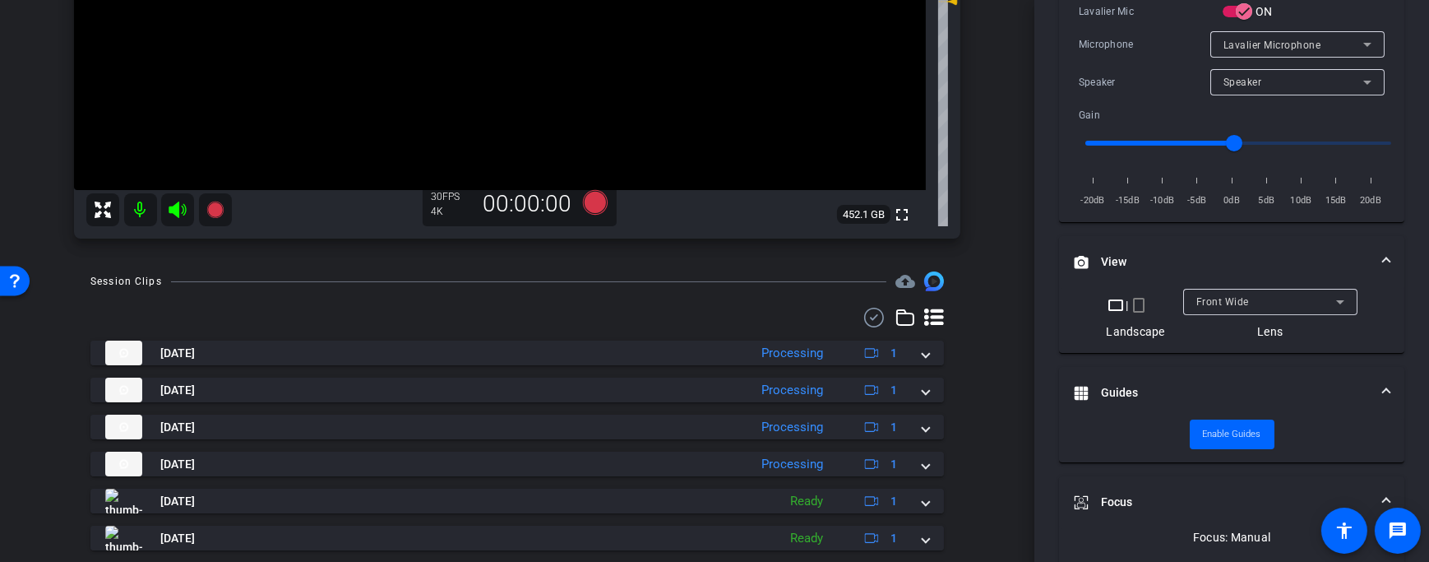
scroll to position [0, 0]
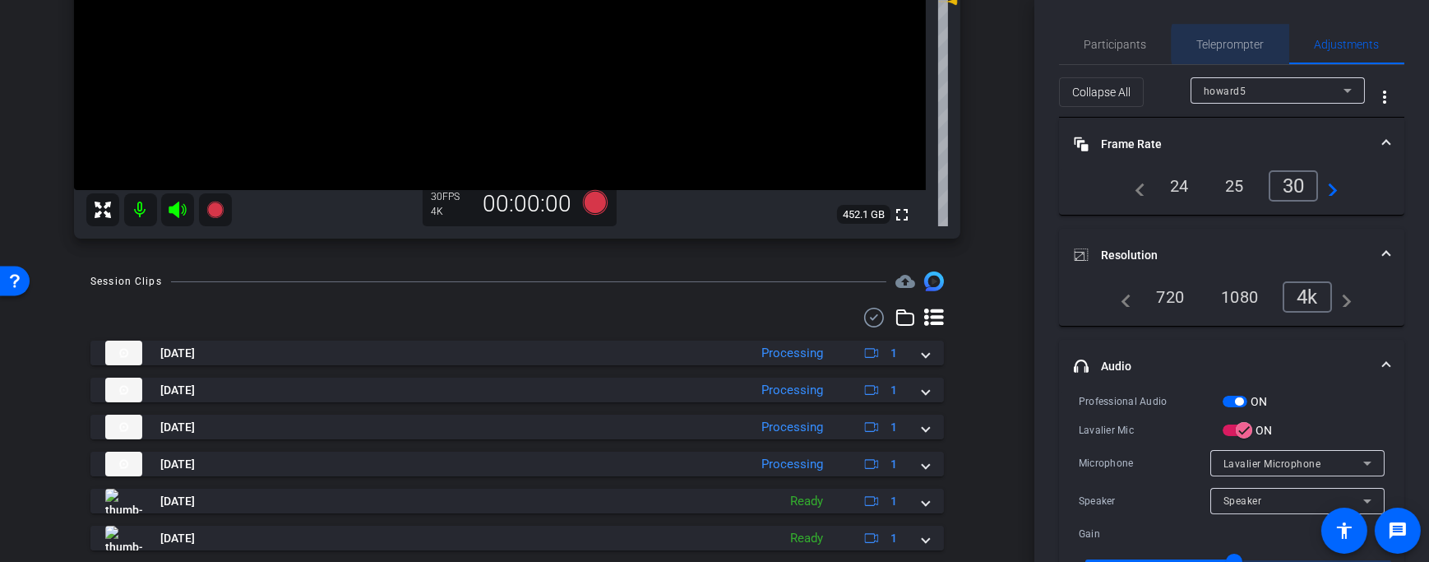
click at [1237, 44] on span "Teleprompter" at bounding box center [1230, 45] width 67 height 12
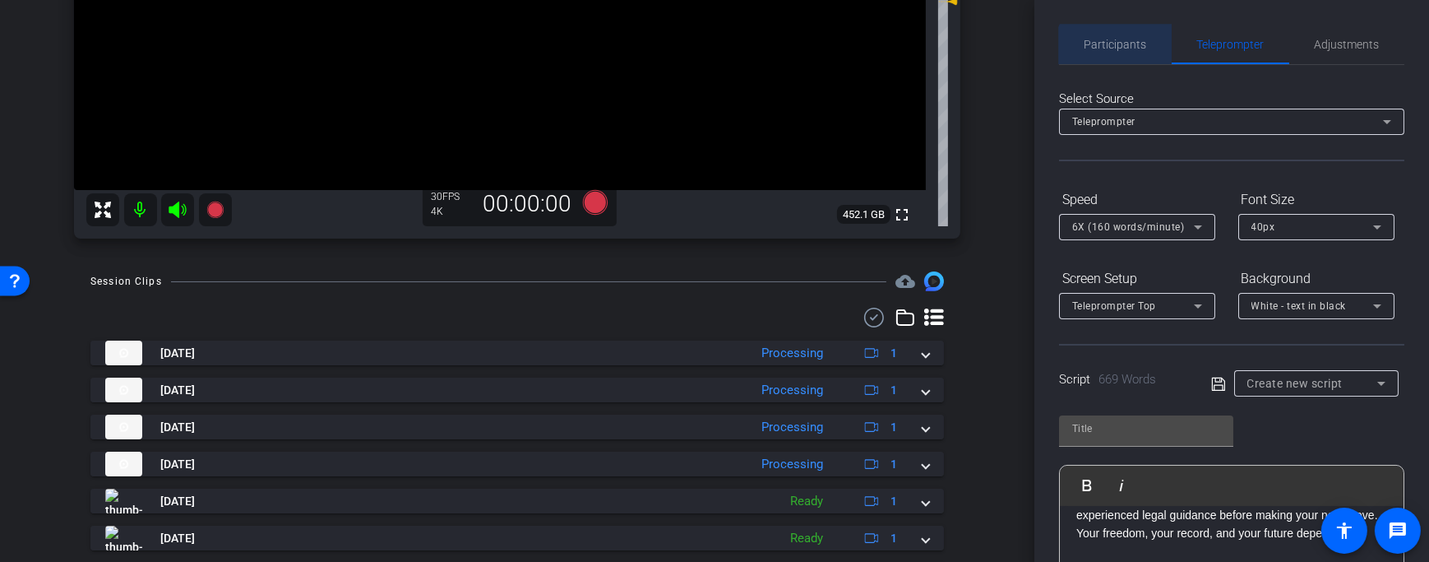
click at [1136, 60] on span "Participants" at bounding box center [1116, 44] width 62 height 39
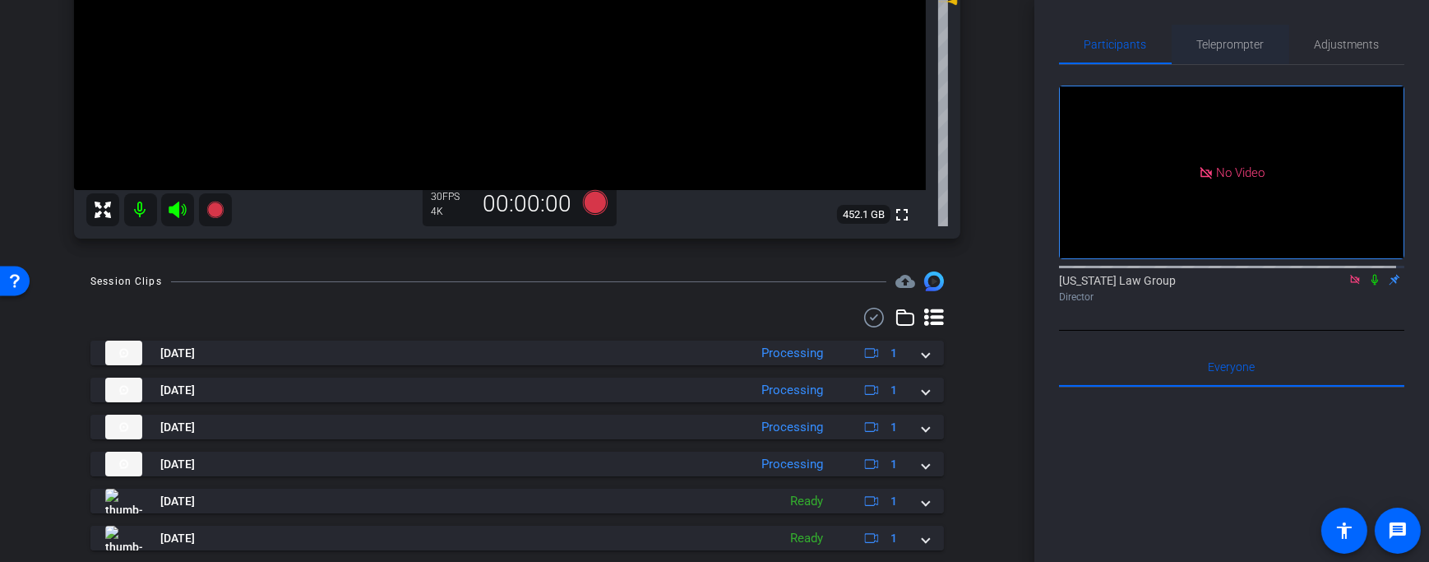
click at [1211, 59] on span "Teleprompter" at bounding box center [1230, 44] width 67 height 39
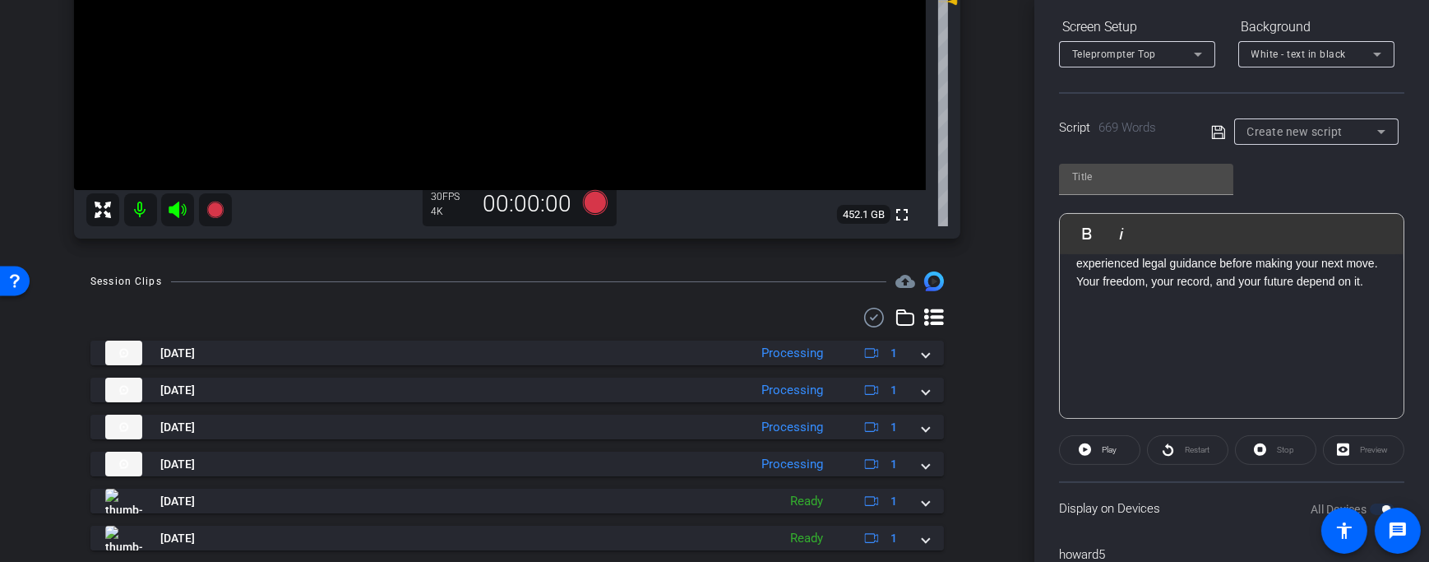
scroll to position [252, 0]
click at [1276, 446] on div "Stop" at bounding box center [1275, 449] width 81 height 30
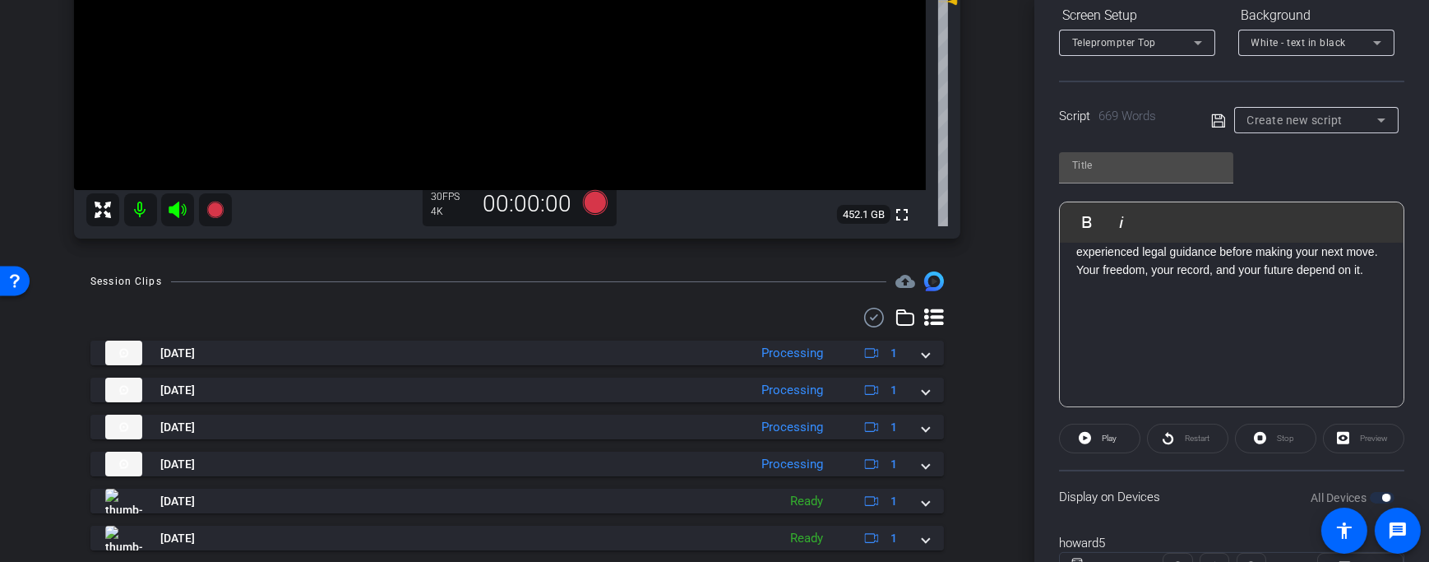
scroll to position [336, 0]
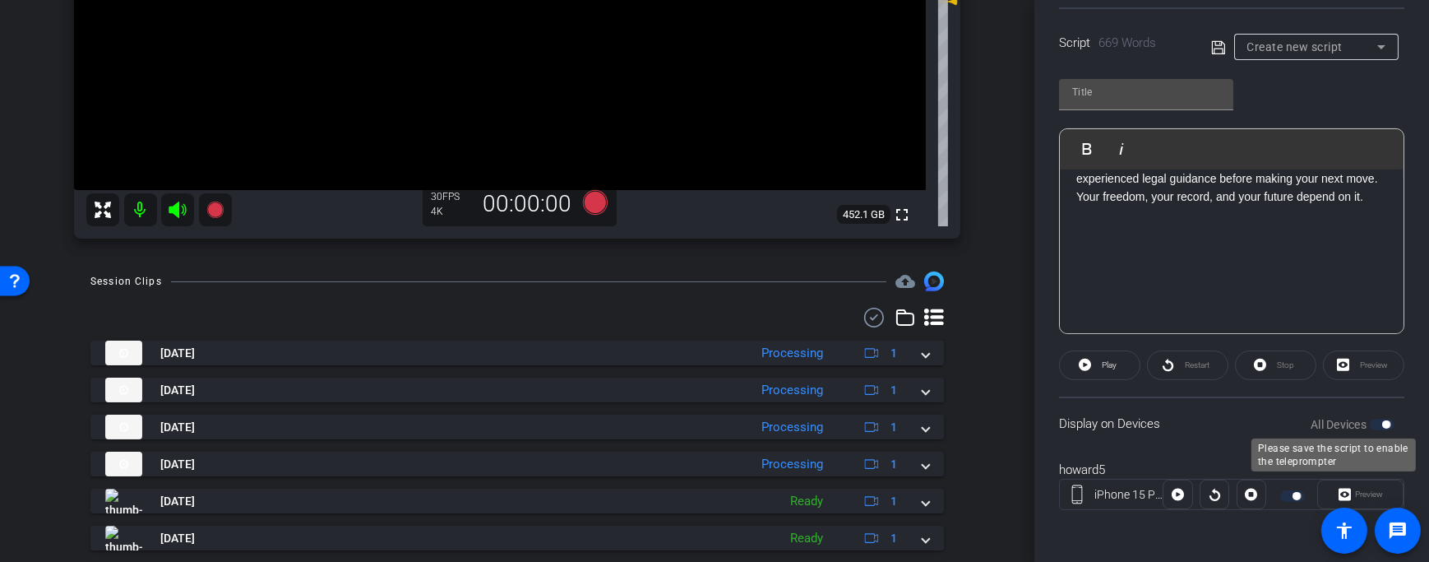
click at [1384, 423] on div "All Devices" at bounding box center [1353, 424] width 84 height 16
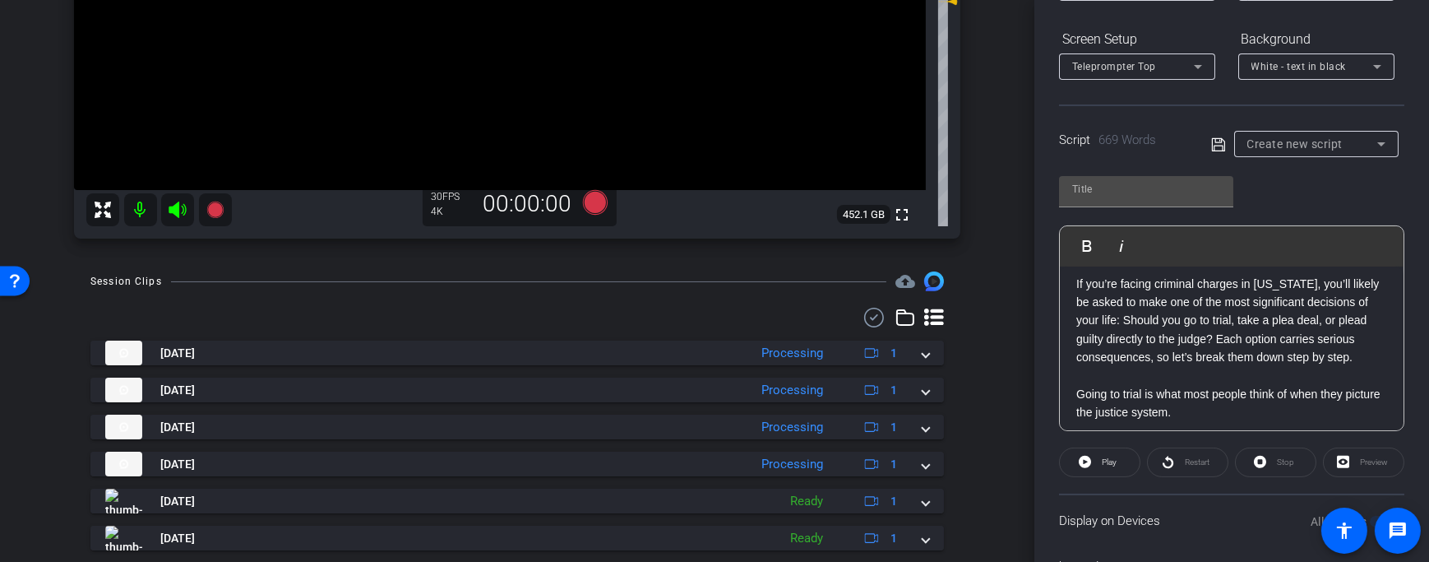
scroll to position [64, 0]
click at [1177, 382] on p at bounding box center [1231, 375] width 311 height 18
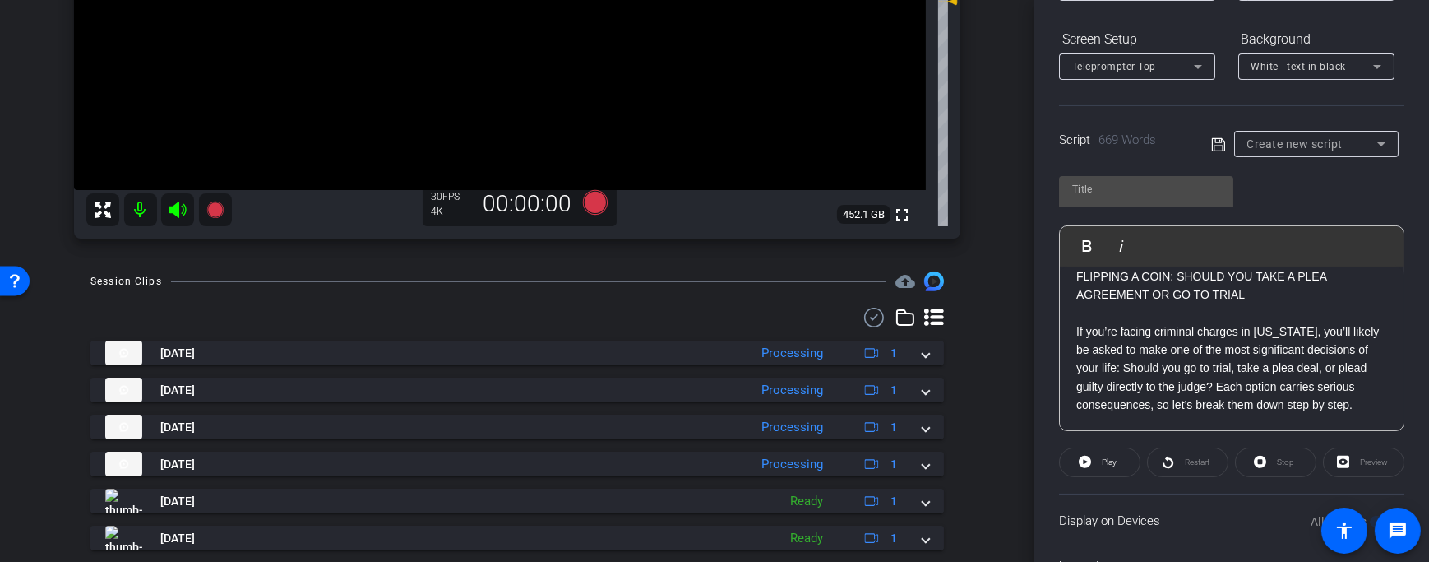
scroll to position [0, 0]
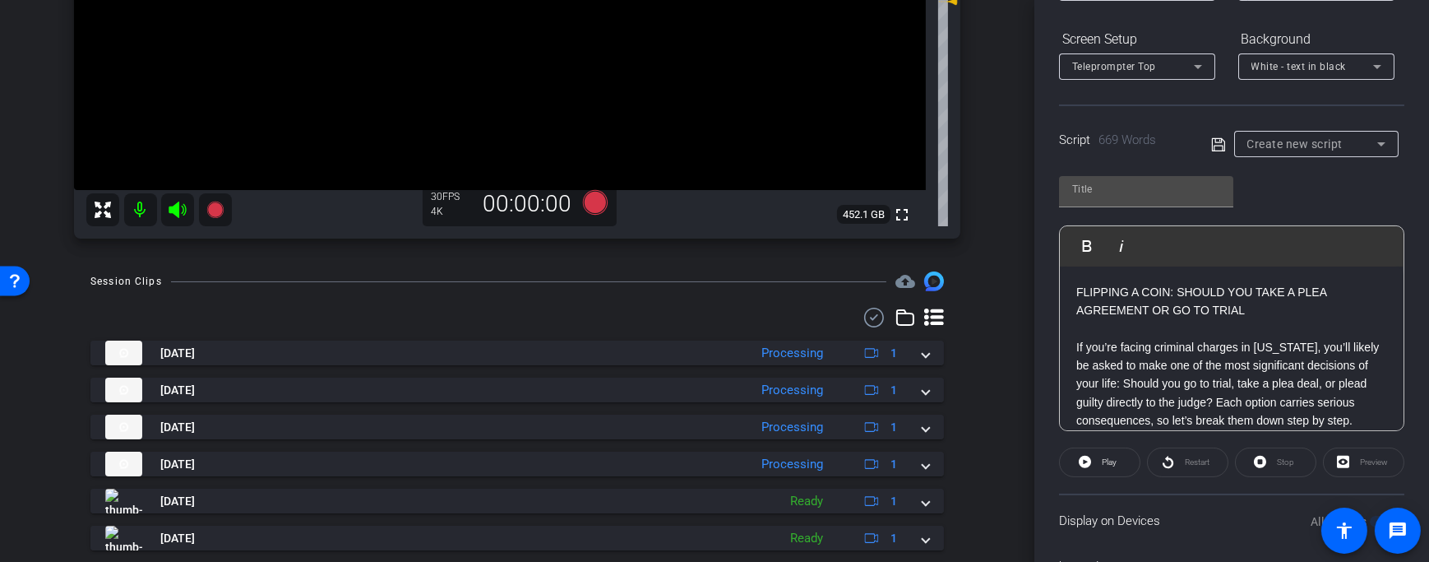
click at [1299, 317] on p "FLIPPING A COIN: SHOULD YOU TAKE A PLEA AGREEMENT OR GO TO TRIAL" at bounding box center [1231, 301] width 311 height 37
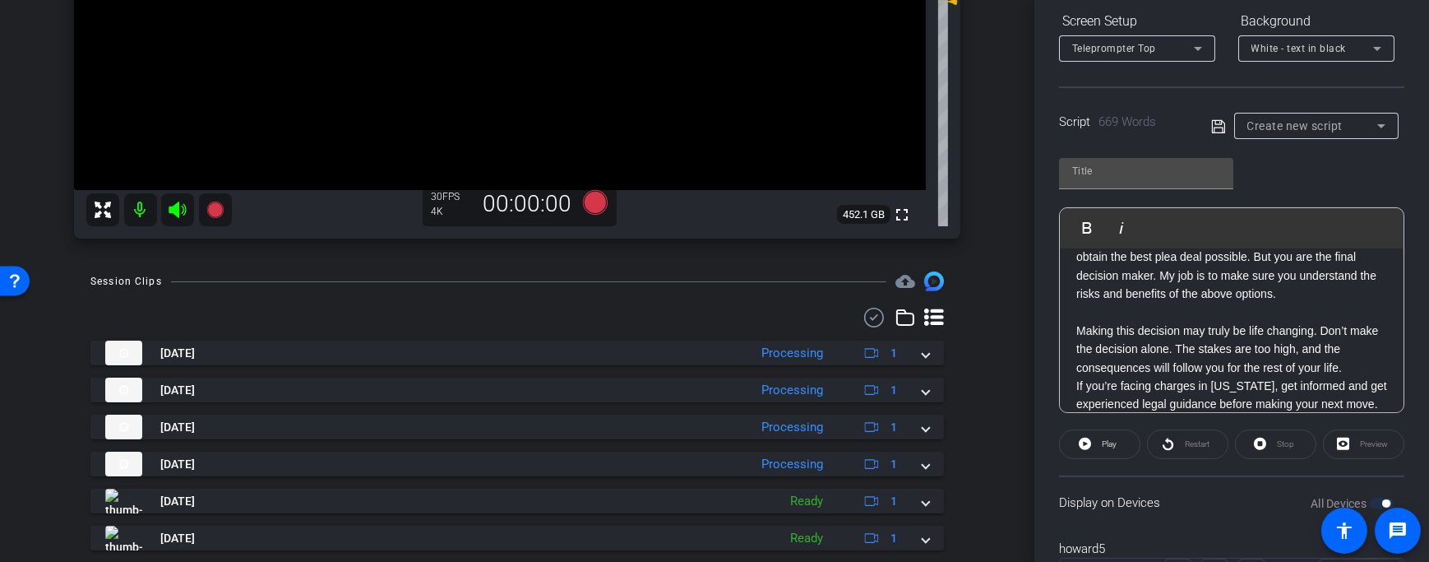
scroll to position [1464, 0]
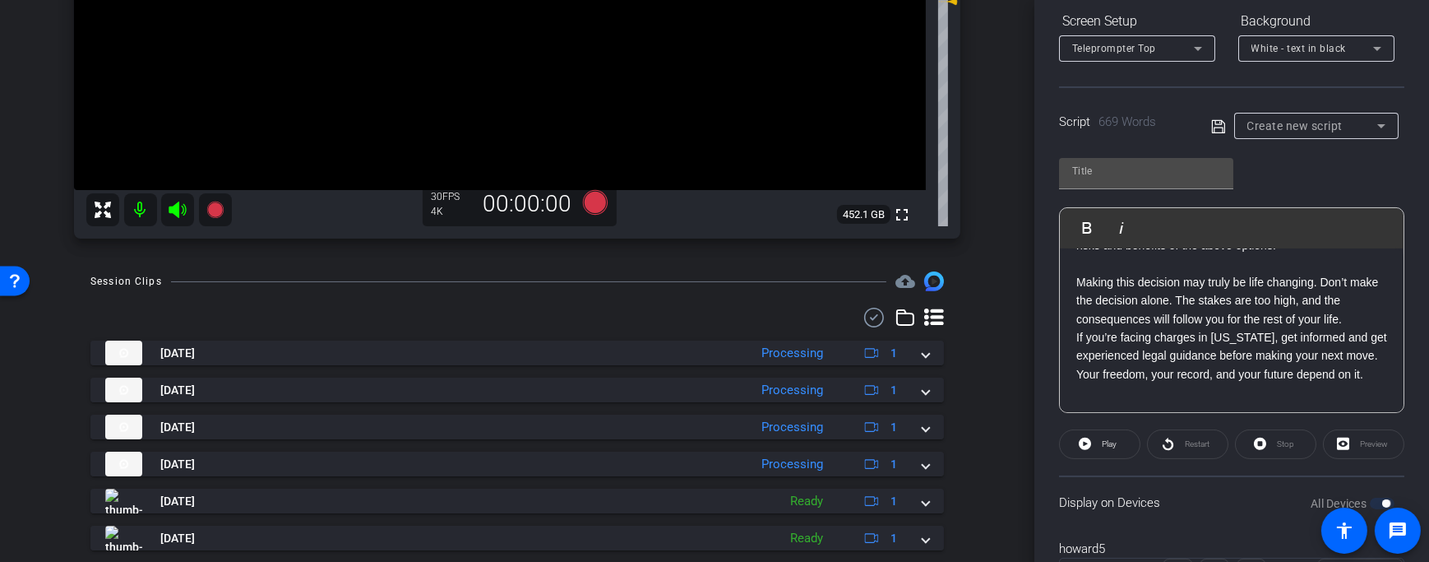
click at [1282, 444] on div "Stop" at bounding box center [1275, 444] width 81 height 30
click at [1094, 442] on span at bounding box center [1100, 443] width 80 height 39
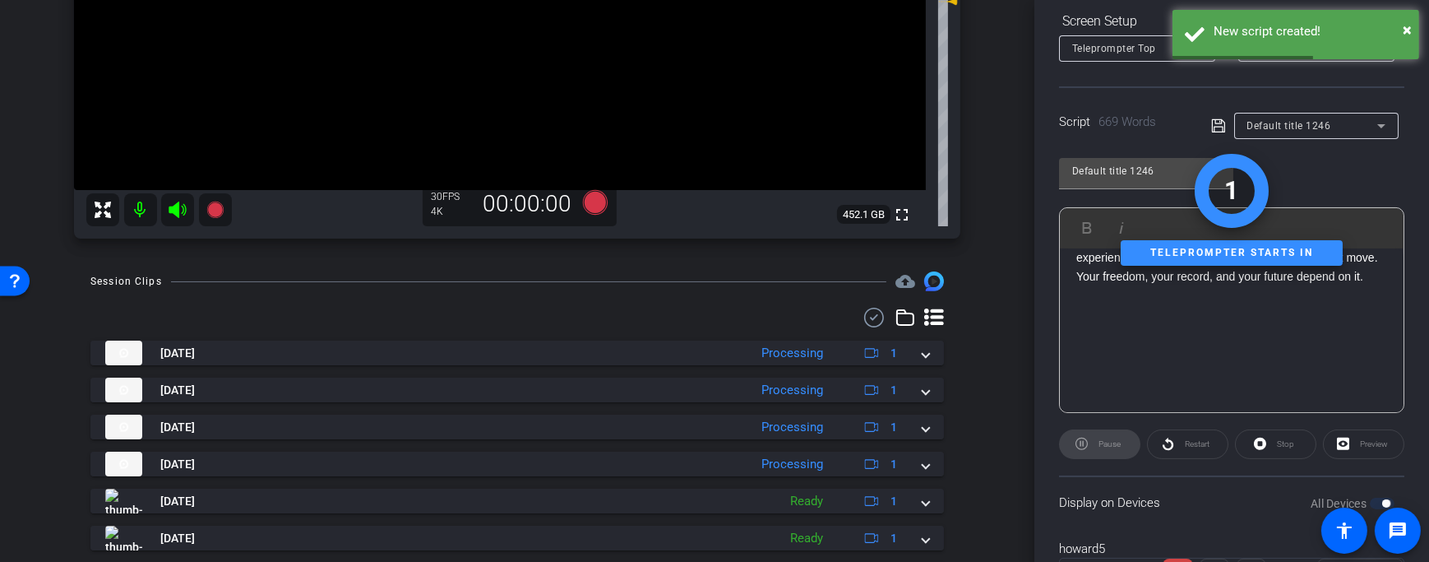
scroll to position [1673, 0]
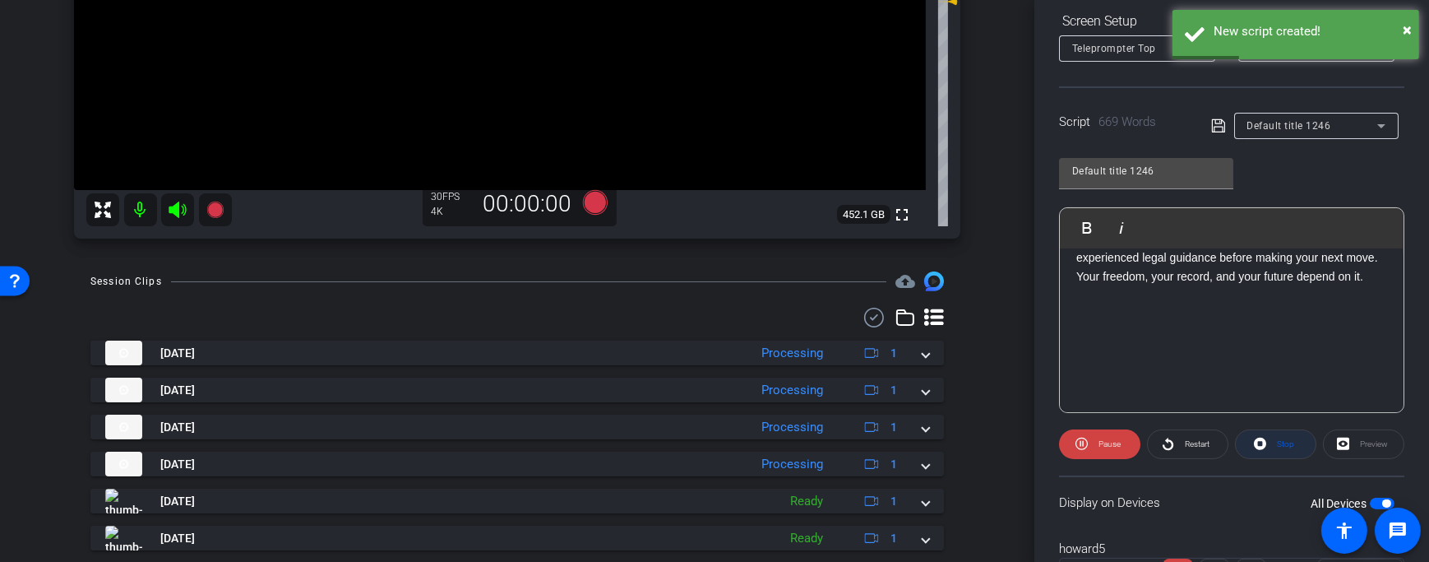
click at [1283, 442] on span "Stop" at bounding box center [1285, 443] width 17 height 9
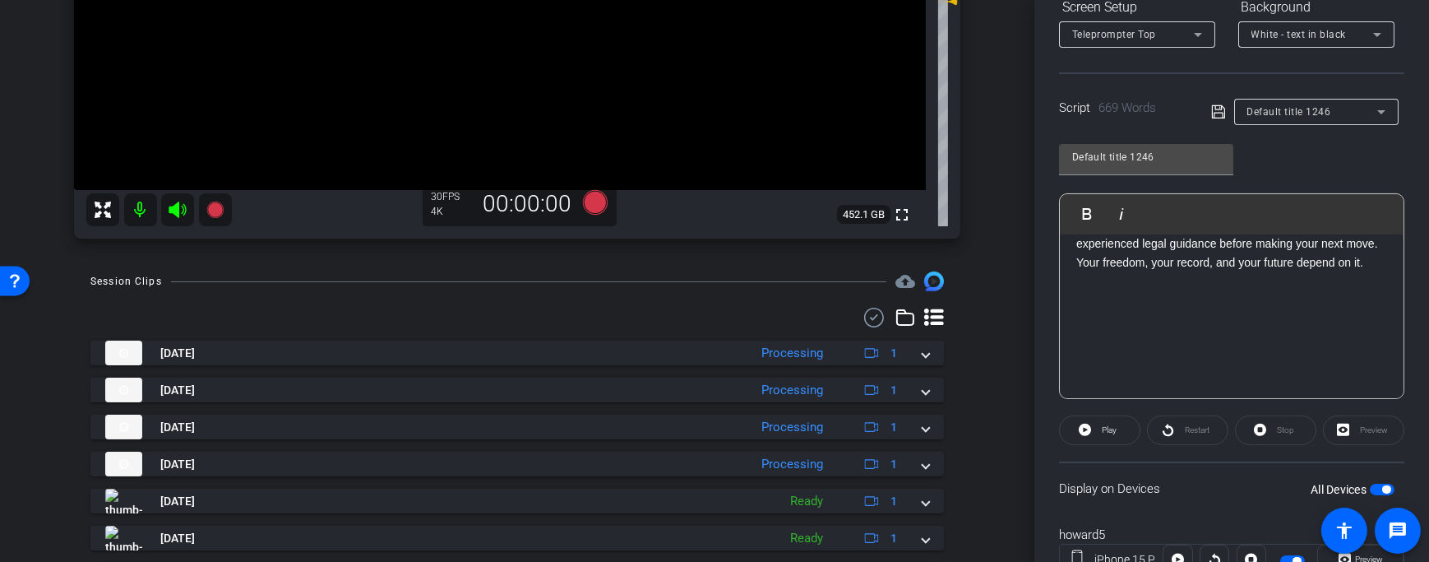
scroll to position [273, 0]
click at [1371, 484] on span "button" at bounding box center [1382, 488] width 25 height 12
click at [1371, 484] on span "button" at bounding box center [1375, 487] width 8 height 8
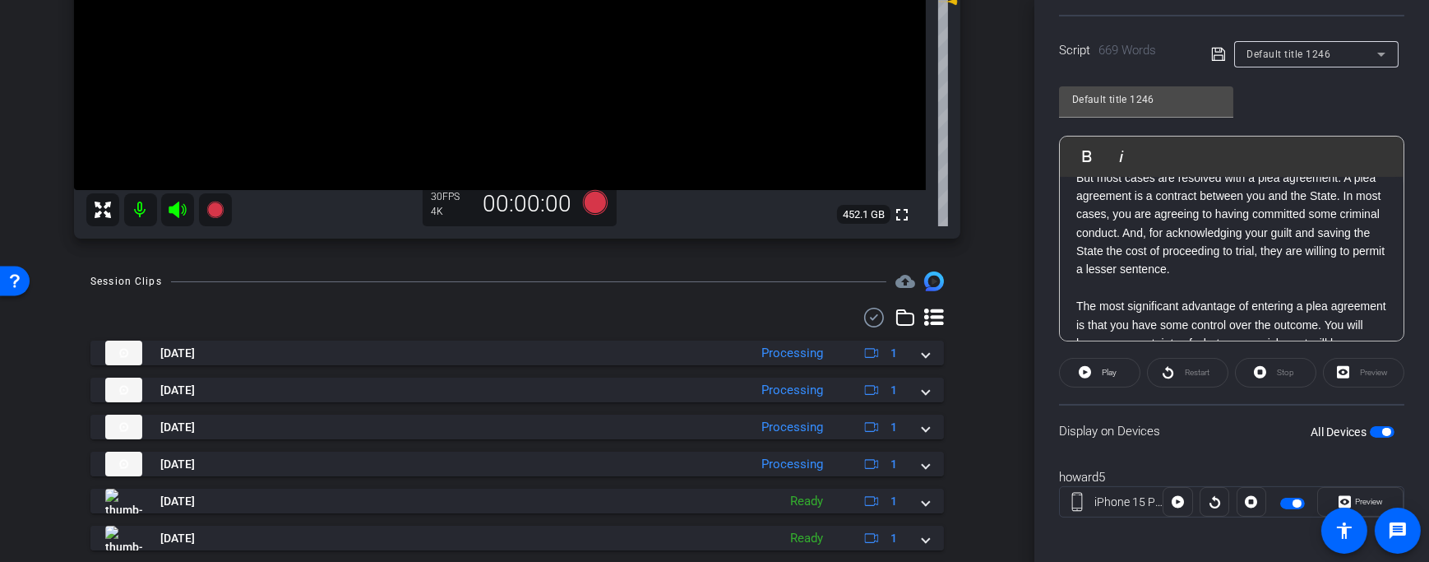
scroll to position [336, 0]
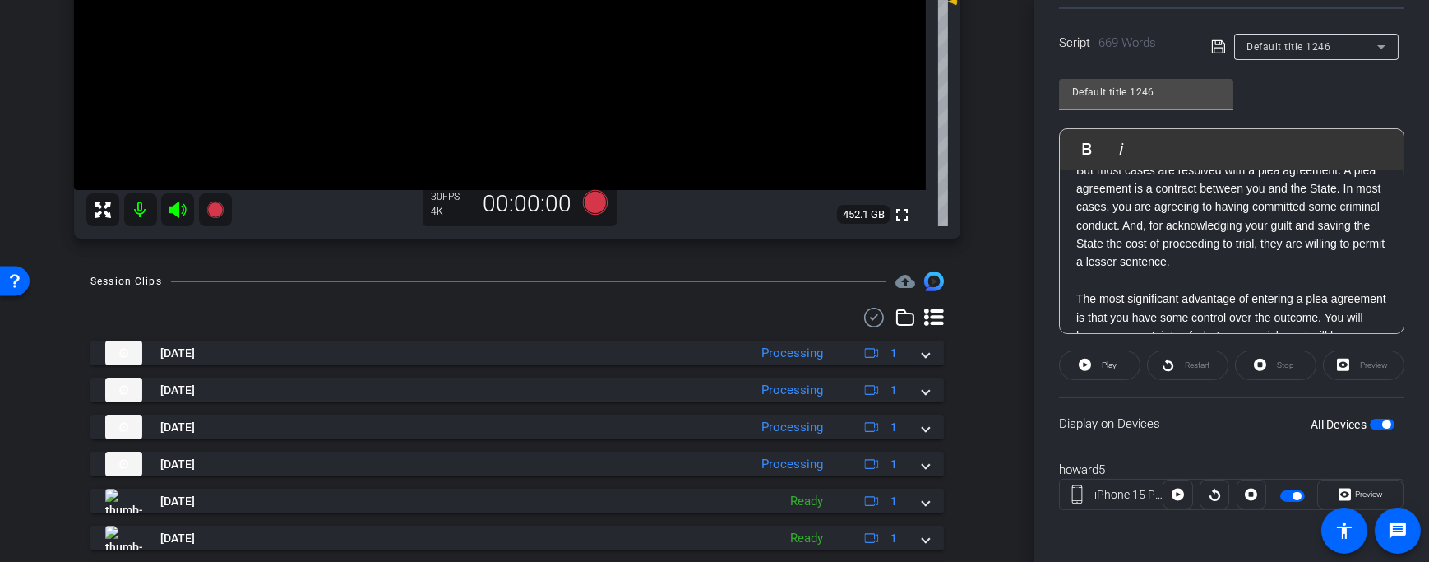
click at [1372, 423] on span "button" at bounding box center [1382, 425] width 25 height 12
click at [1372, 422] on span "button" at bounding box center [1382, 425] width 25 height 12
click at [1354, 497] on span "Preview" at bounding box center [1367, 494] width 32 height 23
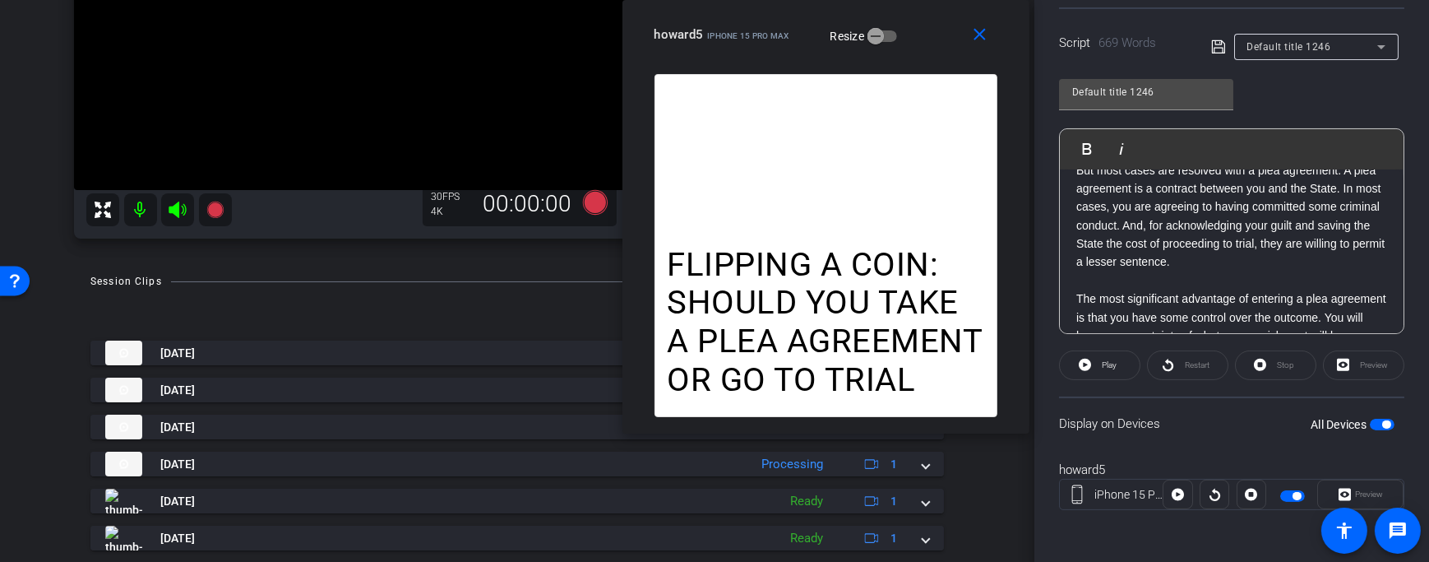
drag, startPoint x: 826, startPoint y: 114, endPoint x: 937, endPoint y: 44, distance: 131.2
click at [937, 44] on div "close howard5 iPhone 15 Pro Max Resize" at bounding box center [825, 37] width 407 height 74
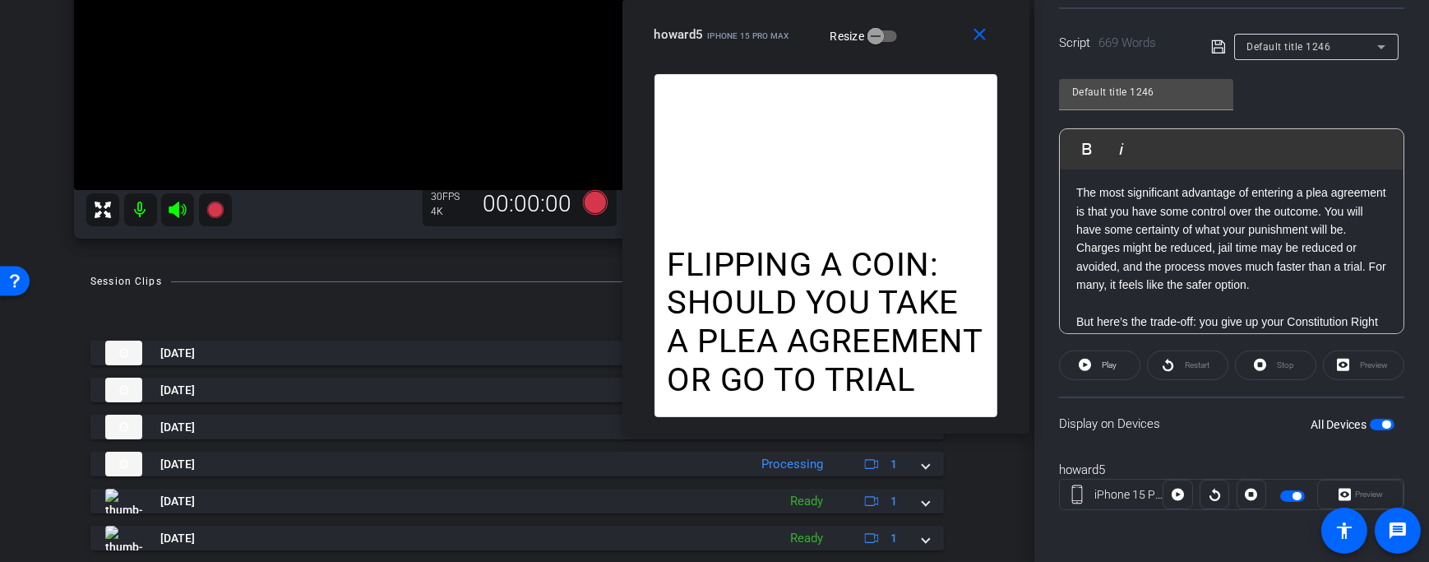
scroll to position [465, 0]
click at [1235, 235] on p "The most significant advantage of entering a plea agreement is that you have so…" at bounding box center [1231, 207] width 311 height 55
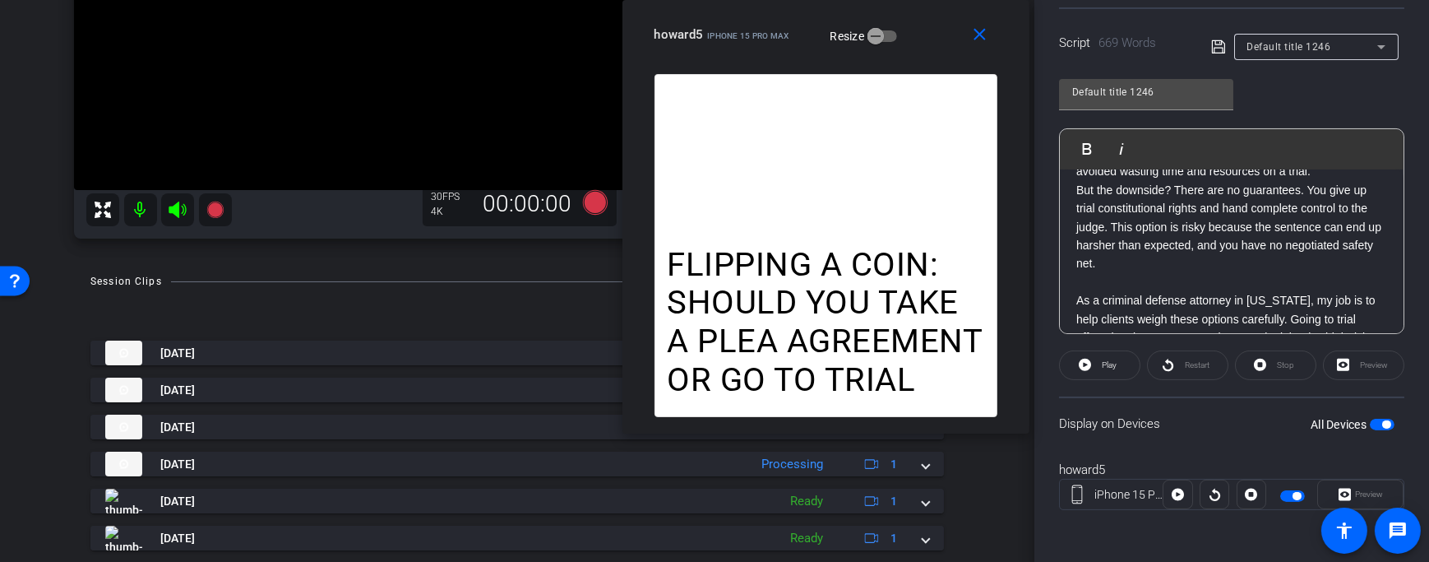
scroll to position [1066, 0]
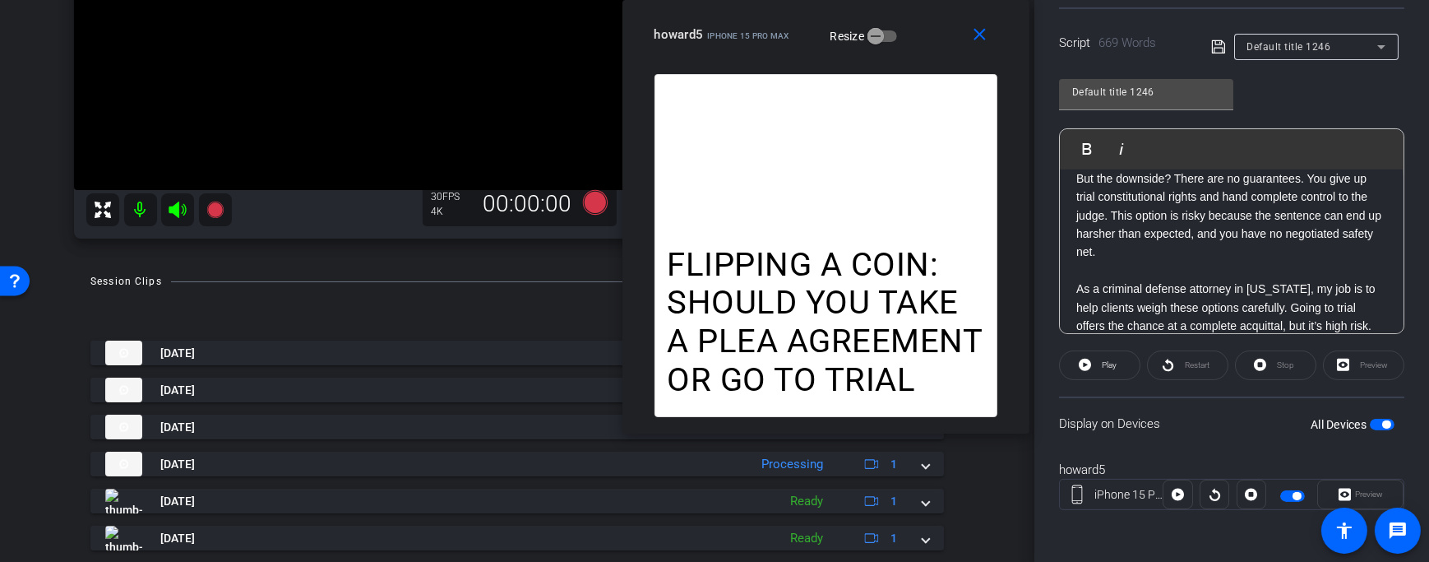
click at [1307, 247] on p "But the downside? There are no guarantees. You give up trial constitutional rig…" at bounding box center [1231, 215] width 311 height 92
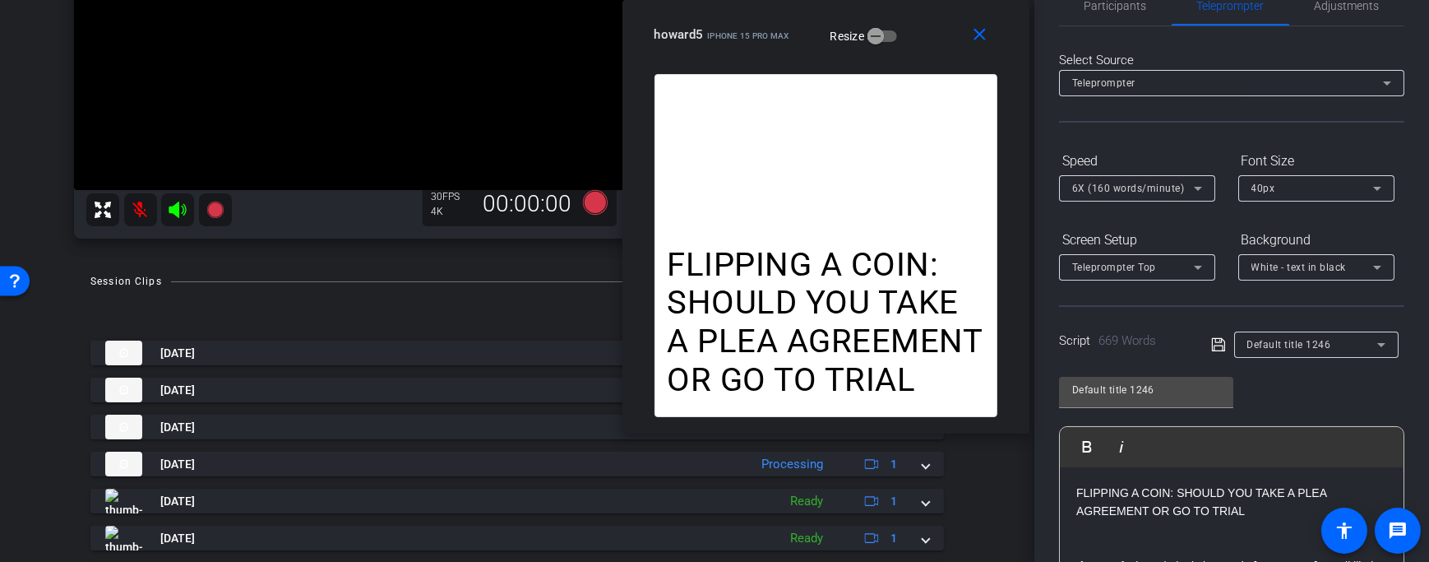
scroll to position [0, 0]
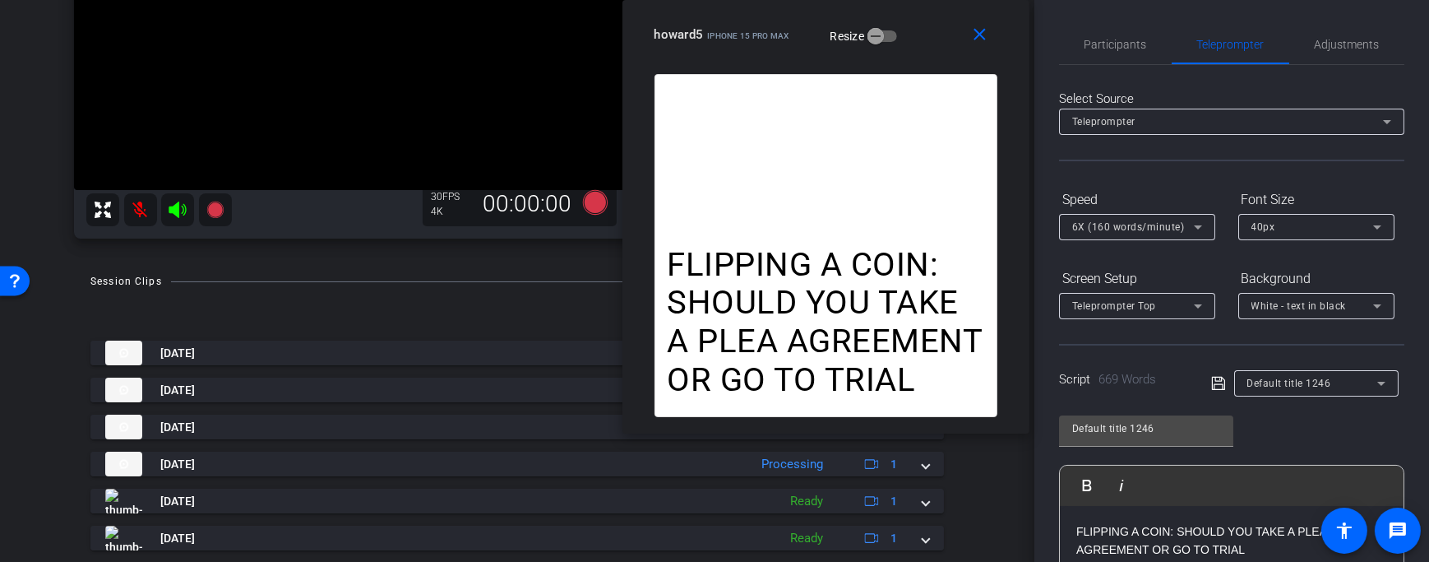
click at [1407, 191] on div "Participants Teleprompter Adjustments [US_STATE] Law Group Director Everyone 0 …" at bounding box center [1231, 281] width 395 height 562
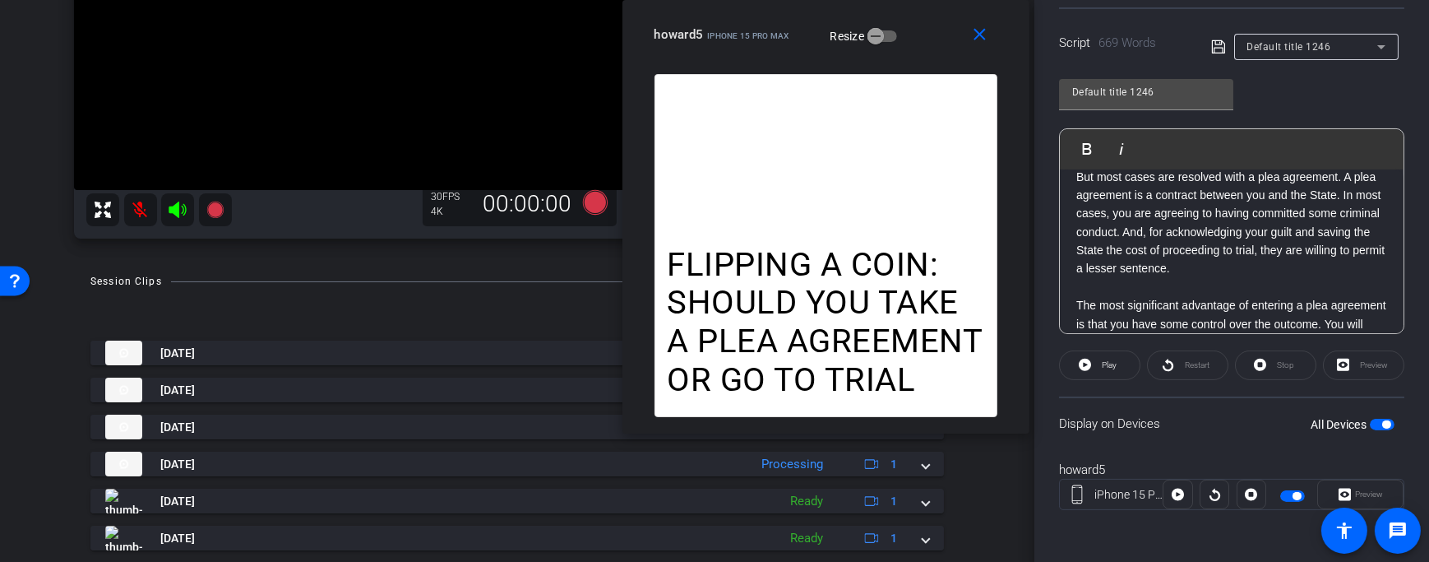
scroll to position [435, 0]
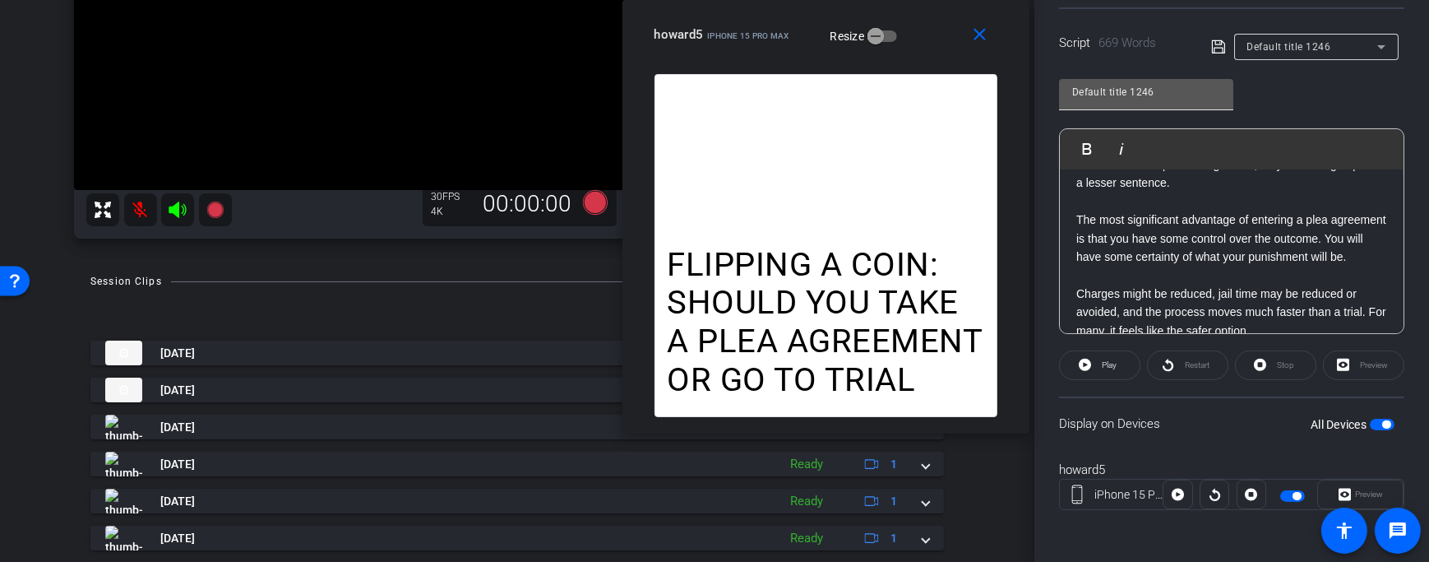
click at [1174, 97] on input "Default title 1246" at bounding box center [1146, 92] width 148 height 20
click at [1173, 97] on input "Default title 1246" at bounding box center [1146, 92] width 148 height 20
paste input "CRYT03-CASEOPTS"
click at [1218, 56] on div "Default title 1246" at bounding box center [1308, 47] width 194 height 26
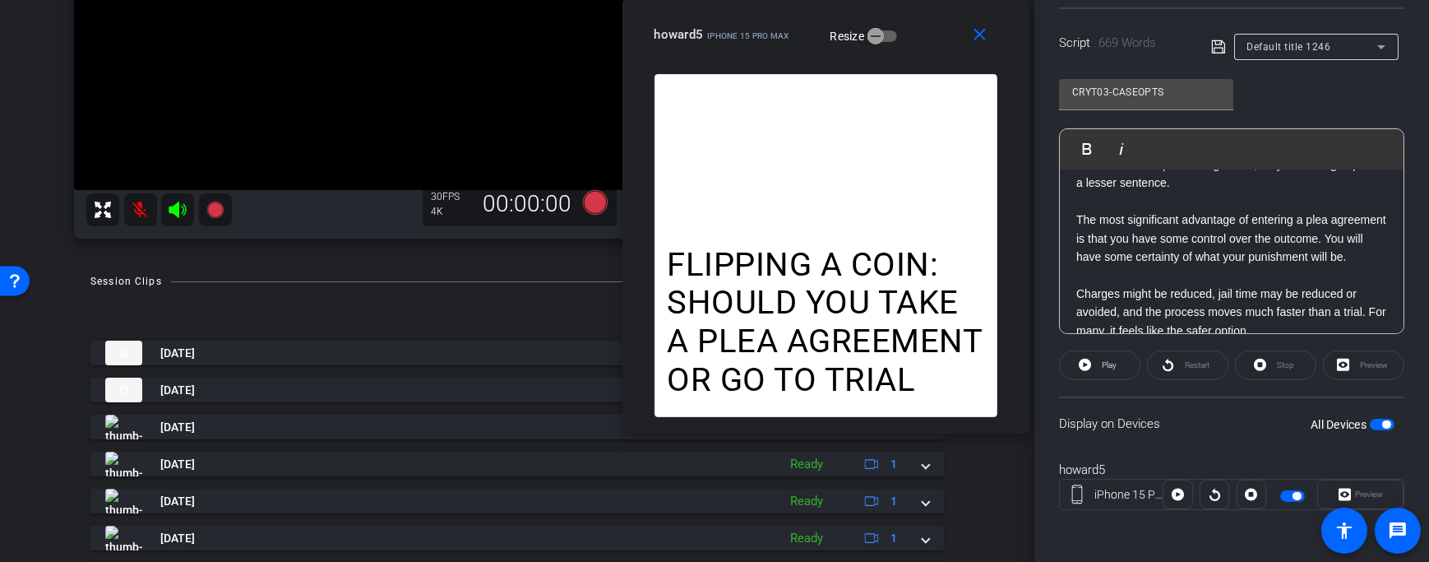
click at [1217, 49] on icon at bounding box center [1218, 47] width 15 height 20
click at [1299, 54] on div "CRYT03-CASEOPTS" at bounding box center [1312, 46] width 130 height 21
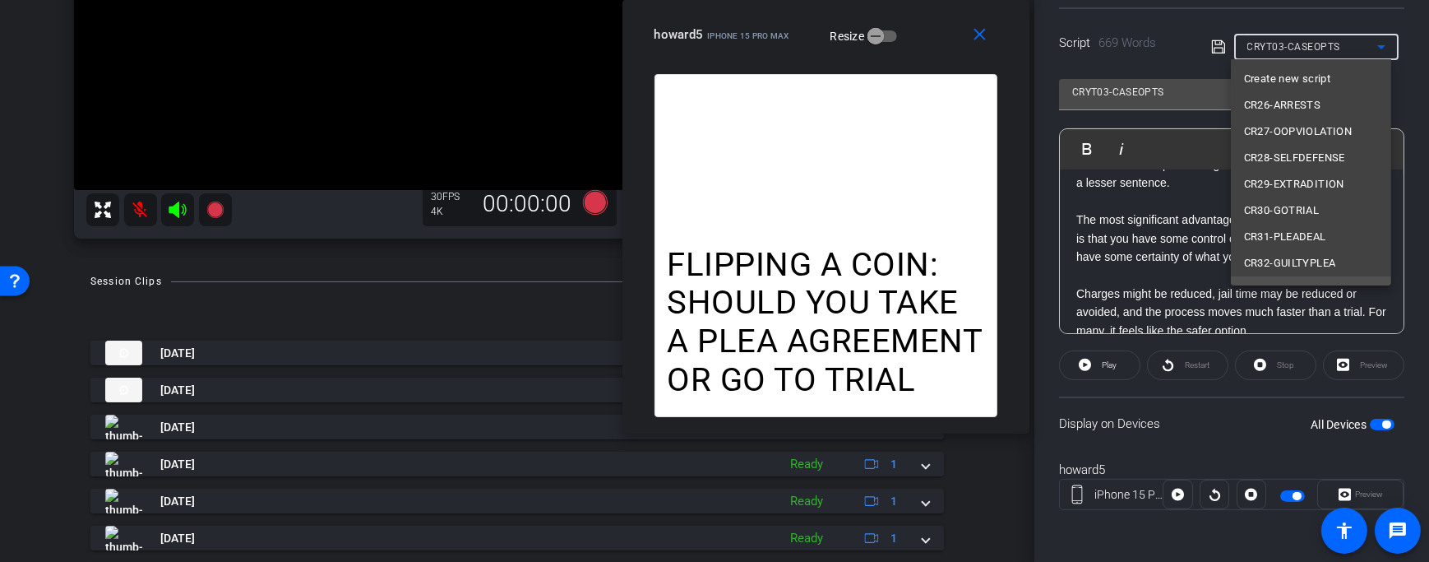
scroll to position [16, 0]
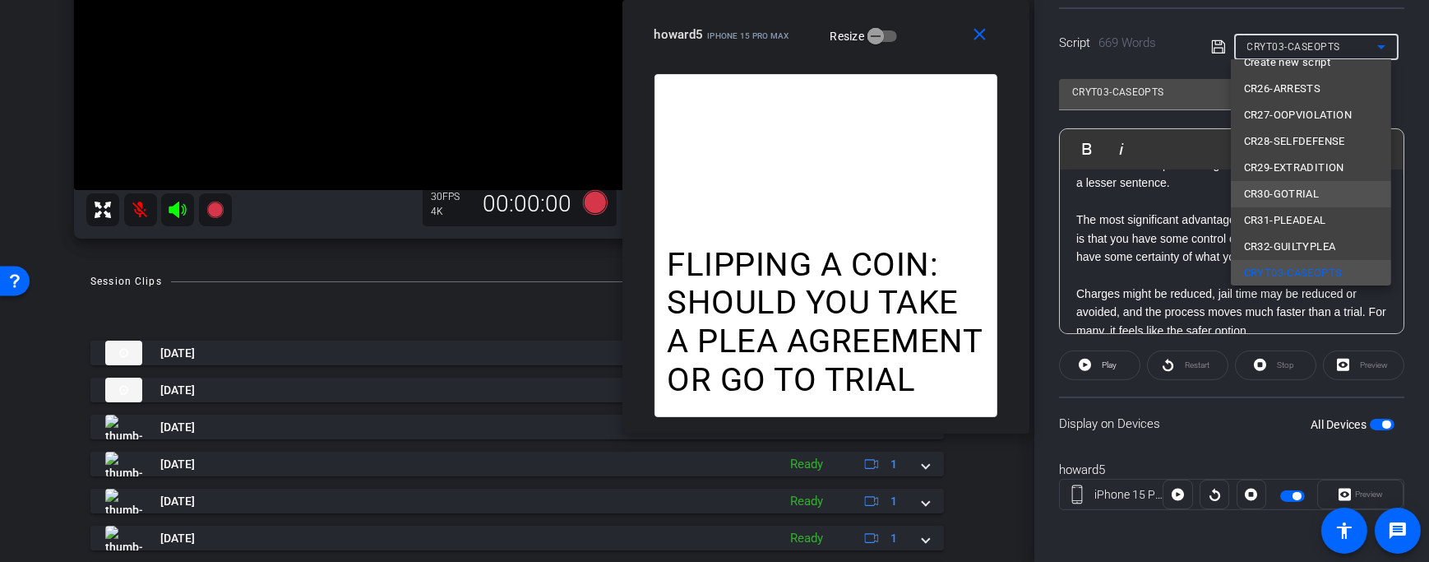
click at [1311, 200] on span "CR30-GOTRIAL" at bounding box center [1282, 194] width 76 height 20
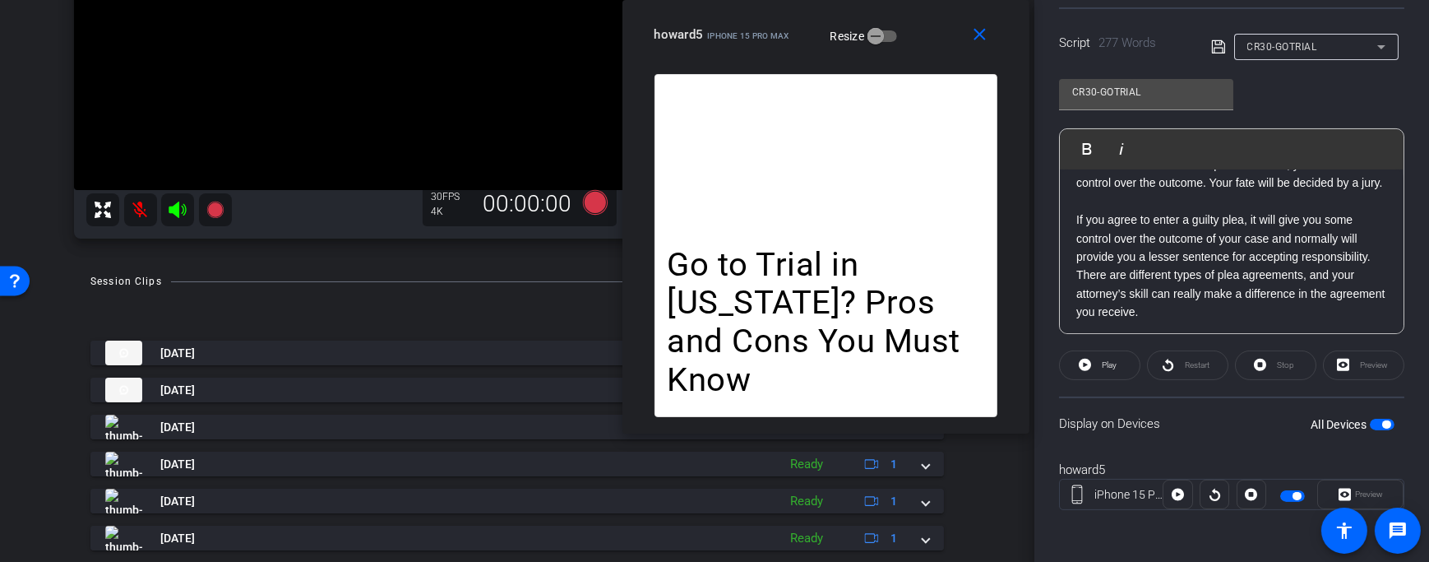
click at [145, 205] on mat-icon at bounding box center [140, 209] width 33 height 33
click at [1306, 111] on div "CR30-GOTRIAL Play Play from this location Play Selected Play and display the se…" at bounding box center [1231, 200] width 345 height 267
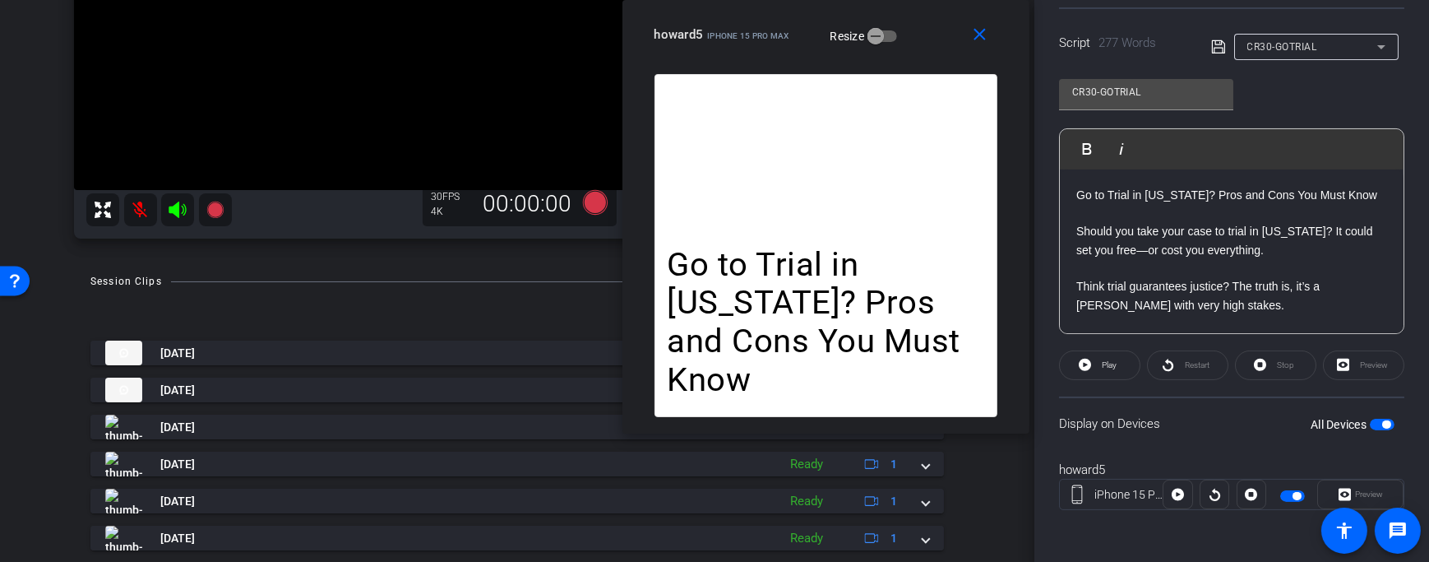
scroll to position [0, 0]
click at [1274, 47] on span "CR30-GOTRIAL" at bounding box center [1282, 47] width 70 height 12
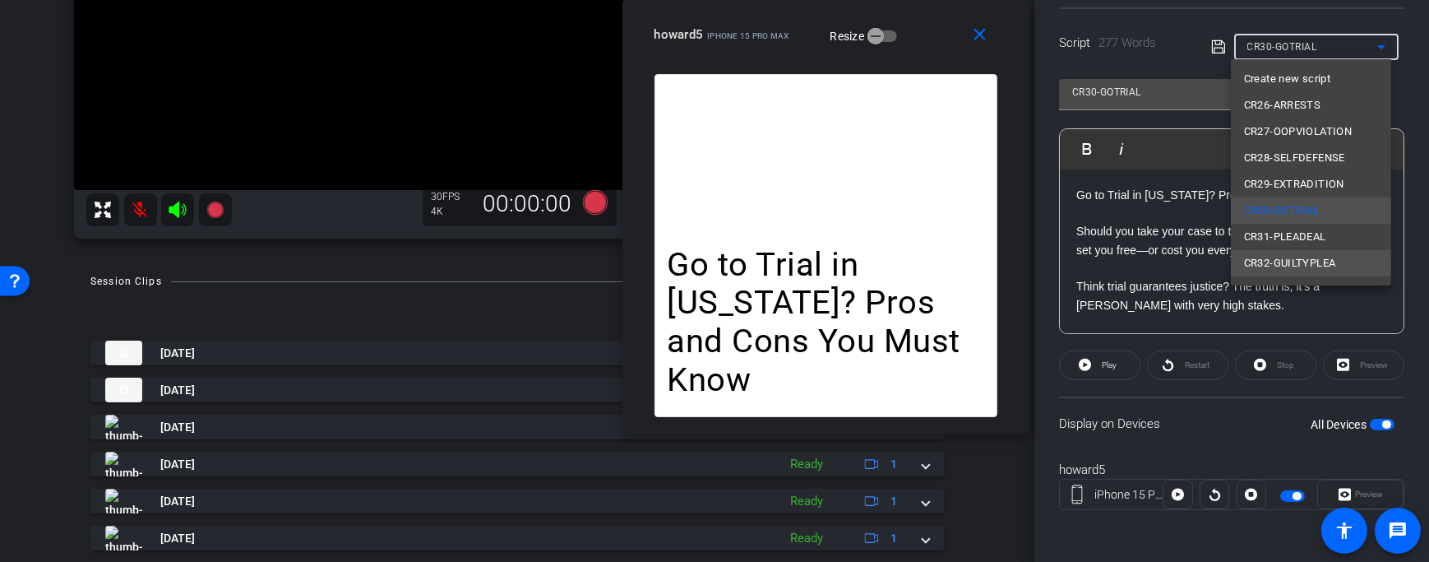
scroll to position [23, 0]
click at [1341, 214] on mat-option "CR31-PLEADEAL" at bounding box center [1311, 214] width 160 height 26
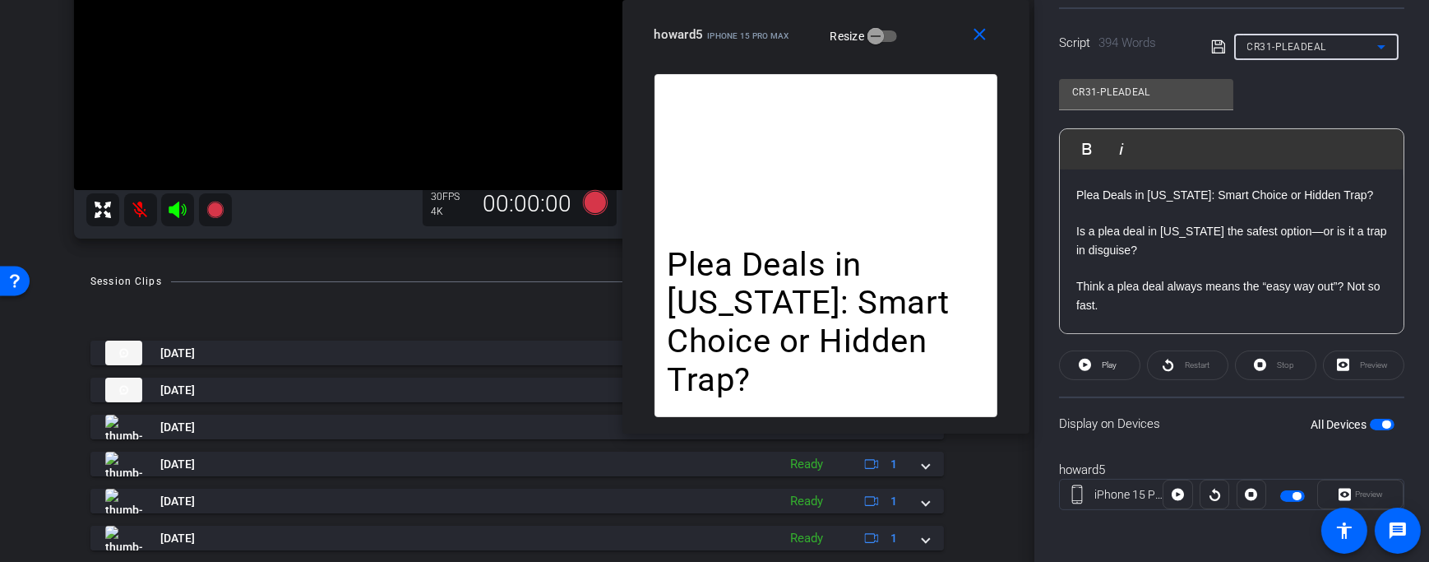
click at [1329, 60] on div at bounding box center [1316, 69] width 164 height 18
click at [1333, 57] on div "CR31-PLEADEAL" at bounding box center [1316, 47] width 138 height 26
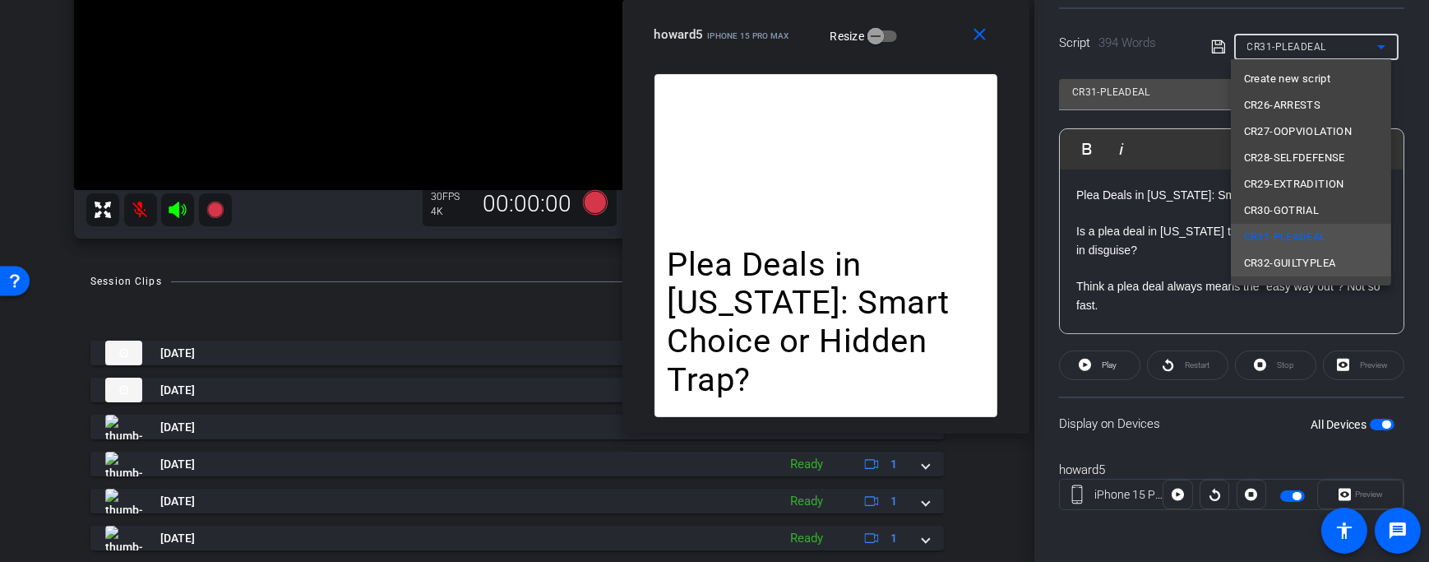
click at [1296, 266] on span "CR32-GUILTYPLEA" at bounding box center [1290, 263] width 92 height 20
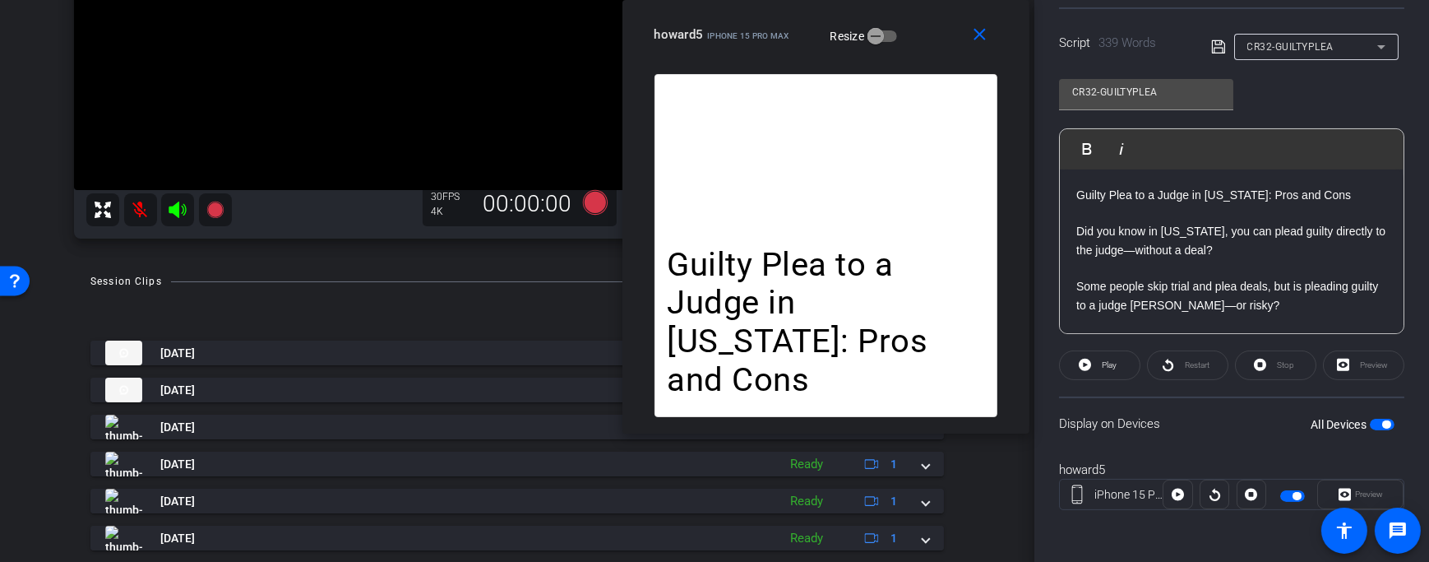
click at [143, 203] on mat-icon at bounding box center [140, 209] width 33 height 33
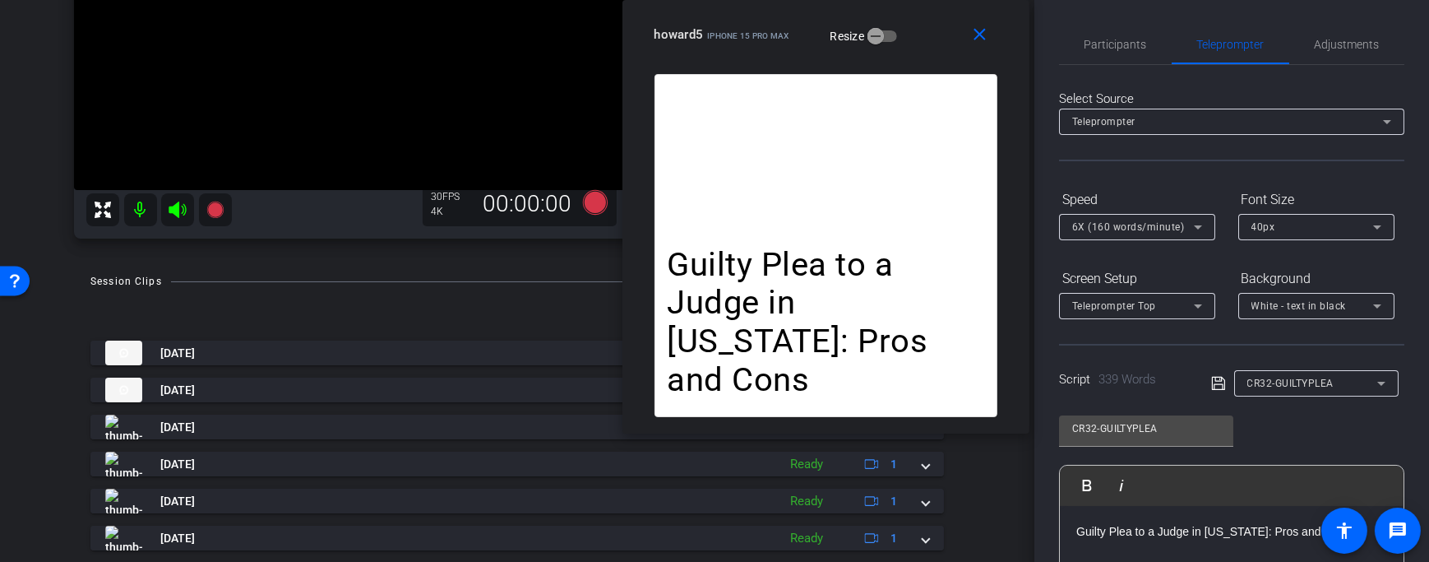
scroll to position [0, 0]
click at [1350, 46] on span "Adjustments" at bounding box center [1347, 45] width 65 height 12
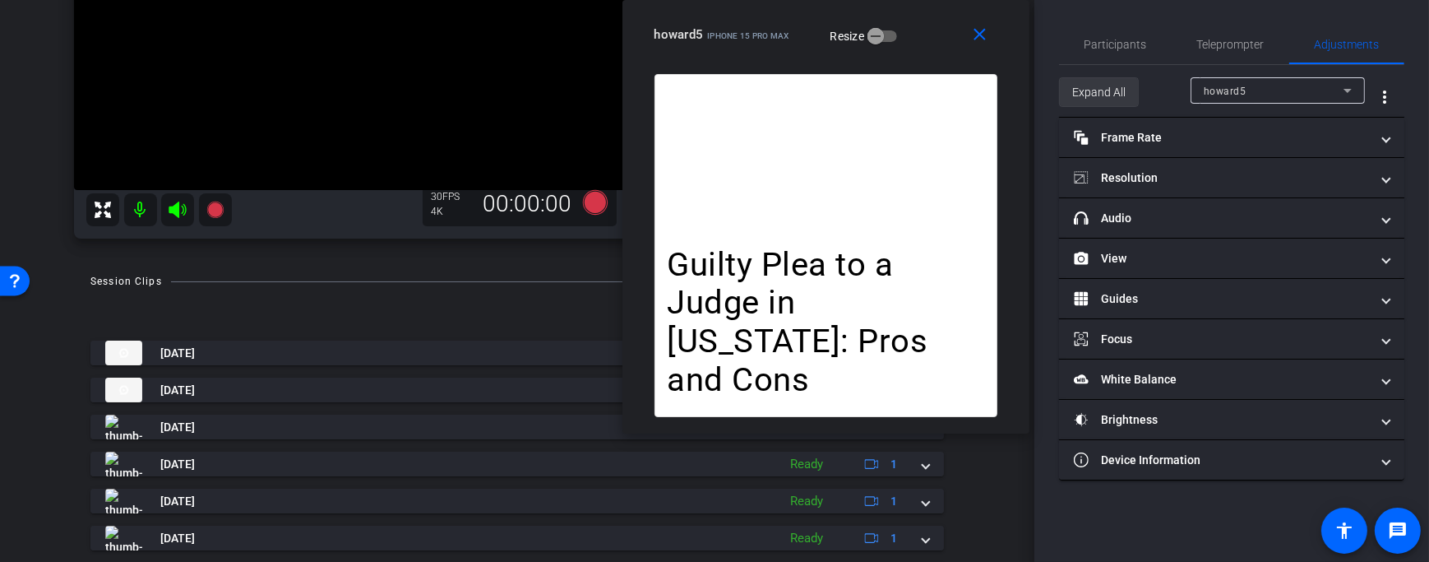
click at [1093, 92] on span "Expand All" at bounding box center [1098, 91] width 53 height 31
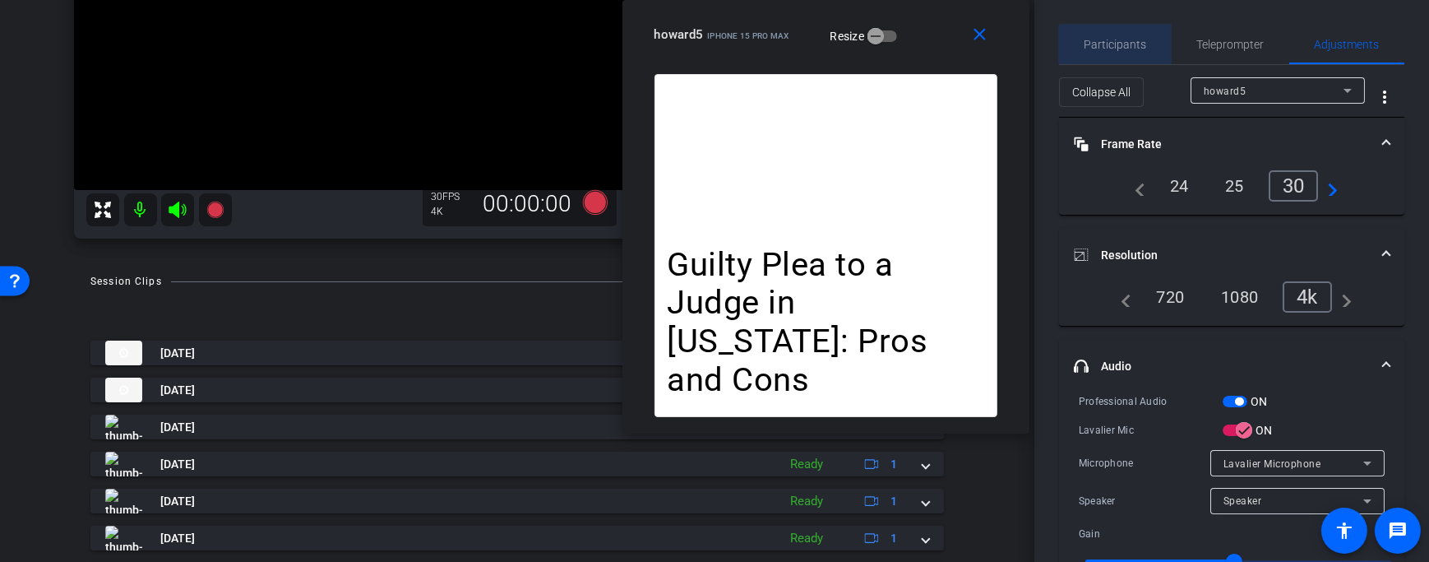
click at [1132, 49] on span "Participants" at bounding box center [1116, 45] width 62 height 12
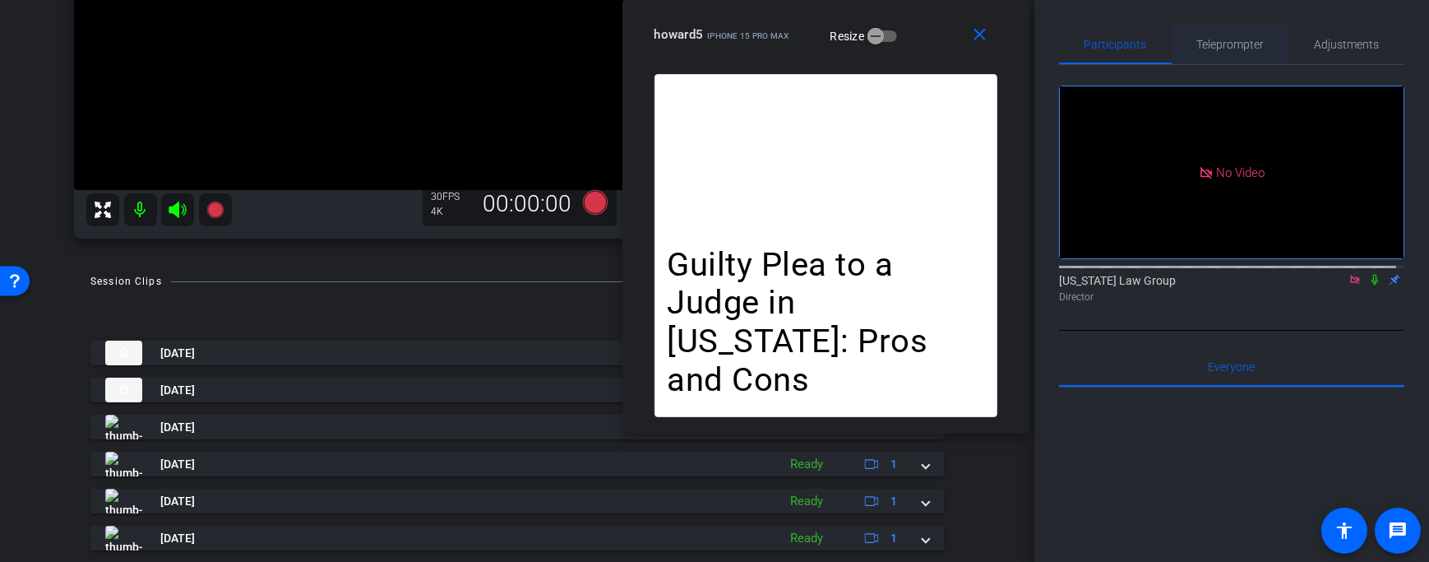
click at [1230, 41] on span "Teleprompter" at bounding box center [1230, 45] width 67 height 12
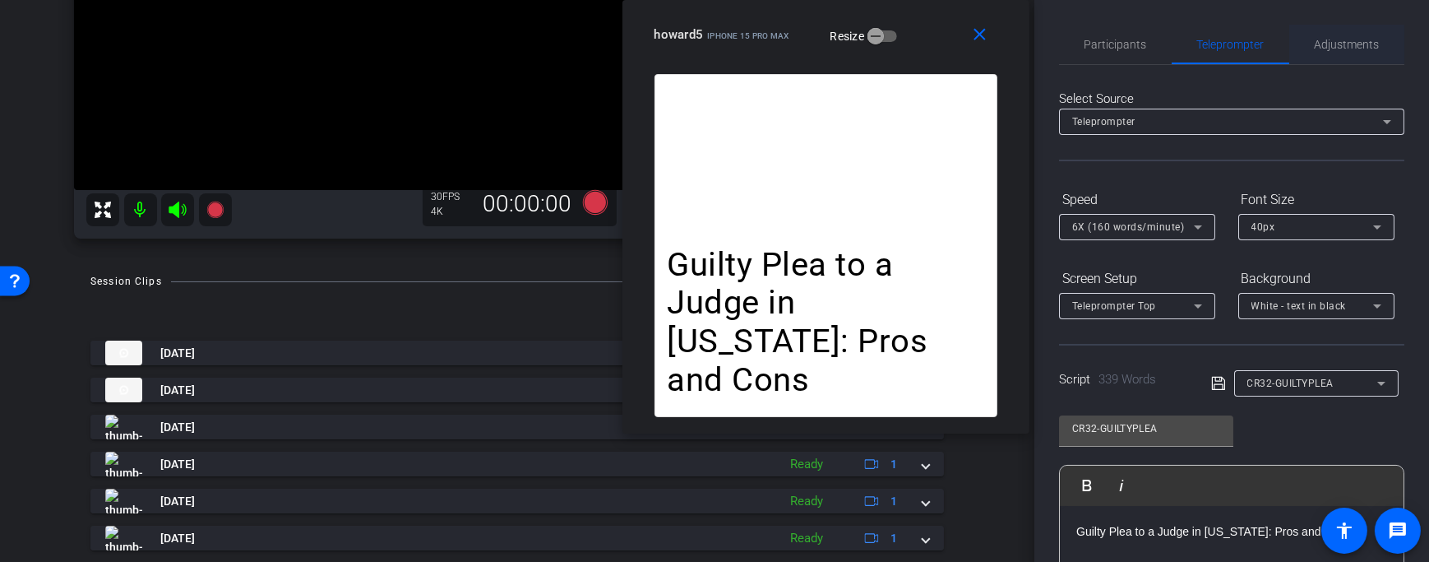
click at [1339, 52] on span "Adjustments" at bounding box center [1347, 44] width 65 height 39
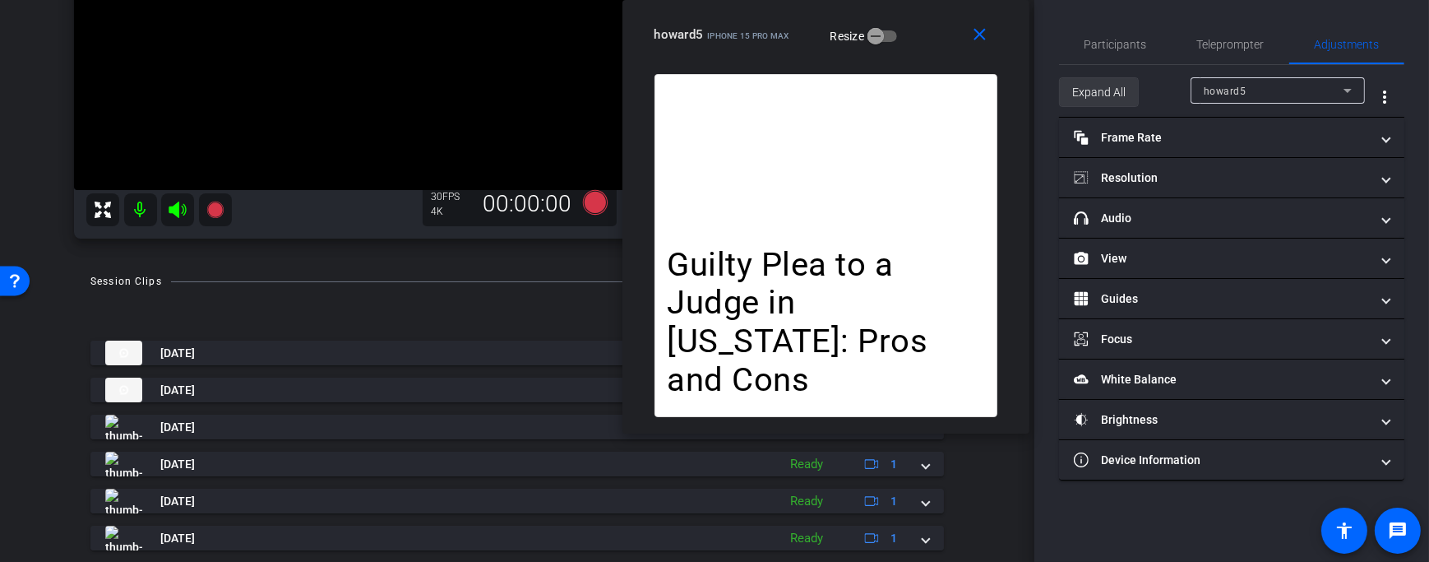
click at [1108, 90] on span "Expand All" at bounding box center [1098, 91] width 53 height 31
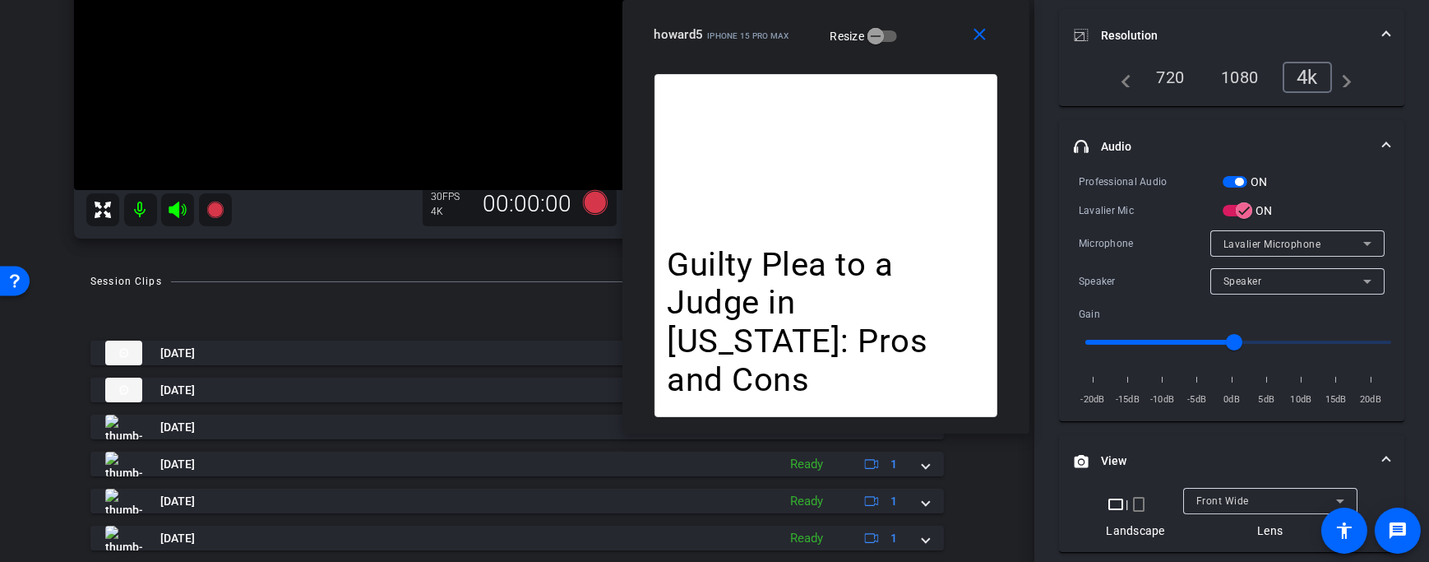
scroll to position [326, 0]
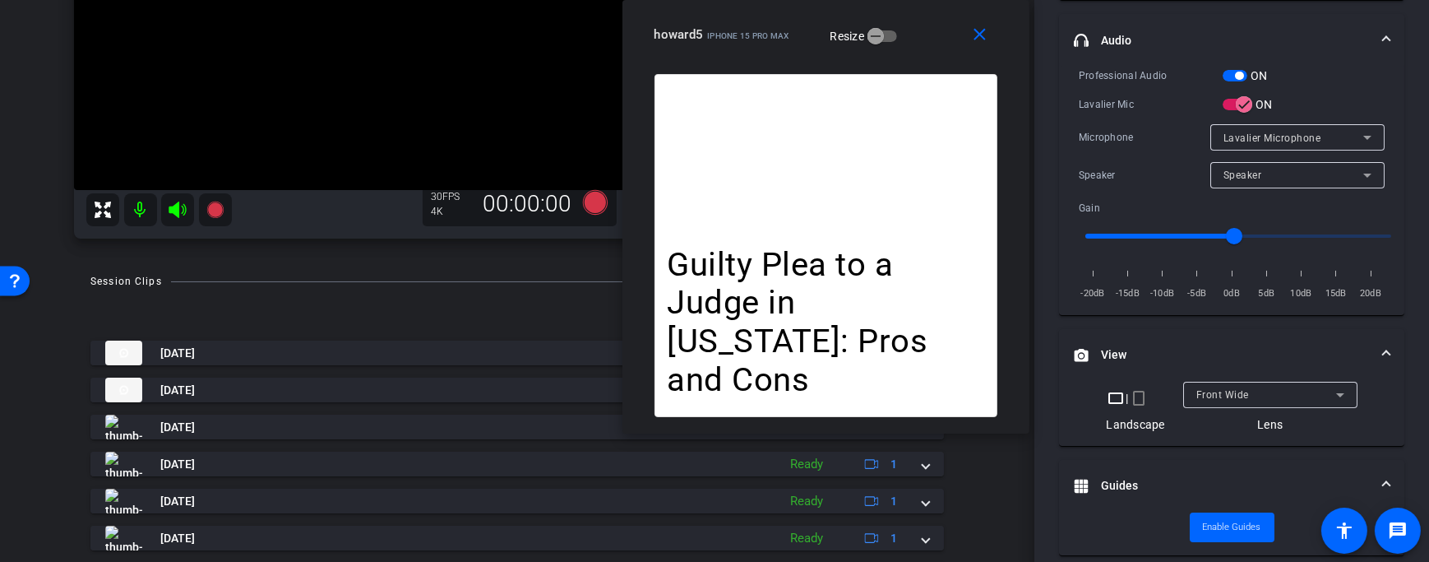
click at [1138, 394] on mat-icon "crop_portrait" at bounding box center [1139, 398] width 20 height 20
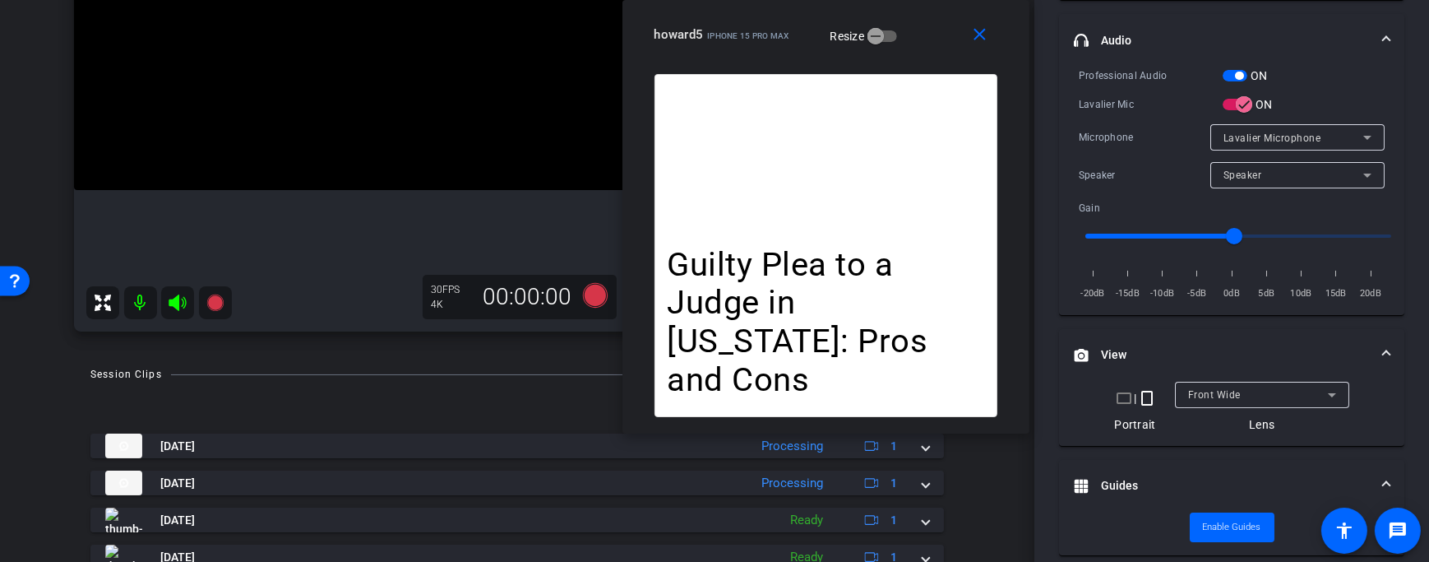
click at [1126, 392] on mat-icon "crop_landscape" at bounding box center [1124, 398] width 20 height 20
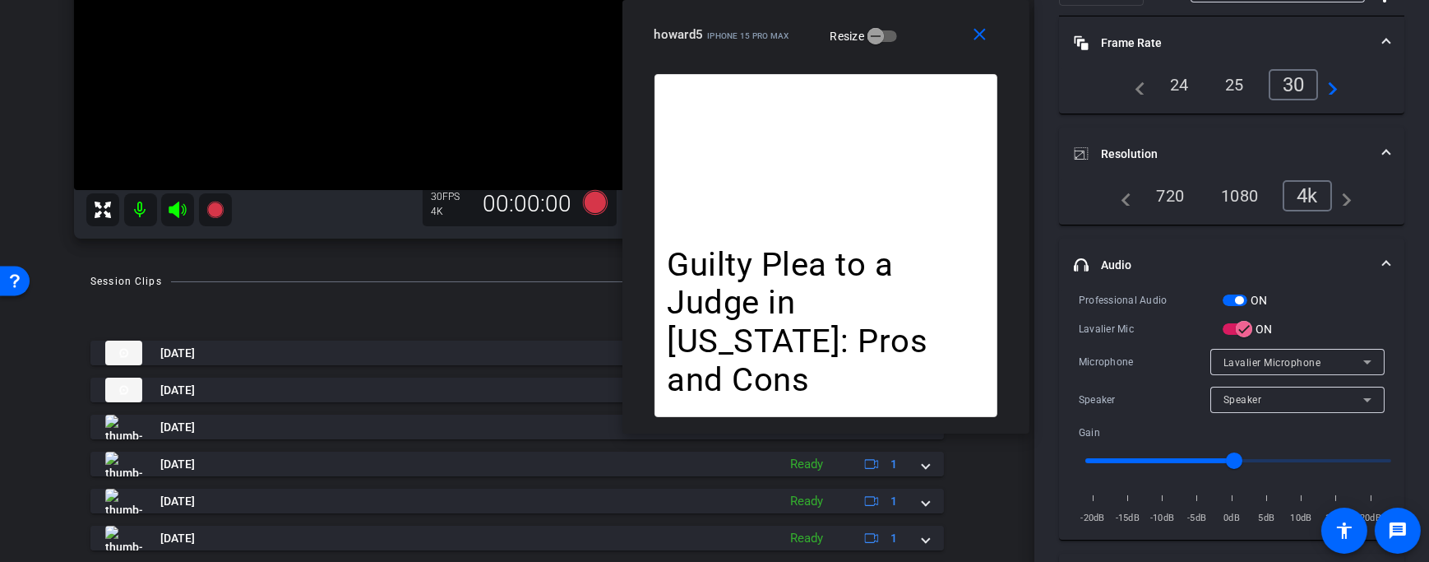
scroll to position [0, 0]
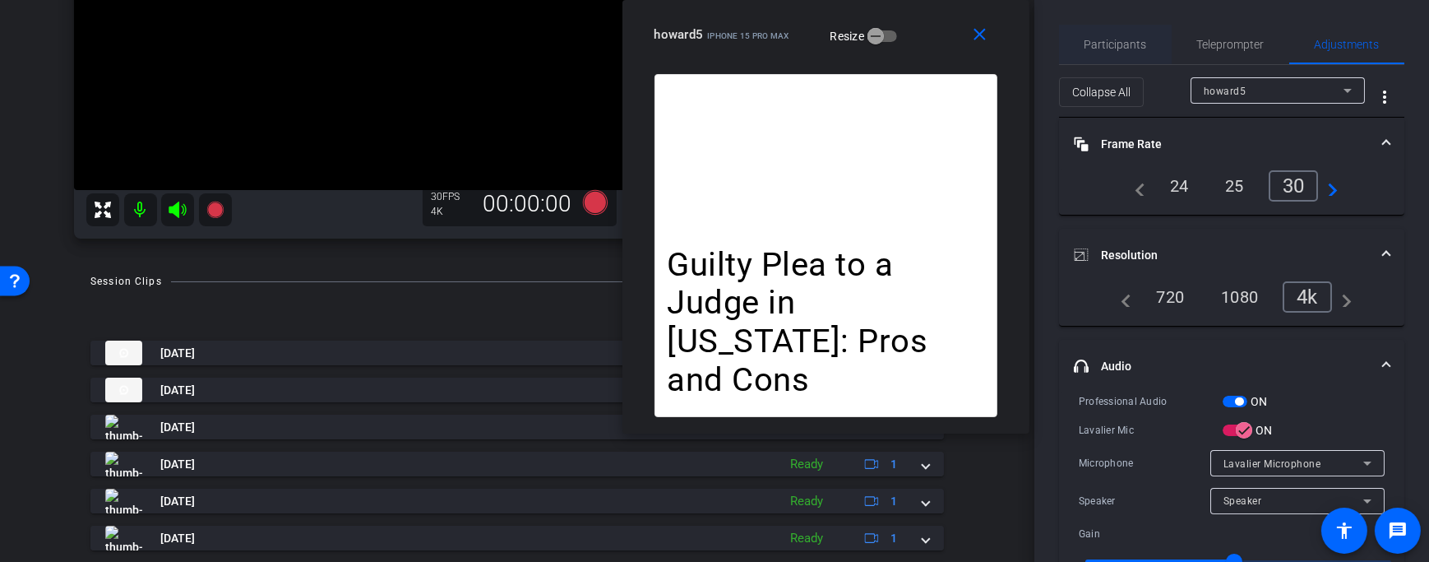
click at [1095, 52] on span "Participants" at bounding box center [1116, 44] width 62 height 39
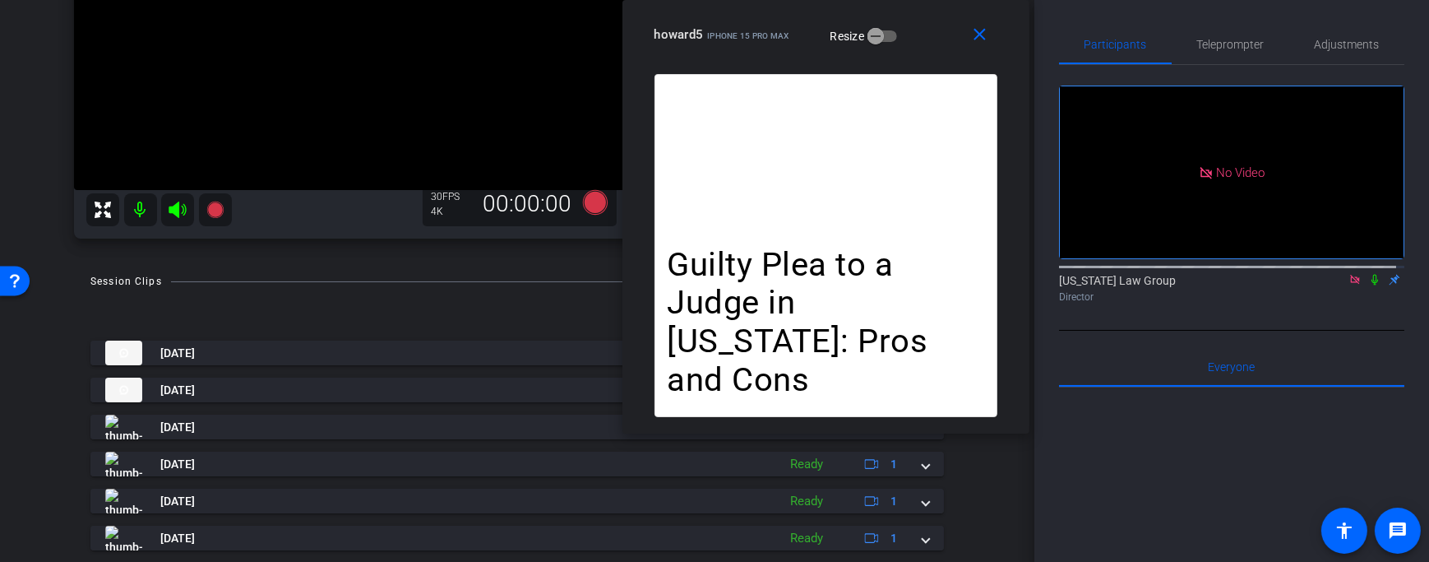
click at [1349, 274] on icon at bounding box center [1354, 280] width 13 height 12
click at [1322, 36] on span "Adjustments" at bounding box center [1347, 44] width 65 height 39
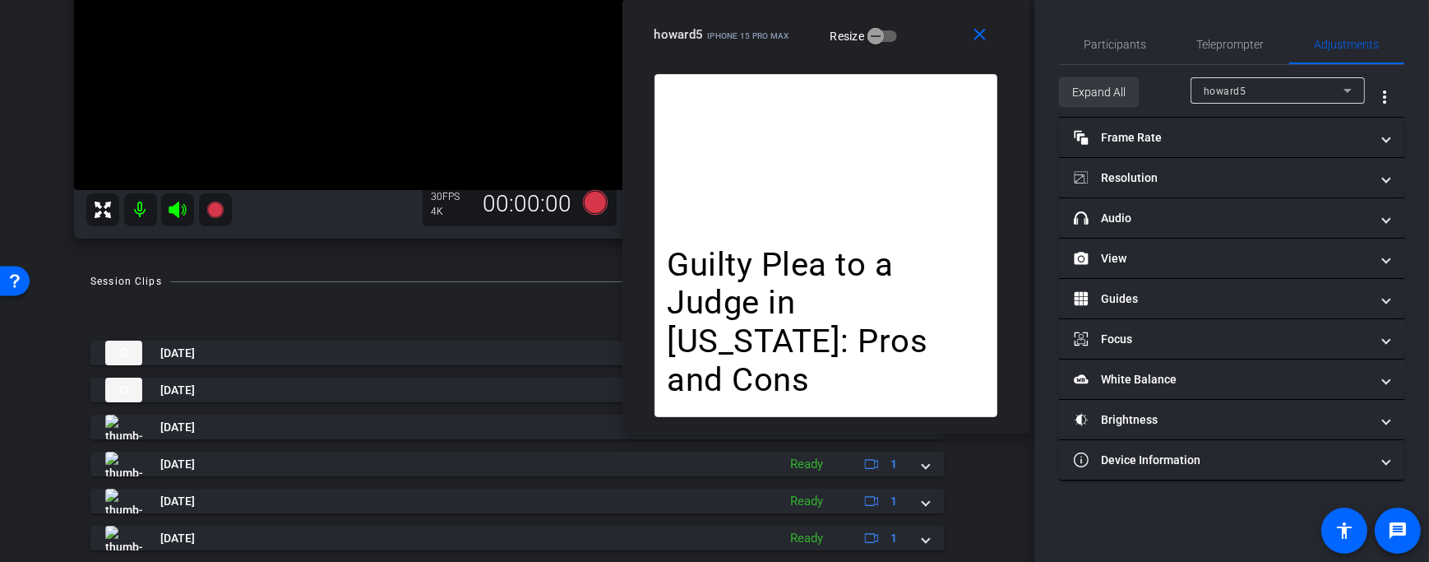
click at [1110, 85] on span "Expand All" at bounding box center [1098, 91] width 53 height 31
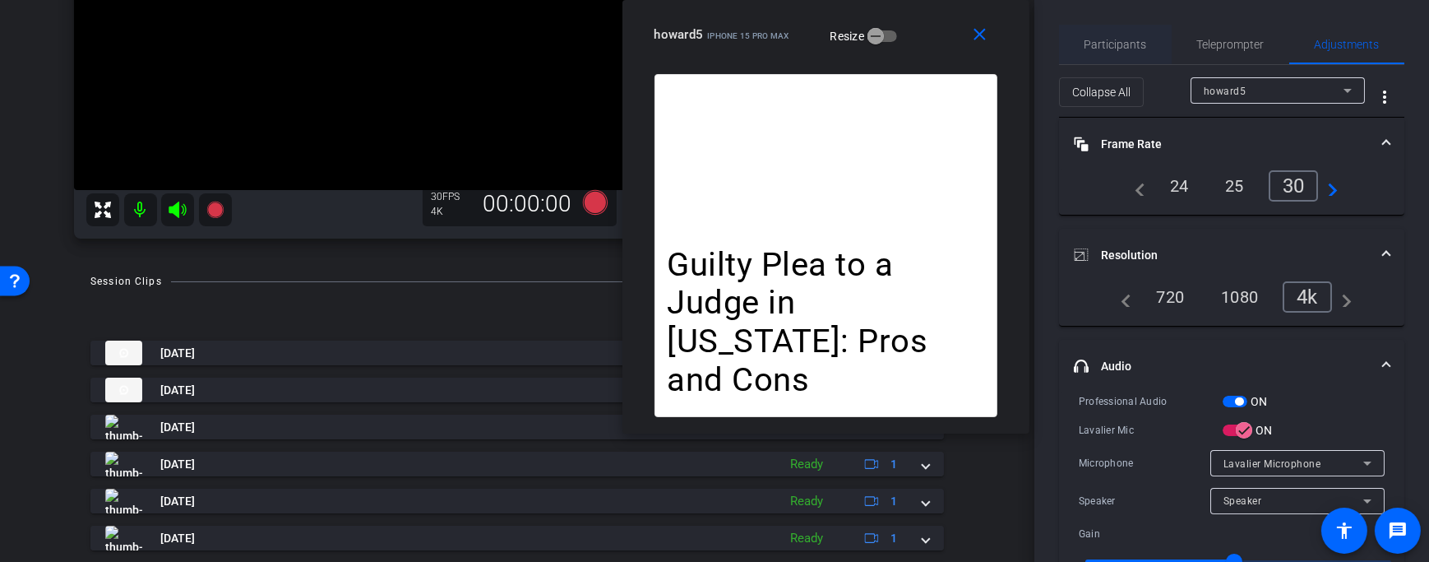
click at [1105, 52] on span "Participants" at bounding box center [1116, 44] width 62 height 39
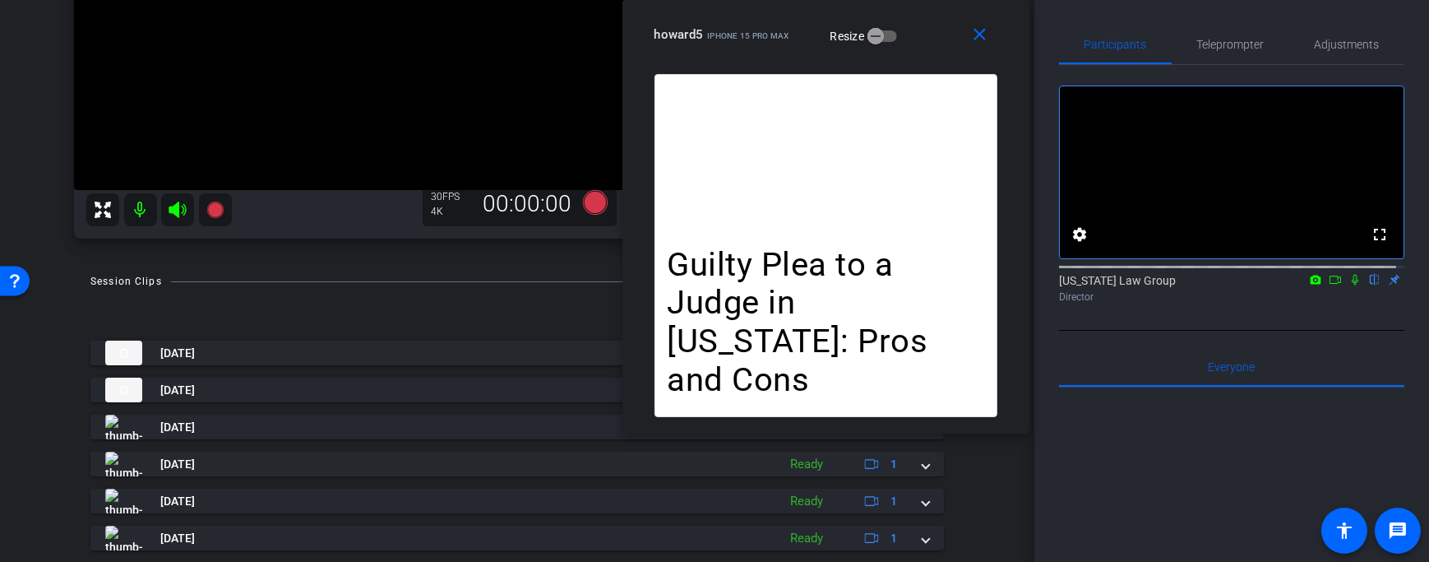
drag, startPoint x: 1305, startPoint y: 298, endPoint x: 1292, endPoint y: 336, distance: 40.8
click at [1292, 331] on div "fullscreen settings [US_STATE] Law Group flip Director" at bounding box center [1231, 198] width 345 height 266
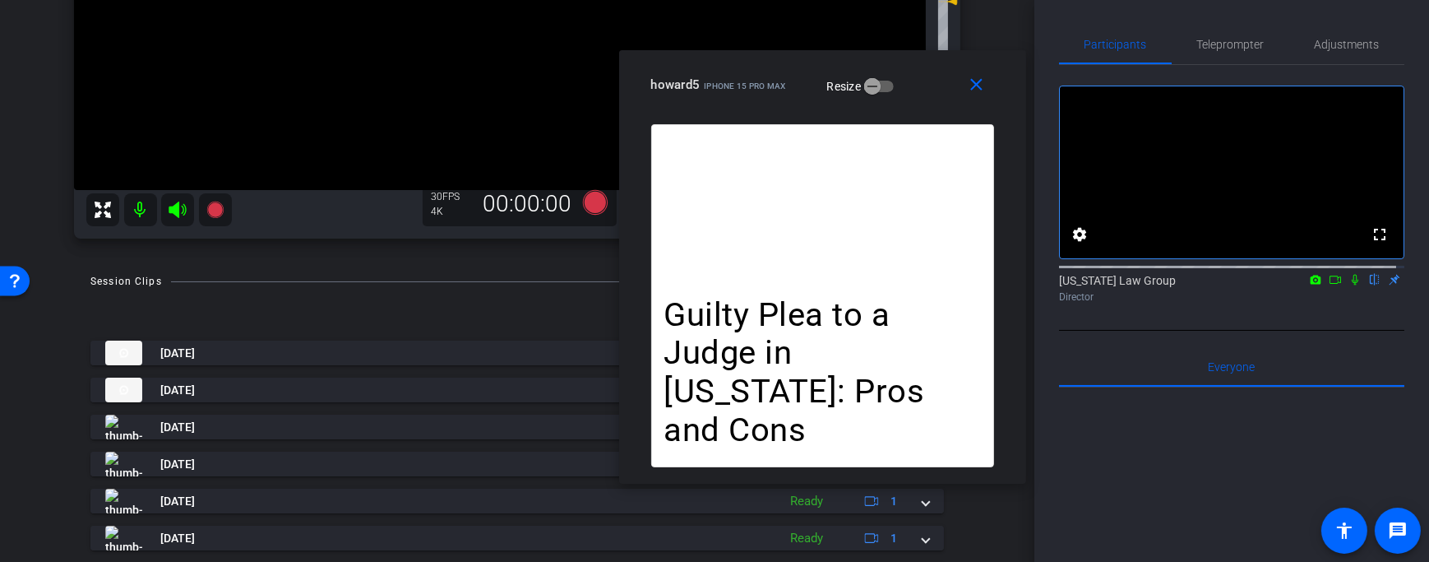
drag, startPoint x: 929, startPoint y: 23, endPoint x: 926, endPoint y: 73, distance: 50.3
click at [926, 73] on div "howard5 iPhone 15 Pro Max Resize" at bounding box center [828, 85] width 355 height 30
click at [1338, 47] on span "Adjustments" at bounding box center [1347, 45] width 65 height 12
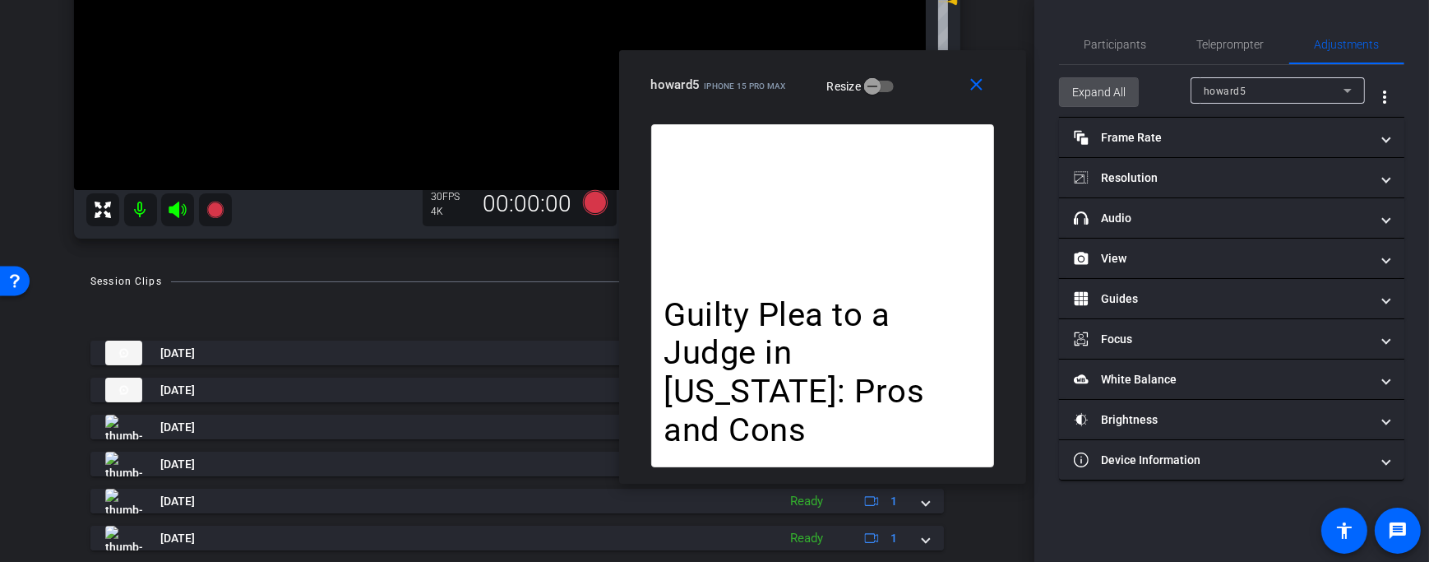
click at [1107, 97] on span "Expand All" at bounding box center [1098, 91] width 53 height 31
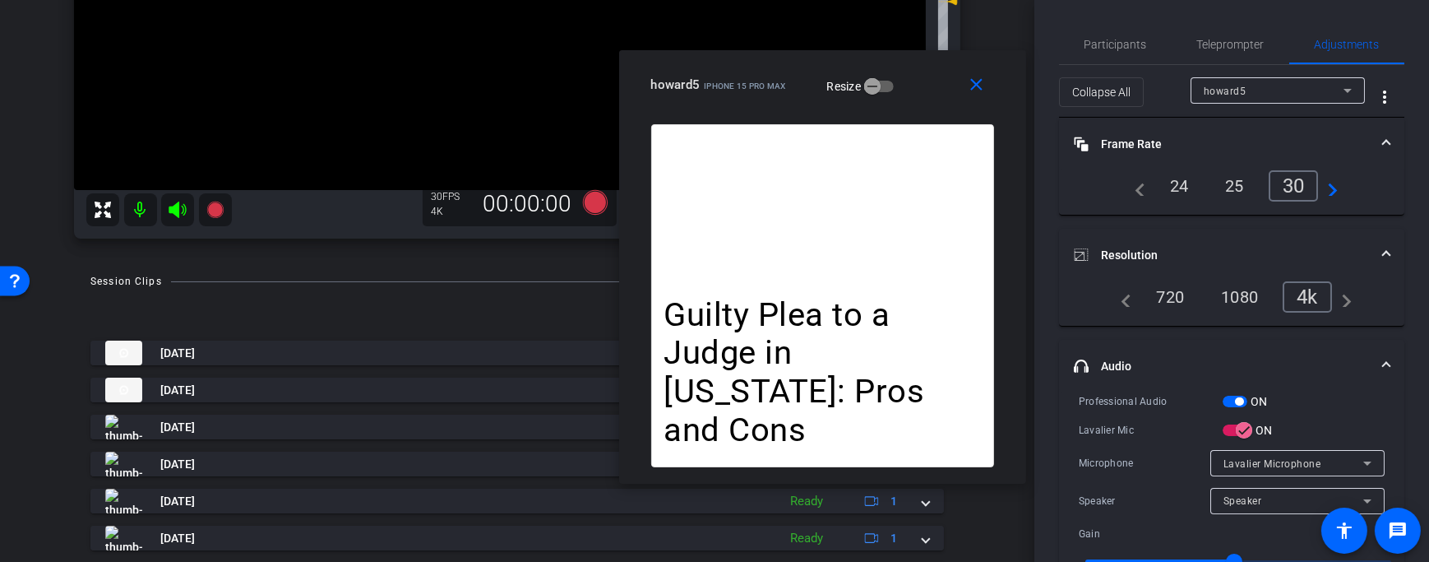
scroll to position [485, 0]
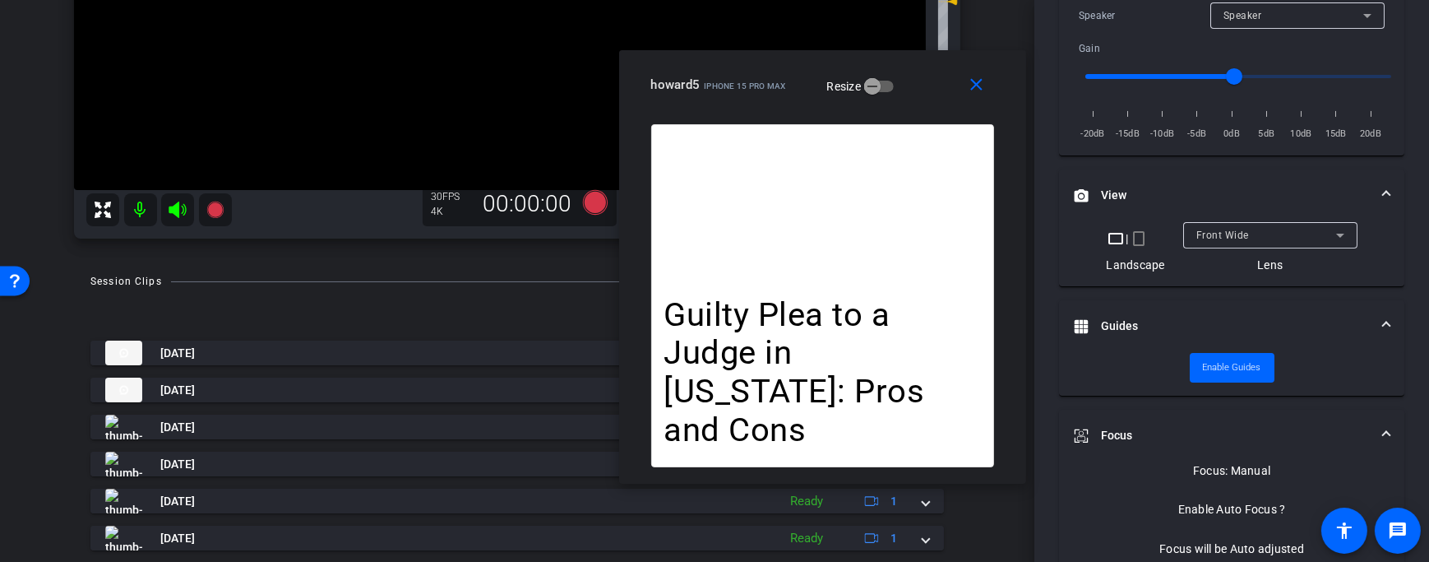
click at [1131, 232] on mat-icon "crop_portrait" at bounding box center [1139, 239] width 20 height 20
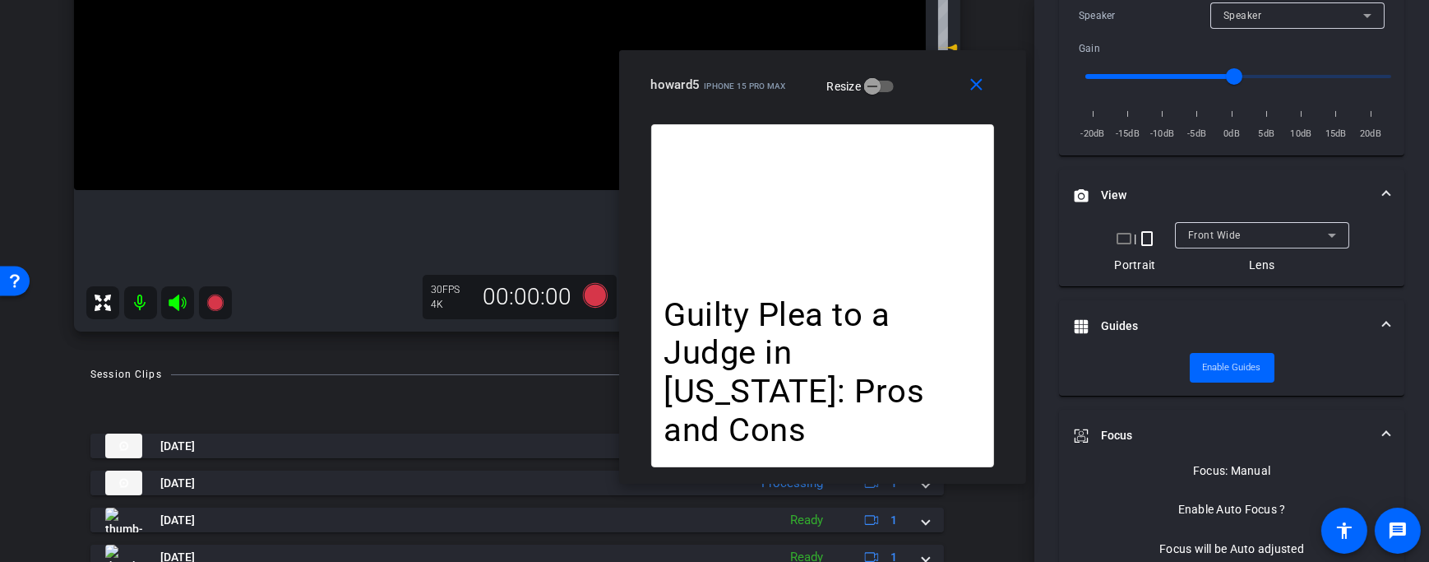
click at [1142, 232] on mat-icon "crop_portrait" at bounding box center [1147, 239] width 20 height 20
click at [1117, 238] on mat-icon "crop_landscape" at bounding box center [1124, 239] width 20 height 20
click at [1122, 237] on div "crop_landscape | crop_portrait" at bounding box center [1135, 239] width 58 height 20
click at [1143, 236] on mat-icon "crop_portrait" at bounding box center [1139, 239] width 20 height 20
click at [1143, 236] on mat-icon "crop_portrait" at bounding box center [1147, 239] width 20 height 20
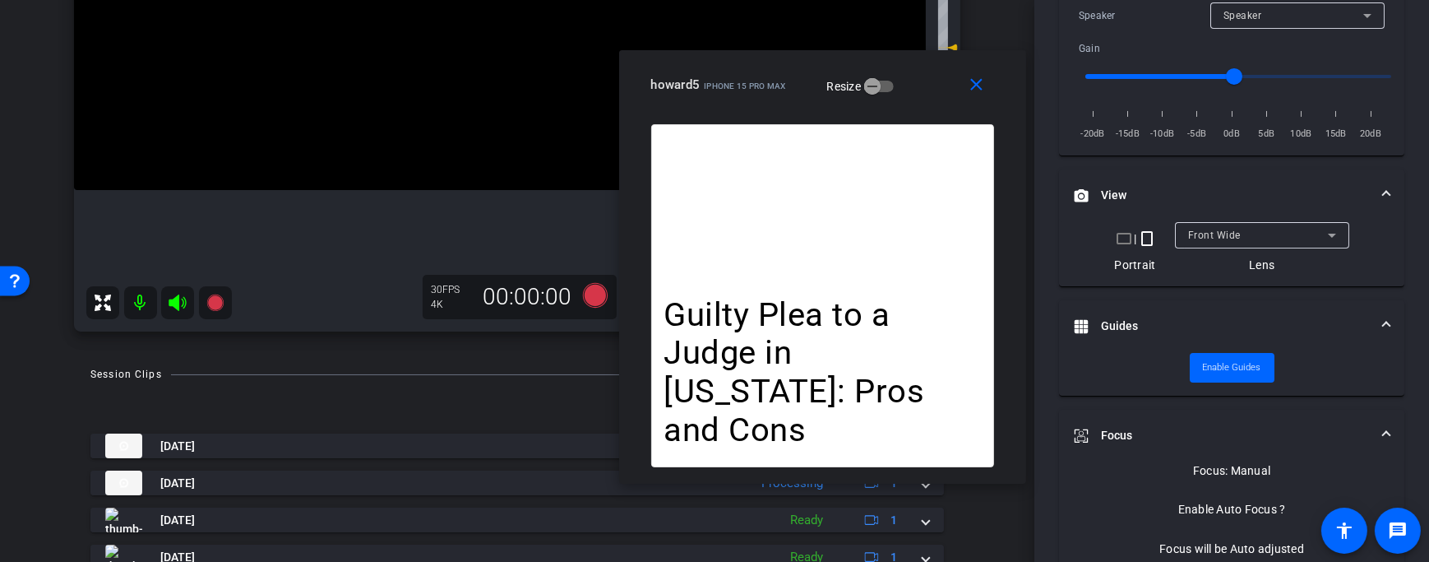
click at [1115, 235] on mat-icon "crop_landscape" at bounding box center [1124, 239] width 20 height 20
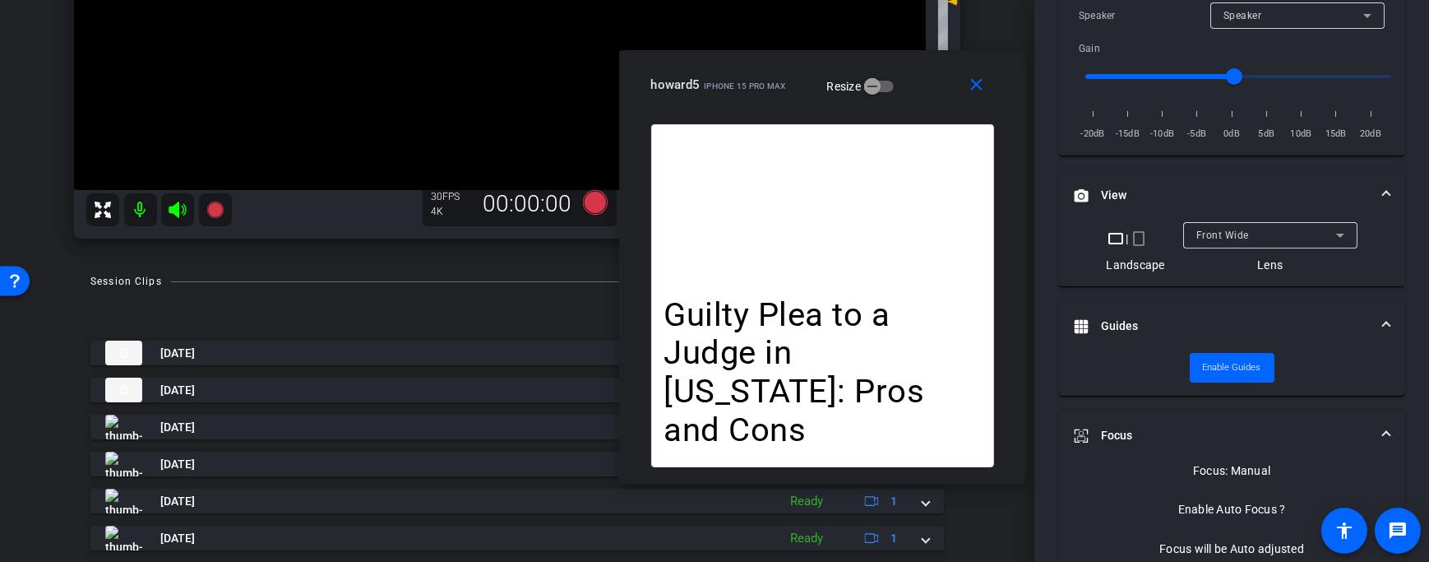
click at [1139, 229] on mat-icon "crop_portrait" at bounding box center [1139, 239] width 20 height 20
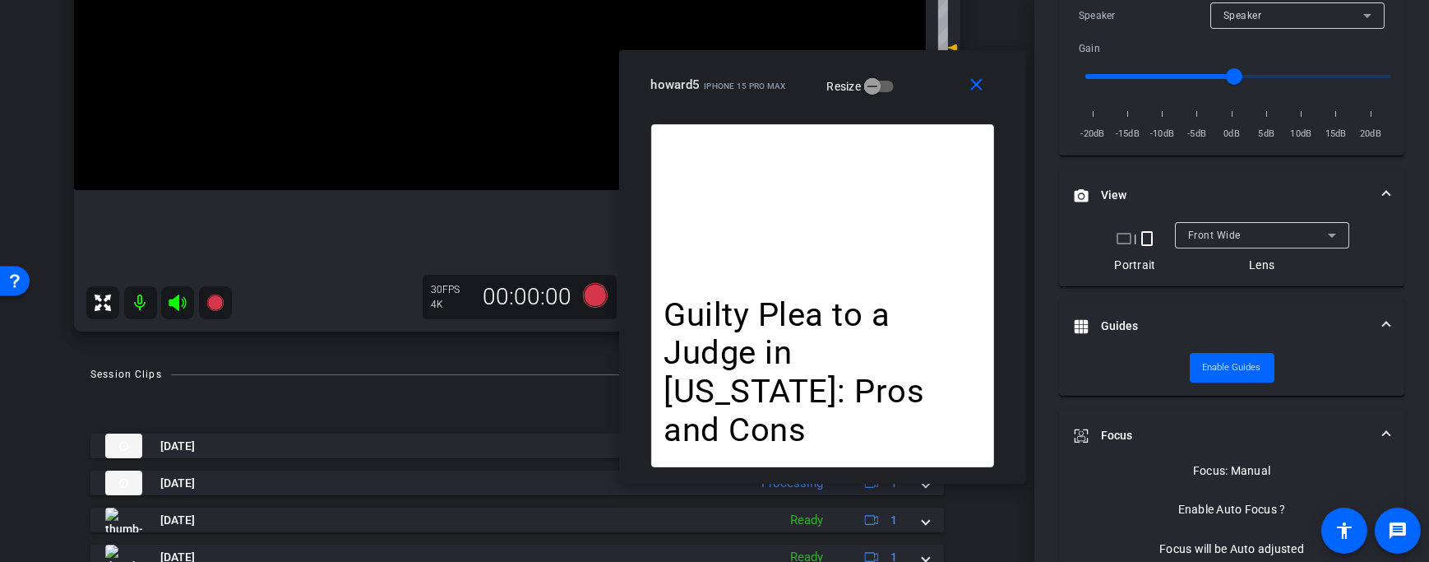
click at [1123, 224] on div "crop_landscape | crop_portrait Portrait Front Wide Lens" at bounding box center [1232, 247] width 306 height 51
click at [1123, 229] on mat-icon "crop_landscape" at bounding box center [1124, 239] width 20 height 20
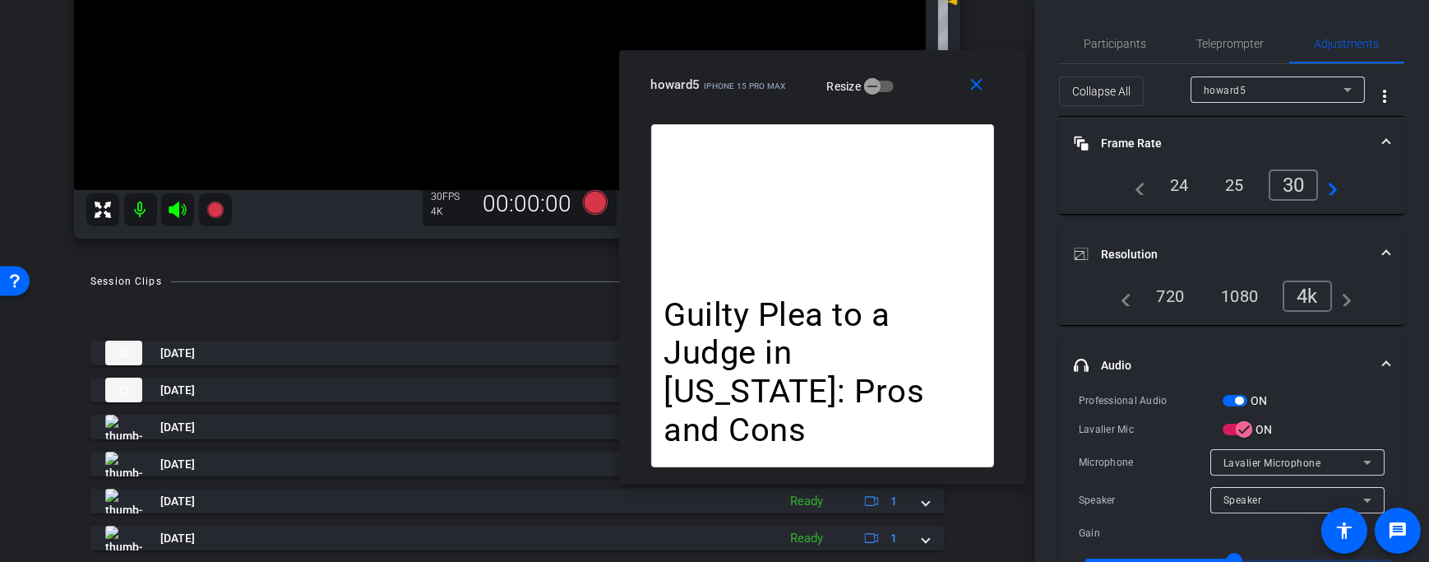
scroll to position [0, 0]
click at [1395, 310] on div "navigate_before 720 1080 4k navigate_next" at bounding box center [1231, 303] width 345 height 44
click at [1122, 34] on span "Participants" at bounding box center [1116, 44] width 62 height 39
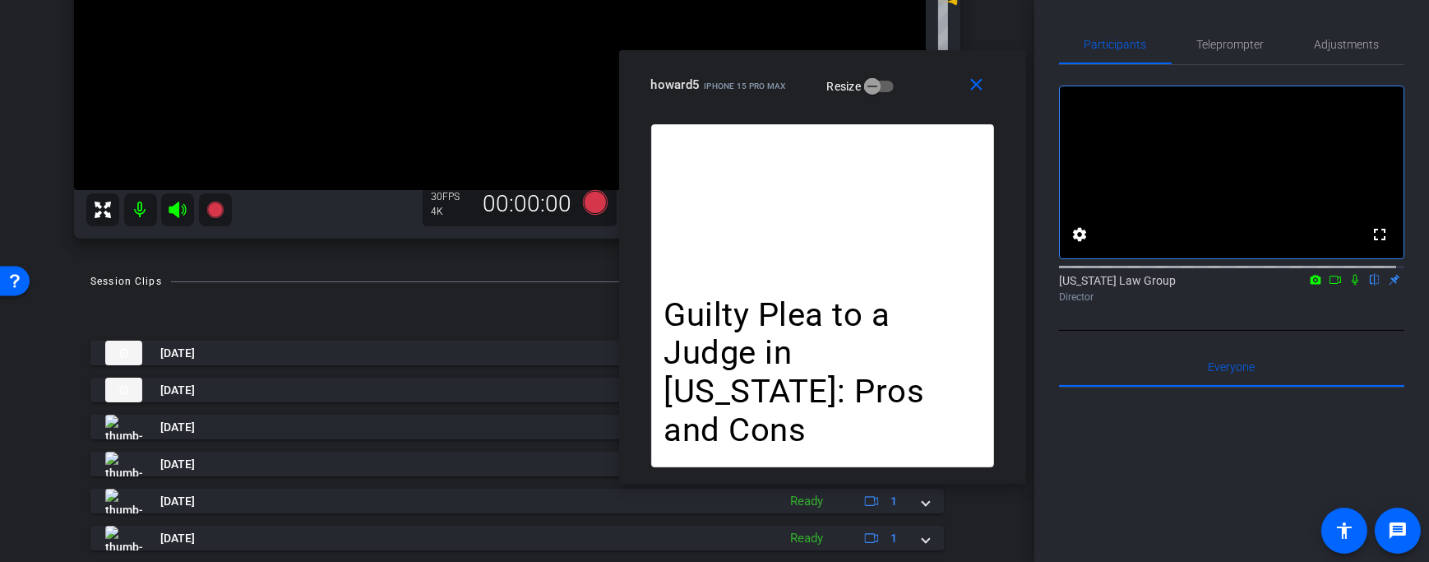
click at [1309, 285] on icon at bounding box center [1315, 280] width 13 height 12
click at [1322, 297] on div at bounding box center [714, 281] width 1429 height 562
click at [1330, 284] on icon at bounding box center [1336, 279] width 12 height 8
click at [1334, 40] on span "Adjustments" at bounding box center [1347, 45] width 65 height 12
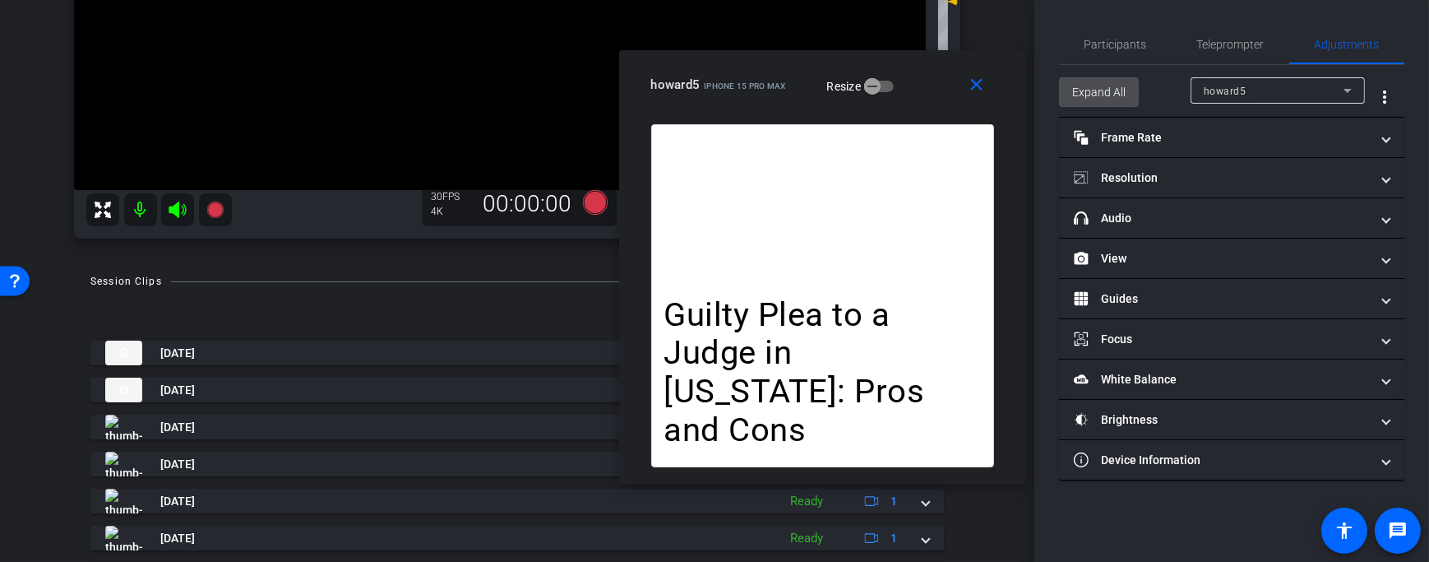
click at [1099, 76] on span "Expand All" at bounding box center [1098, 91] width 53 height 31
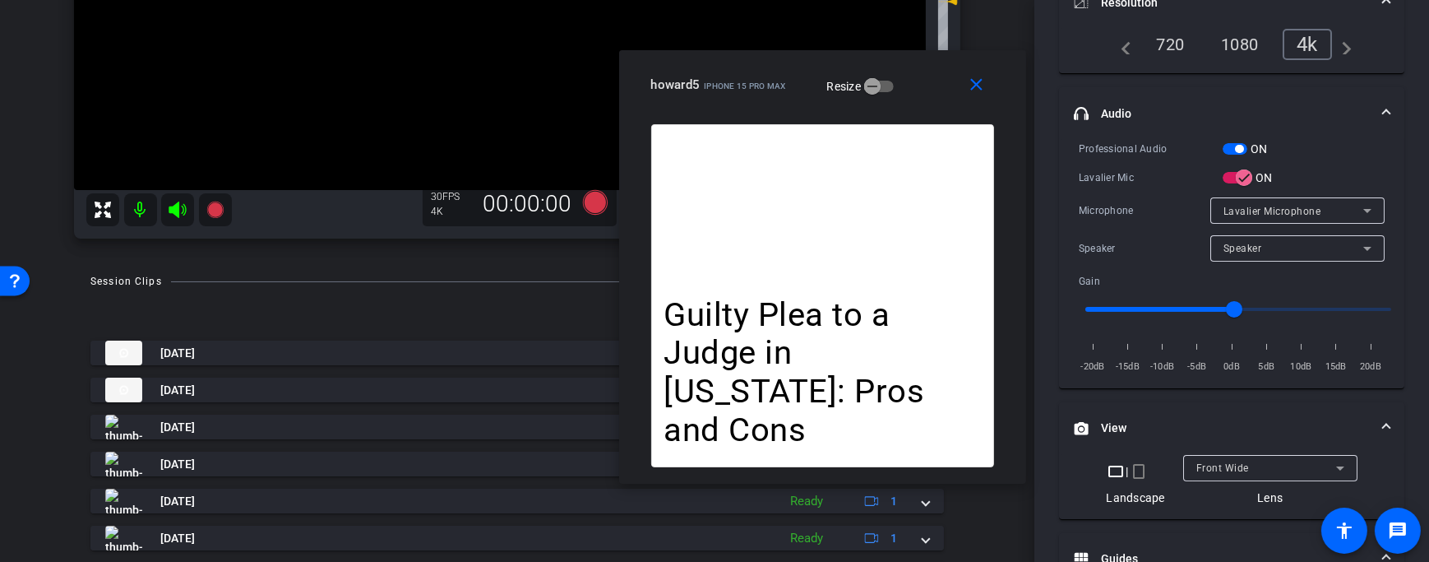
scroll to position [253, 0]
click at [1138, 467] on mat-icon "crop_portrait" at bounding box center [1139, 470] width 20 height 20
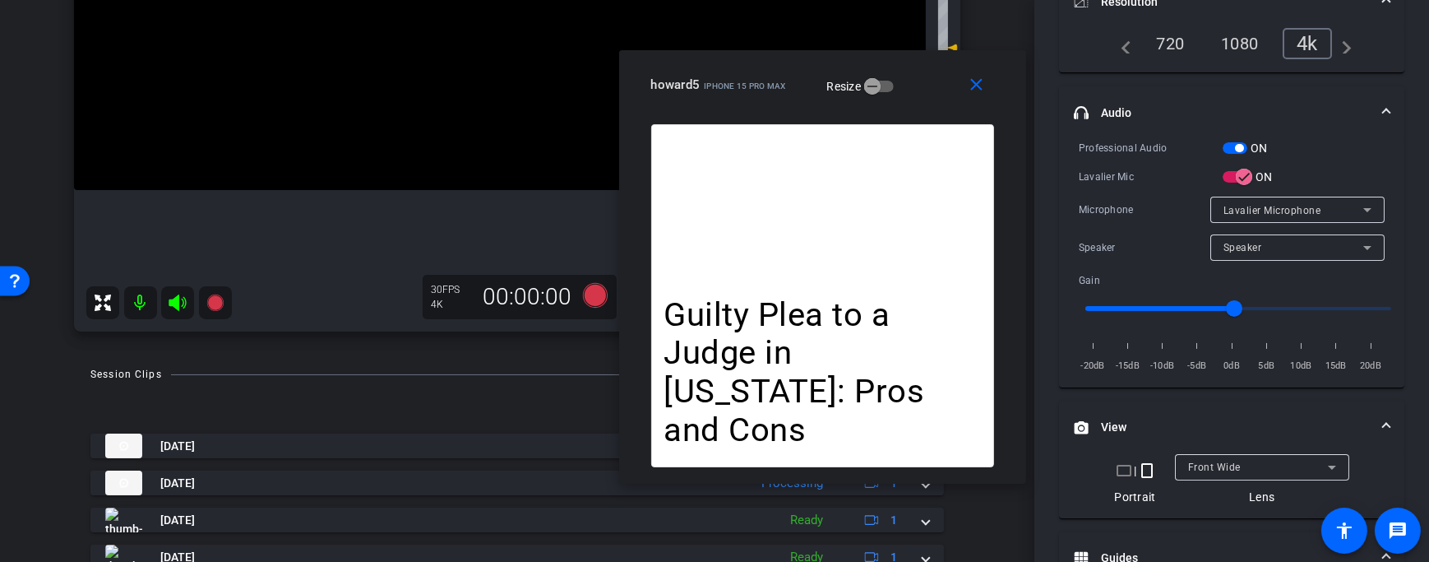
click at [1122, 469] on mat-icon "crop_landscape" at bounding box center [1124, 470] width 20 height 20
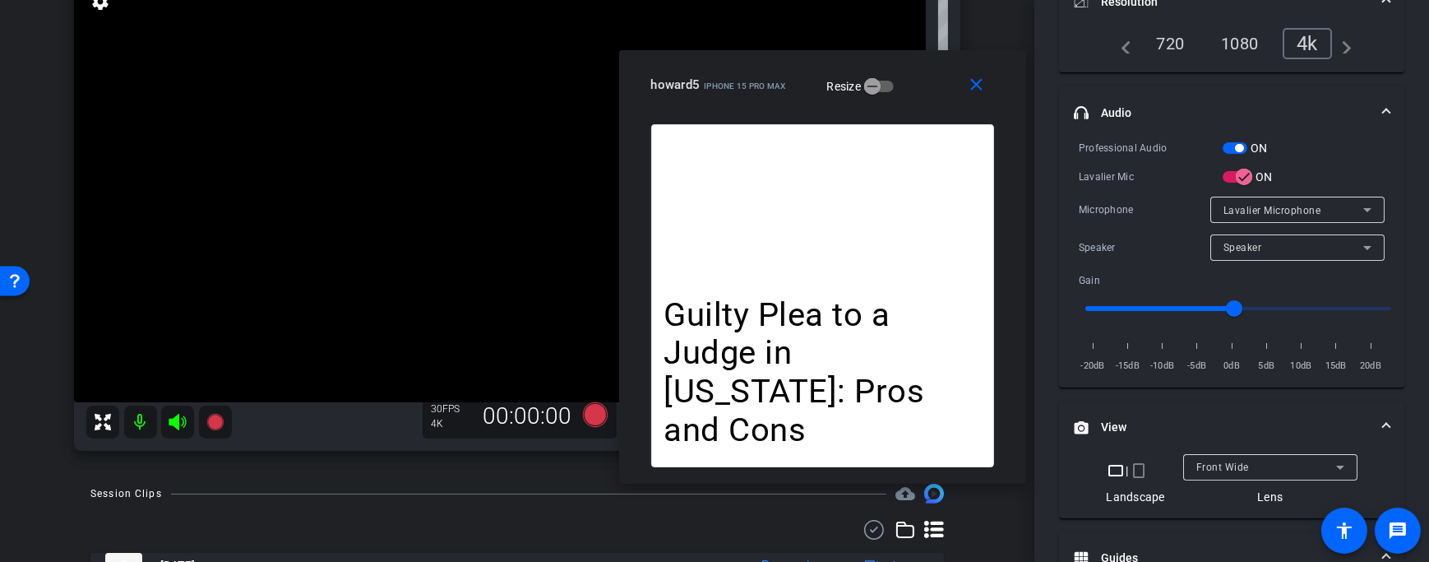
scroll to position [193, 0]
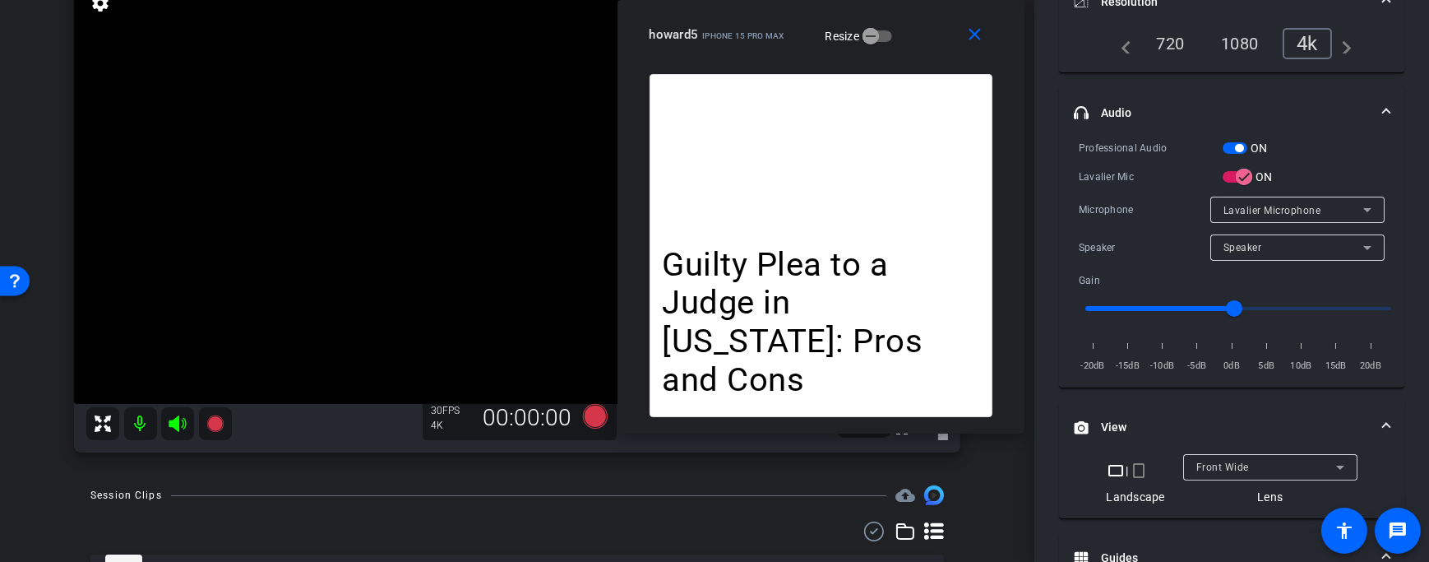
drag, startPoint x: 789, startPoint y: 97, endPoint x: 787, endPoint y: 44, distance: 52.6
click at [787, 44] on div "howard5 iPhone 15 Pro Max Resize" at bounding box center [827, 35] width 355 height 30
click at [53, 399] on div "howard5 iPhone 15 Pro Max info ROOM ID: 696033946 55% battery_std fullscreen se…" at bounding box center [517, 195] width 952 height 547
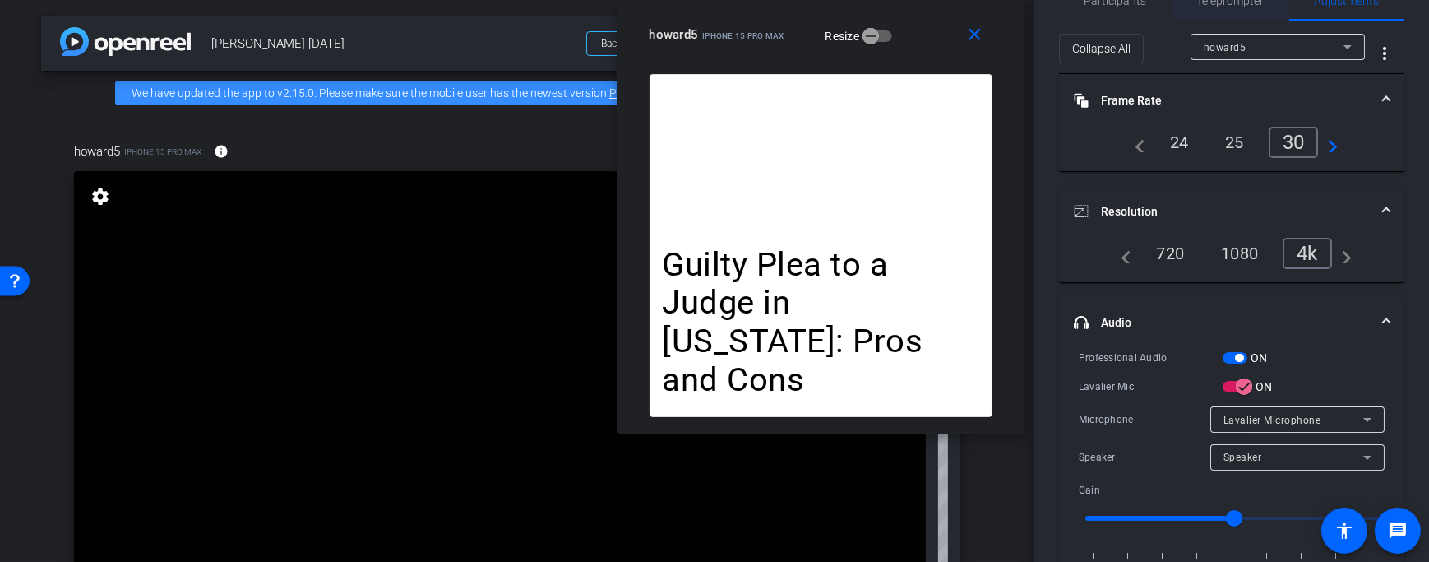
scroll to position [0, 0]
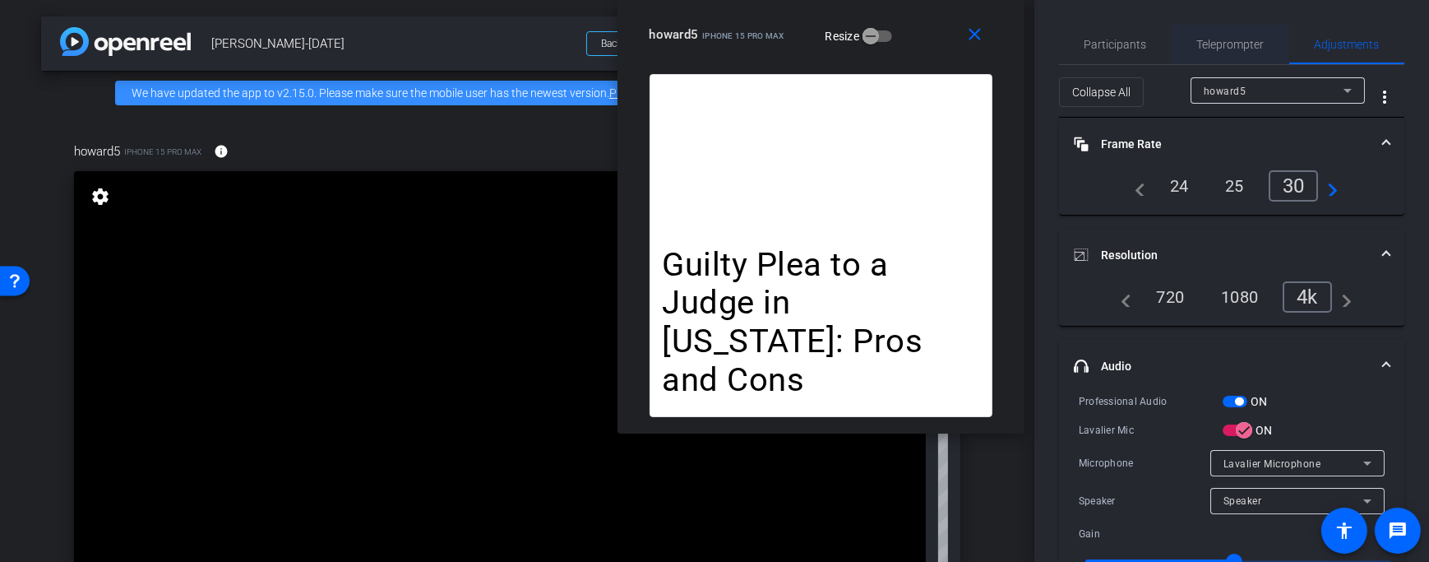
click at [1205, 55] on span "Teleprompter" at bounding box center [1230, 44] width 67 height 39
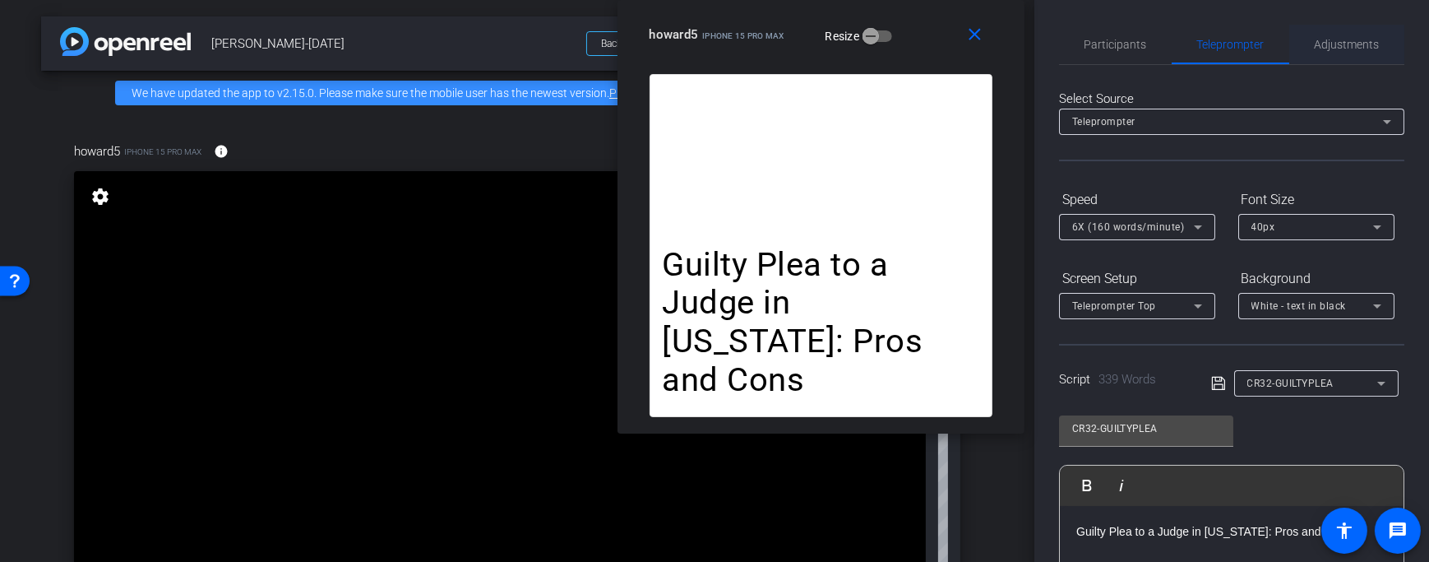
click at [1339, 35] on span "Adjustments" at bounding box center [1347, 44] width 65 height 39
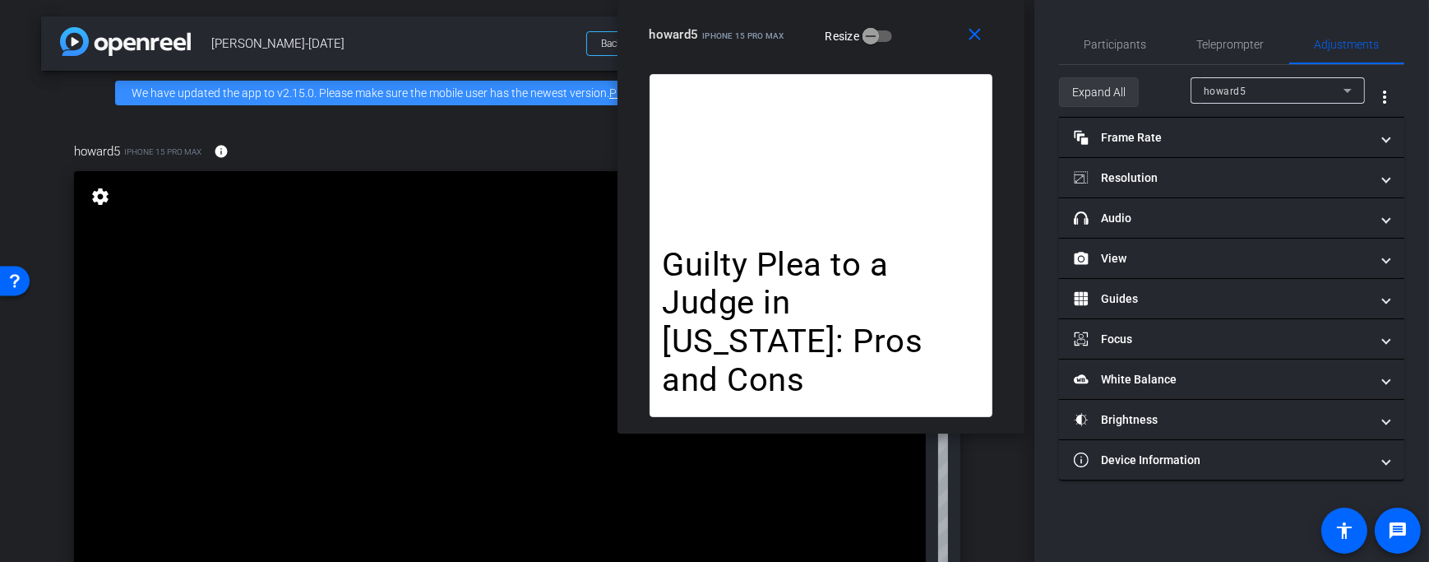
click at [1087, 92] on span "Expand All" at bounding box center [1098, 91] width 53 height 31
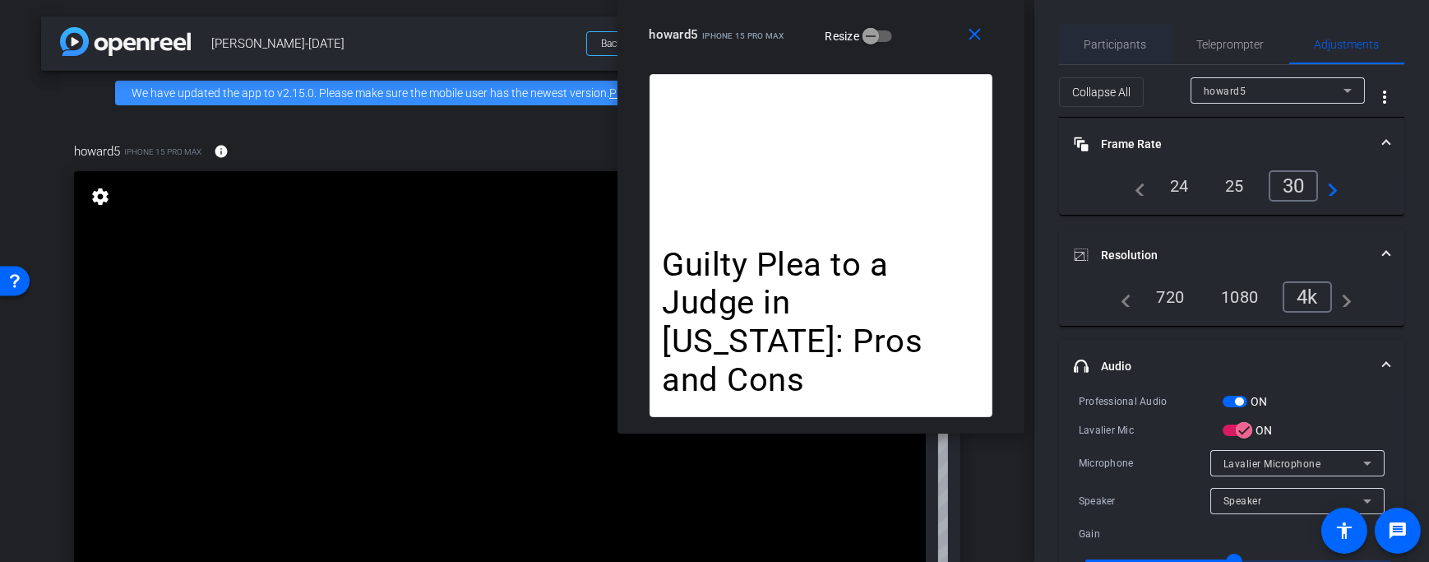
click at [1114, 44] on span "Participants" at bounding box center [1116, 45] width 62 height 12
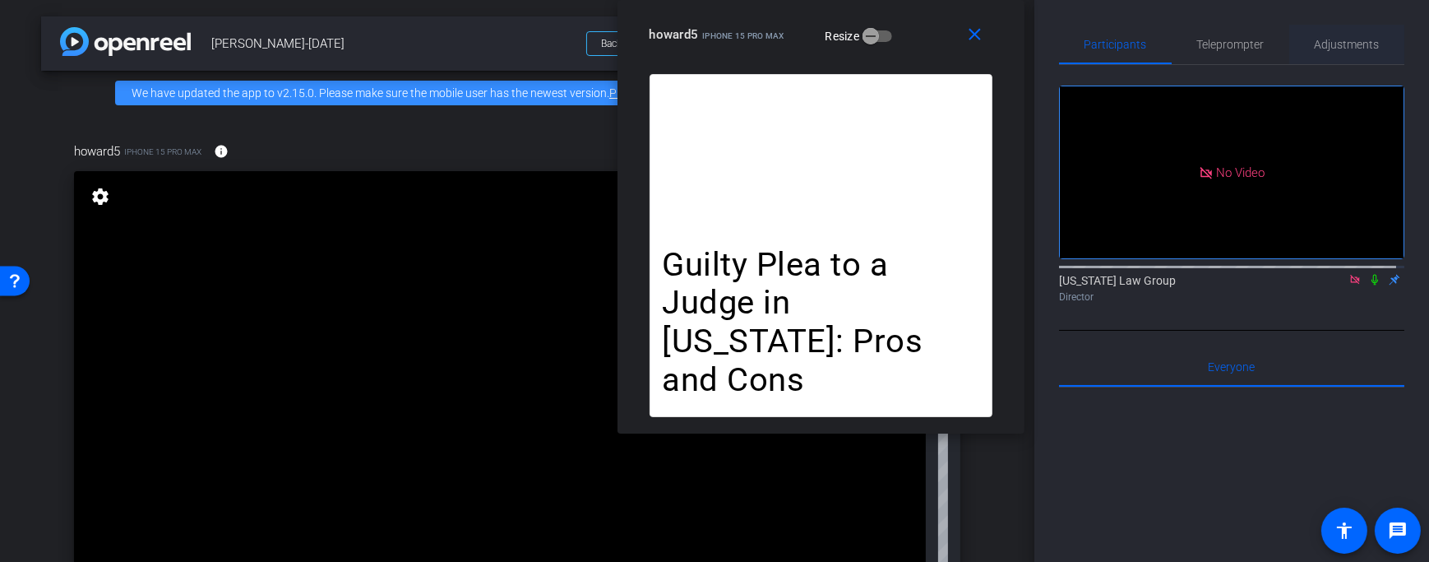
click at [1339, 45] on span "Adjustments" at bounding box center [1347, 45] width 65 height 12
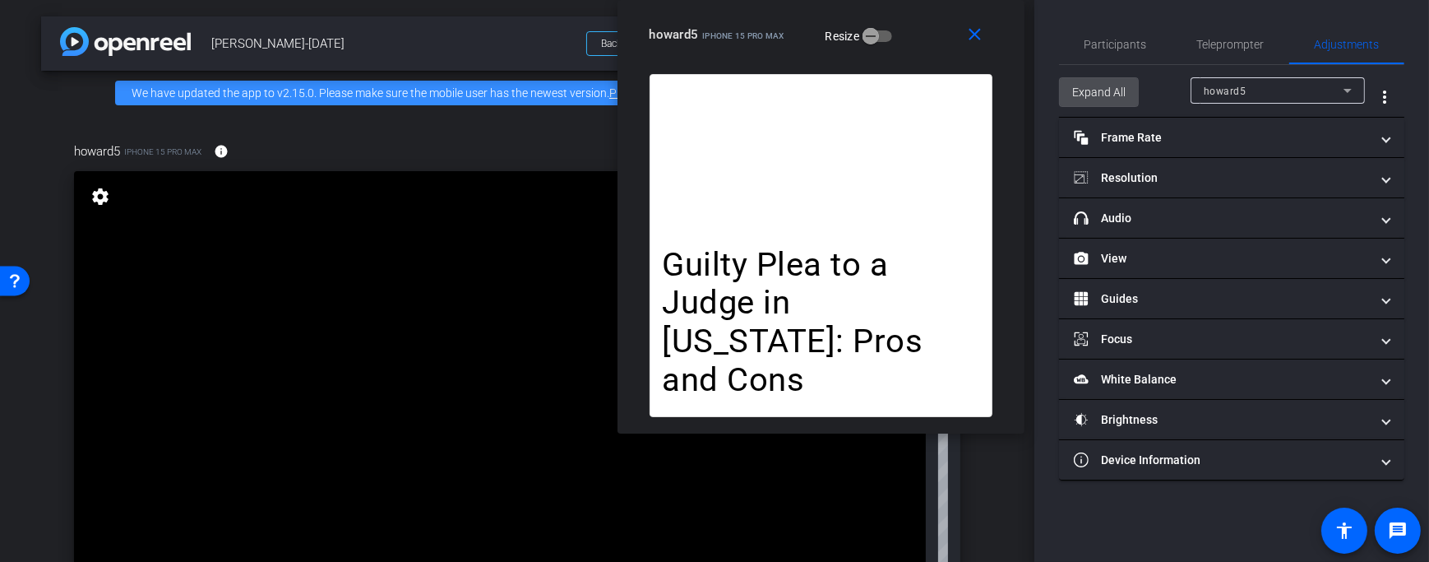
click at [1087, 95] on span "Expand All" at bounding box center [1098, 91] width 53 height 31
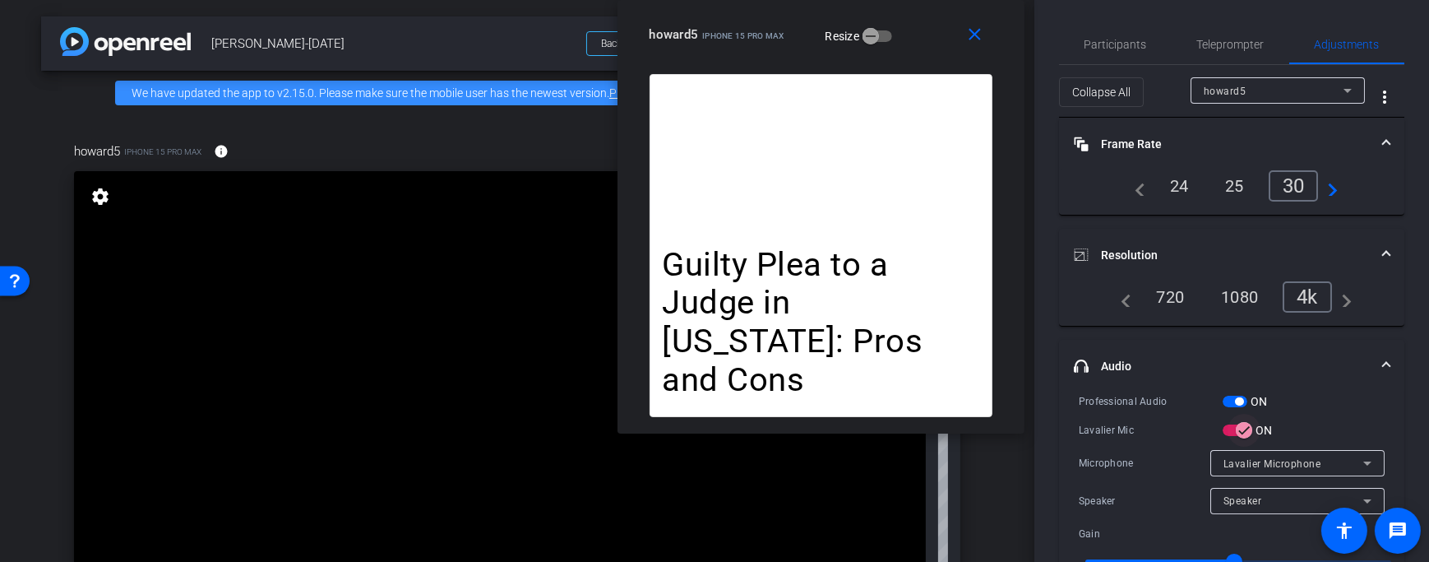
click at [1233, 431] on span "button" at bounding box center [1244, 430] width 33 height 33
click at [1233, 431] on icon "button" at bounding box center [1230, 430] width 15 height 15
click at [1114, 45] on span "Participants" at bounding box center [1116, 45] width 62 height 12
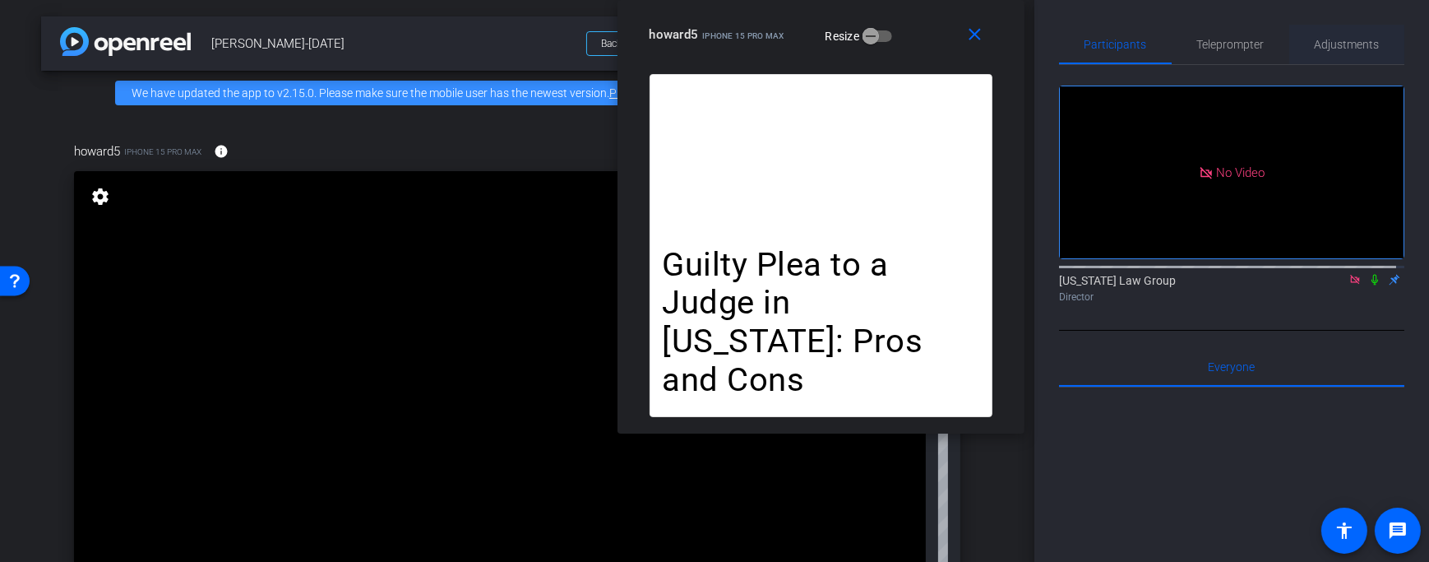
click at [1349, 50] on span "Adjustments" at bounding box center [1347, 45] width 65 height 12
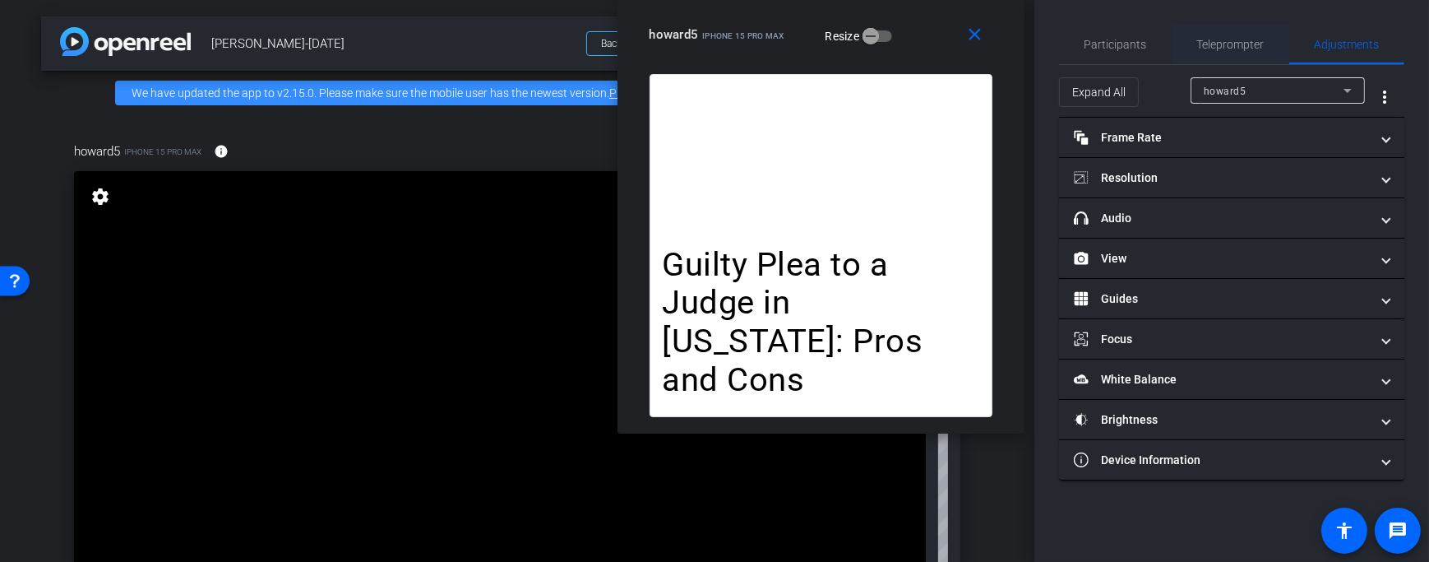
click at [1237, 39] on span "Teleprompter" at bounding box center [1230, 45] width 67 height 12
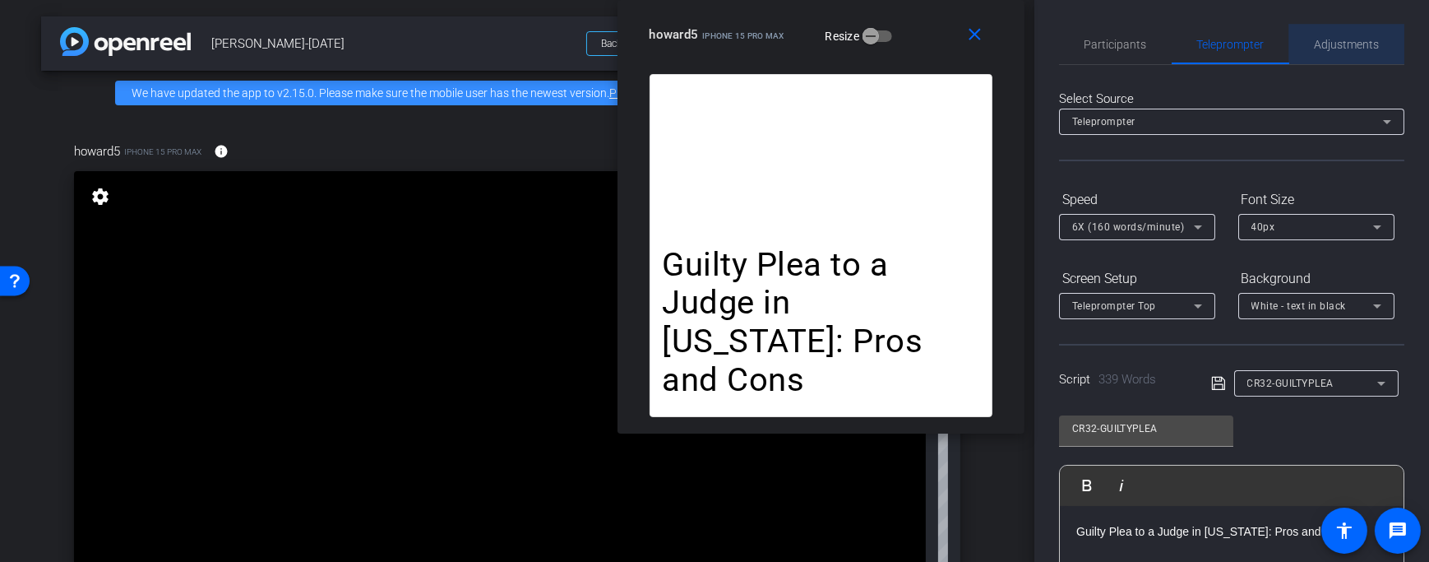
click at [1343, 39] on span "Adjustments" at bounding box center [1347, 45] width 65 height 12
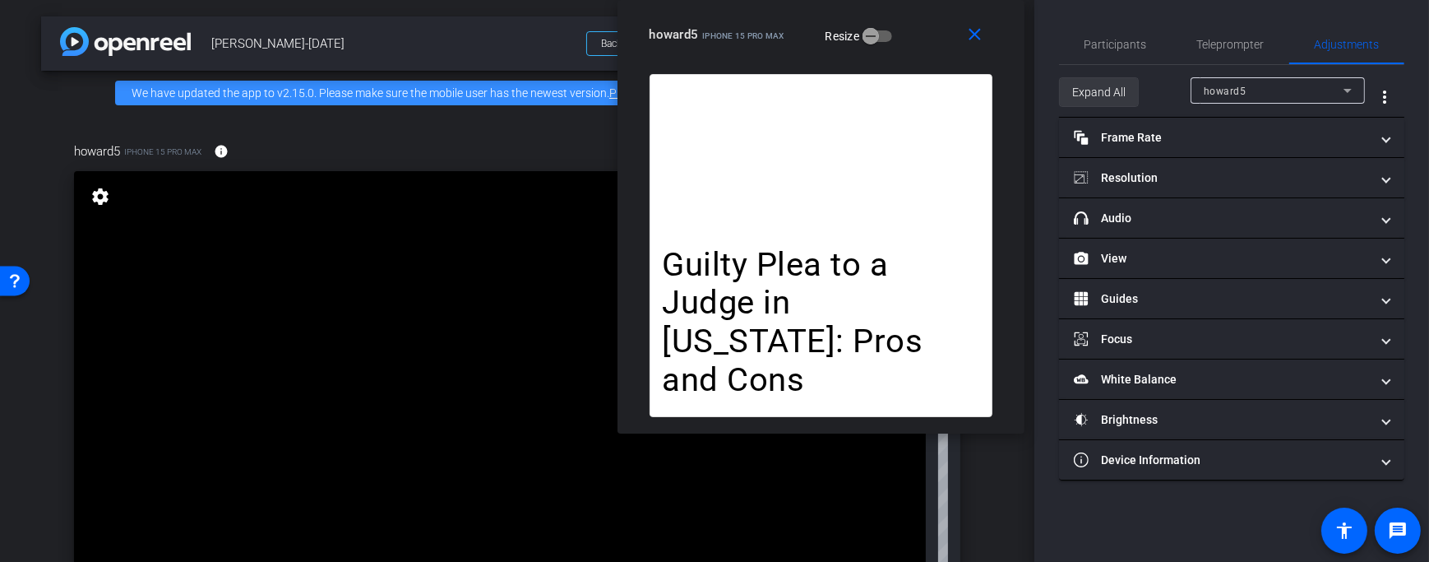
click at [1074, 100] on span "Expand All" at bounding box center [1098, 91] width 53 height 31
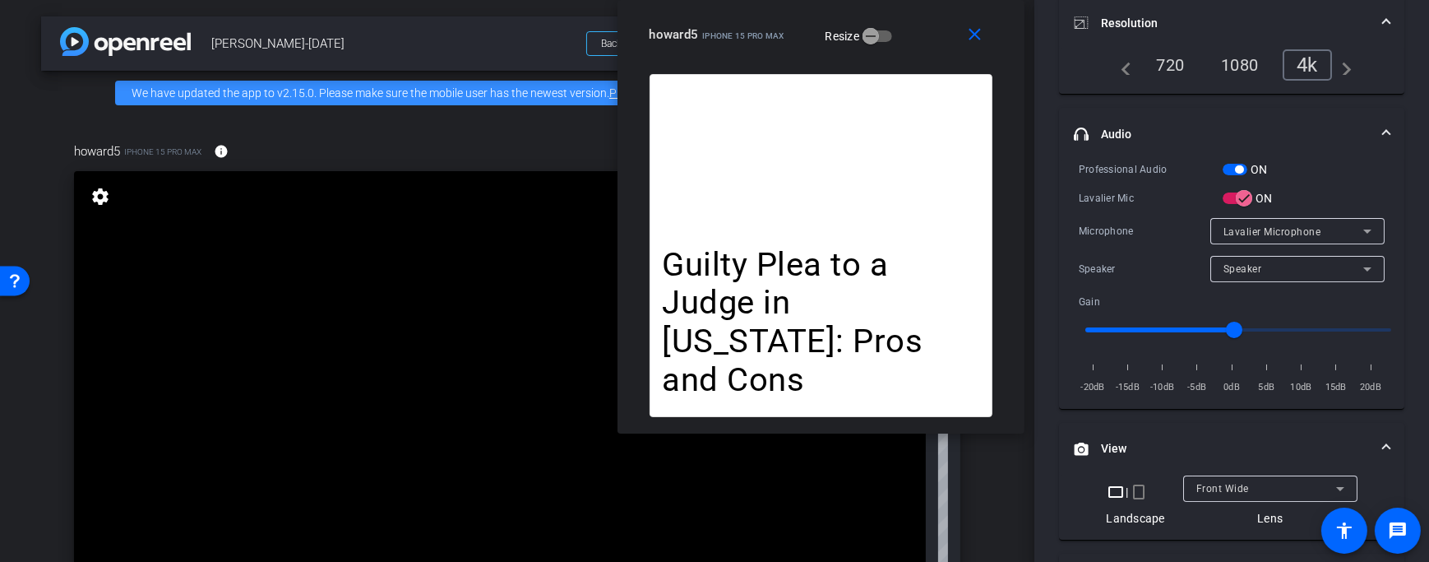
scroll to position [235, 0]
click at [1138, 487] on mat-icon "crop_portrait" at bounding box center [1139, 489] width 20 height 20
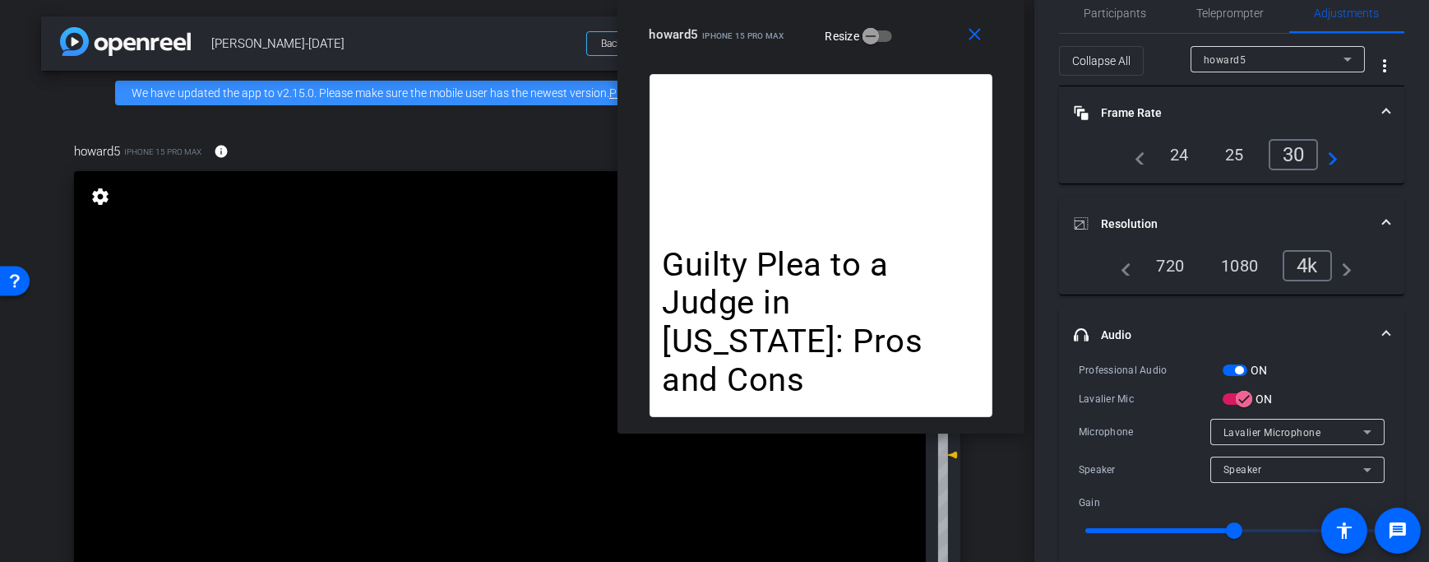
scroll to position [0, 0]
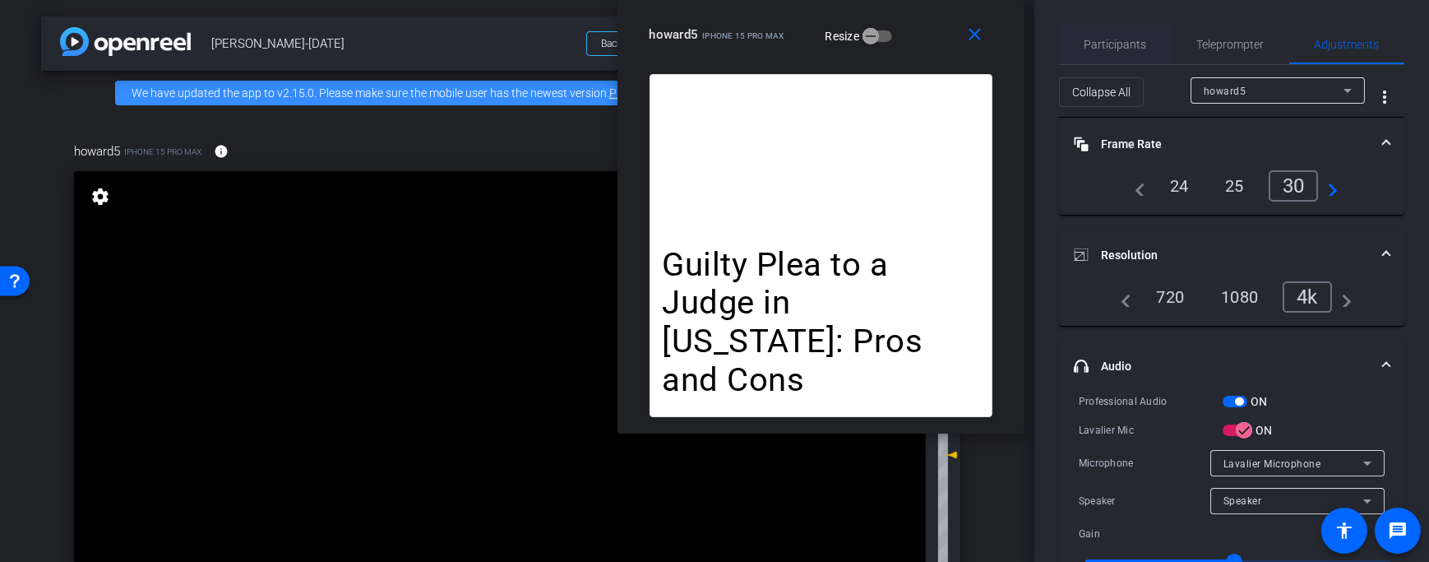
click at [1122, 44] on span "Participants" at bounding box center [1116, 45] width 62 height 12
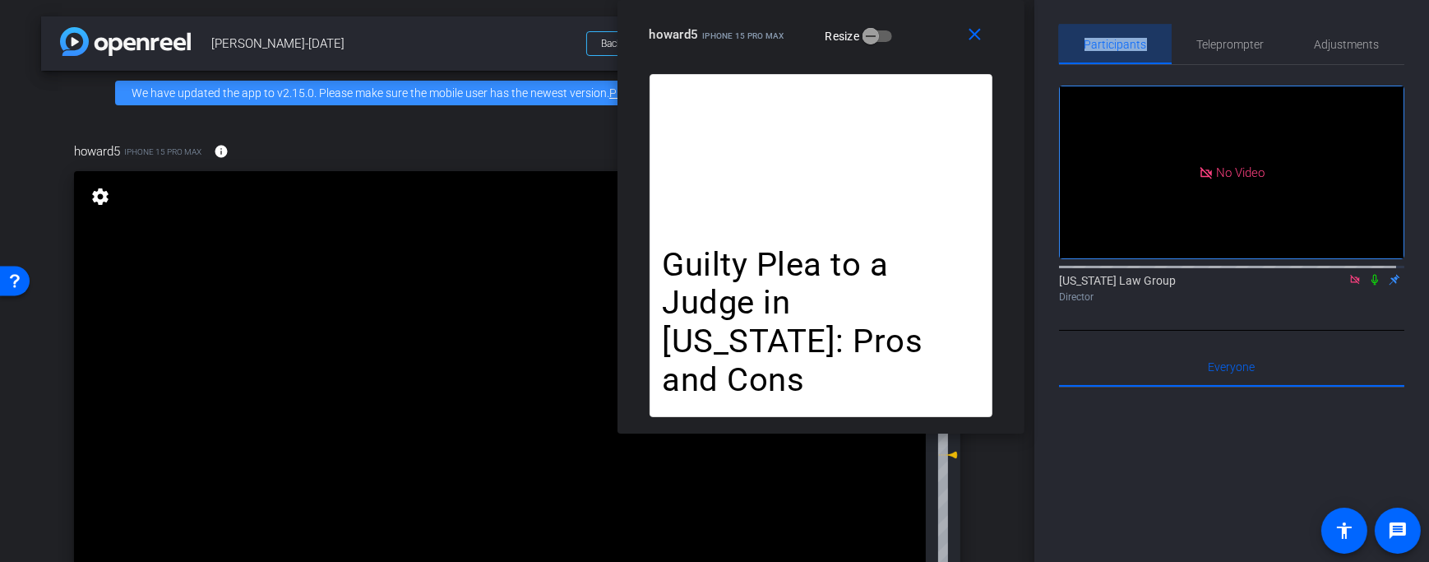
click at [1122, 44] on span "Participants" at bounding box center [1116, 45] width 62 height 12
click at [1267, 39] on div "Teleprompter" at bounding box center [1231, 44] width 118 height 39
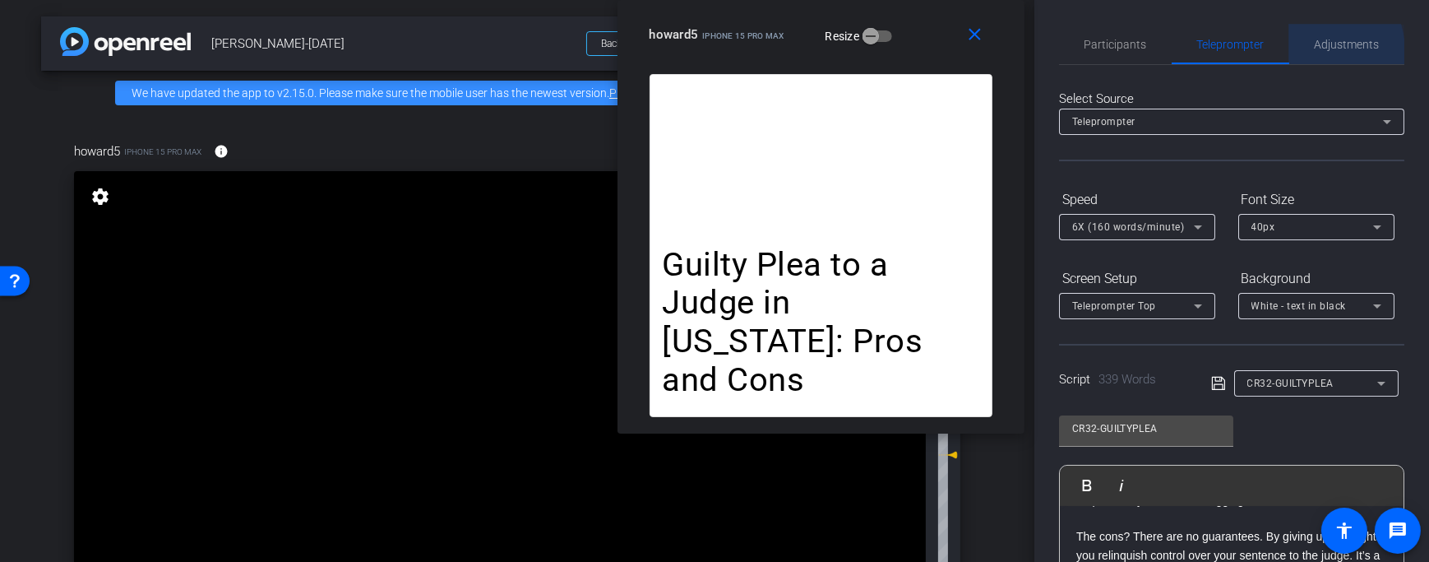
click at [1302, 52] on div "Adjustments" at bounding box center [1346, 44] width 115 height 39
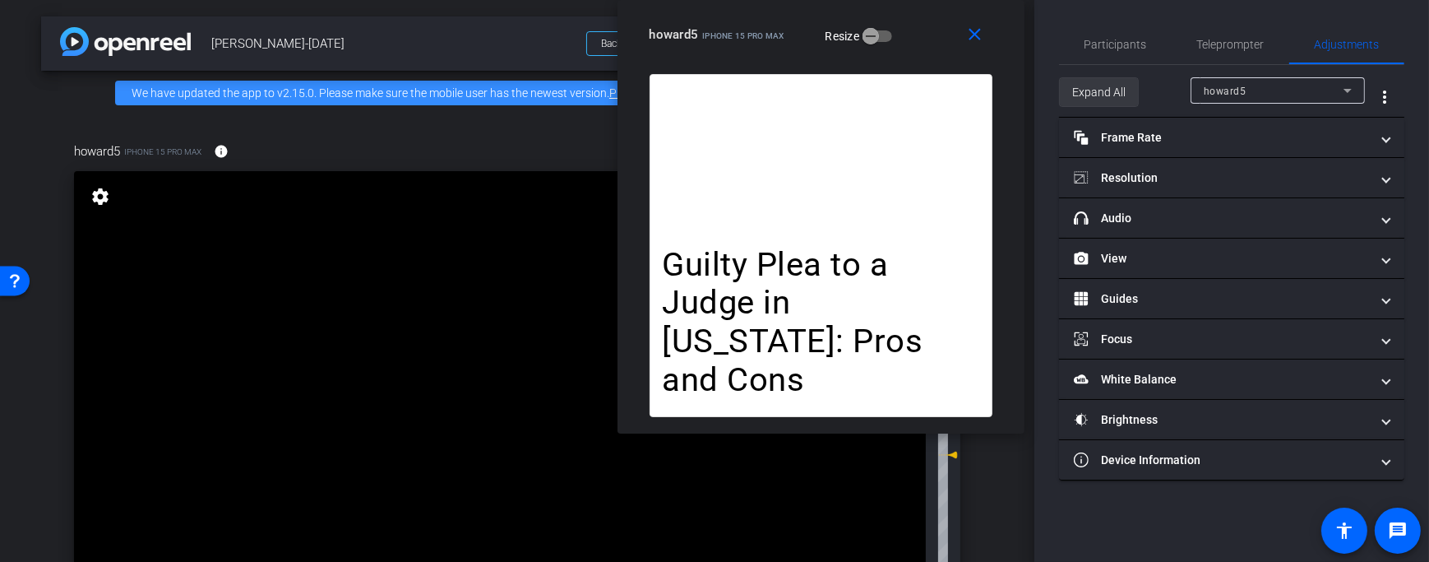
click at [1130, 95] on span at bounding box center [1099, 91] width 78 height 39
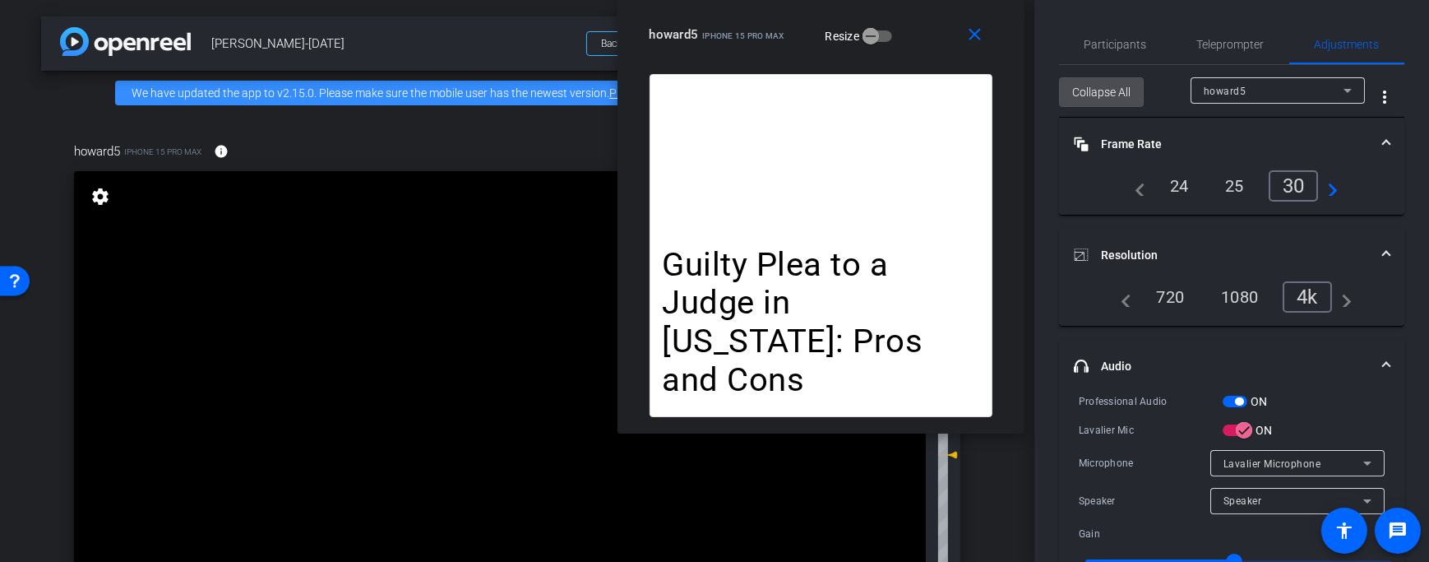
click at [1117, 95] on span "Collapse All" at bounding box center [1101, 91] width 58 height 31
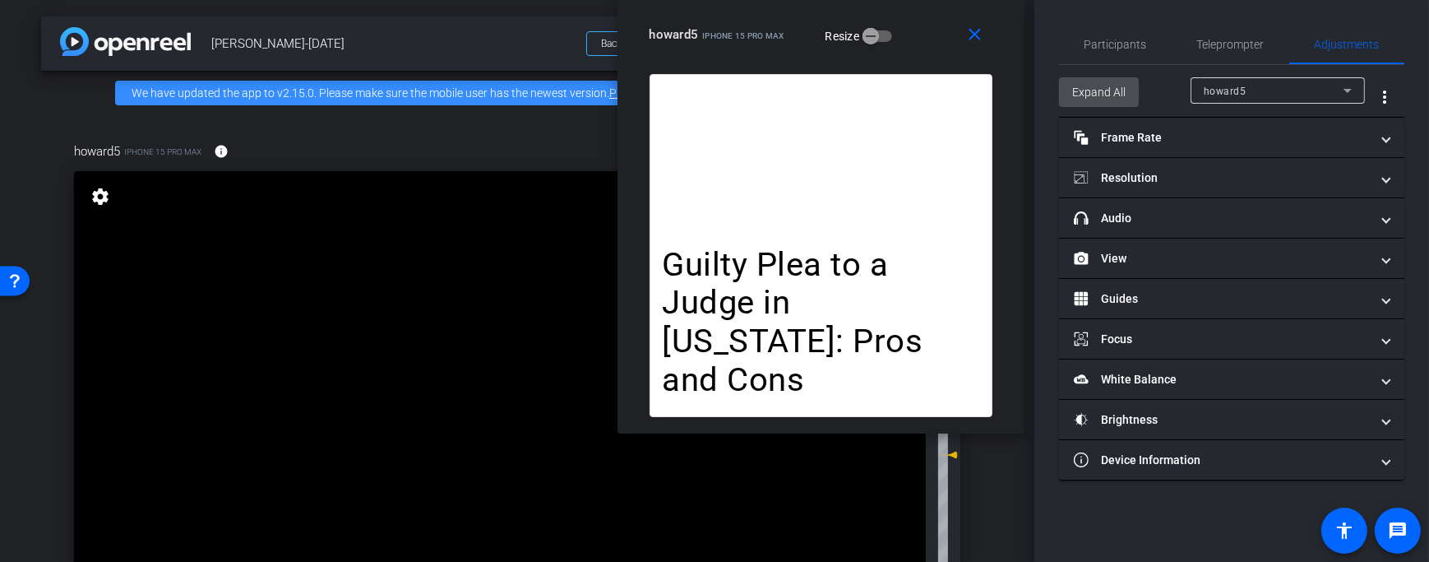
click at [1117, 95] on span "Expand All" at bounding box center [1098, 91] width 53 height 31
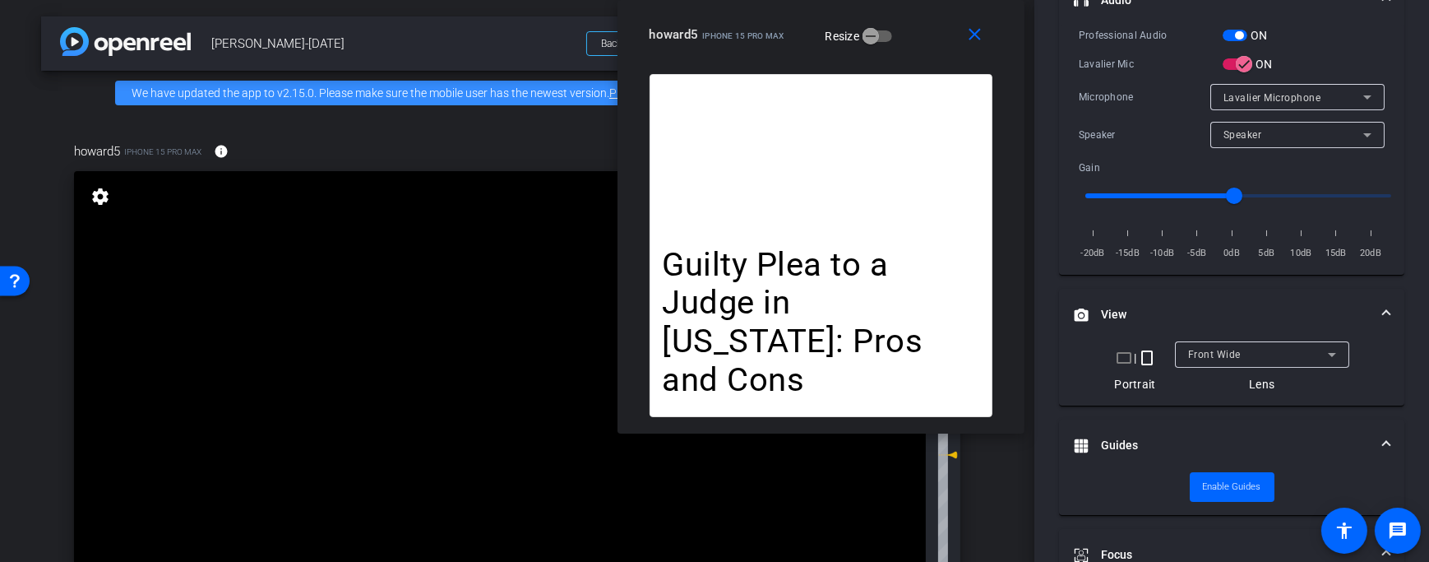
scroll to position [446, 0]
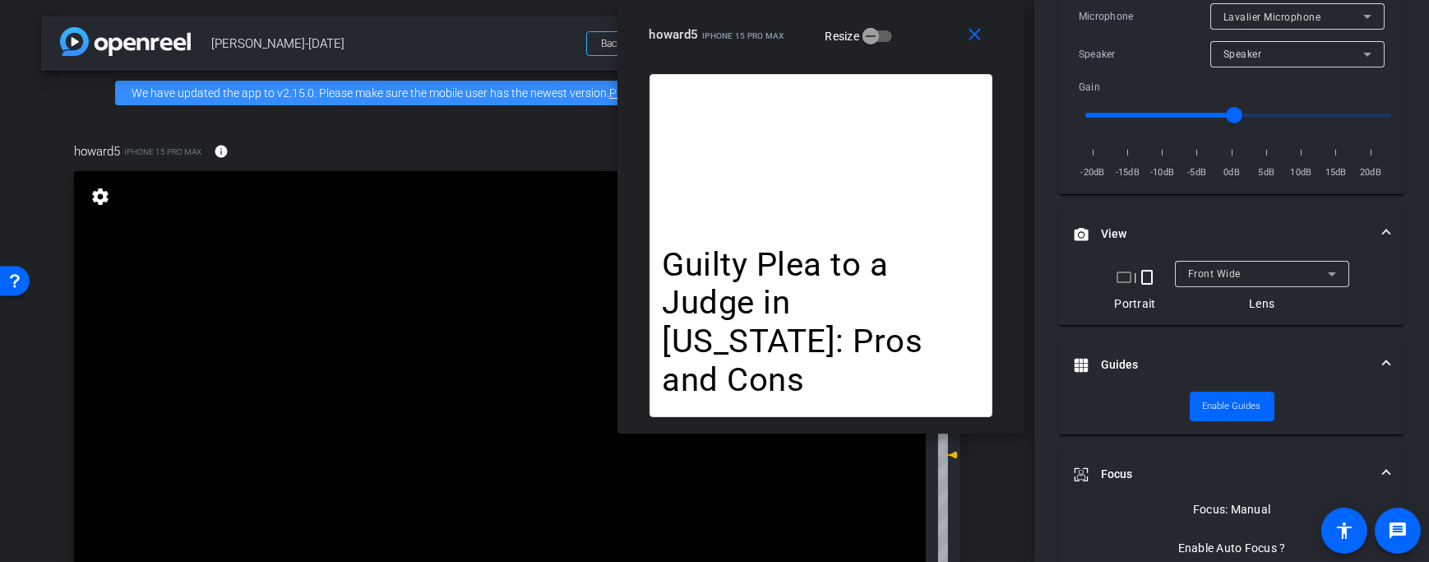
click at [1118, 280] on mat-icon "crop_landscape" at bounding box center [1124, 277] width 20 height 20
click at [1123, 271] on div "crop_landscape | crop_portrait" at bounding box center [1135, 277] width 42 height 20
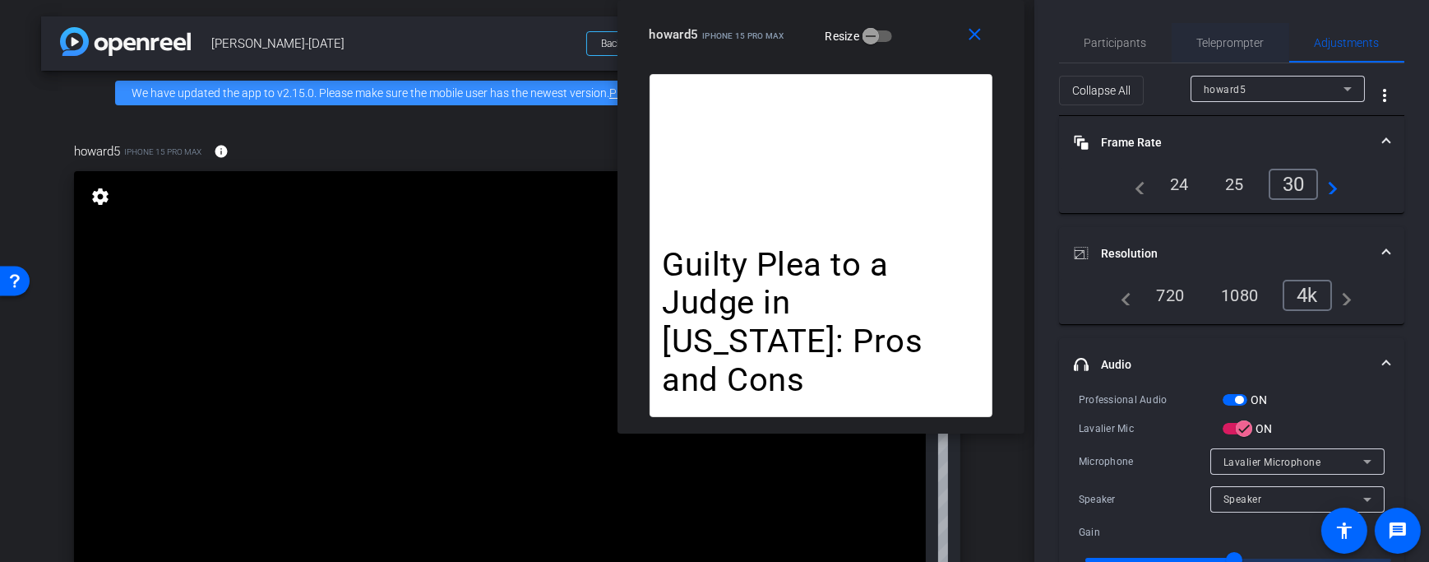
scroll to position [2, 0]
click at [1210, 37] on span "Teleprompter" at bounding box center [1230, 42] width 67 height 12
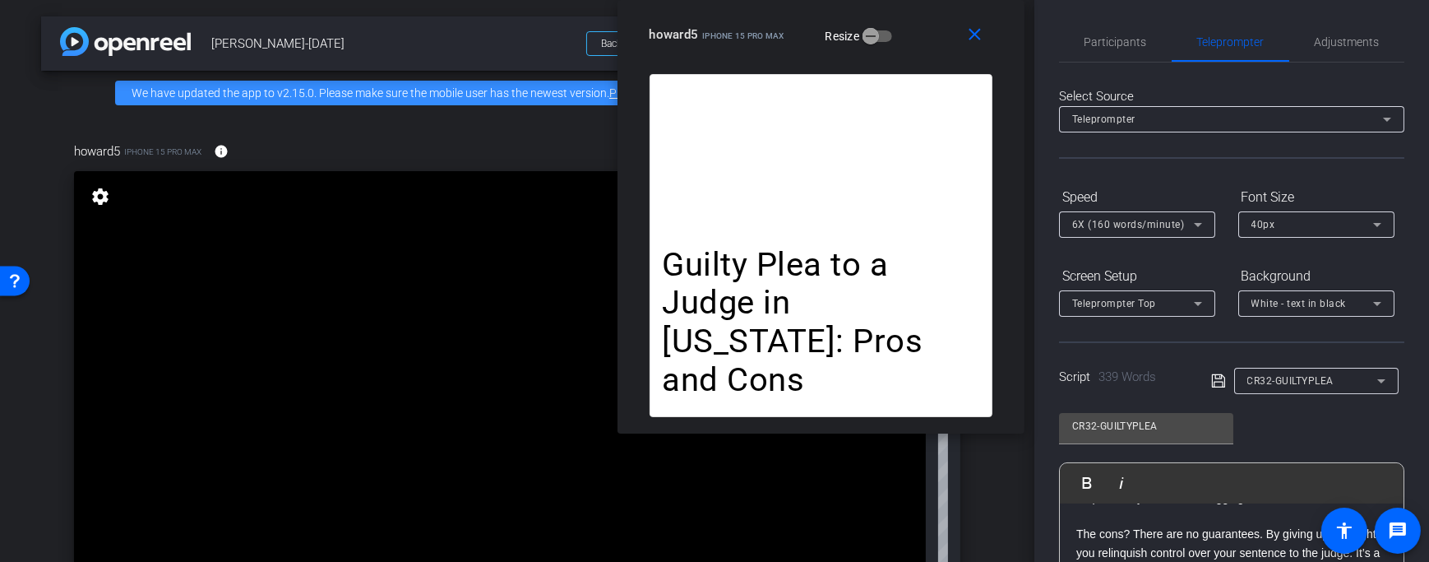
click at [1324, 382] on span "CR32-GUILTYPLEA" at bounding box center [1290, 381] width 87 height 12
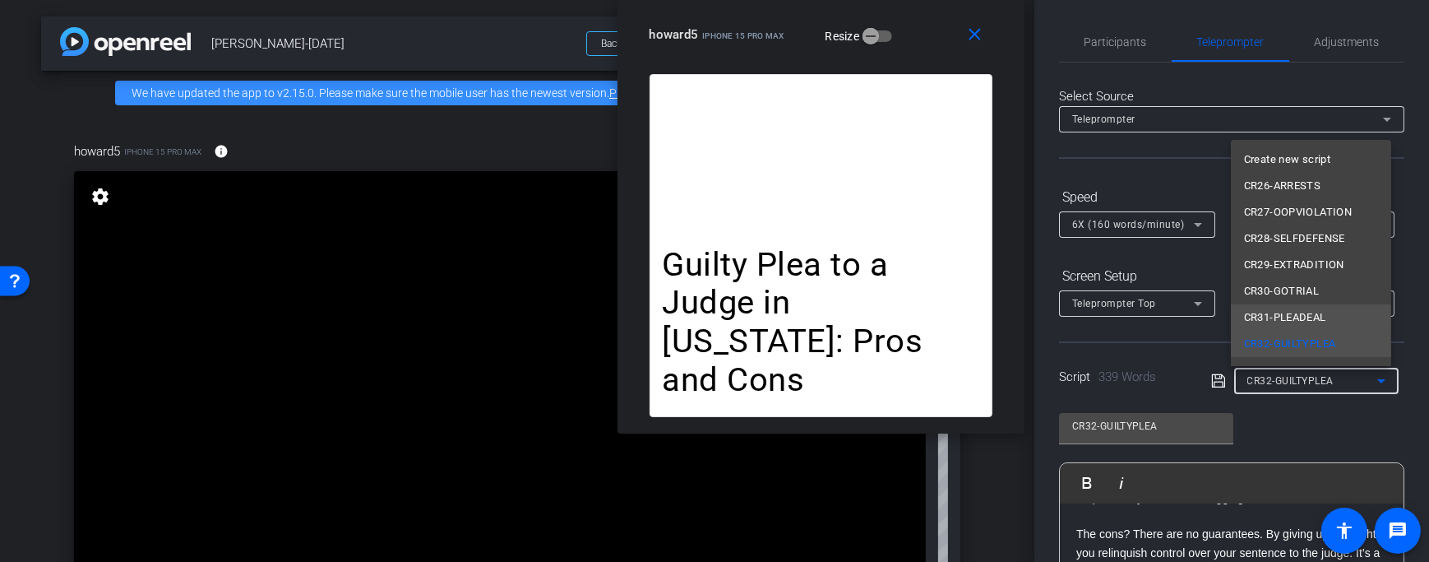
scroll to position [23, 0]
click at [1304, 339] on span "CRYT03-CASEOPTS" at bounding box center [1293, 347] width 99 height 20
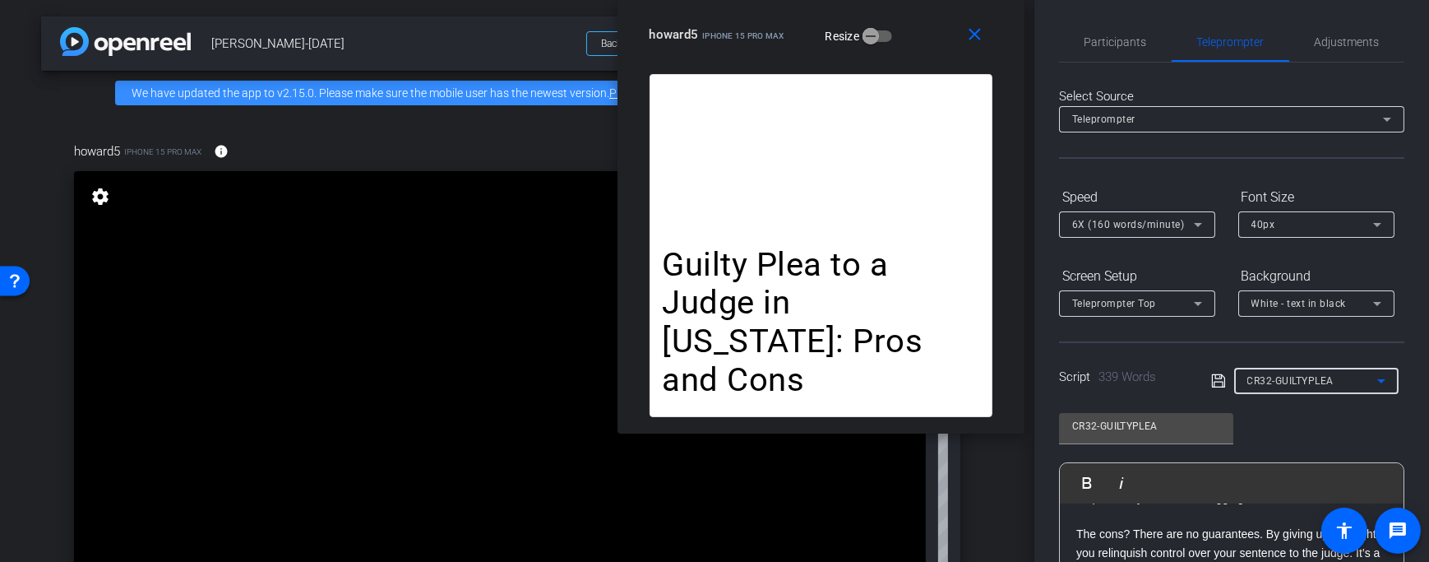
type input "CRYT03-CASEOPTS"
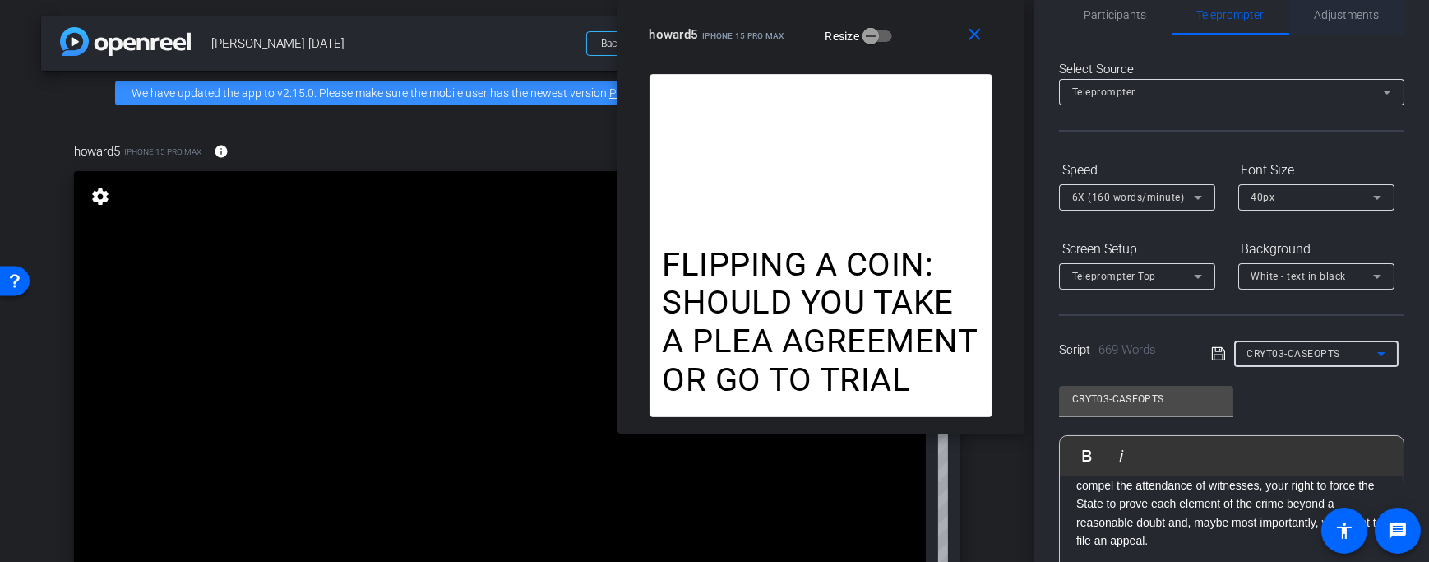
scroll to position [0, 0]
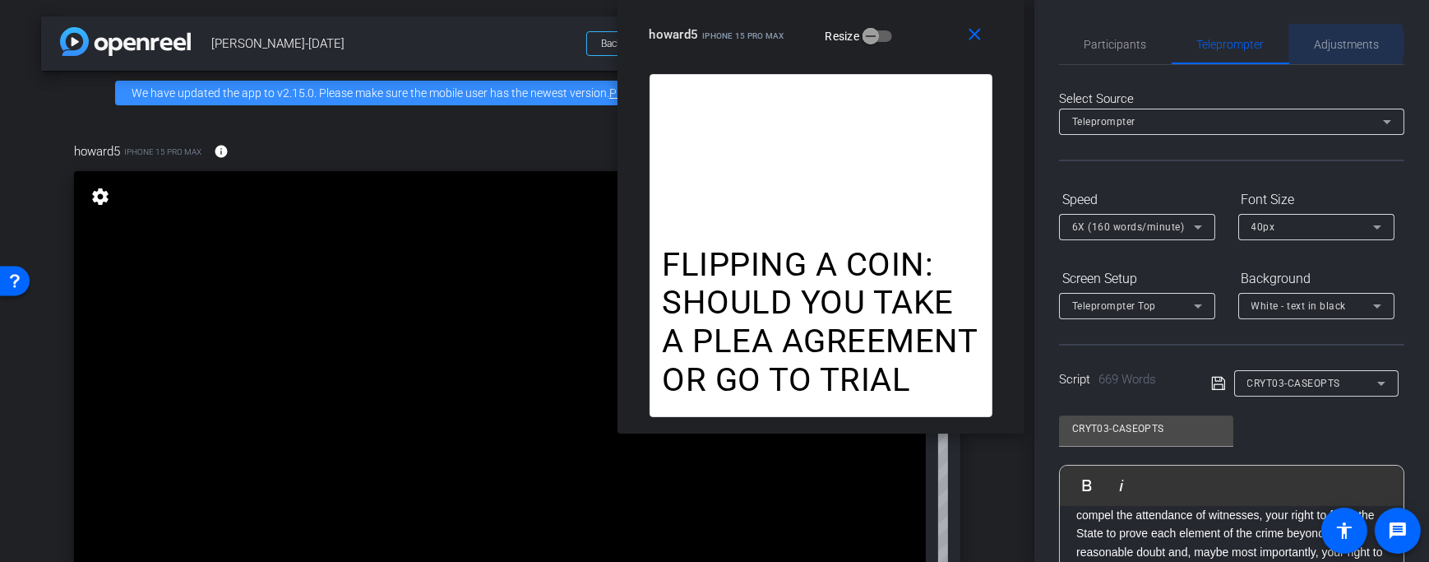
click at [1316, 44] on span "Adjustments" at bounding box center [1347, 45] width 65 height 12
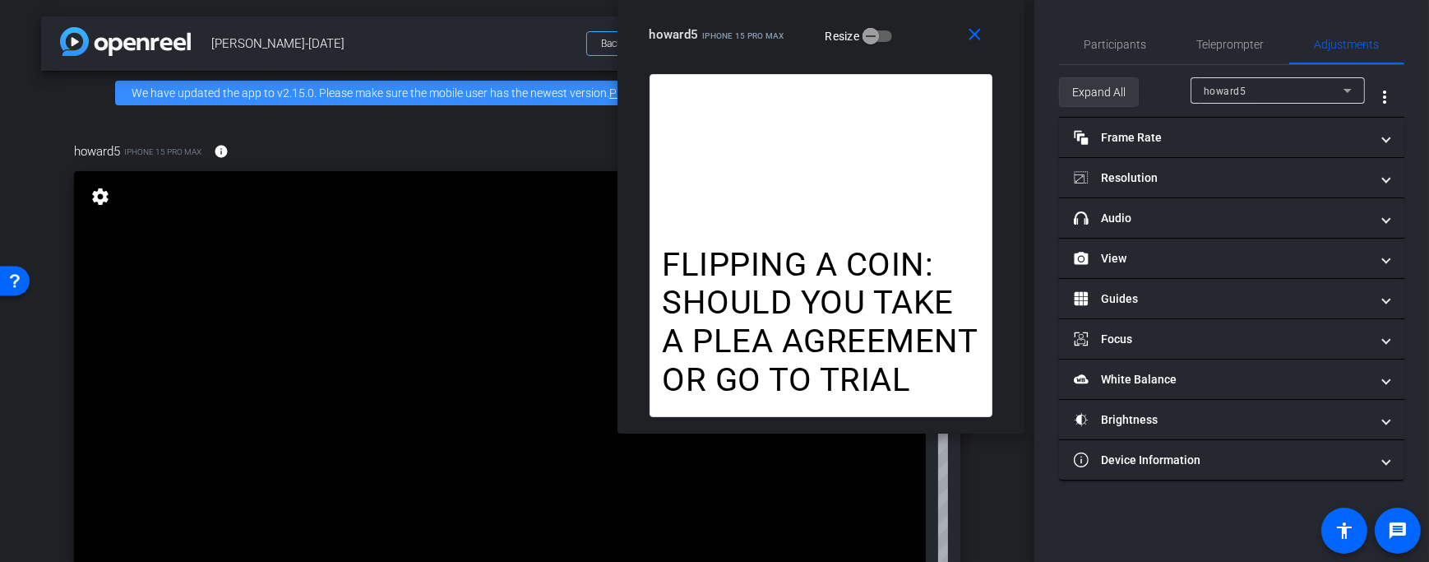
click at [1090, 98] on span "Expand All" at bounding box center [1098, 91] width 53 height 31
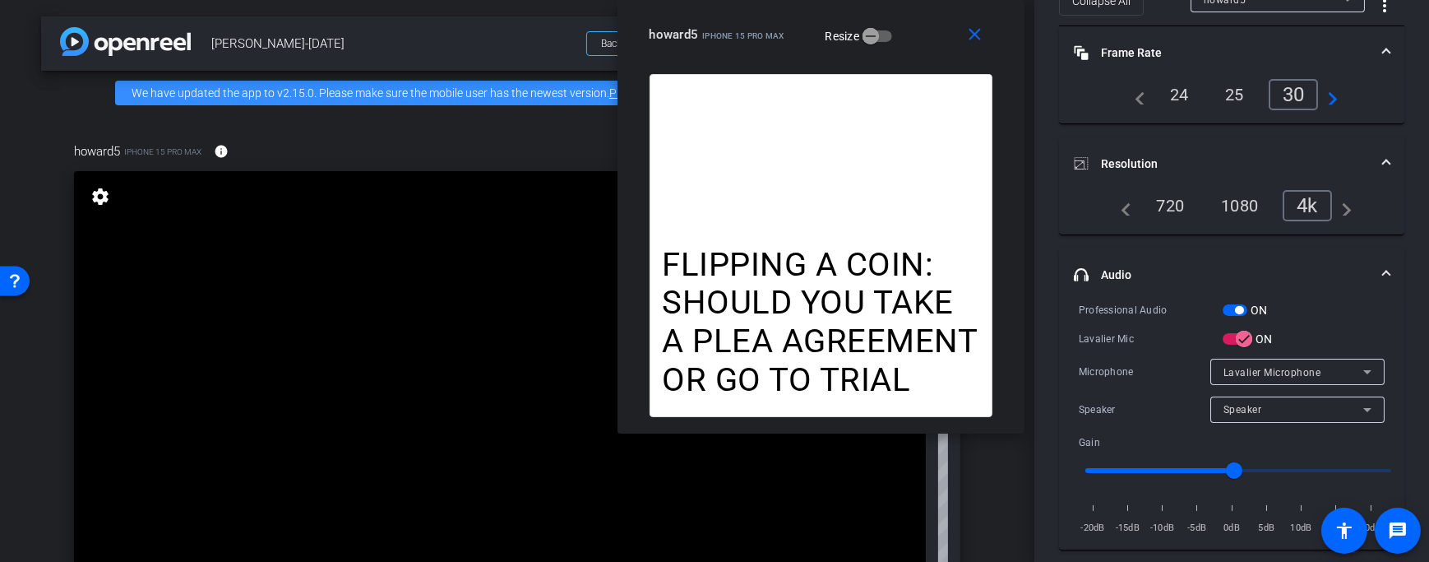
scroll to position [103, 0]
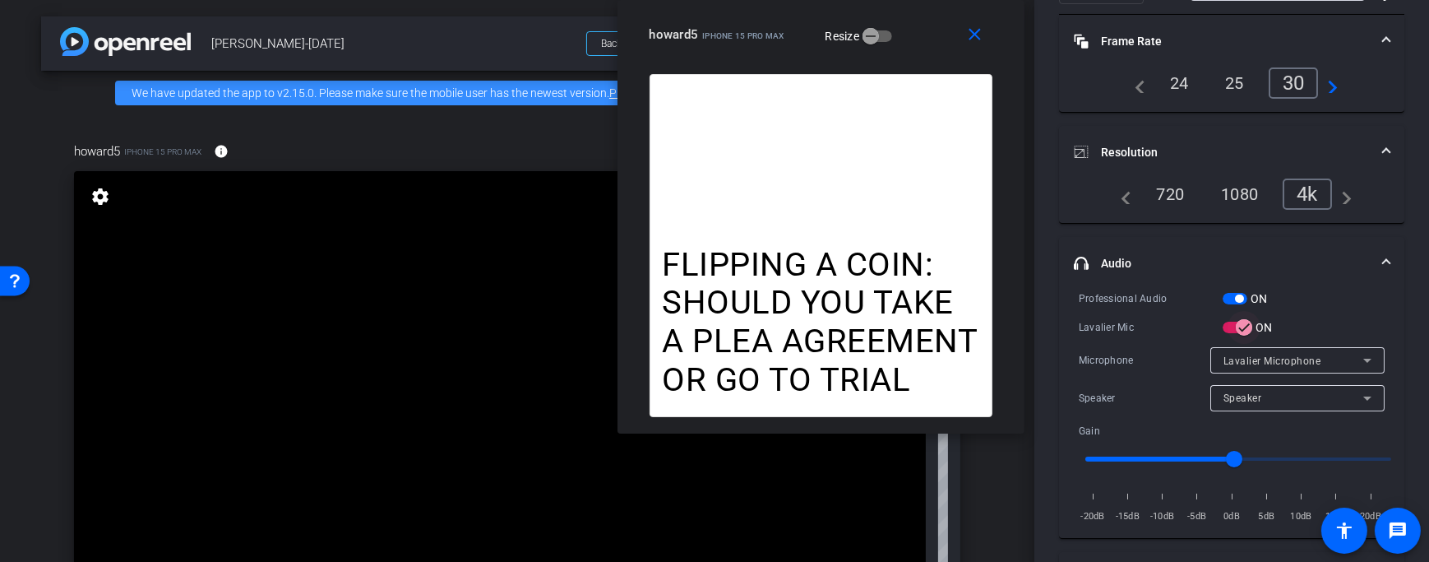
click at [1229, 326] on span "button" at bounding box center [1244, 327] width 33 height 33
click at [1270, 358] on span "Wireless Microphone RX" at bounding box center [1281, 361] width 116 height 12
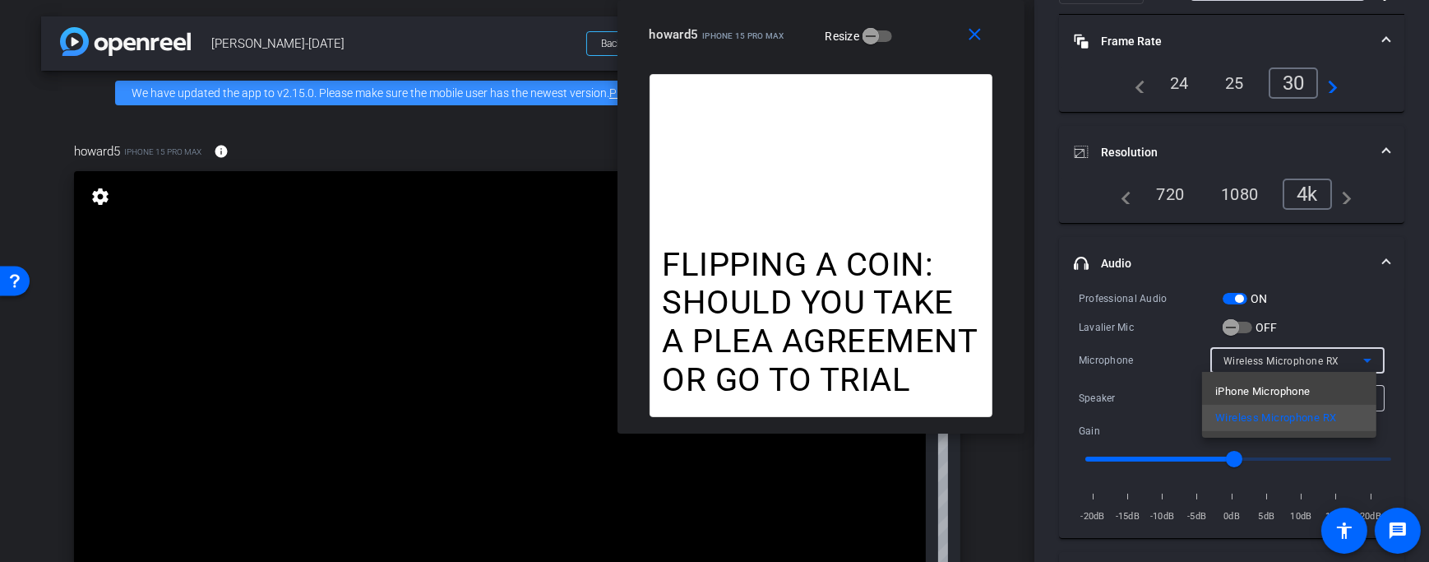
click at [1270, 358] on div at bounding box center [714, 281] width 1429 height 562
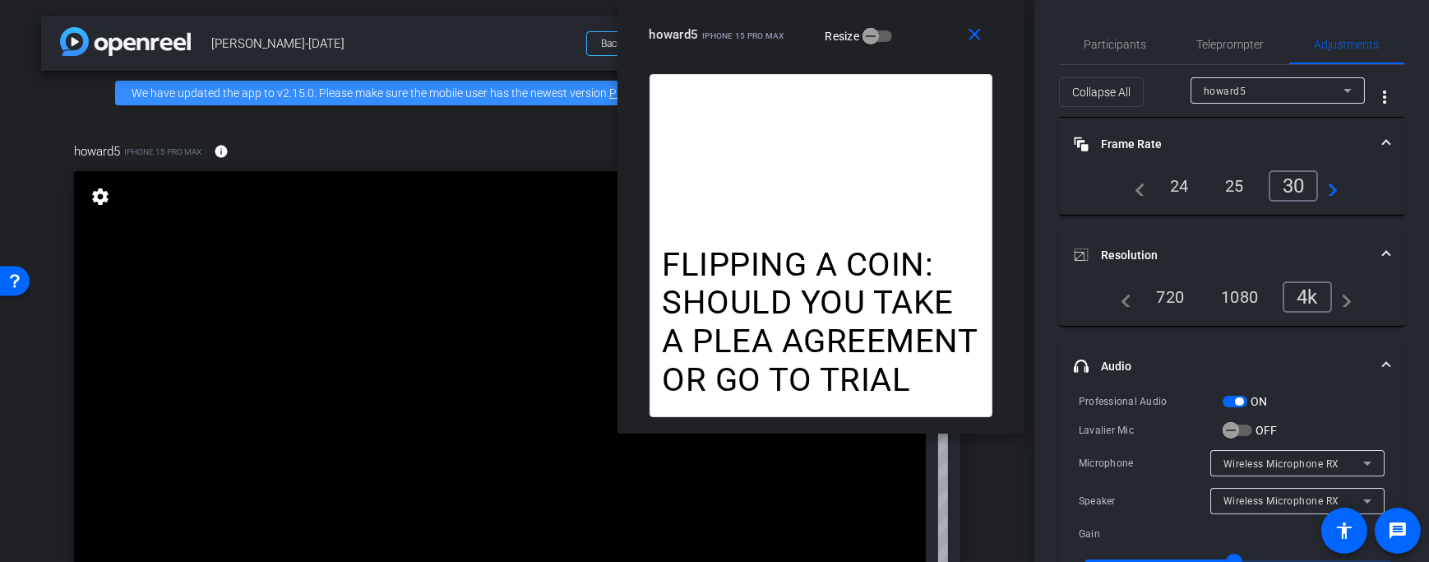
scroll to position [0, 0]
click at [1219, 47] on span "Teleprompter" at bounding box center [1230, 45] width 67 height 12
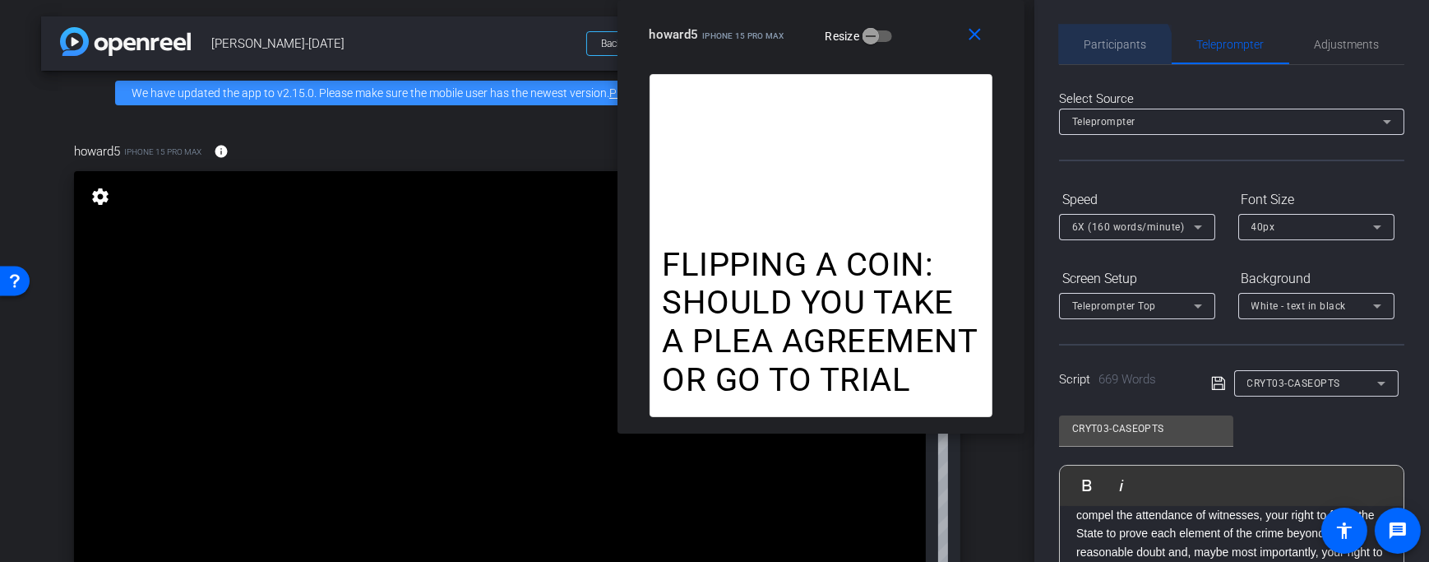
click at [1097, 58] on span "Participants" at bounding box center [1116, 44] width 62 height 39
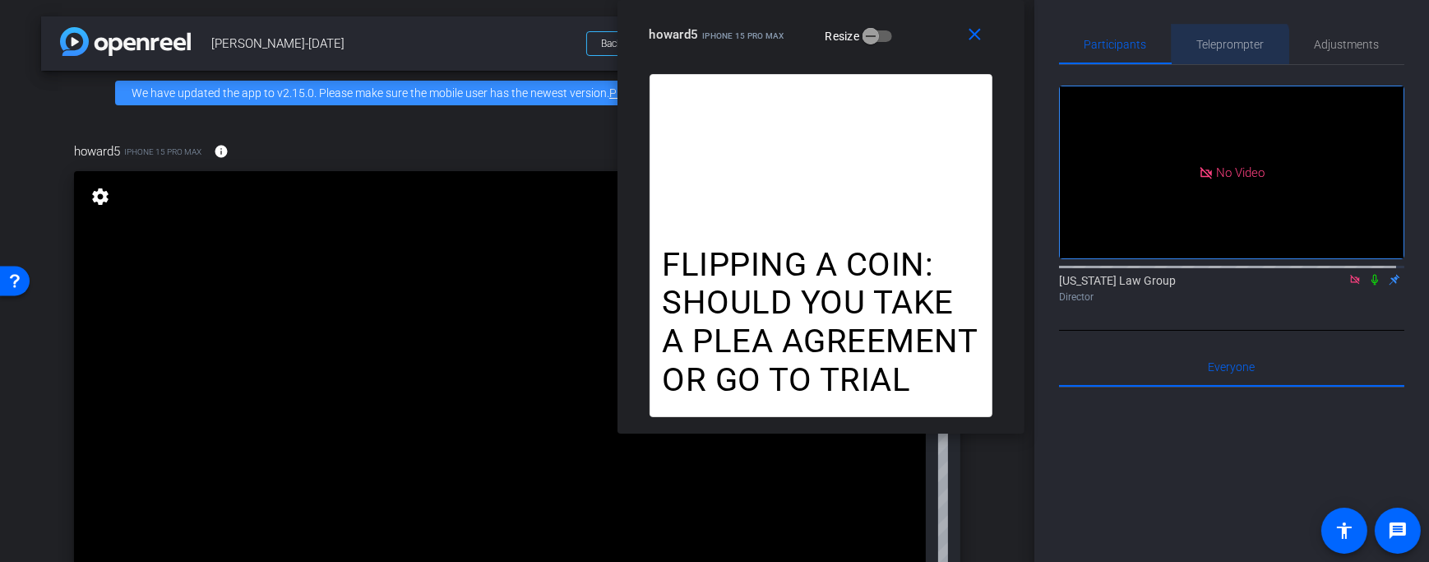
click at [1218, 53] on span "Teleprompter" at bounding box center [1230, 44] width 67 height 39
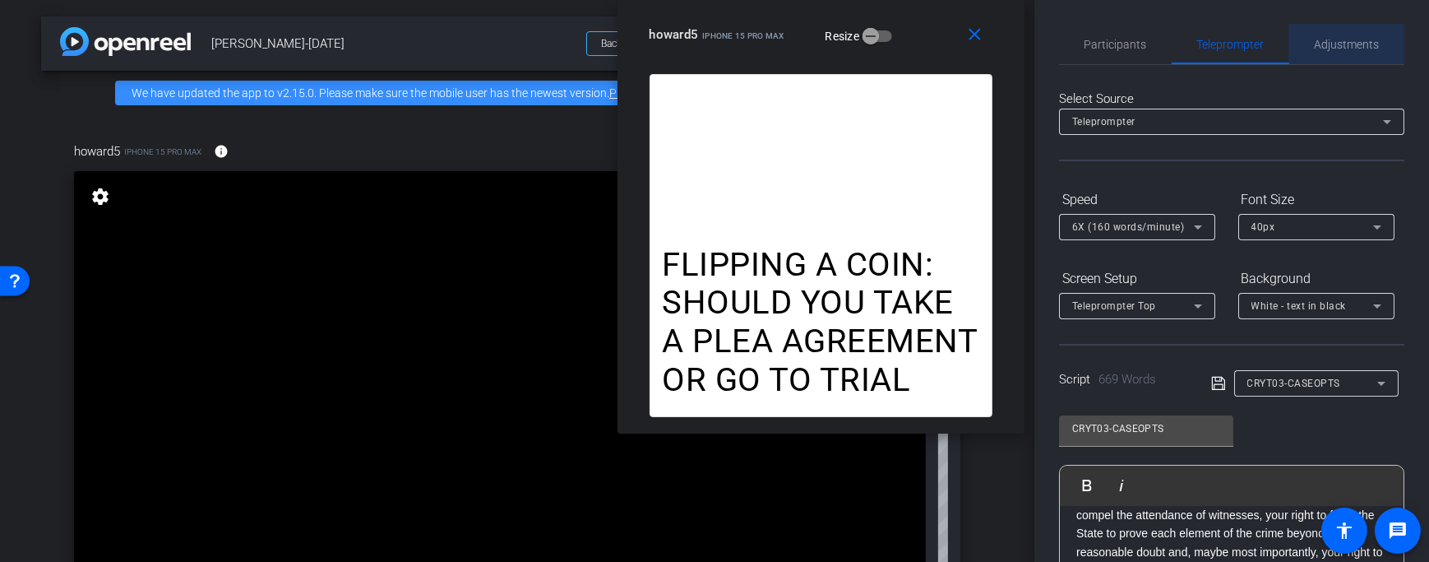
click at [1352, 39] on span "Adjustments" at bounding box center [1347, 45] width 65 height 12
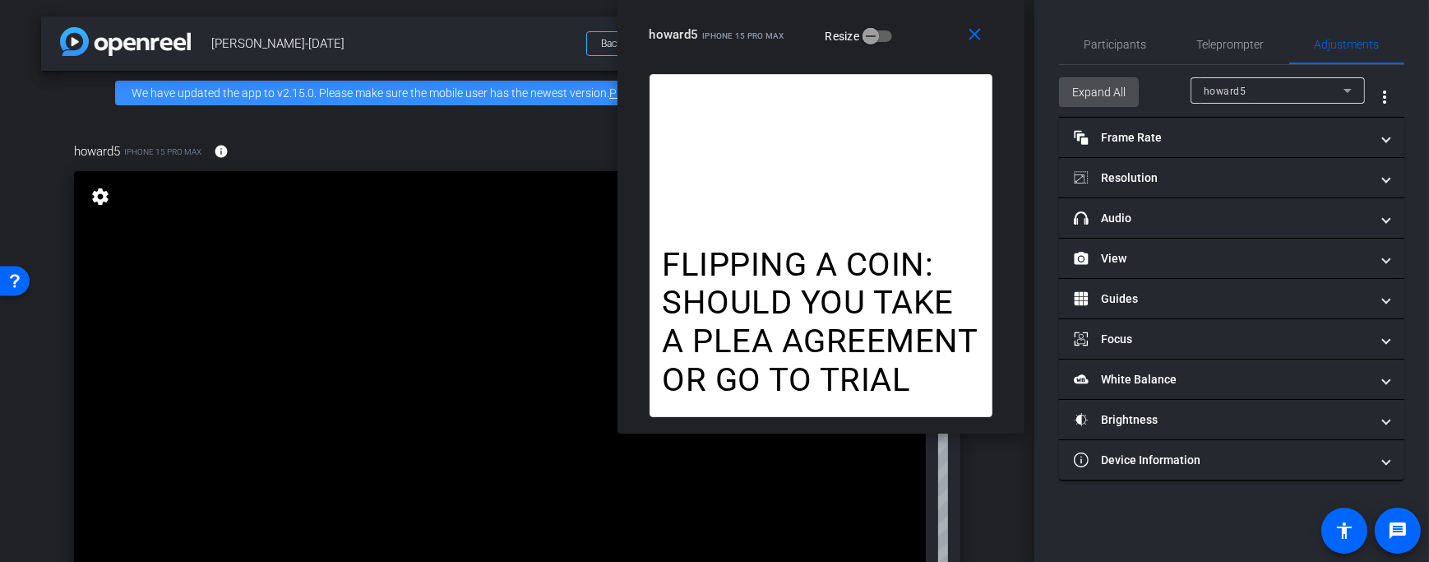
click at [1076, 93] on span "Expand All" at bounding box center [1098, 91] width 53 height 31
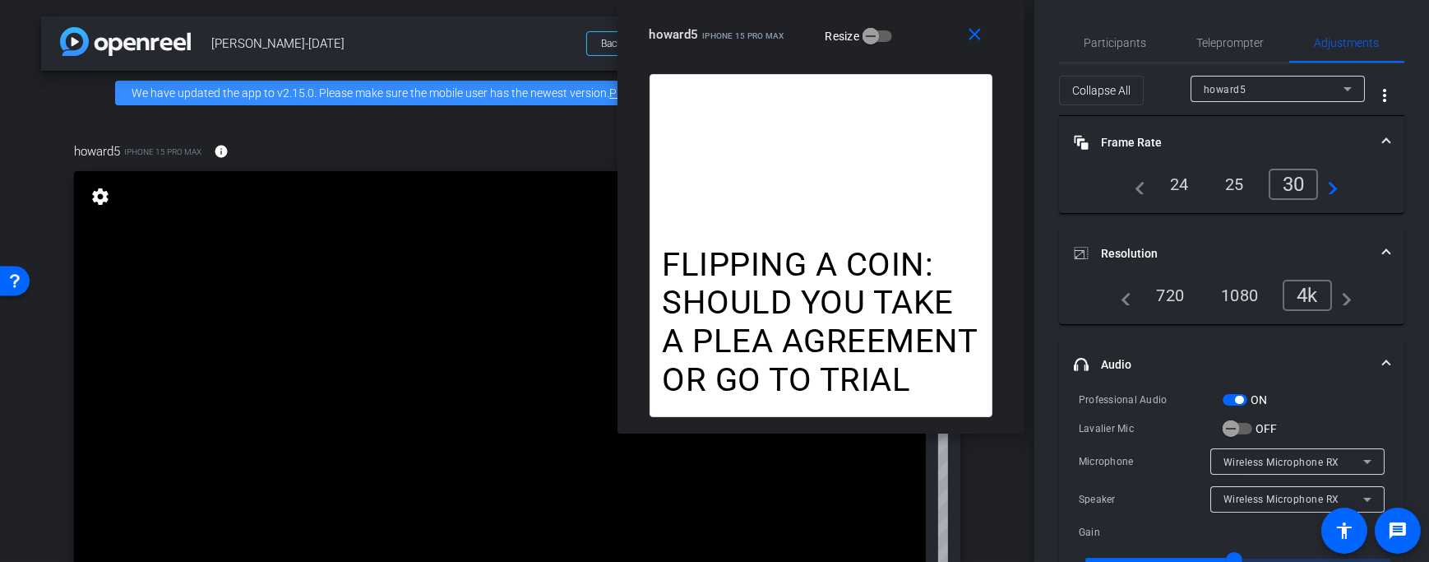
scroll to position [2, 0]
click at [1242, 425] on span "button" at bounding box center [1230, 427] width 33 height 33
click at [1118, 44] on span "Participants" at bounding box center [1116, 42] width 62 height 12
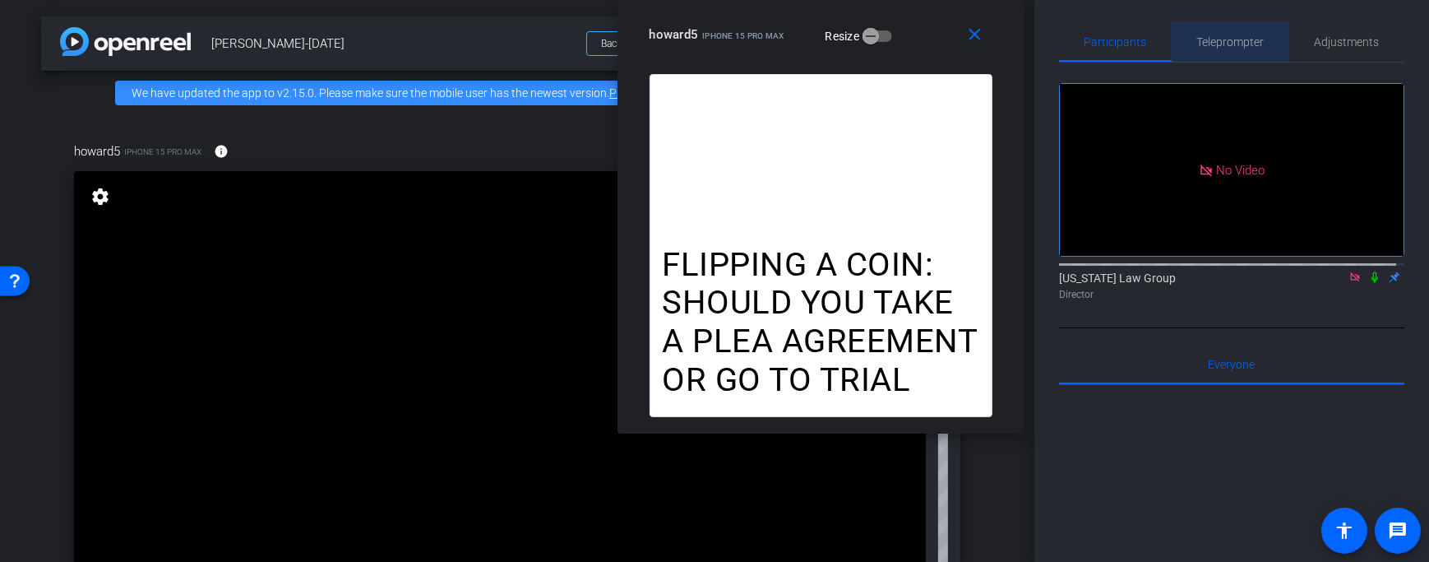
click at [1262, 39] on div "Teleprompter" at bounding box center [1231, 41] width 118 height 39
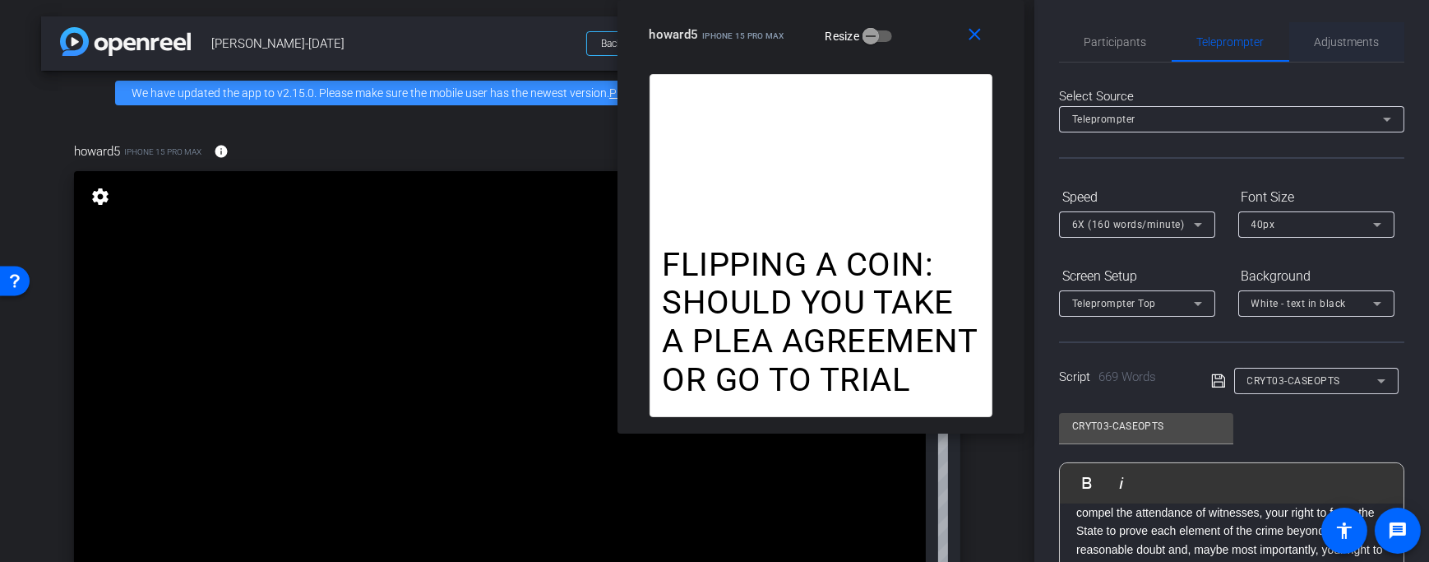
click at [1365, 44] on span "Adjustments" at bounding box center [1347, 42] width 65 height 12
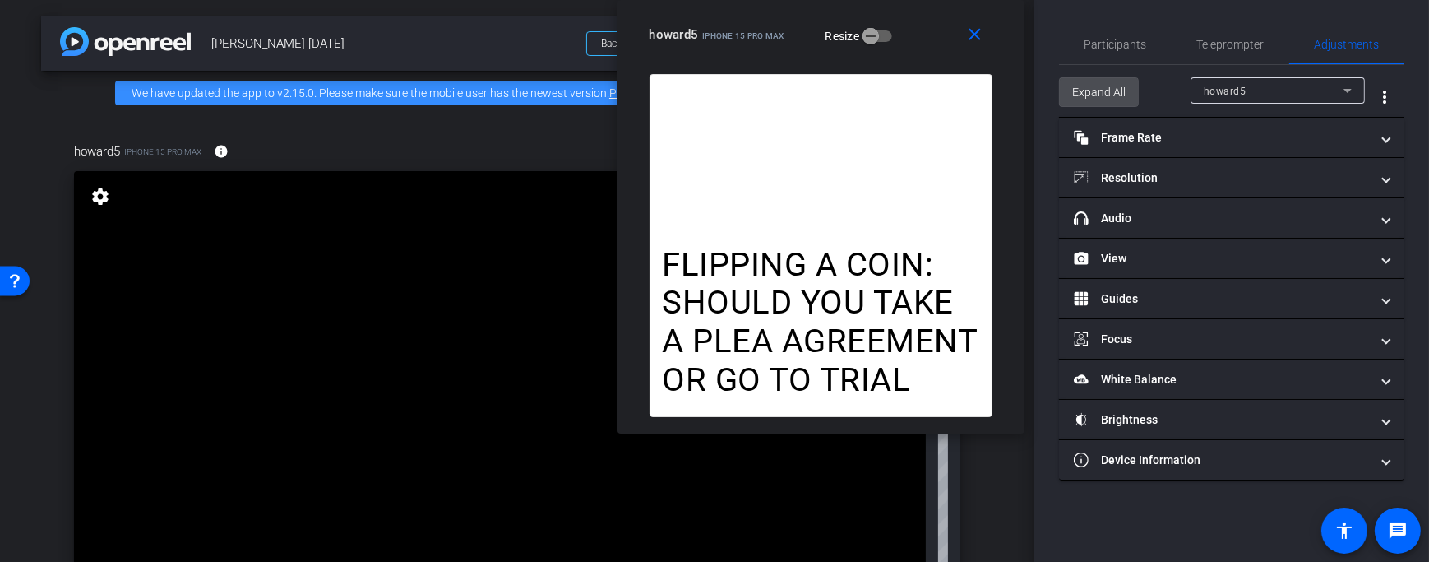
click at [1093, 89] on span "Expand All" at bounding box center [1098, 91] width 53 height 31
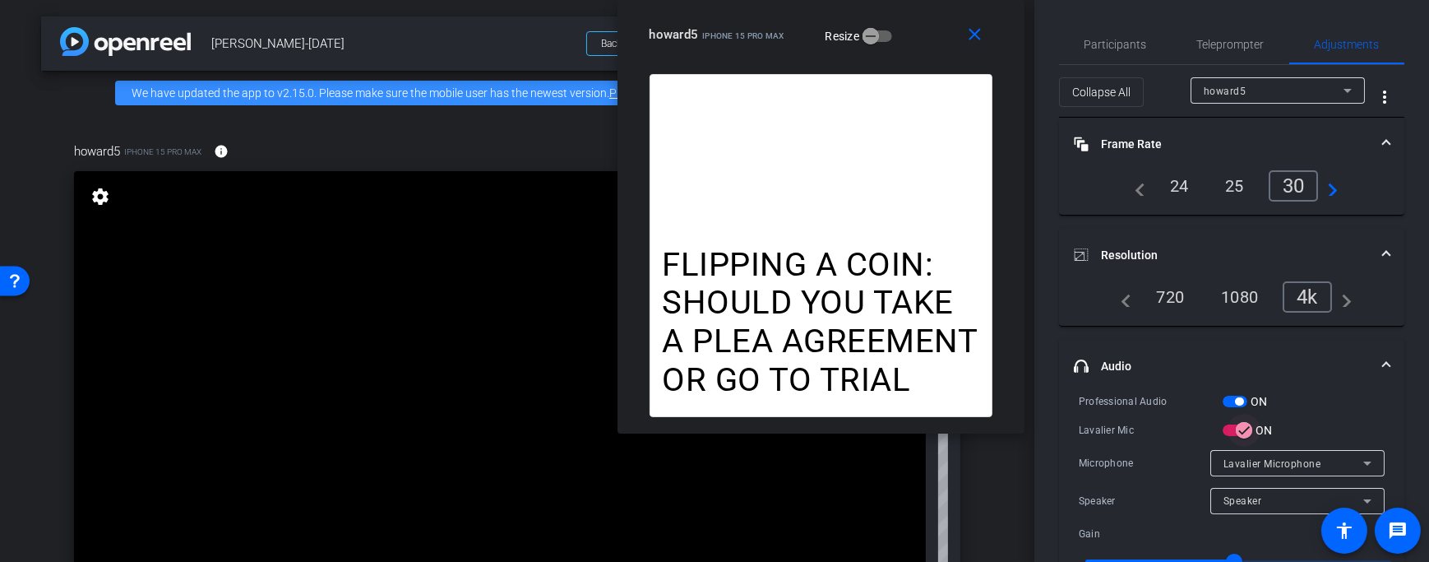
click at [1233, 428] on span "button" at bounding box center [1244, 430] width 33 height 33
click at [1204, 39] on span "Teleprompter" at bounding box center [1230, 45] width 67 height 12
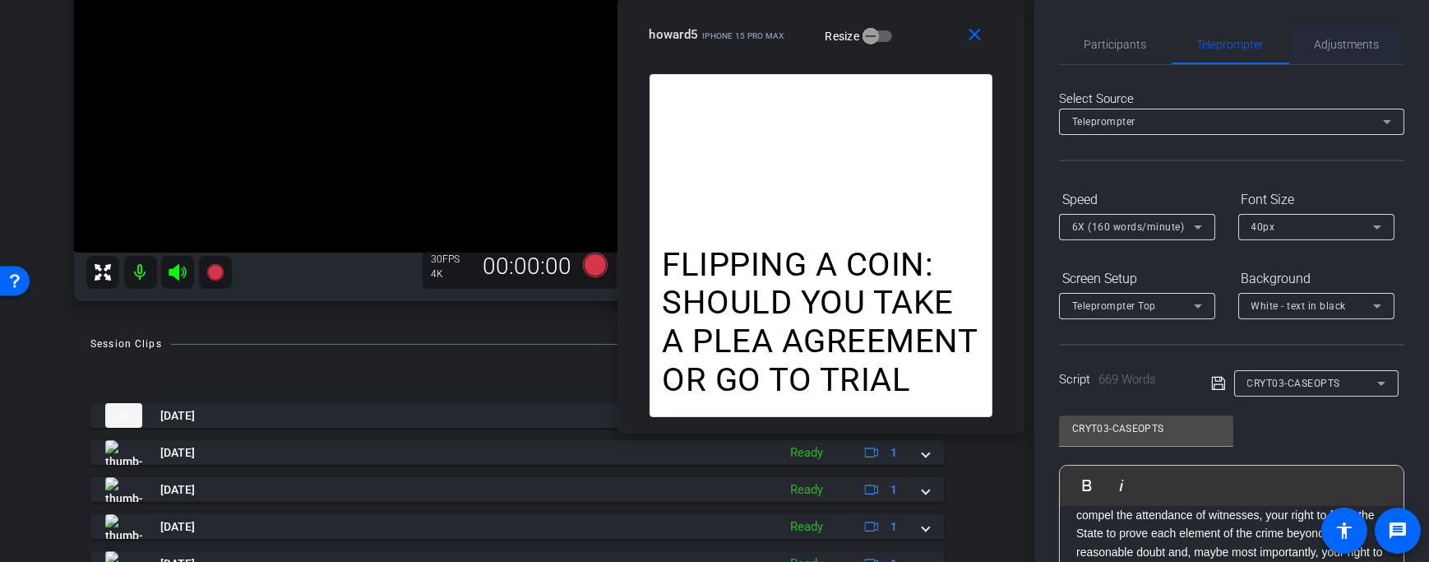
click at [1336, 49] on span "Adjustments" at bounding box center [1347, 45] width 65 height 12
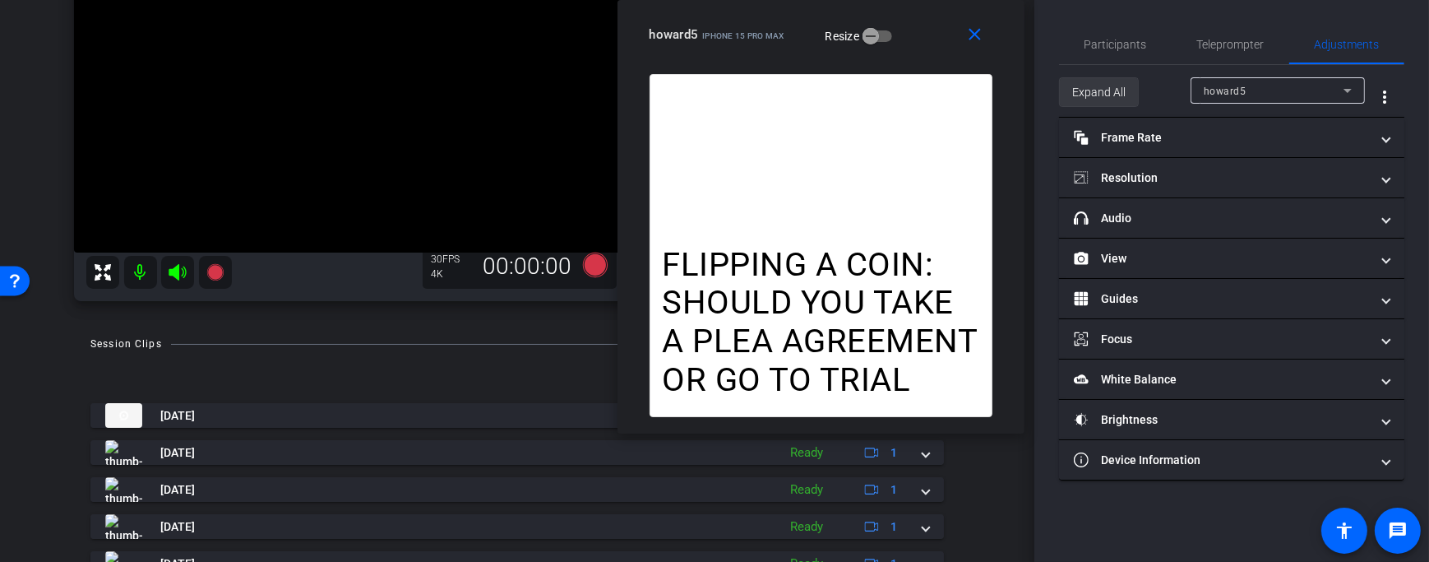
click at [1114, 90] on span "Expand All" at bounding box center [1098, 91] width 53 height 31
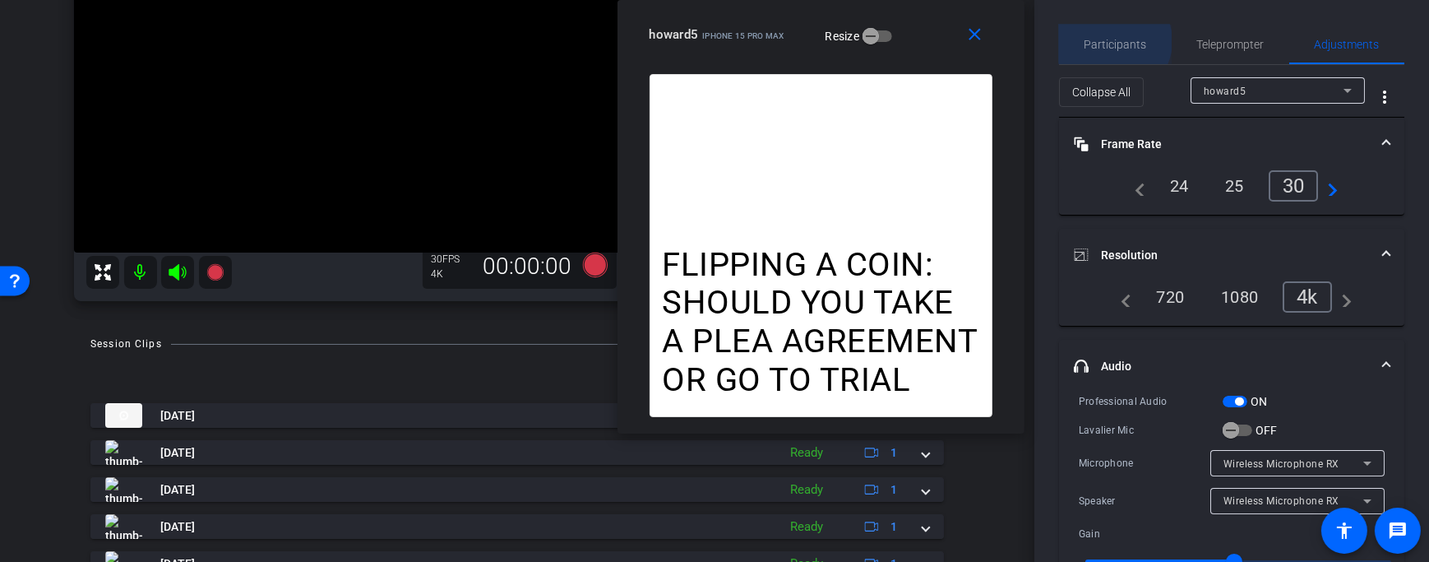
click at [1113, 41] on span "Participants" at bounding box center [1116, 45] width 62 height 12
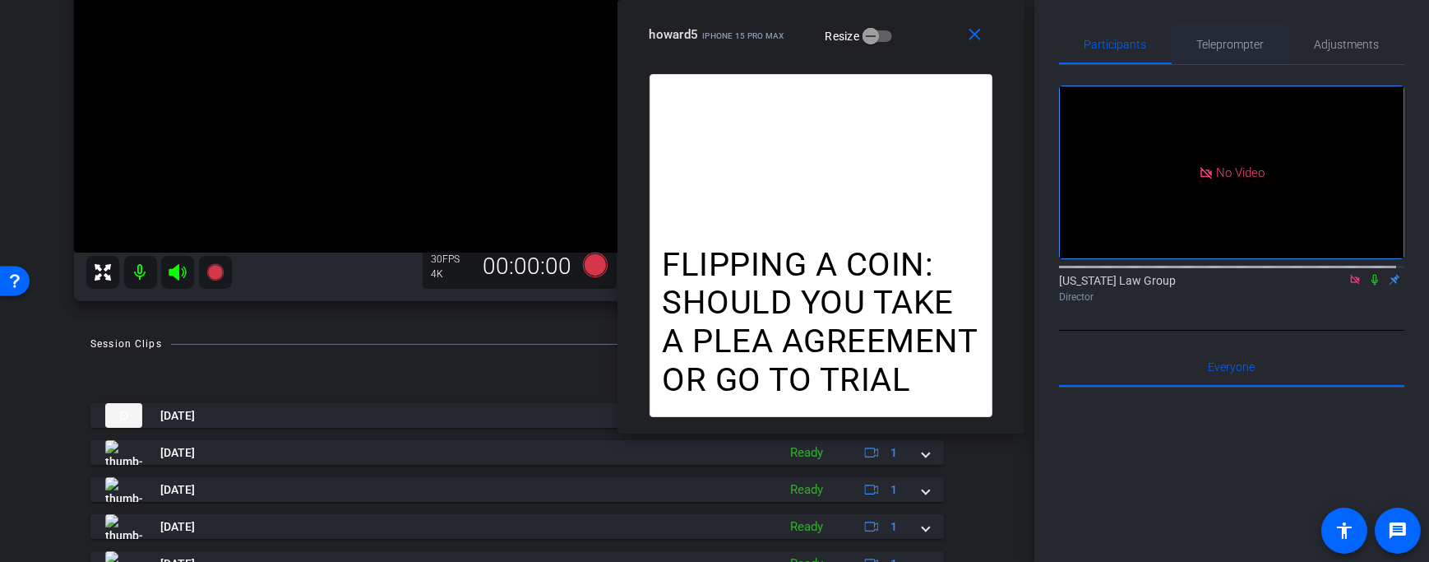
click at [1249, 52] on span "Teleprompter" at bounding box center [1230, 44] width 67 height 39
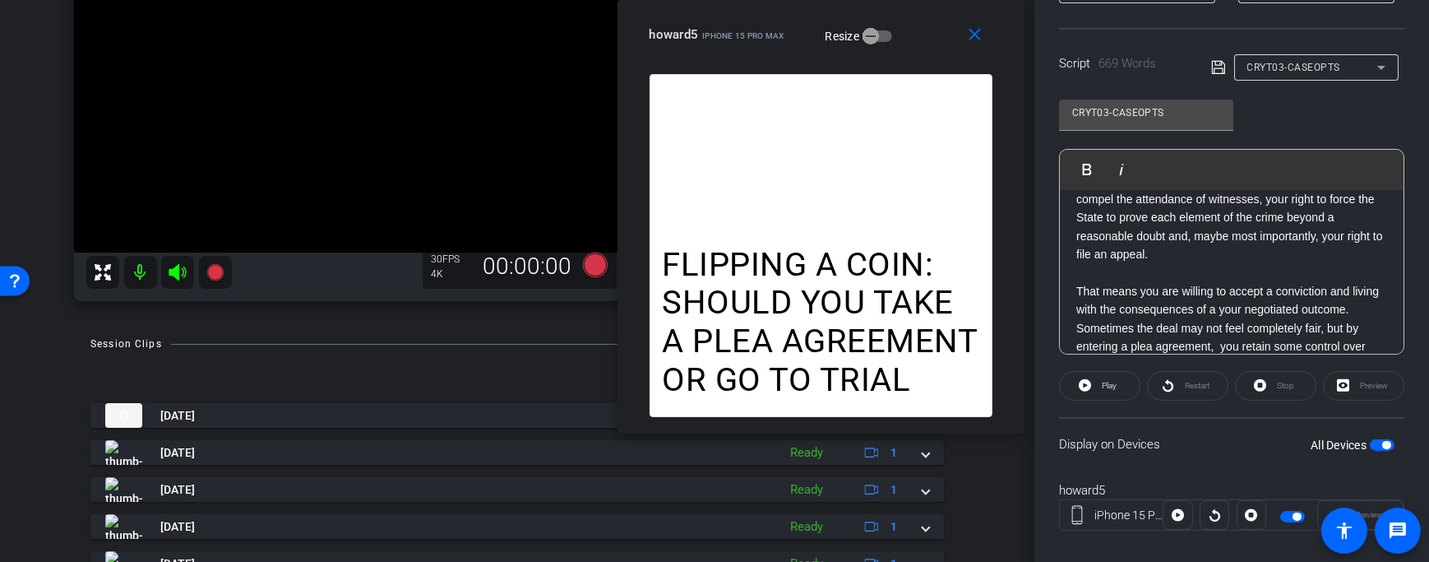
scroll to position [336, 0]
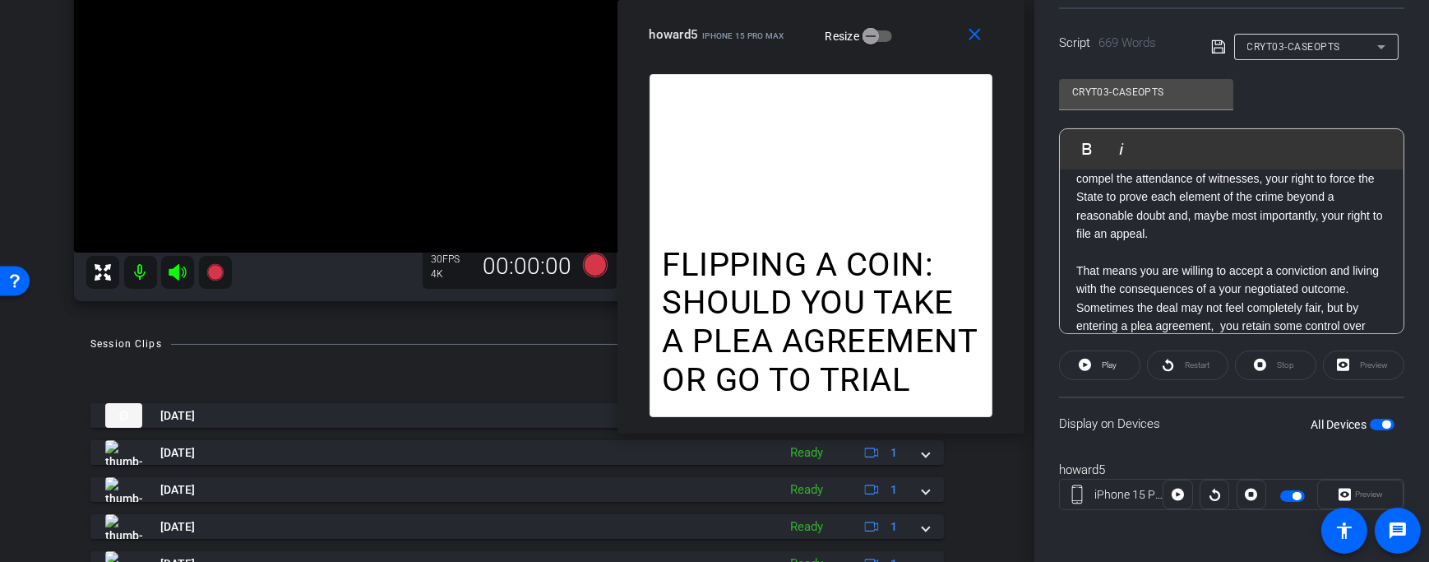
click at [1370, 427] on button "All Devices" at bounding box center [1382, 425] width 25 height 12
click at [1371, 425] on span "button" at bounding box center [1382, 425] width 25 height 12
click at [1358, 495] on div "Preview" at bounding box center [1360, 494] width 86 height 30
click at [600, 266] on icon at bounding box center [595, 264] width 25 height 25
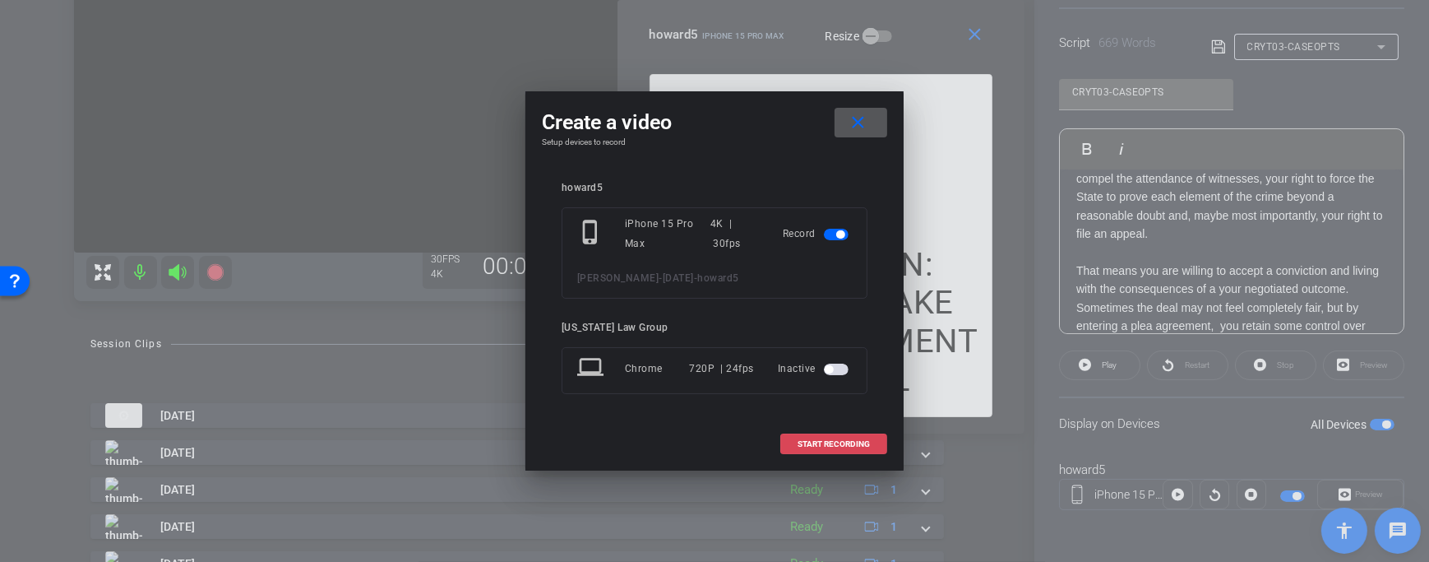
click at [852, 456] on span at bounding box center [833, 443] width 105 height 39
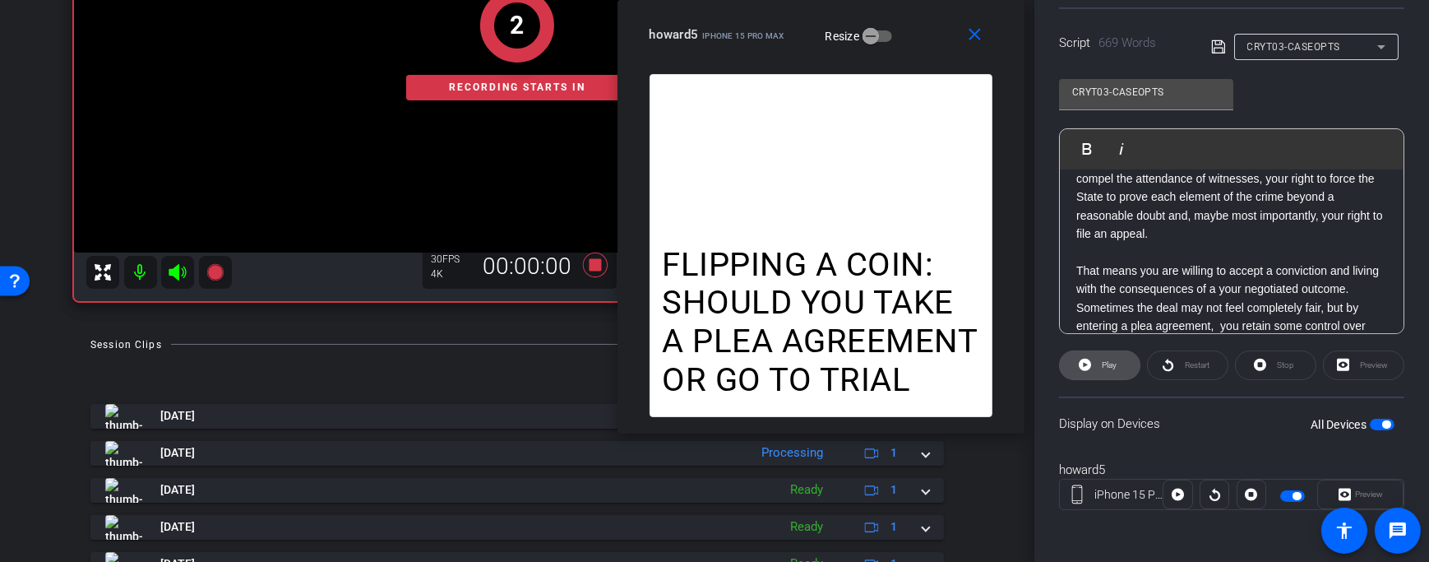
click at [1095, 360] on span at bounding box center [1100, 364] width 80 height 39
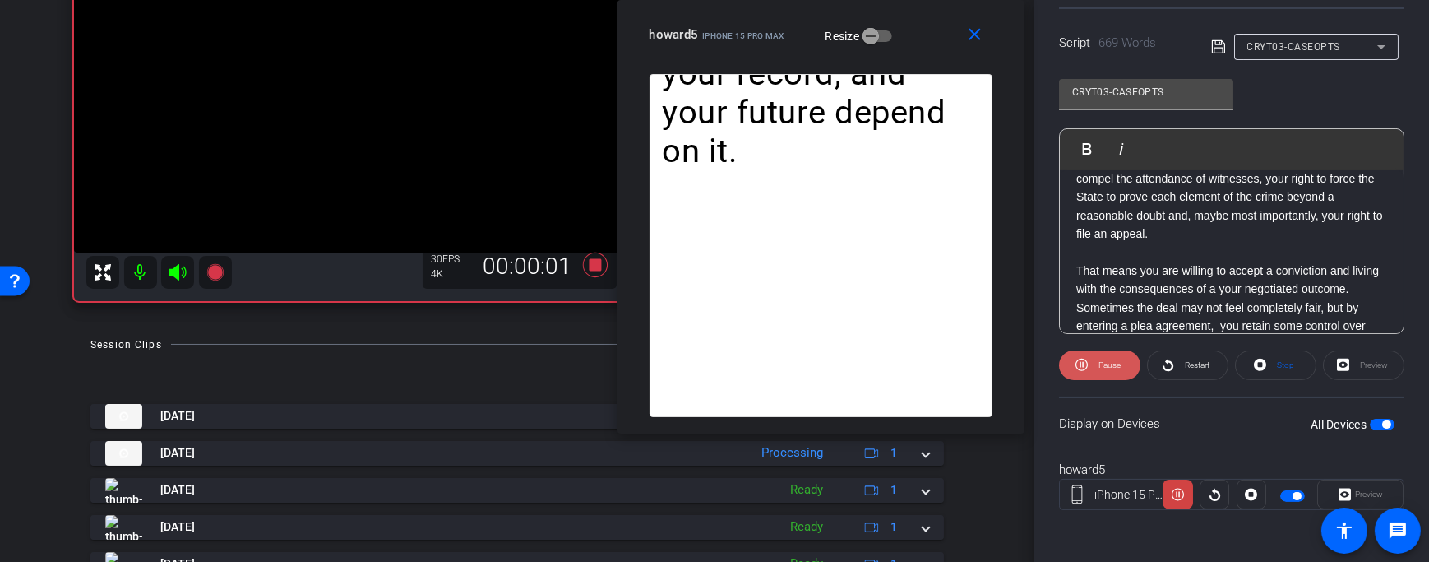
click at [1090, 357] on span at bounding box center [1099, 364] width 81 height 39
click at [1090, 357] on span at bounding box center [1100, 364] width 80 height 39
click at [1090, 357] on span at bounding box center [1099, 364] width 81 height 39
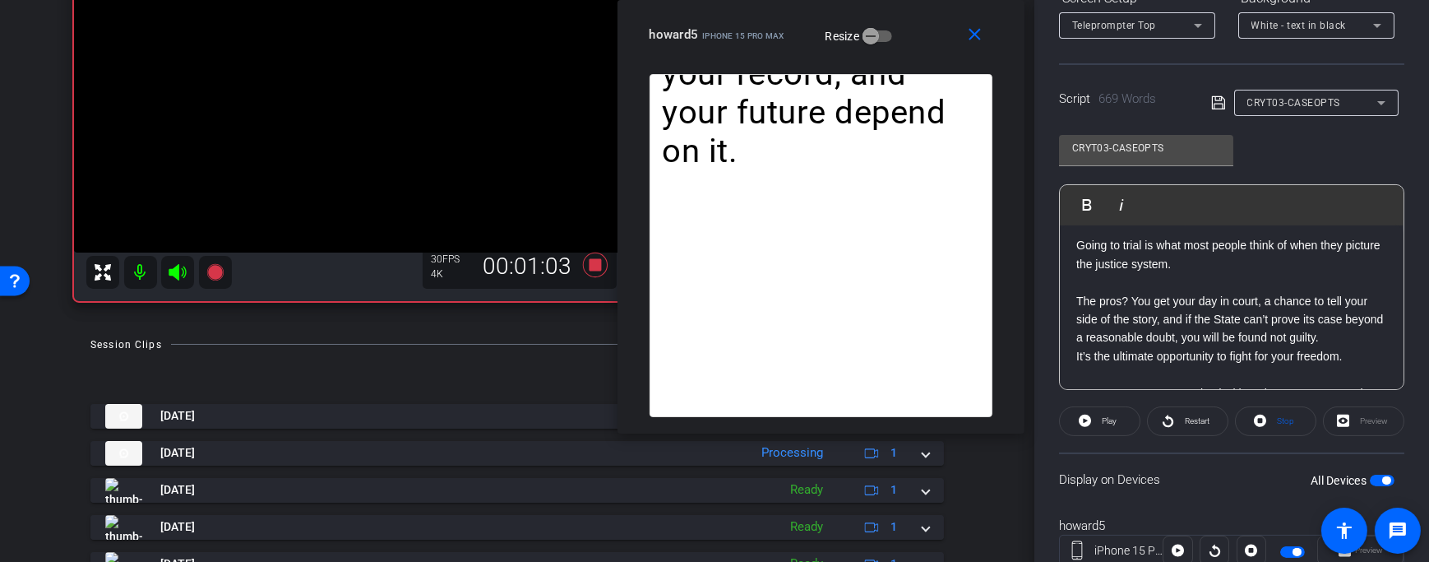
scroll to position [222, 0]
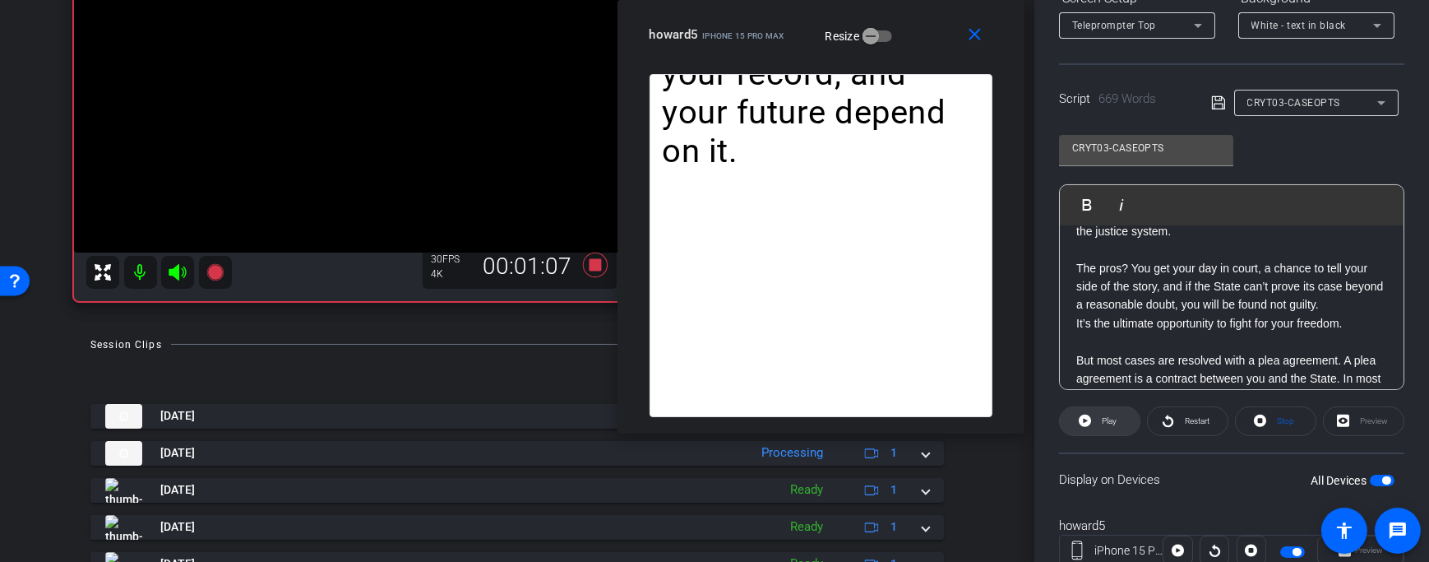
click at [1111, 416] on span "Play" at bounding box center [1109, 420] width 15 height 9
click at [1111, 416] on span "Pause" at bounding box center [1109, 420] width 22 height 9
click at [1111, 416] on span "Play" at bounding box center [1109, 420] width 15 height 9
click at [1111, 416] on span "Pause" at bounding box center [1109, 420] width 22 height 9
click at [1111, 416] on span "Play" at bounding box center [1109, 420] width 15 height 9
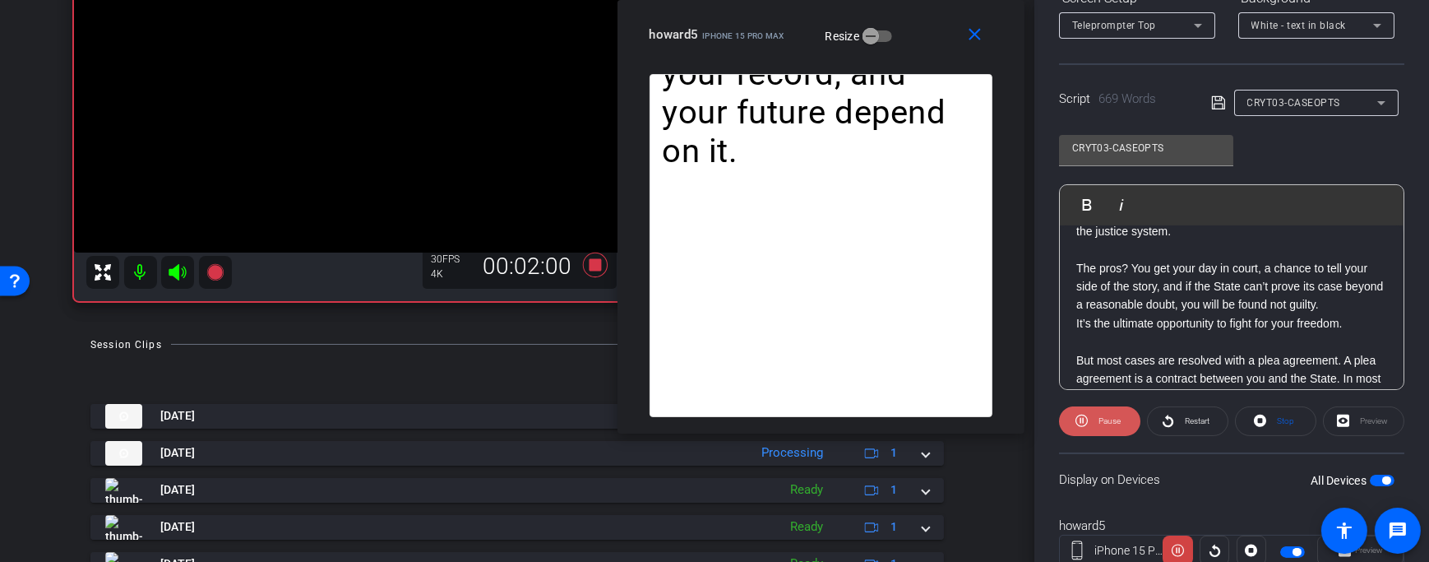
click at [1111, 416] on span "Pause" at bounding box center [1109, 420] width 22 height 9
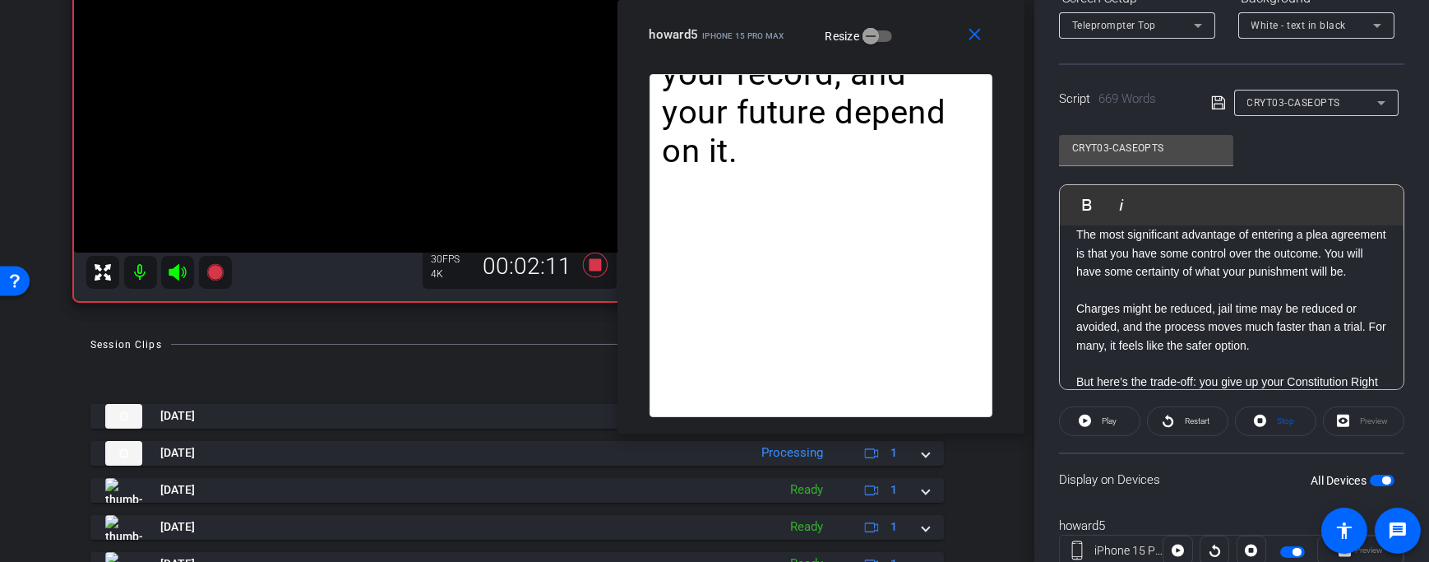
scroll to position [490, 0]
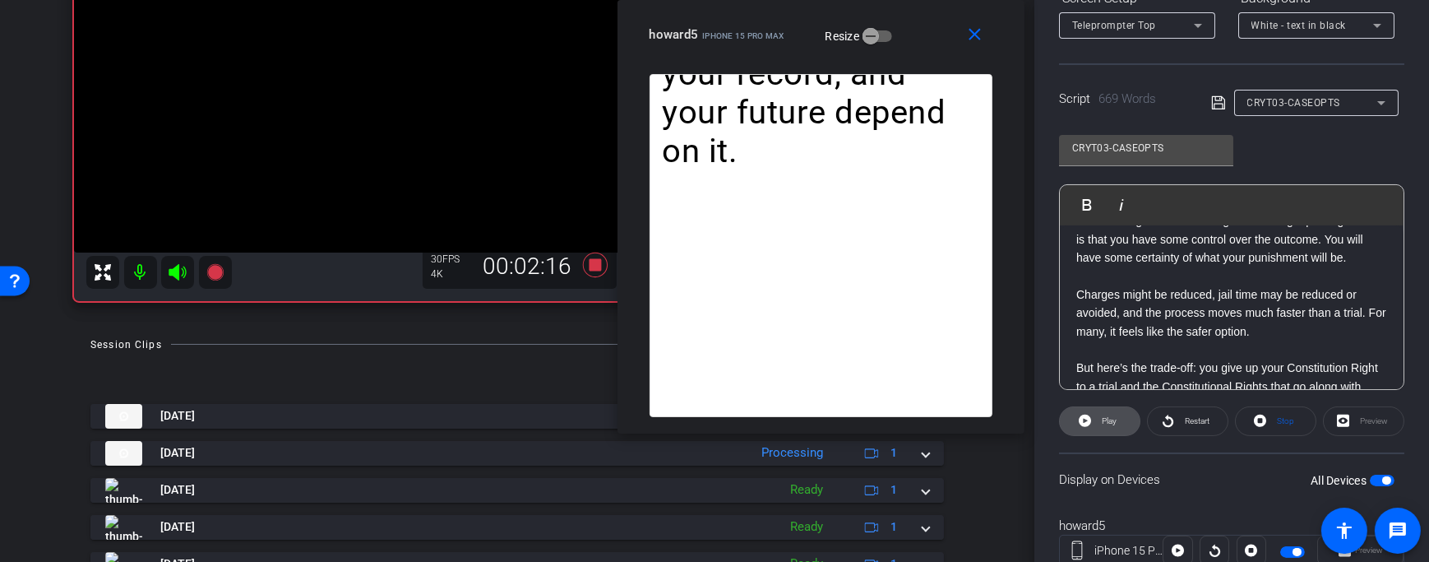
click at [1102, 418] on span "Play" at bounding box center [1109, 420] width 15 height 9
click at [1100, 418] on span "Pause" at bounding box center [1109, 420] width 22 height 9
click at [1102, 418] on span "Play" at bounding box center [1109, 420] width 15 height 9
click at [1101, 416] on span "Pause" at bounding box center [1109, 420] width 22 height 9
click at [1112, 411] on span "Play" at bounding box center [1107, 420] width 19 height 23
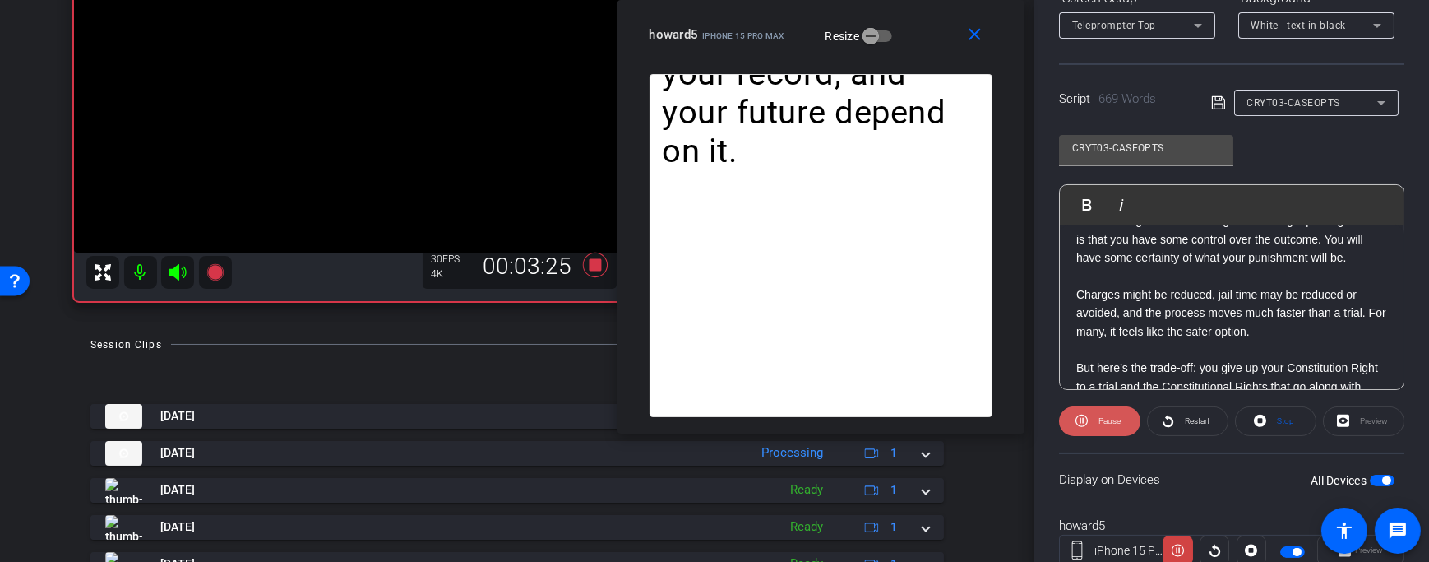
click at [1112, 411] on span "Pause" at bounding box center [1107, 420] width 26 height 23
click at [1112, 411] on span "Play" at bounding box center [1107, 420] width 19 height 23
click at [1112, 411] on span "Pause" at bounding box center [1107, 420] width 26 height 23
click at [1112, 411] on span "Play" at bounding box center [1107, 420] width 19 height 23
click at [1114, 416] on span "Pause" at bounding box center [1109, 420] width 22 height 9
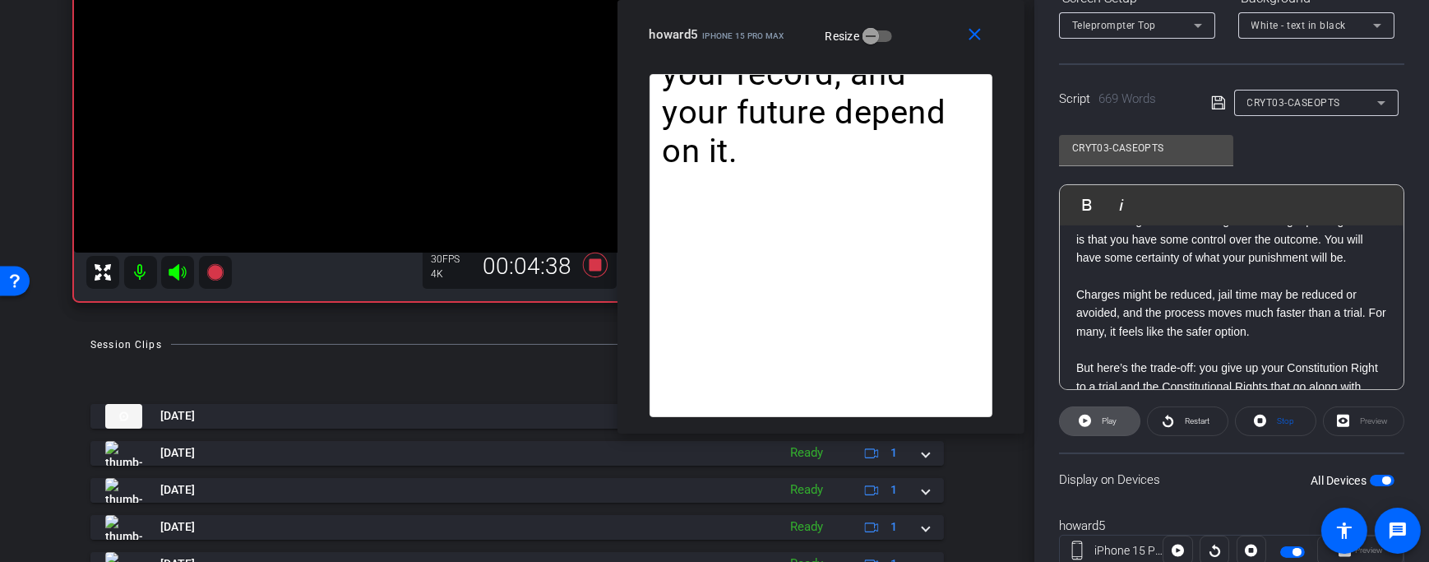
click at [1114, 416] on span "Play" at bounding box center [1109, 420] width 15 height 9
click at [1103, 419] on span "Pause" at bounding box center [1109, 420] width 22 height 9
click at [580, 274] on icon at bounding box center [595, 265] width 39 height 30
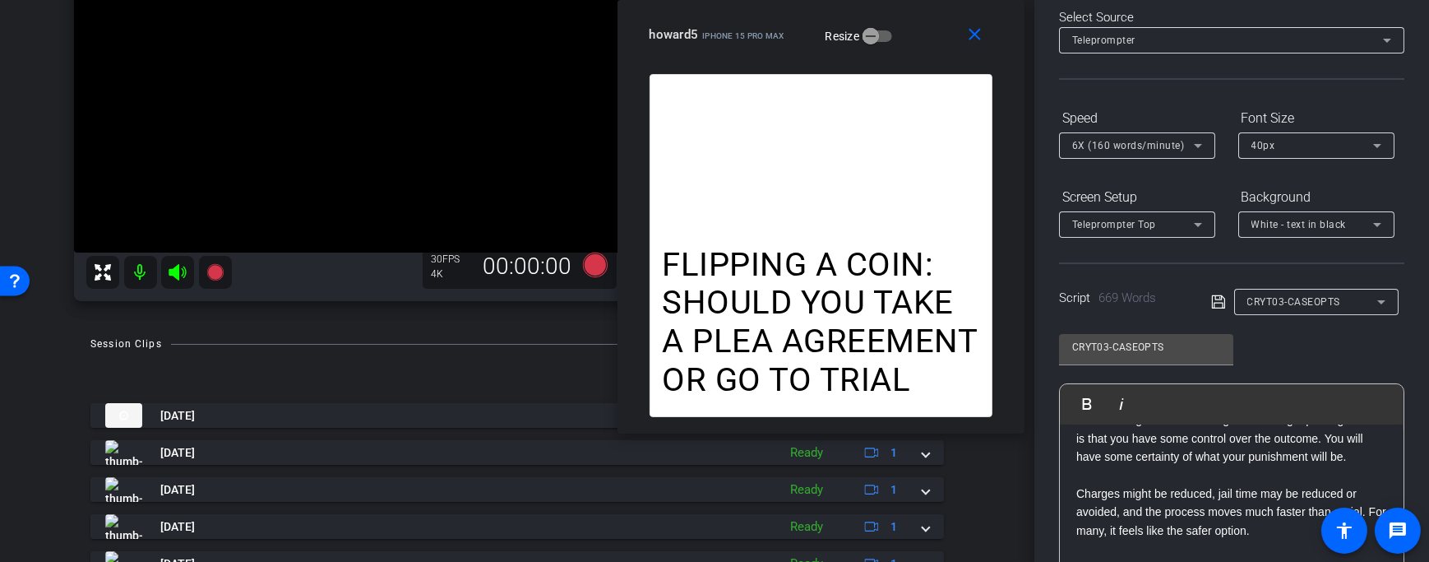
scroll to position [0, 0]
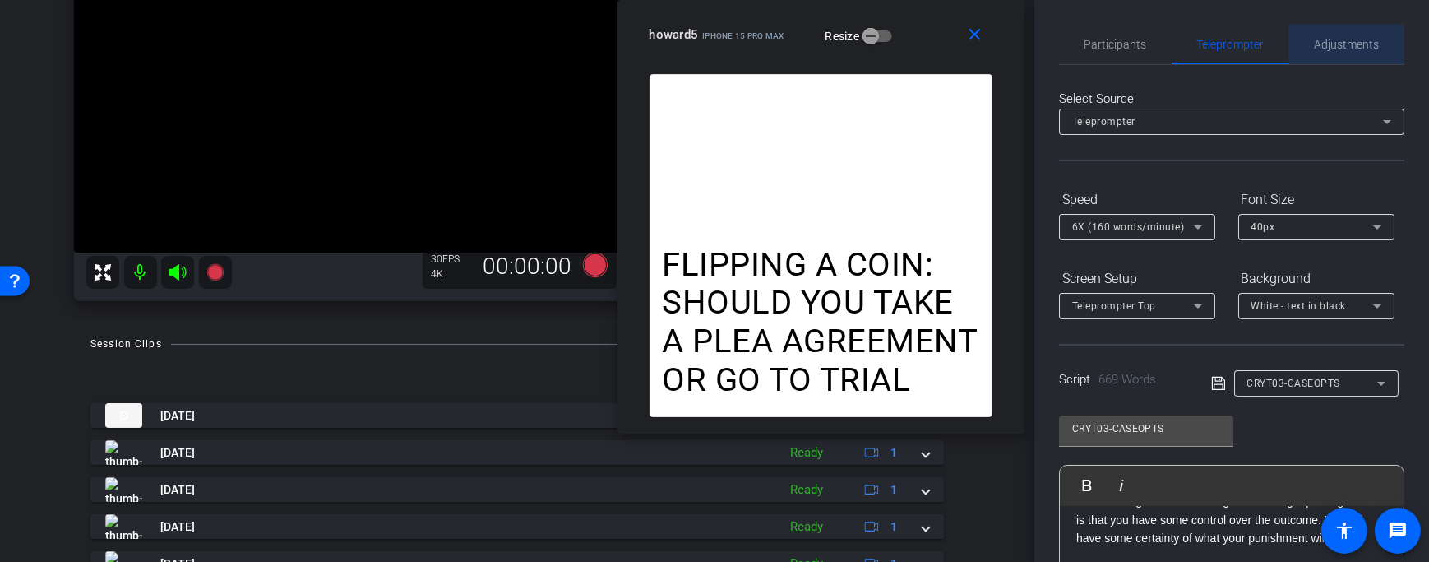
click at [1342, 46] on span "Adjustments" at bounding box center [1347, 45] width 65 height 12
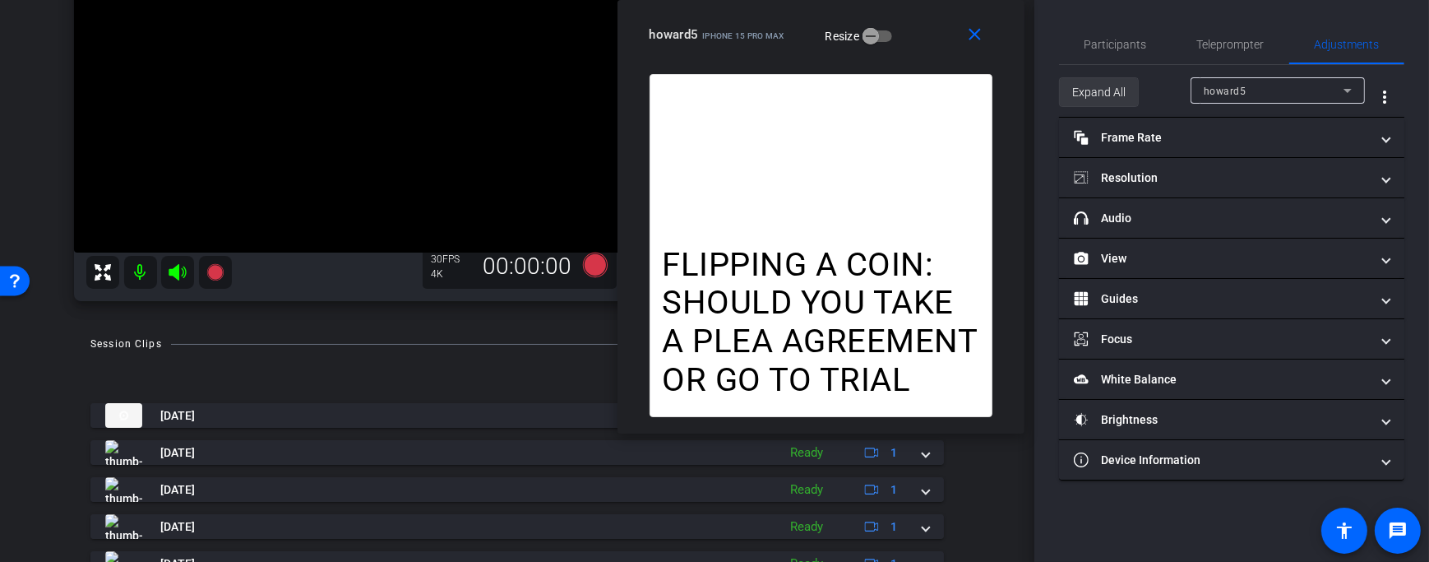
click at [1113, 105] on span "Expand All" at bounding box center [1098, 91] width 53 height 31
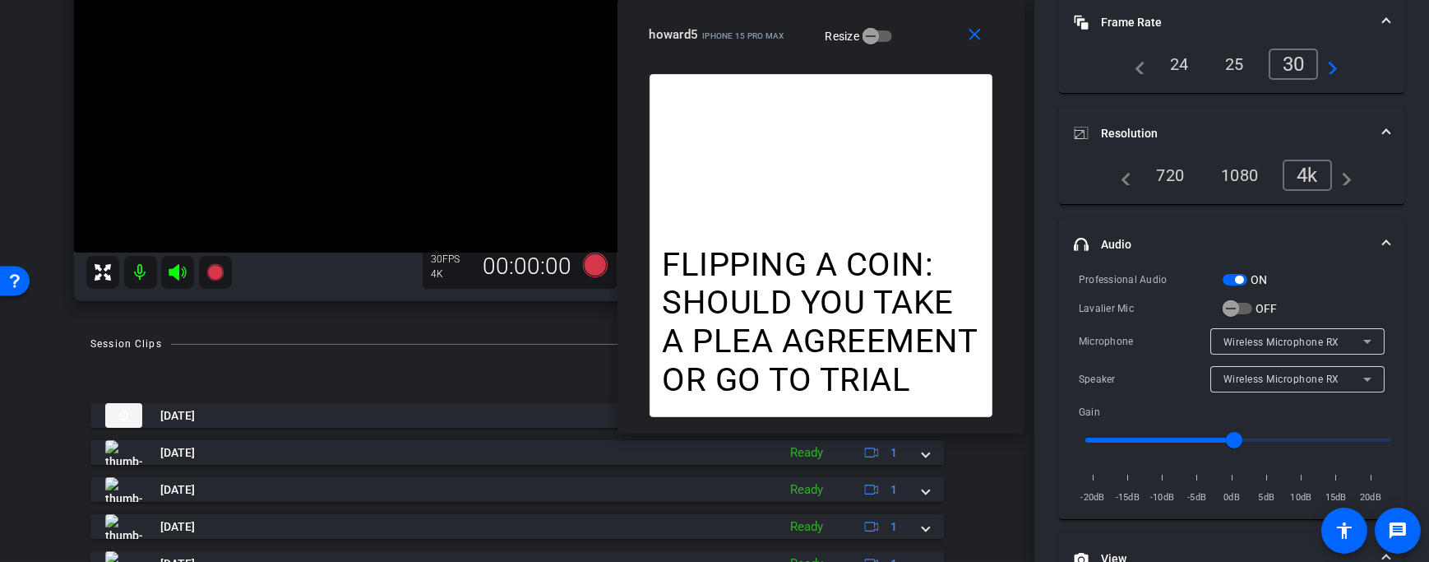
scroll to position [228, 0]
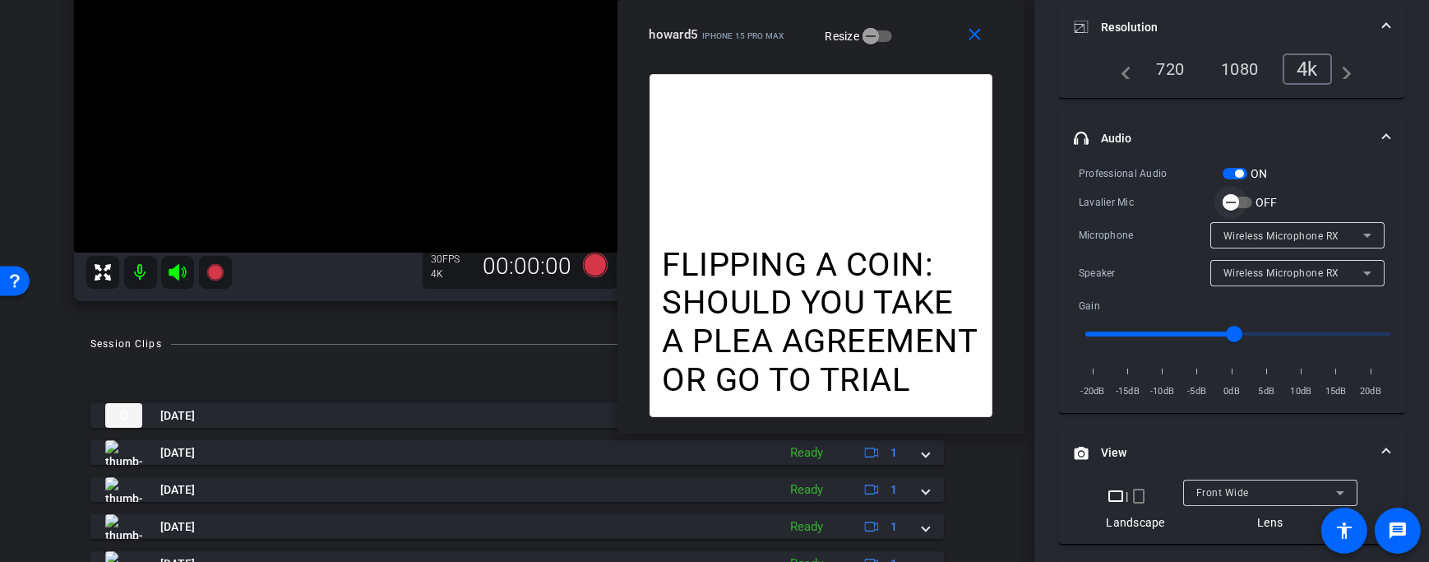
click at [1243, 198] on span "button" at bounding box center [1230, 202] width 33 height 33
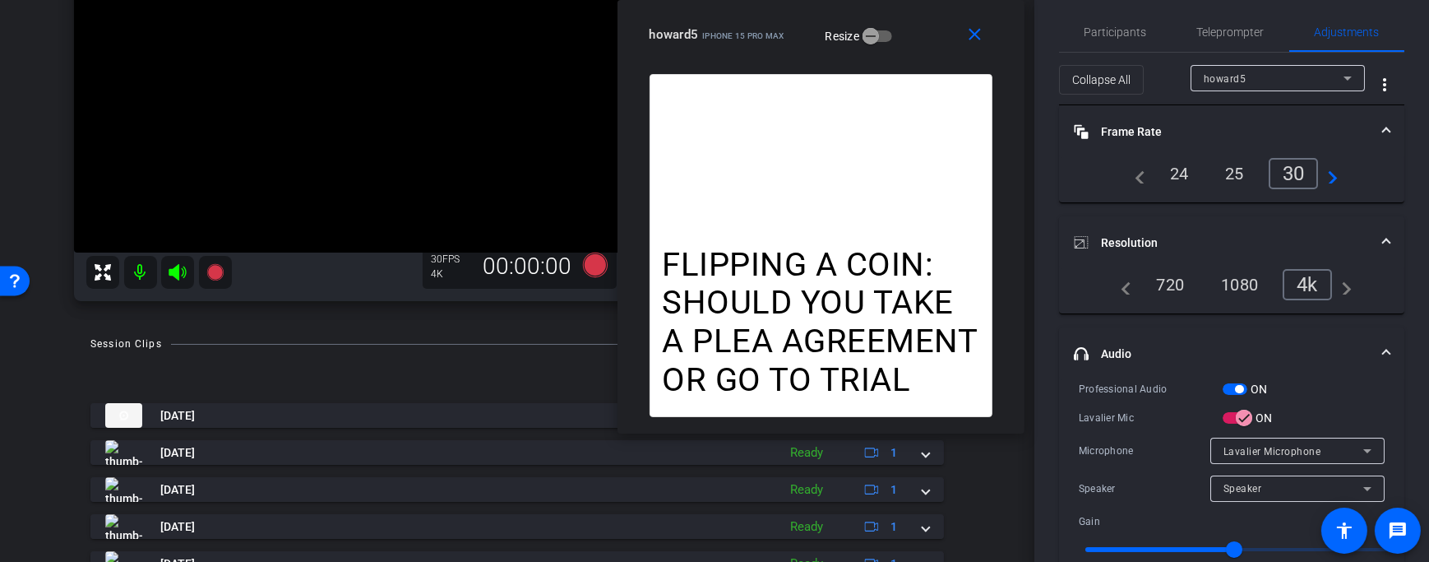
scroll to position [0, 0]
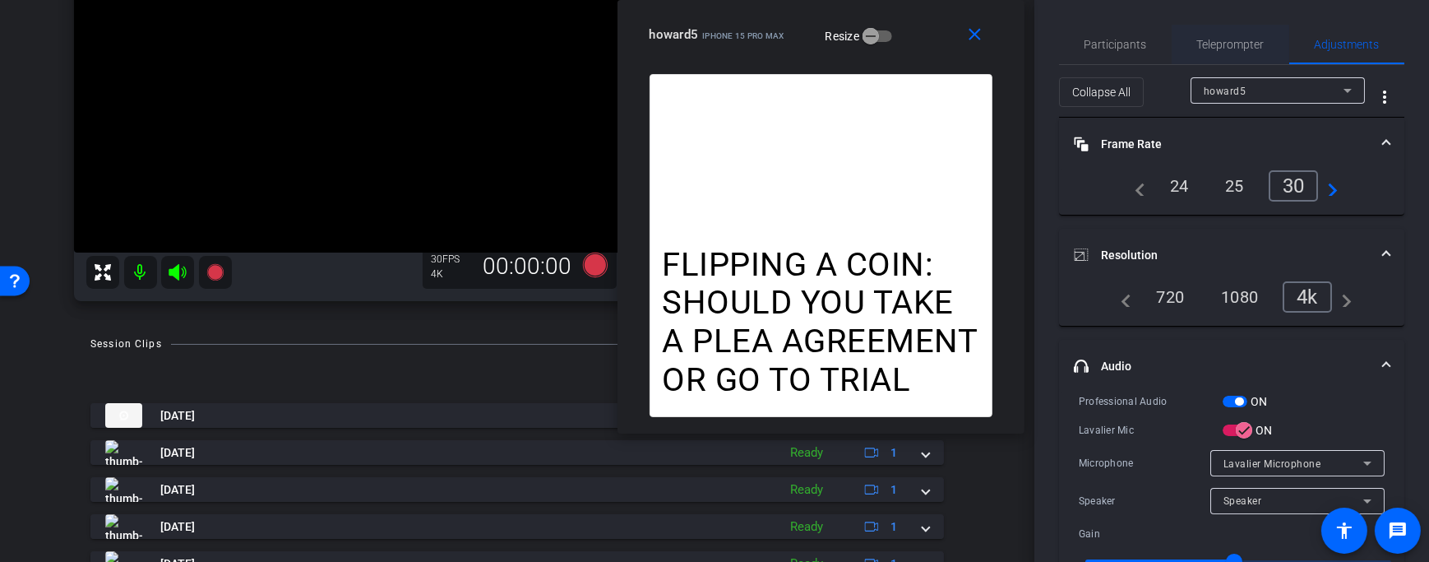
click at [1232, 39] on span "Teleprompter" at bounding box center [1230, 45] width 67 height 12
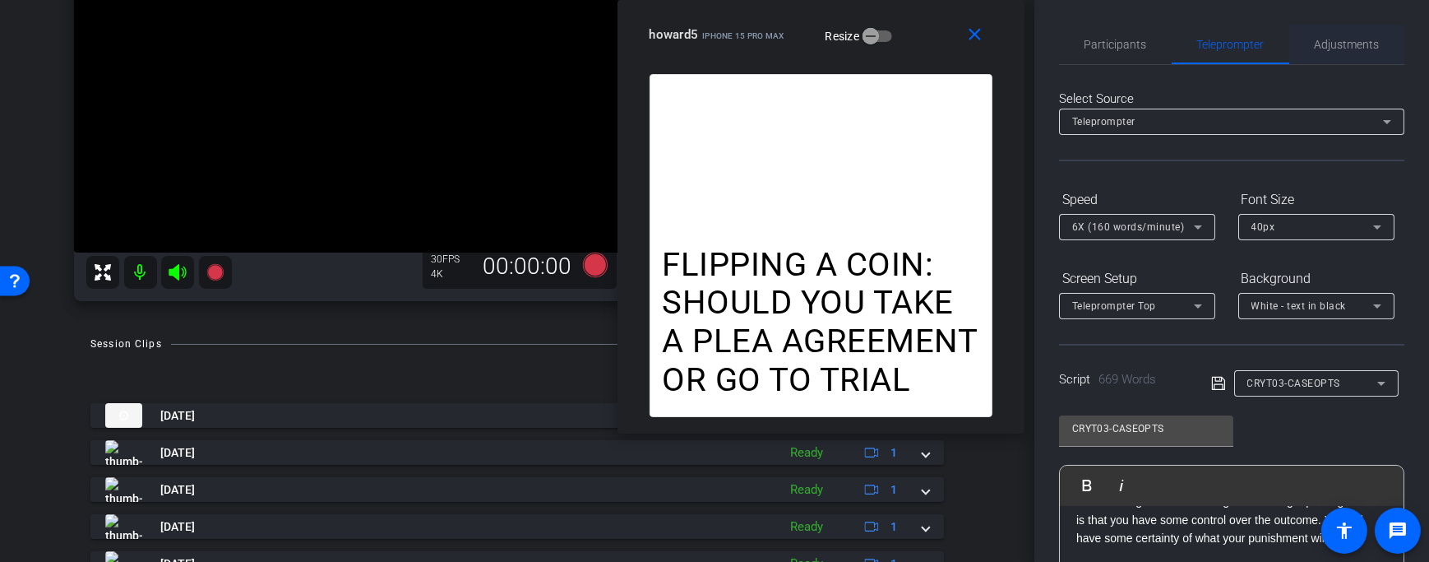
click at [1327, 39] on span "Adjustments" at bounding box center [1347, 45] width 65 height 12
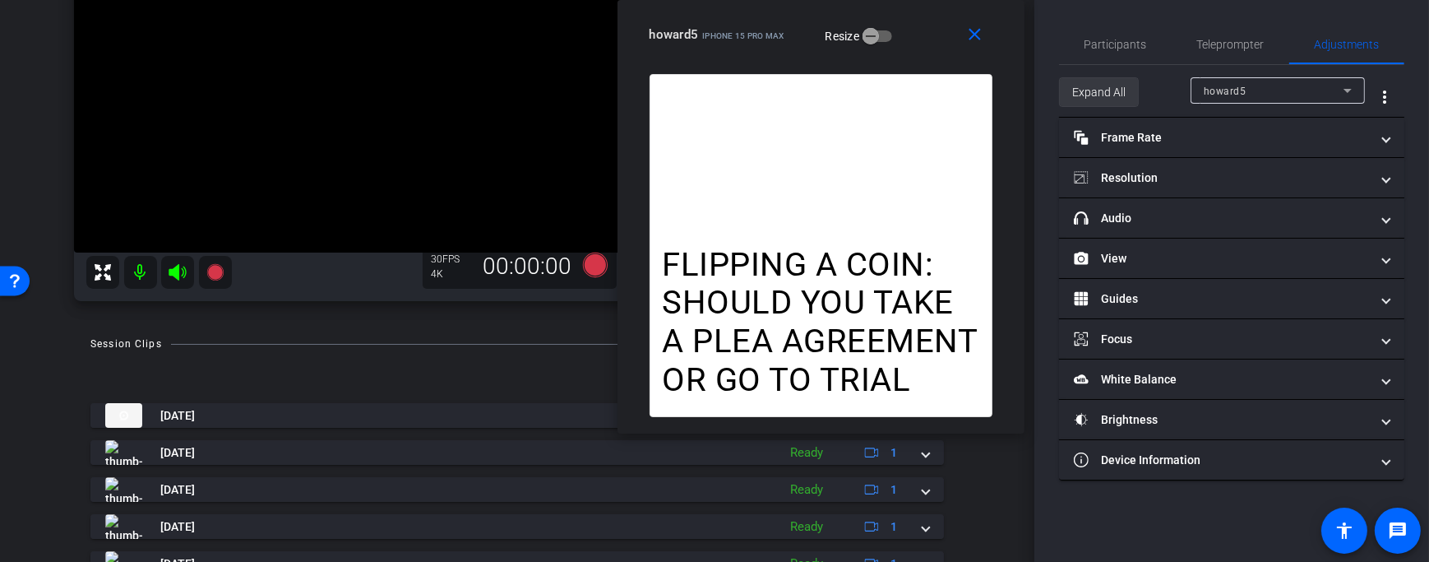
click at [1113, 94] on span "Expand All" at bounding box center [1098, 91] width 53 height 31
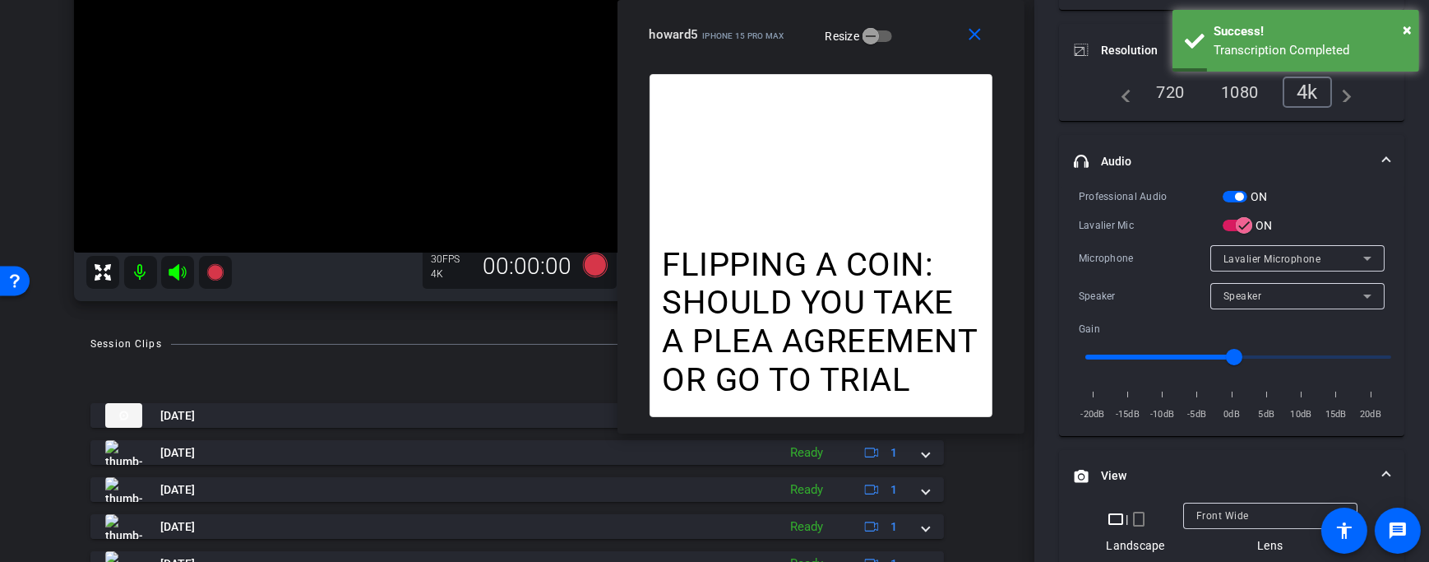
scroll to position [172, 0]
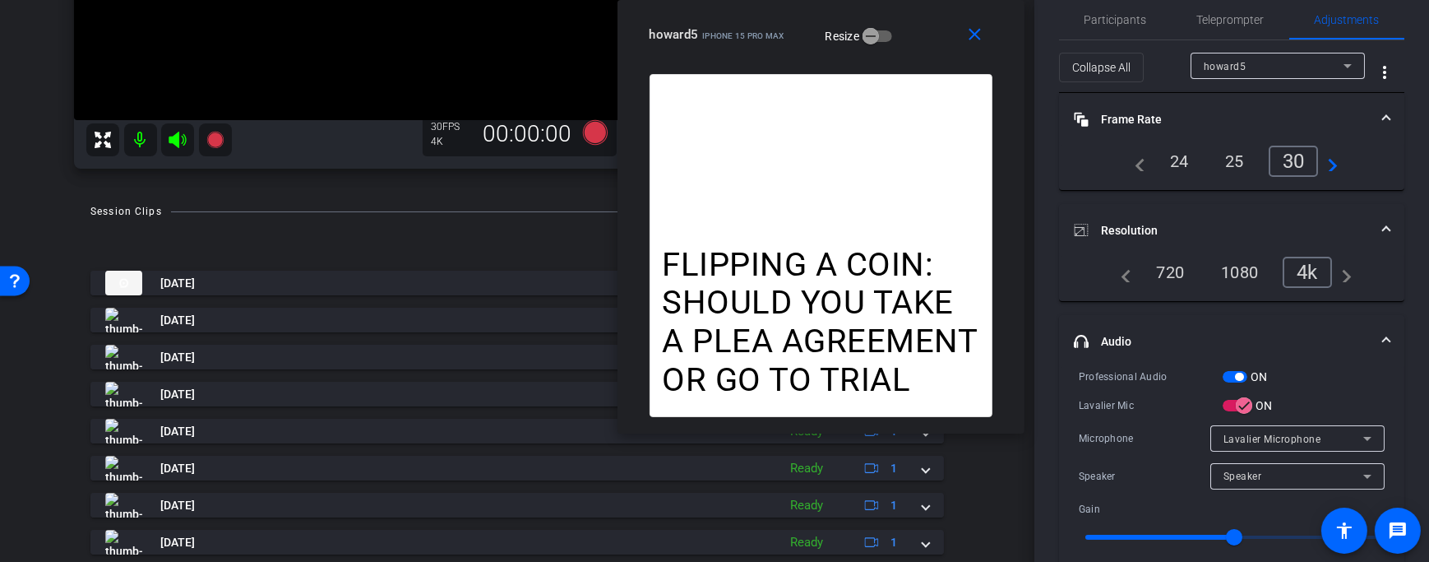
scroll to position [0, 0]
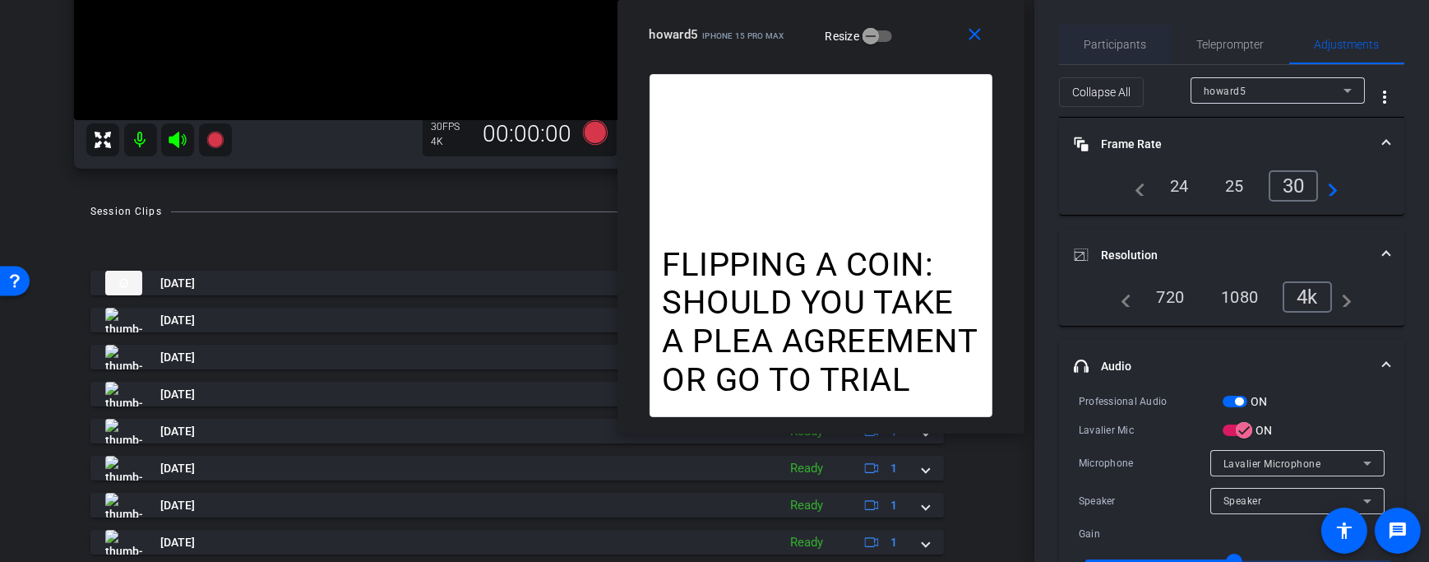
click at [1107, 40] on span "Participants" at bounding box center [1116, 45] width 62 height 12
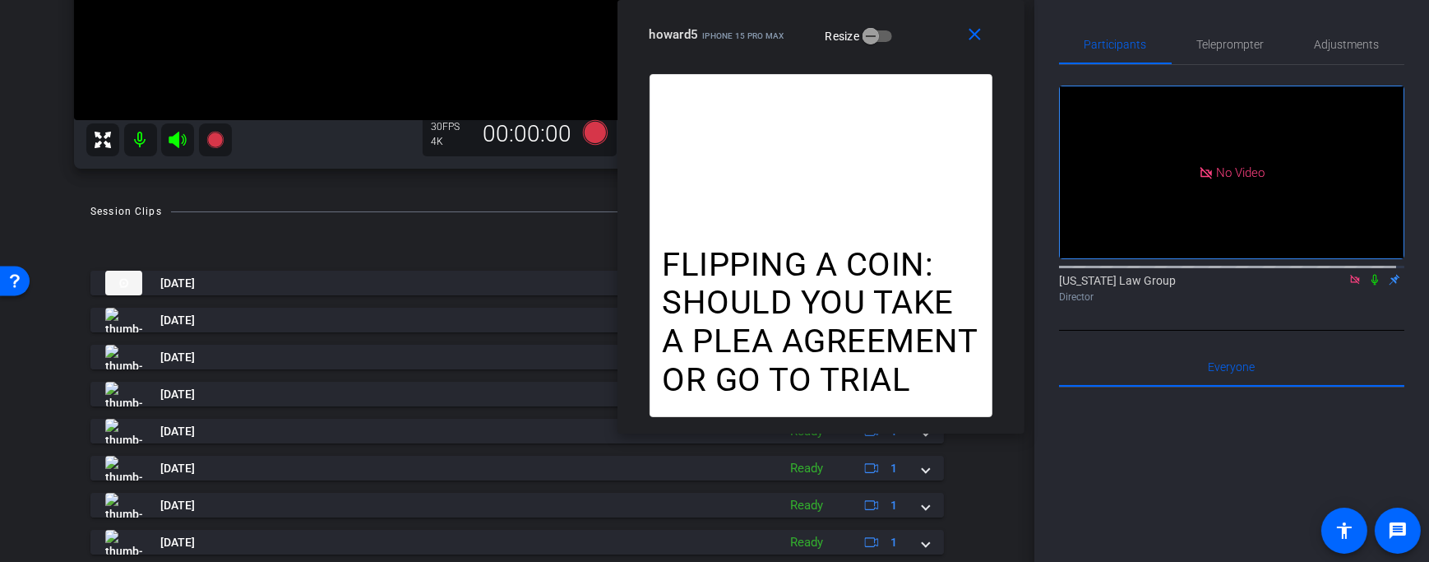
click at [1353, 274] on icon at bounding box center [1354, 280] width 13 height 12
click at [1233, 46] on span "Teleprompter" at bounding box center [1230, 45] width 67 height 12
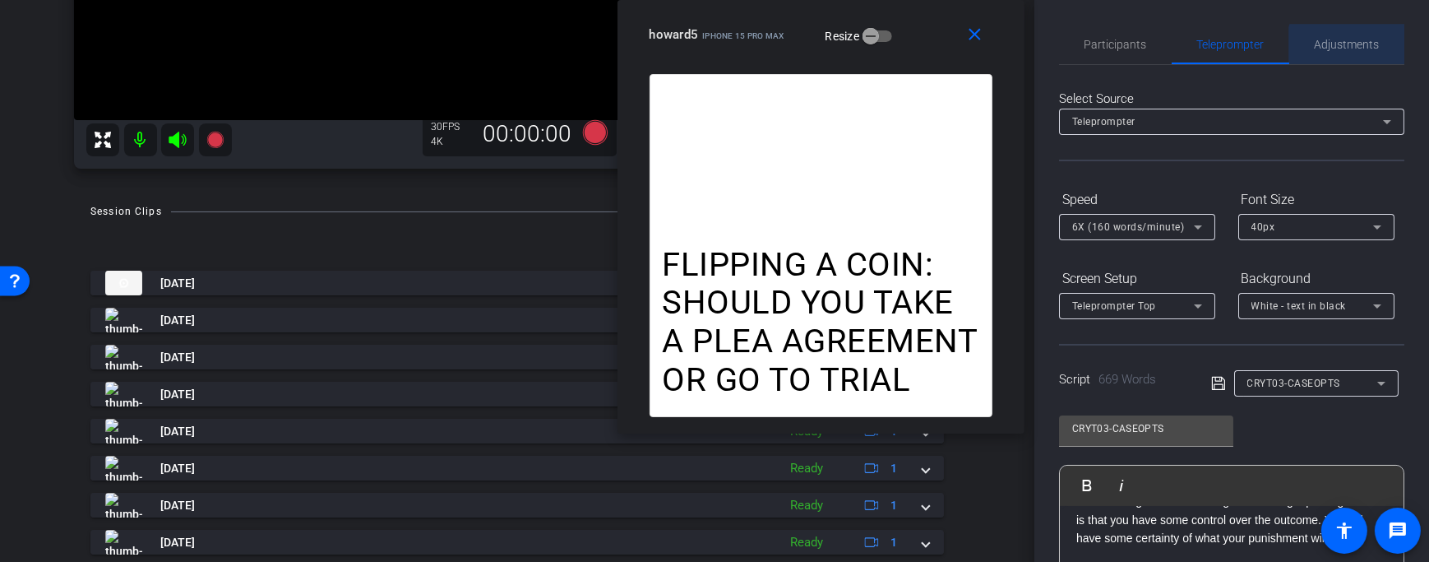
click at [1352, 49] on span "Adjustments" at bounding box center [1347, 45] width 65 height 12
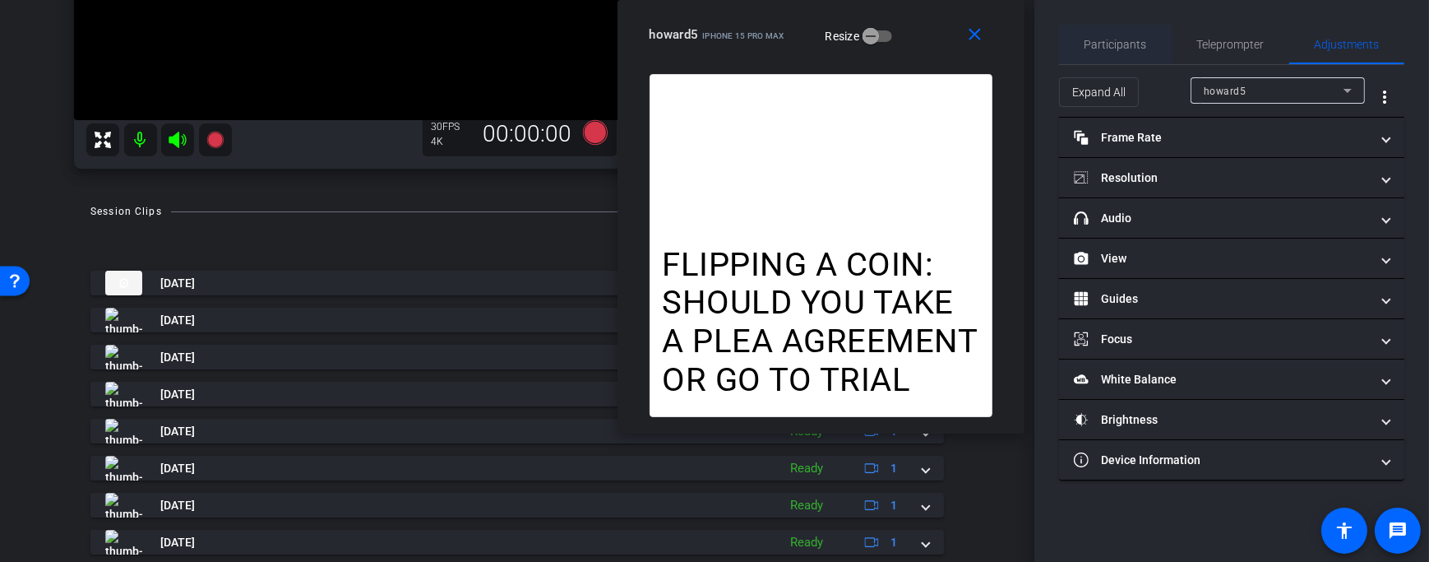
click at [1104, 39] on span "Participants" at bounding box center [1116, 45] width 62 height 12
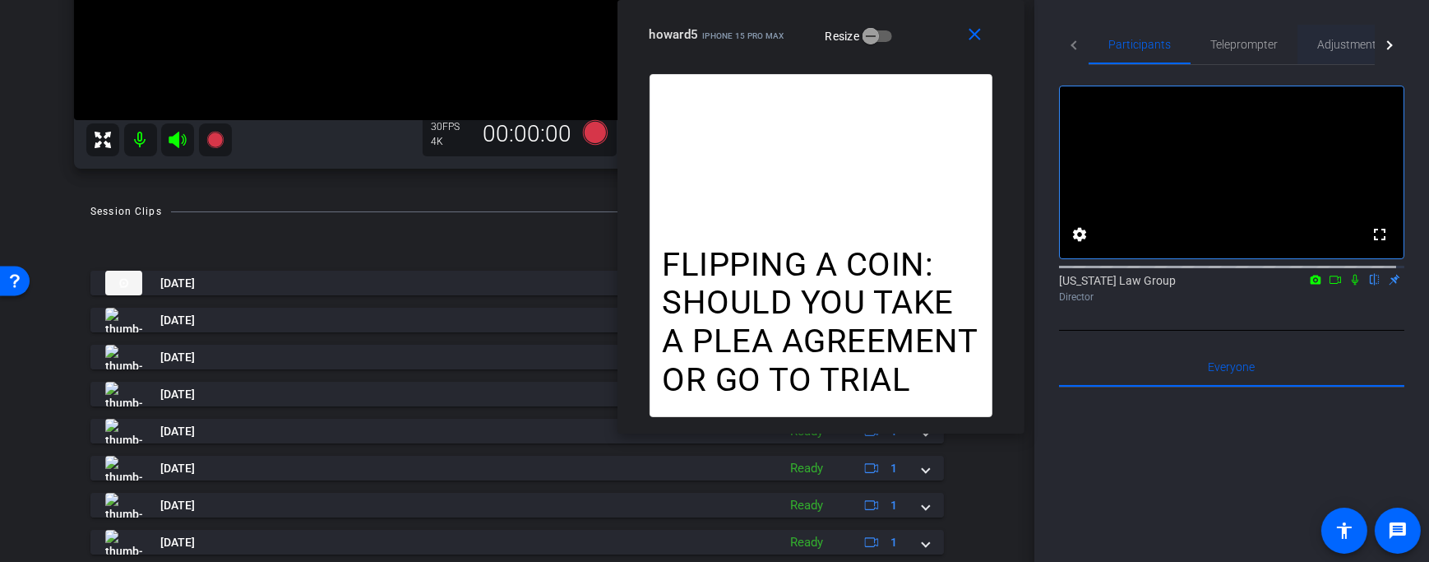
click at [1355, 39] on span "Adjustments" at bounding box center [1349, 45] width 65 height 12
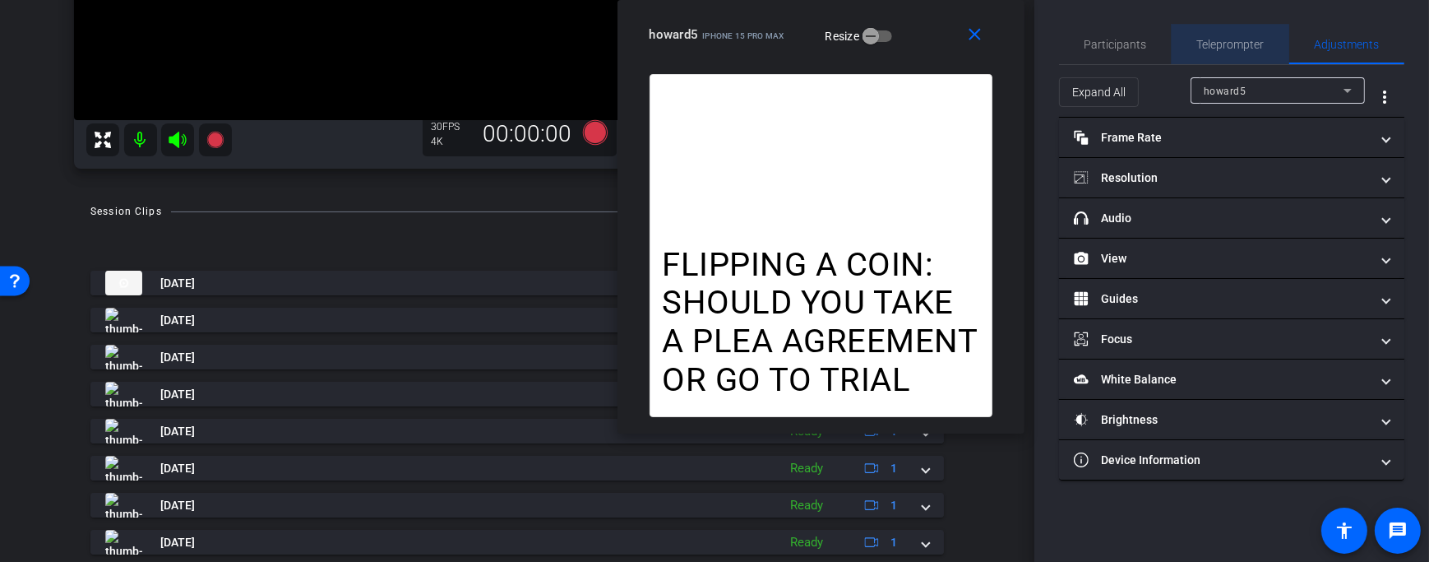
click at [1189, 40] on div "Teleprompter" at bounding box center [1231, 44] width 118 height 39
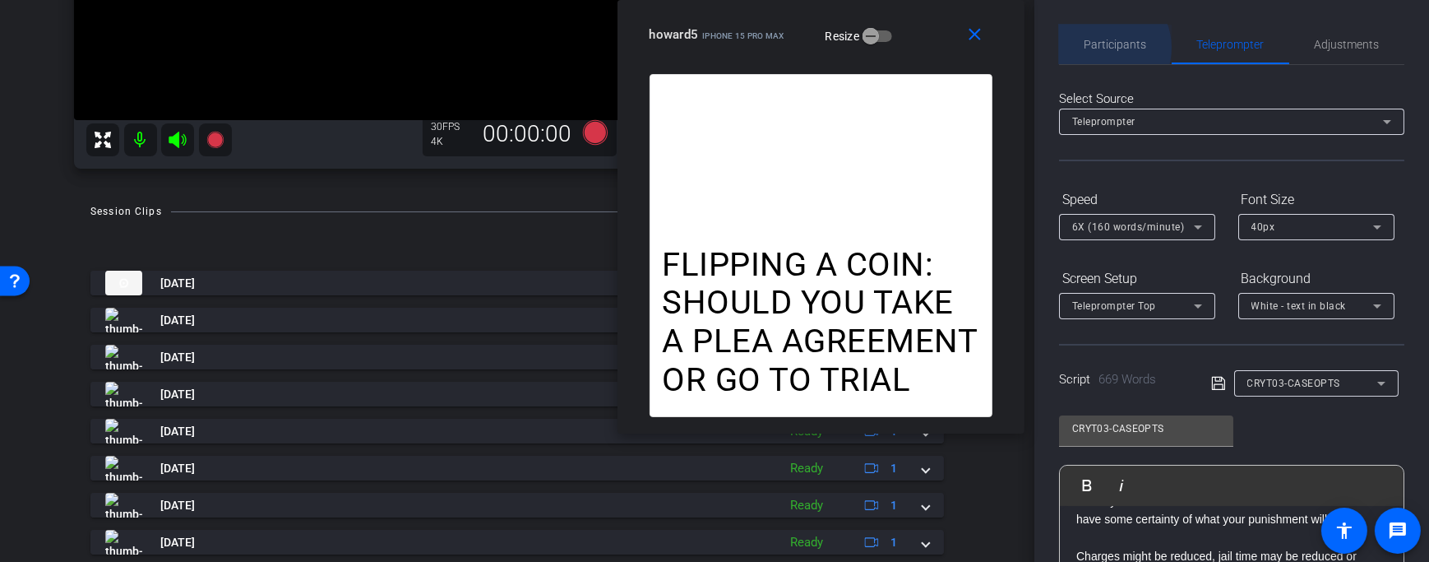
click at [1102, 48] on span "Participants" at bounding box center [1116, 45] width 62 height 12
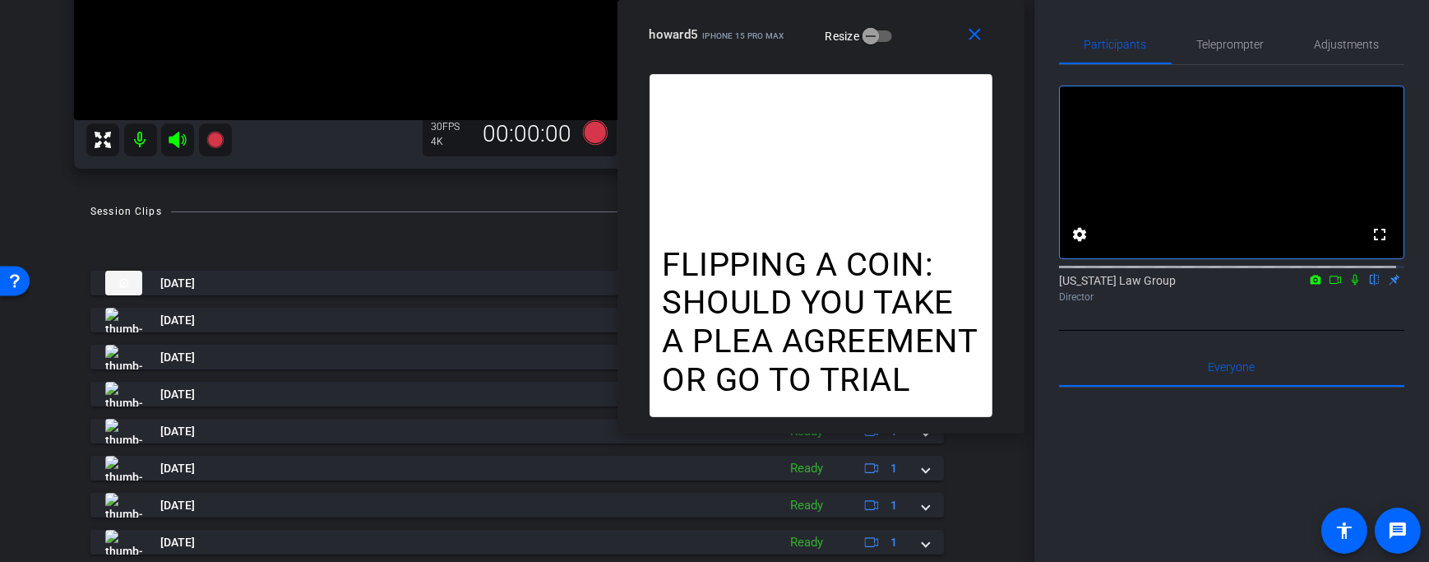
click at [1311, 284] on icon at bounding box center [1316, 279] width 11 height 9
click at [1228, 51] on div at bounding box center [714, 281] width 1429 height 562
click at [1237, 46] on span "Teleprompter" at bounding box center [1230, 45] width 67 height 12
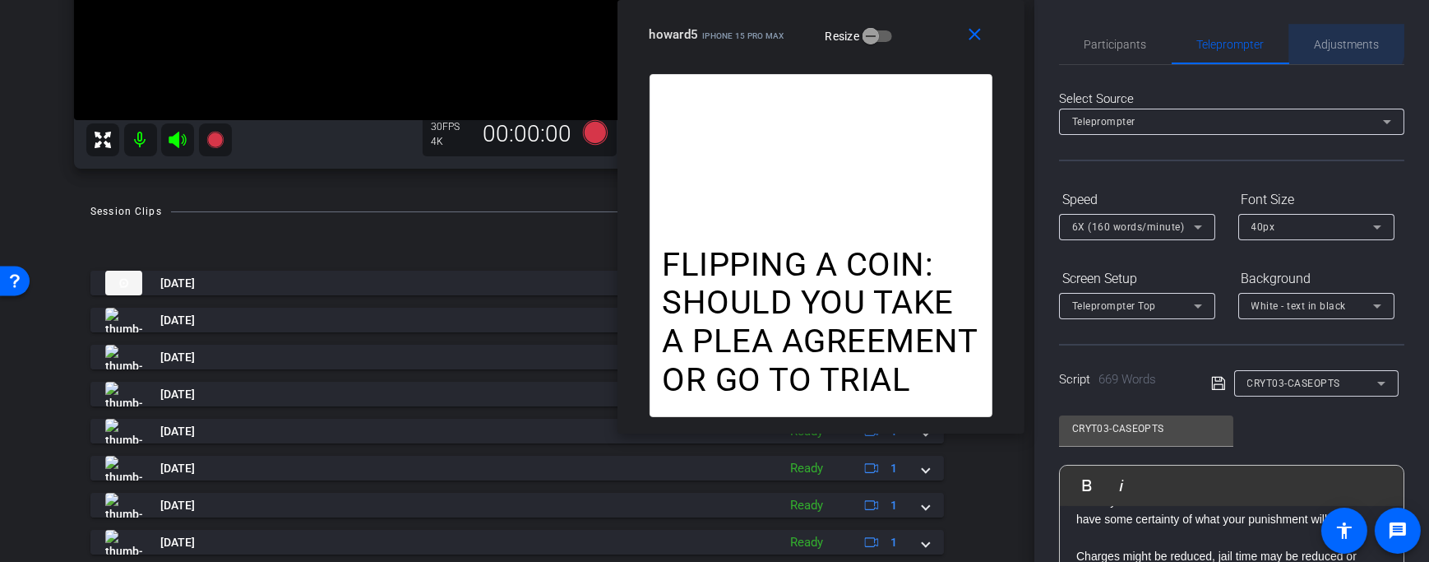
click at [1338, 39] on span "Adjustments" at bounding box center [1347, 45] width 65 height 12
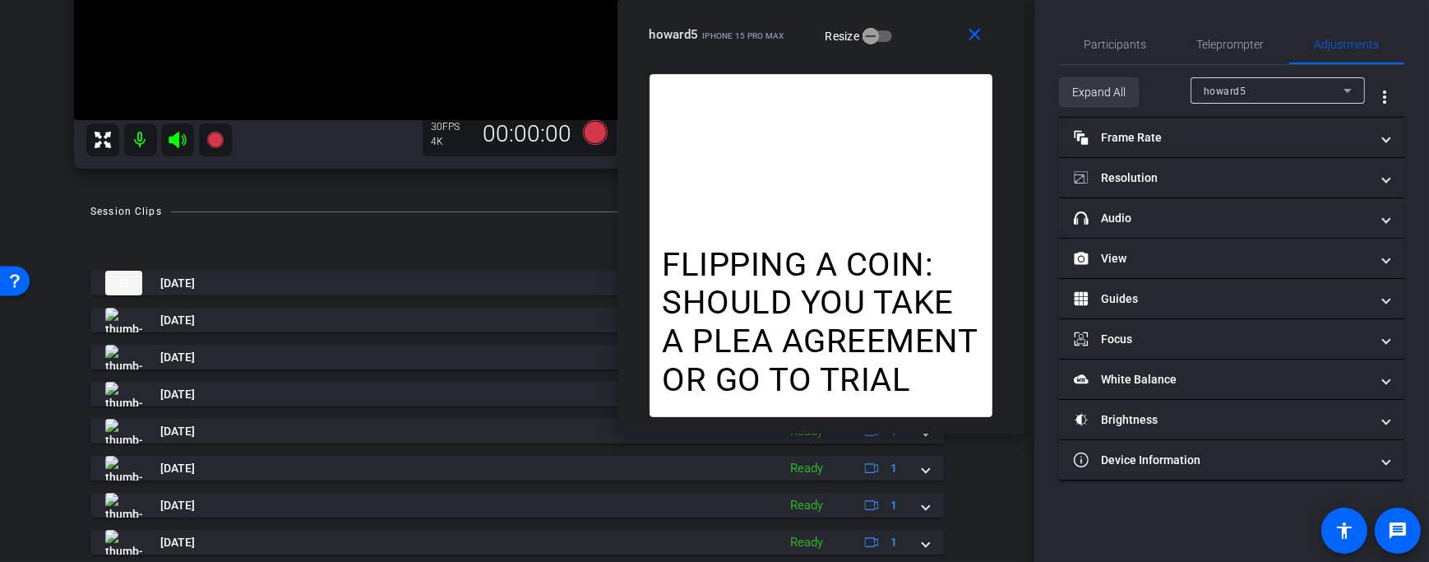
click at [1133, 90] on span at bounding box center [1099, 91] width 78 height 39
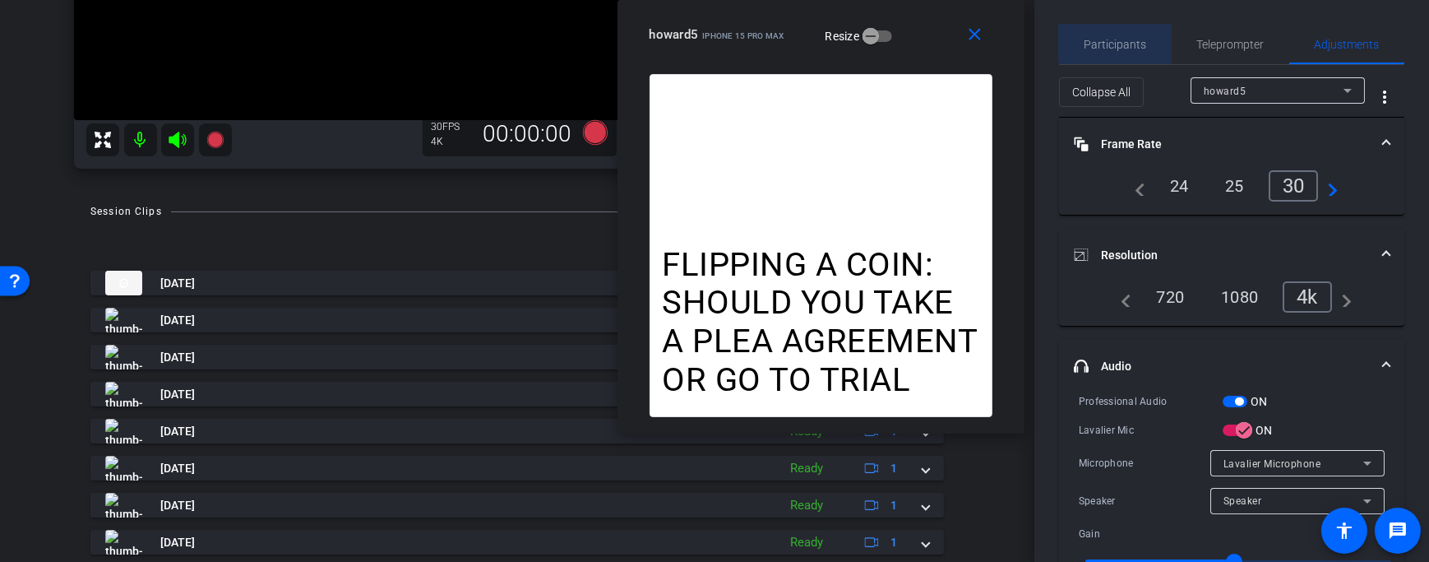
click at [1139, 40] on span "Participants" at bounding box center [1116, 45] width 62 height 12
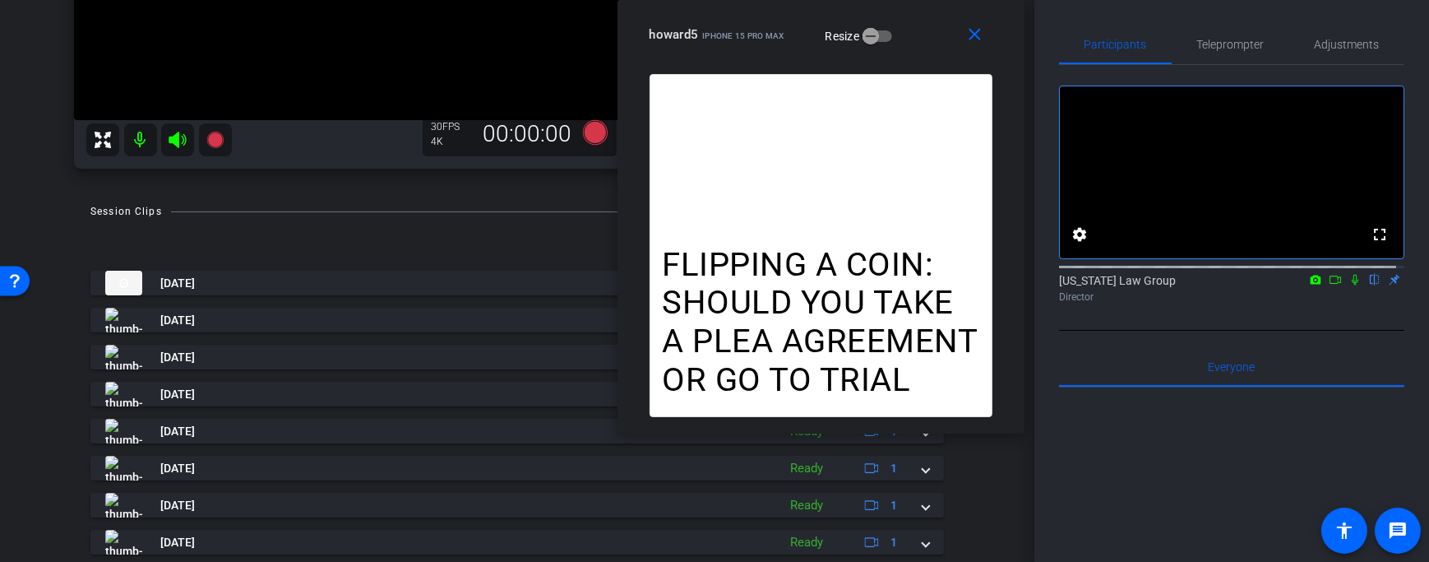
click at [1309, 285] on icon at bounding box center [1315, 280] width 13 height 12
click at [1322, 300] on div at bounding box center [714, 281] width 1429 height 562
click at [1329, 285] on icon at bounding box center [1335, 280] width 13 height 12
click at [1253, 50] on span "Teleprompter" at bounding box center [1230, 45] width 67 height 12
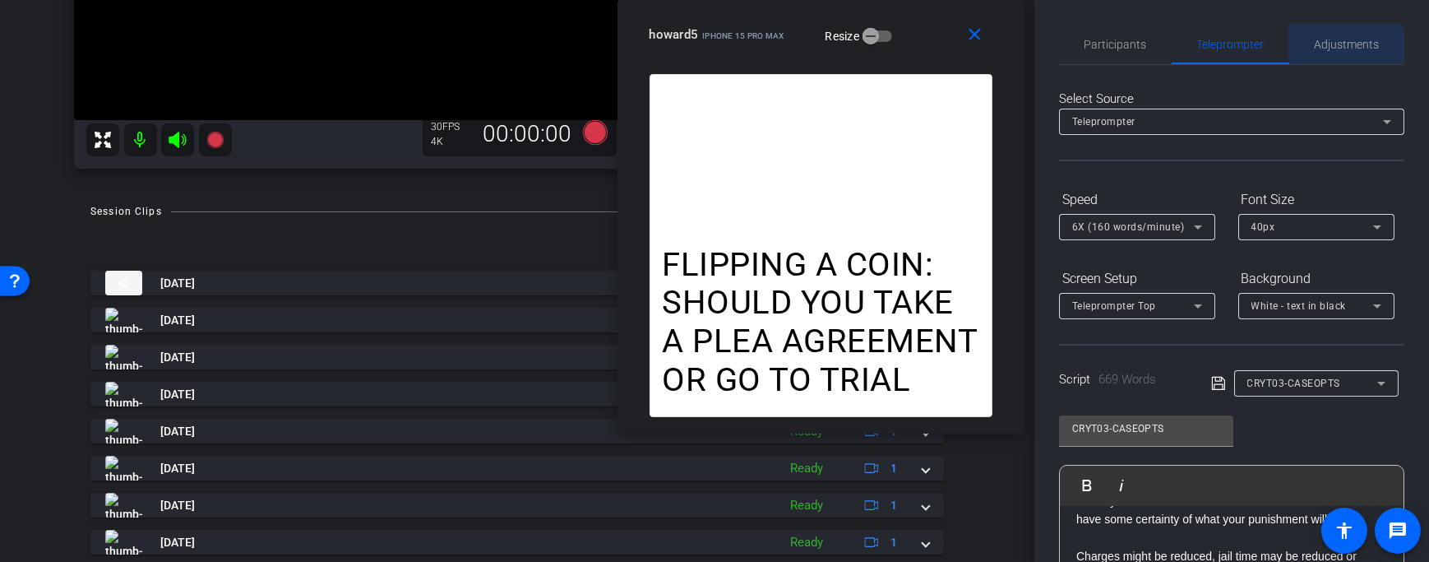
click at [1336, 47] on span "Adjustments" at bounding box center [1347, 45] width 65 height 12
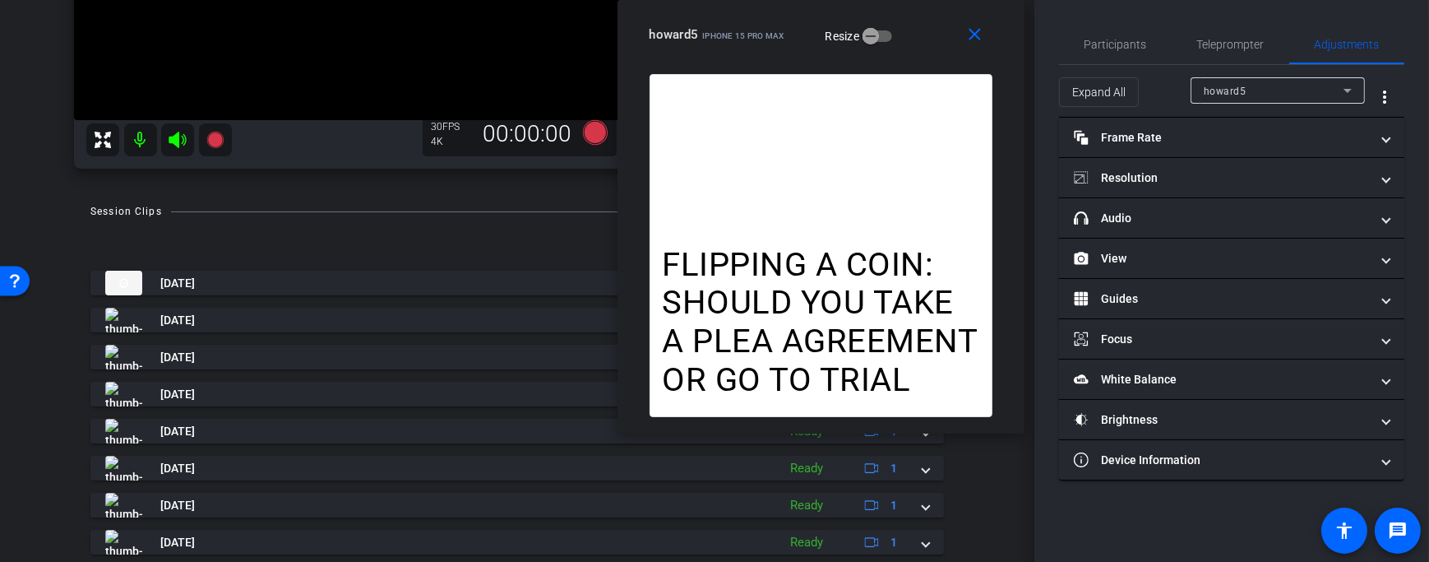
click at [1121, 71] on div "Expand All howard5 more_vert" at bounding box center [1231, 91] width 345 height 53
click at [1097, 90] on span "Expand All" at bounding box center [1098, 91] width 53 height 31
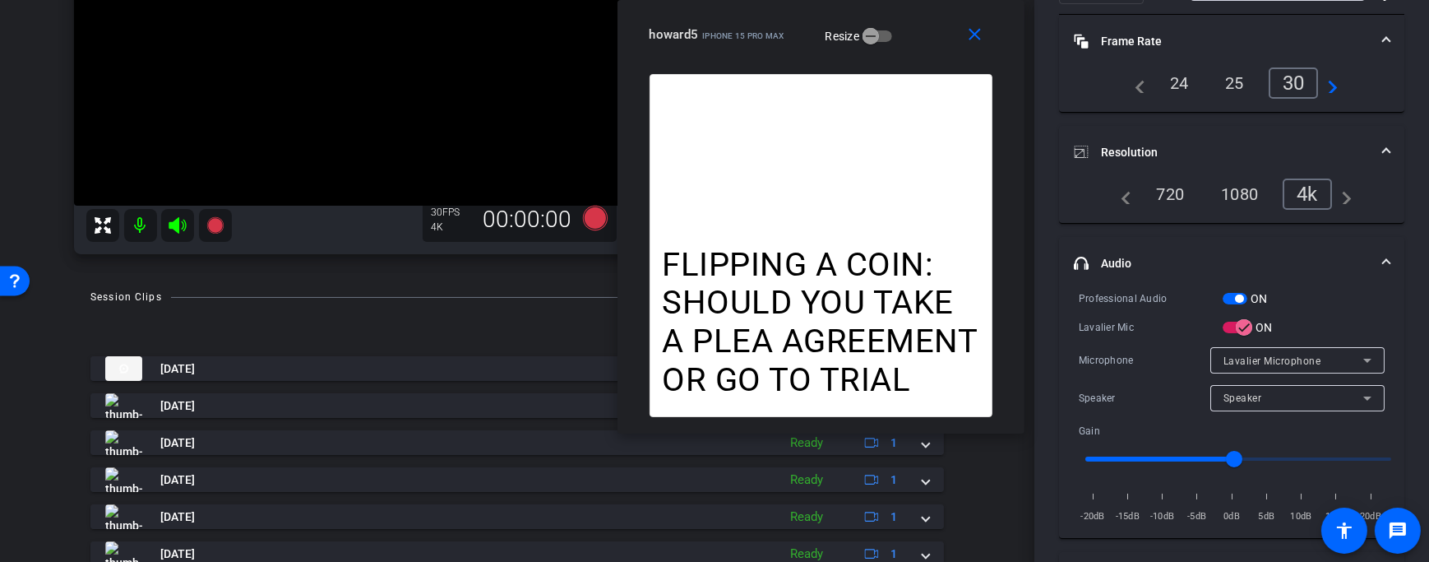
scroll to position [185, 0]
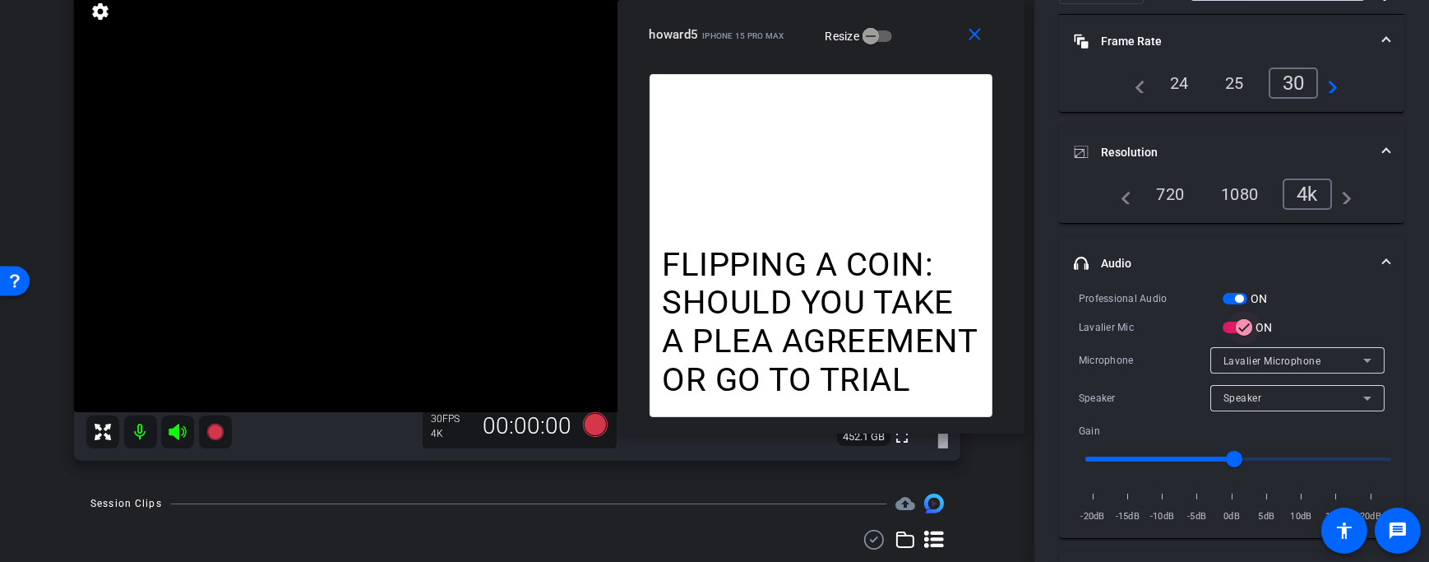
click at [1237, 321] on icon "button" at bounding box center [1244, 327] width 15 height 15
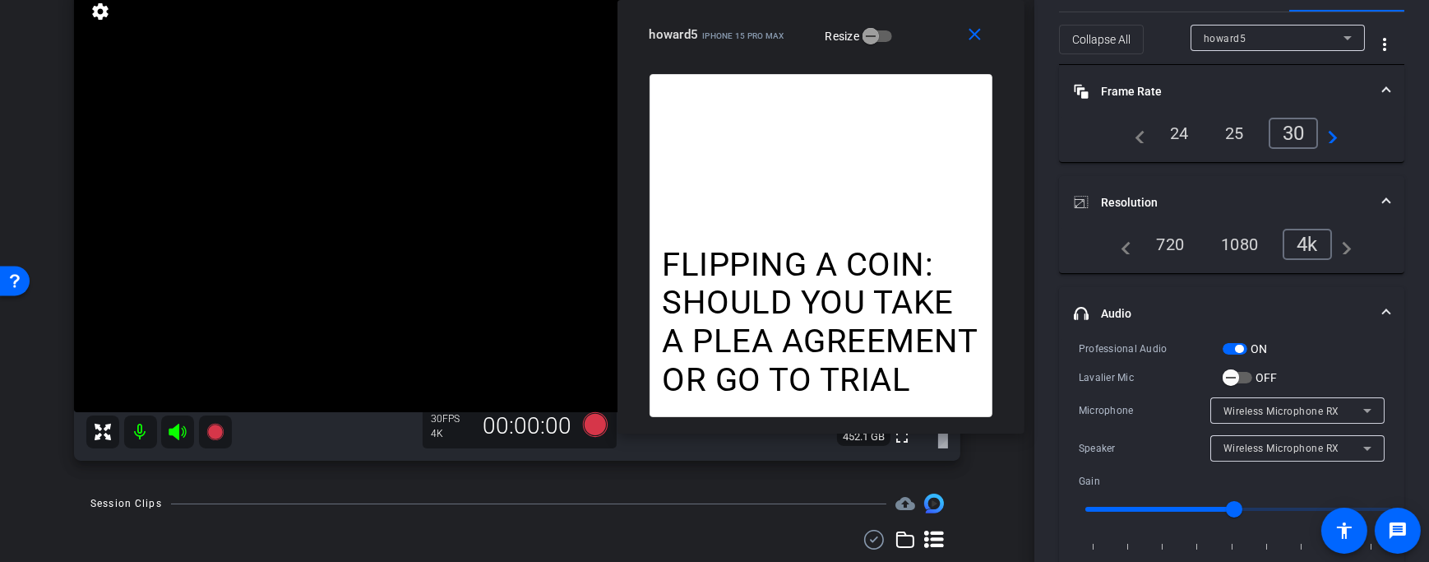
scroll to position [0, 0]
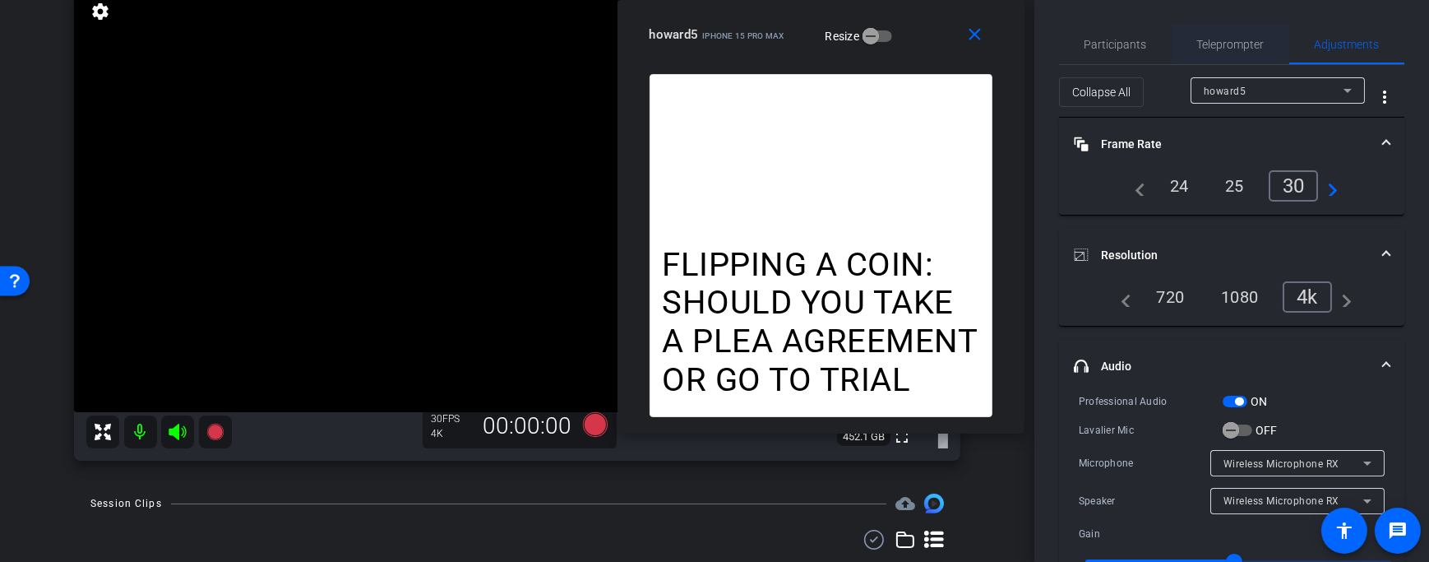
click at [1222, 49] on span "Teleprompter" at bounding box center [1230, 45] width 67 height 12
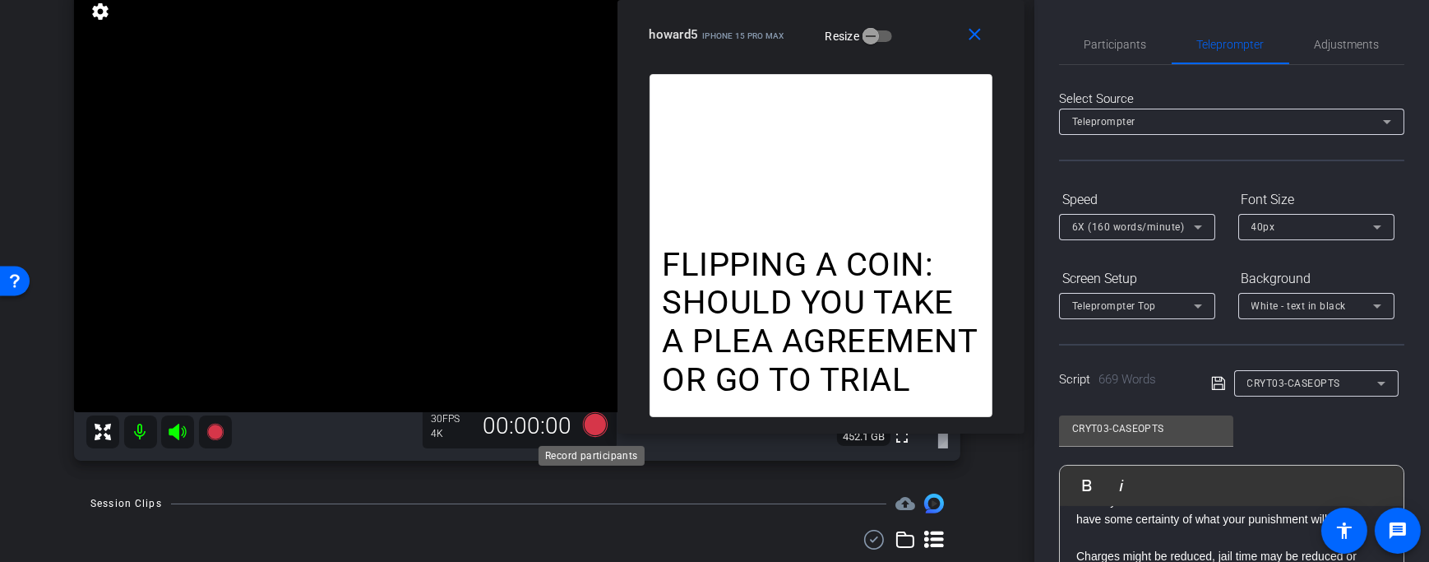
click at [591, 424] on icon at bounding box center [595, 424] width 25 height 25
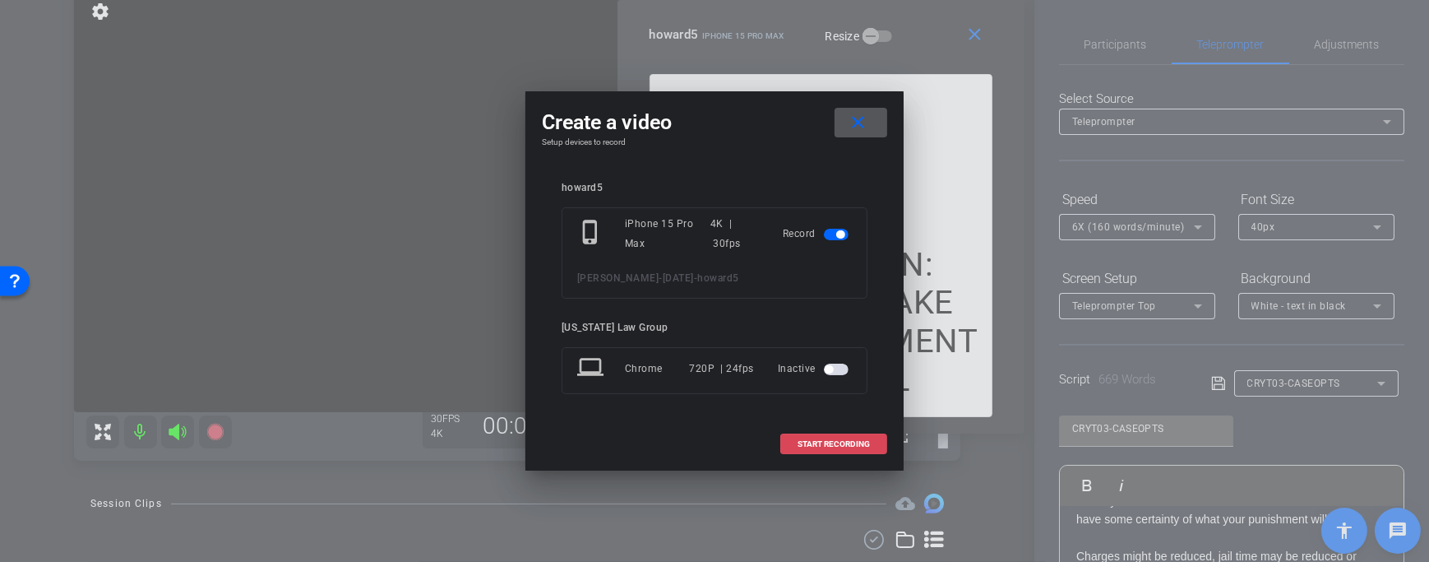
click at [880, 431] on span at bounding box center [833, 443] width 105 height 39
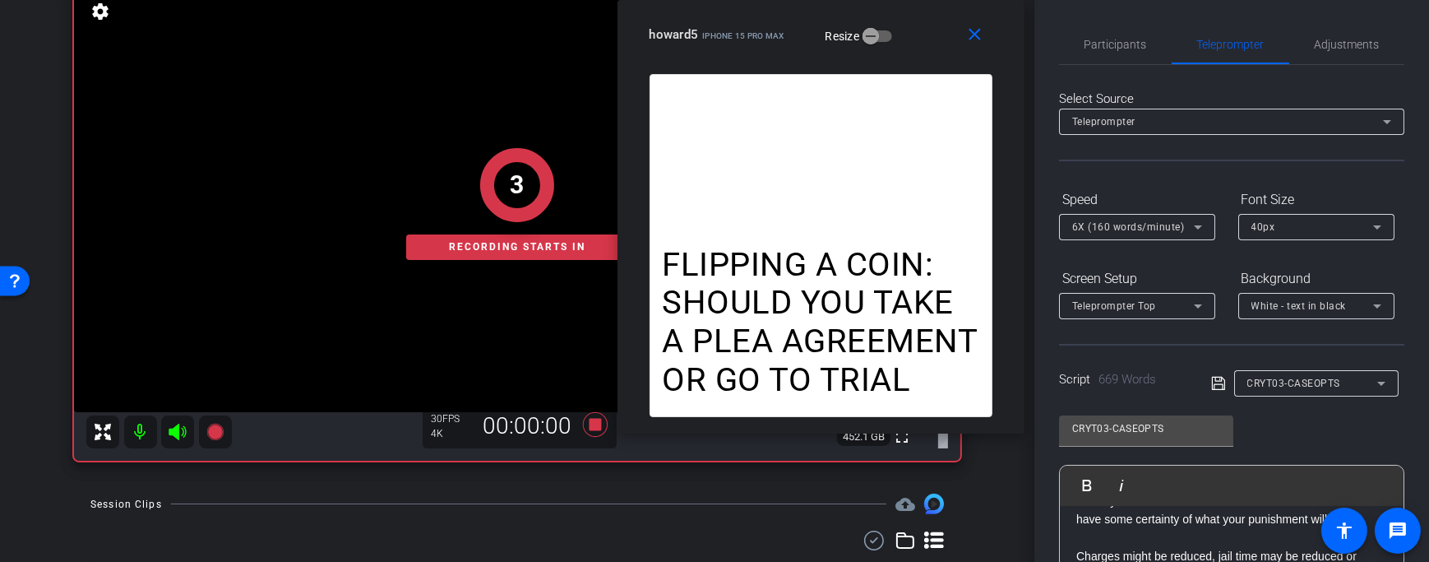
scroll to position [336, 0]
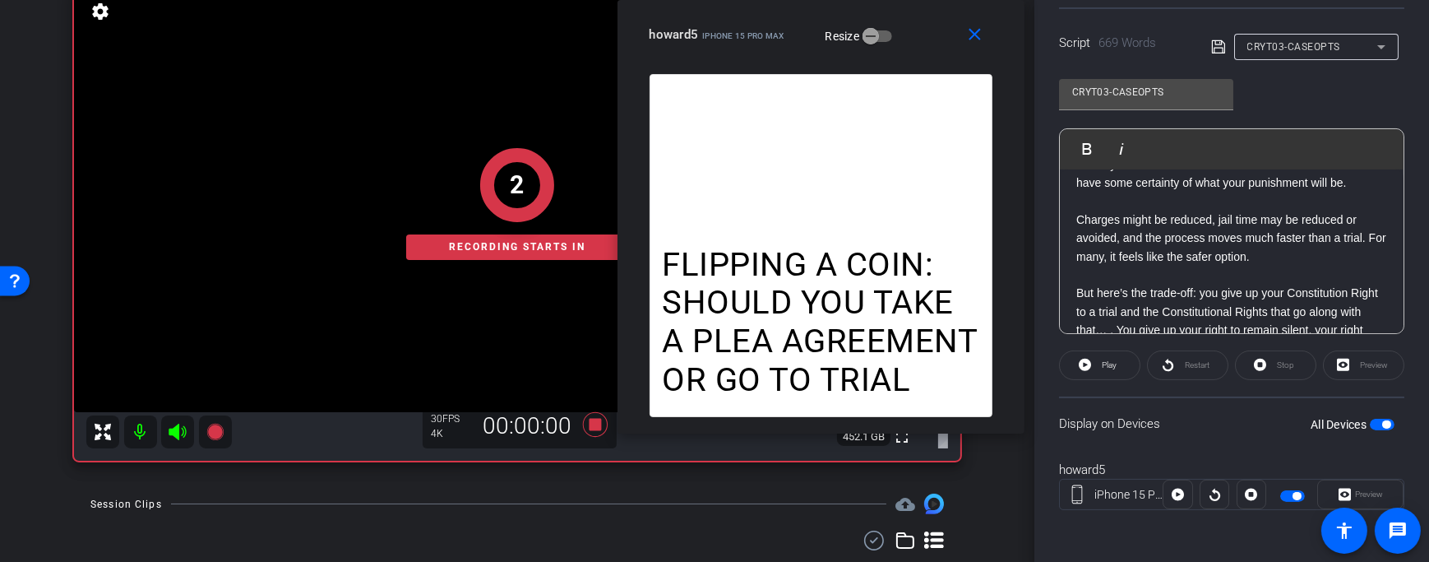
click at [1260, 368] on div "Stop" at bounding box center [1275, 365] width 81 height 30
click at [1104, 360] on span "Play" at bounding box center [1109, 364] width 15 height 9
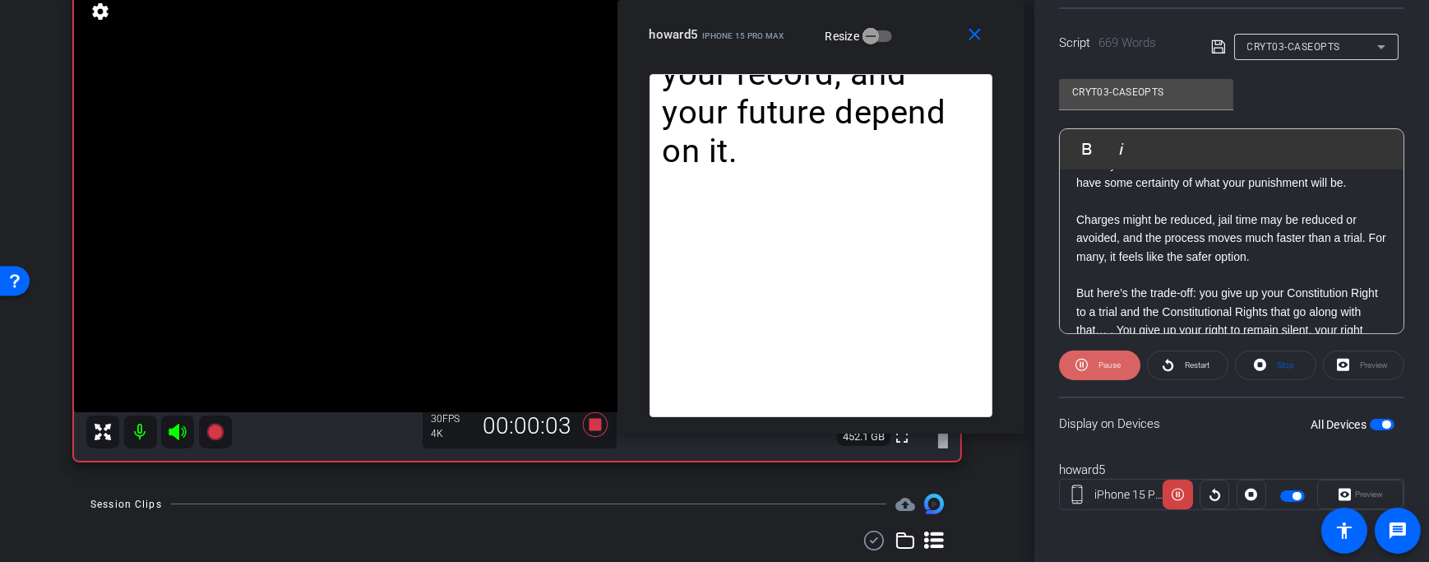
click at [1105, 364] on span "Pause" at bounding box center [1109, 364] width 22 height 9
click at [1095, 372] on span at bounding box center [1100, 364] width 80 height 39
click at [1095, 372] on span "Pause" at bounding box center [1107, 365] width 26 height 23
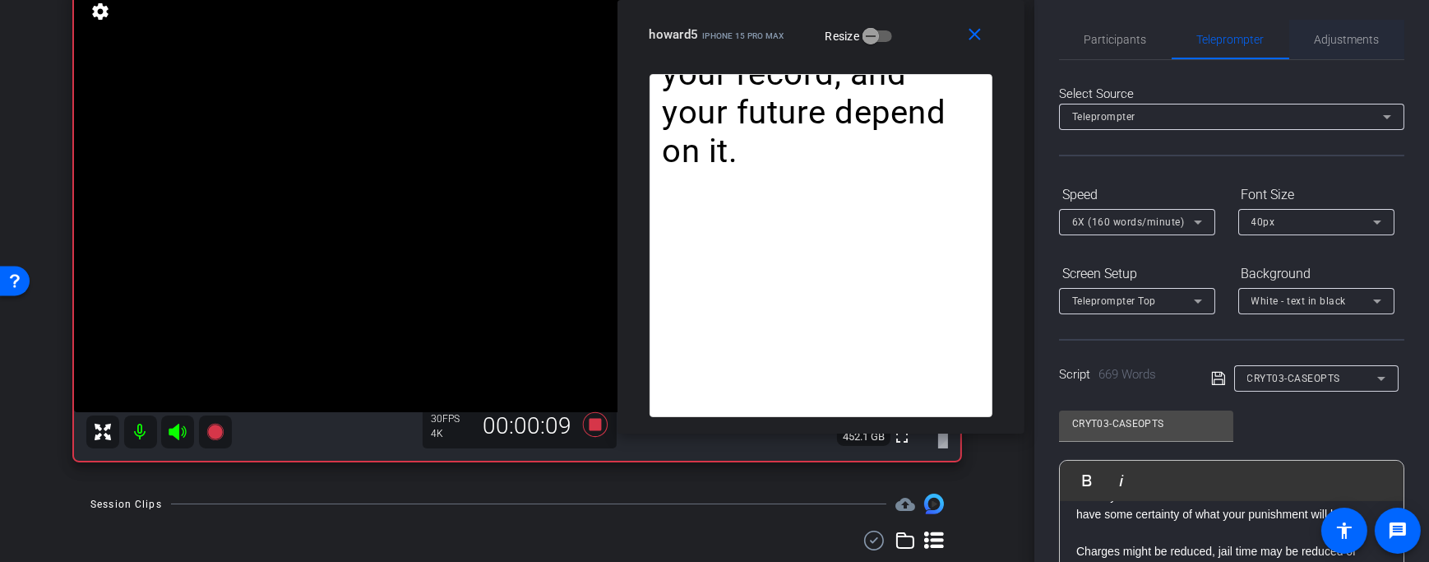
scroll to position [0, 0]
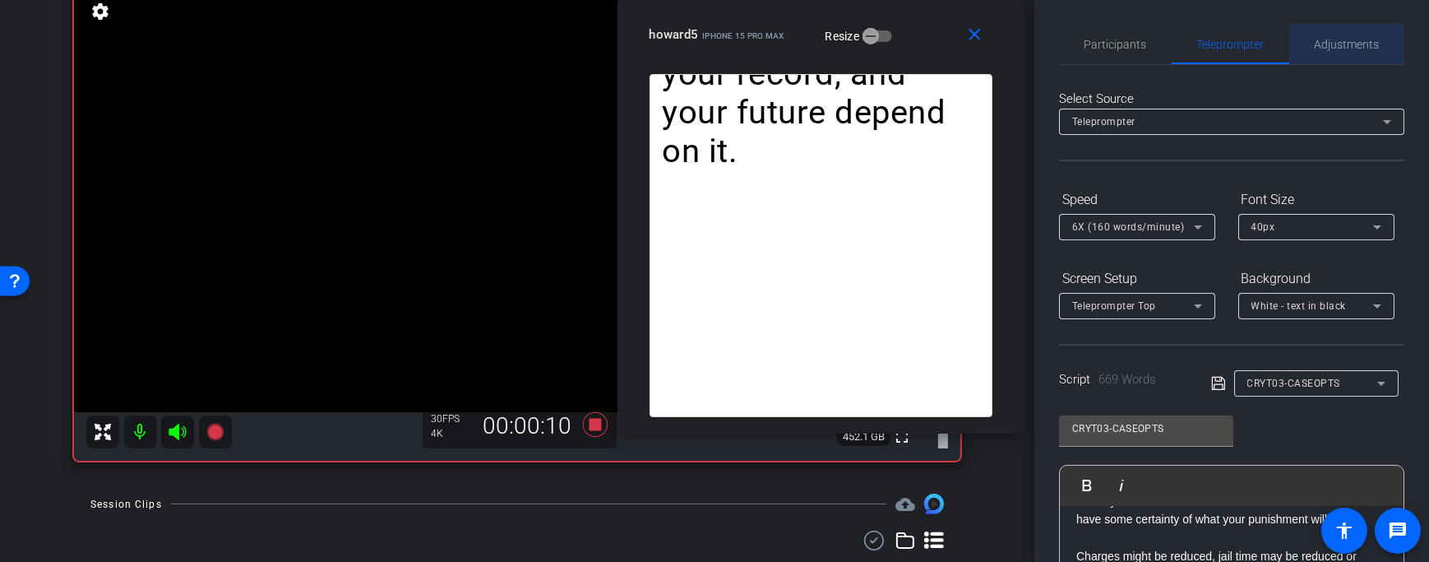
click at [1352, 39] on span "Adjustments" at bounding box center [1347, 45] width 65 height 12
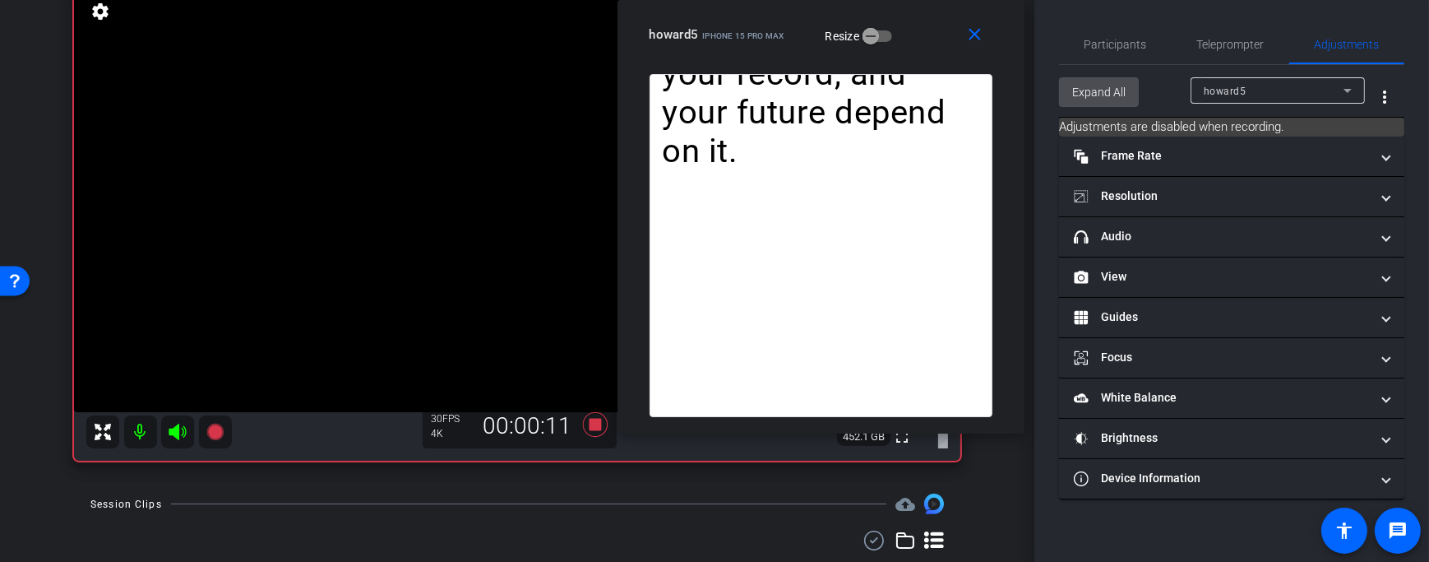
click at [1075, 86] on span "Expand All" at bounding box center [1098, 91] width 53 height 31
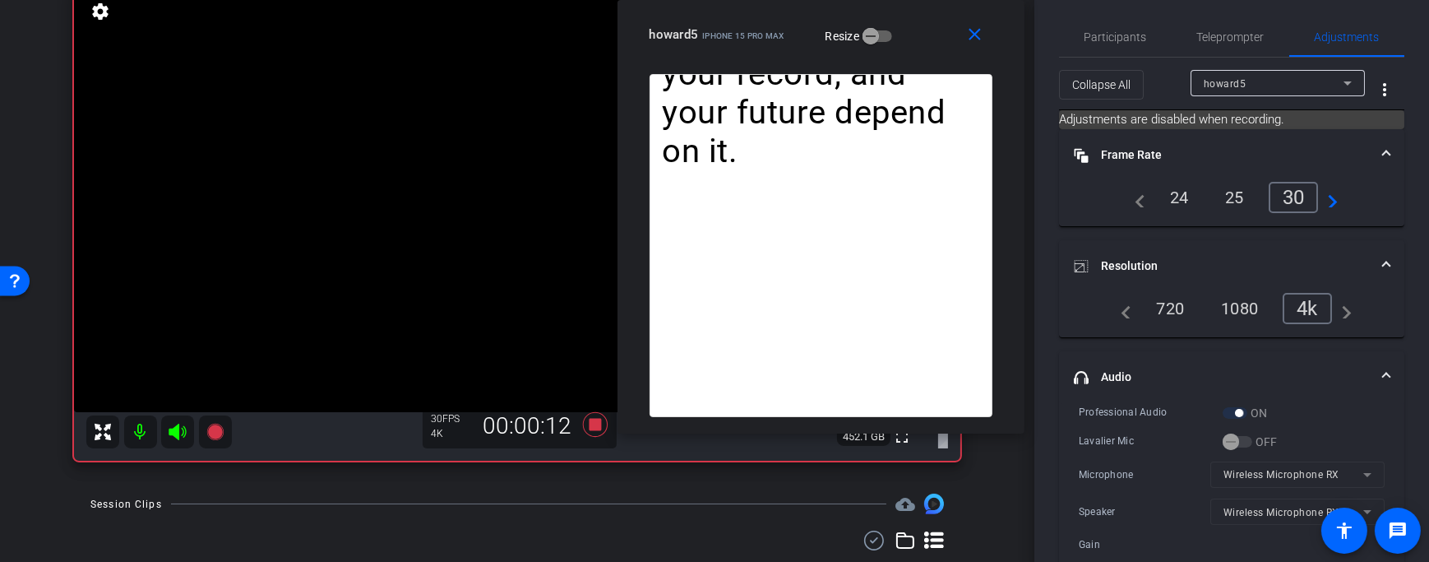
scroll to position [6, 0]
click at [597, 430] on icon at bounding box center [595, 424] width 39 height 30
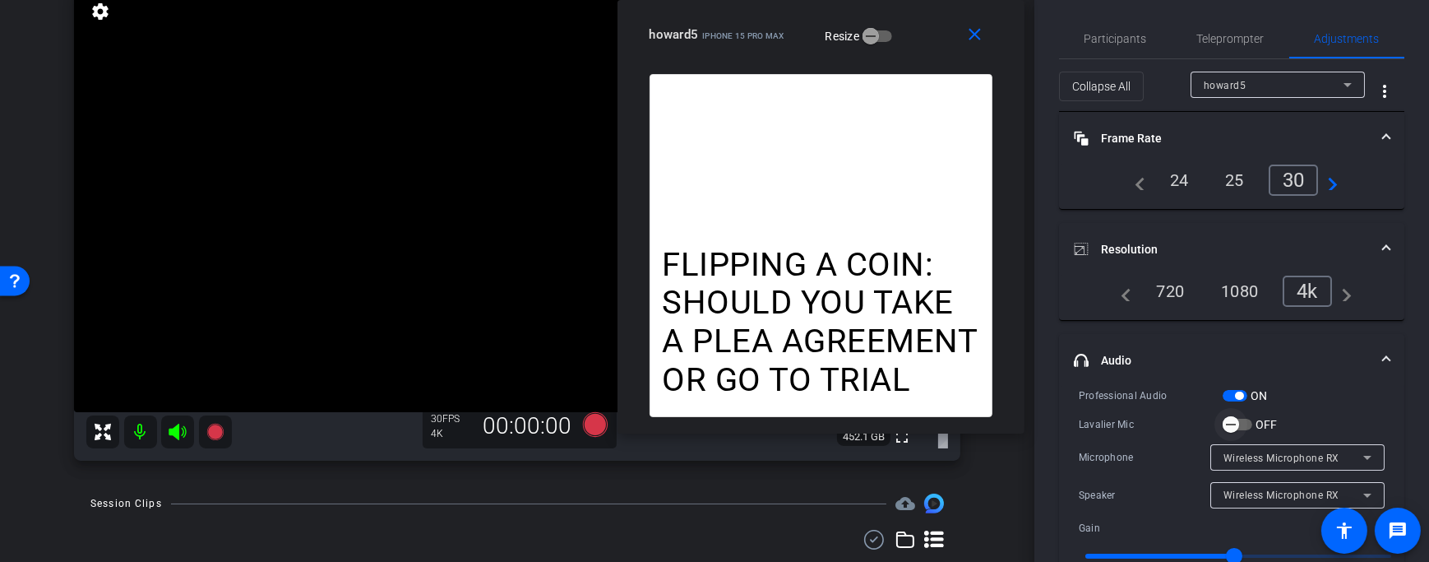
click at [1240, 418] on span "button" at bounding box center [1230, 424] width 33 height 33
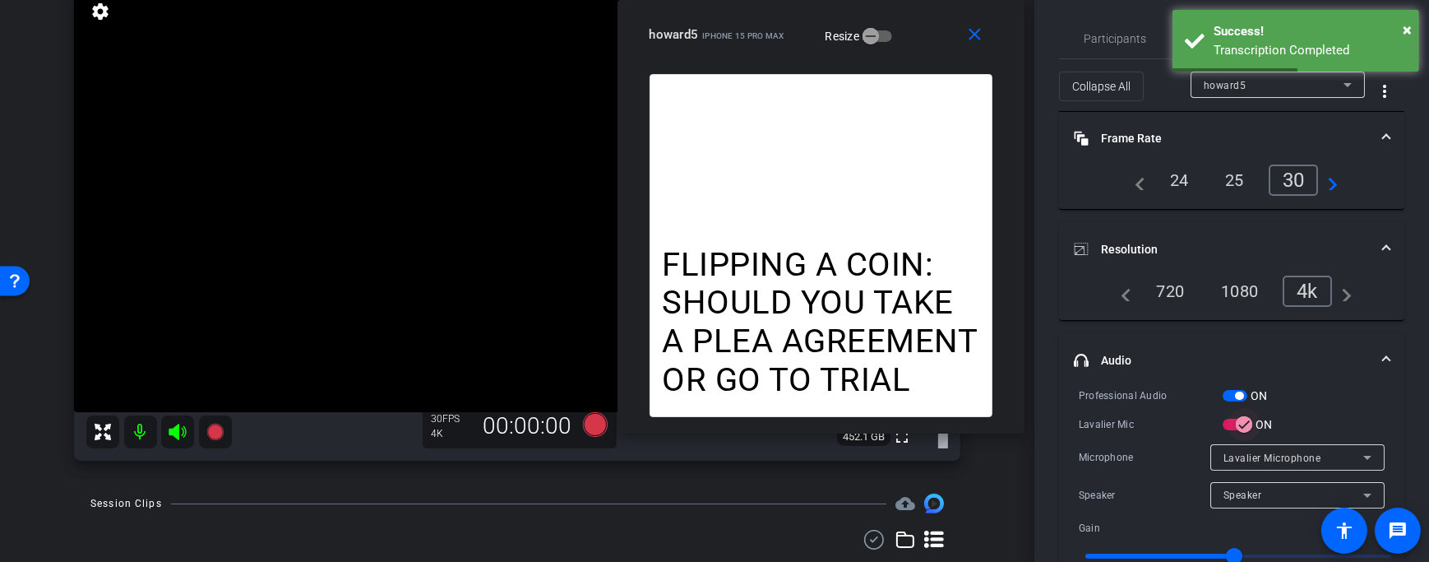
click at [1228, 423] on span "button" at bounding box center [1244, 424] width 33 height 33
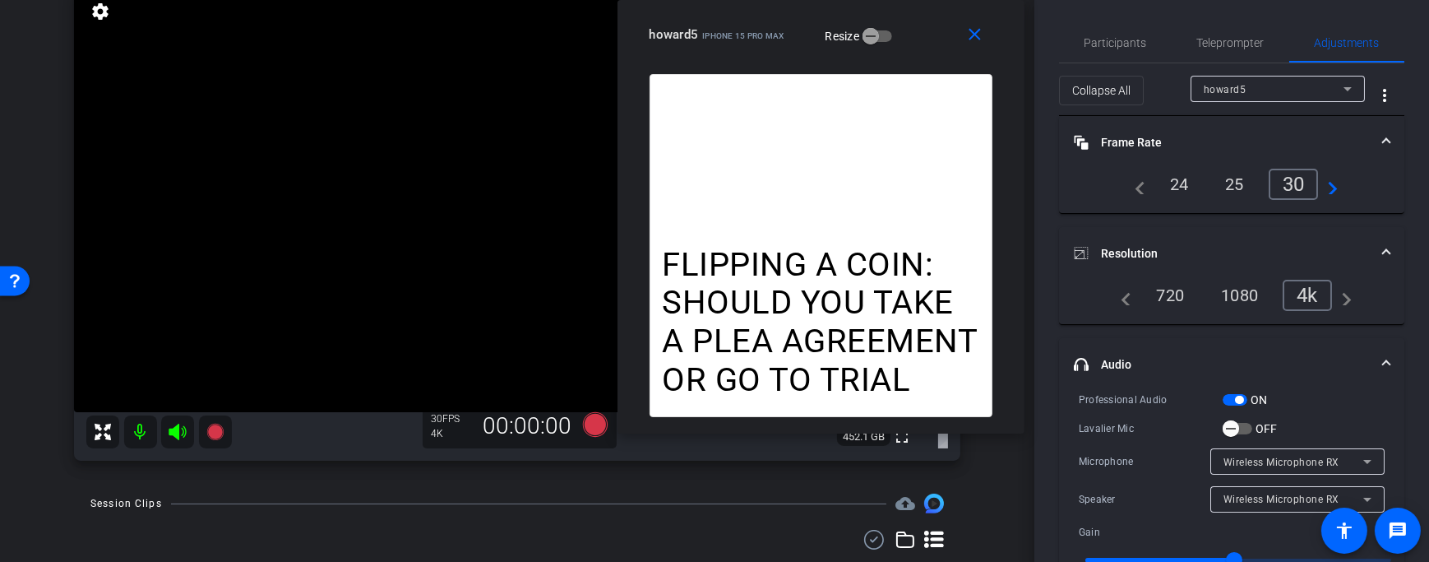
scroll to position [0, 0]
click at [1206, 35] on span "Teleprompter" at bounding box center [1230, 44] width 67 height 39
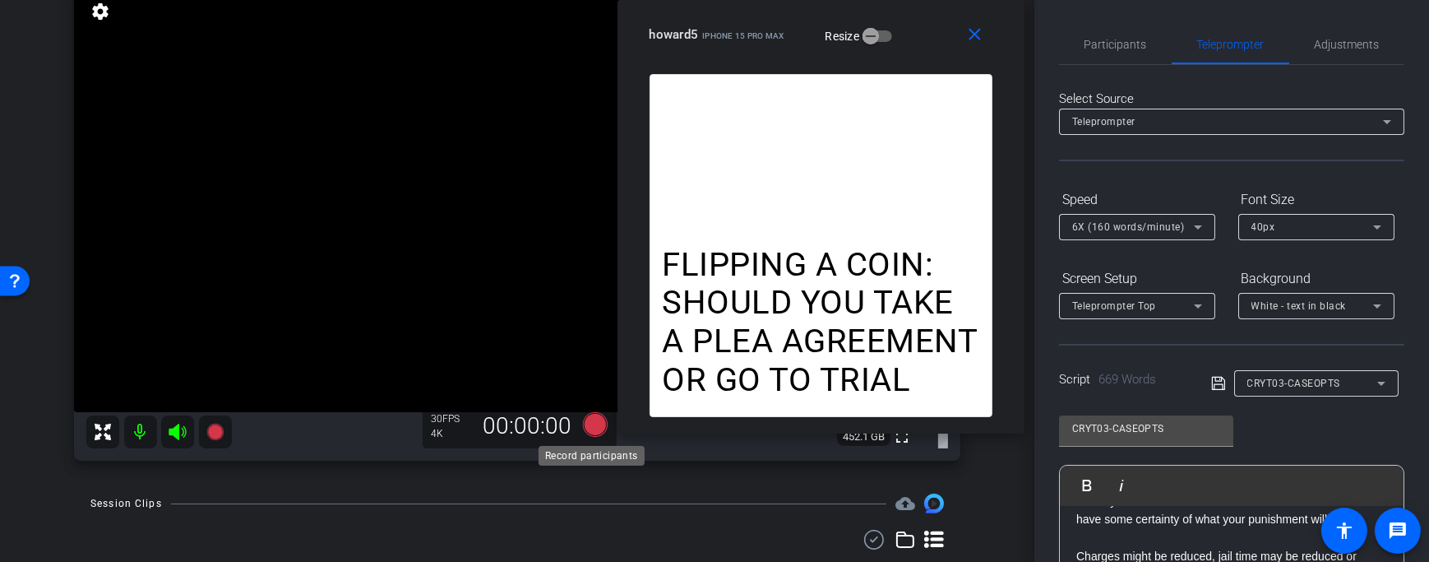
click at [593, 420] on icon at bounding box center [595, 424] width 25 height 25
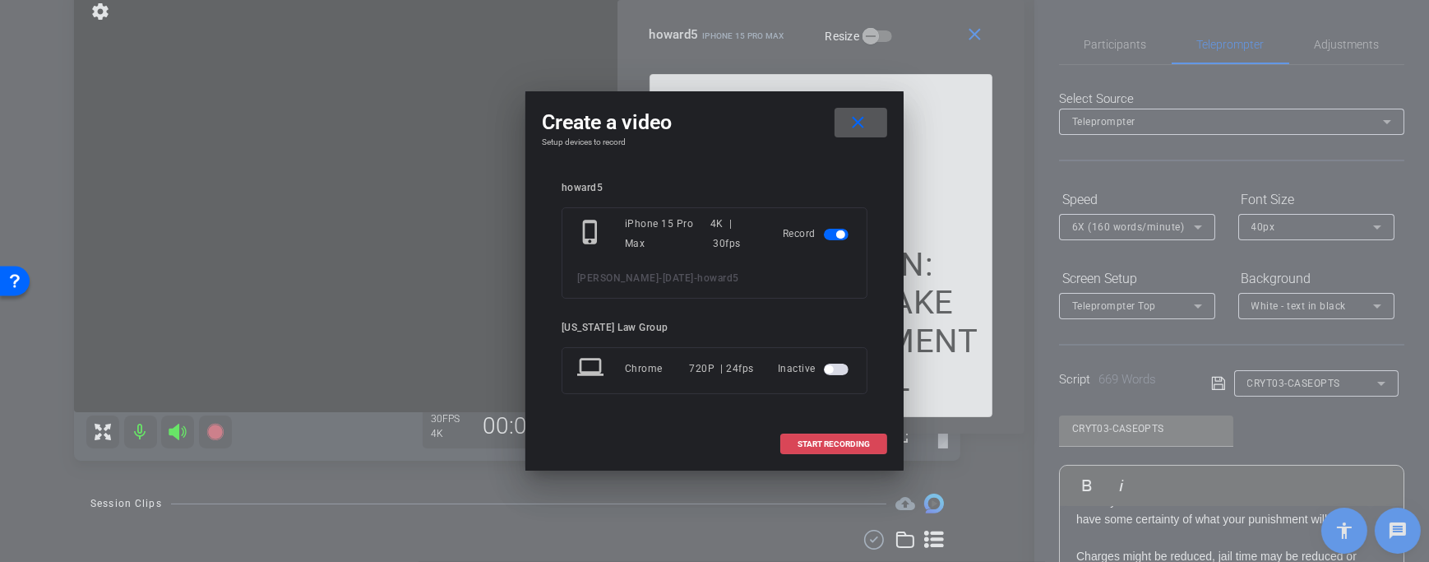
click at [804, 446] on span "START RECORDING" at bounding box center [834, 444] width 72 height 8
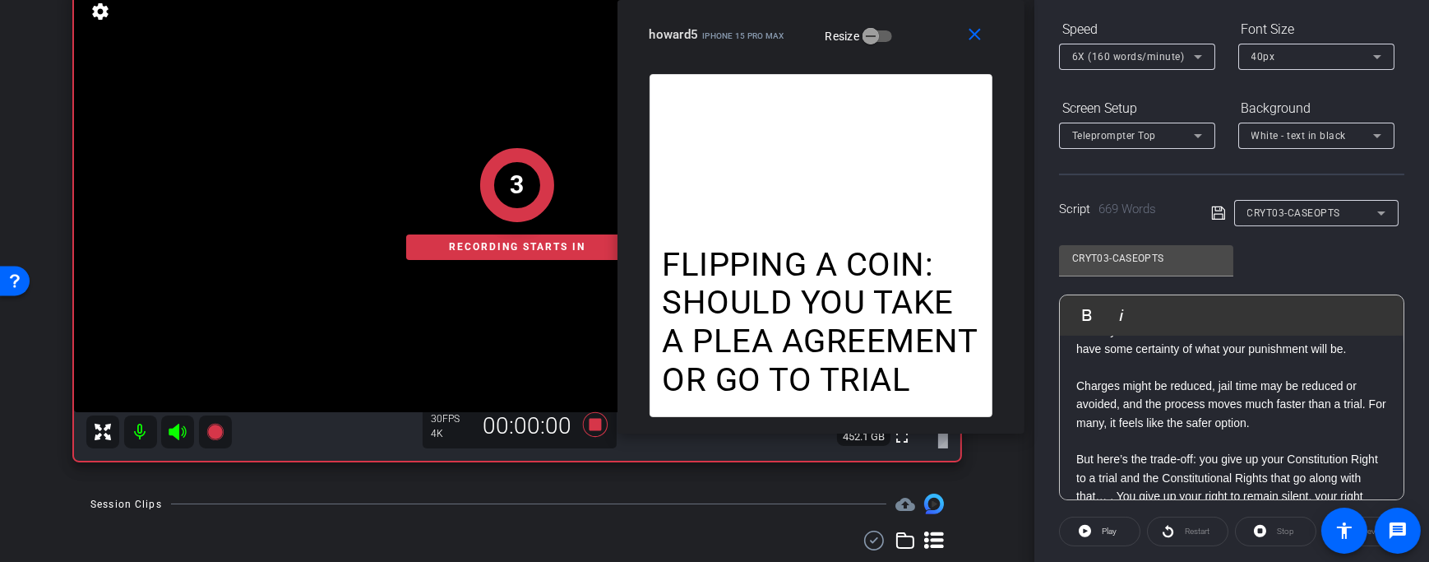
scroll to position [336, 0]
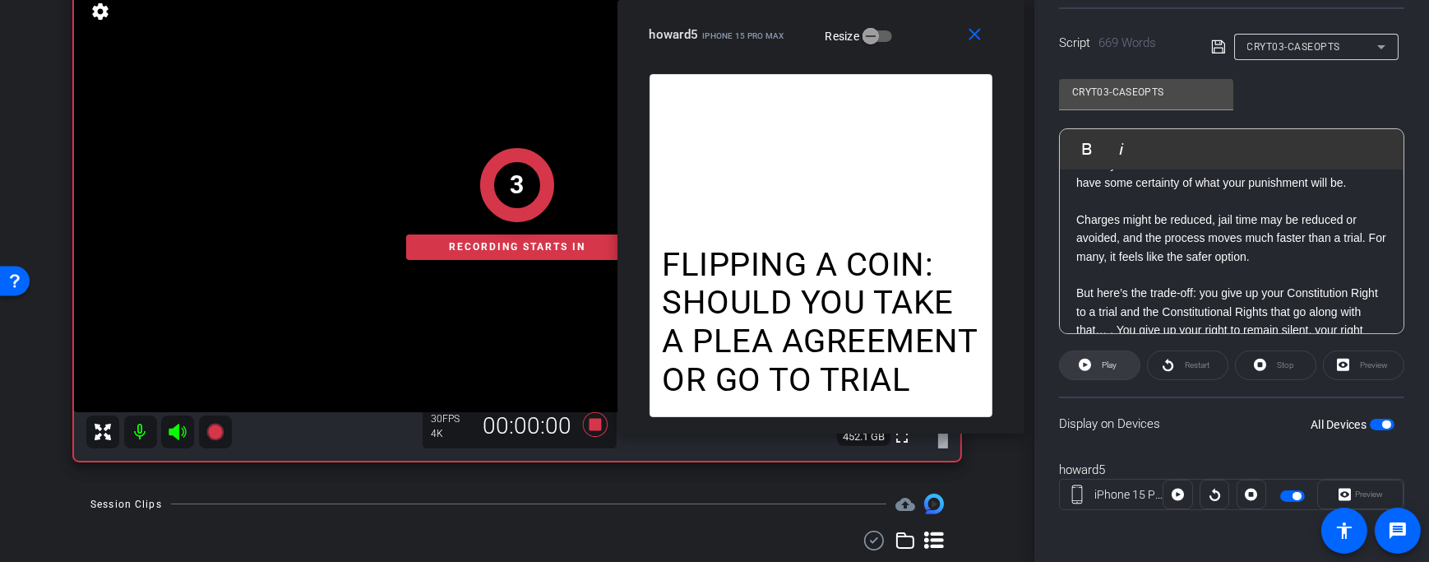
click at [1091, 360] on span at bounding box center [1100, 364] width 80 height 39
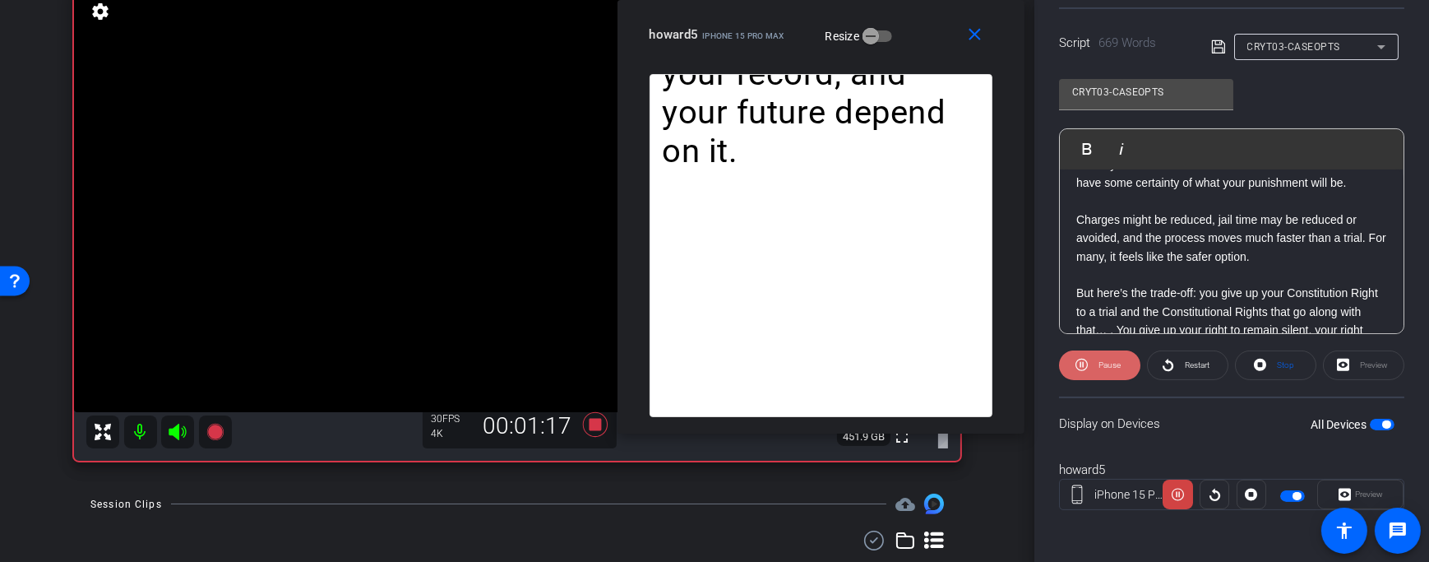
click at [1086, 365] on icon at bounding box center [1081, 364] width 12 height 12
click at [1086, 365] on icon at bounding box center [1085, 364] width 12 height 12
click at [1086, 365] on icon at bounding box center [1081, 364] width 12 height 12
click at [1202, 210] on p at bounding box center [1231, 201] width 311 height 18
click at [1105, 361] on span "Play" at bounding box center [1109, 364] width 15 height 9
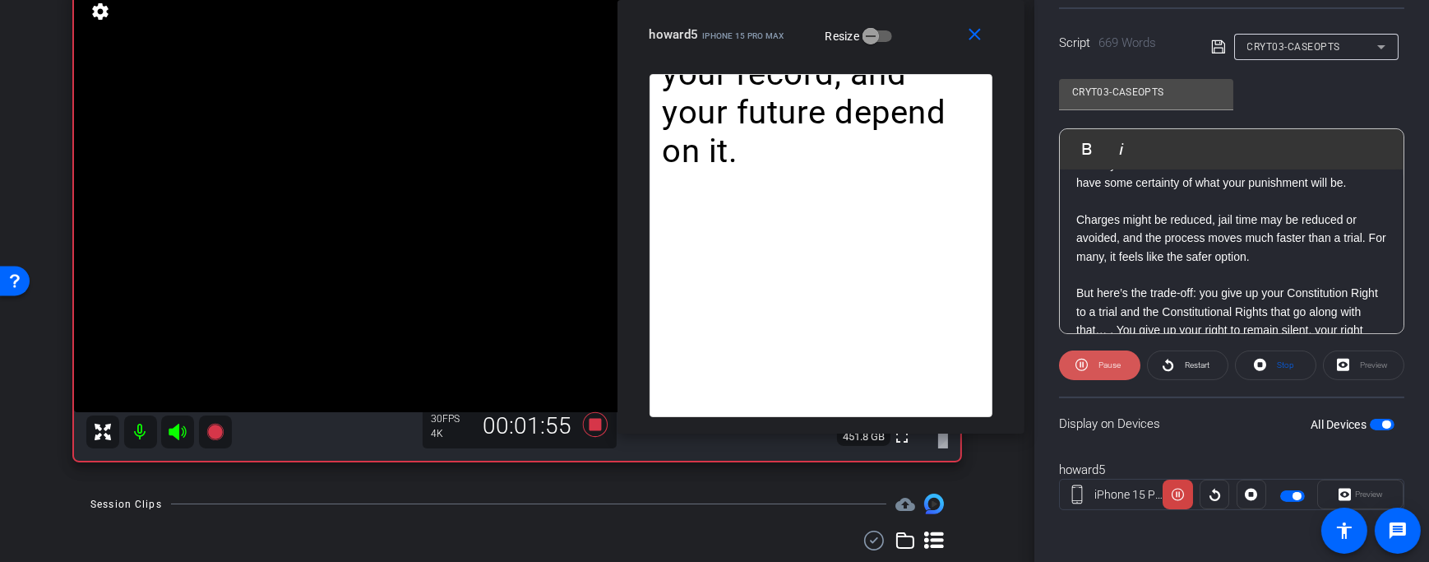
click at [1105, 361] on span "Pause" at bounding box center [1109, 364] width 22 height 9
click at [1105, 361] on span "Play" at bounding box center [1109, 364] width 15 height 9
click at [1105, 361] on span "Pause" at bounding box center [1109, 364] width 22 height 9
click at [1105, 361] on span "Play" at bounding box center [1109, 364] width 15 height 9
click at [1105, 361] on span "Pause" at bounding box center [1109, 364] width 22 height 9
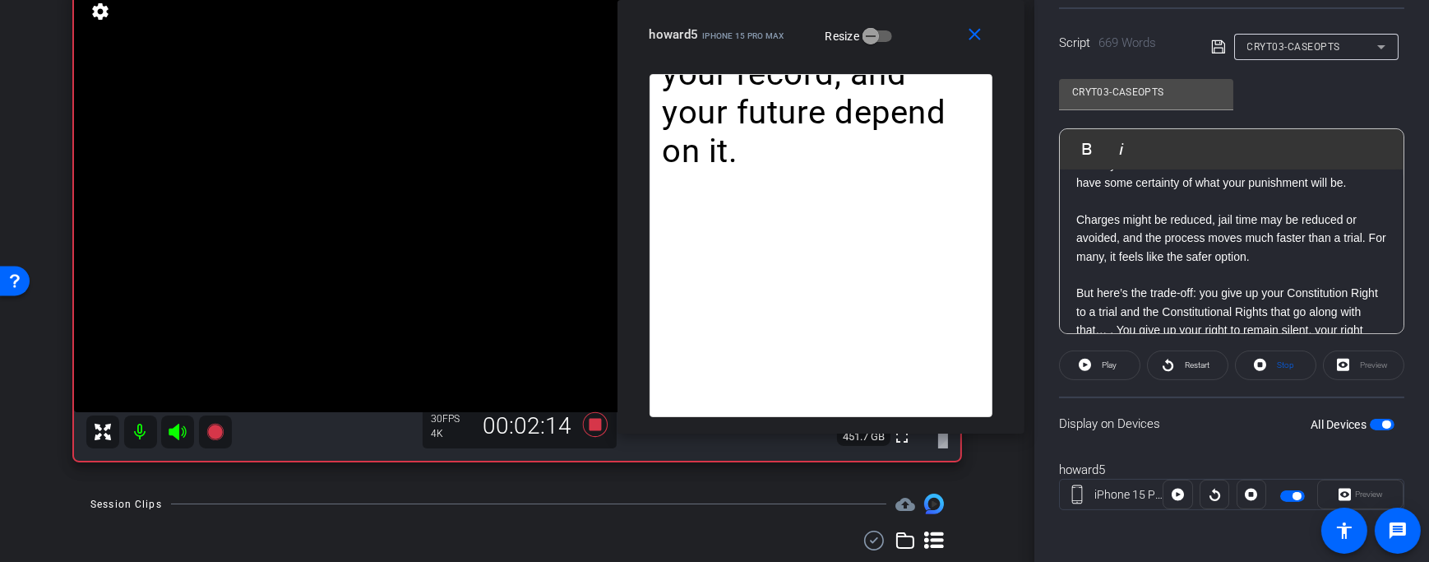
click at [1105, 361] on span "Play" at bounding box center [1109, 364] width 15 height 9
click at [1105, 361] on span "Pause" at bounding box center [1109, 364] width 22 height 9
click at [1105, 361] on span "Play" at bounding box center [1109, 364] width 15 height 9
click at [1105, 361] on span "Pause" at bounding box center [1109, 364] width 22 height 9
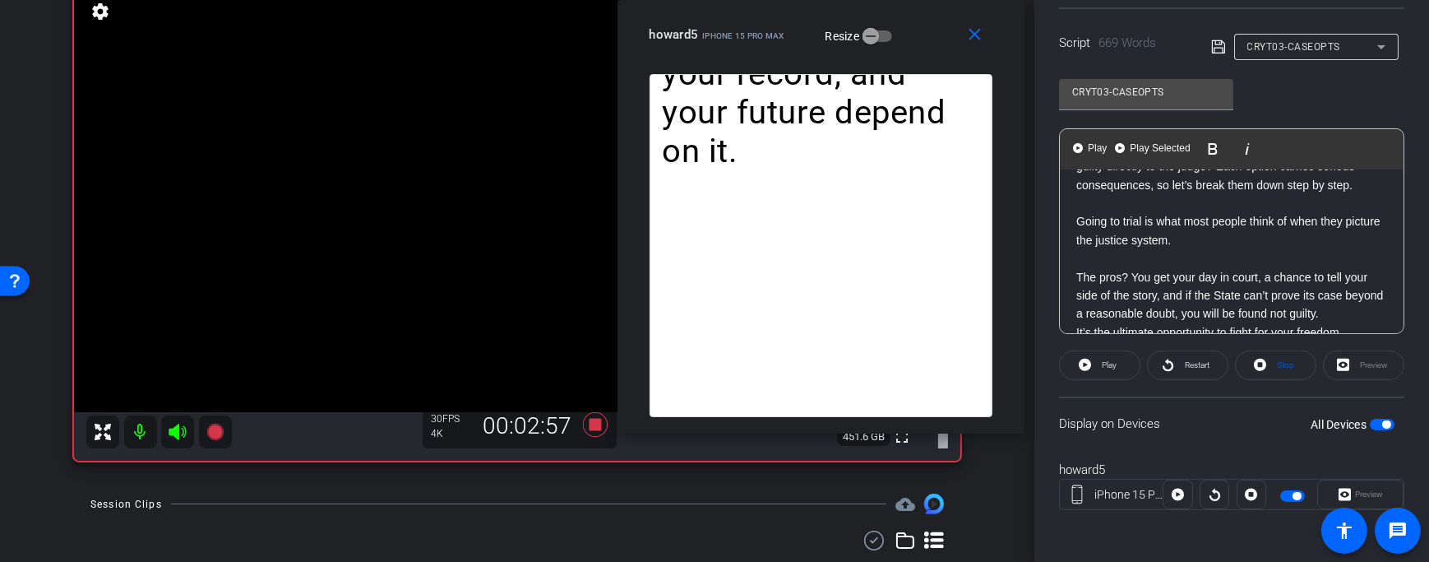
scroll to position [0, 0]
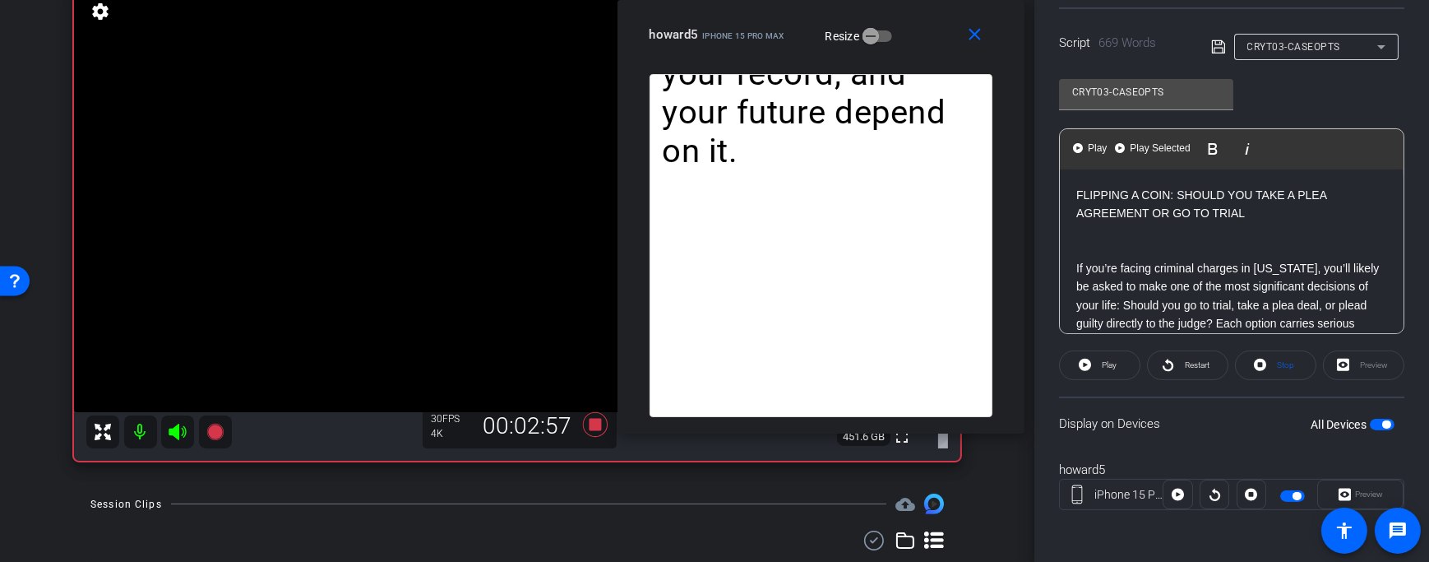
drag, startPoint x: 1288, startPoint y: 308, endPoint x: 1087, endPoint y: 126, distance: 270.7
click at [1096, 120] on div "CRYT03-CASEOPTS Play Play from this location Play Selected Play and display the…" at bounding box center [1231, 200] width 345 height 267
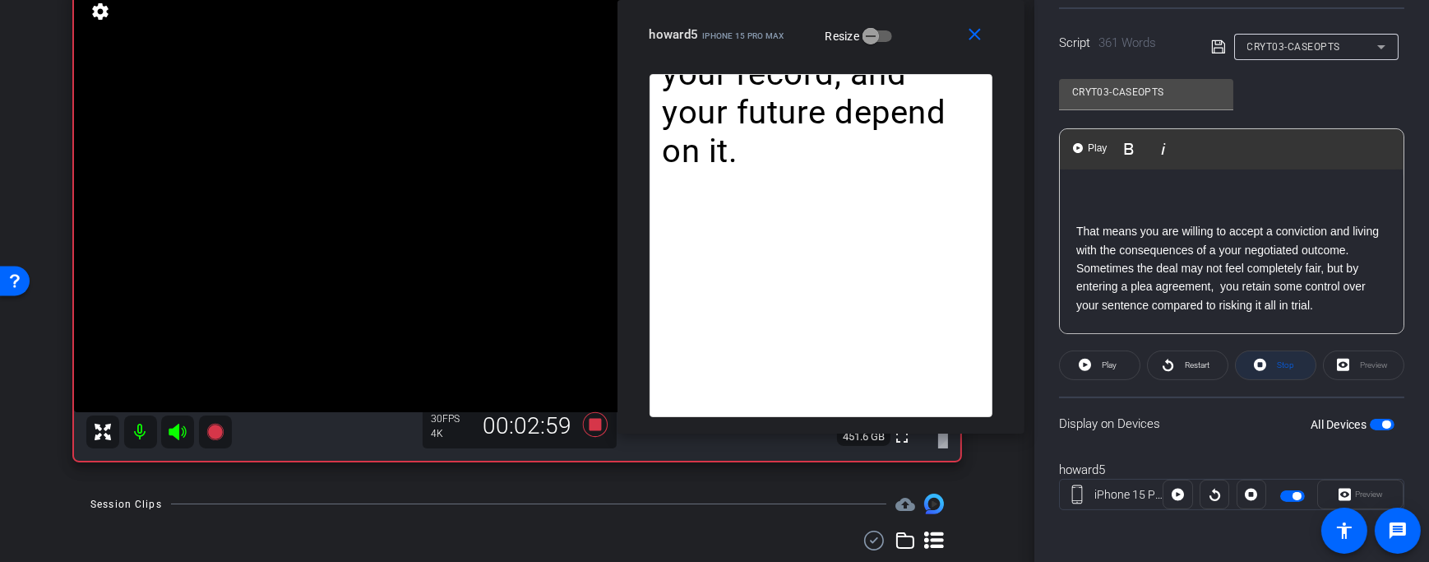
click at [1283, 363] on span "Stop" at bounding box center [1285, 364] width 17 height 9
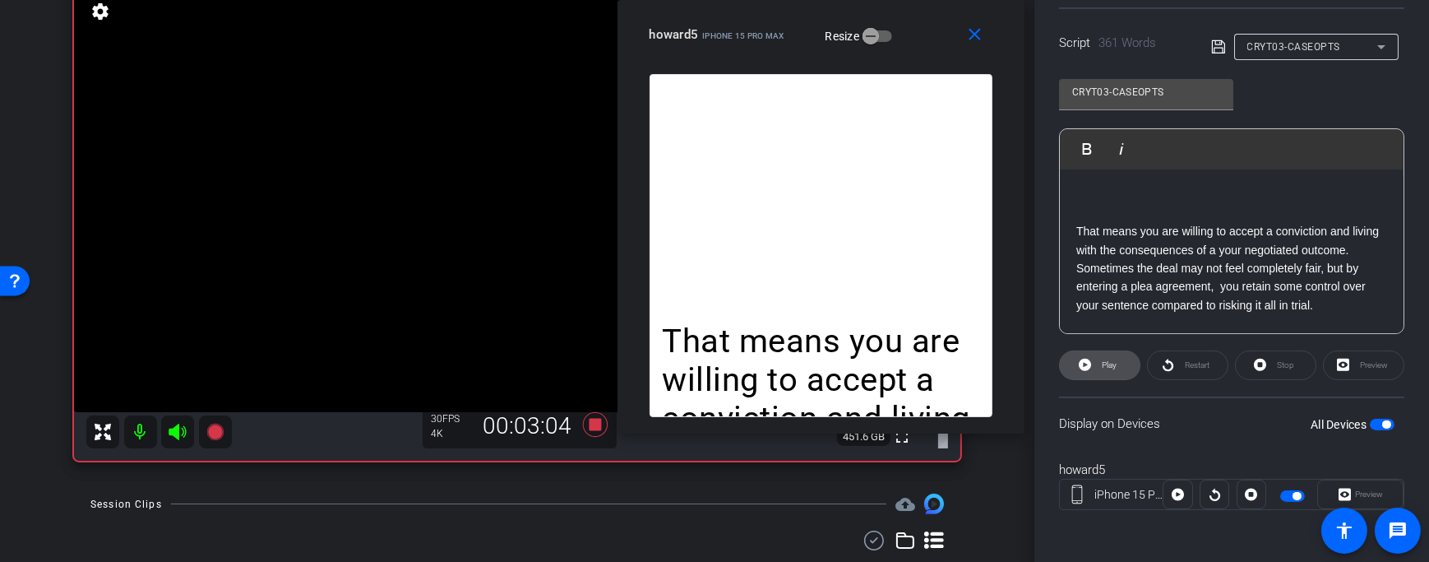
click at [1105, 372] on span "Play" at bounding box center [1107, 365] width 19 height 23
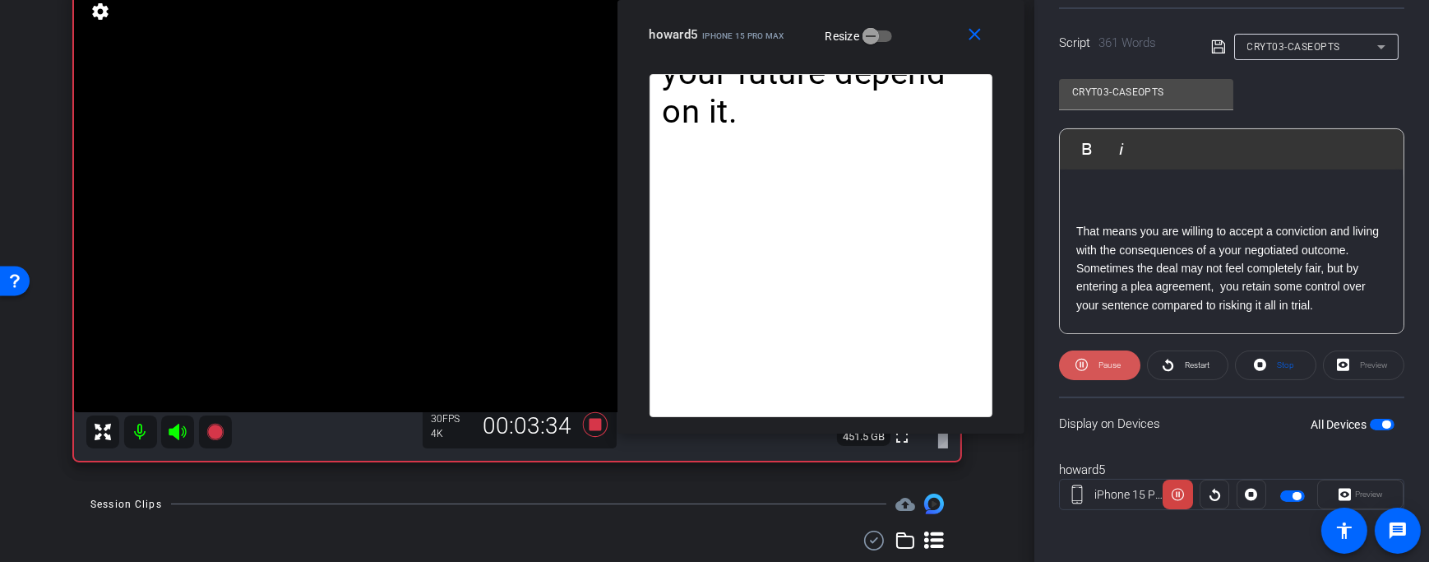
click at [1105, 372] on span "Pause" at bounding box center [1107, 365] width 26 height 23
click at [1105, 372] on span "Play" at bounding box center [1107, 365] width 19 height 23
click at [1103, 372] on span "Pause" at bounding box center [1107, 365] width 26 height 23
click at [1103, 372] on span "Play" at bounding box center [1107, 365] width 19 height 23
click at [1102, 372] on span "Pause" at bounding box center [1107, 365] width 26 height 23
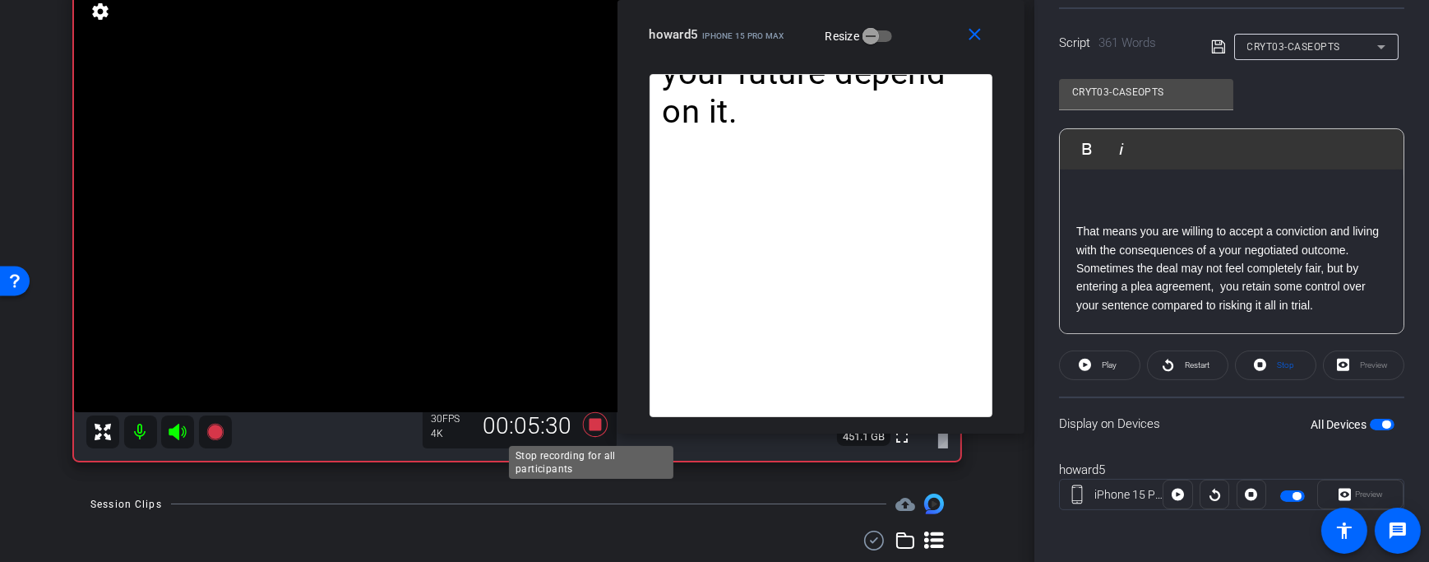
click at [585, 423] on icon at bounding box center [595, 424] width 25 height 25
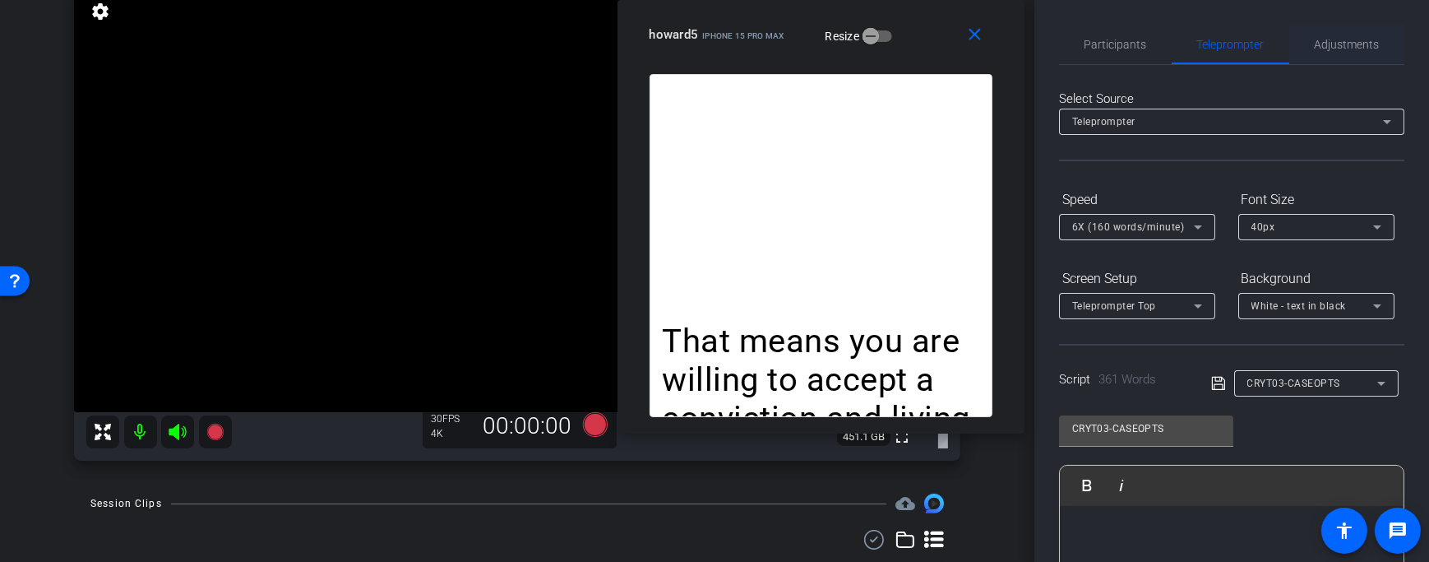
click at [1337, 53] on span "Adjustments" at bounding box center [1347, 44] width 65 height 39
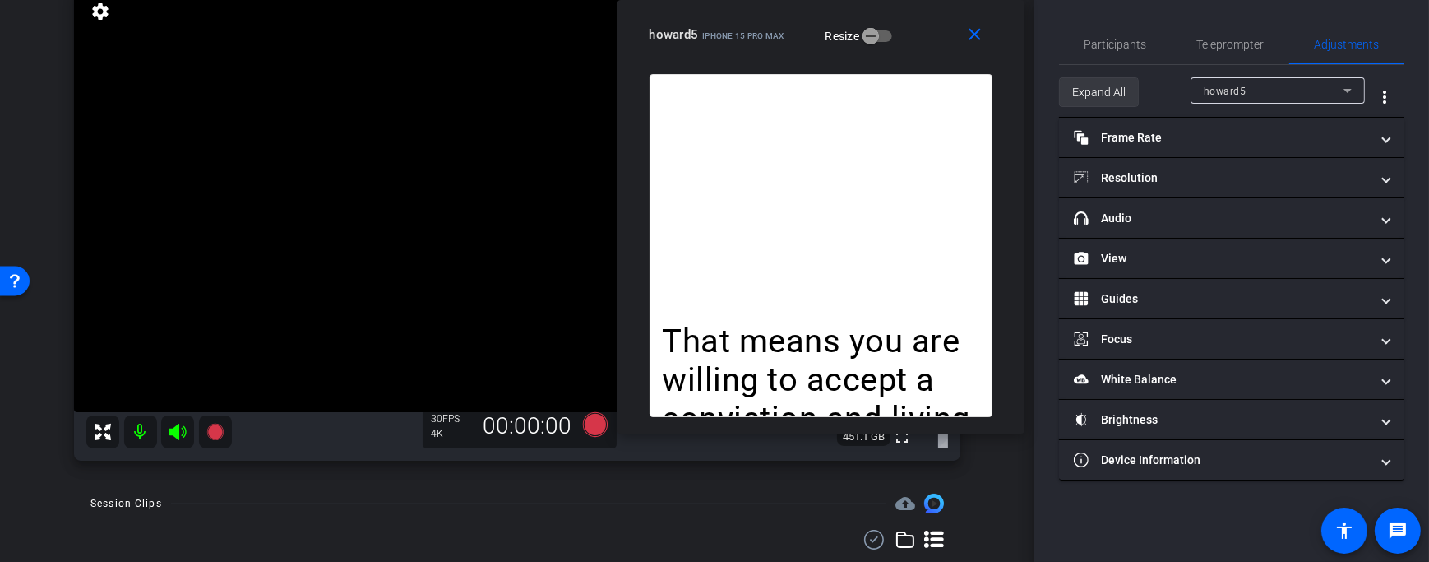
click at [1112, 80] on span "Expand All" at bounding box center [1098, 91] width 53 height 31
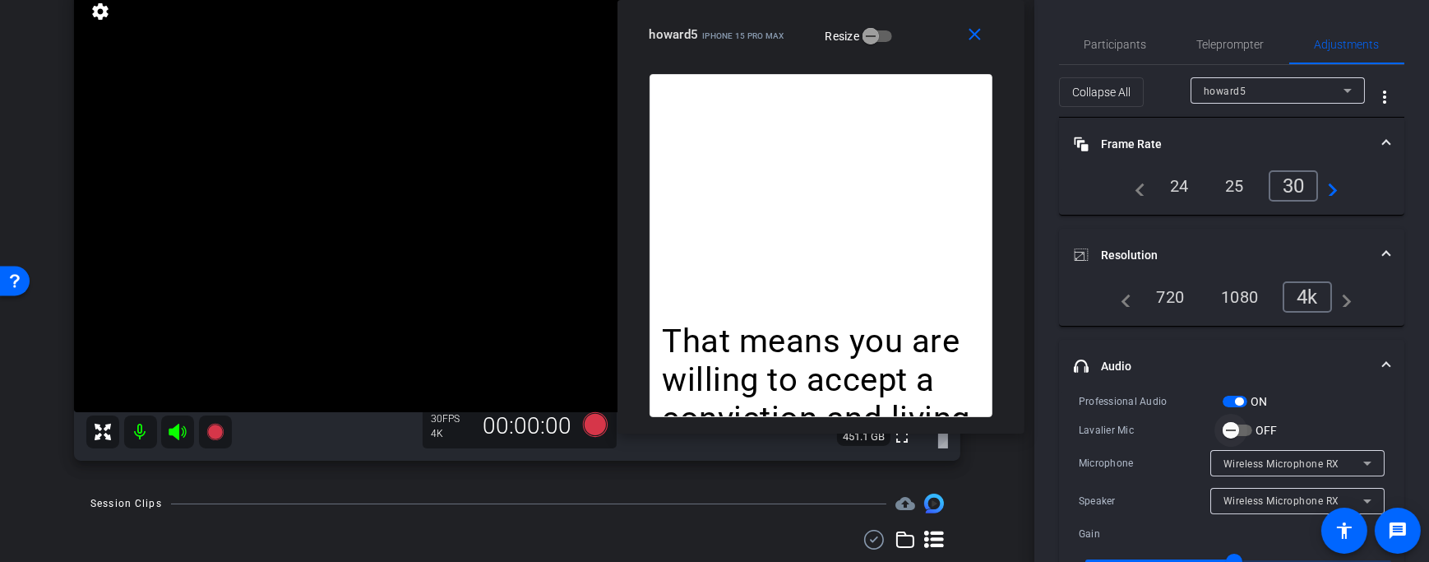
click at [1237, 427] on icon "button" at bounding box center [1230, 430] width 15 height 15
click at [1253, 49] on span "Teleprompter" at bounding box center [1230, 45] width 67 height 12
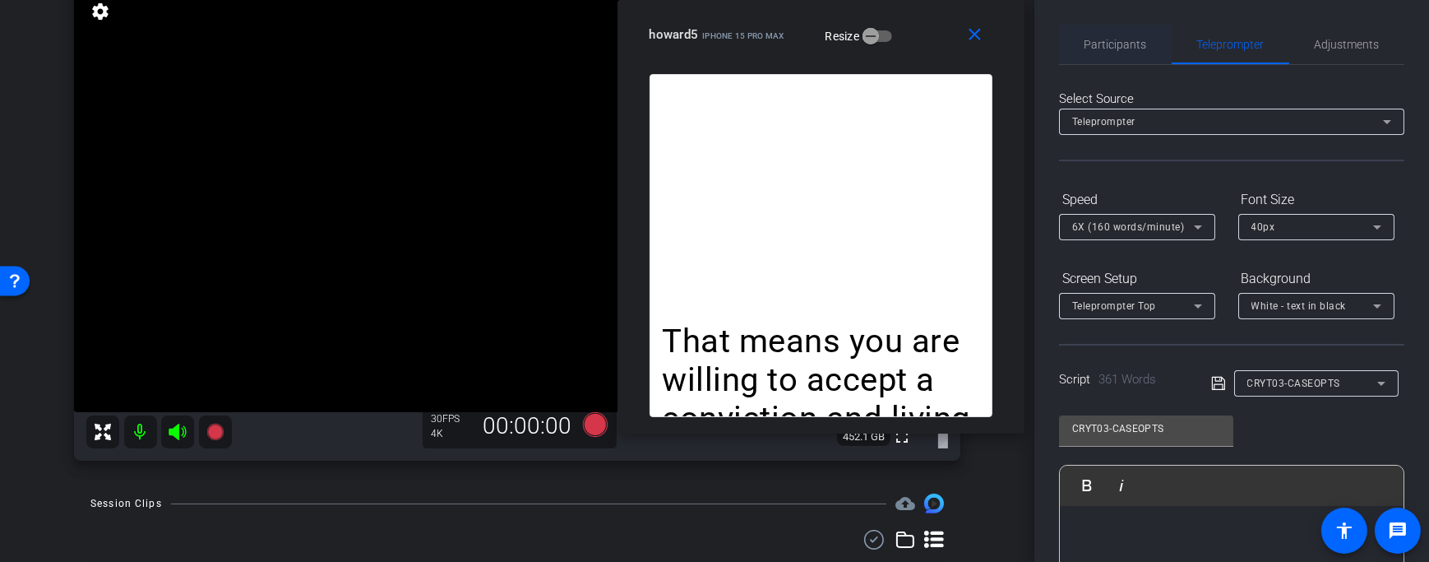
click at [1108, 45] on span "Participants" at bounding box center [1116, 45] width 62 height 12
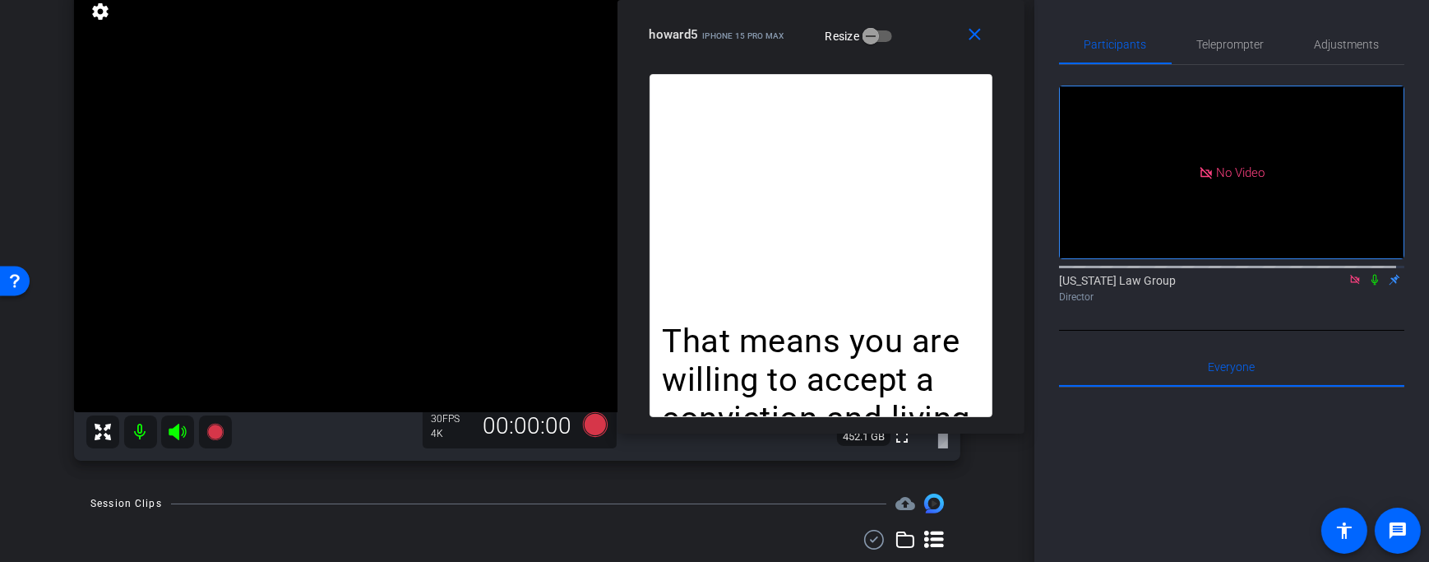
click at [1350, 275] on icon at bounding box center [1354, 279] width 9 height 9
click at [1329, 285] on icon at bounding box center [1335, 280] width 13 height 12
click at [1319, 39] on span "Adjustments" at bounding box center [1347, 45] width 65 height 12
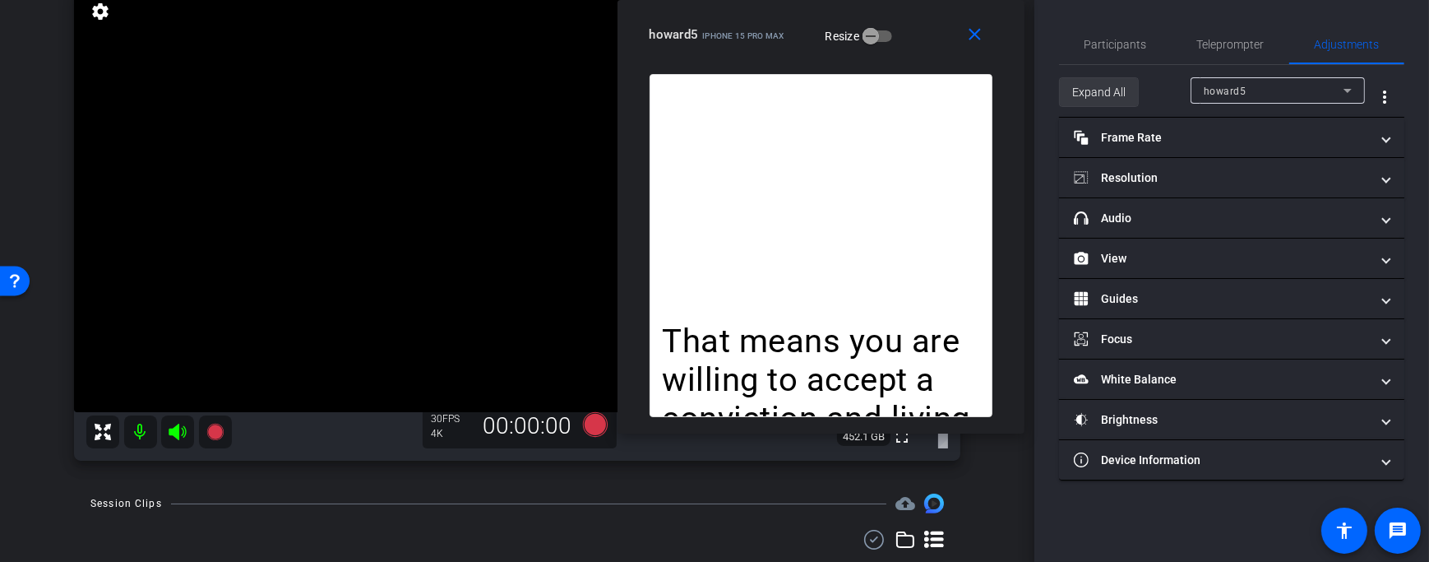
click at [1107, 83] on span "Expand All" at bounding box center [1098, 91] width 53 height 31
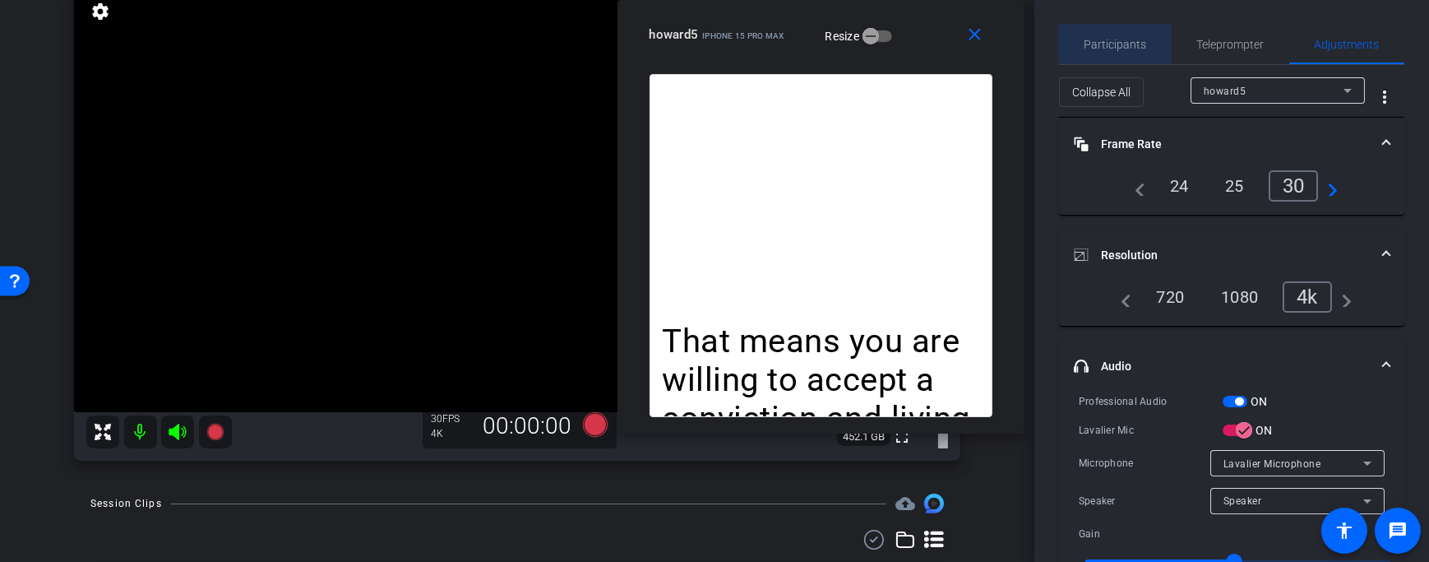
click at [1145, 36] on div "Participants" at bounding box center [1115, 44] width 113 height 39
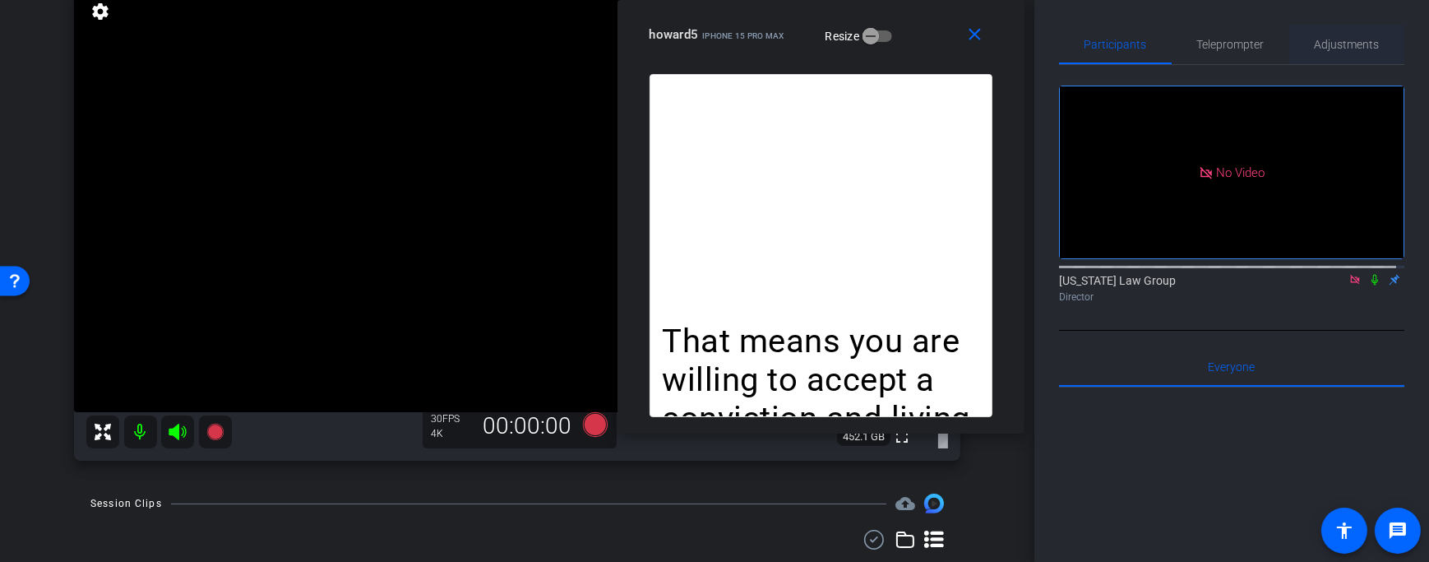
click at [1320, 48] on span "Adjustments" at bounding box center [1347, 45] width 65 height 12
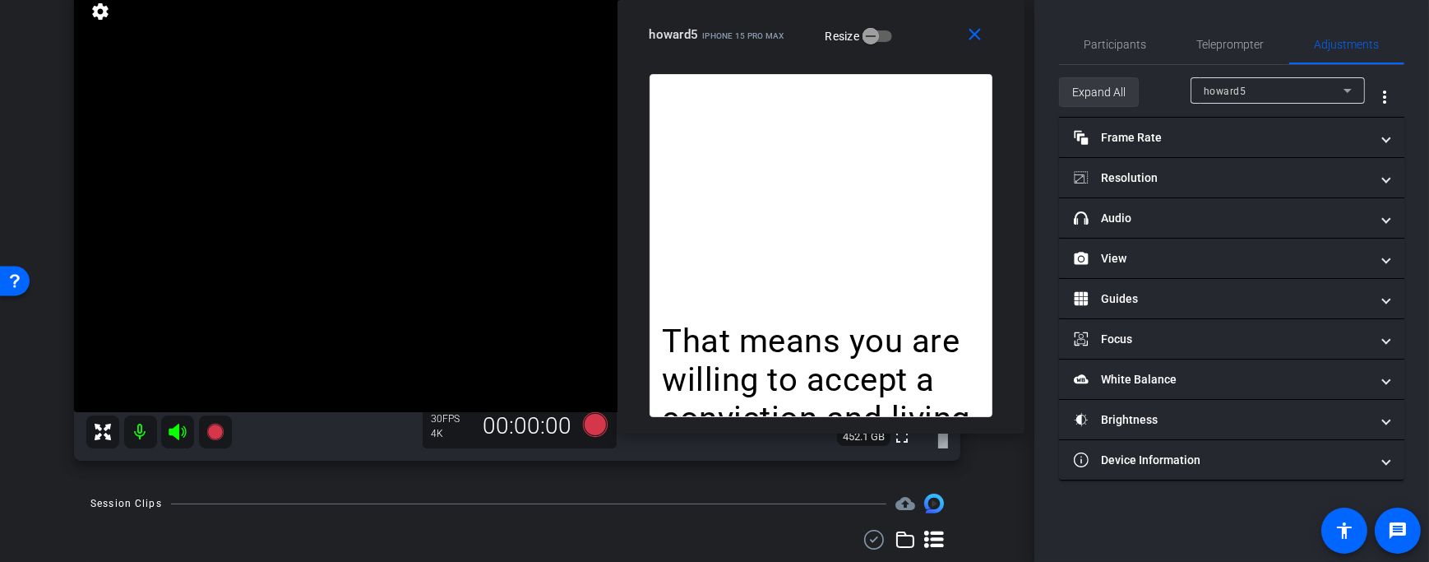
click at [1080, 95] on span "Expand All" at bounding box center [1098, 91] width 53 height 31
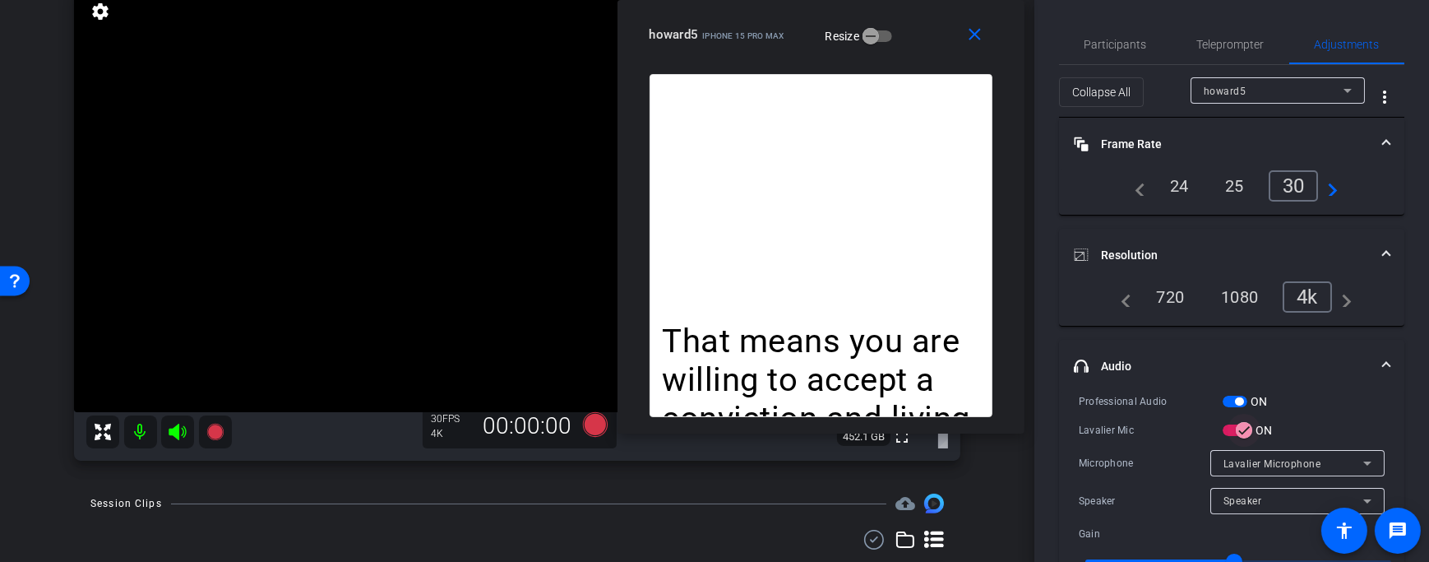
click at [1233, 425] on span "button" at bounding box center [1244, 430] width 33 height 33
